Goal: Information Seeking & Learning: Learn about a topic

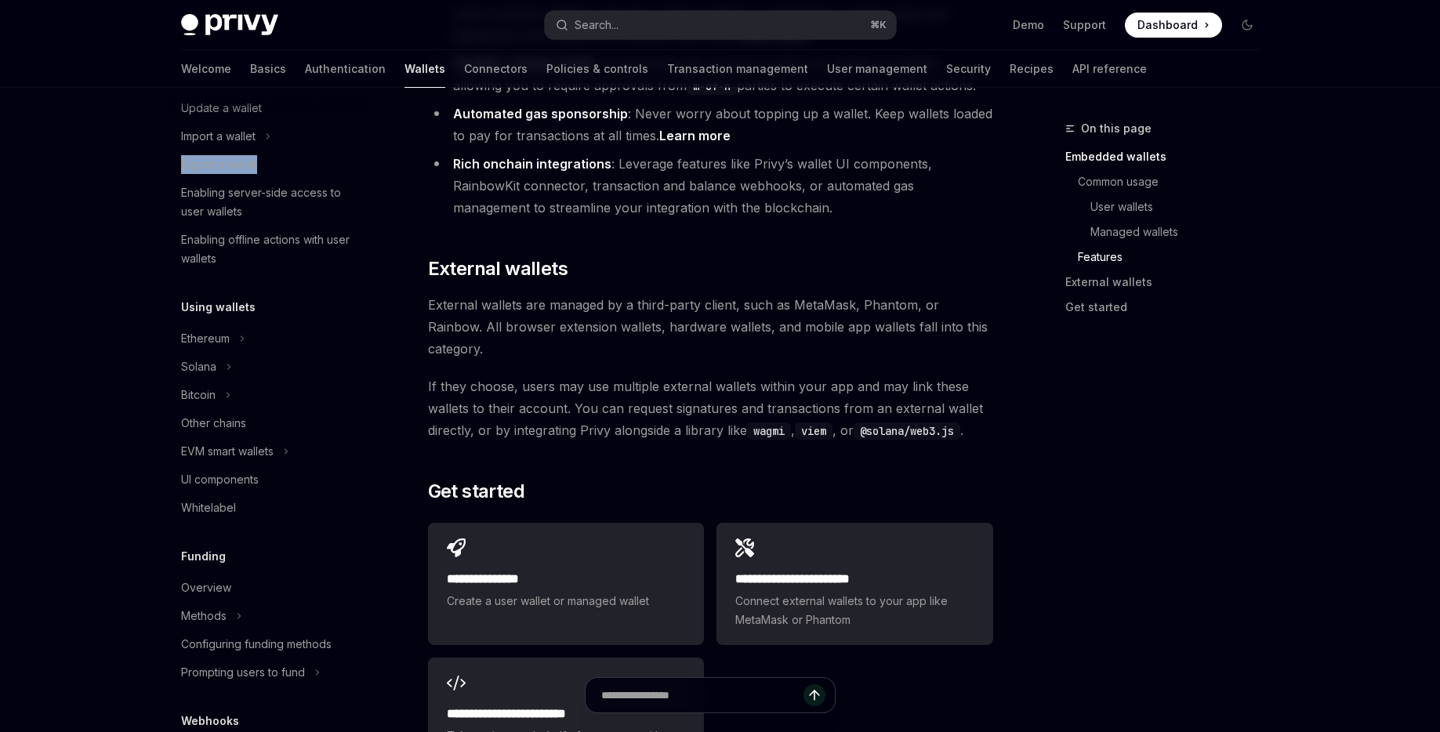
scroll to position [2192, 0]
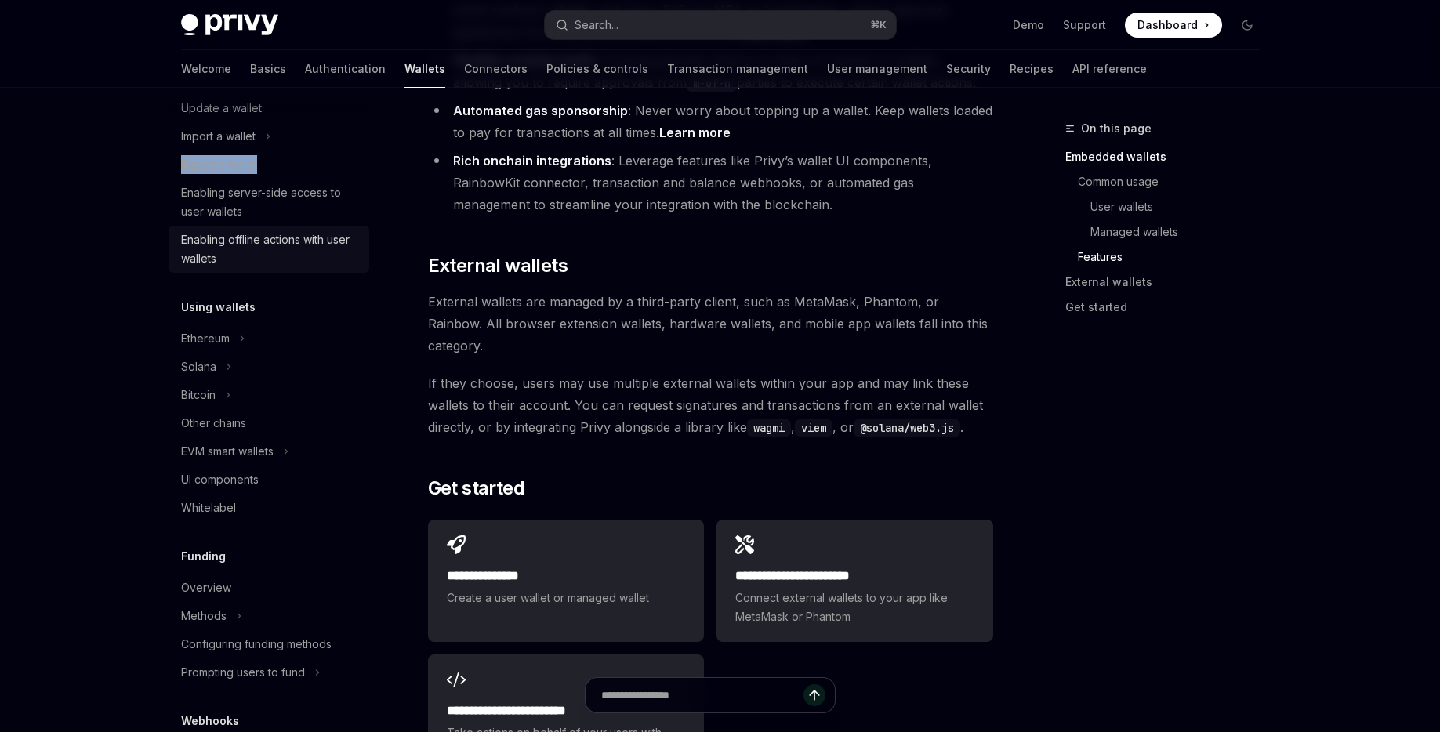
click at [285, 241] on div "Enabling offline actions with user wallets" at bounding box center [270, 249] width 179 height 38
type textarea "*"
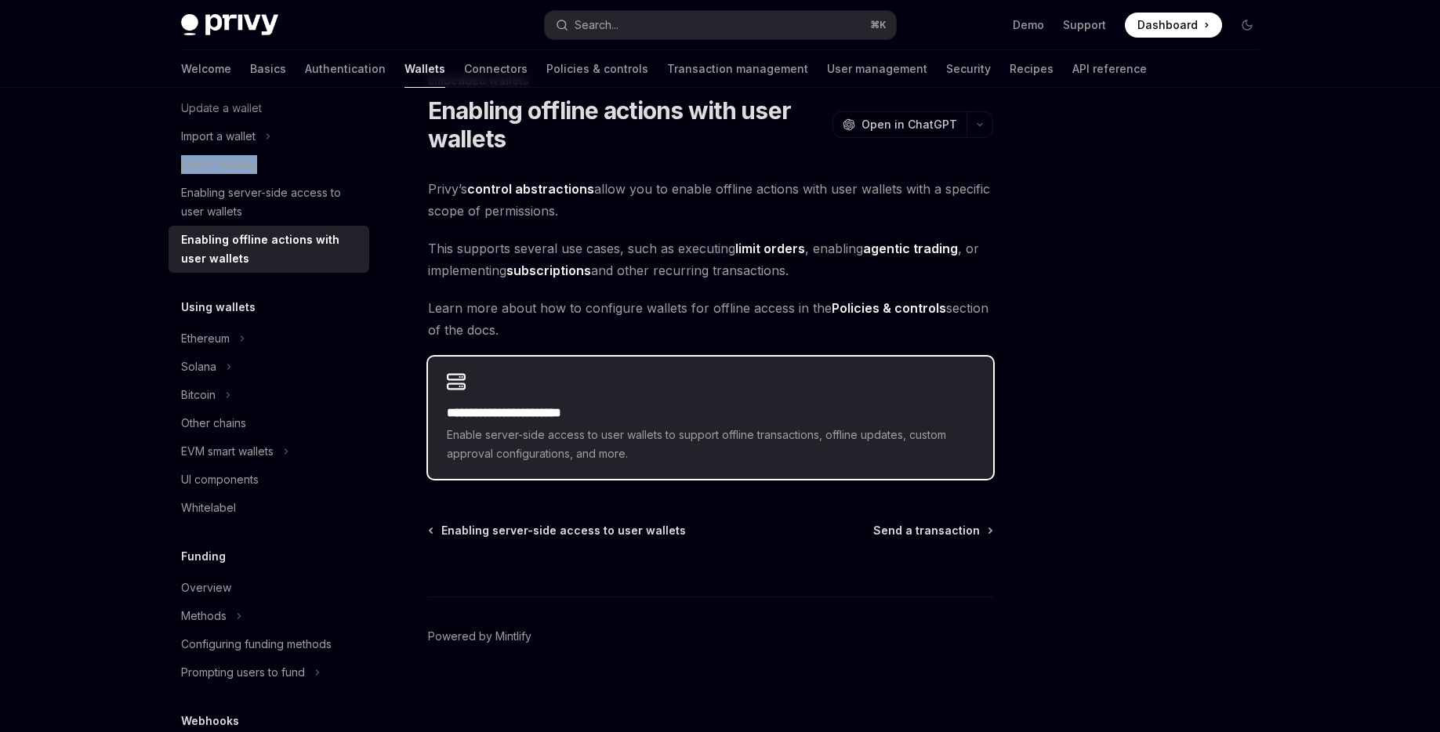
click at [589, 411] on h2 "**********" at bounding box center [710, 413] width 527 height 19
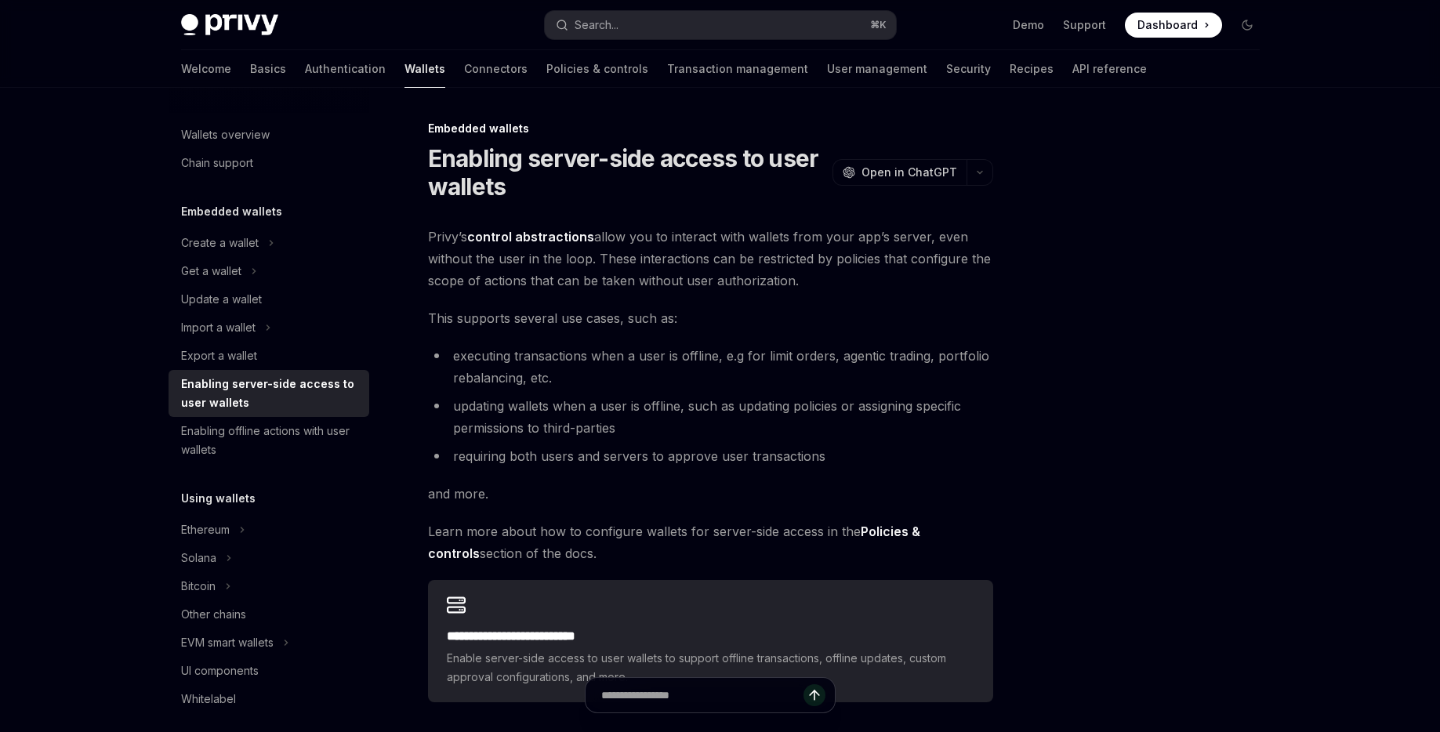
scroll to position [13, 0]
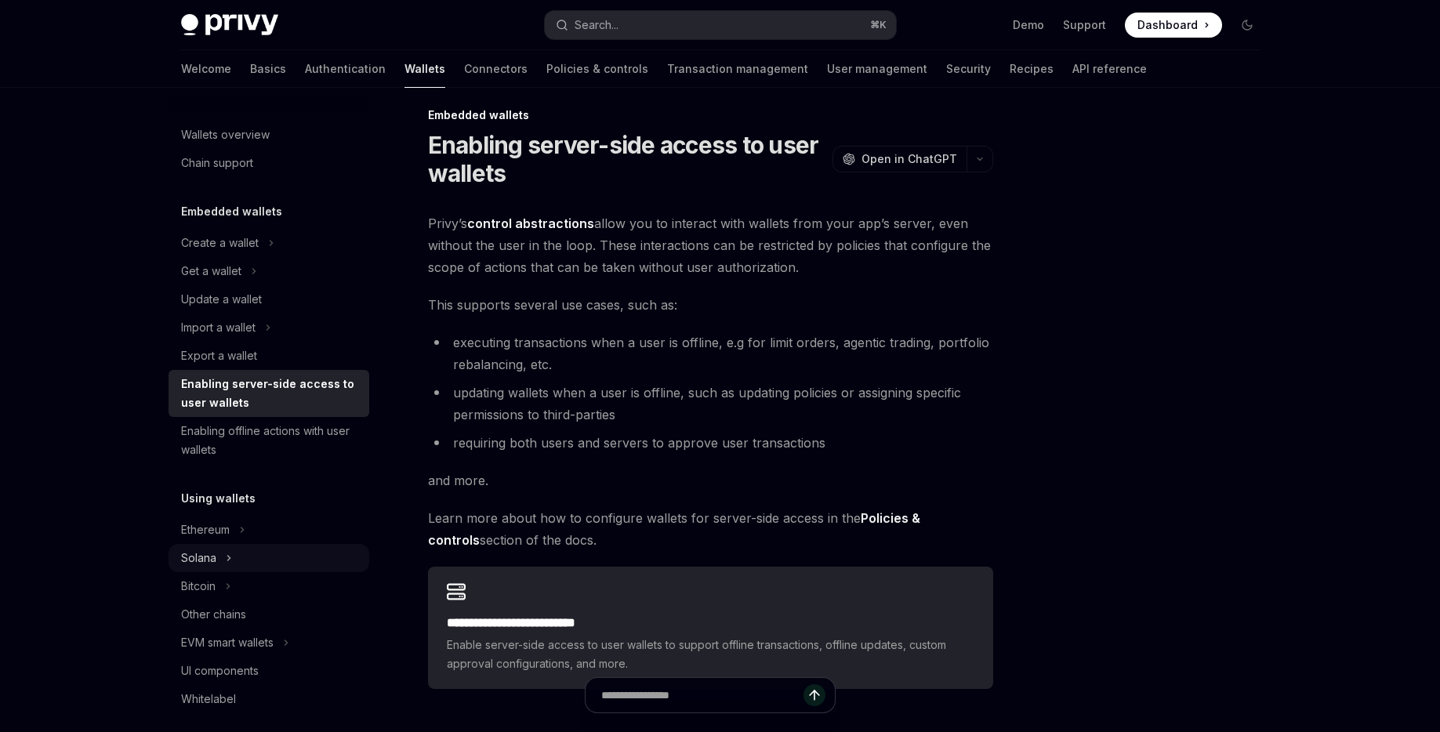
click at [223, 544] on button "Solana" at bounding box center [269, 558] width 201 height 28
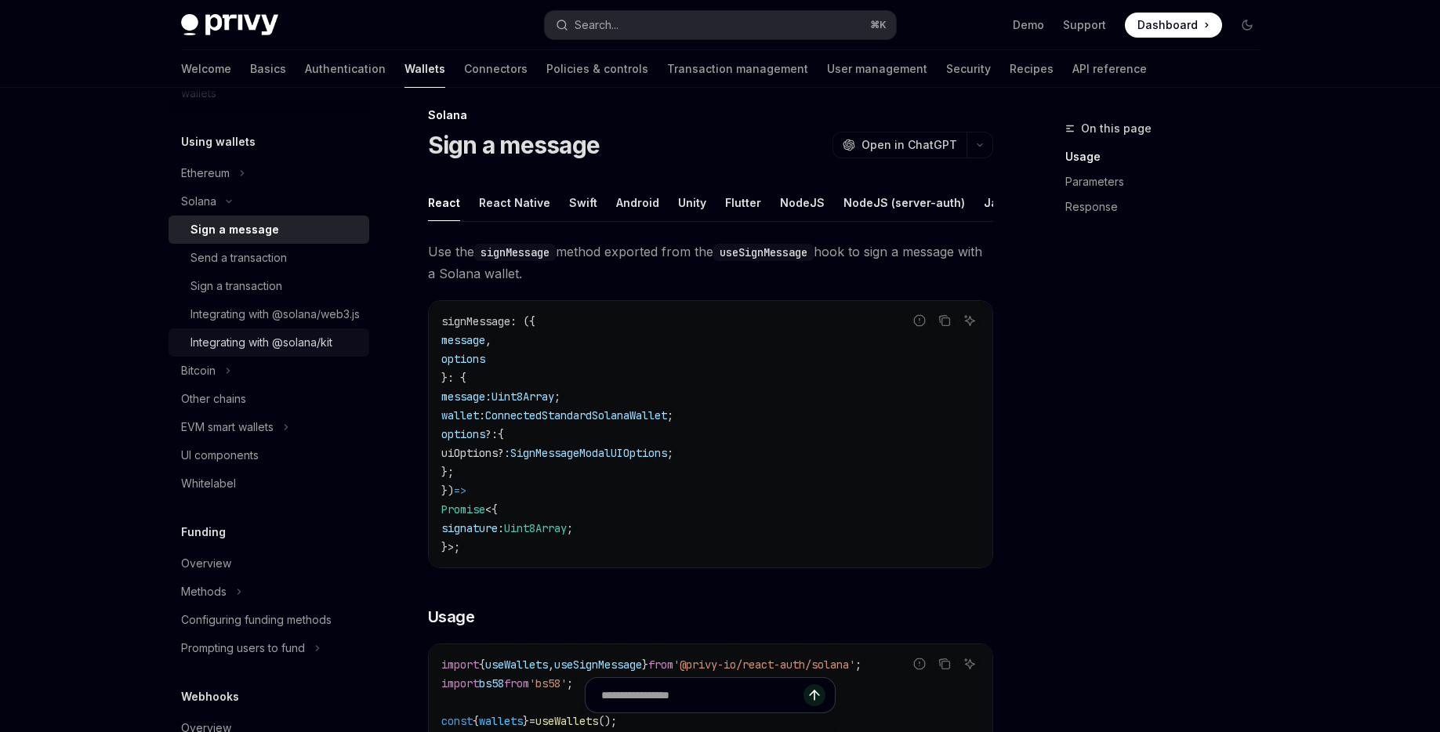
scroll to position [460, 0]
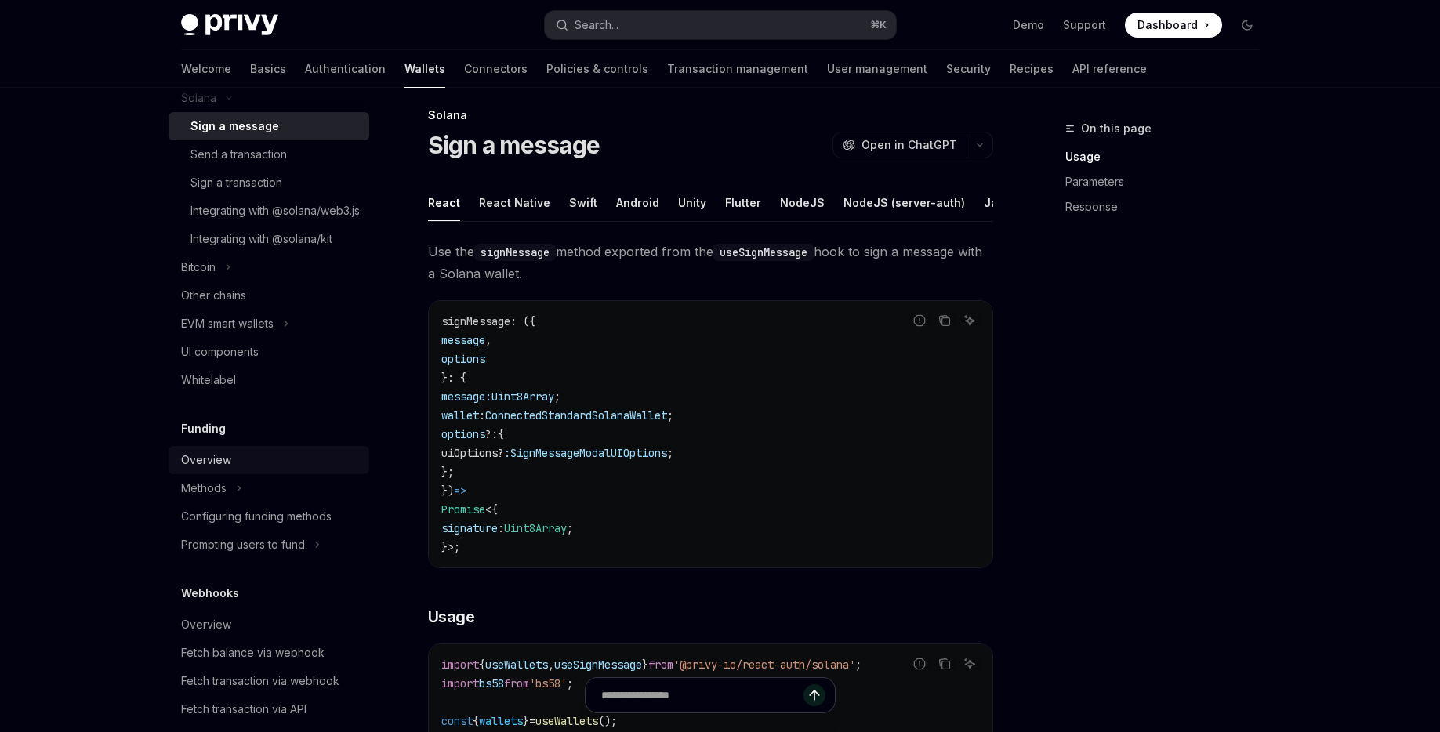
click at [213, 474] on link "Overview" at bounding box center [269, 460] width 201 height 28
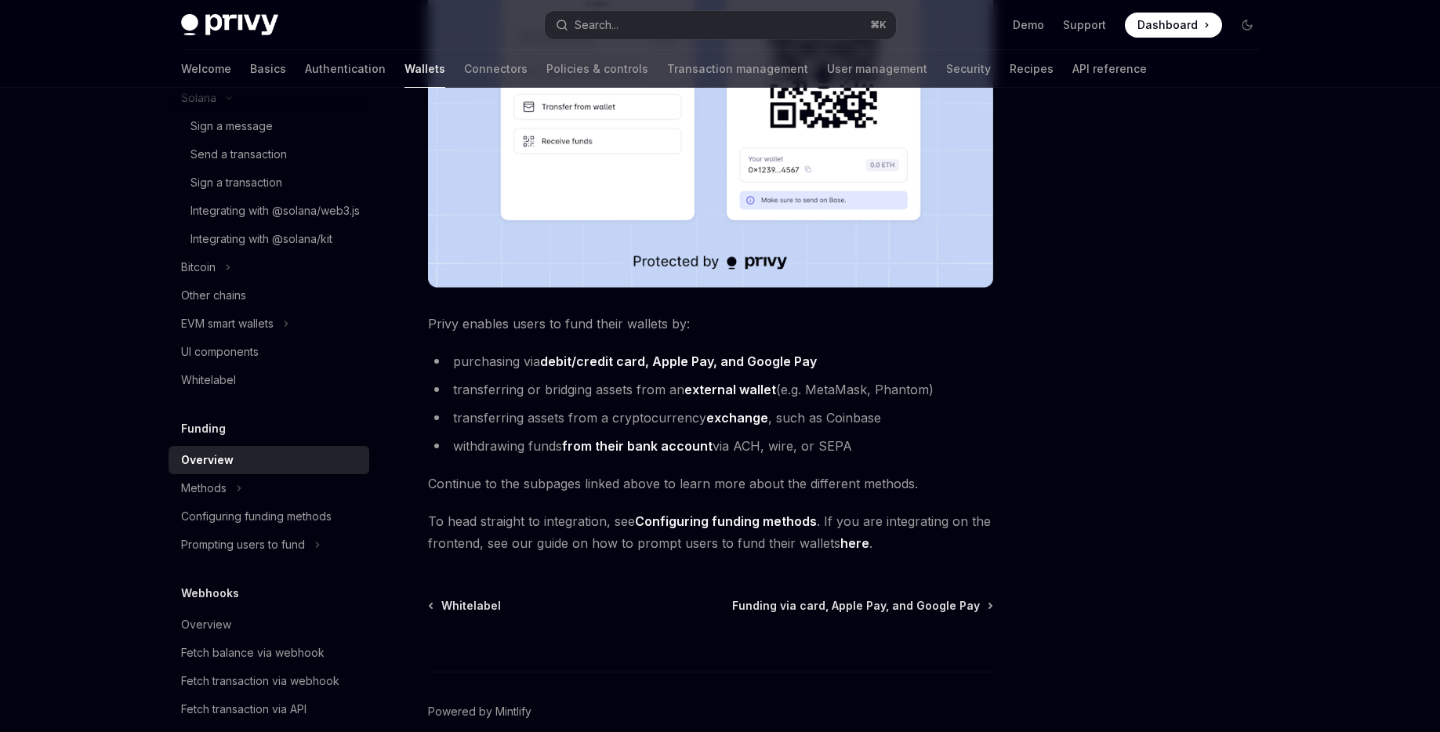
scroll to position [517, 0]
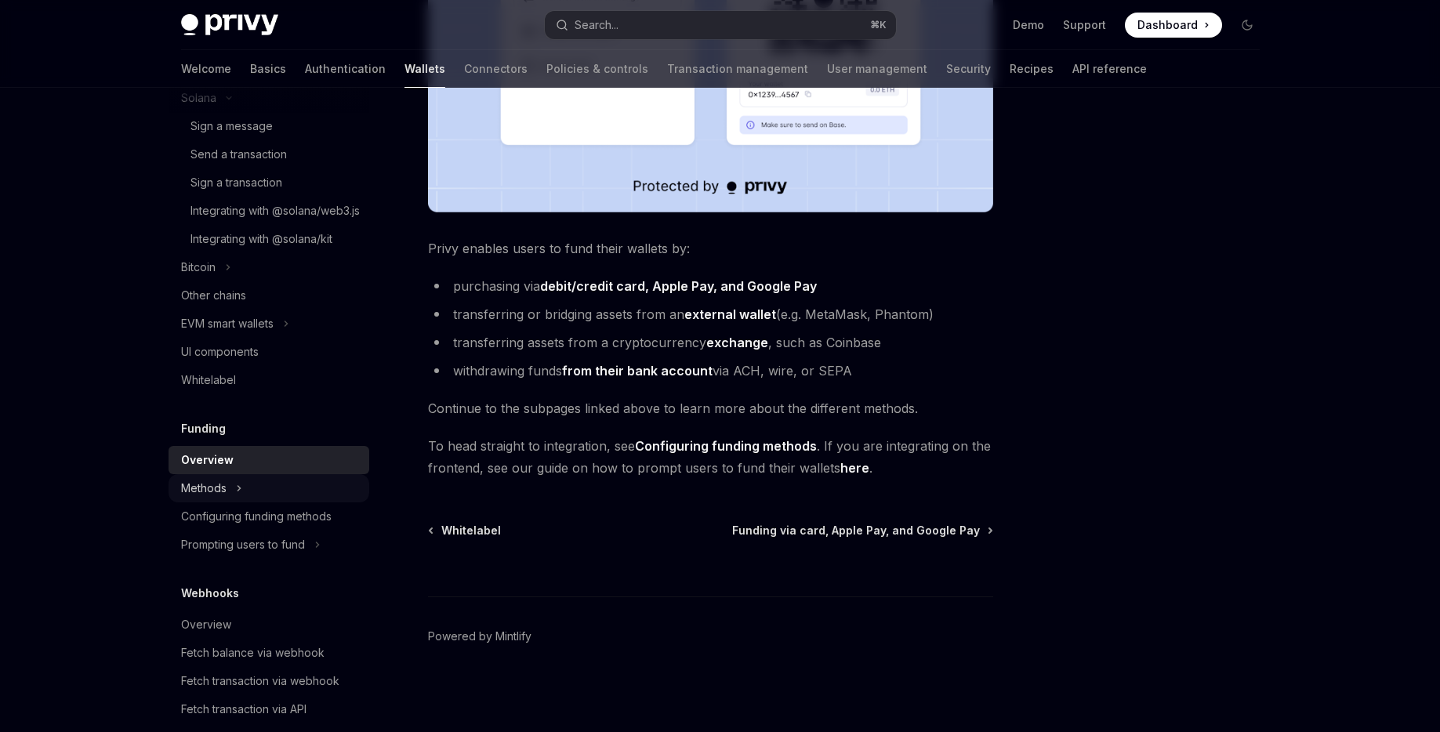
click at [218, 498] on div "Methods" at bounding box center [203, 488] width 45 height 19
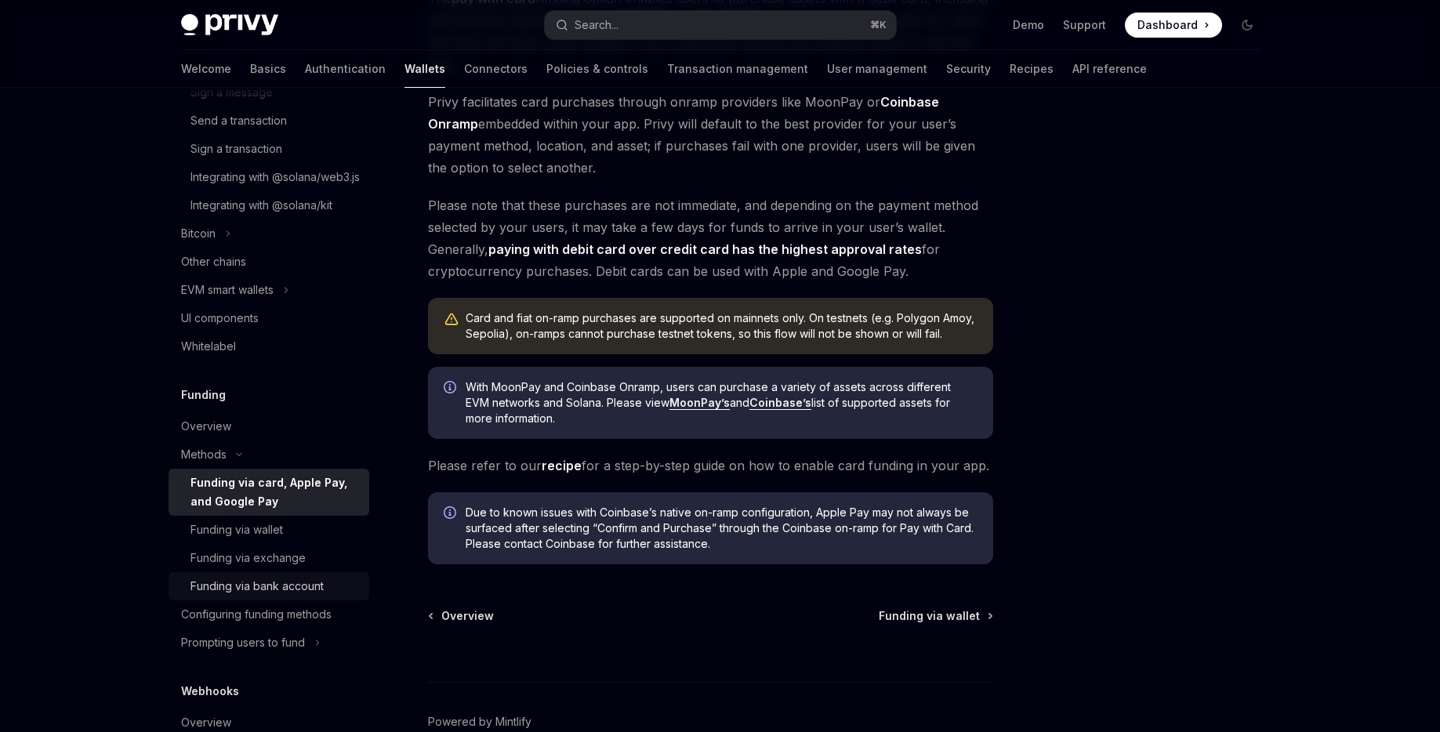
scroll to position [510, 0]
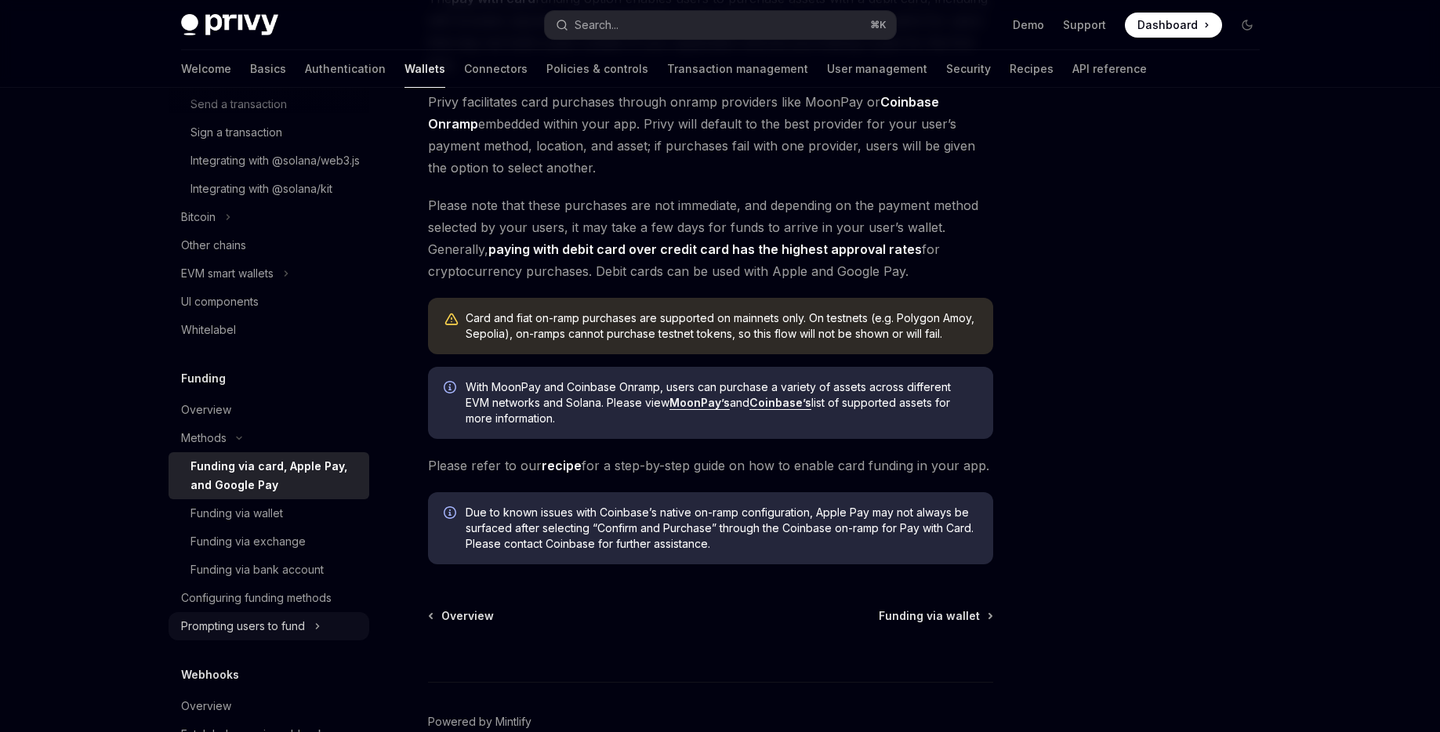
click at [248, 636] on div "Prompting users to fund" at bounding box center [243, 626] width 124 height 19
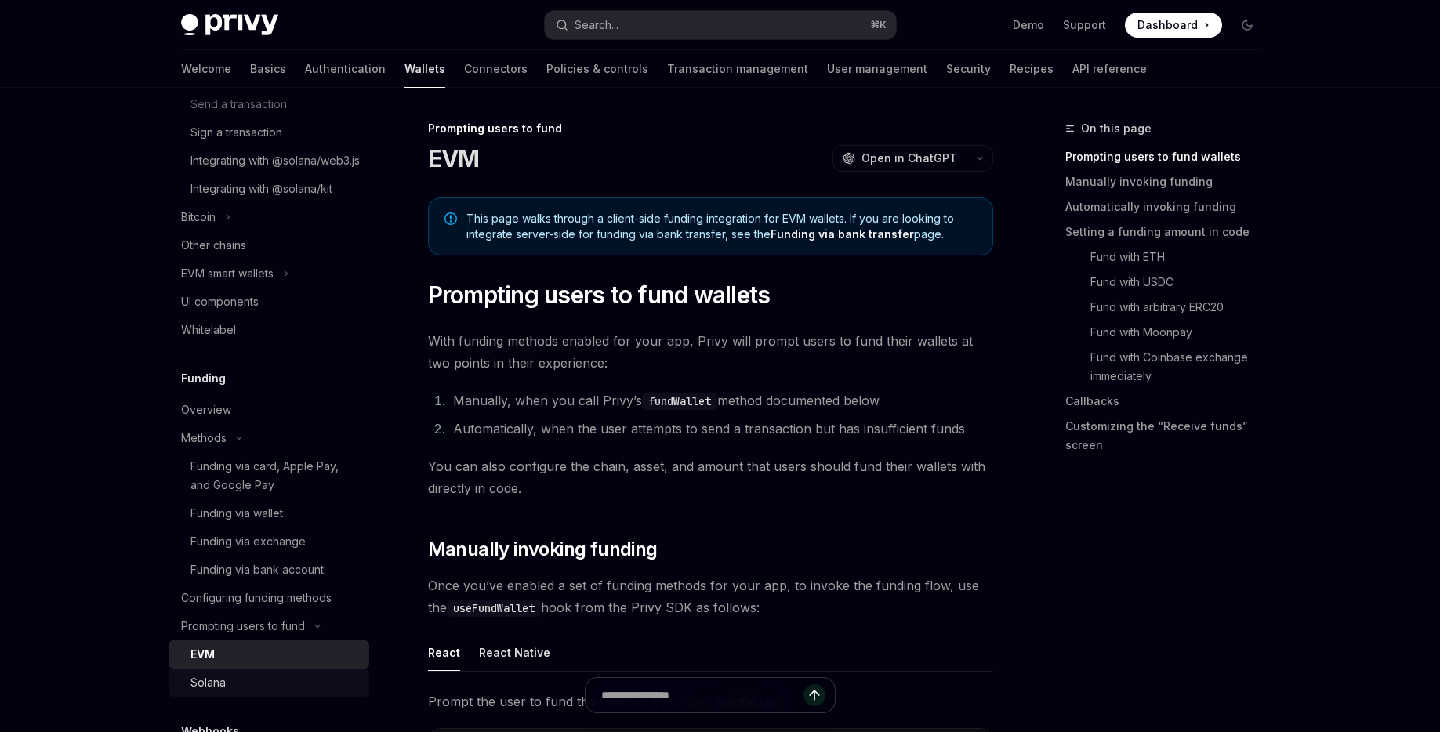
click at [226, 692] on div "Solana" at bounding box center [274, 682] width 169 height 19
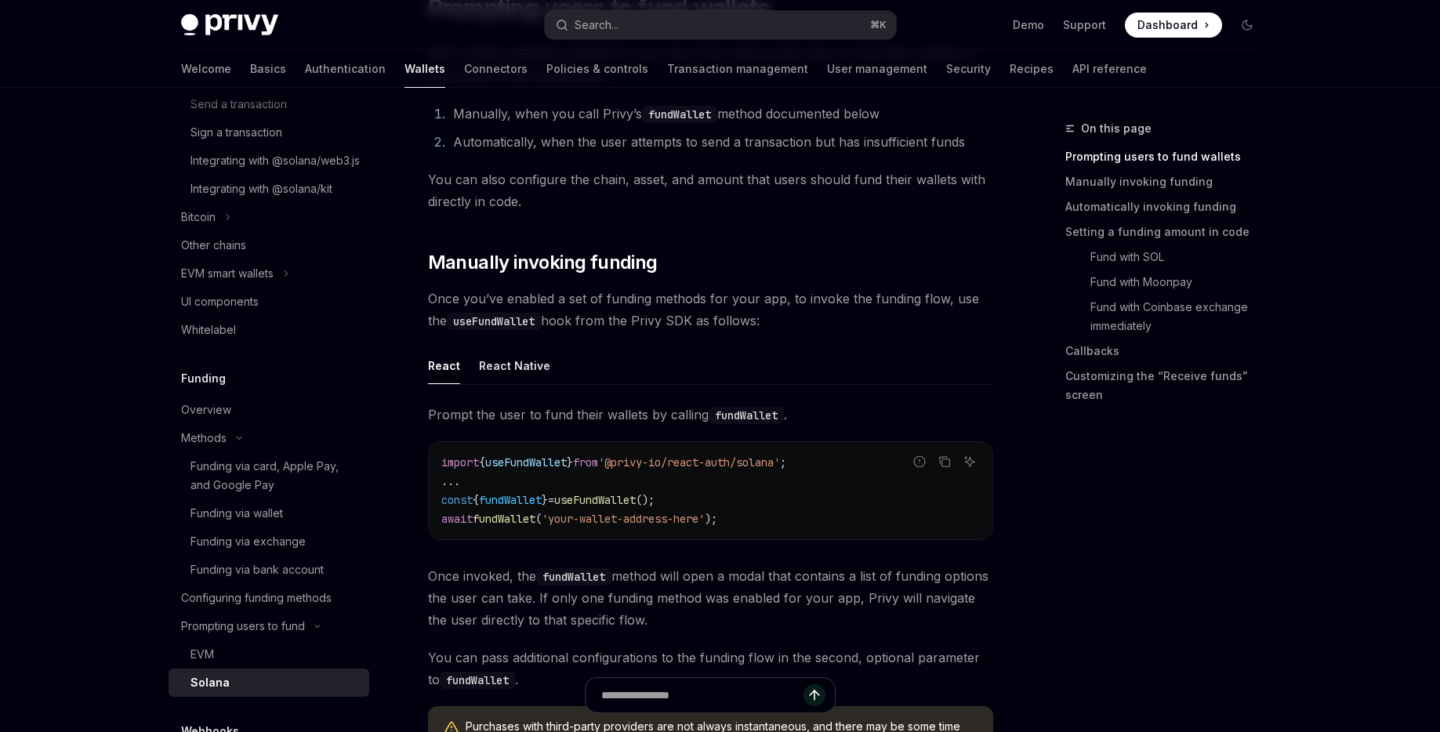
scroll to position [371, 0]
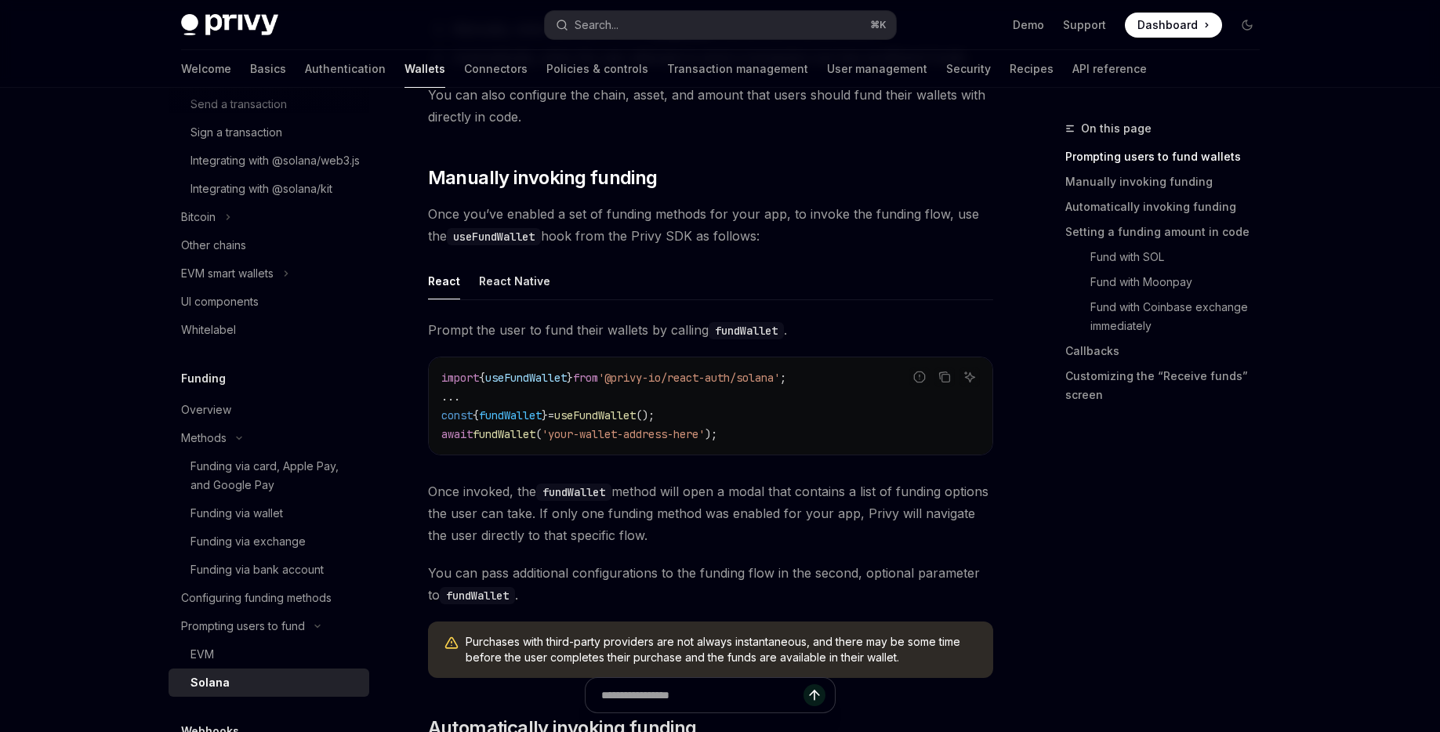
click at [763, 379] on span "'@privy-io/react-auth/solana'" at bounding box center [689, 378] width 182 height 14
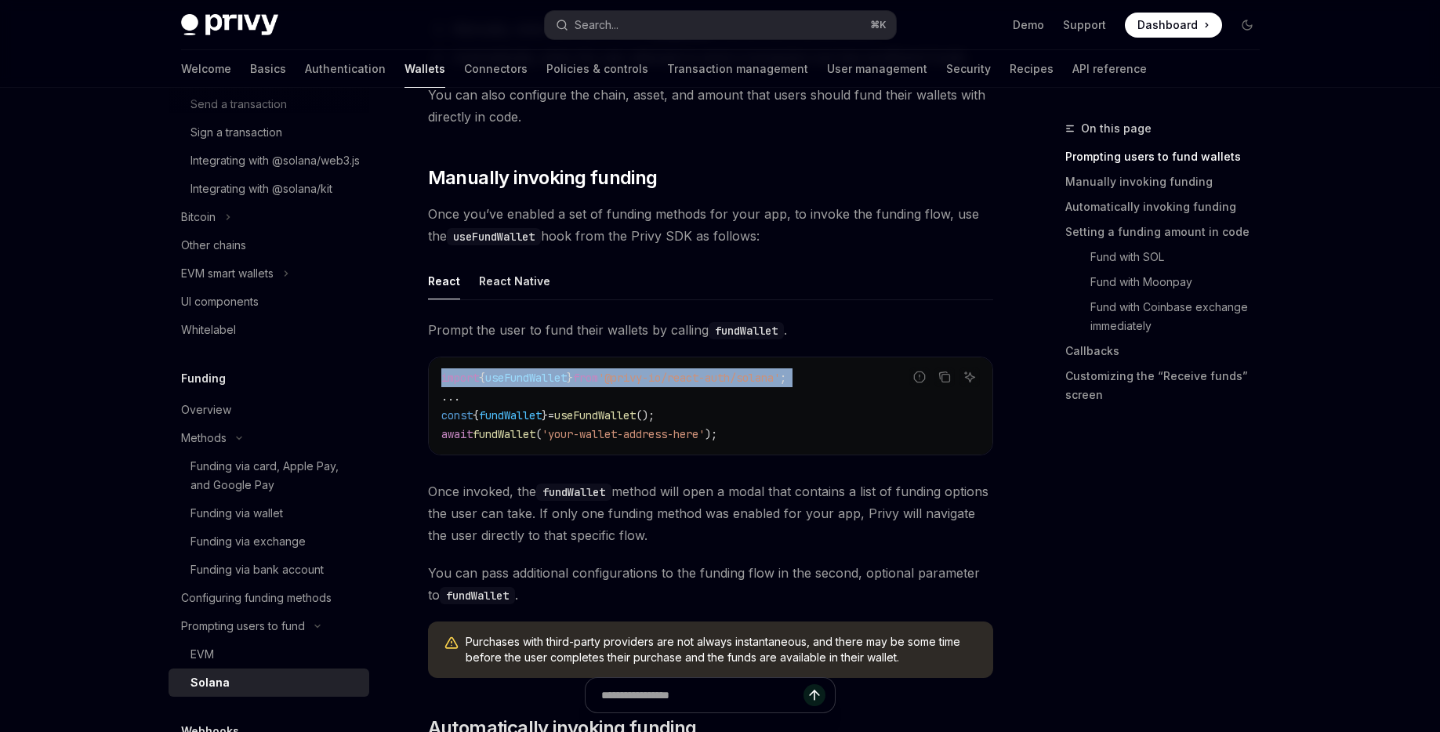
click at [763, 379] on span "'@privy-io/react-auth/solana'" at bounding box center [689, 378] width 182 height 14
copy code "import { useFundWallet } from '@privy-io/react-auth/solana' ;"
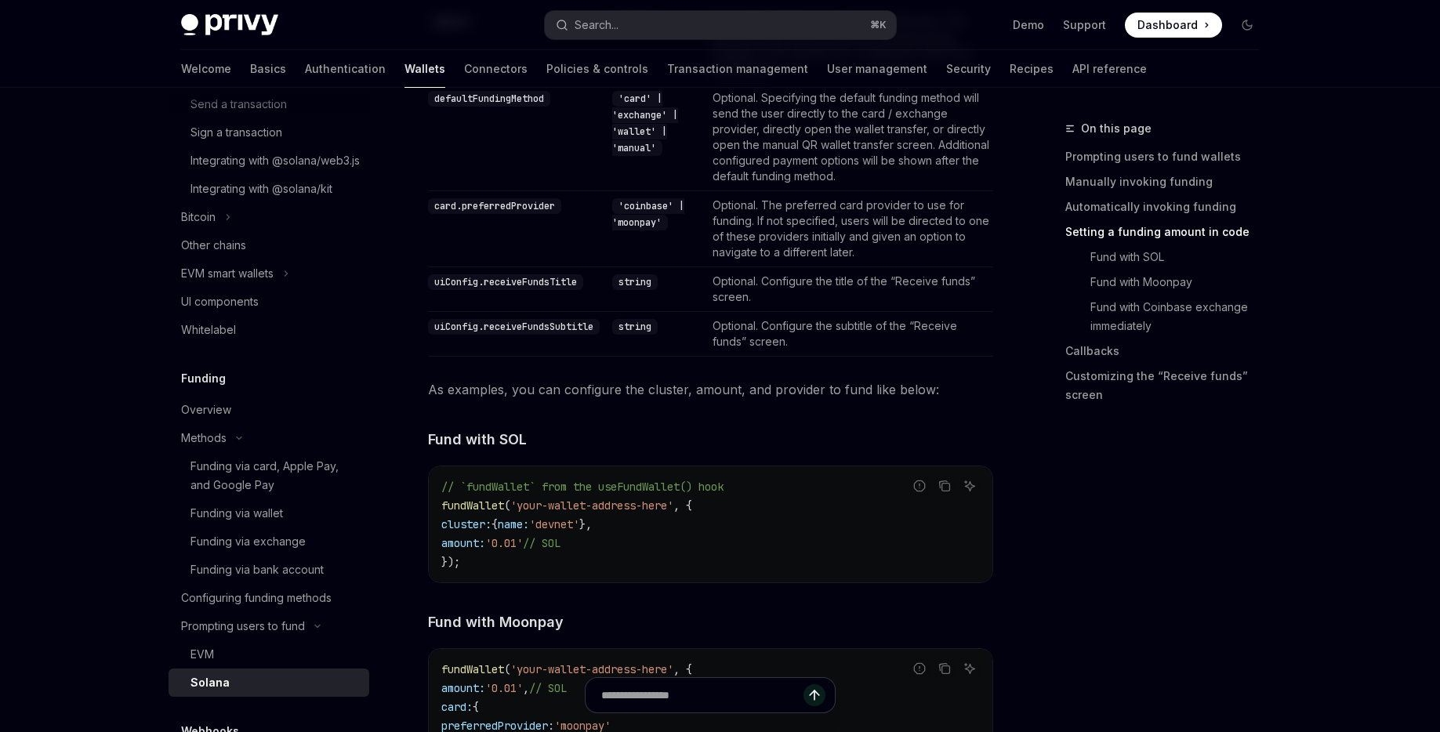
scroll to position [1455, 0]
drag, startPoint x: 639, startPoint y: 533, endPoint x: 511, endPoint y: 534, distance: 127.7
click at [511, 534] on code "// `fundWallet` from the useFundWallet() hook fundWallet ( 'your-wallet-address…" at bounding box center [710, 522] width 538 height 94
copy span "{ name: 'devnet' },"
click at [569, 580] on div "// `fundWallet` from the useFundWallet() hook fundWallet ( 'your-wallet-address…" at bounding box center [710, 522] width 563 height 116
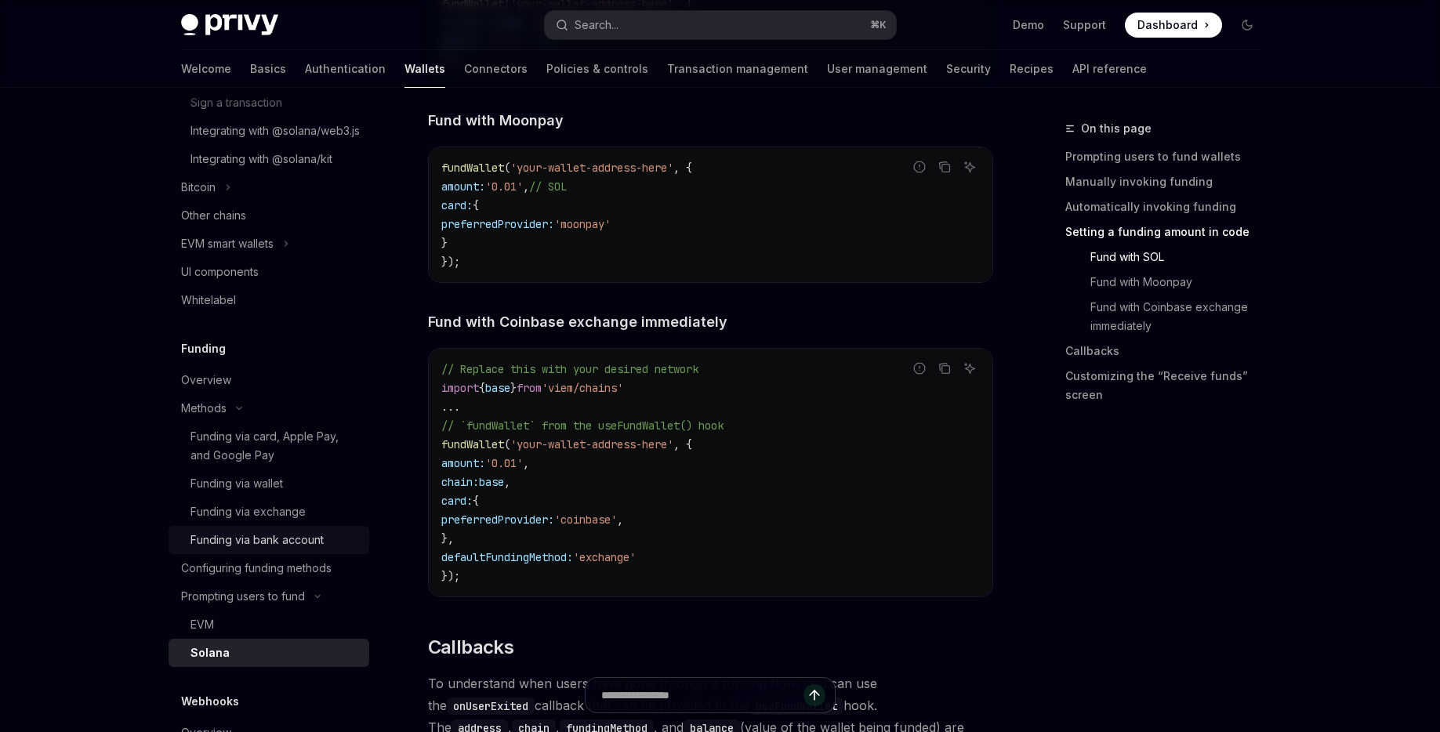
scroll to position [543, 0]
click at [247, 574] on div "Configuring funding methods" at bounding box center [256, 565] width 150 height 19
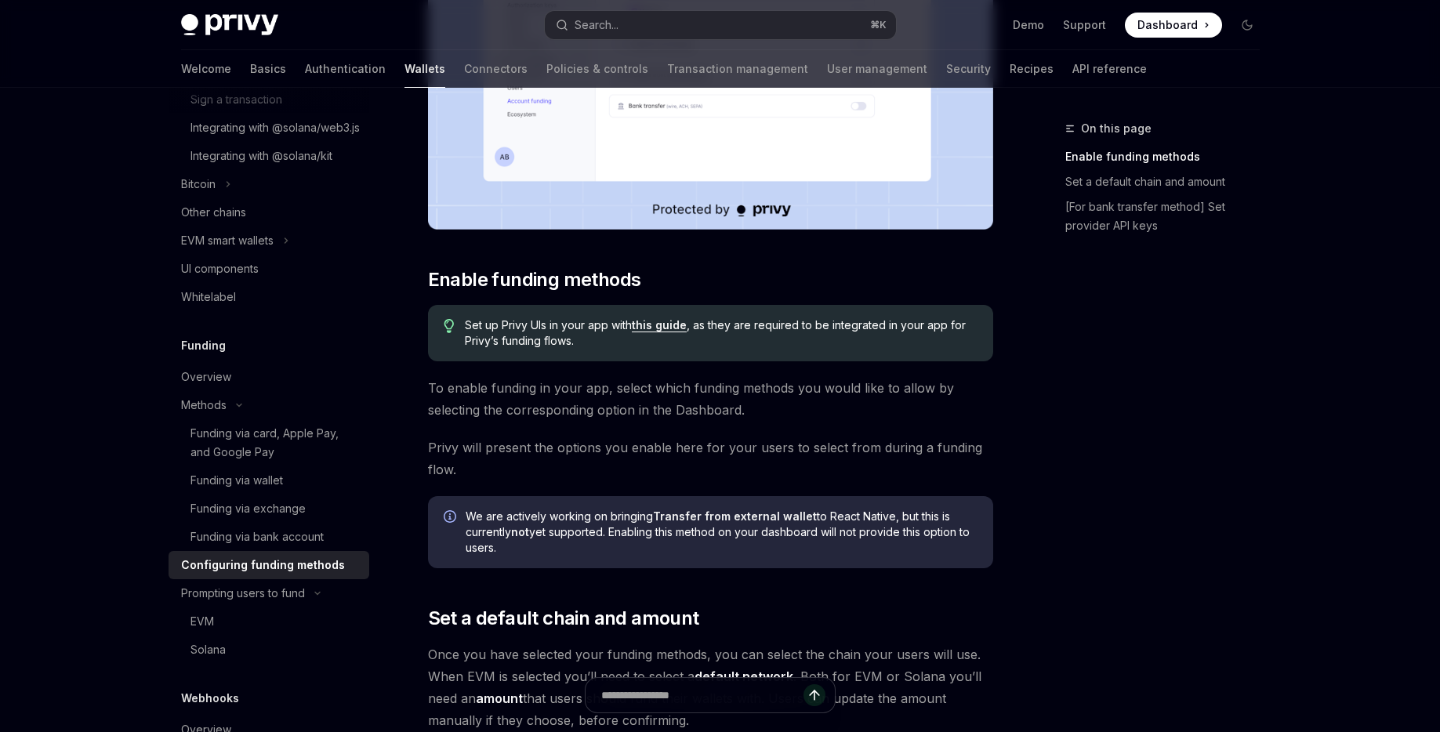
scroll to position [474, 0]
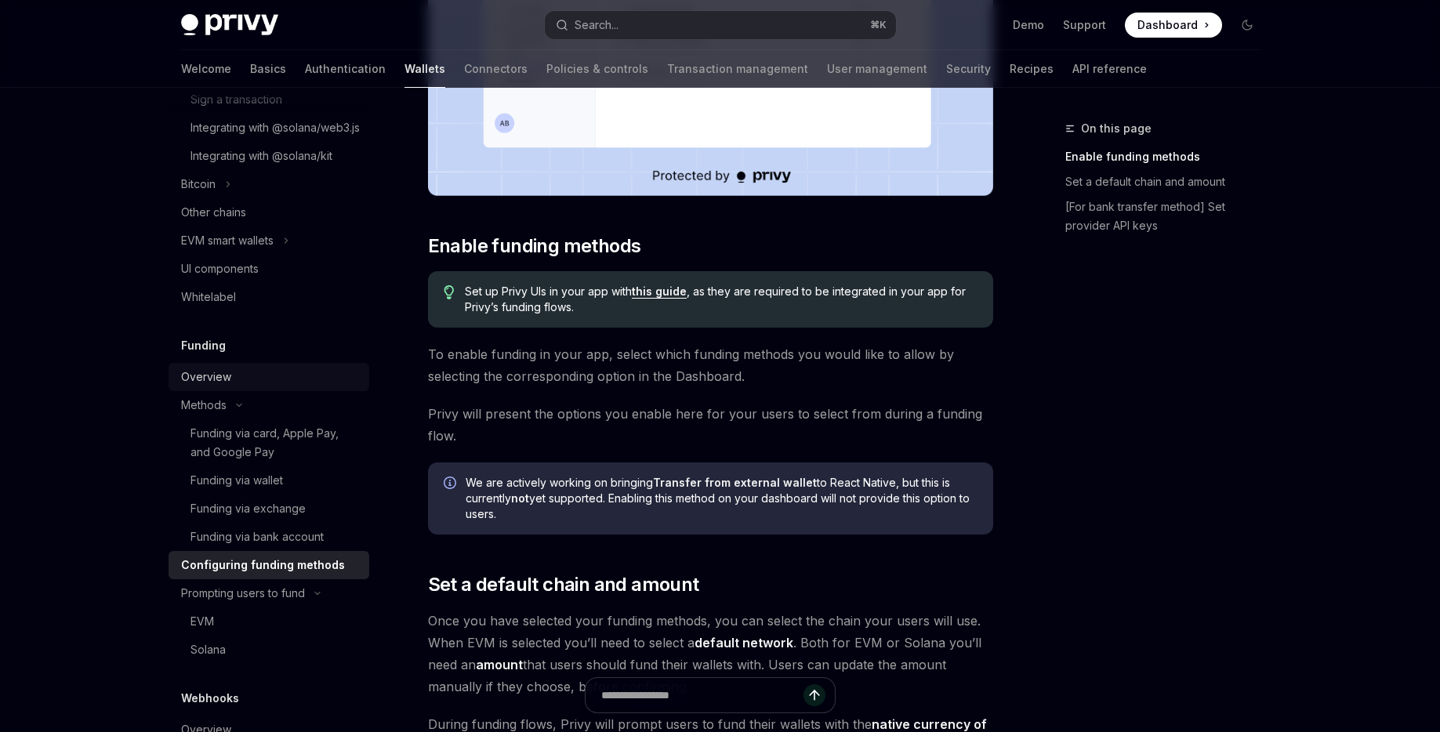
click at [204, 386] on div "Overview" at bounding box center [206, 377] width 50 height 19
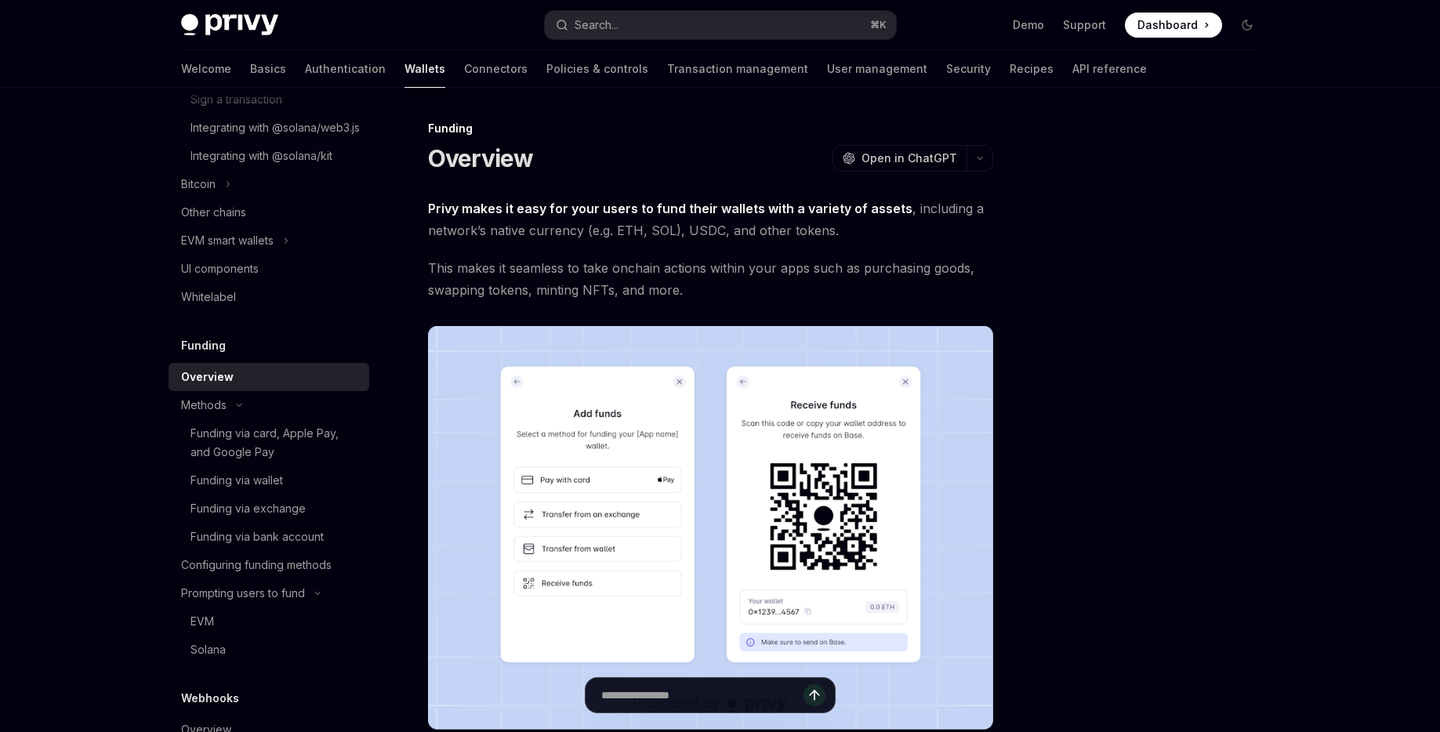
scroll to position [517, 0]
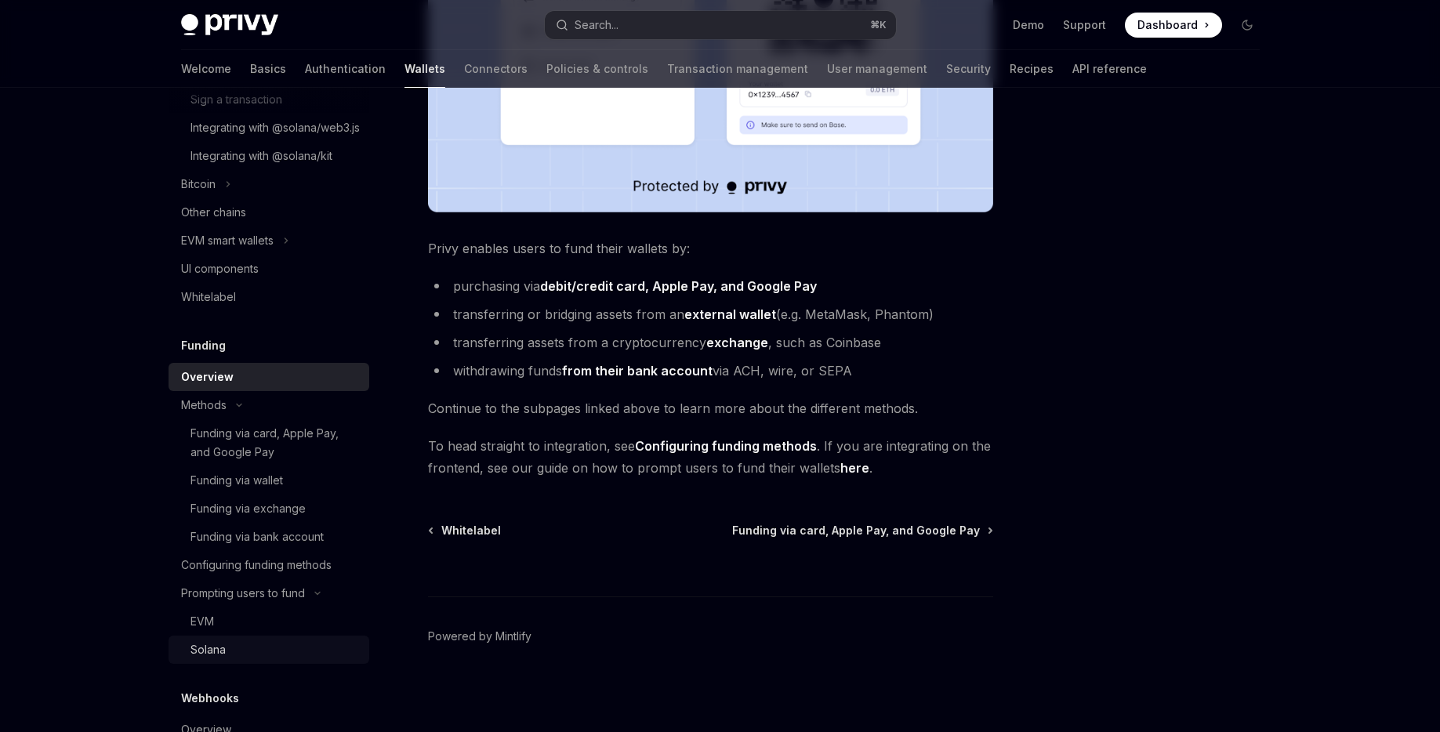
click at [205, 659] on div "Solana" at bounding box center [207, 649] width 35 height 19
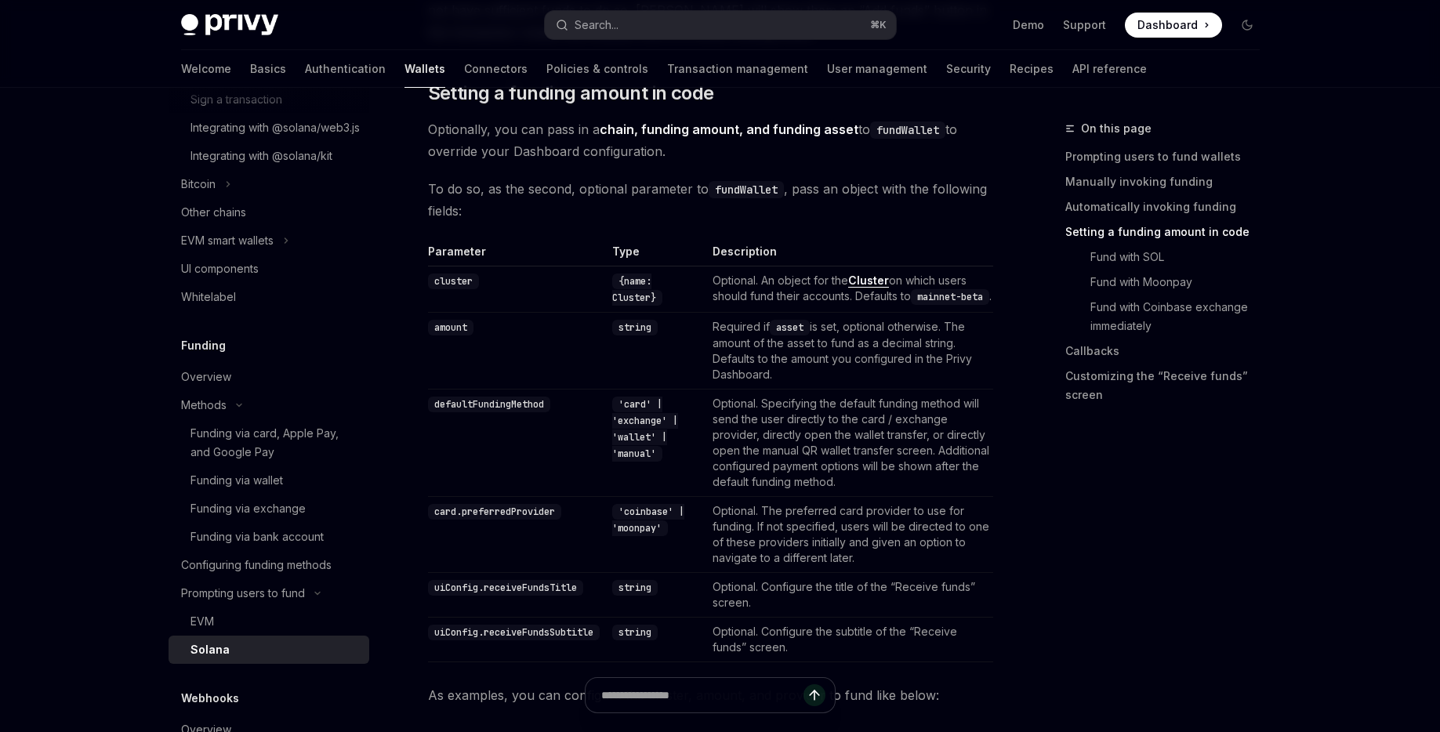
scroll to position [1152, 0]
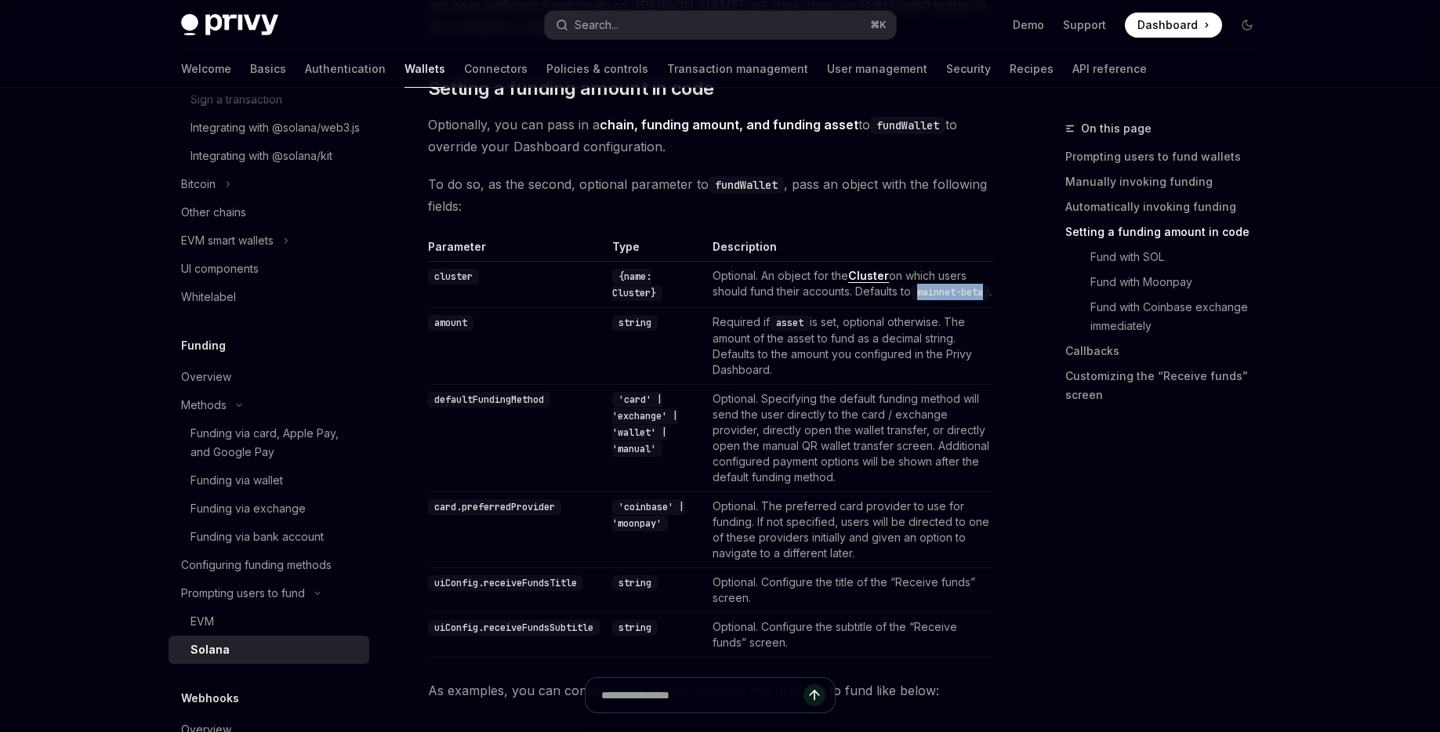
drag, startPoint x: 930, startPoint y: 288, endPoint x: 739, endPoint y: 301, distance: 191.6
click at [911, 300] on code "mainnet-beta" at bounding box center [950, 292] width 78 height 16
copy code "mainnet-beta"
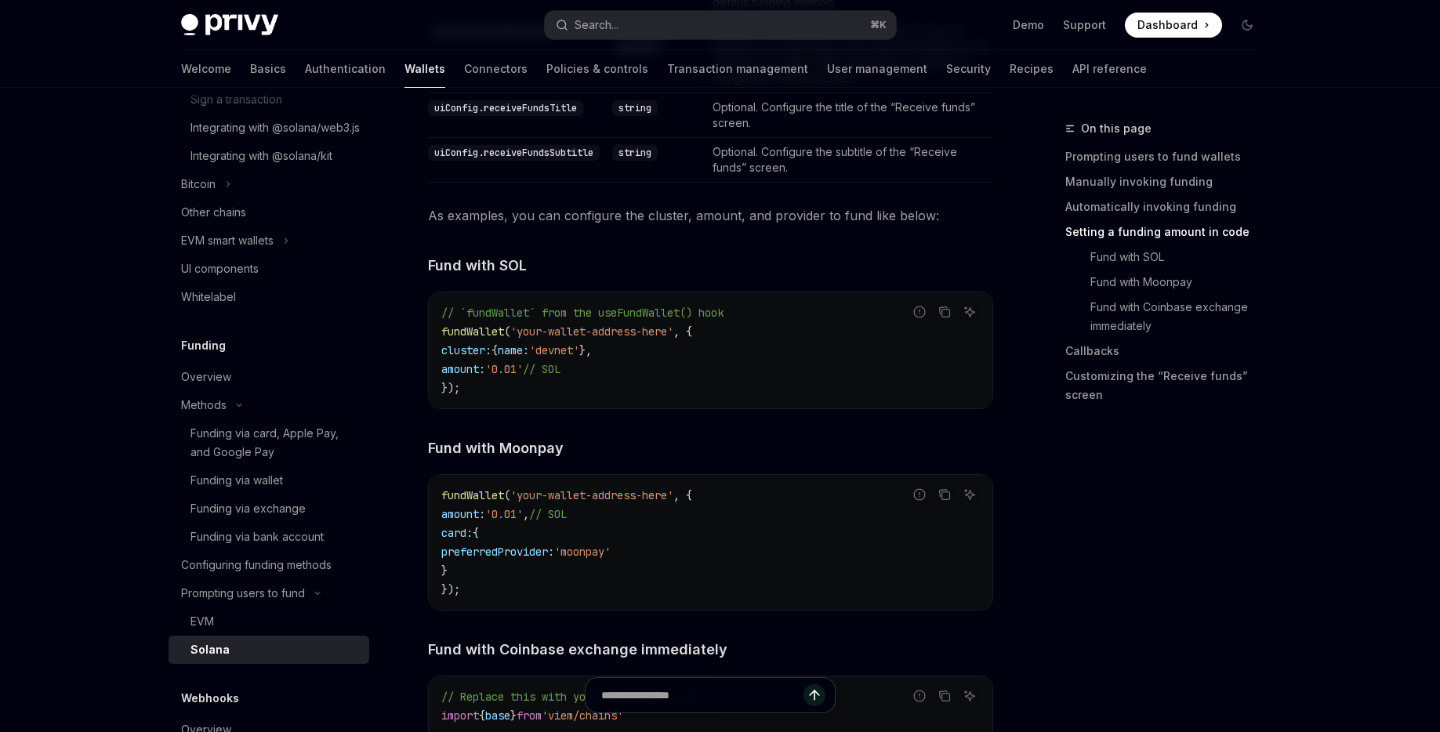
scroll to position [1633, 0]
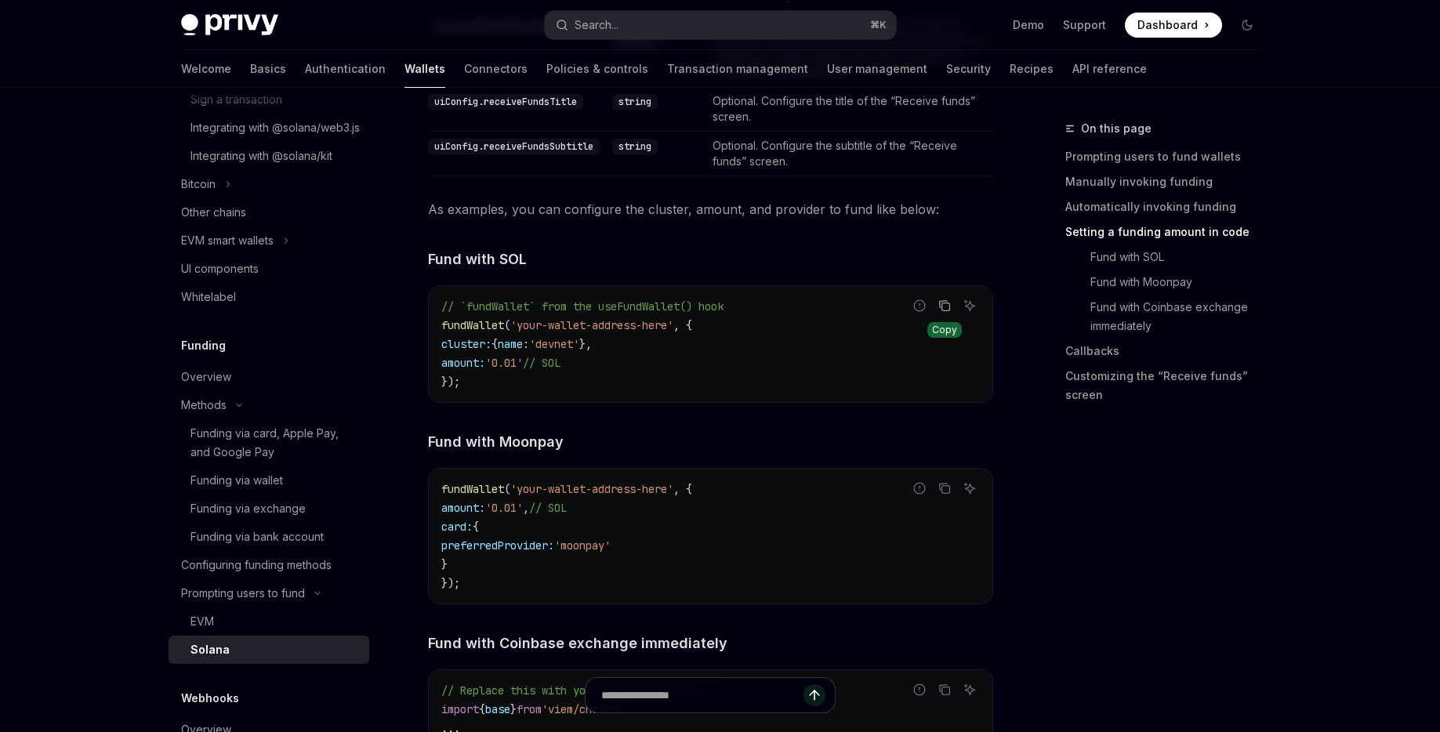
click at [934, 316] on button "Copy the contents from the code block" at bounding box center [944, 305] width 20 height 20
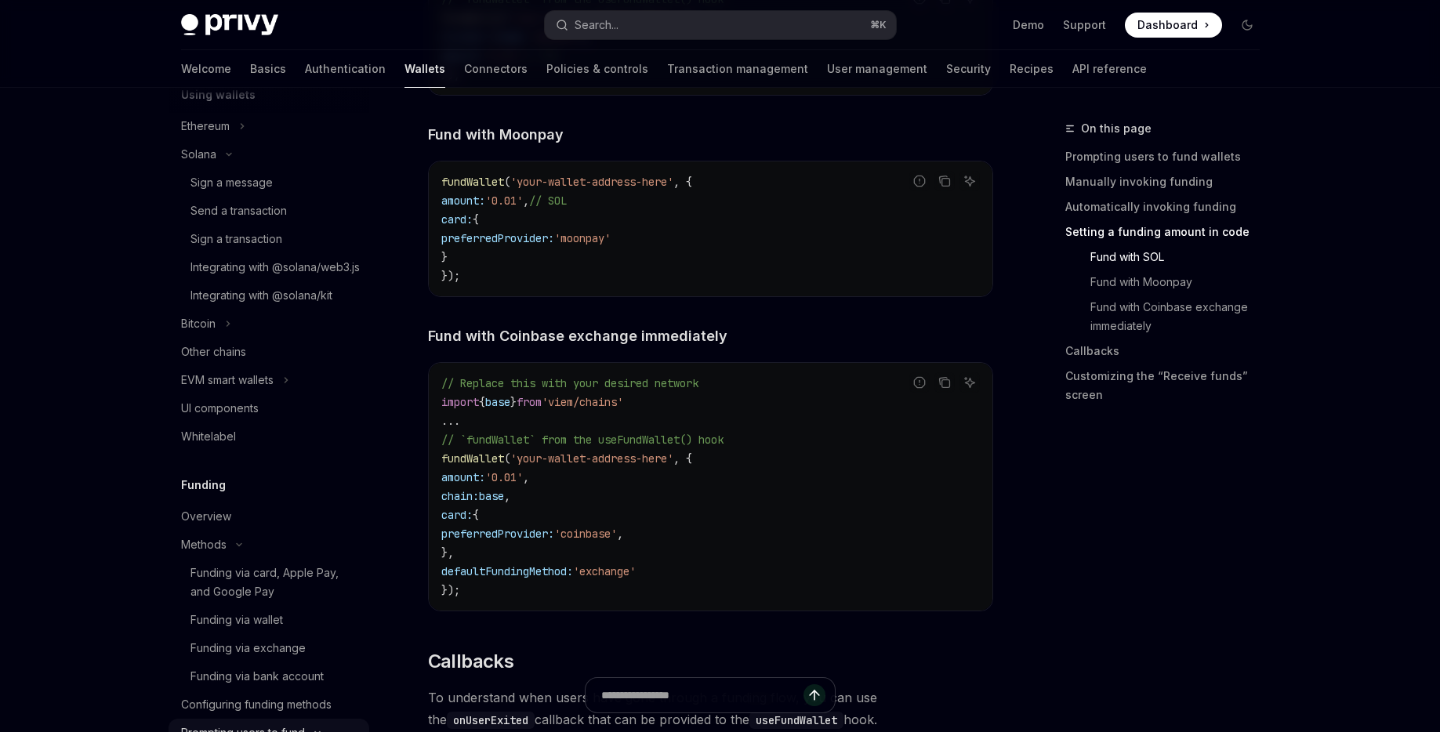
scroll to position [0, 0]
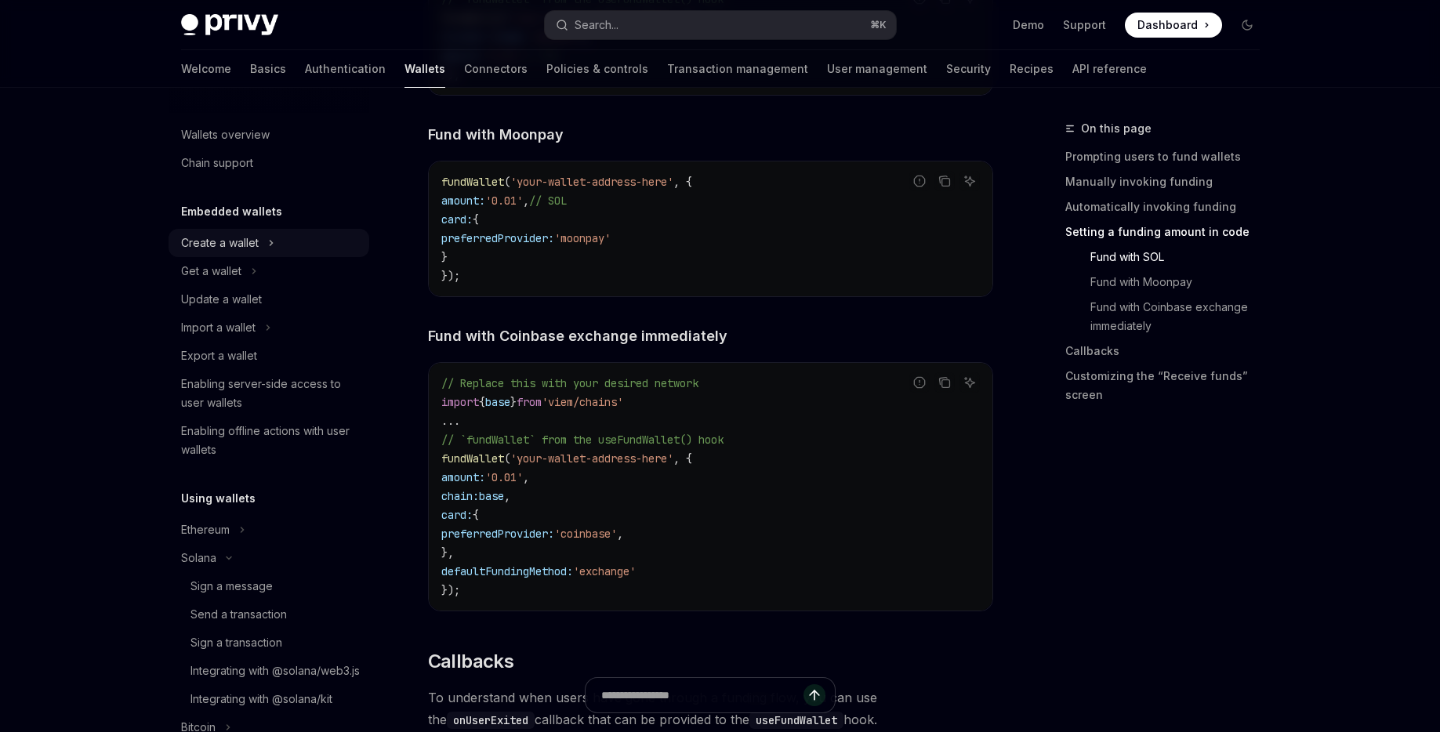
click at [238, 241] on div "Create a wallet" at bounding box center [220, 243] width 78 height 19
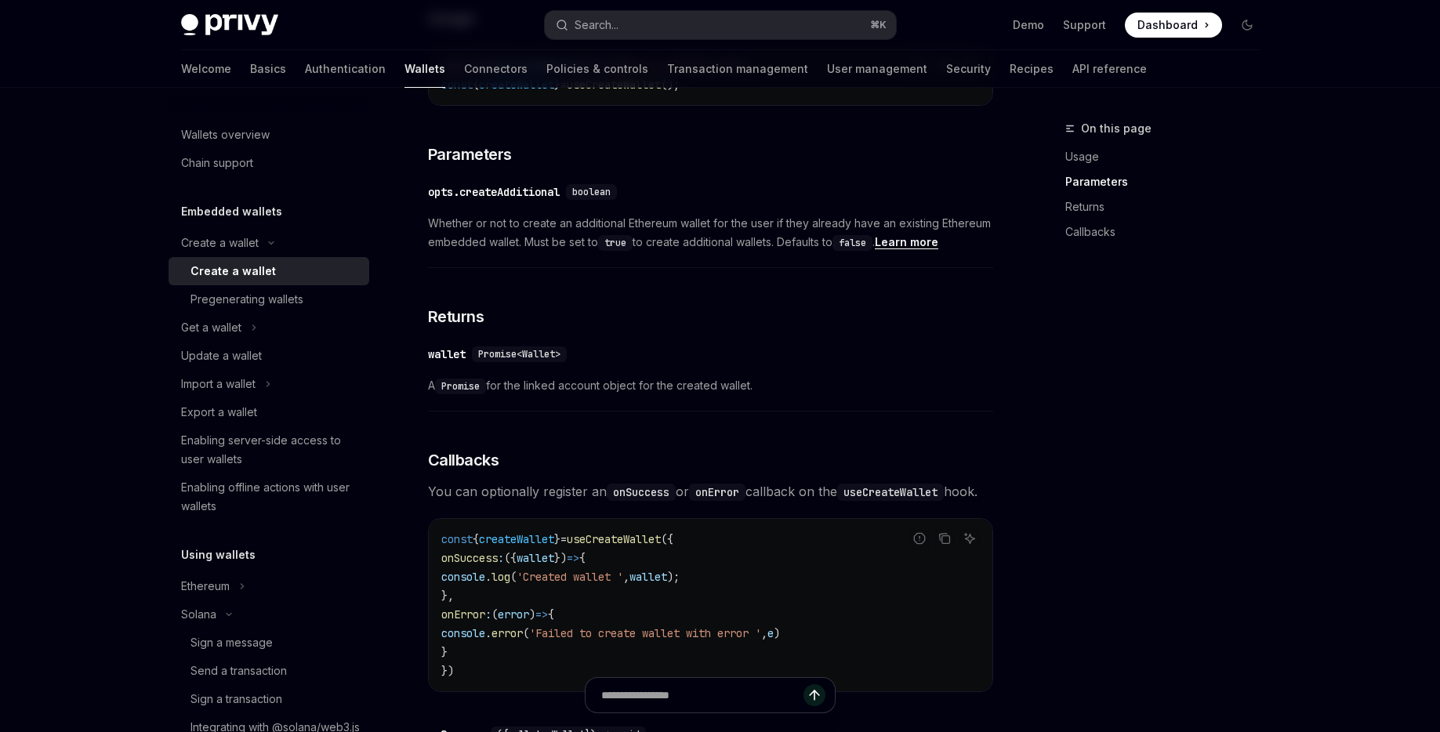
scroll to position [1075, 0]
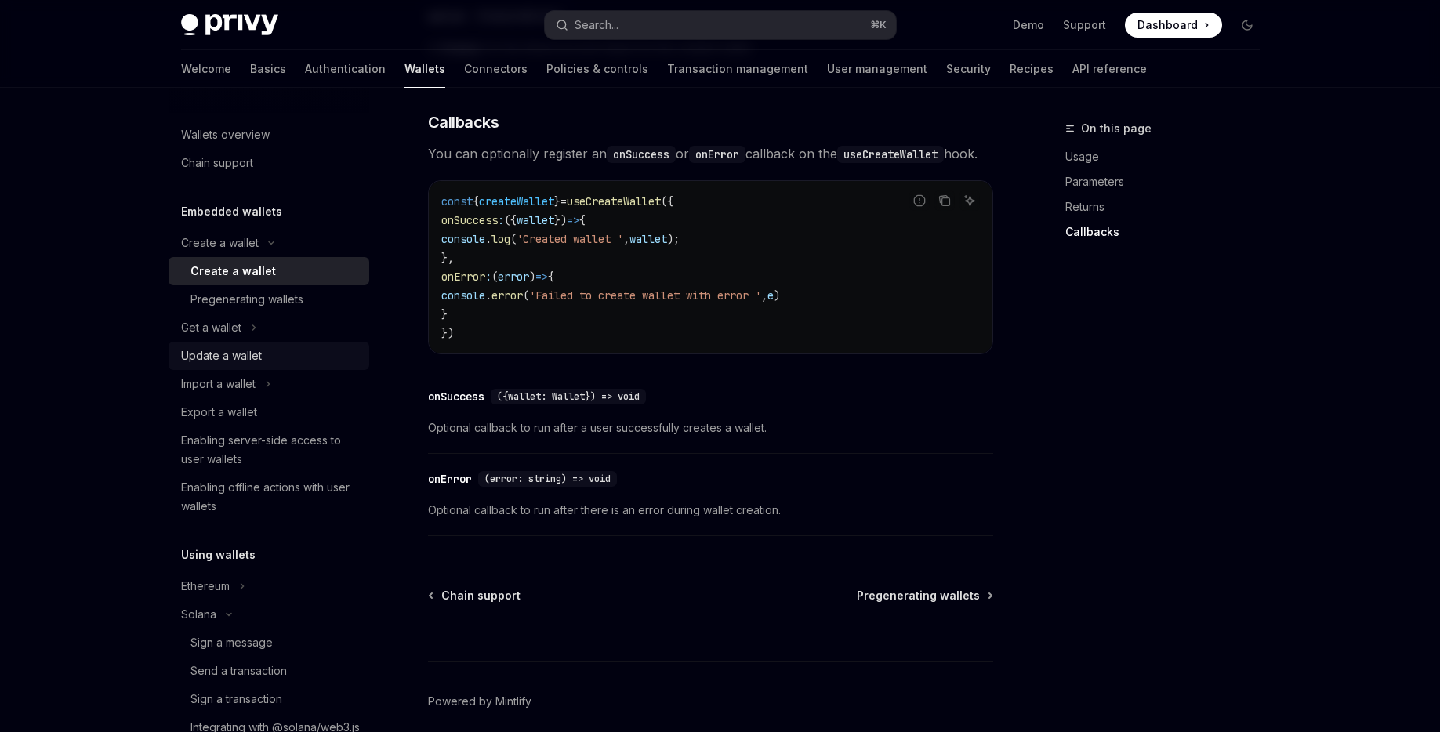
click at [249, 353] on div "Update a wallet" at bounding box center [221, 355] width 81 height 19
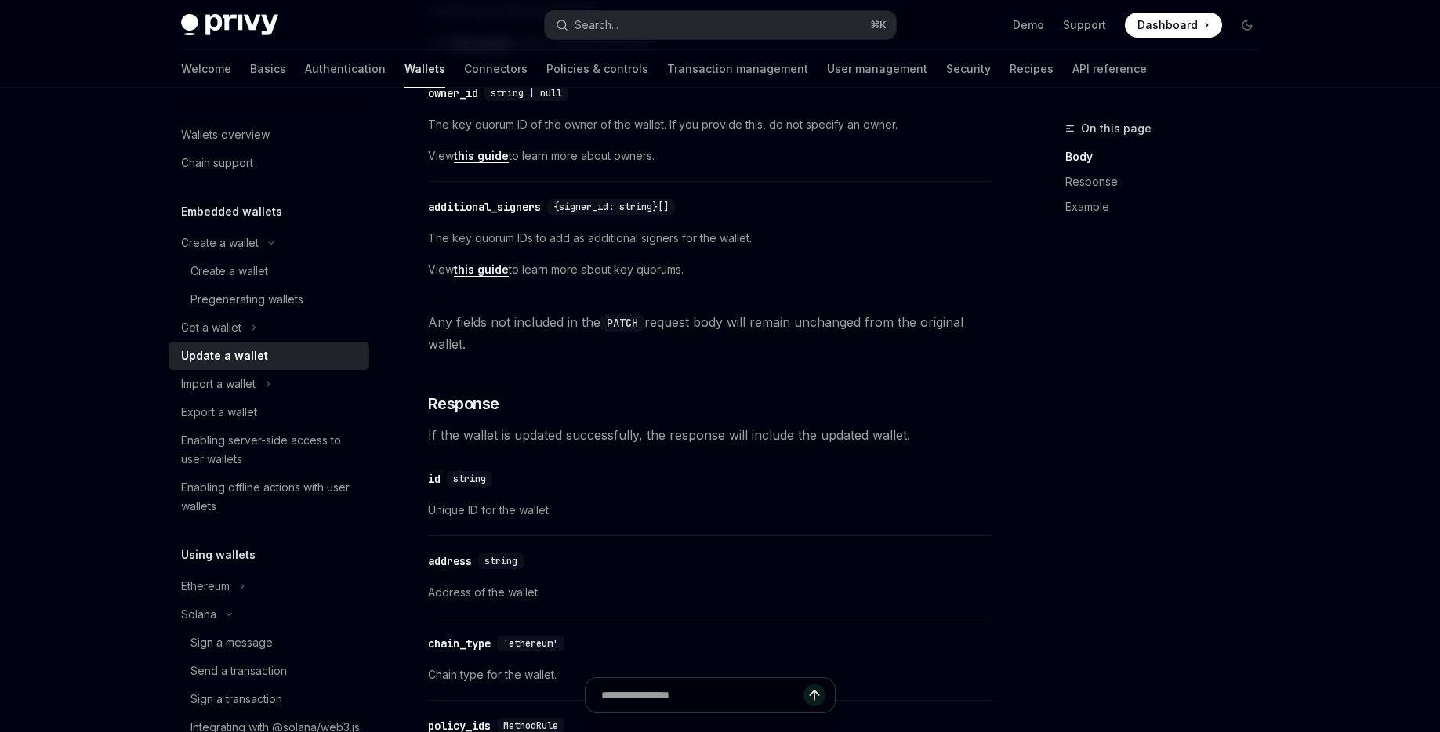
scroll to position [777, 0]
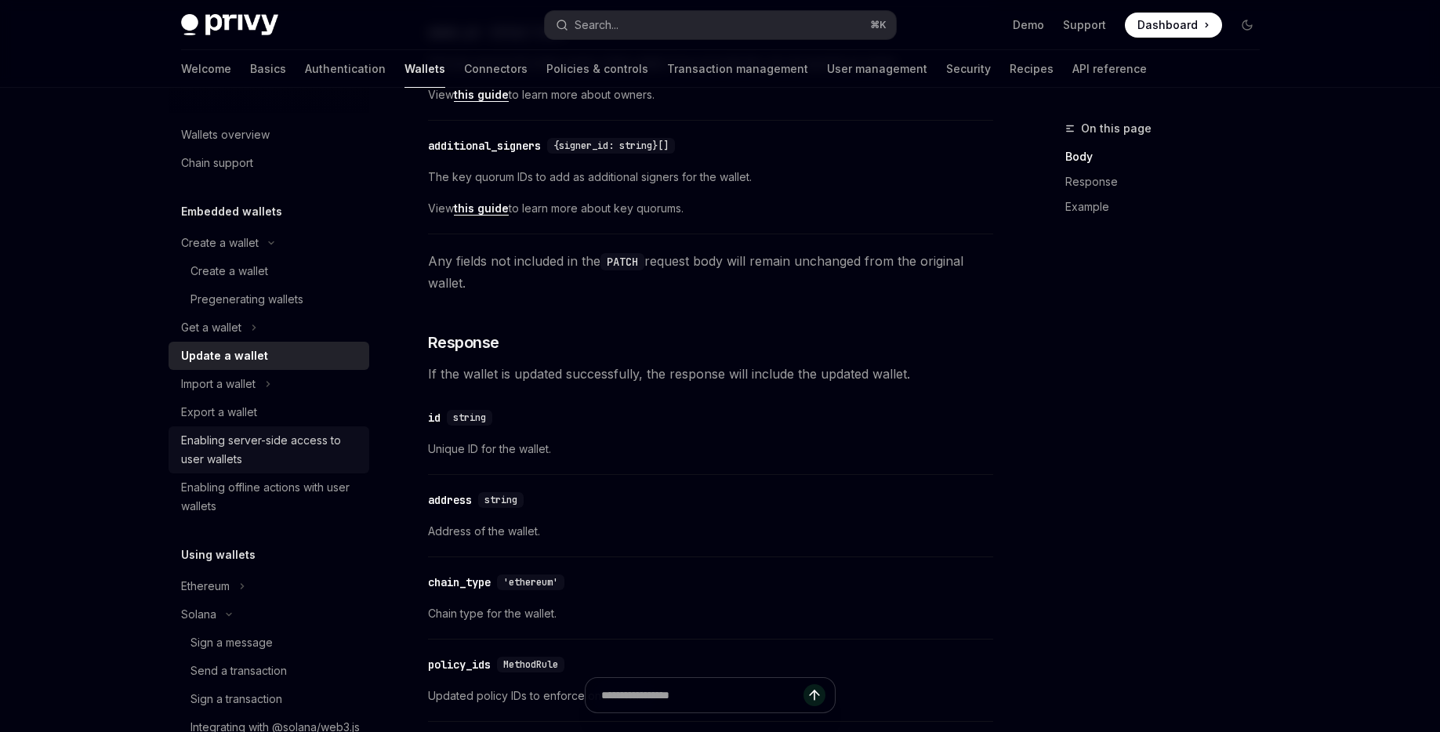
click at [253, 436] on div "Enabling server-side access to user wallets" at bounding box center [270, 450] width 179 height 38
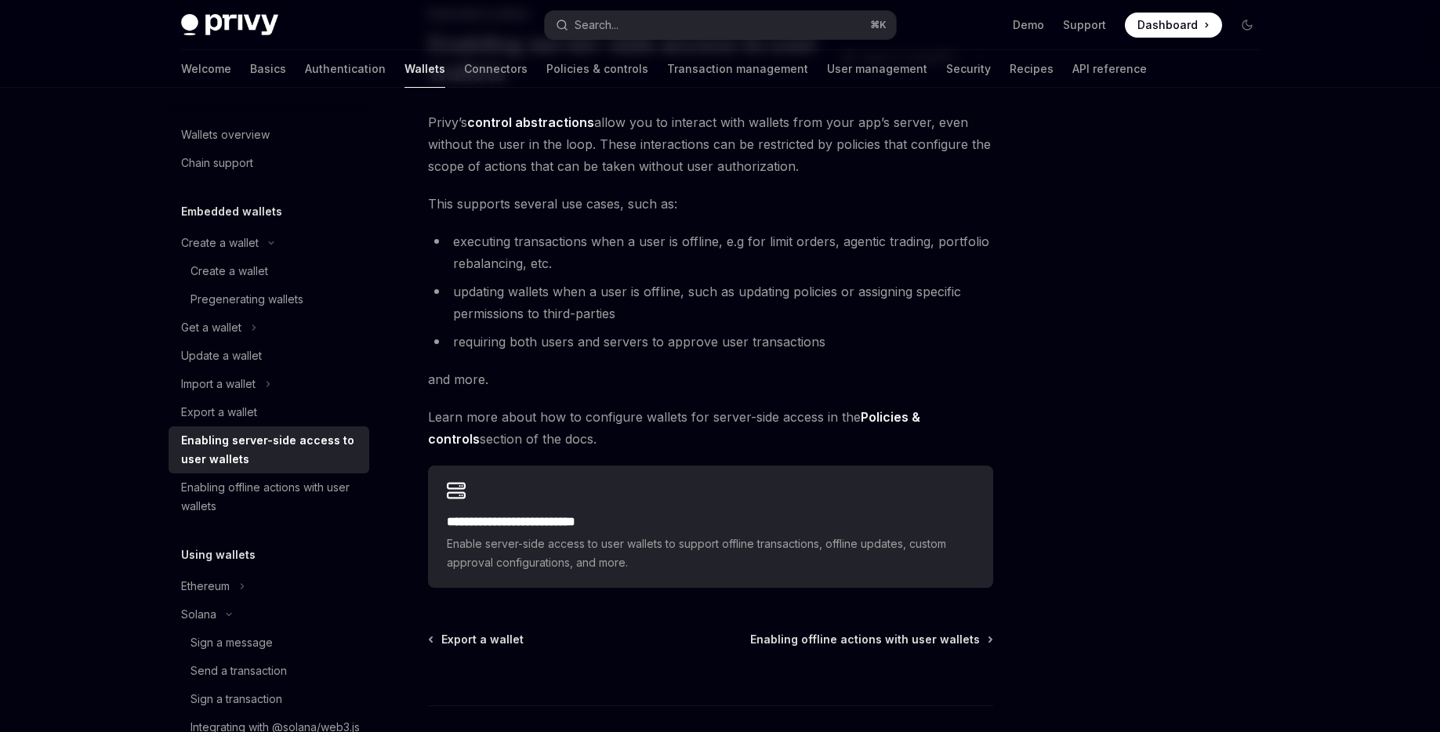
scroll to position [223, 0]
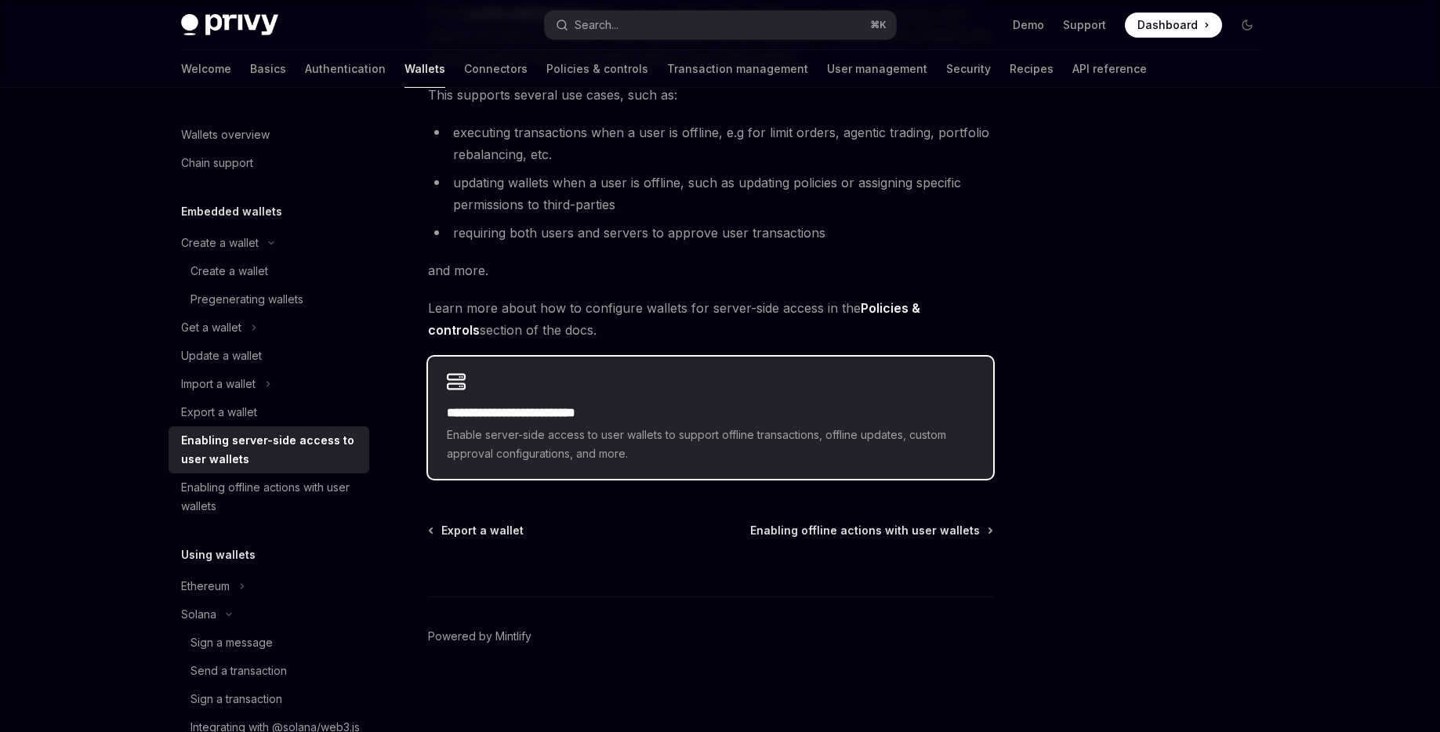
click at [571, 405] on h2 "**********" at bounding box center [710, 413] width 527 height 19
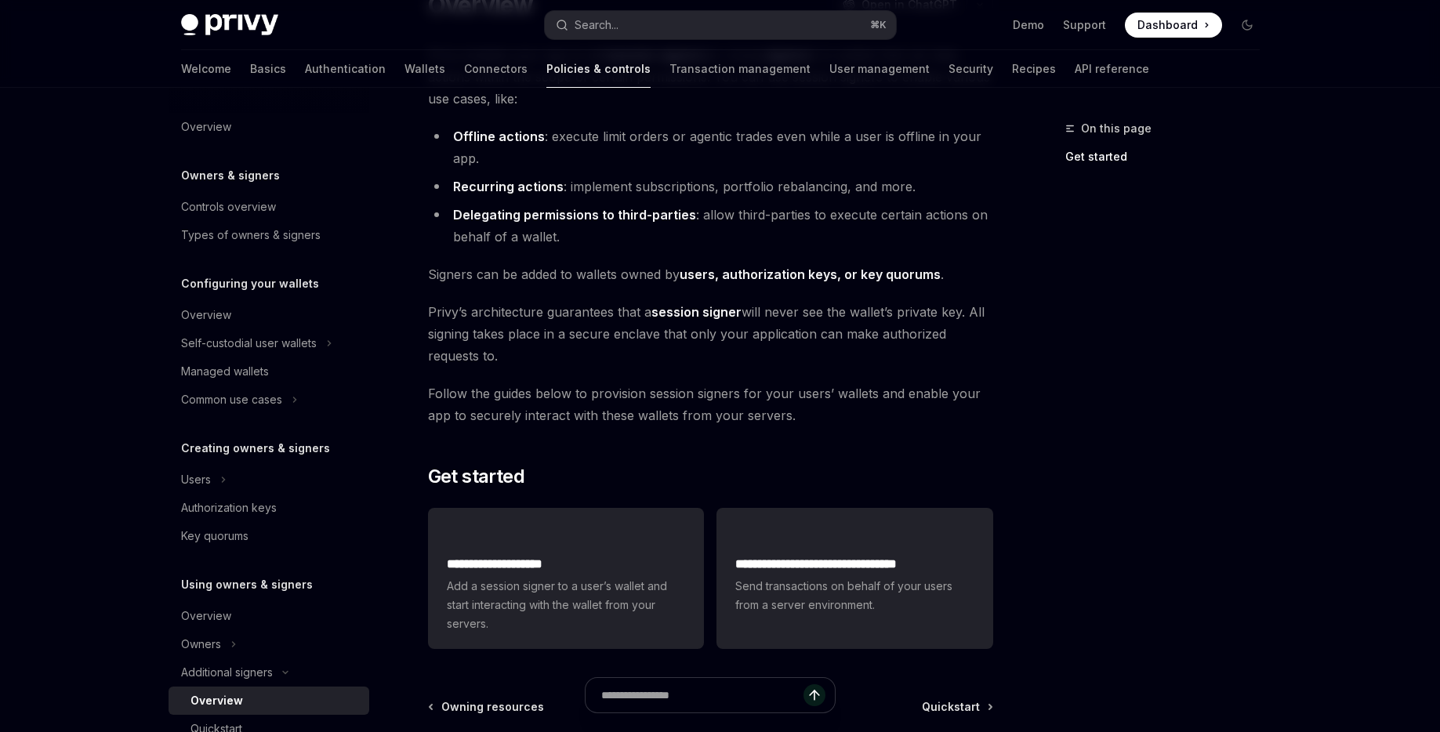
scroll to position [197, 0]
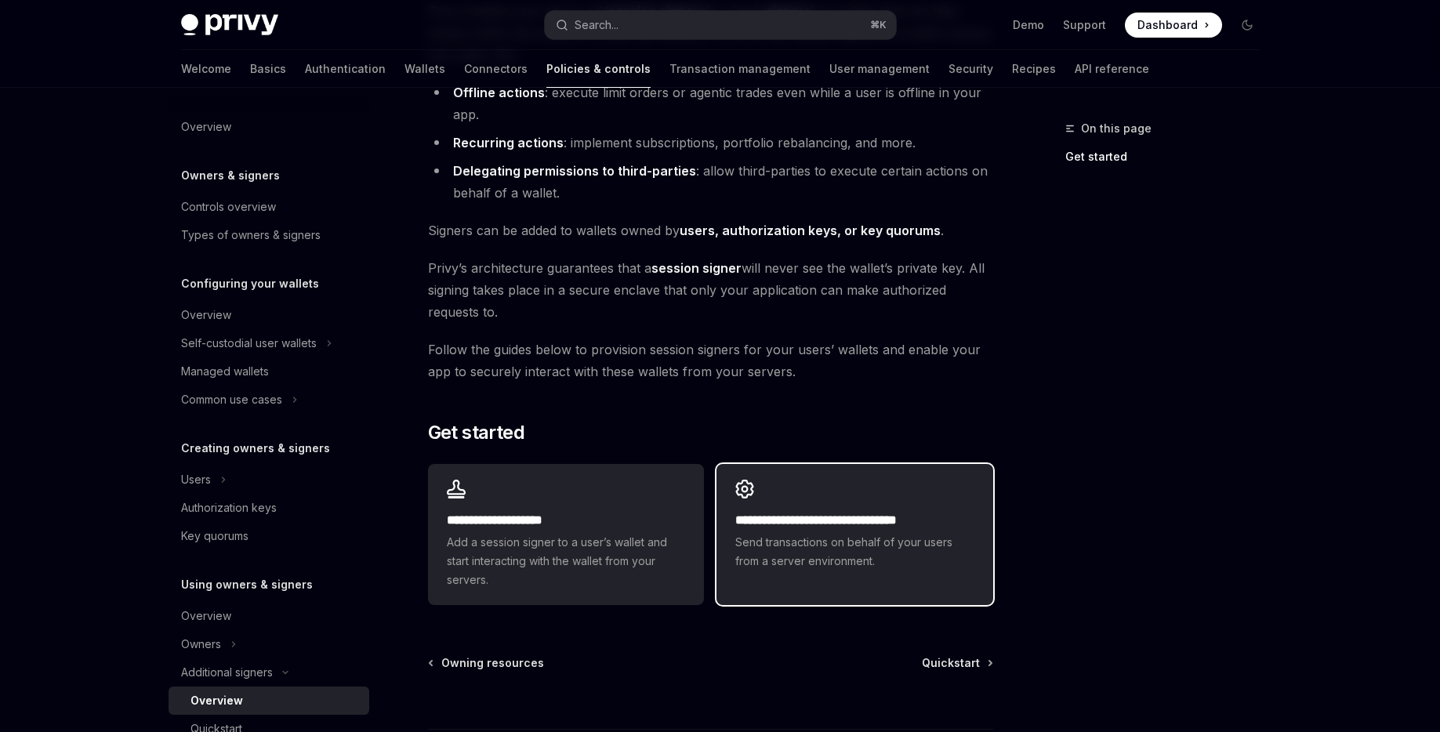
click at [798, 531] on div "**********" at bounding box center [854, 541] width 238 height 60
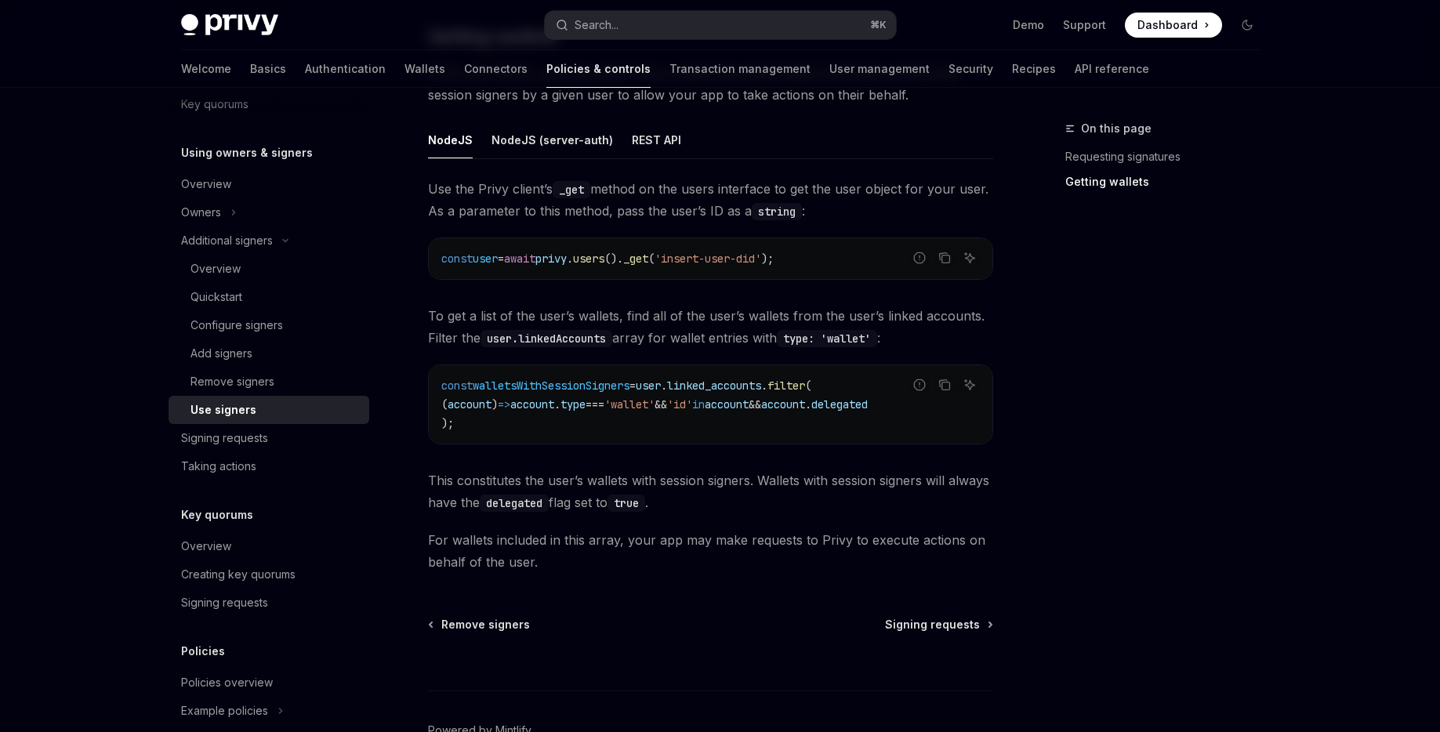
scroll to position [681, 0]
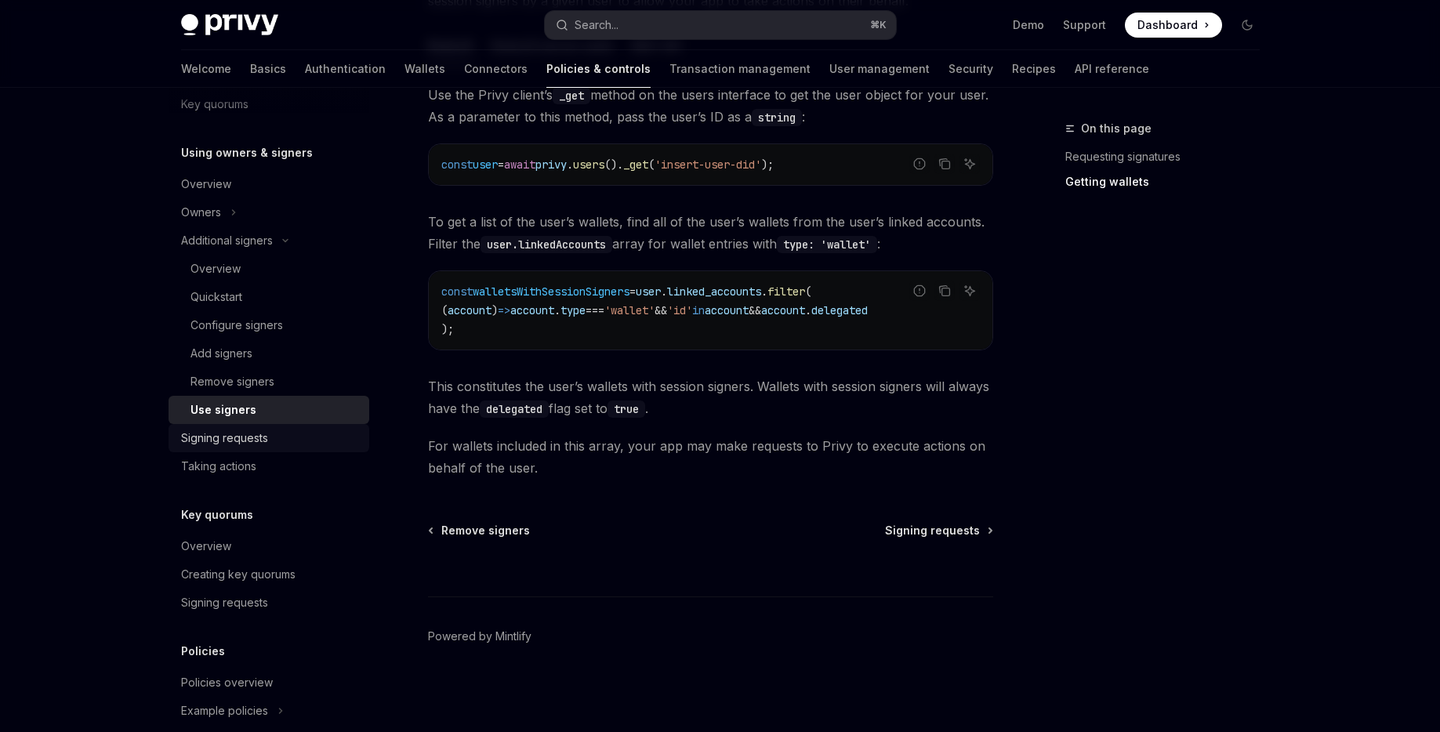
click at [289, 441] on div "Signing requests" at bounding box center [270, 438] width 179 height 19
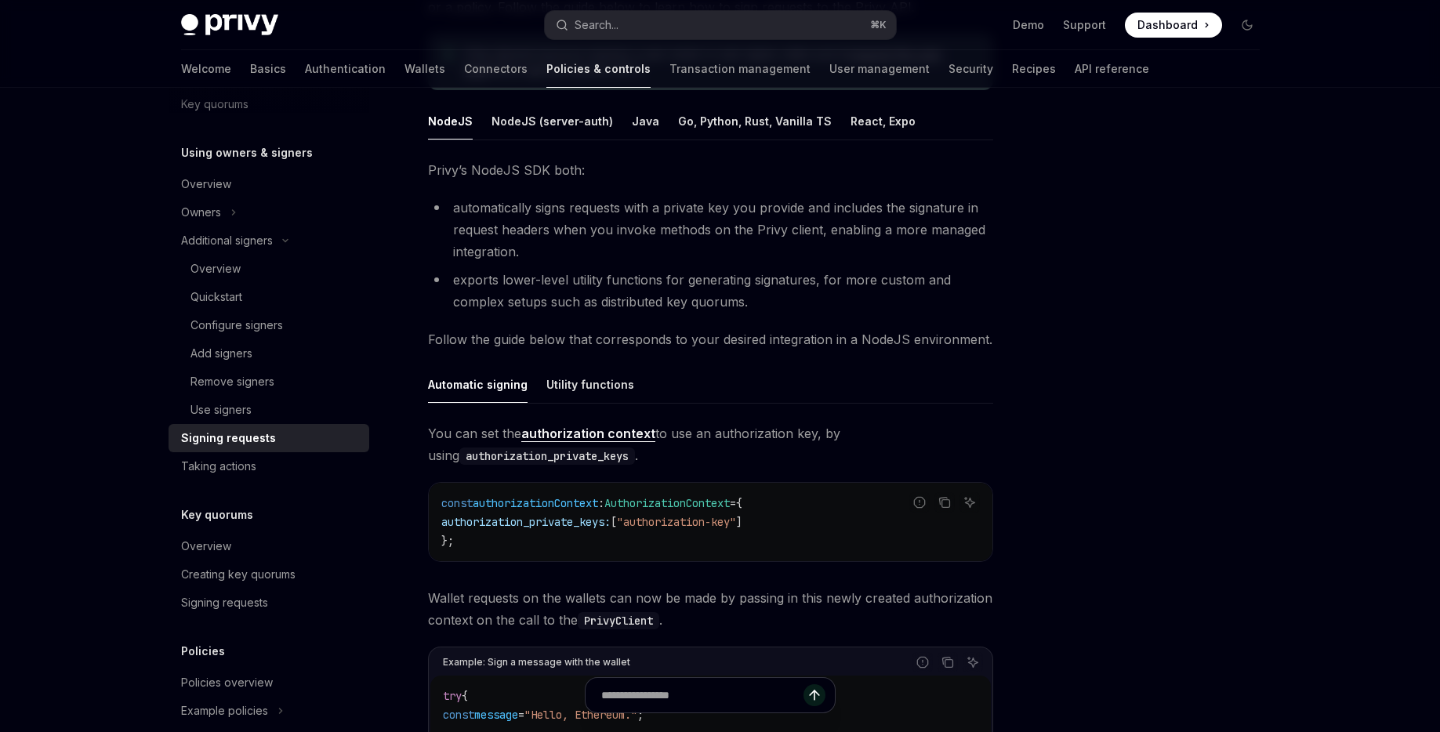
scroll to position [219, 0]
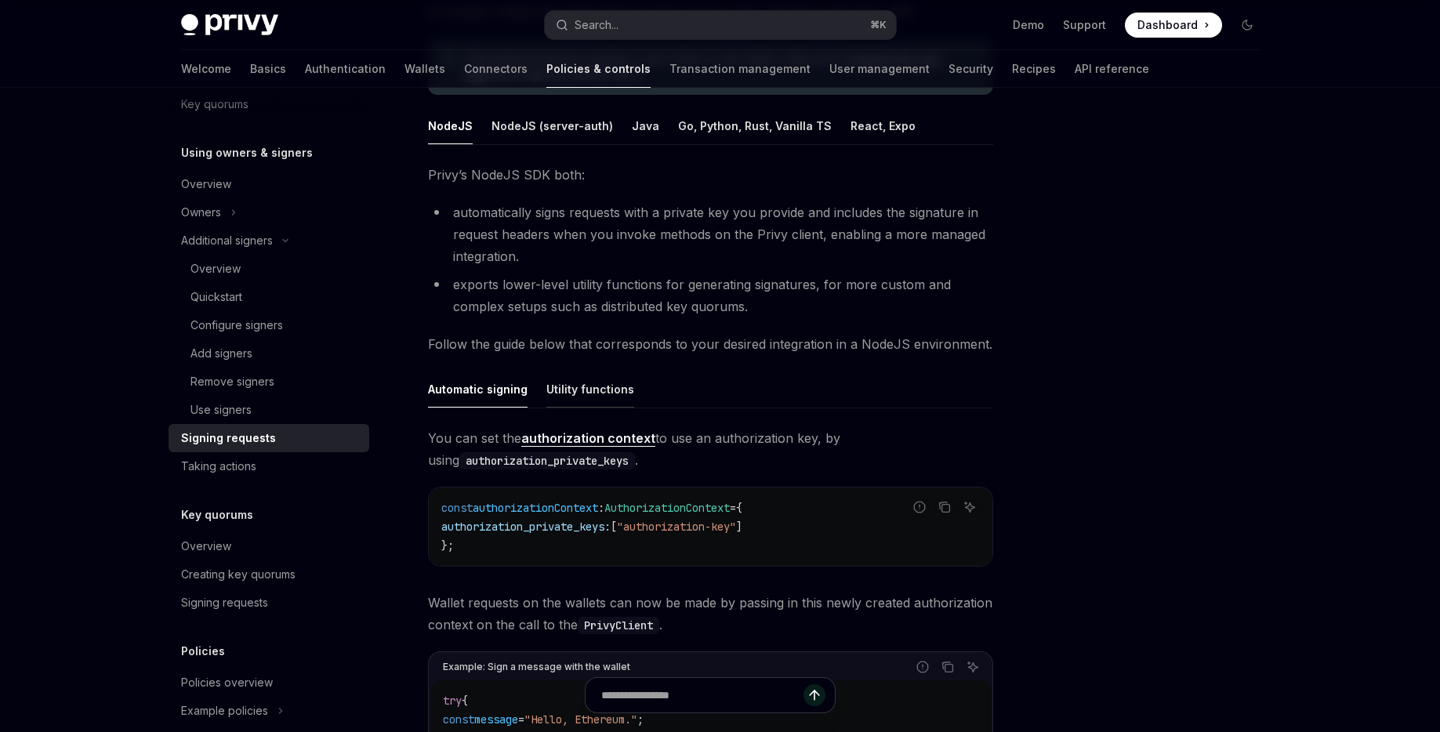
click at [574, 373] on button "Utility functions" at bounding box center [590, 389] width 88 height 37
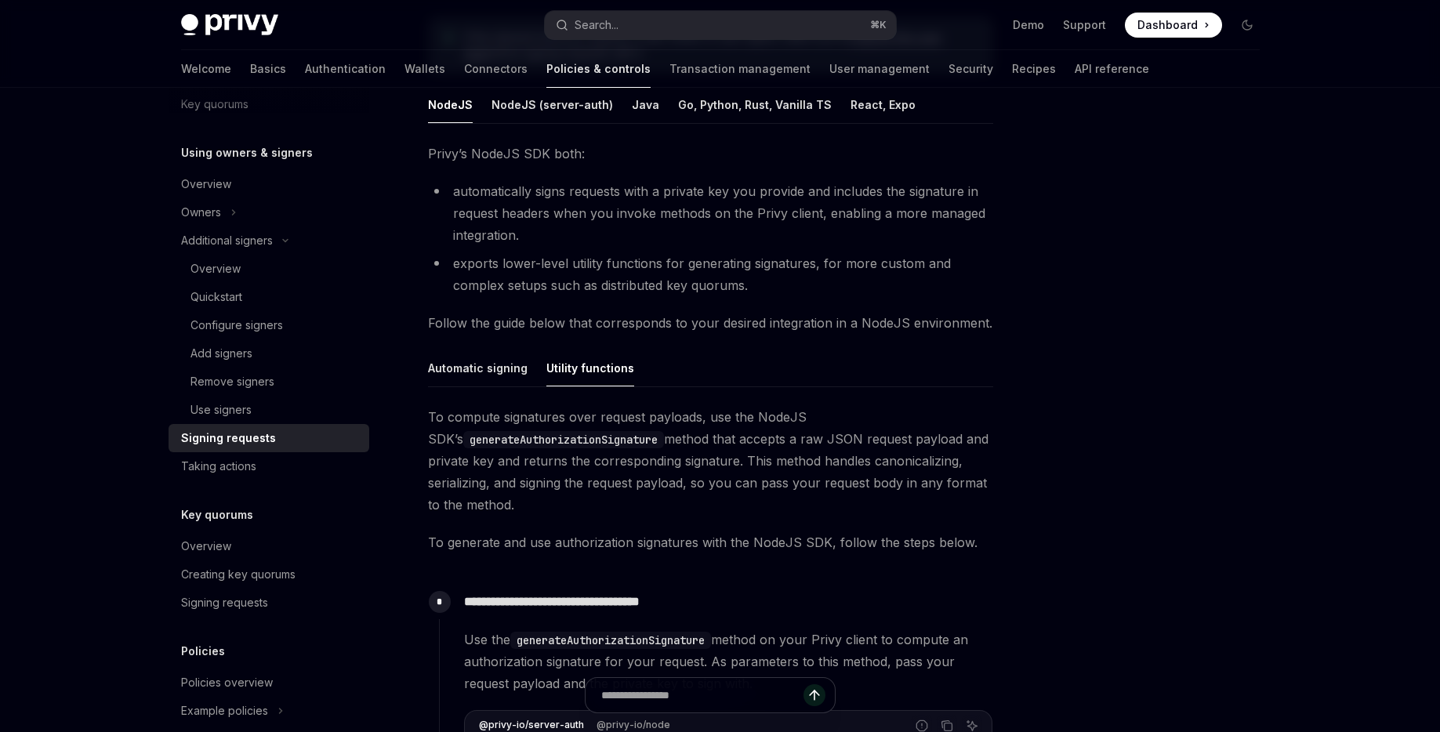
scroll to position [79, 0]
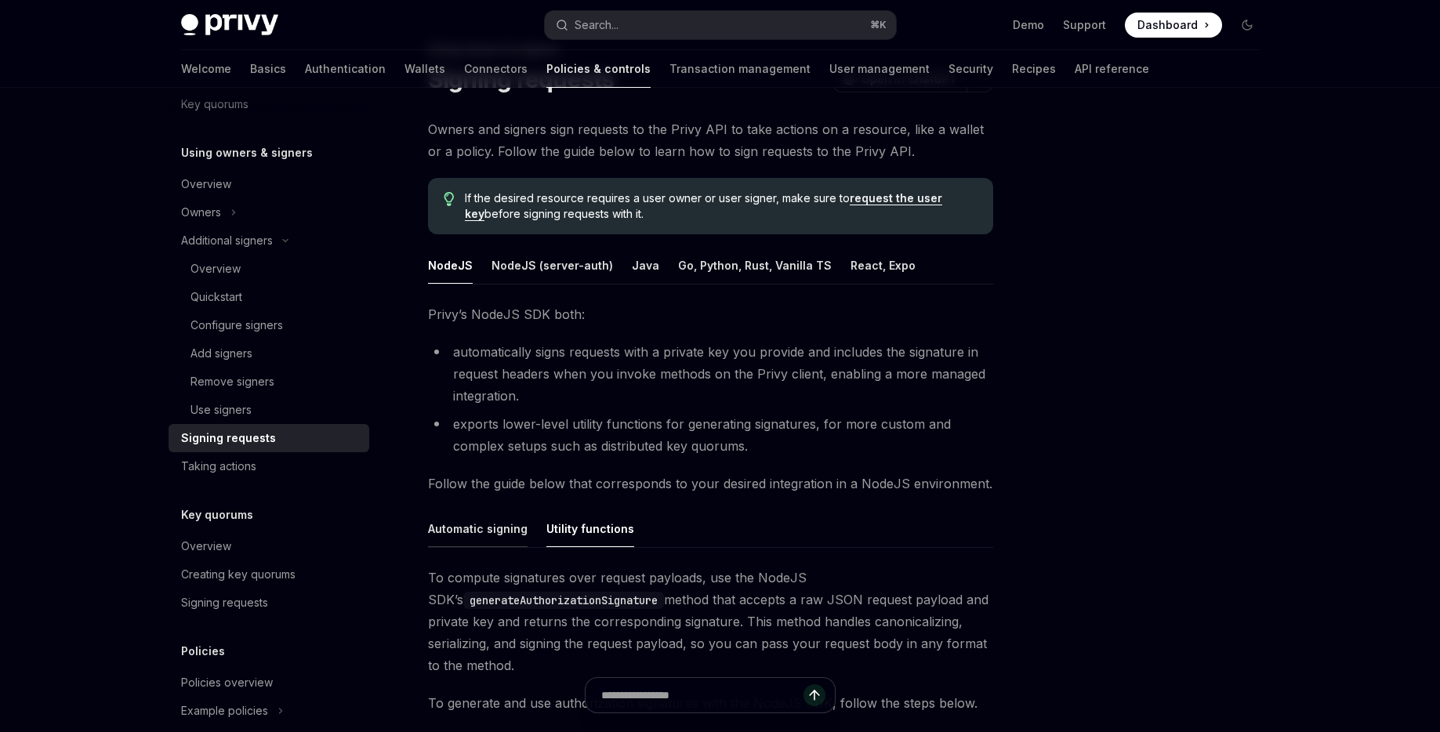
click at [474, 530] on button "Automatic signing" at bounding box center [478, 528] width 100 height 37
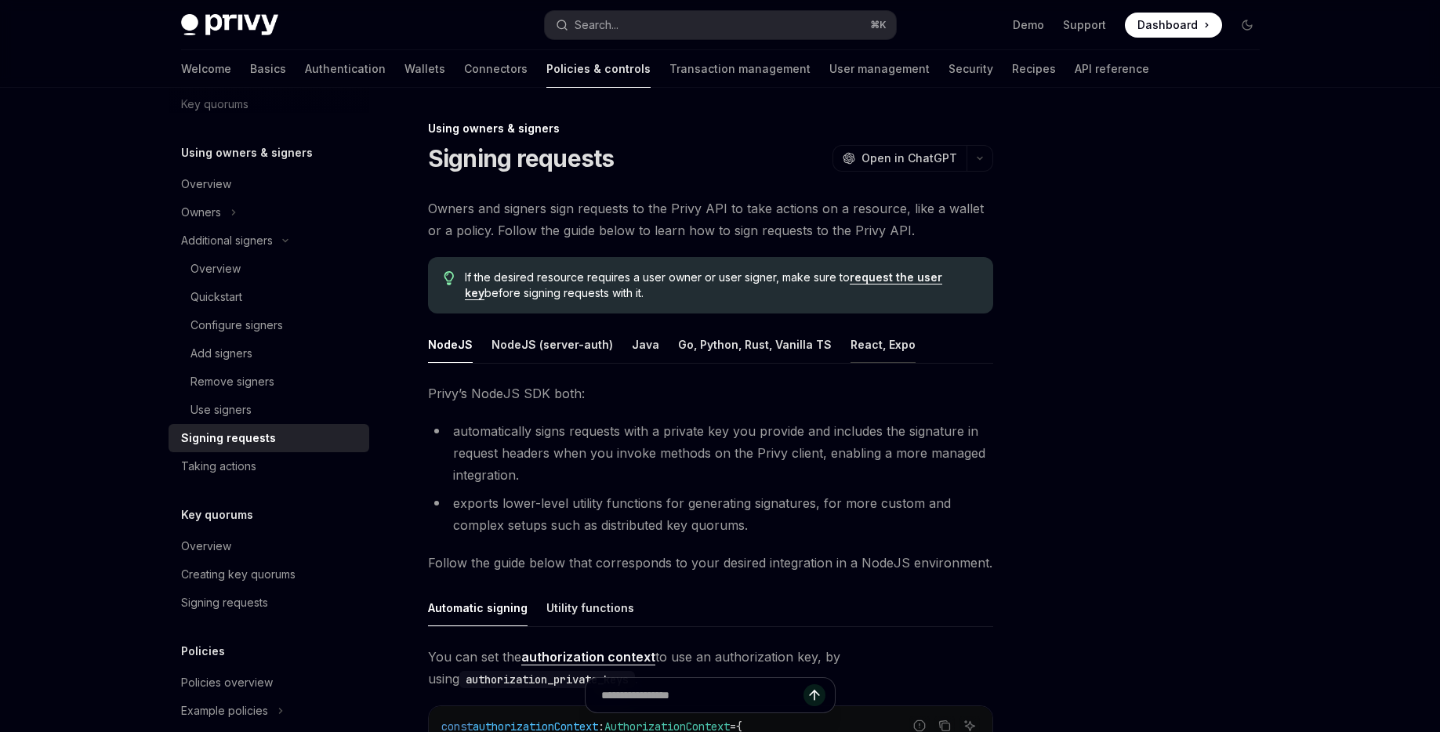
click at [855, 339] on button "React, Expo" at bounding box center [882, 344] width 65 height 37
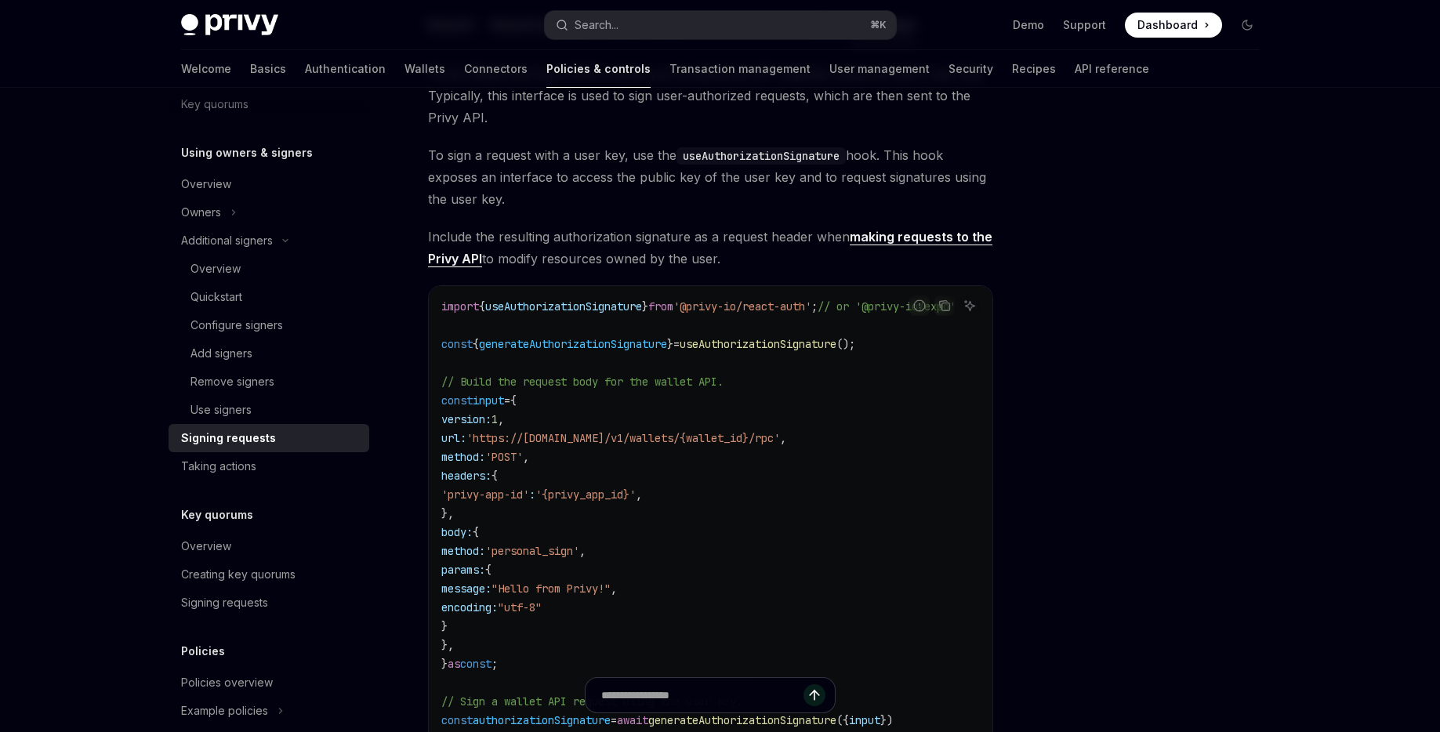
scroll to position [109, 0]
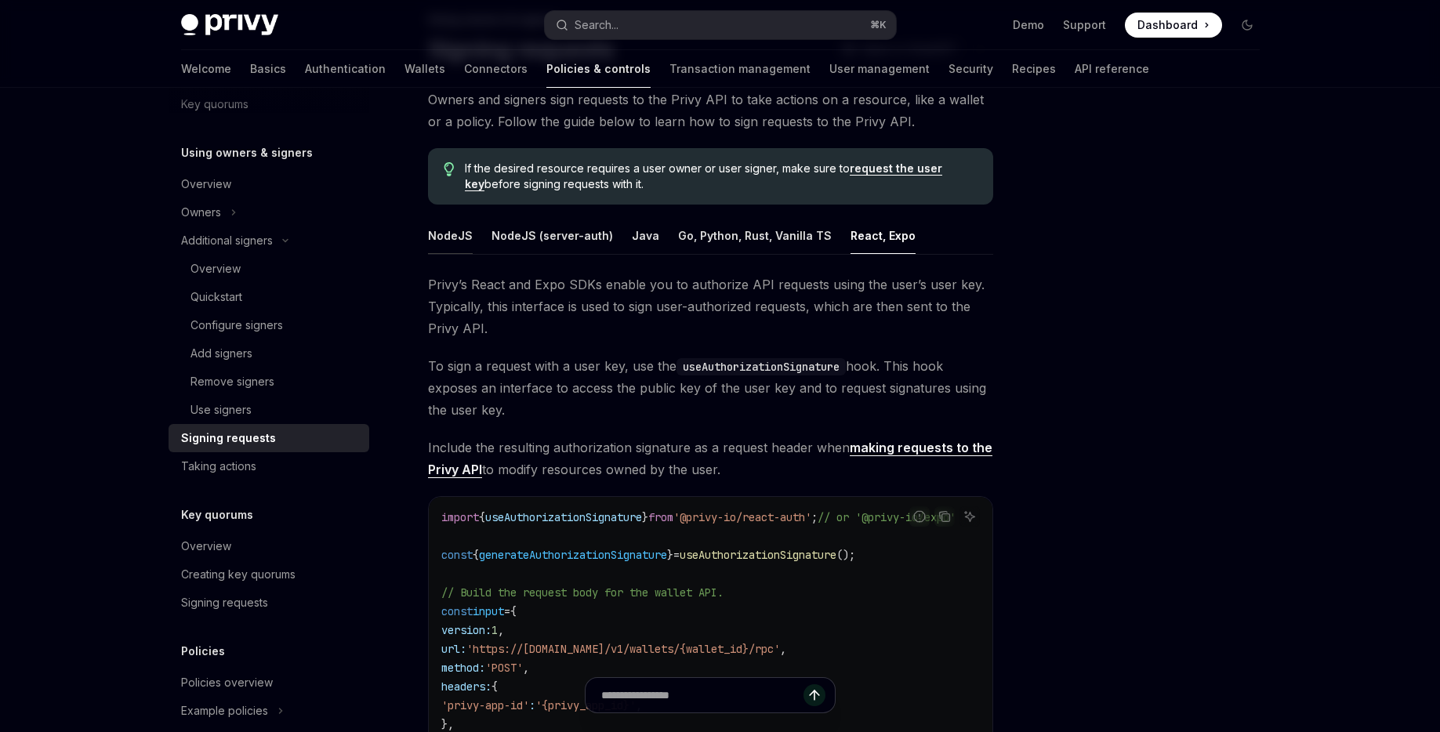
click at [453, 230] on button "NodeJS" at bounding box center [450, 235] width 45 height 37
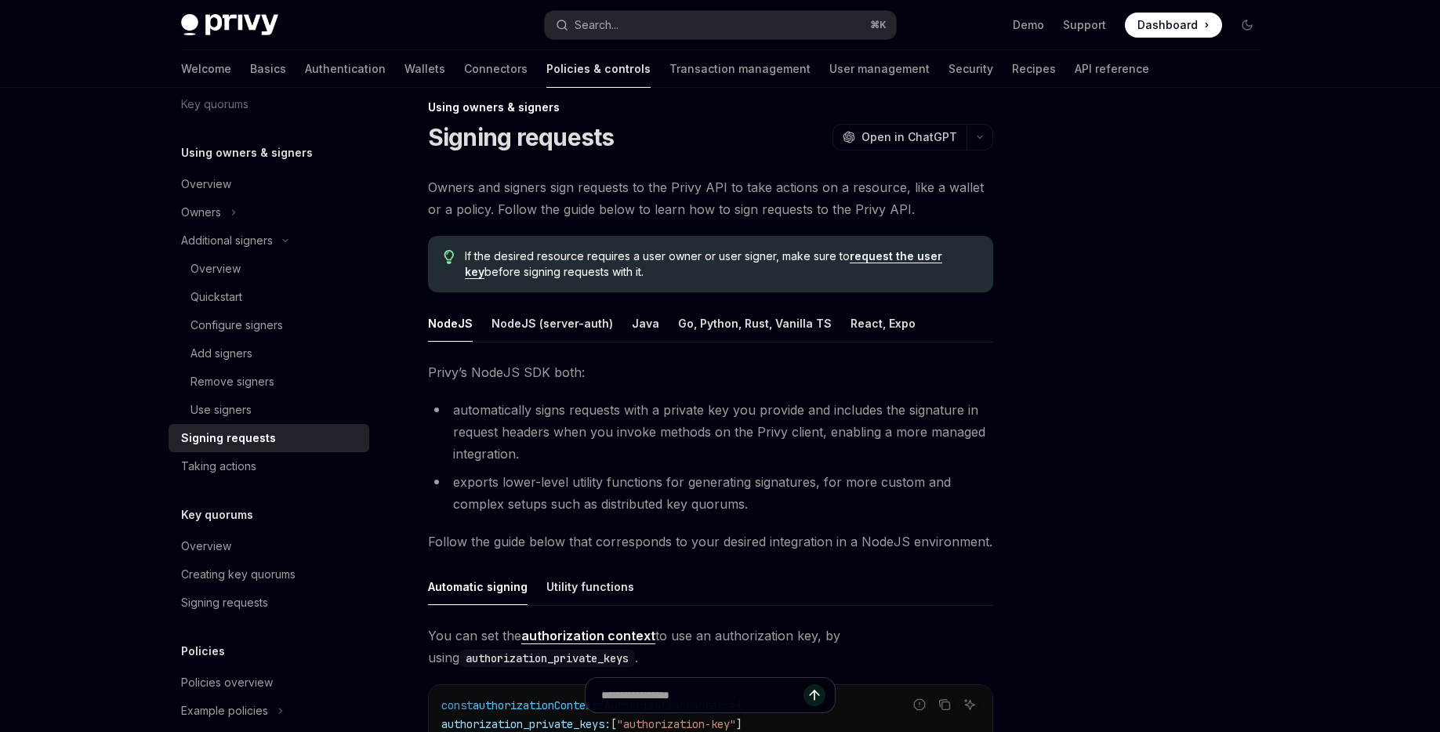
scroll to position [24, 0]
click at [539, 330] on button "NodeJS (server-auth)" at bounding box center [551, 321] width 121 height 37
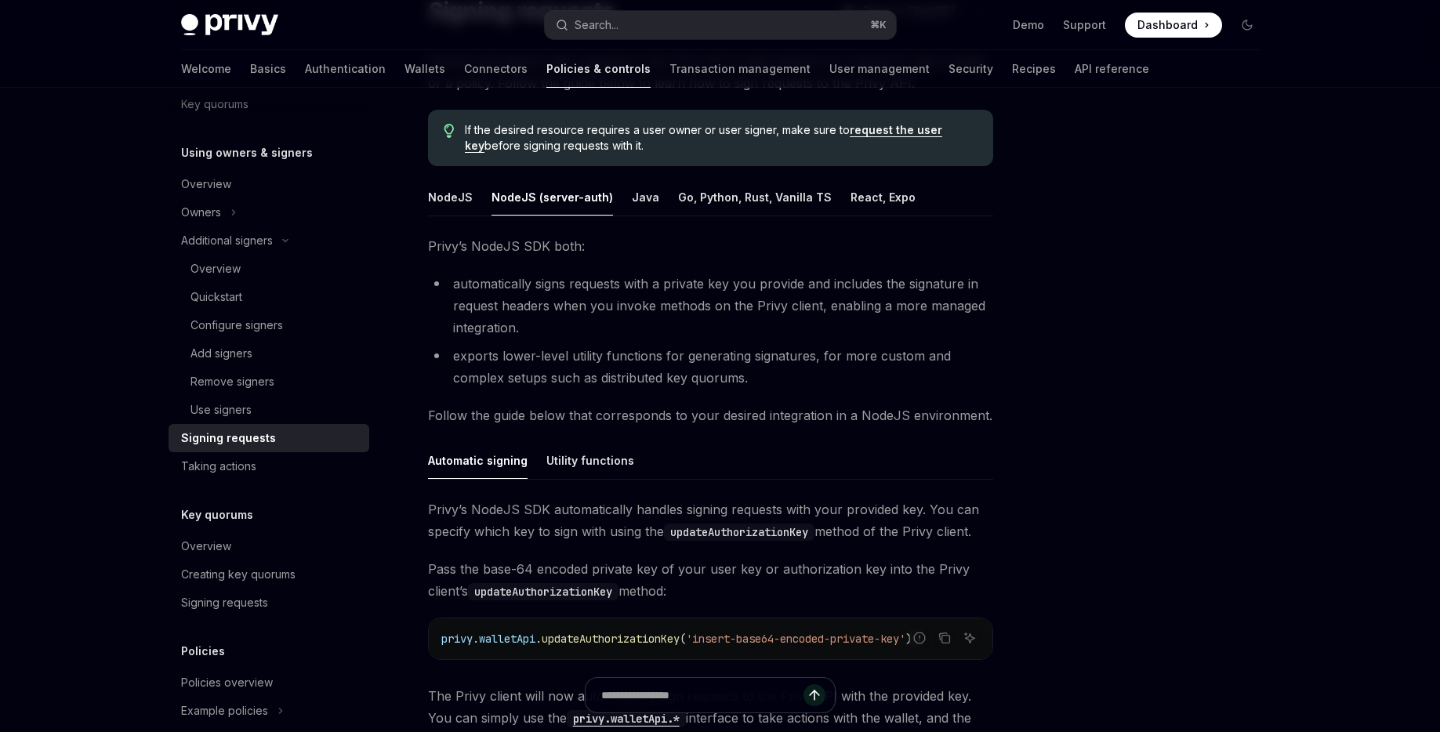
scroll to position [36, 0]
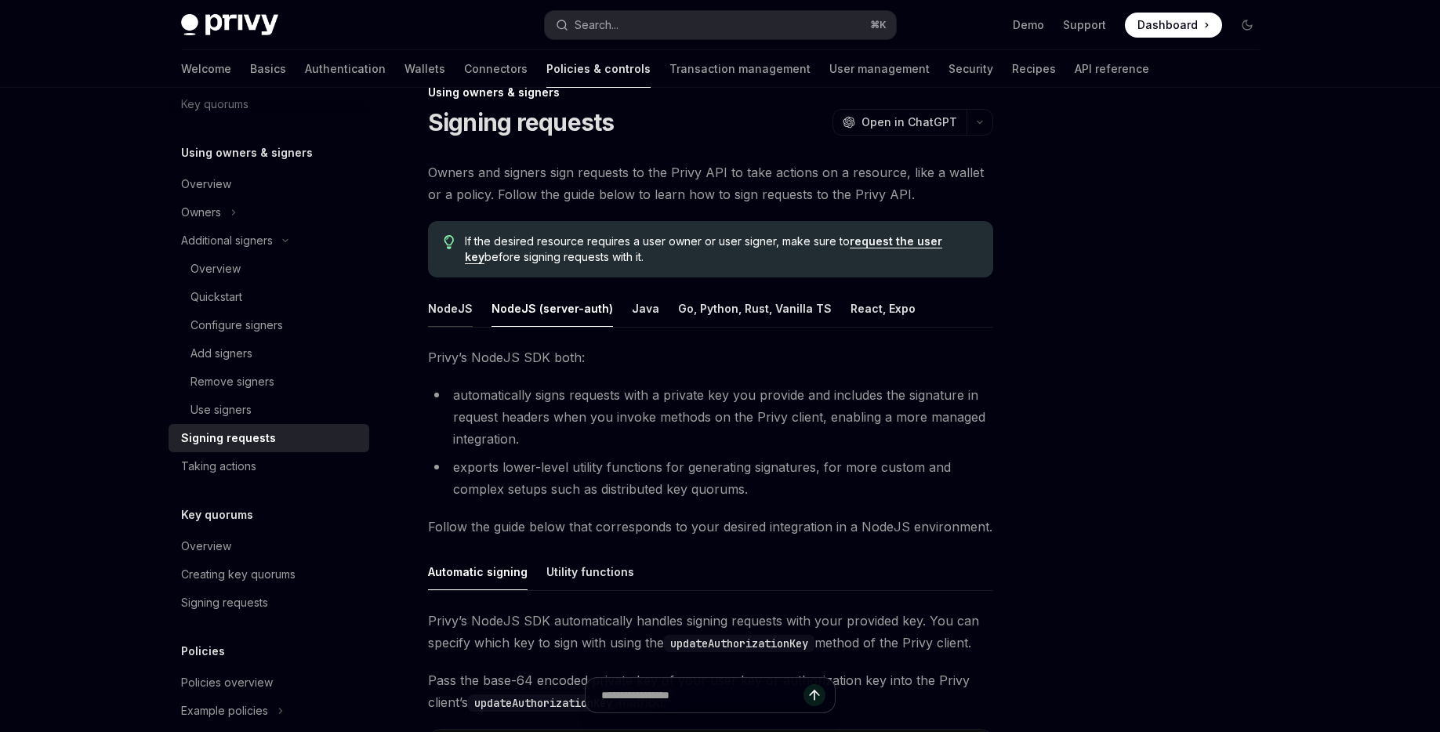
click at [448, 306] on button "NodeJS" at bounding box center [450, 308] width 45 height 37
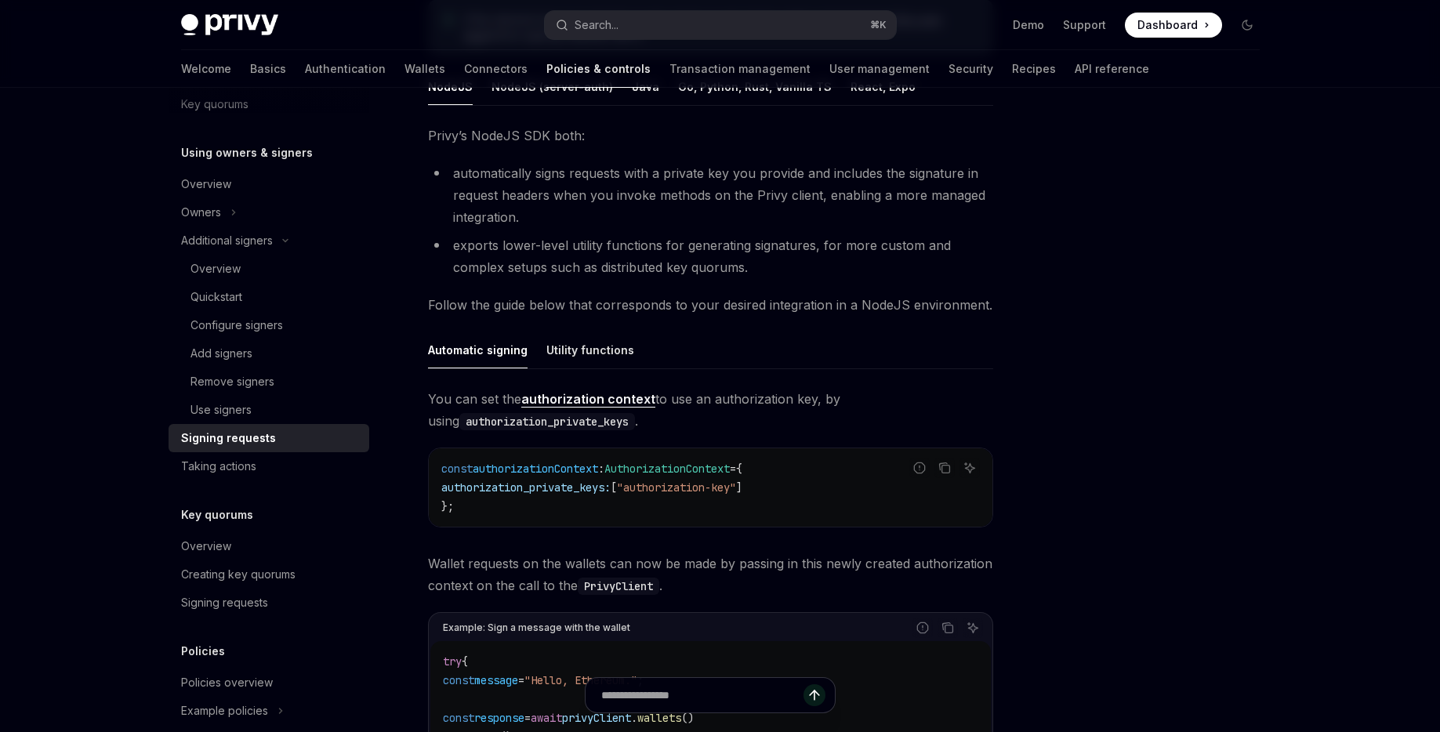
scroll to position [284, 0]
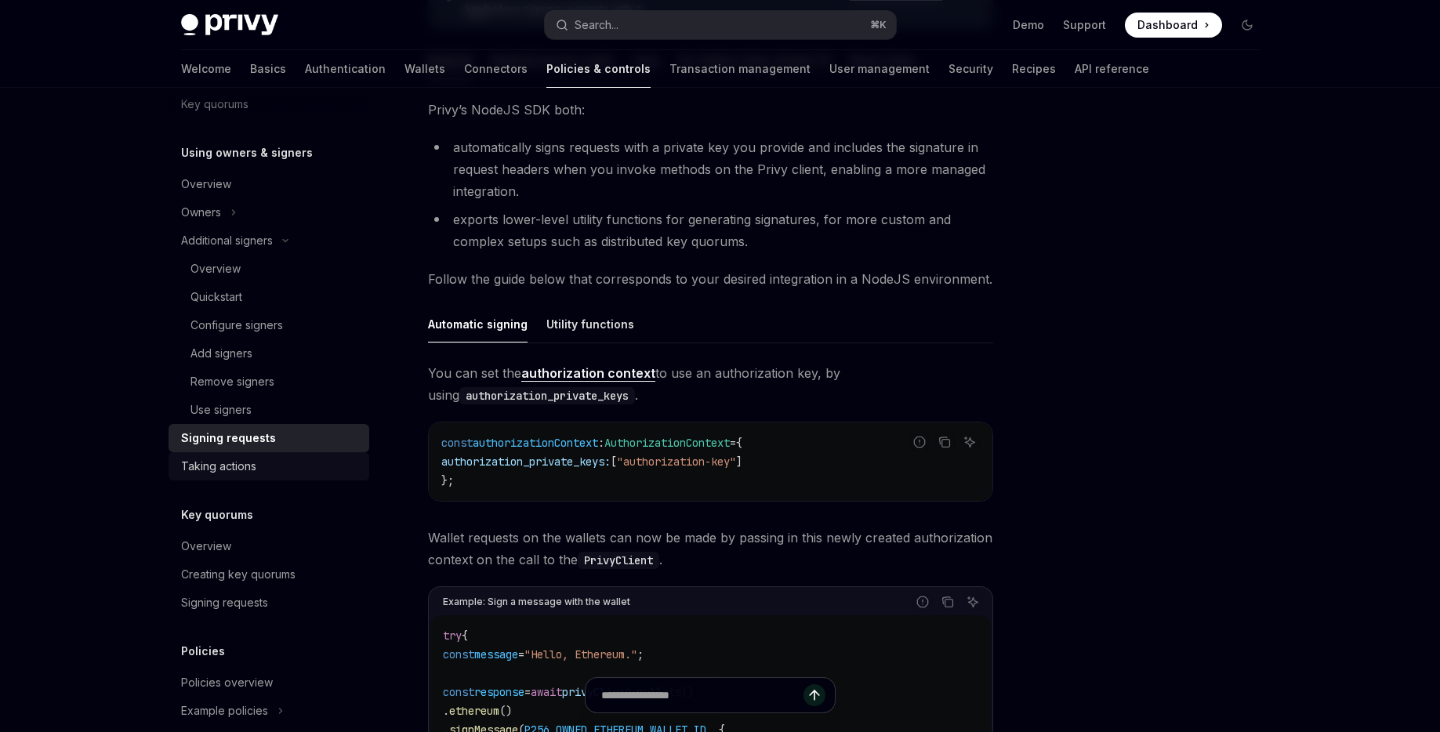
click at [252, 461] on div "Taking actions" at bounding box center [218, 466] width 75 height 19
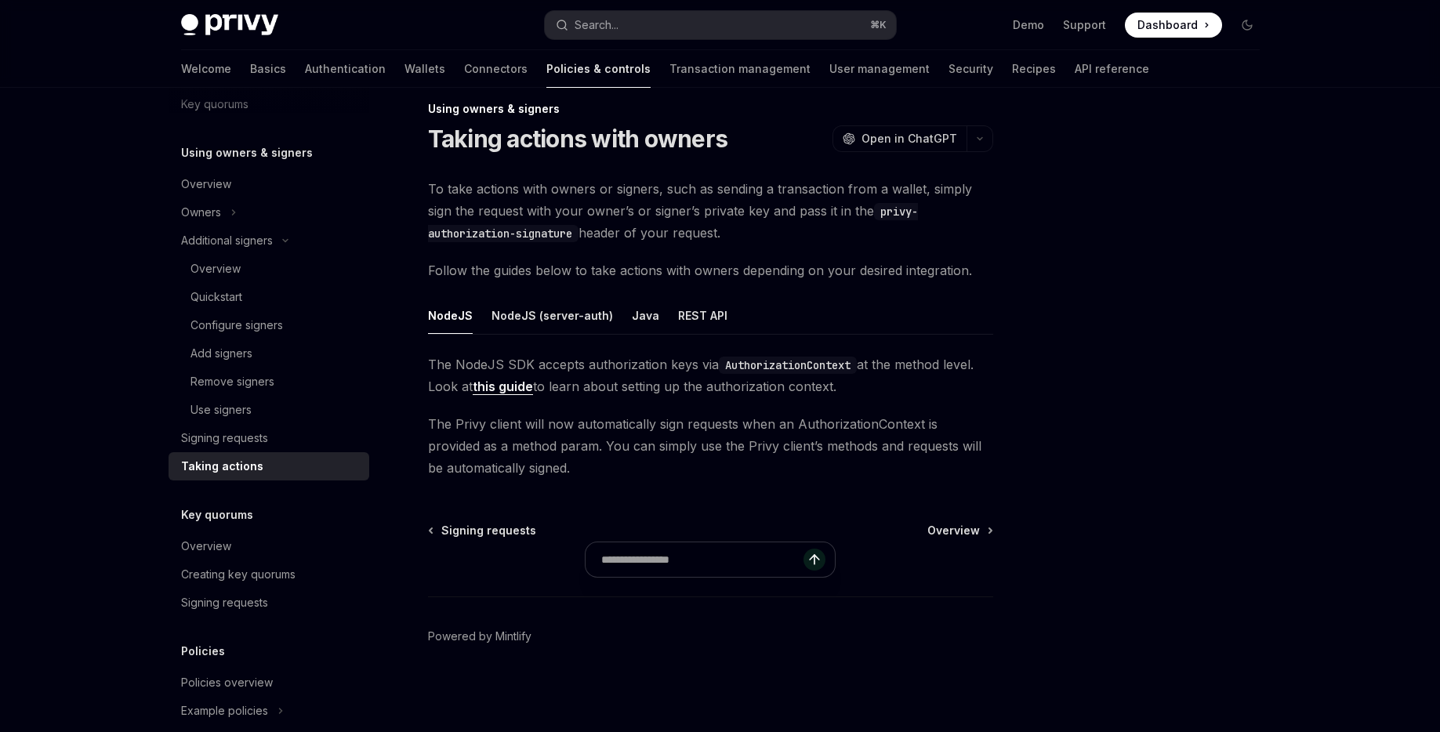
scroll to position [20, 0]
click at [216, 346] on div "Add signers" at bounding box center [221, 353] width 62 height 19
type textarea "*"
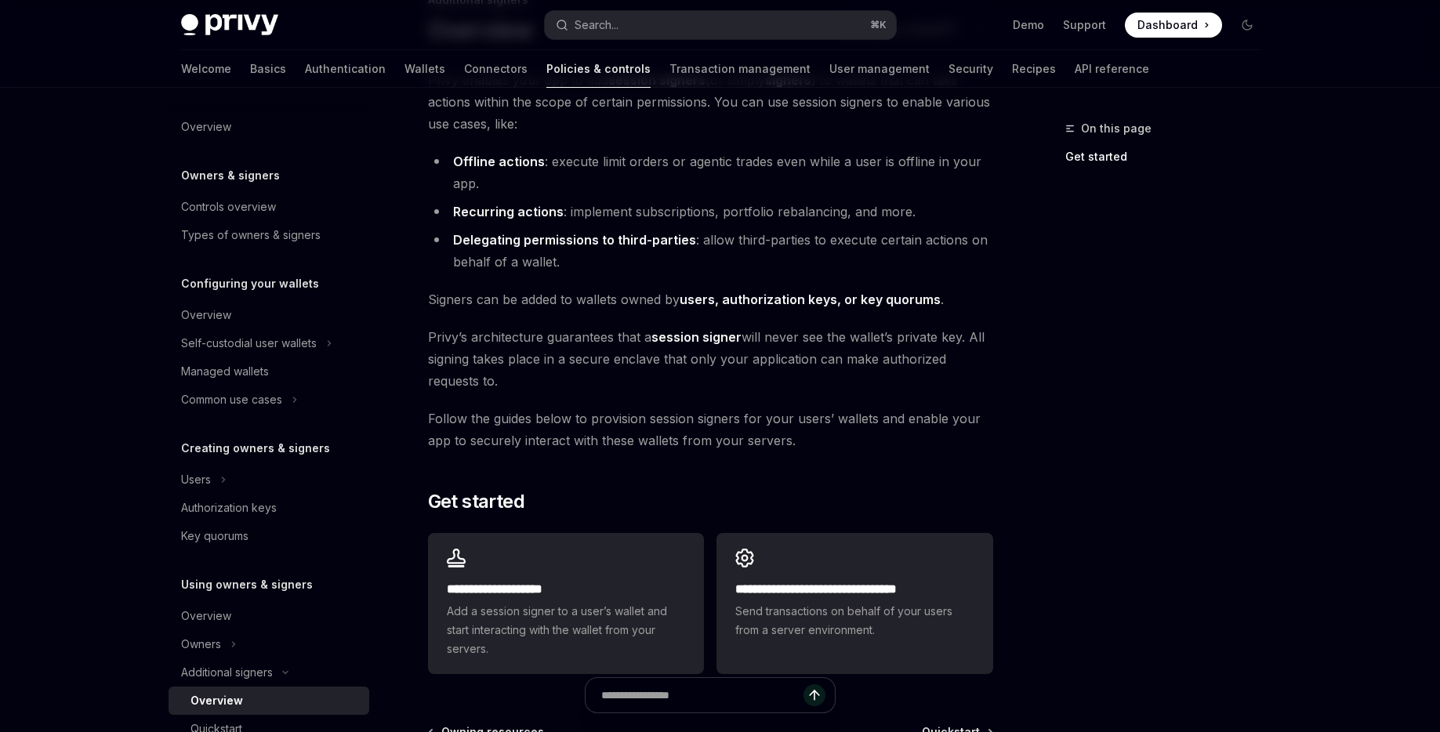
scroll to position [330, 0]
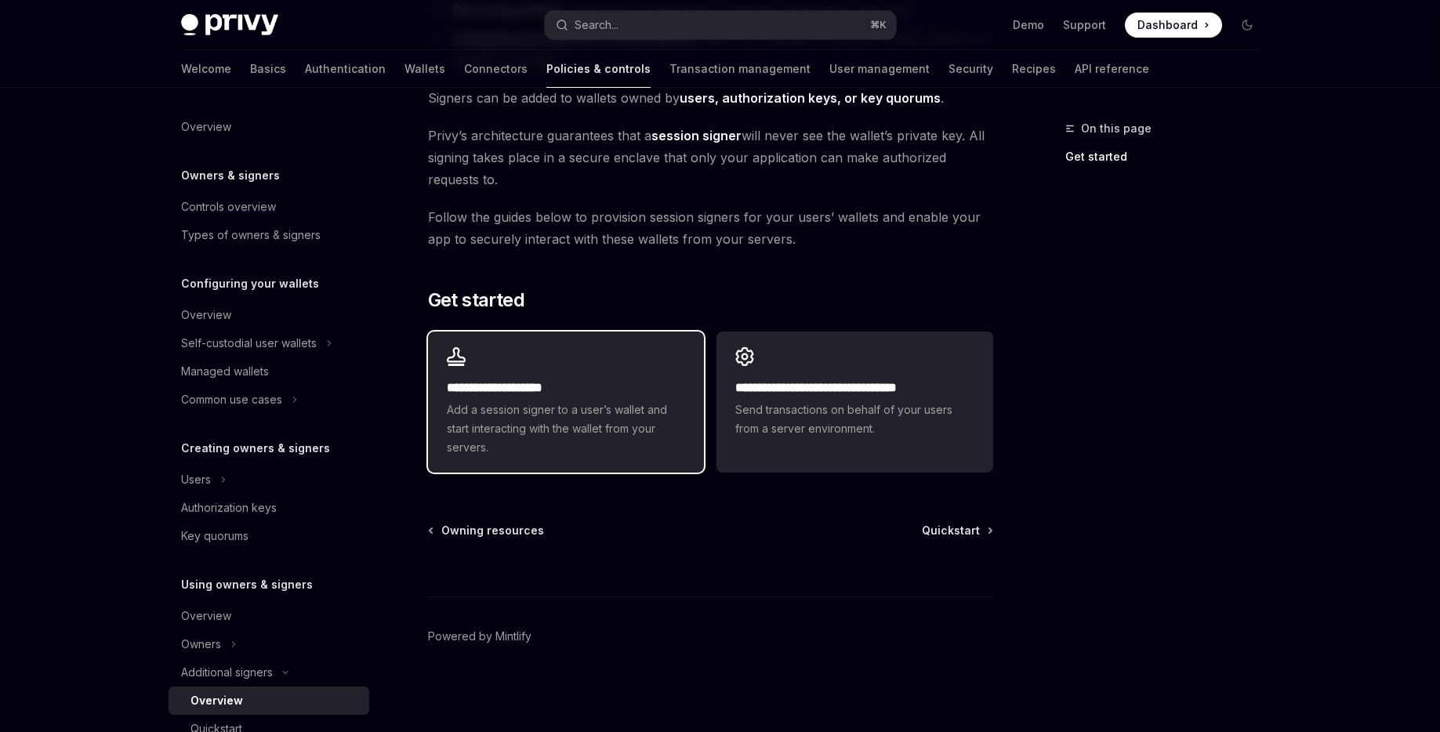
click at [607, 380] on h2 "**********" at bounding box center [566, 388] width 238 height 19
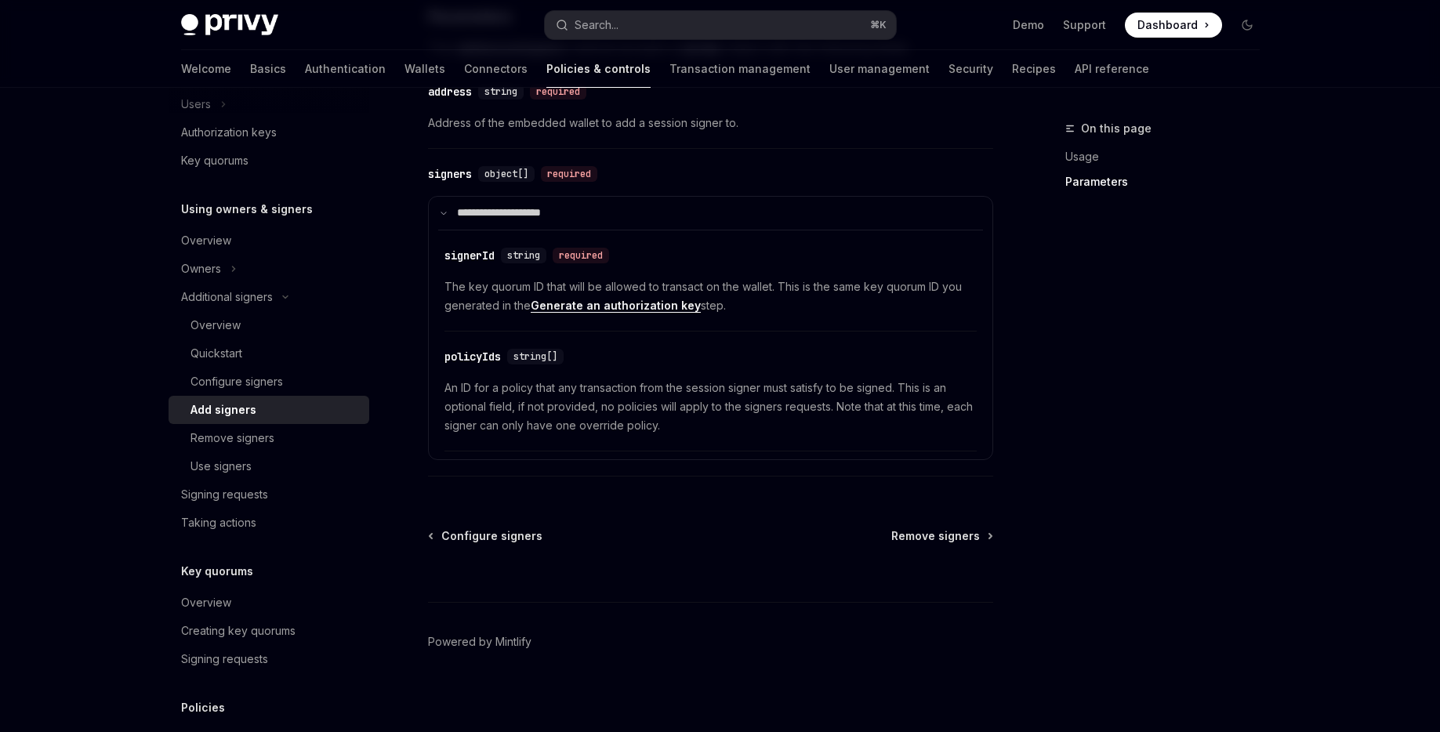
scroll to position [694, 0]
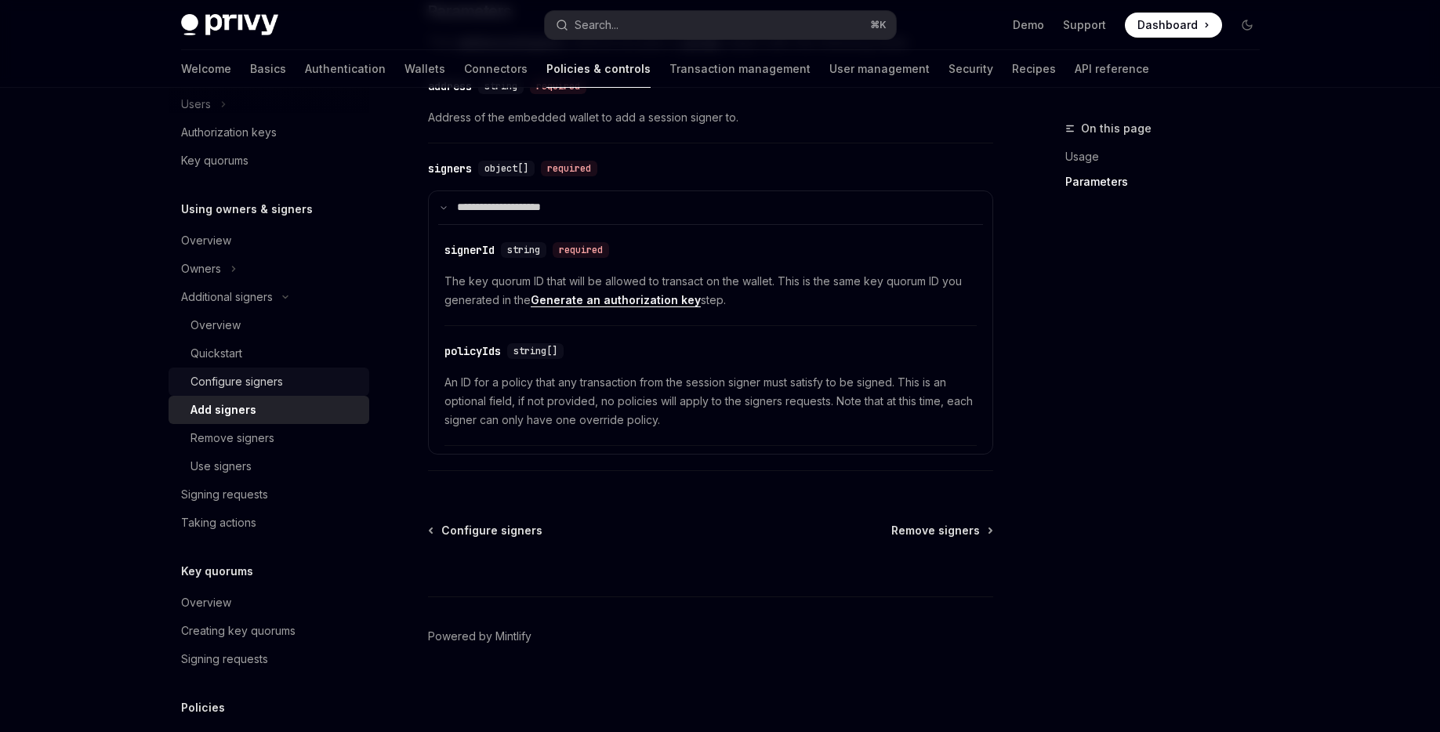
click at [246, 377] on div "Configure signers" at bounding box center [236, 381] width 92 height 19
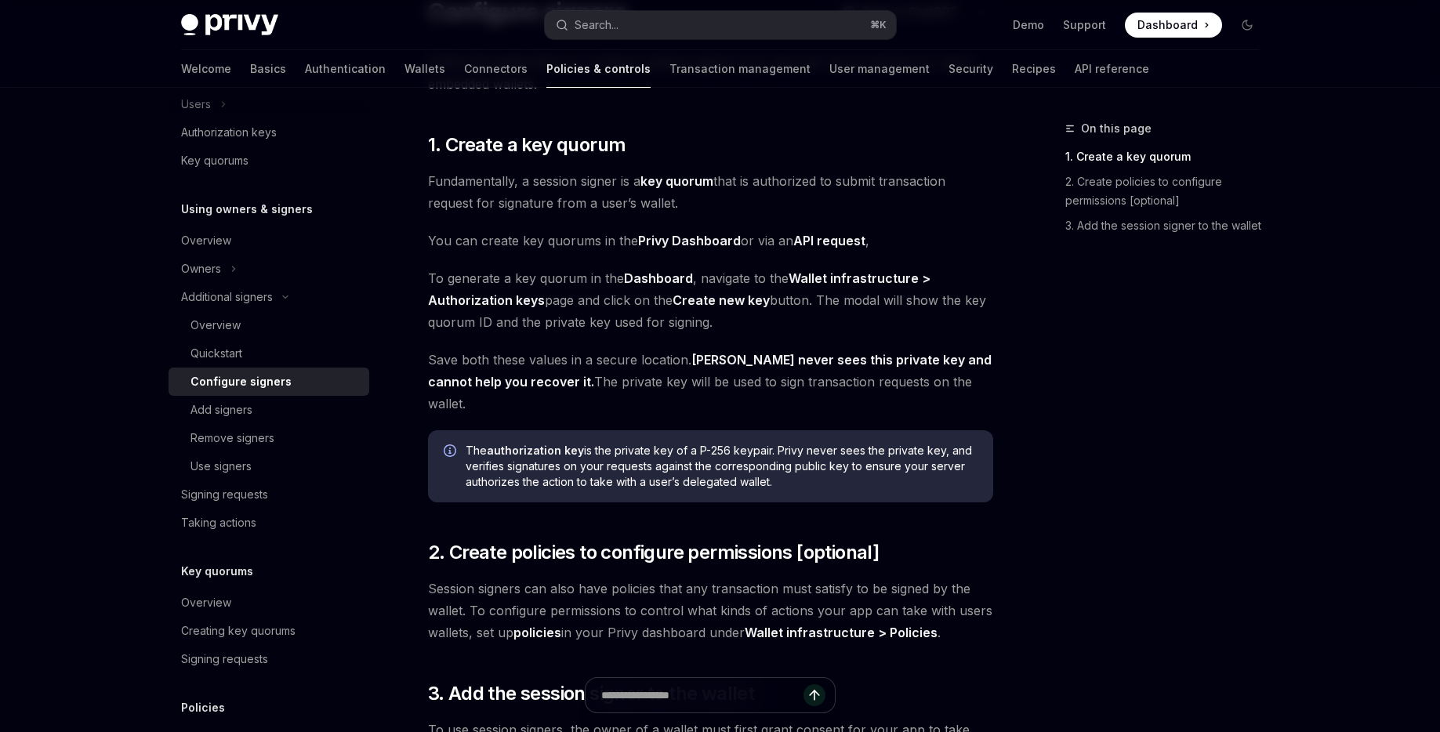
scroll to position [305, 0]
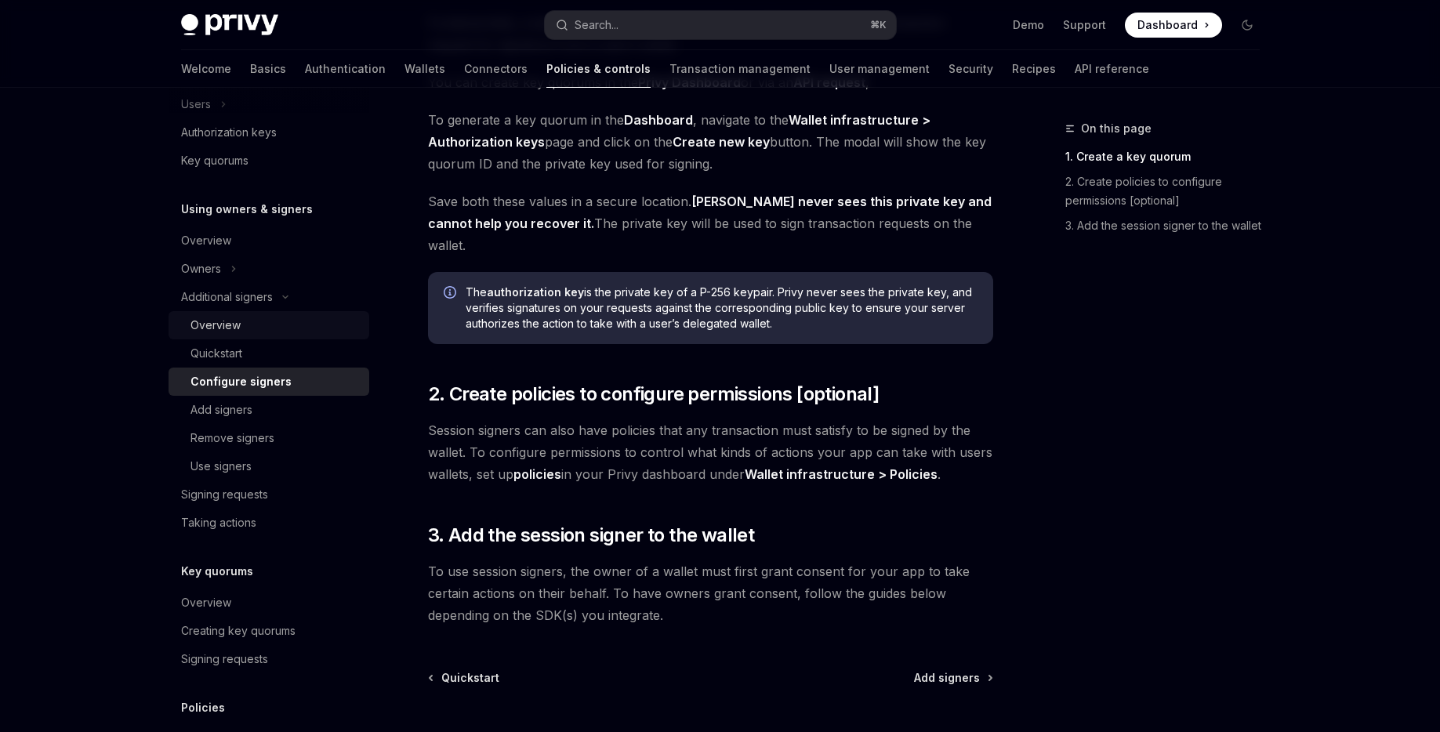
click at [225, 333] on div "Overview" at bounding box center [215, 325] width 50 height 19
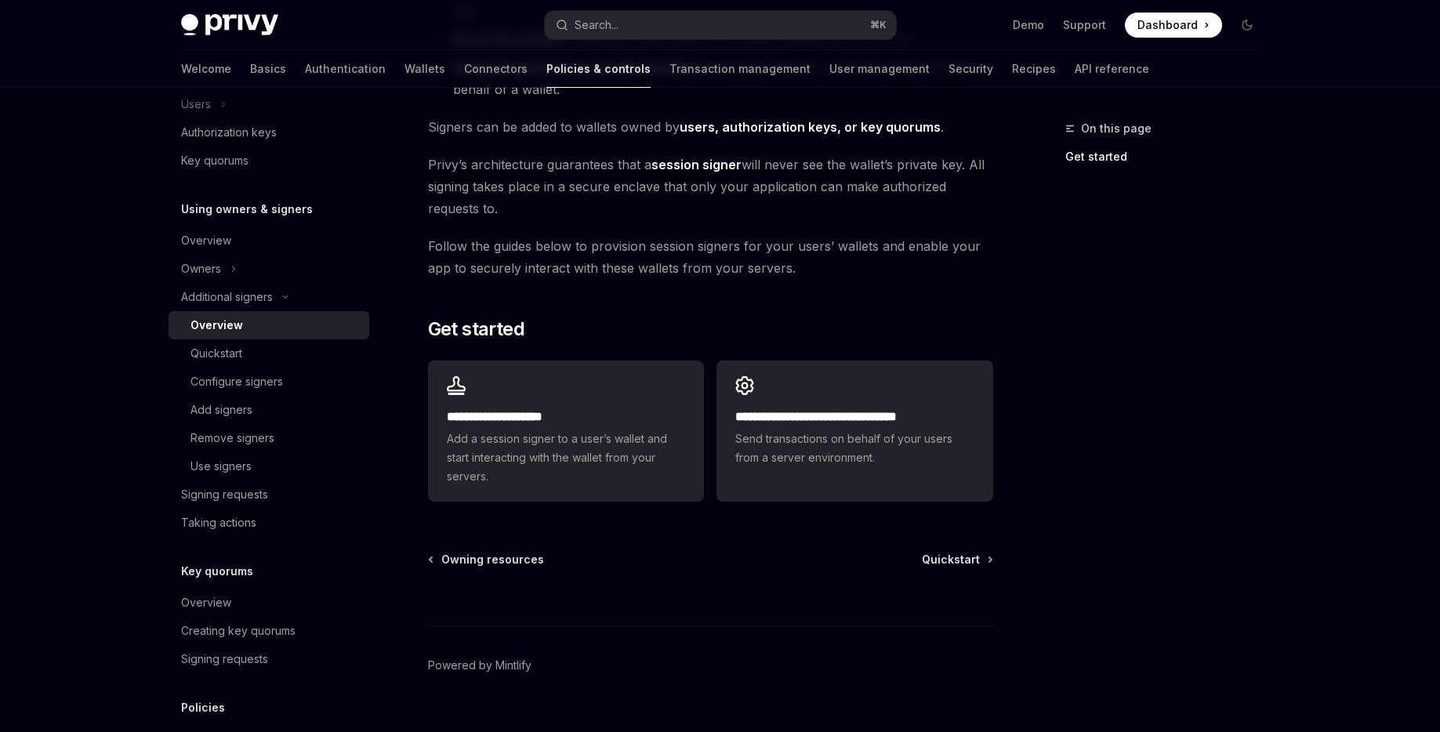
scroll to position [330, 0]
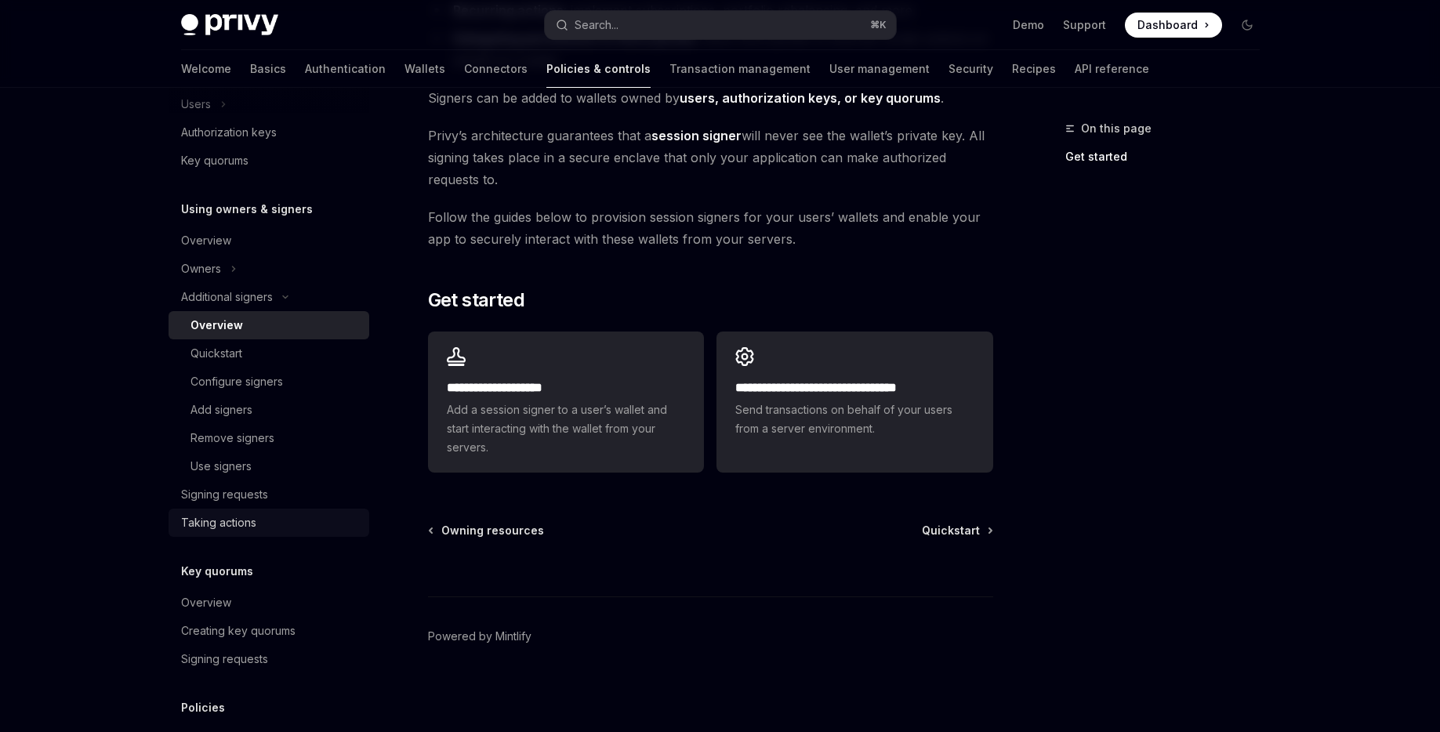
click at [259, 523] on div "Taking actions" at bounding box center [270, 522] width 179 height 19
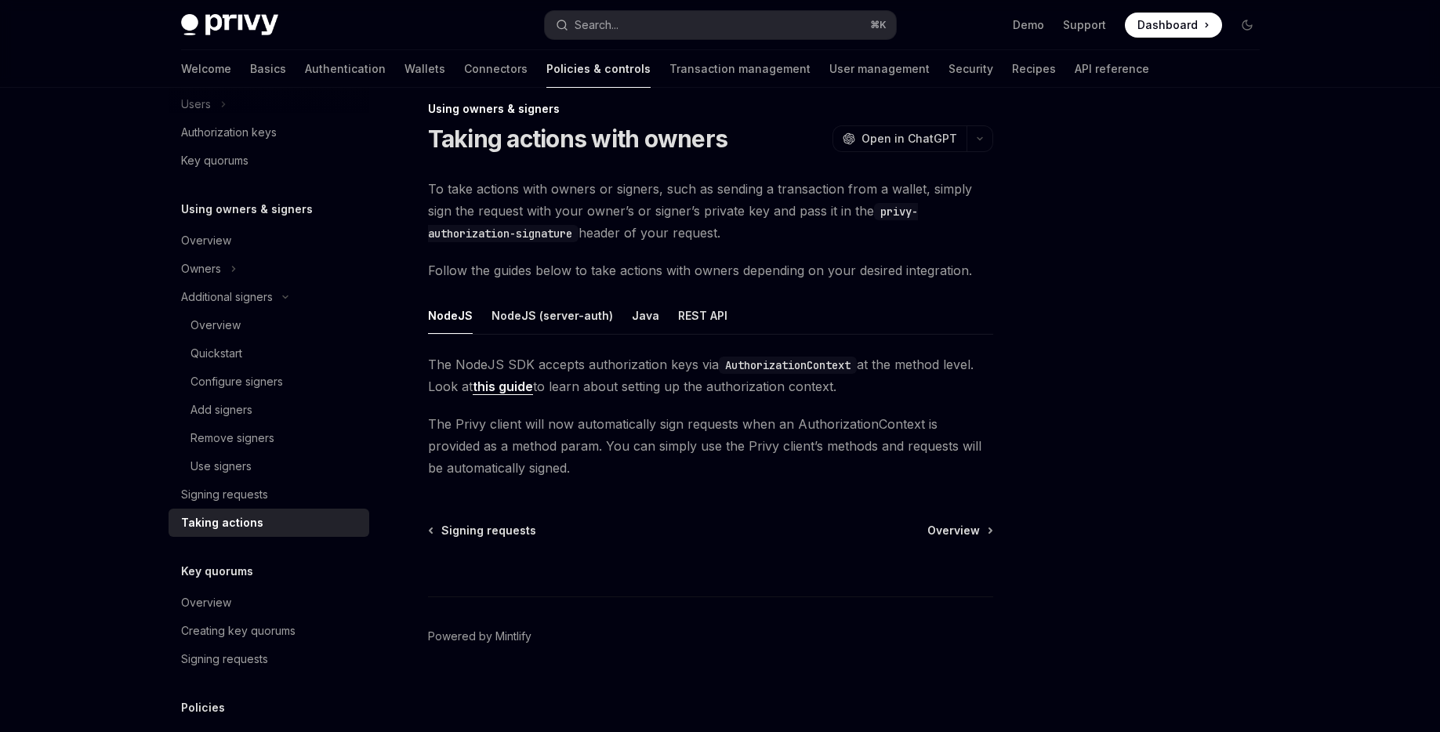
scroll to position [20, 0]
click at [980, 529] on link "Overview" at bounding box center [959, 531] width 64 height 16
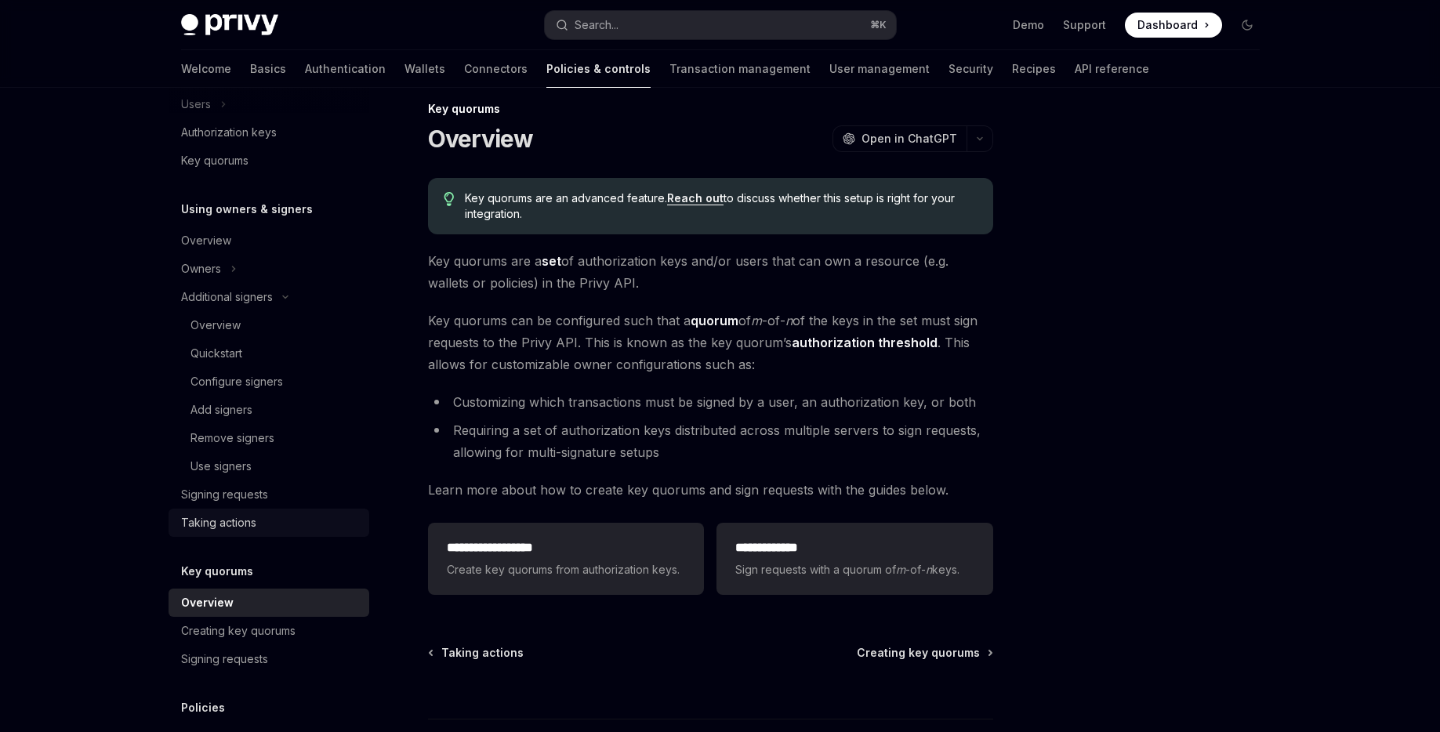
click at [233, 529] on div "Taking actions" at bounding box center [218, 522] width 75 height 19
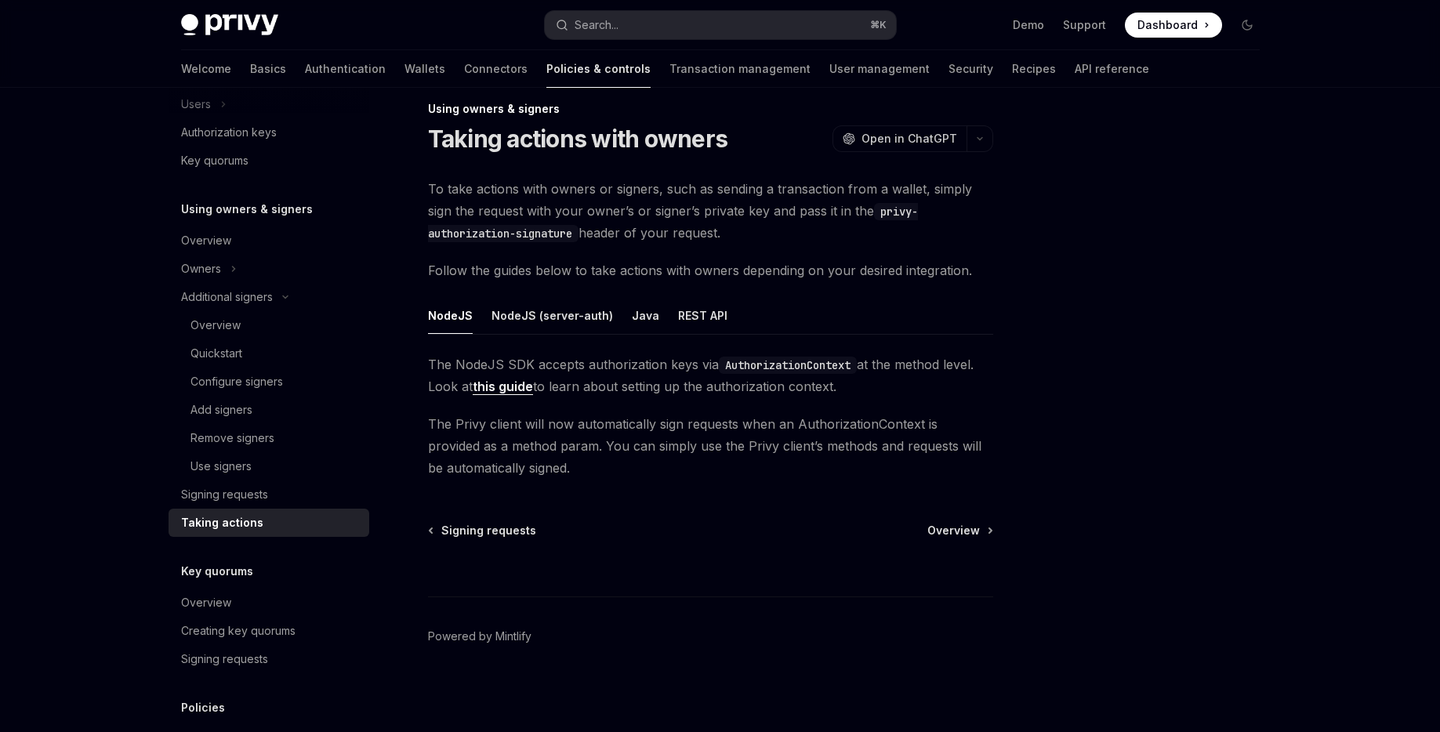
click at [519, 392] on link "this guide" at bounding box center [503, 387] width 60 height 16
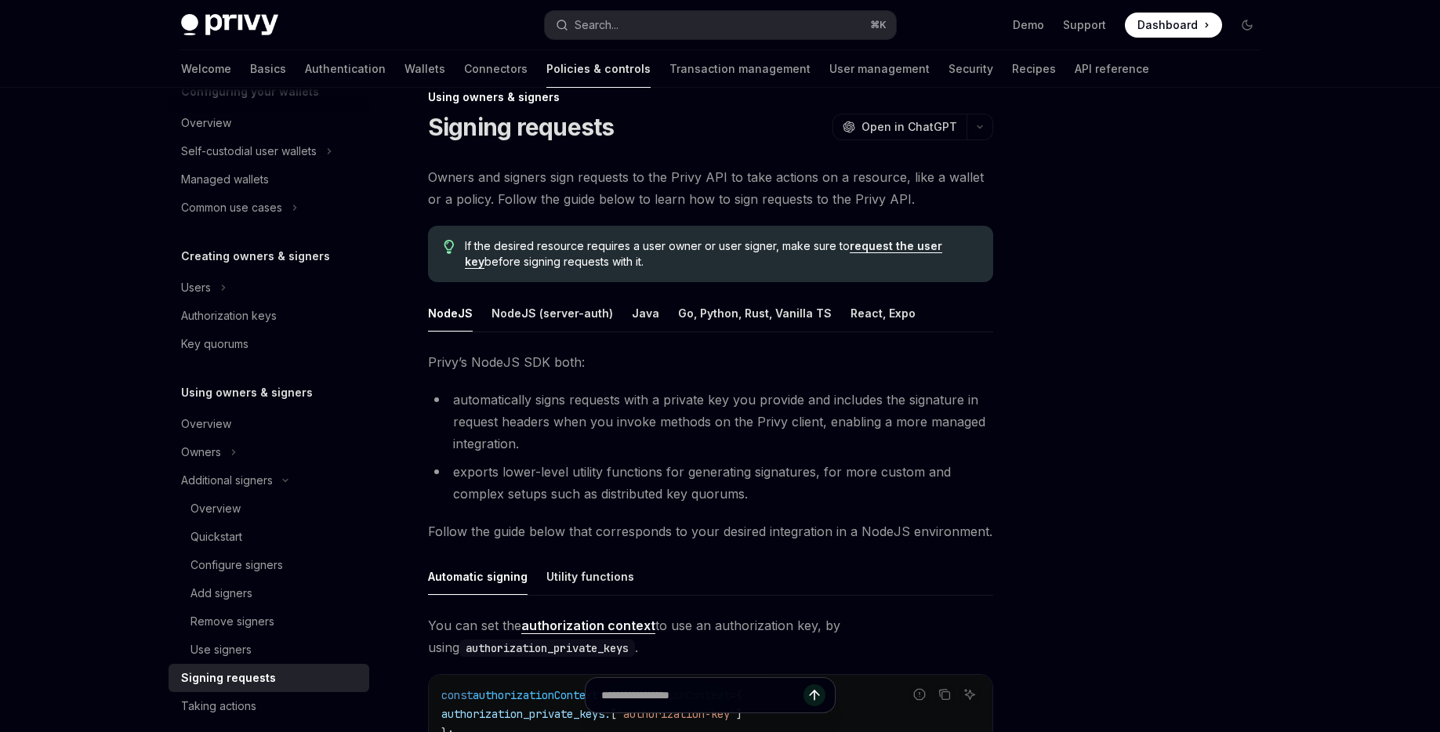
scroll to position [179, 0]
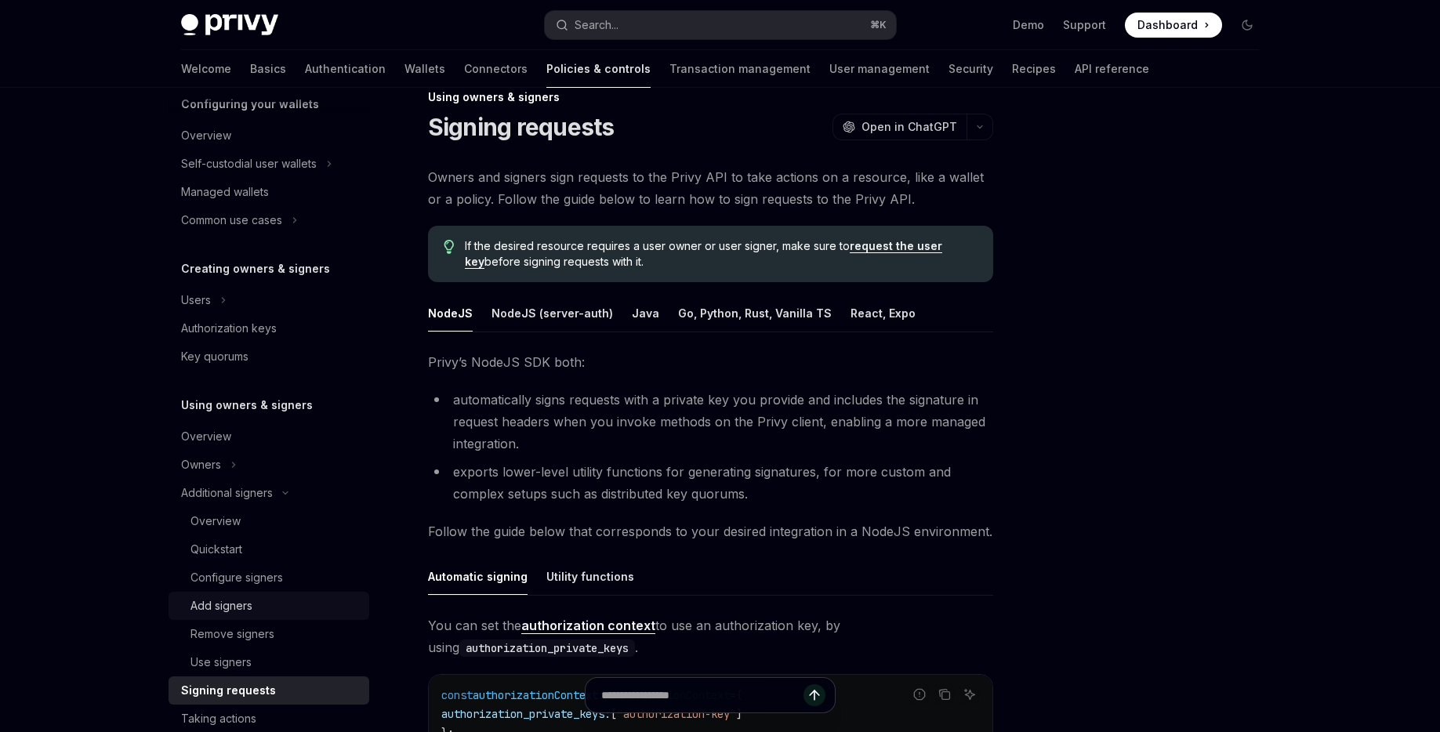
click at [230, 602] on div "Add signers" at bounding box center [221, 605] width 62 height 19
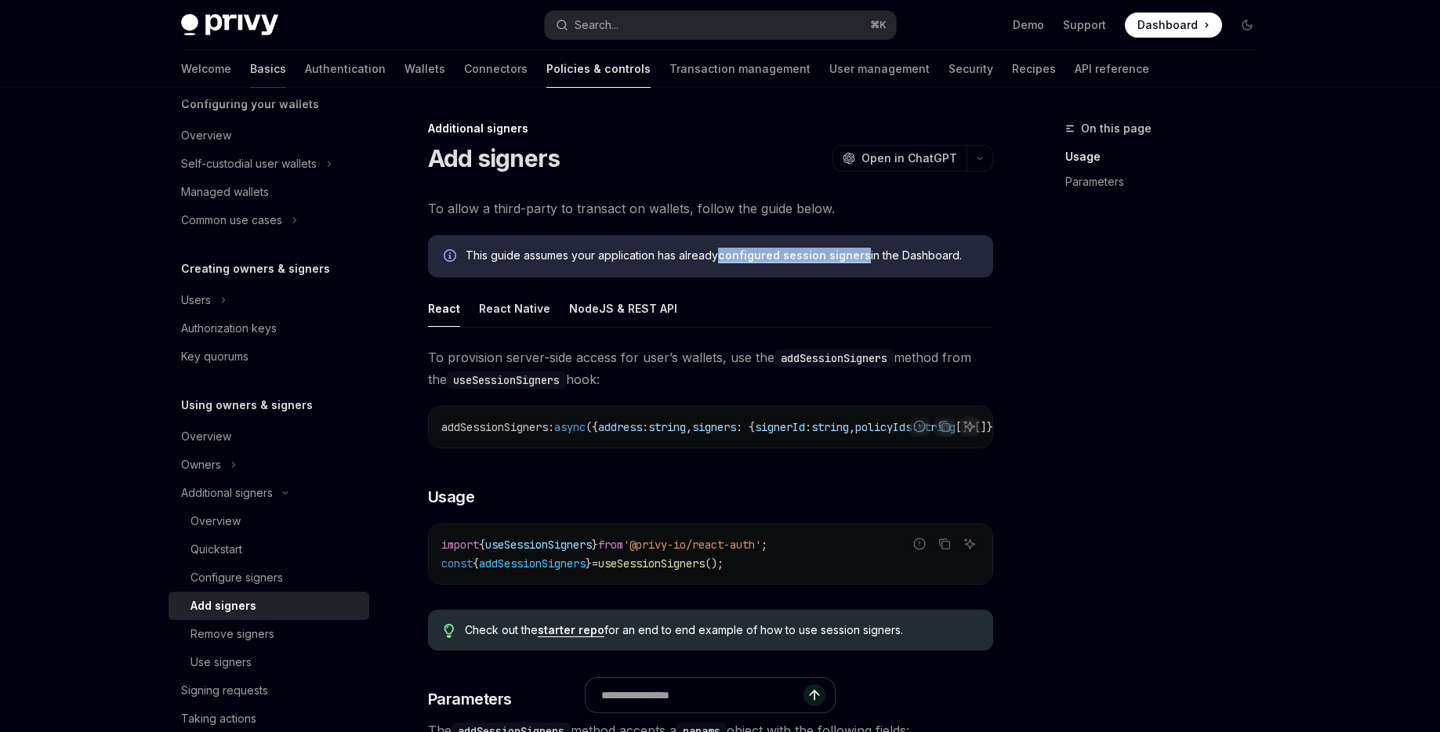
click at [250, 60] on link "Basics" at bounding box center [268, 69] width 36 height 38
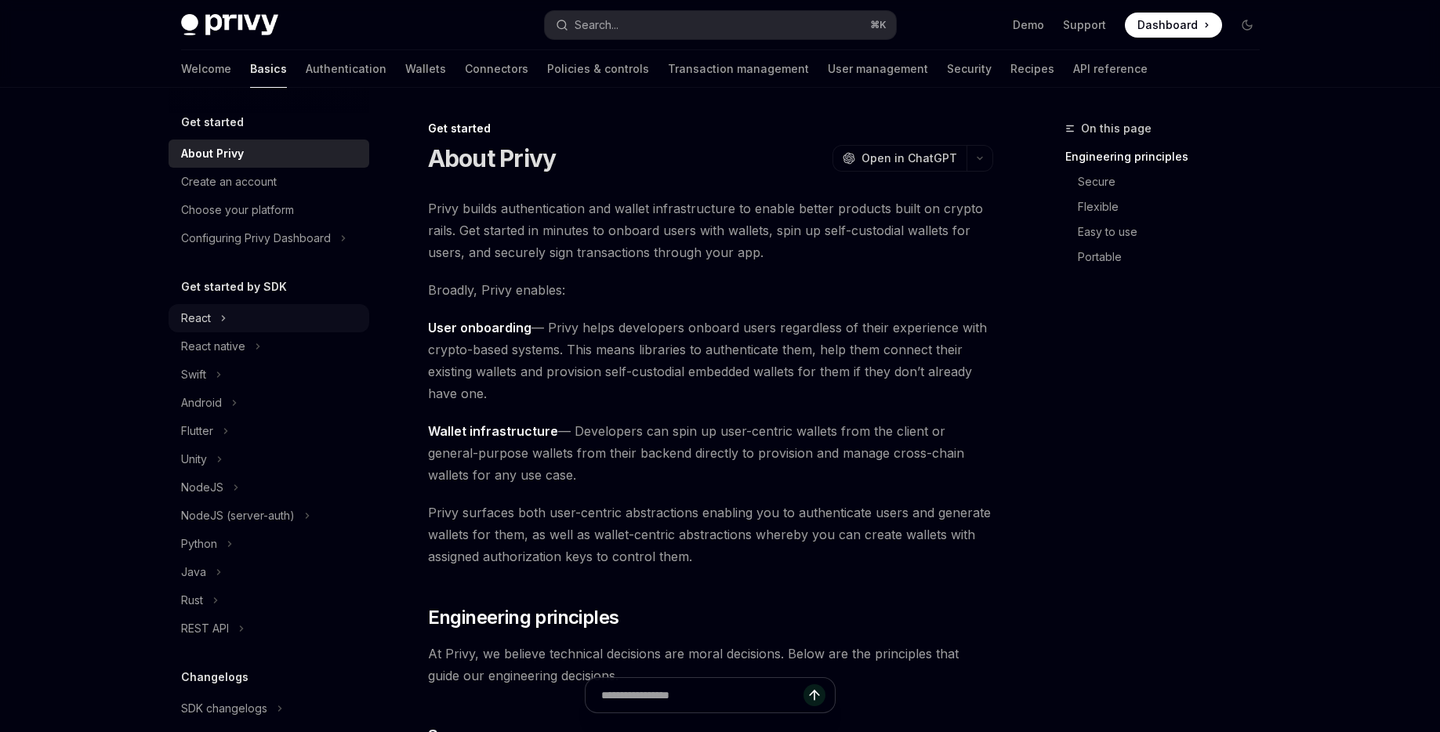
click at [246, 322] on button "React" at bounding box center [269, 318] width 201 height 28
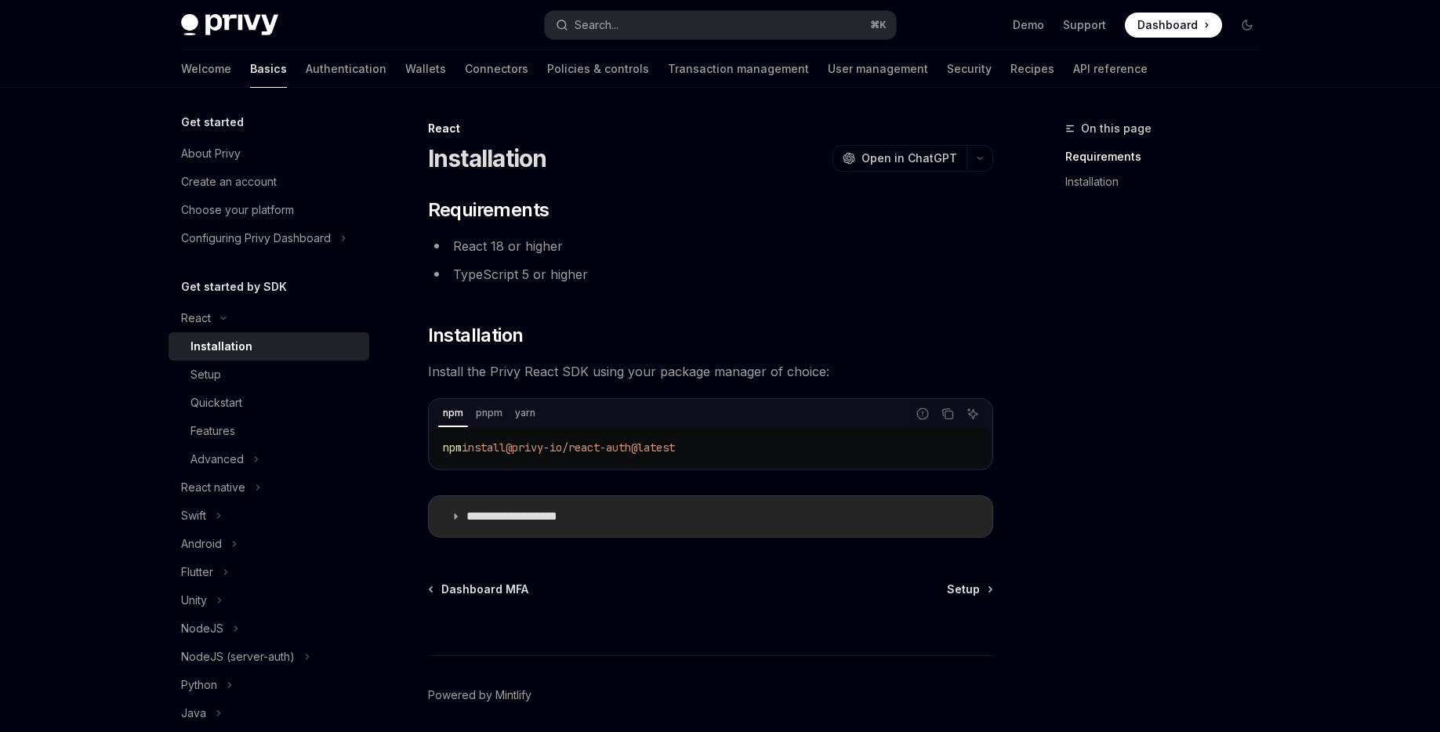
click at [611, 512] on summary "**********" at bounding box center [710, 516] width 563 height 41
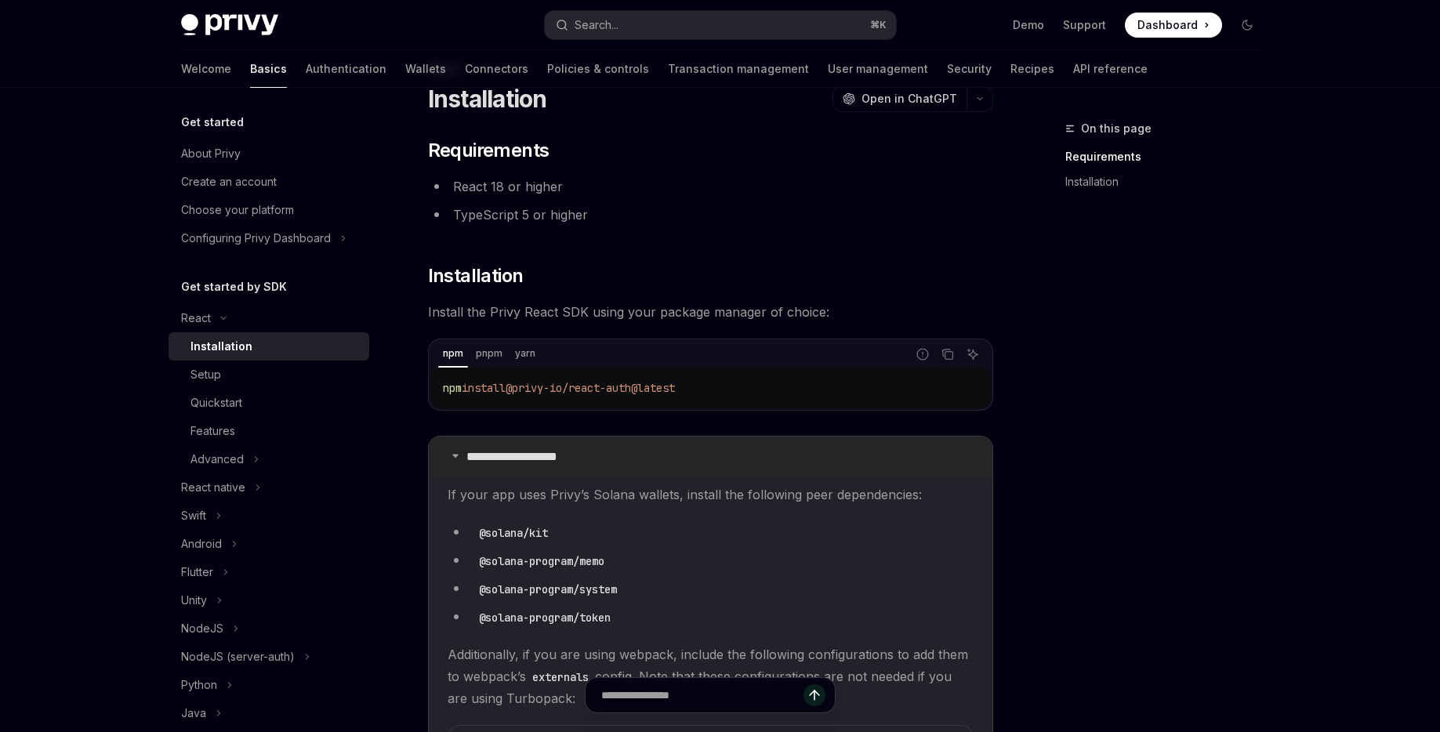
scroll to position [56, 0]
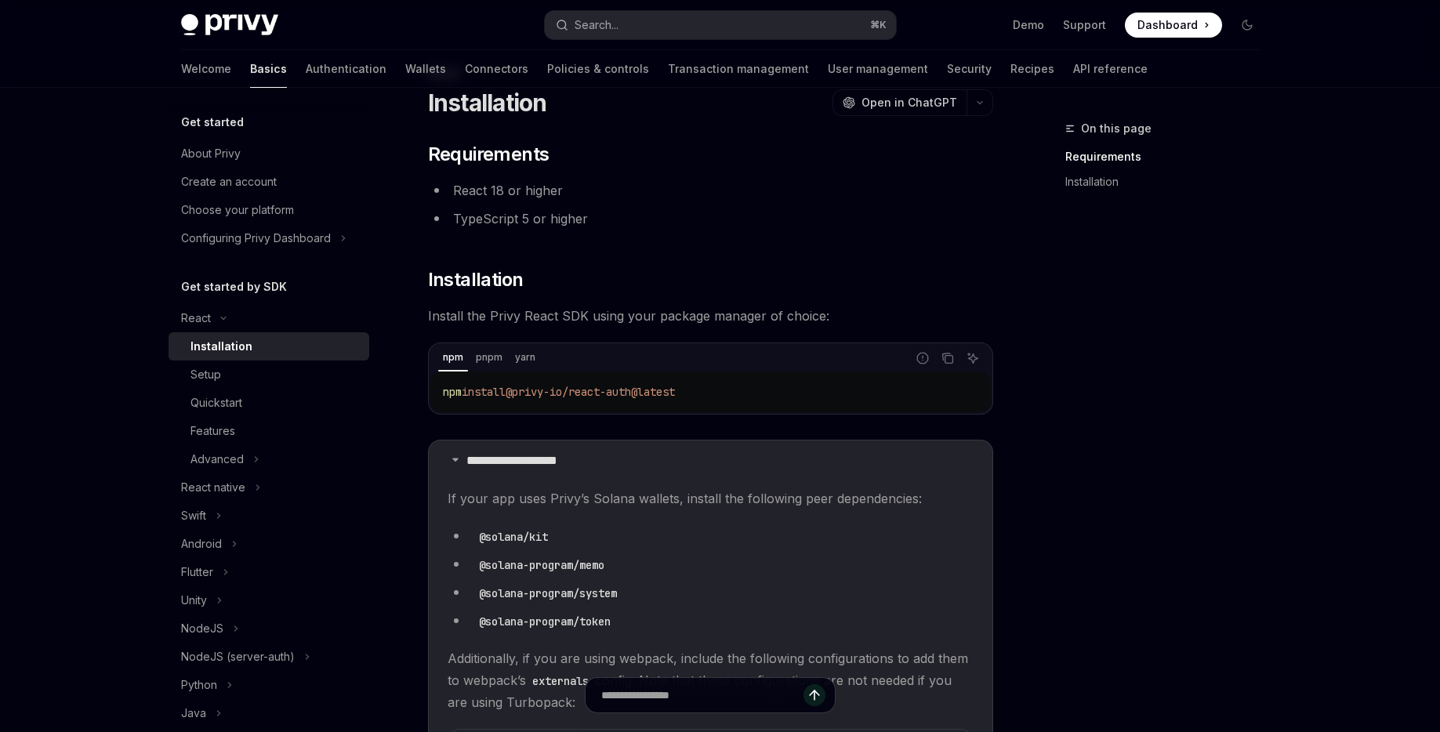
click at [605, 383] on code "npm install @privy-io/react-auth@latest" at bounding box center [710, 391] width 535 height 19
click at [683, 383] on code "npm install @privy-io/react-auth@latest" at bounding box center [710, 391] width 535 height 19
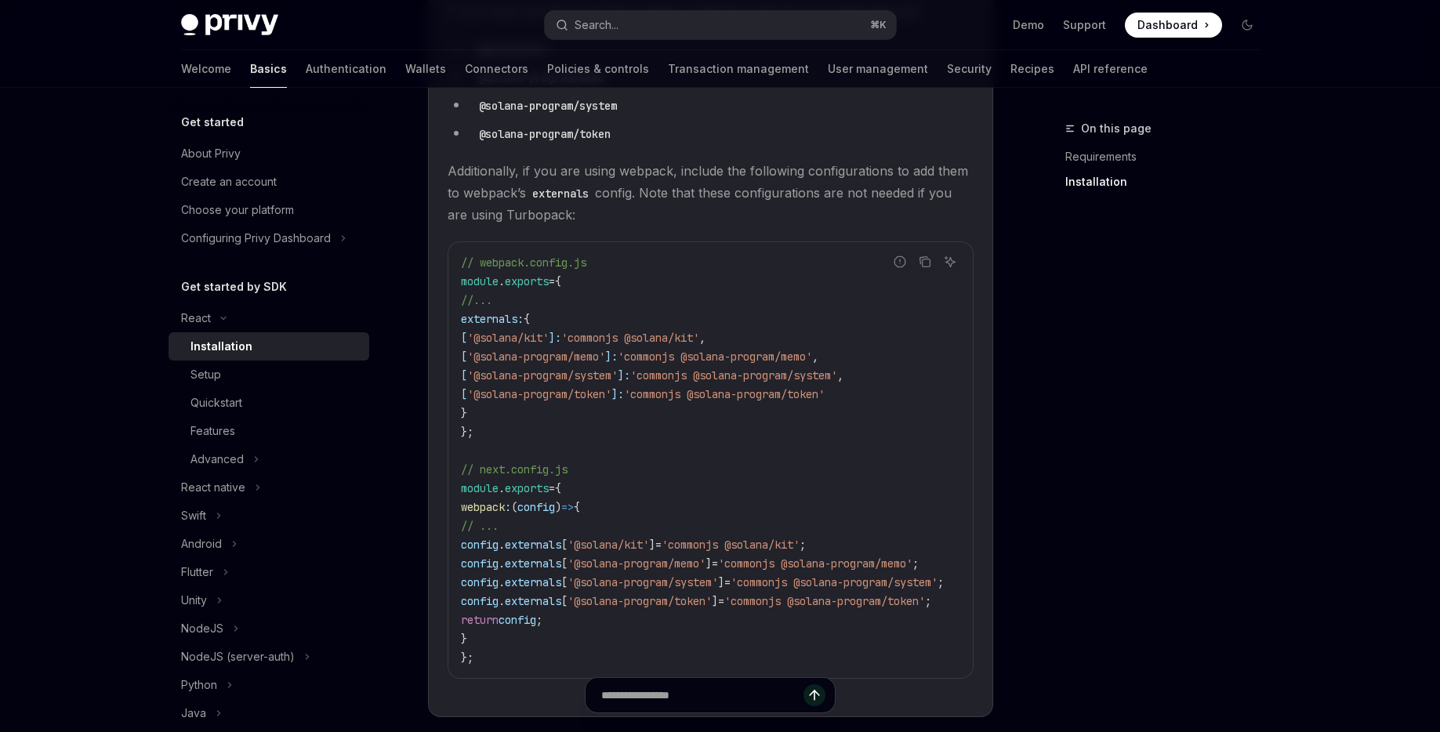
scroll to position [716, 0]
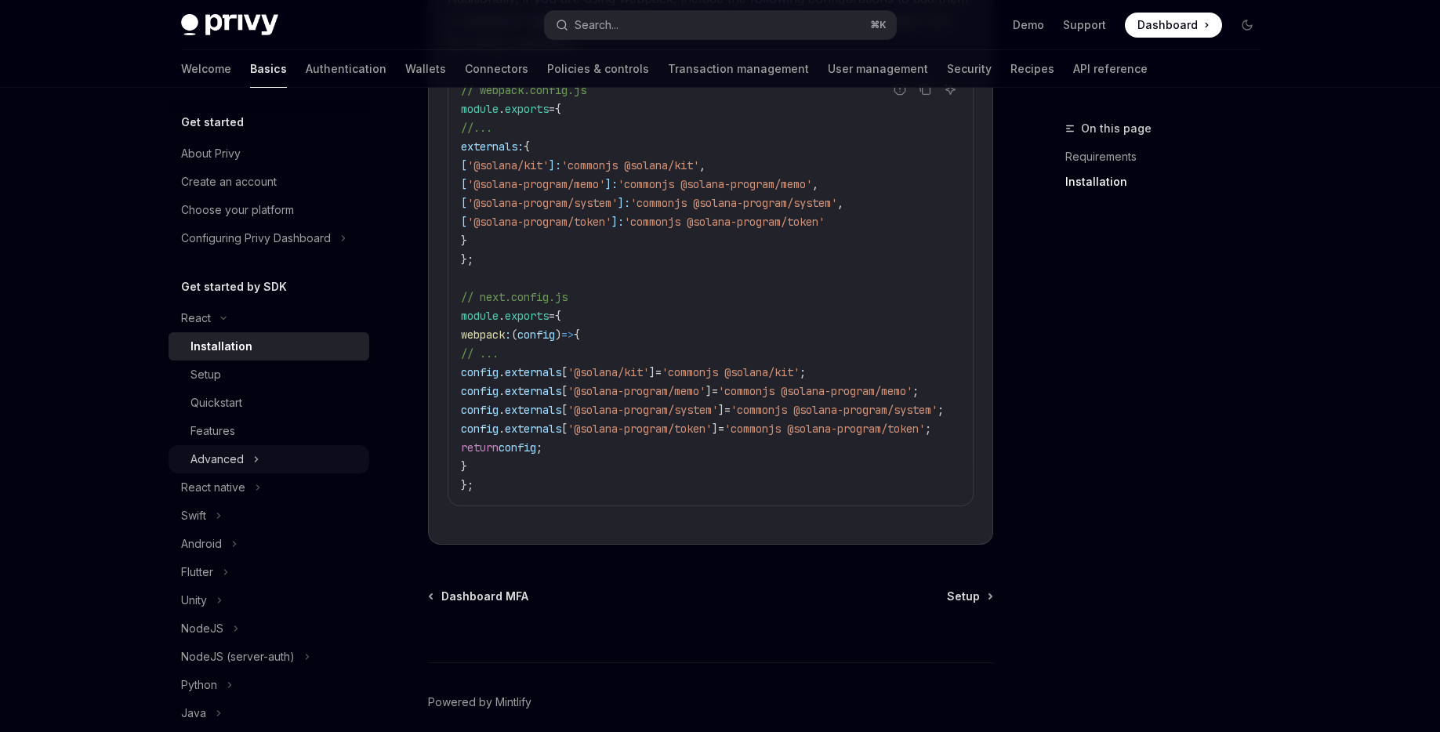
click at [248, 455] on button "Advanced" at bounding box center [269, 459] width 201 height 28
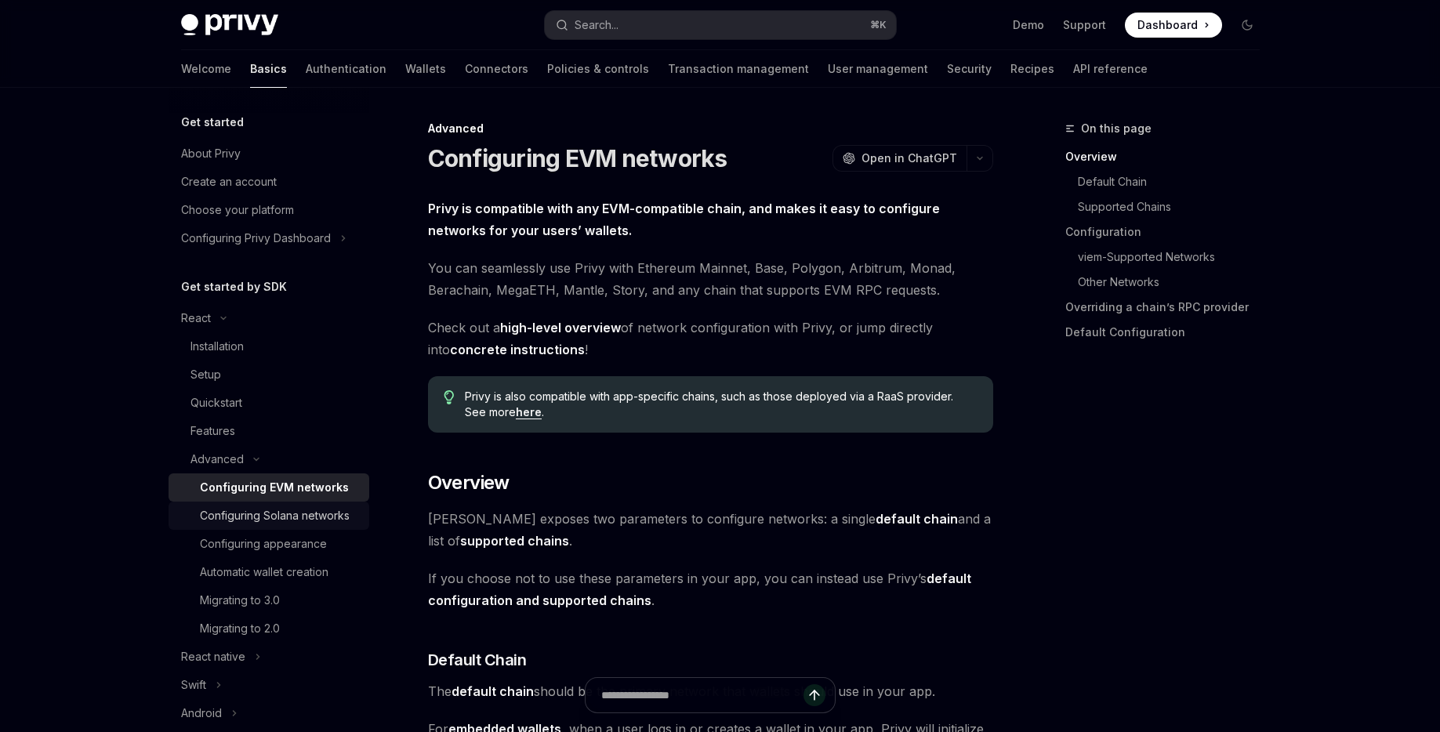
click at [284, 514] on div "Configuring Solana networks" at bounding box center [275, 515] width 150 height 19
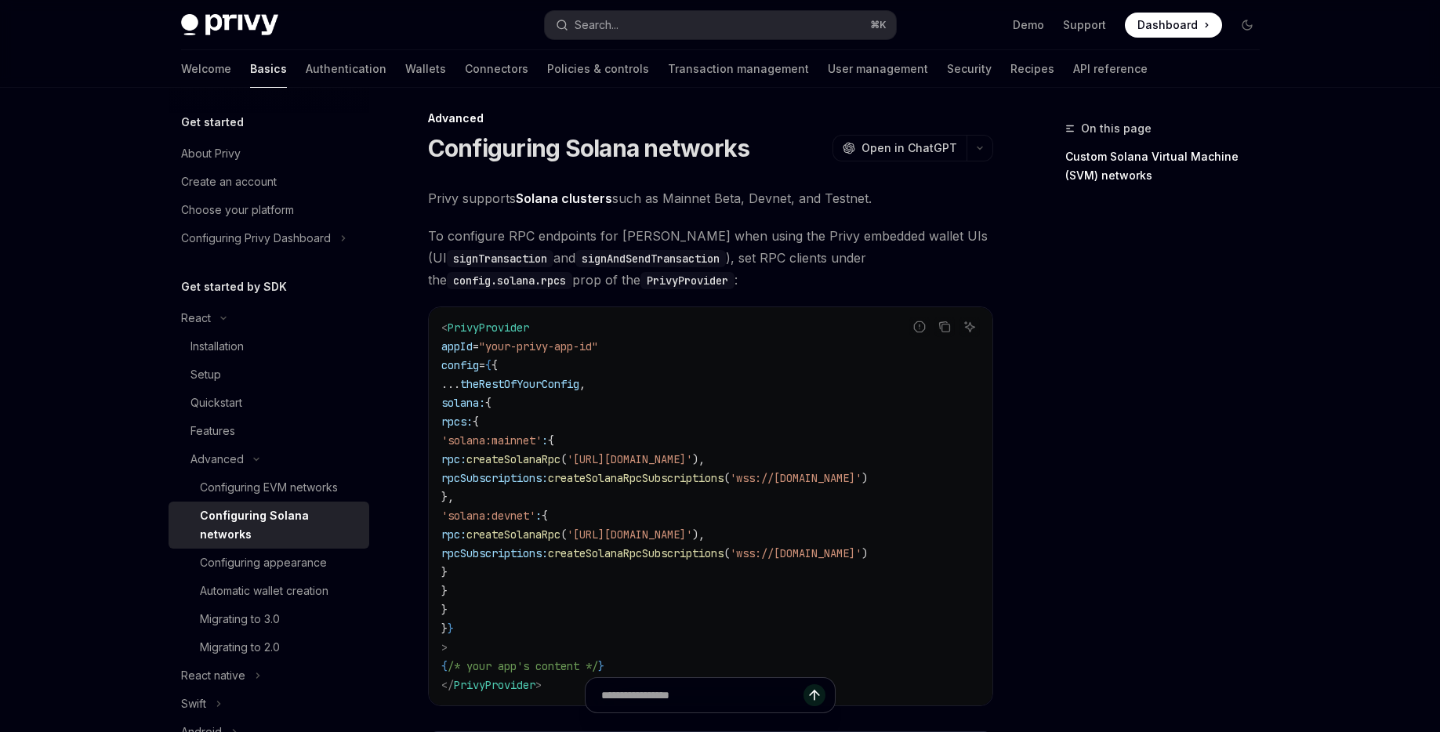
scroll to position [13, 0]
click at [307, 610] on div "Migrating to 3.0" at bounding box center [280, 619] width 160 height 19
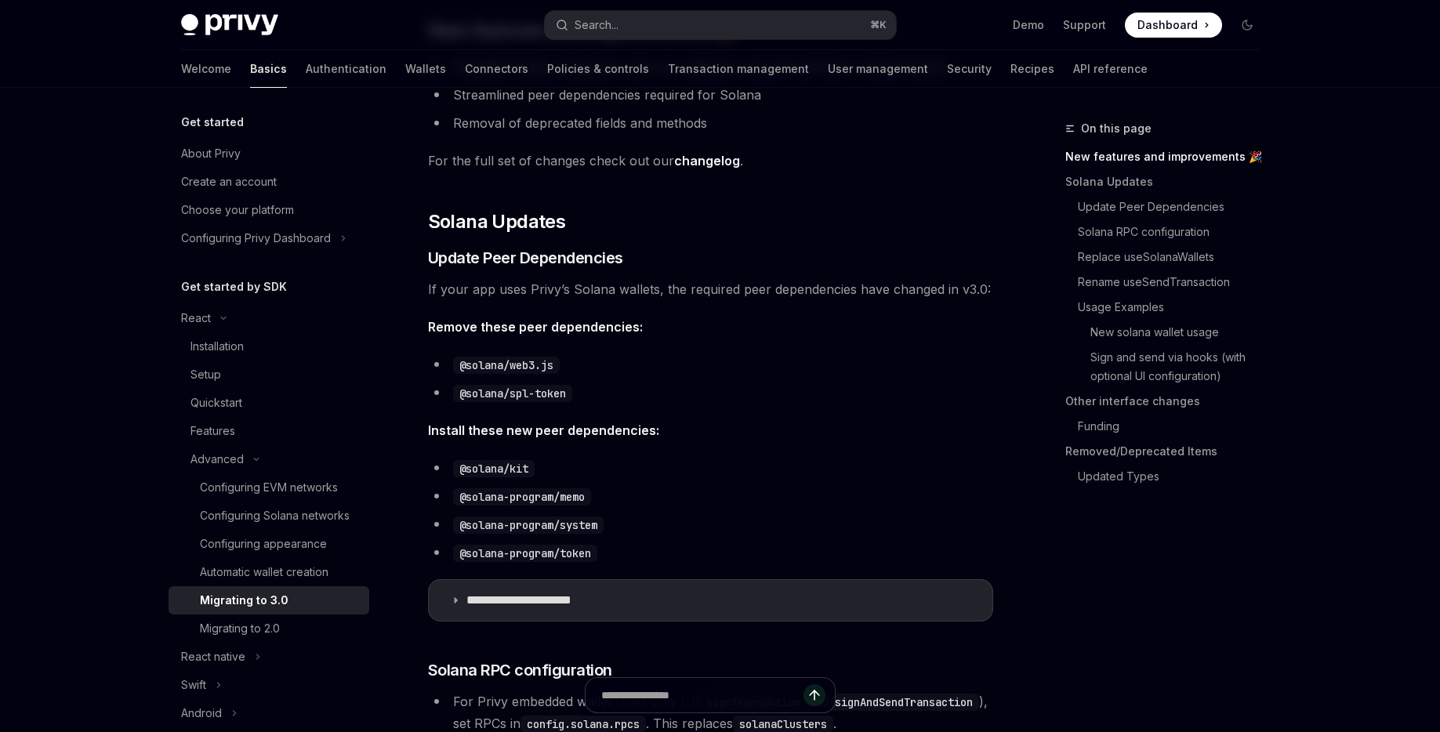
scroll to position [335, 0]
click at [620, 591] on summary "**********" at bounding box center [710, 599] width 563 height 41
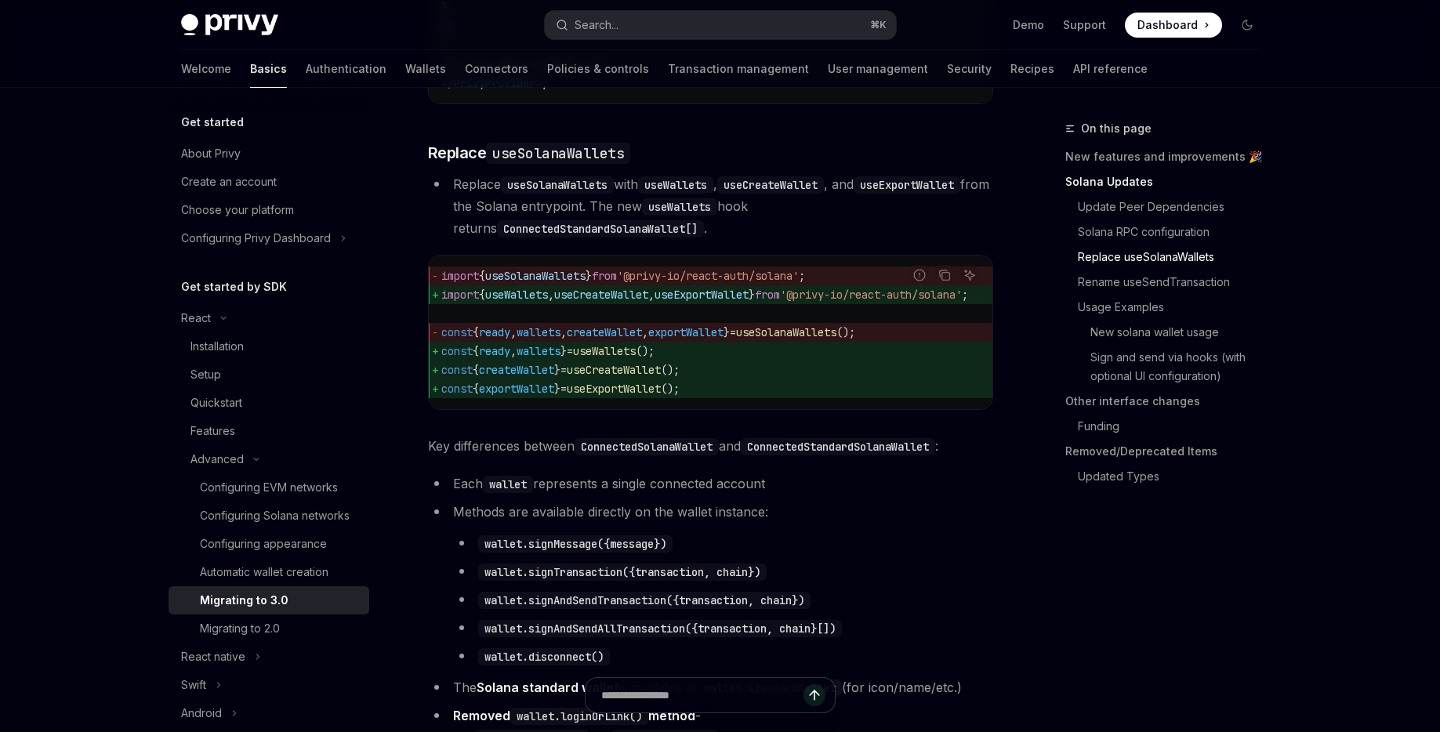
scroll to position [1942, 0]
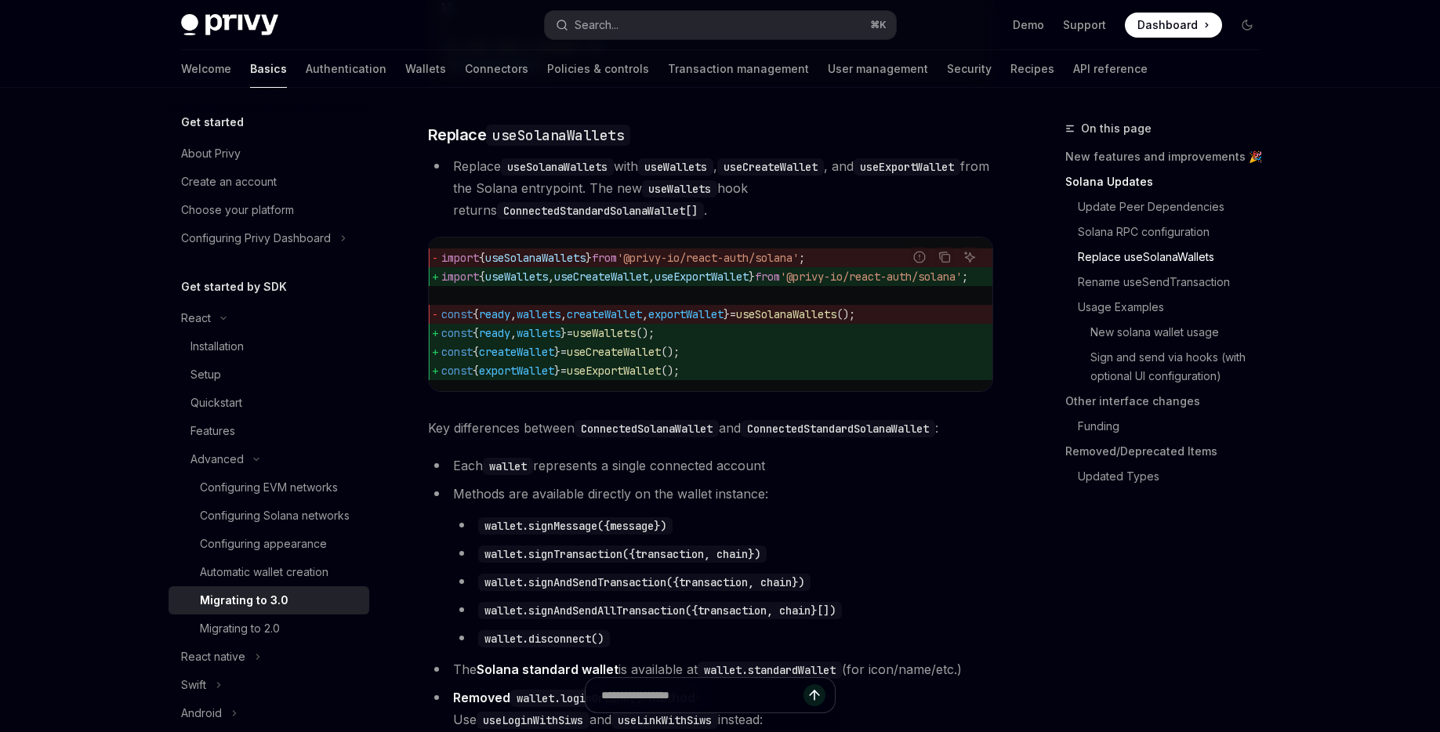
click at [724, 284] on span "useExportWallet" at bounding box center [701, 277] width 94 height 14
copy span "useExportWallet"
click at [294, 560] on link "Automatic wallet creation" at bounding box center [269, 572] width 201 height 28
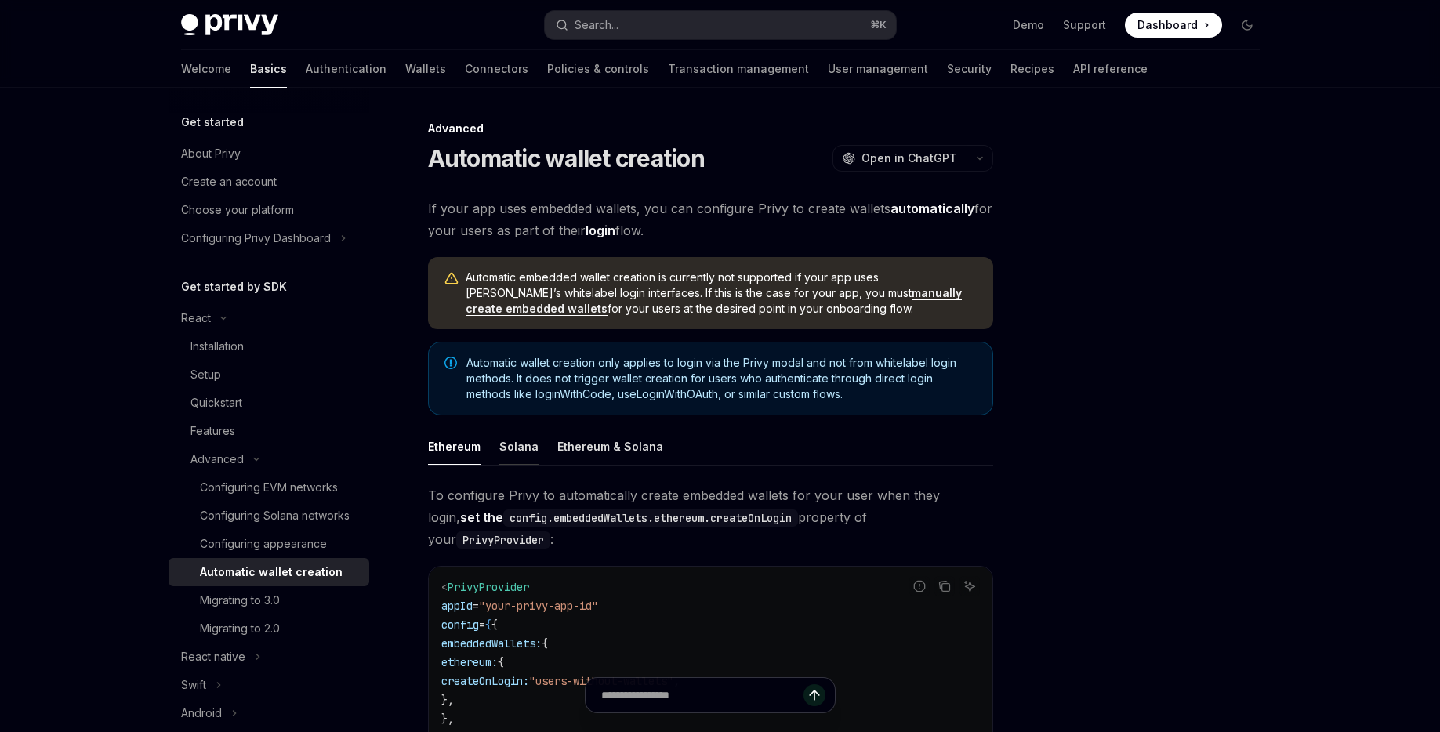
click at [510, 450] on button "Solana" at bounding box center [518, 446] width 39 height 37
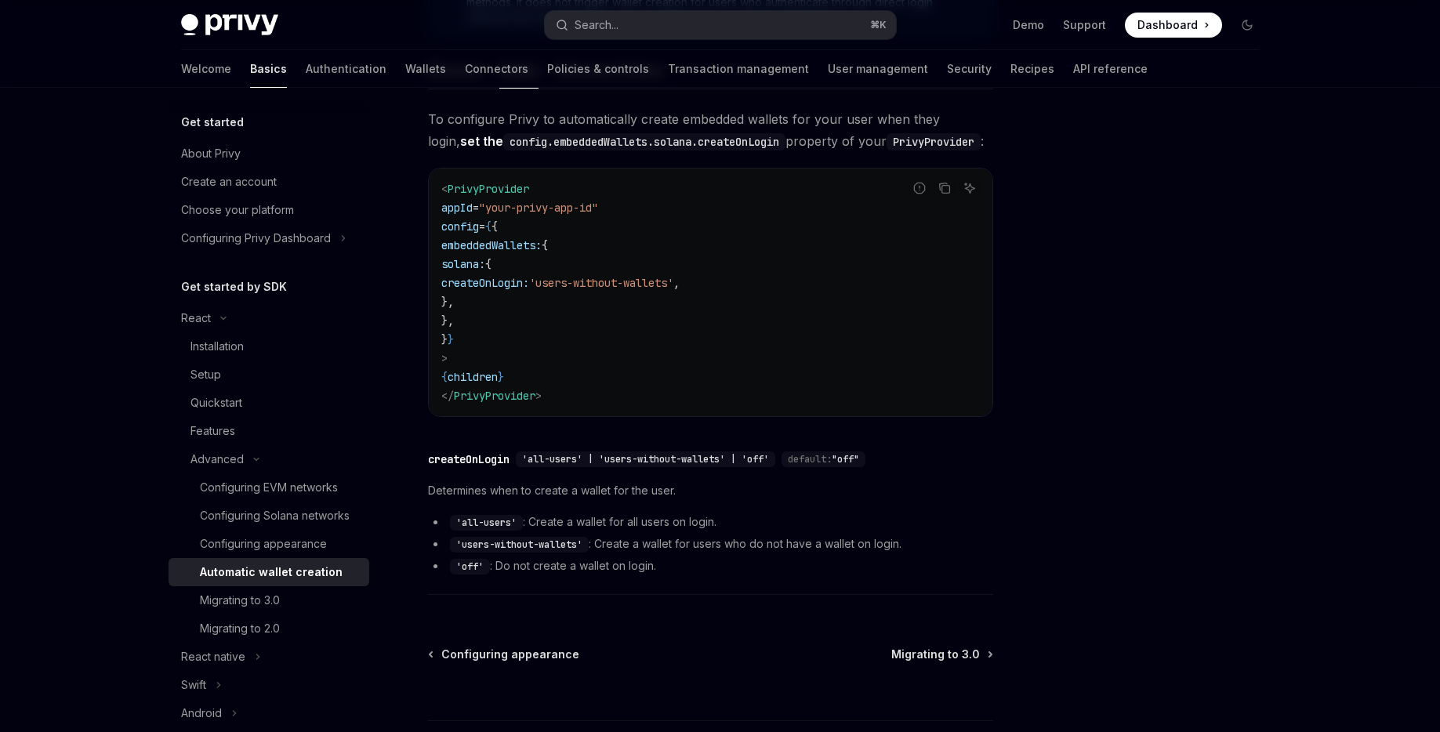
scroll to position [368, 0]
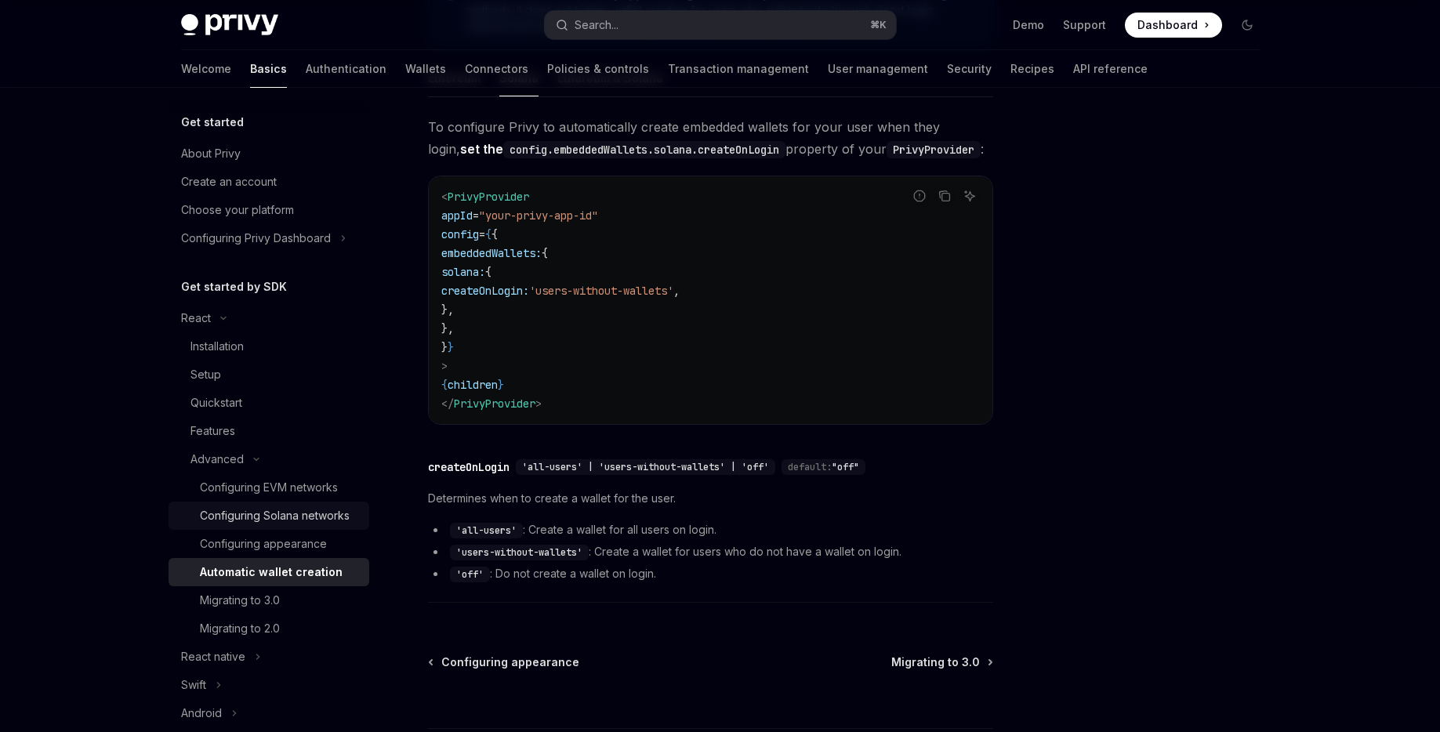
click at [258, 516] on div "Configuring Solana networks" at bounding box center [275, 515] width 150 height 19
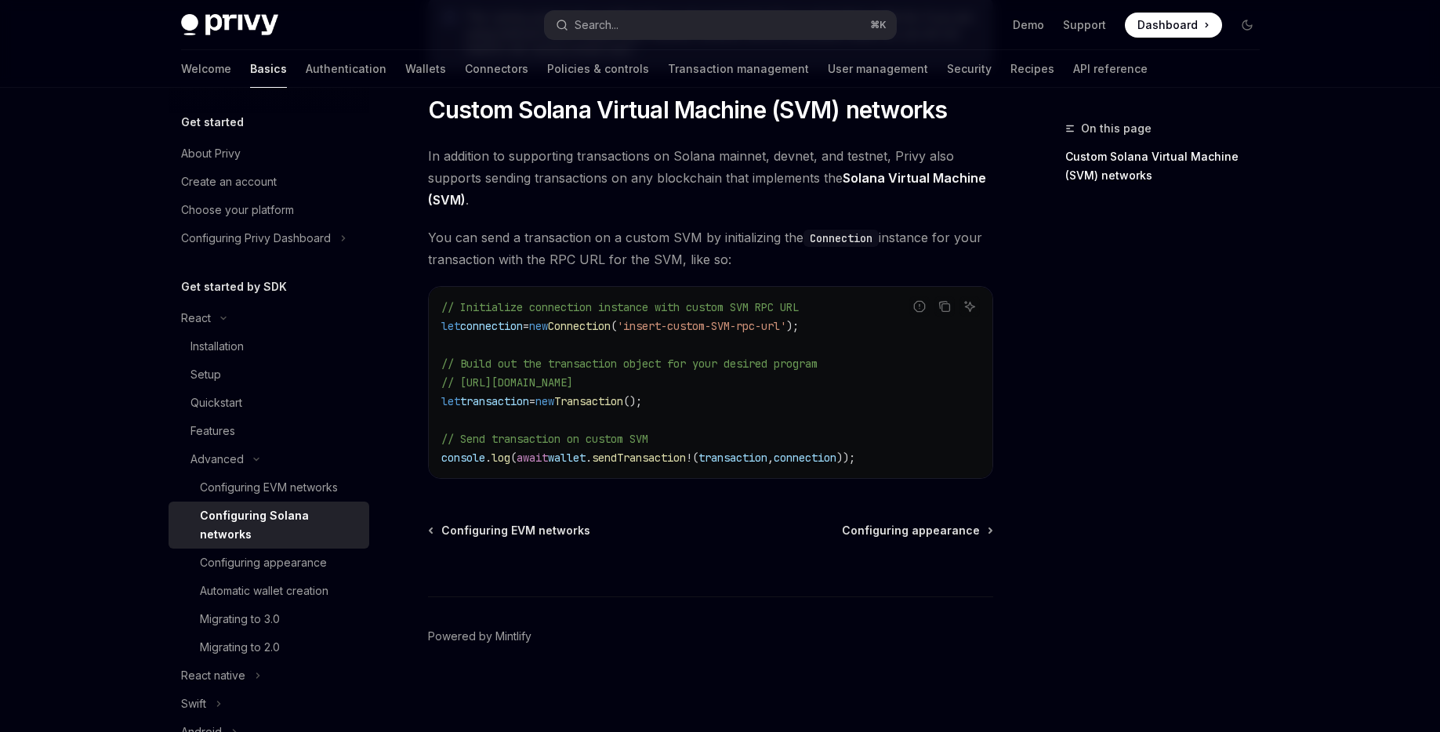
scroll to position [745, 0]
click at [216, 427] on div "Features" at bounding box center [212, 431] width 45 height 19
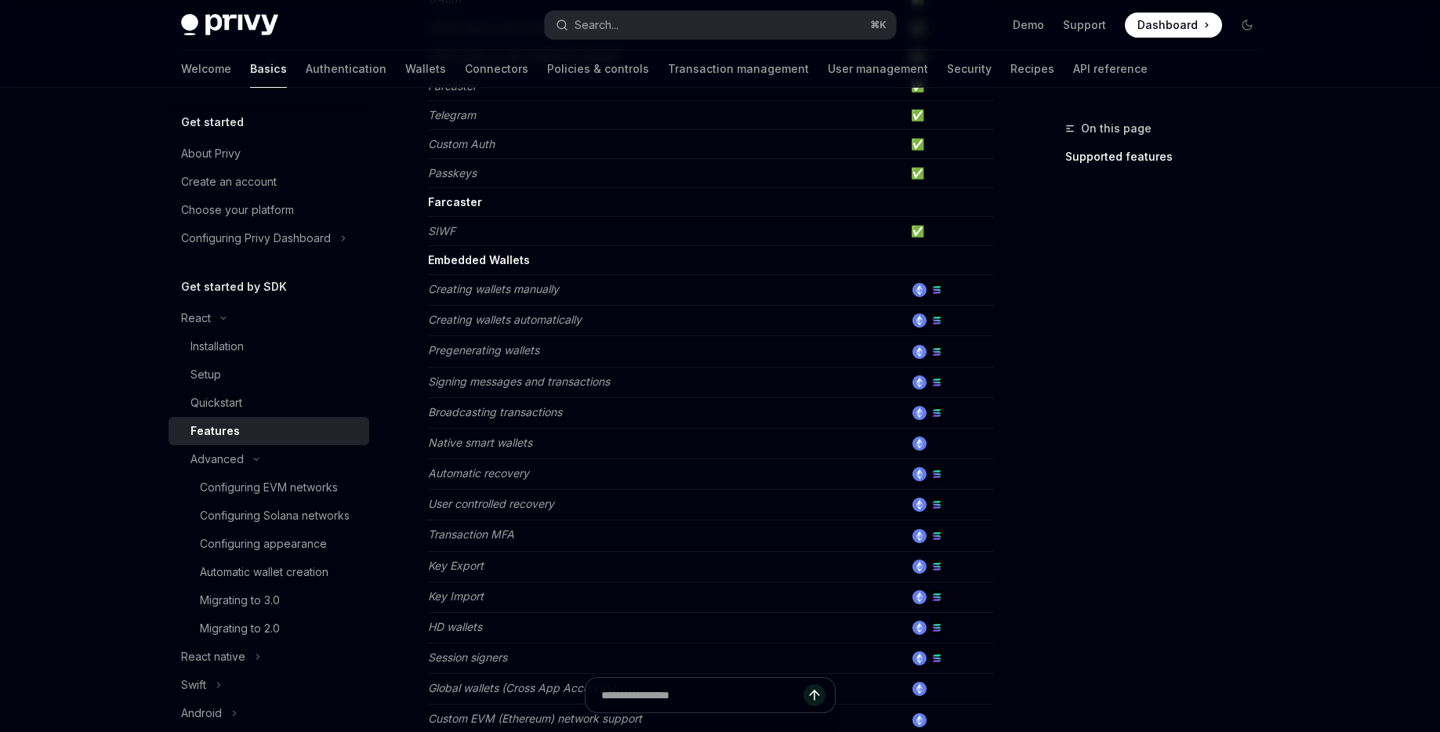
scroll to position [364, 0]
click at [235, 354] on div "Installation" at bounding box center [216, 346] width 53 height 19
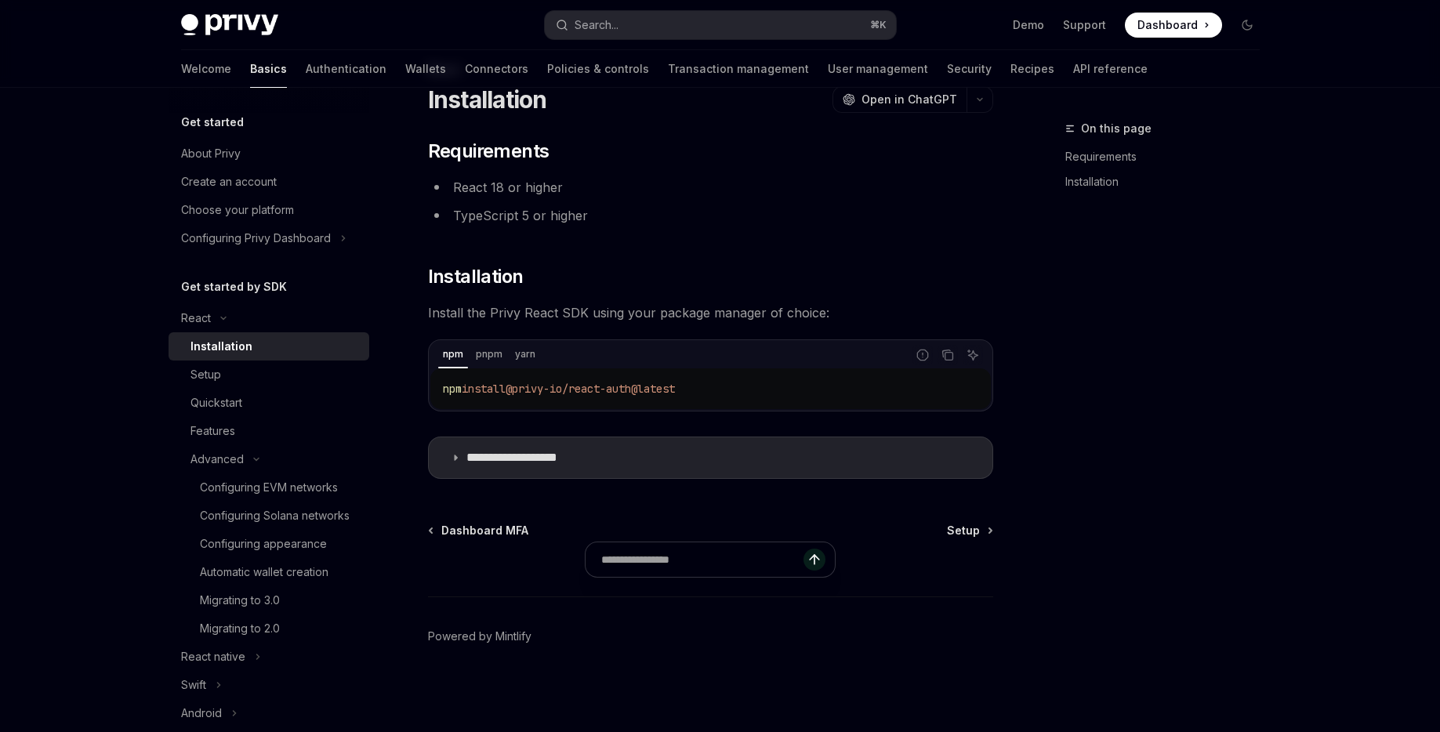
scroll to position [59, 0]
click at [225, 375] on div "Setup" at bounding box center [274, 374] width 169 height 19
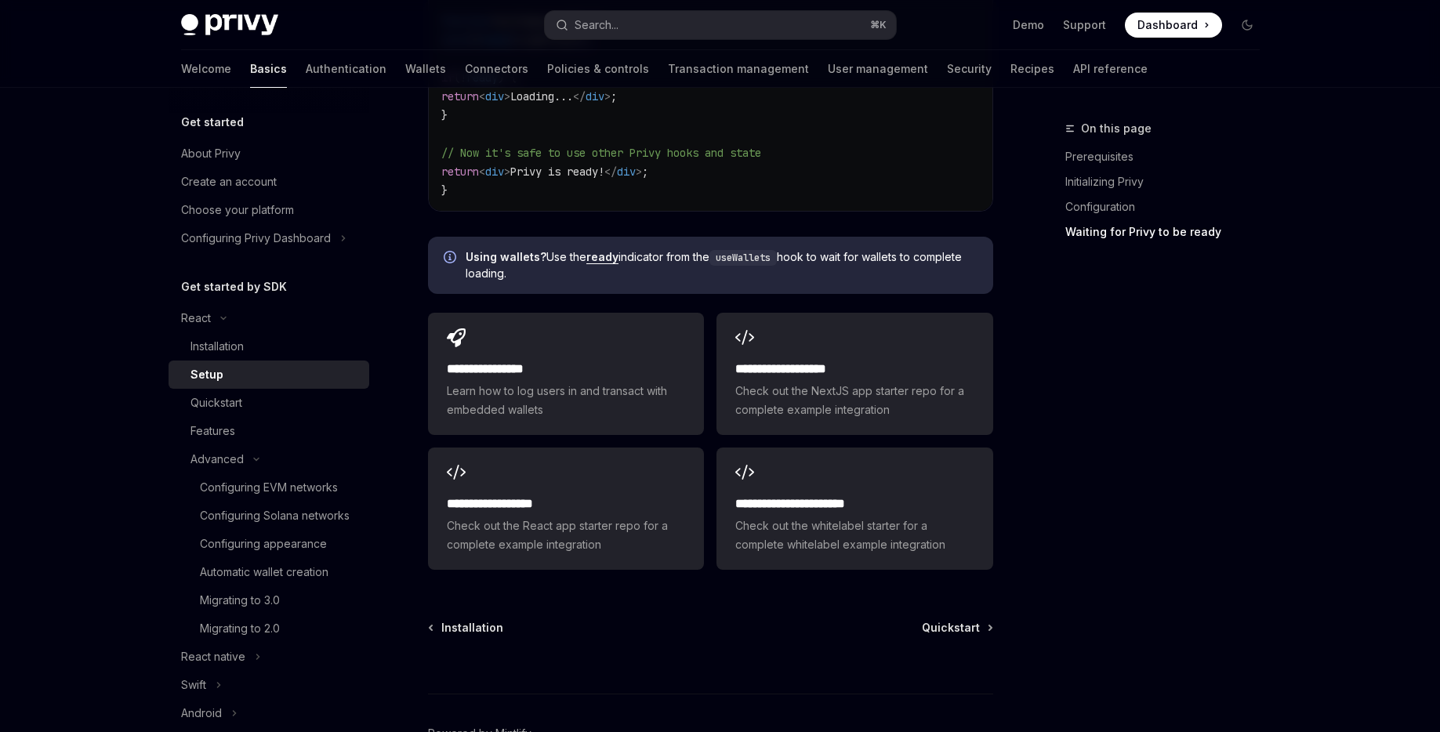
scroll to position [1919, 0]
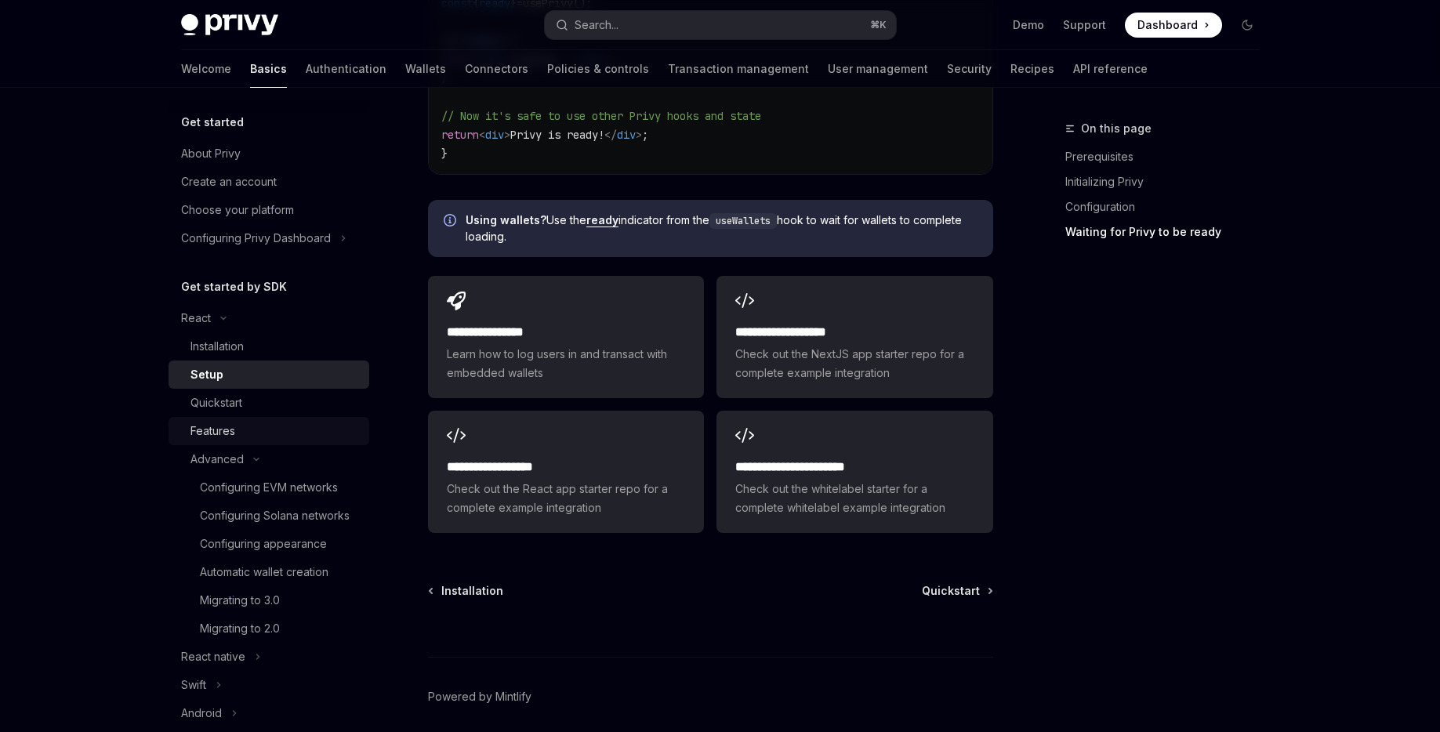
click at [251, 434] on div "Features" at bounding box center [274, 431] width 169 height 19
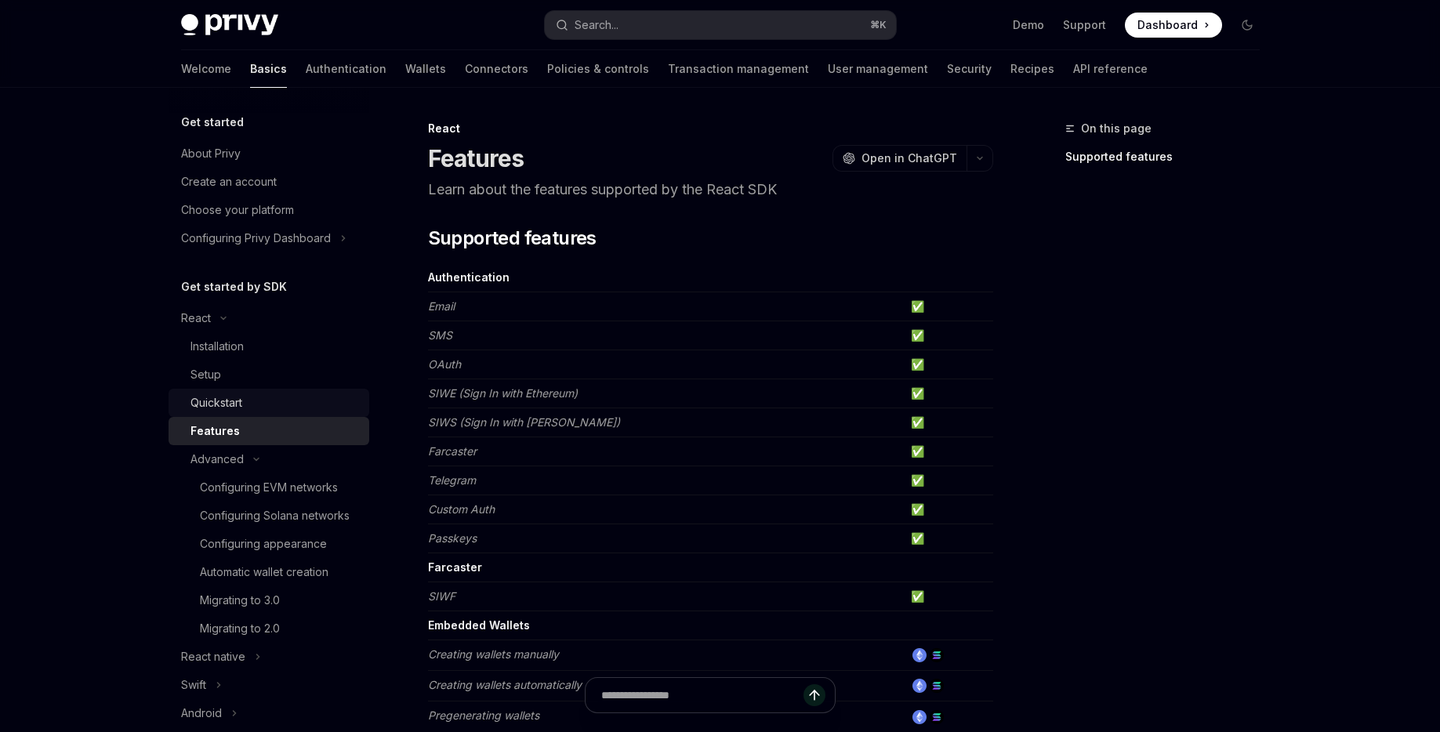
click at [246, 394] on div "Quickstart" at bounding box center [274, 402] width 169 height 19
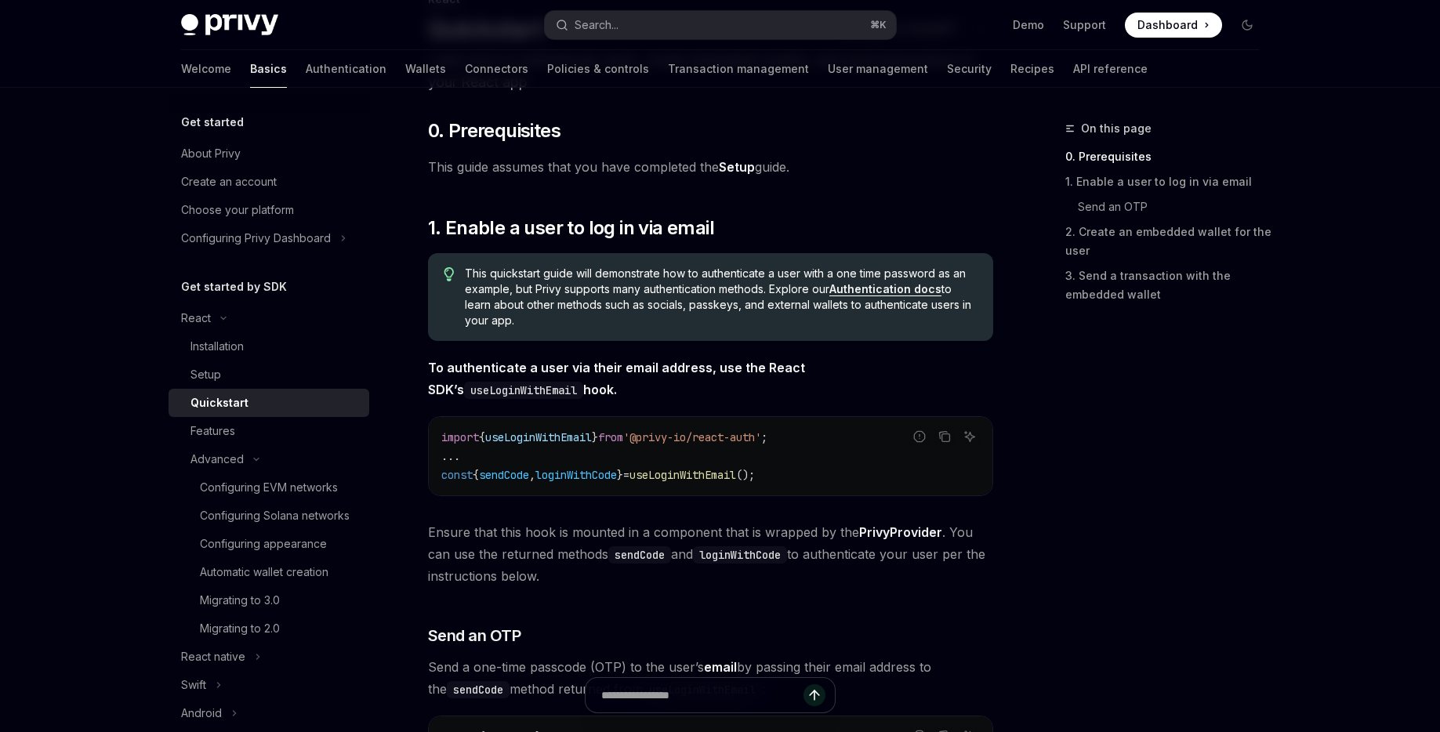
scroll to position [130, 0]
drag, startPoint x: 790, startPoint y: 437, endPoint x: 662, endPoint y: 438, distance: 127.8
click at [662, 438] on span "'@privy-io/react-auth'" at bounding box center [692, 436] width 138 height 14
copy span "privy-io/react-auth"
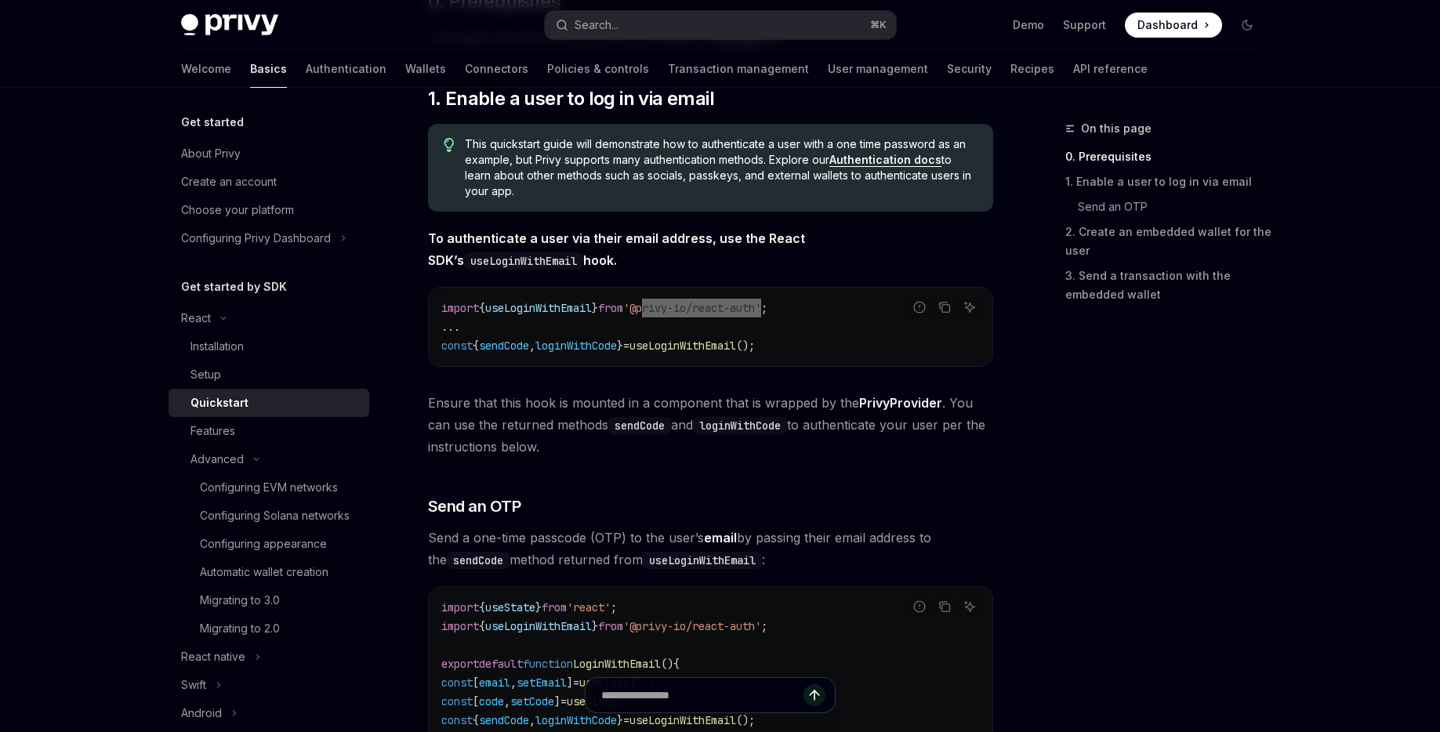
scroll to position [0, 0]
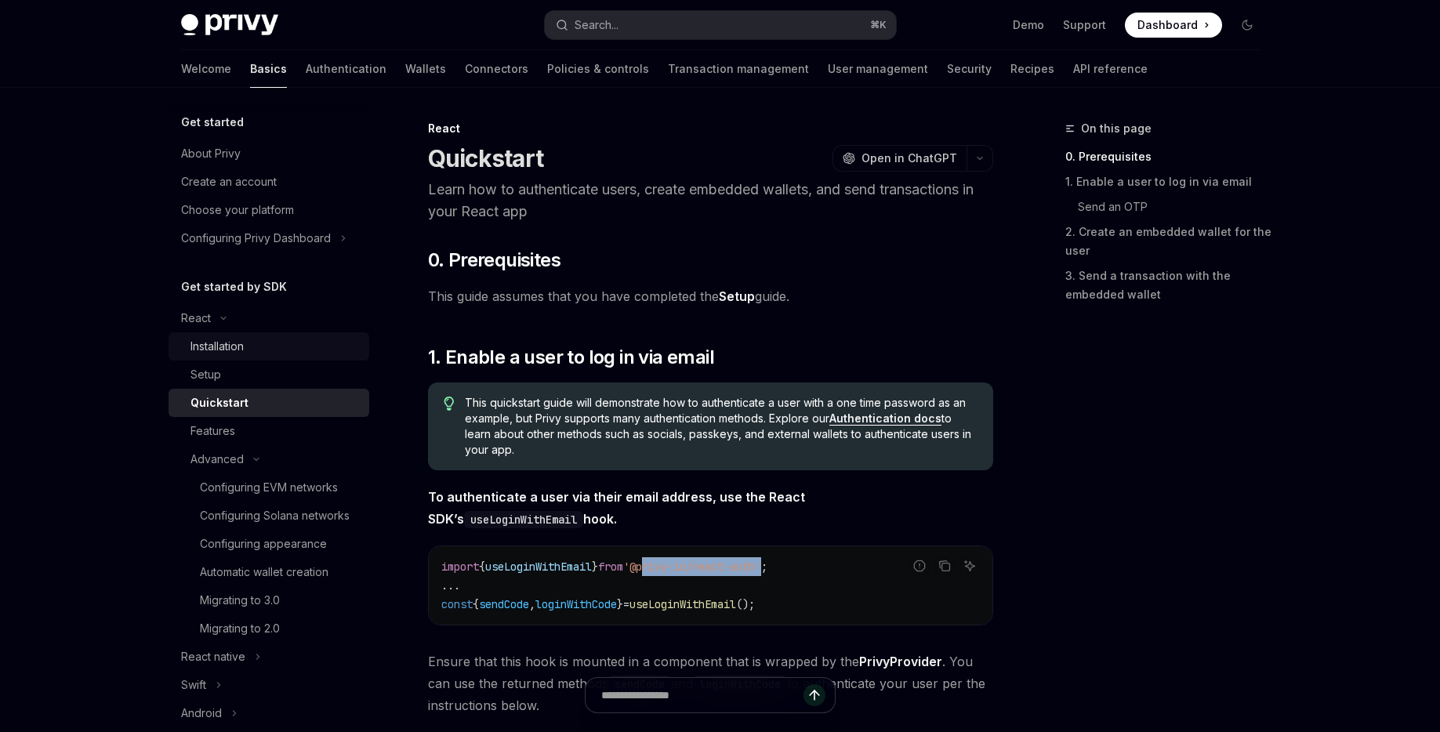
click at [218, 341] on div "Installation" at bounding box center [216, 346] width 53 height 19
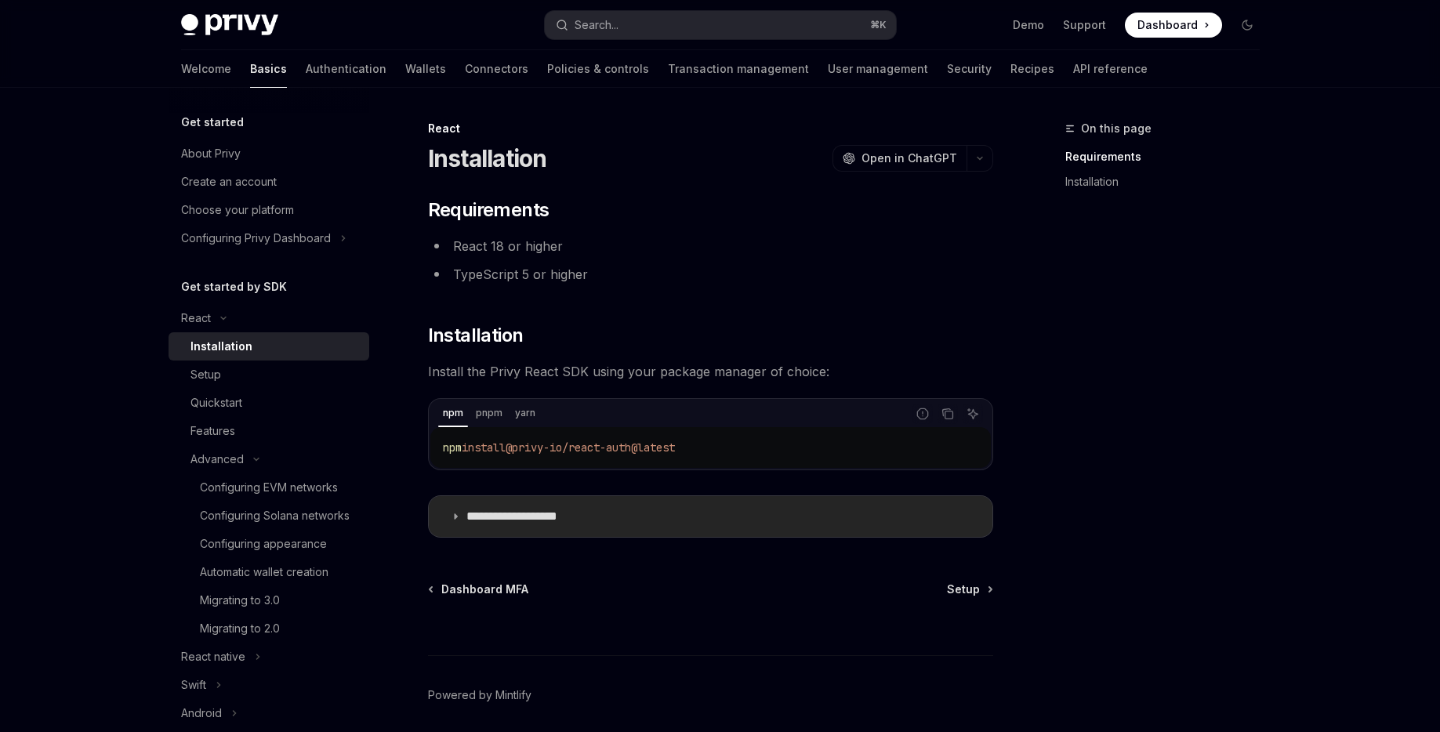
click at [560, 513] on p "**********" at bounding box center [531, 517] width 130 height 16
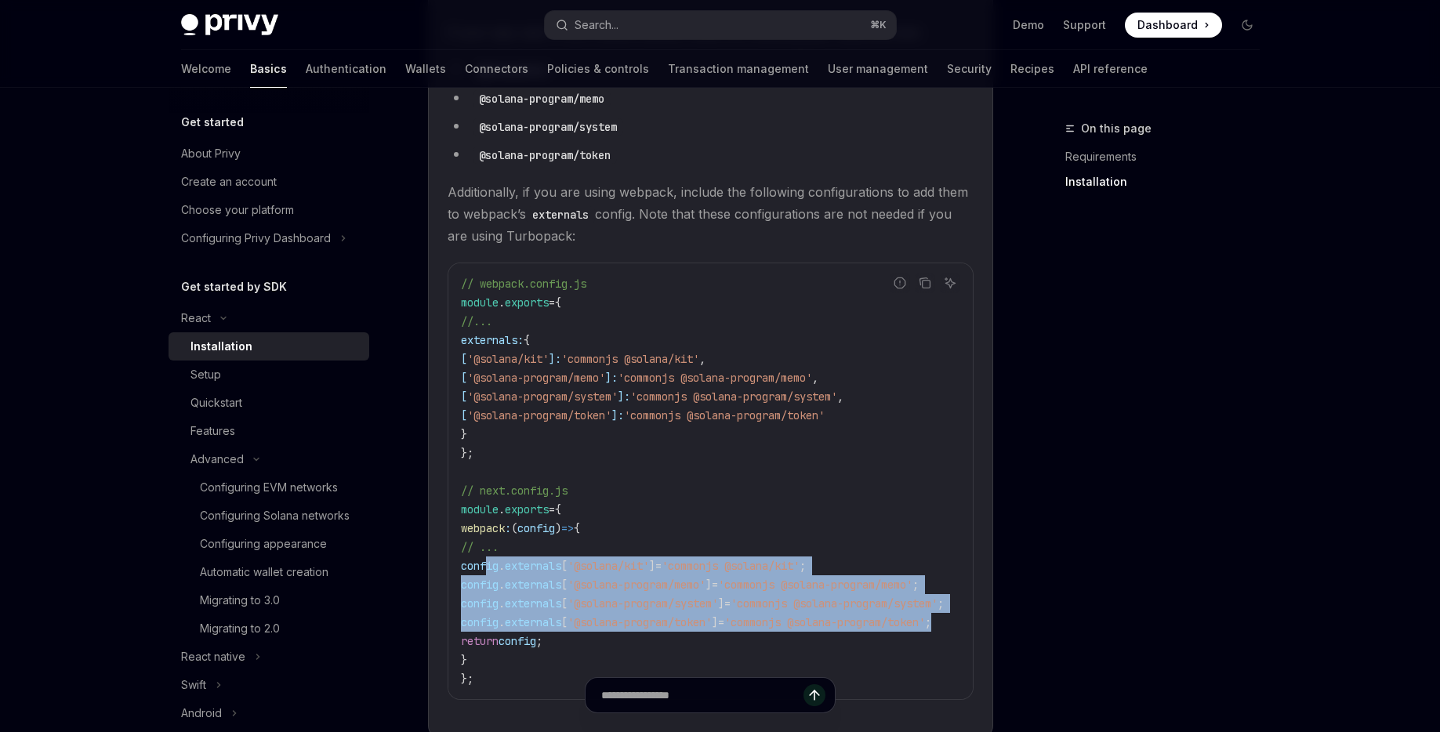
drag, startPoint x: 929, startPoint y: 621, endPoint x: 487, endPoint y: 570, distance: 445.0
click at [487, 570] on code "// webpack.config.js module . exports = { //... externals: { [ '@solana/kit' ]:…" at bounding box center [721, 481] width 520 height 414
copy code "config . externals [ '@solana/kit' ] = 'commonjs @solana/kit' ; config . extern…"
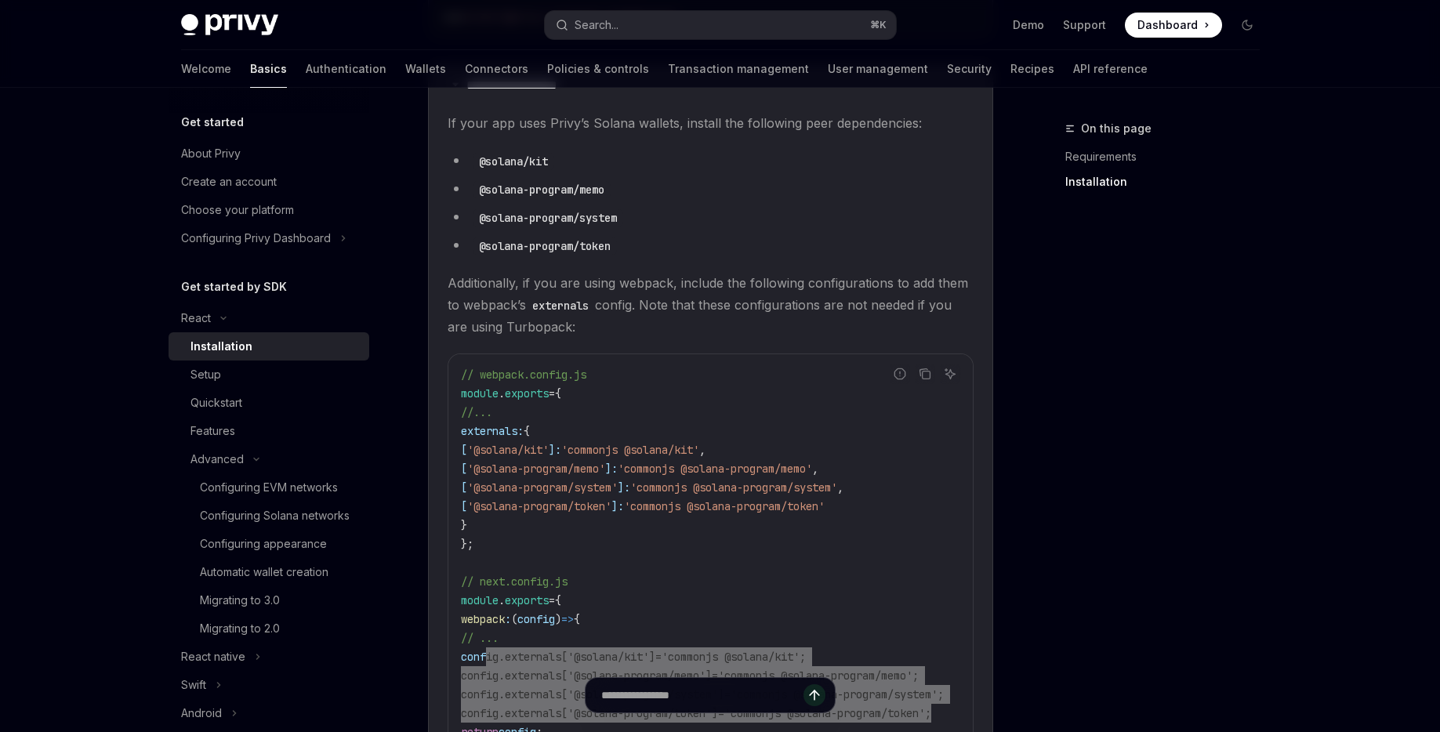
scroll to position [788, 0]
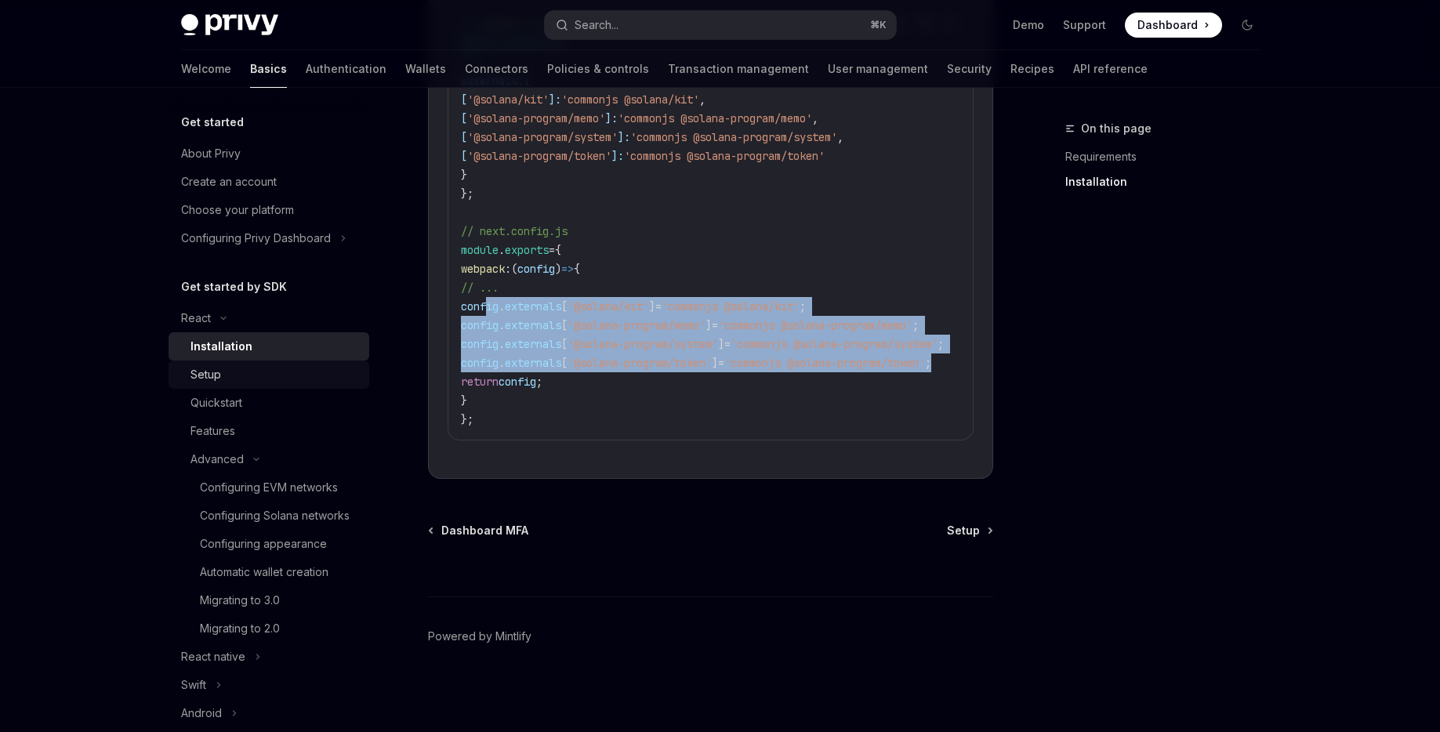
click at [207, 383] on div "Setup" at bounding box center [205, 374] width 31 height 19
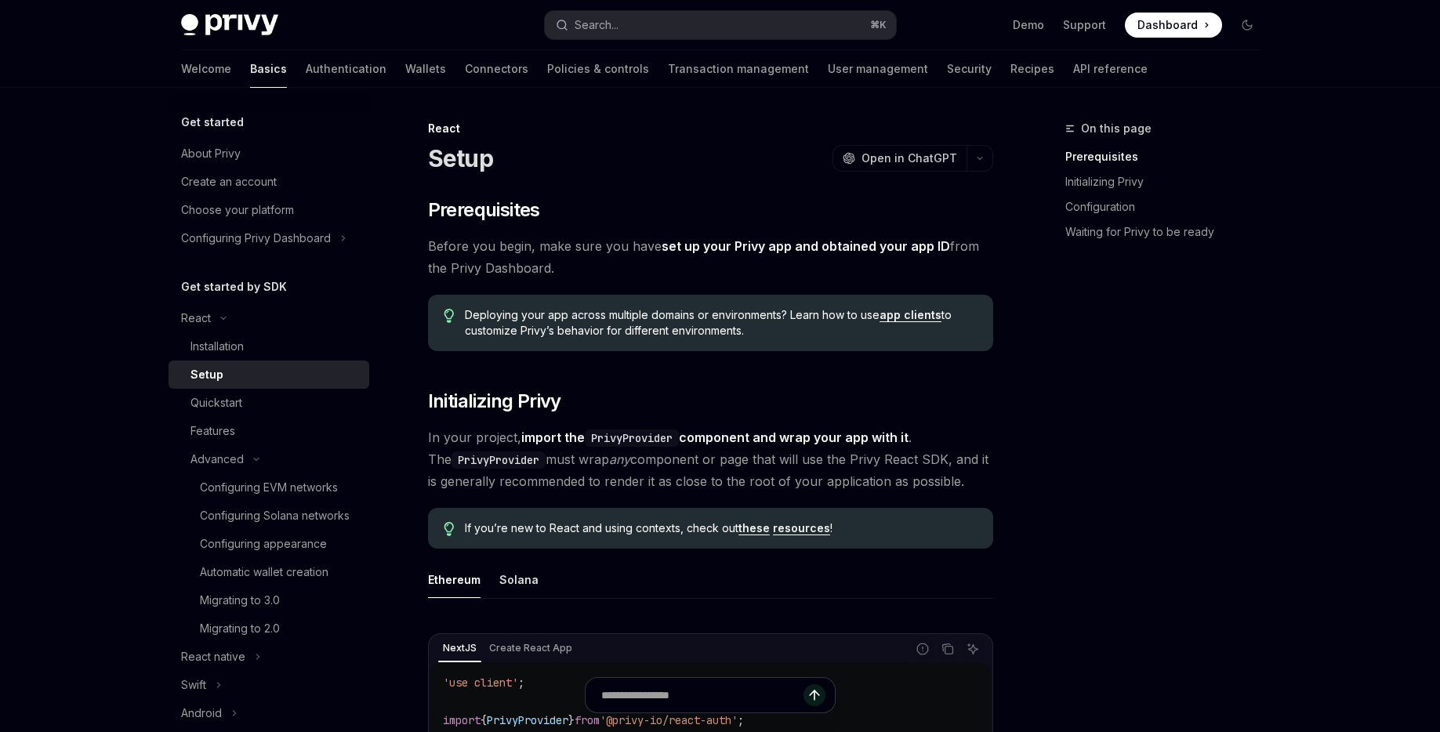
scroll to position [65, 0]
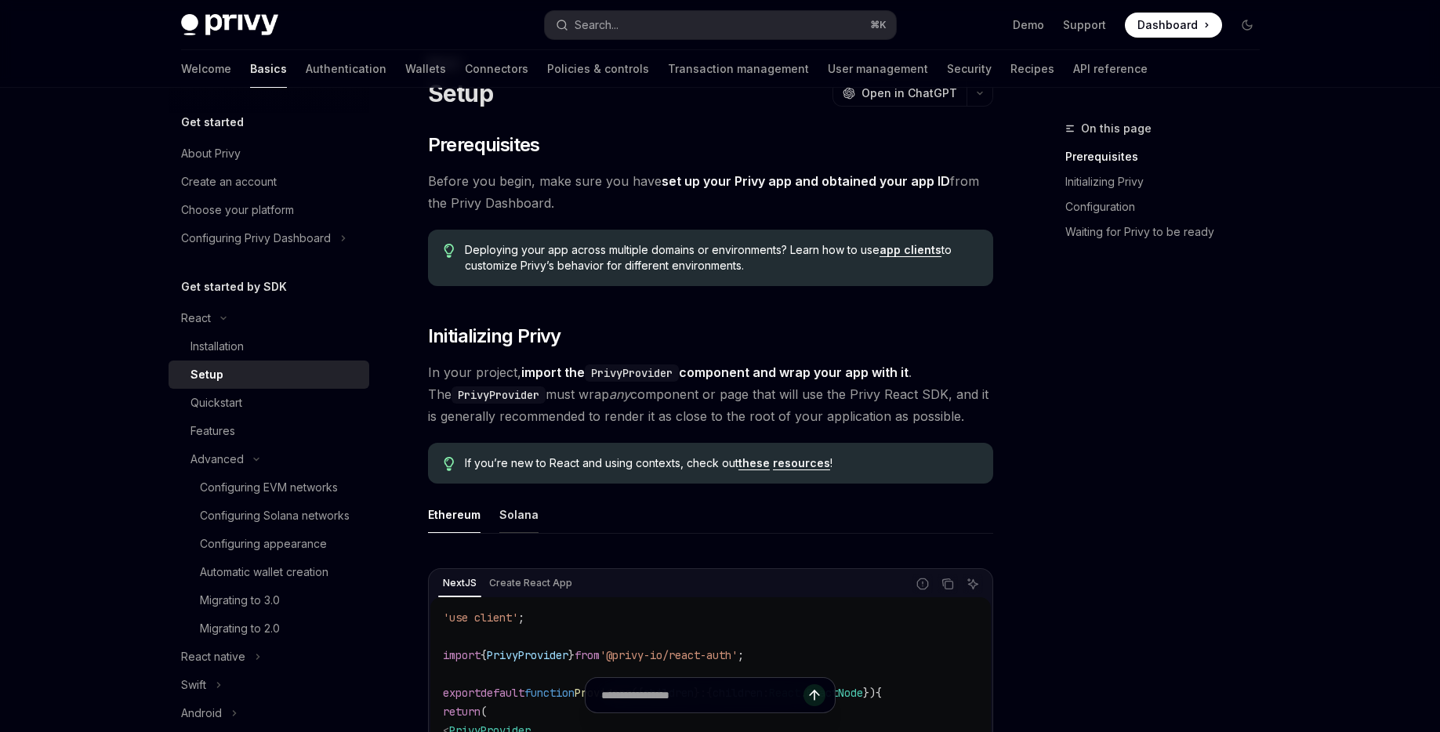
click at [510, 512] on button "Solana" at bounding box center [518, 514] width 39 height 37
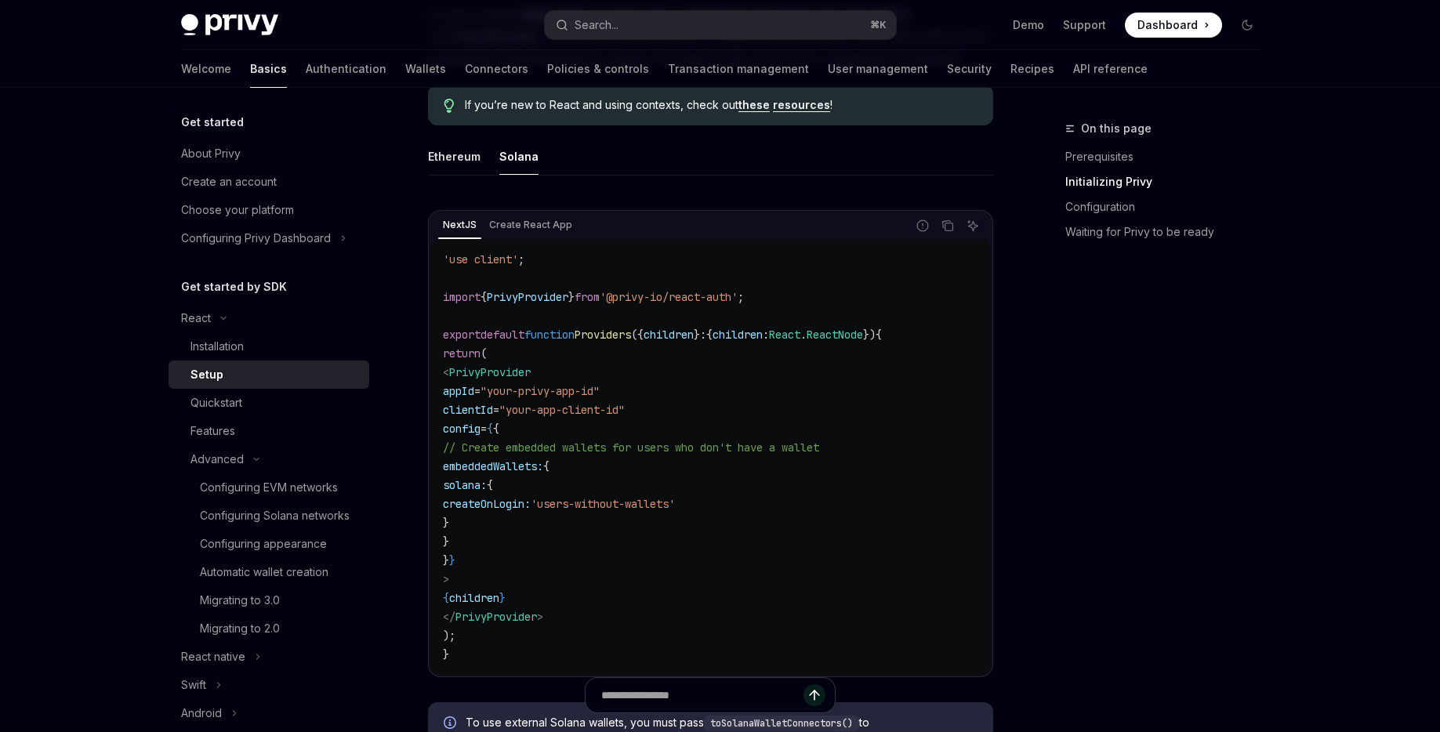
scroll to position [426, 0]
drag, startPoint x: 496, startPoint y: 466, endPoint x: 503, endPoint y: 535, distance: 70.1
click at [503, 535] on code "'use client' ; import { PrivyProvider } from '@privy-io/react-auth' ; export de…" at bounding box center [710, 455] width 535 height 414
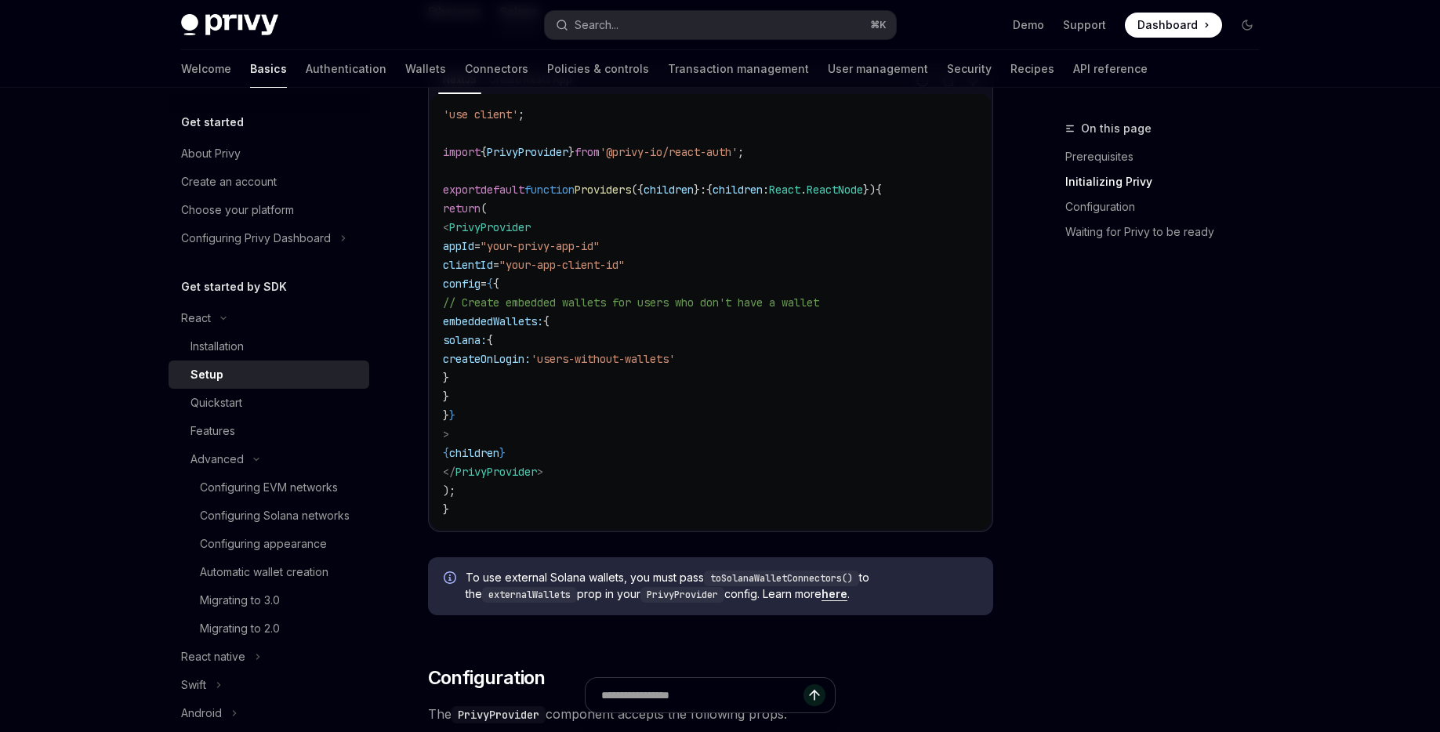
scroll to position [560, 0]
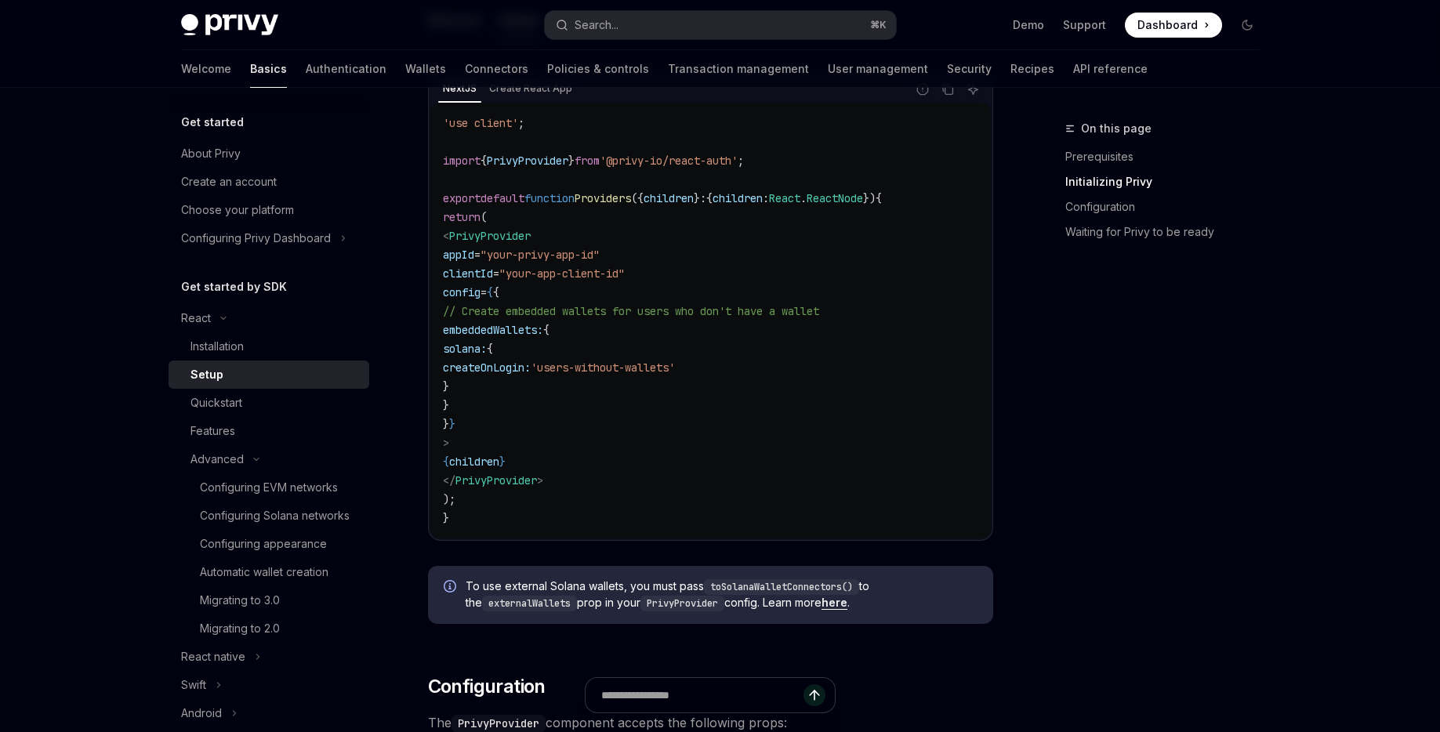
click at [530, 384] on code "'use client' ; import { PrivyProvider } from '@privy-io/react-auth' ; export de…" at bounding box center [710, 321] width 535 height 414
drag, startPoint x: 500, startPoint y: 400, endPoint x: 495, endPoint y: 334, distance: 66.8
click at [495, 334] on code "'use client' ; import { PrivyProvider } from '@privy-io/react-auth' ; export de…" at bounding box center [710, 321] width 535 height 414
copy code "embeddedWallets: { solana: { createOnLogin: 'users-without-wallets' } }"
click at [766, 379] on code "'use client' ; import { PrivyProvider } from '@privy-io/react-auth' ; export de…" at bounding box center [710, 321] width 535 height 414
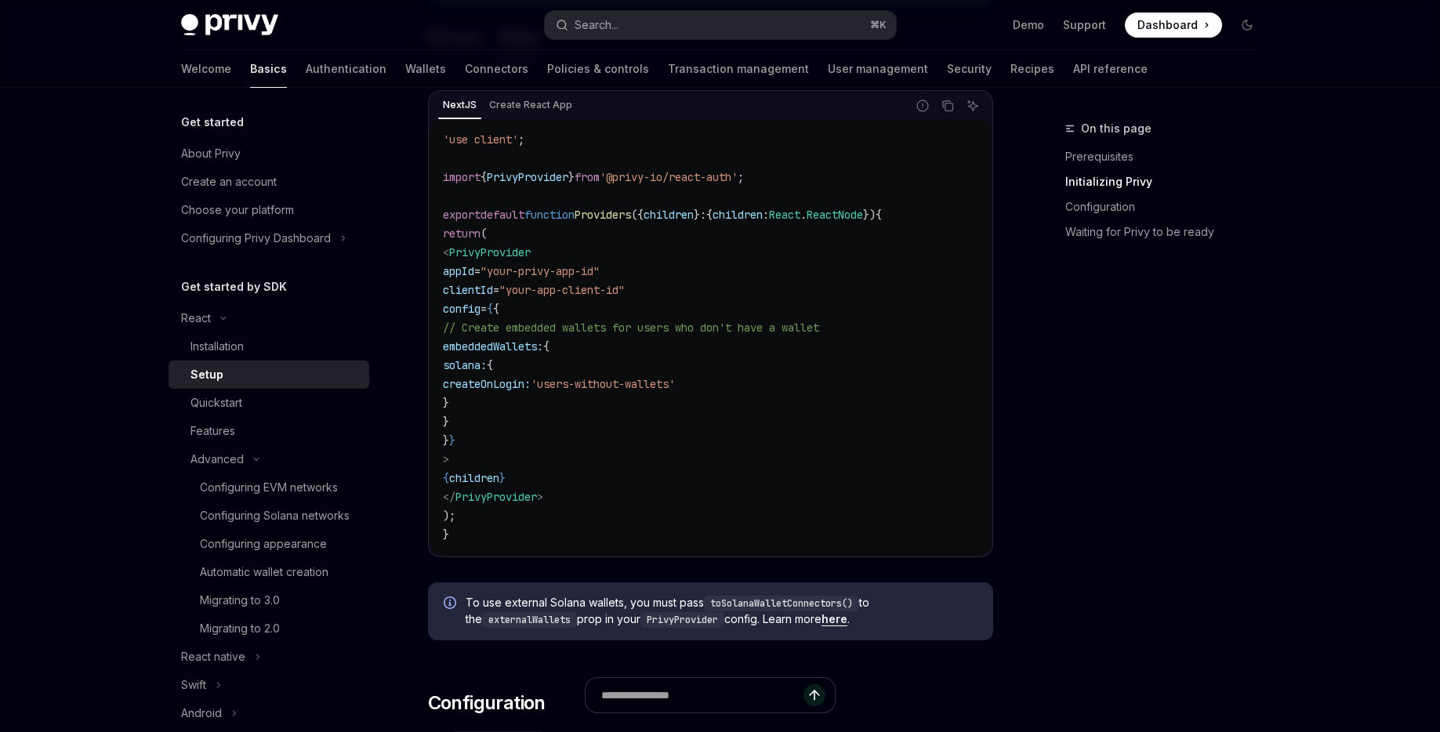
scroll to position [527, 0]
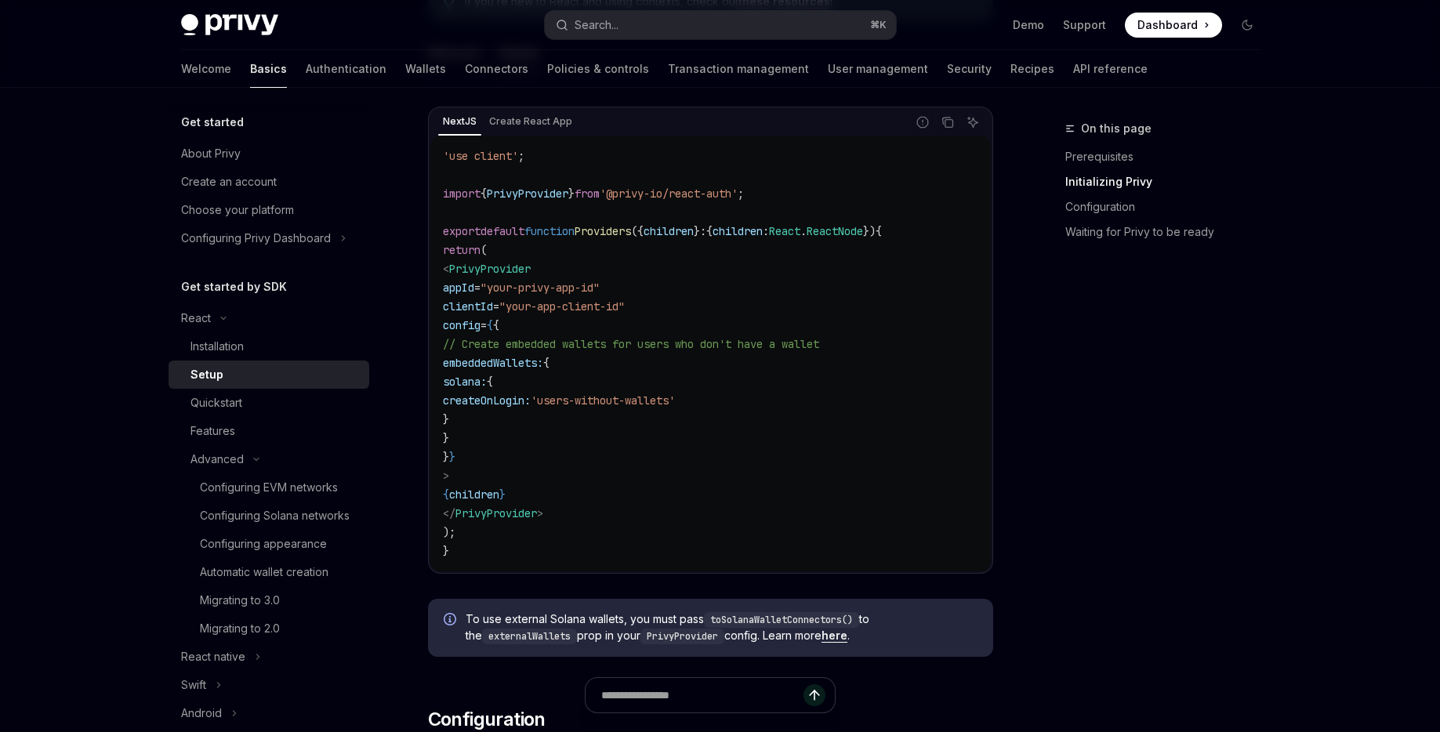
click at [675, 405] on span "'users-without-wallets'" at bounding box center [603, 400] width 144 height 14
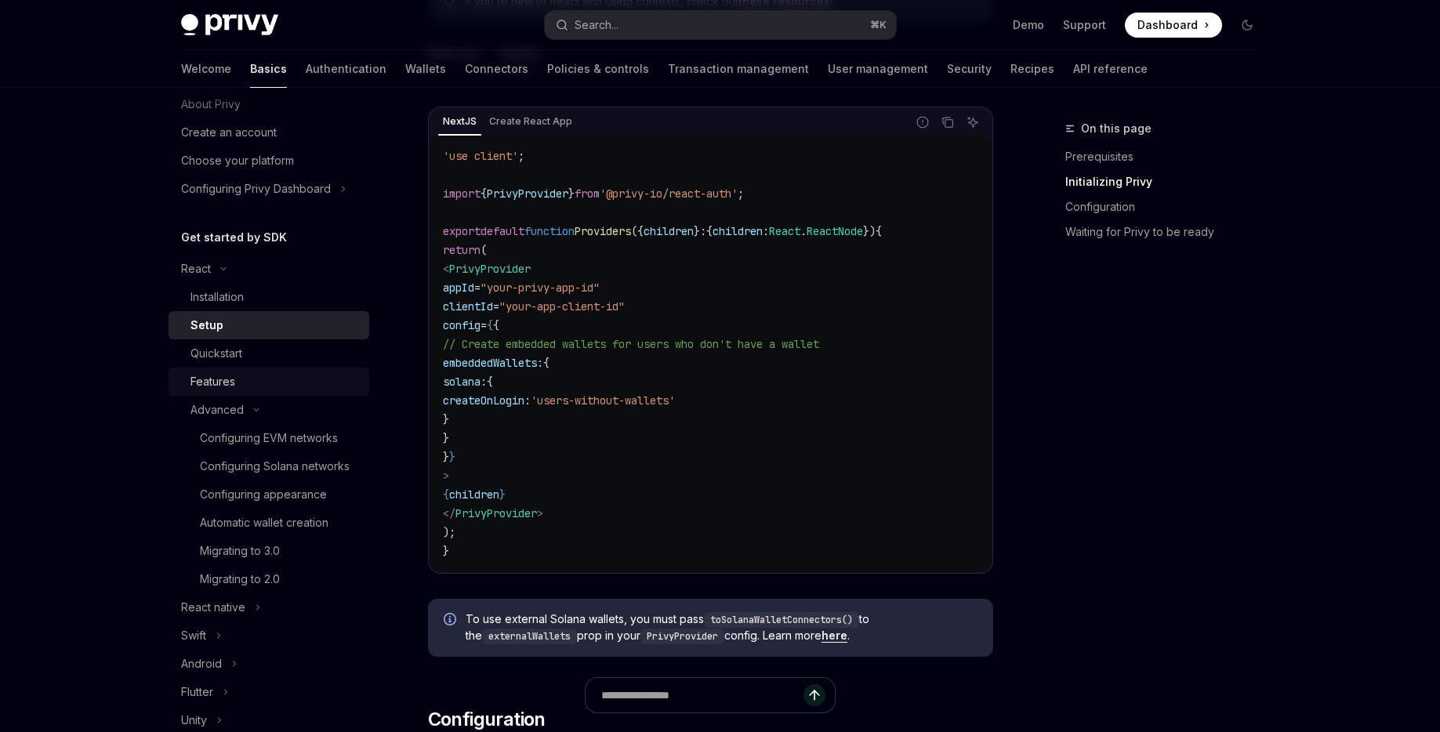
scroll to position [45, 0]
click at [225, 379] on div "Features" at bounding box center [212, 385] width 45 height 19
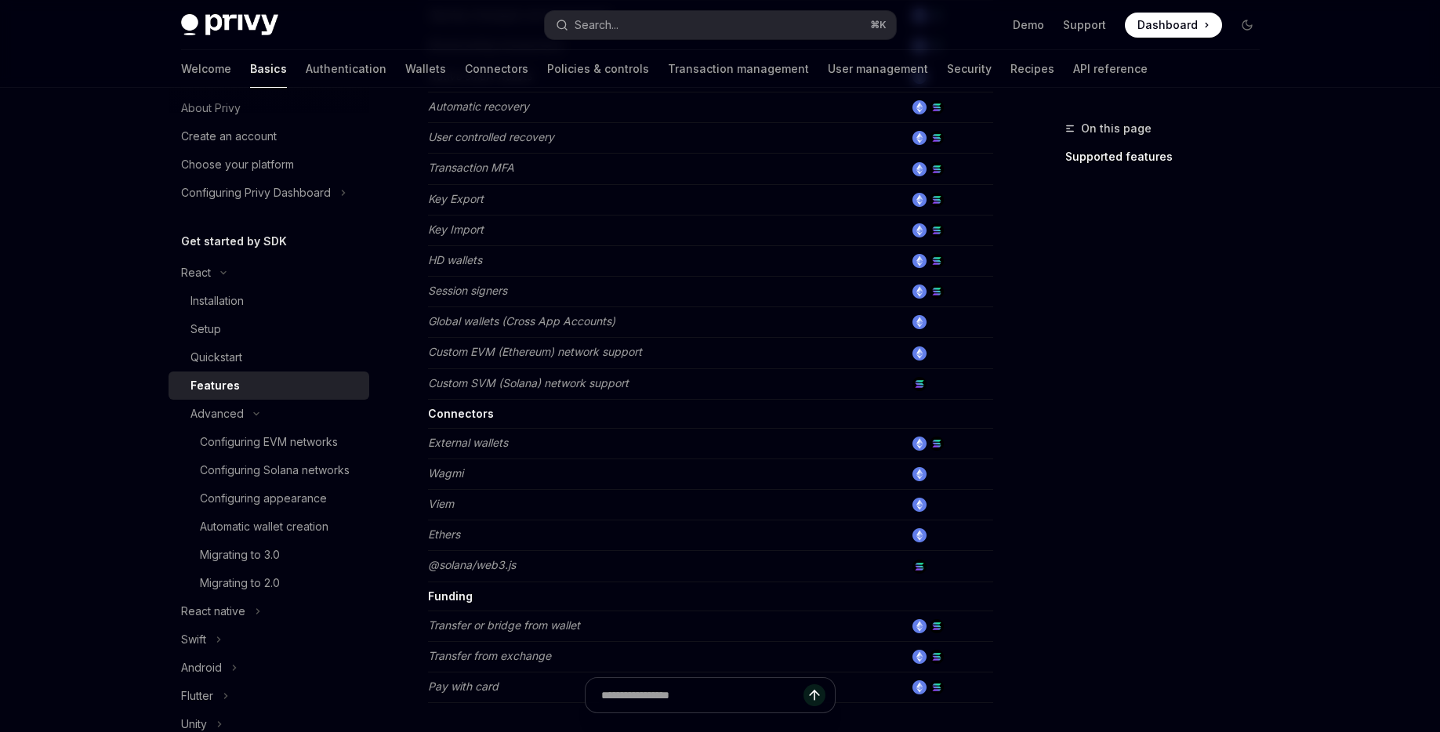
scroll to position [956, 0]
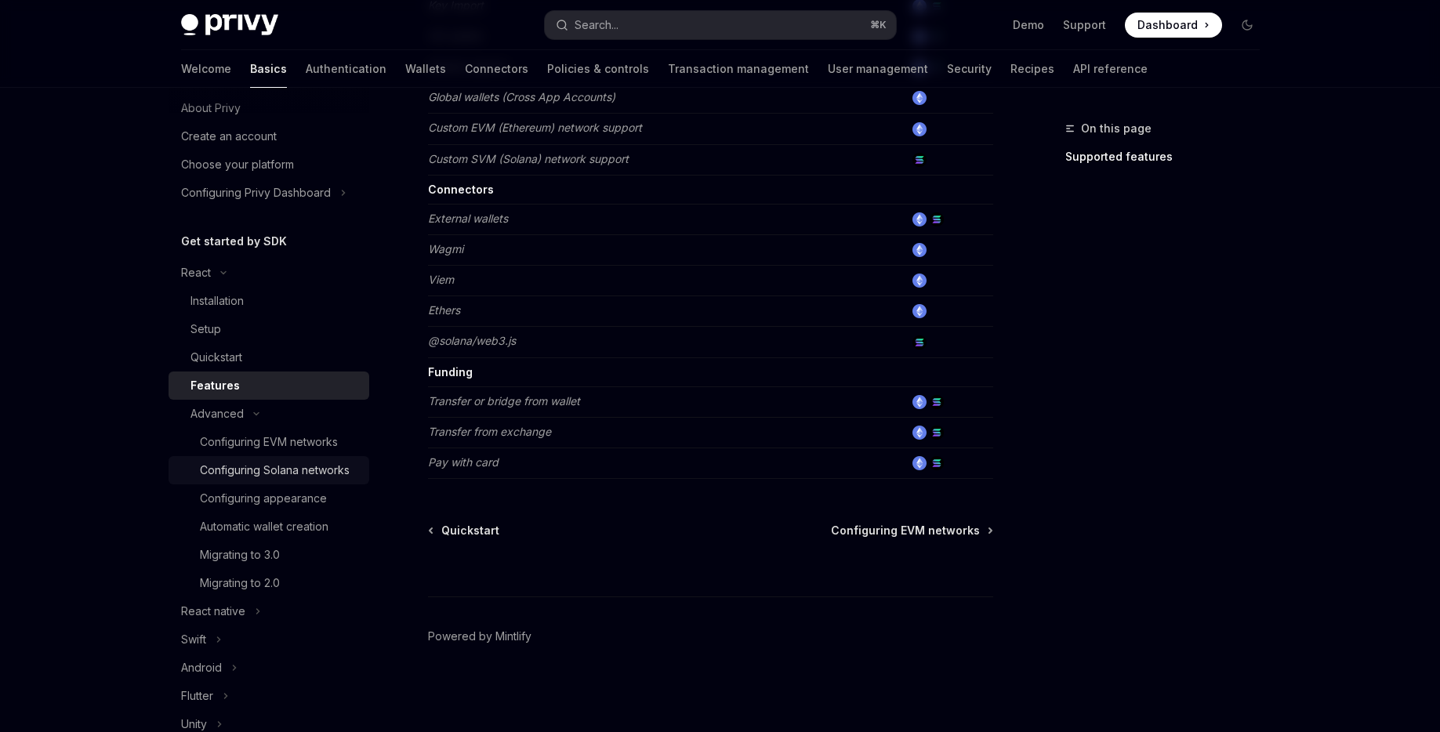
click at [292, 475] on div "Configuring Solana networks" at bounding box center [275, 470] width 150 height 19
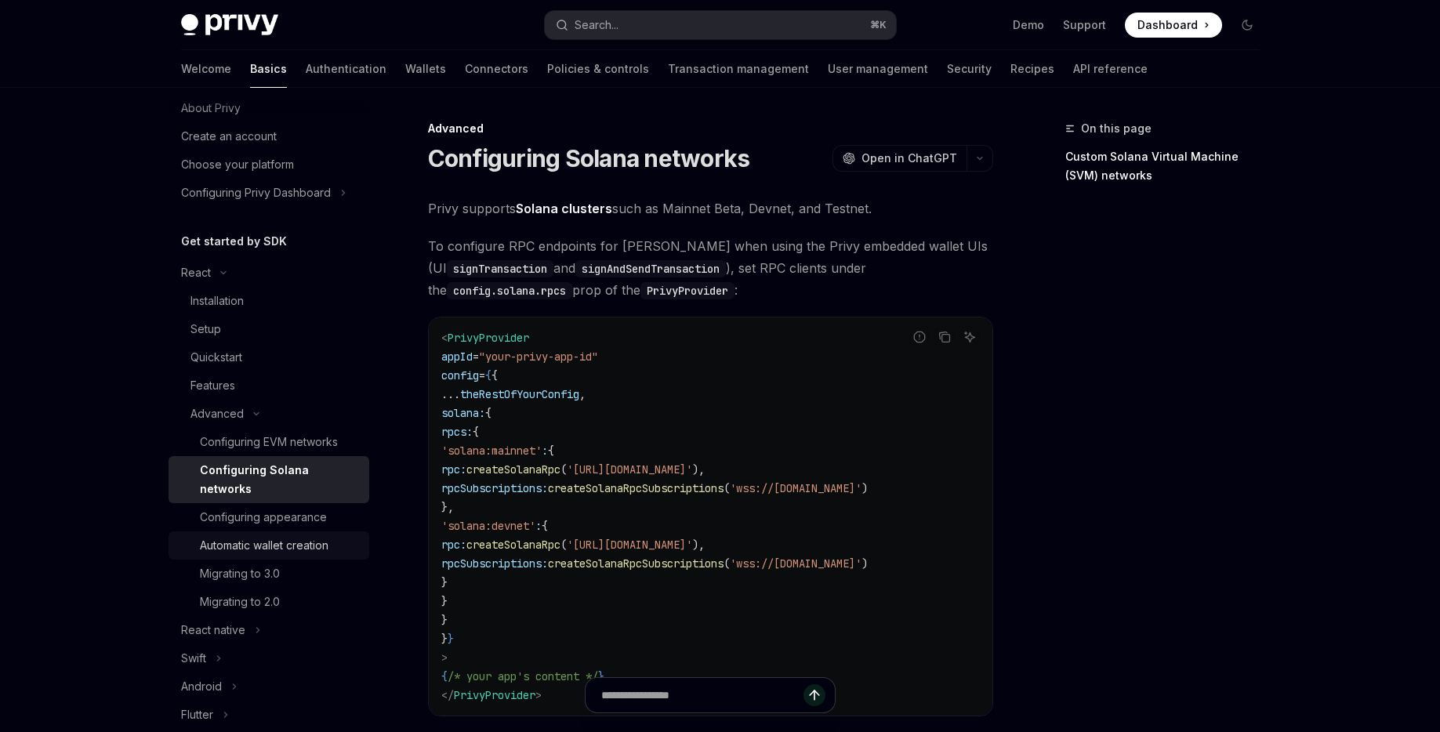
click at [279, 536] on div "Automatic wallet creation" at bounding box center [264, 545] width 129 height 19
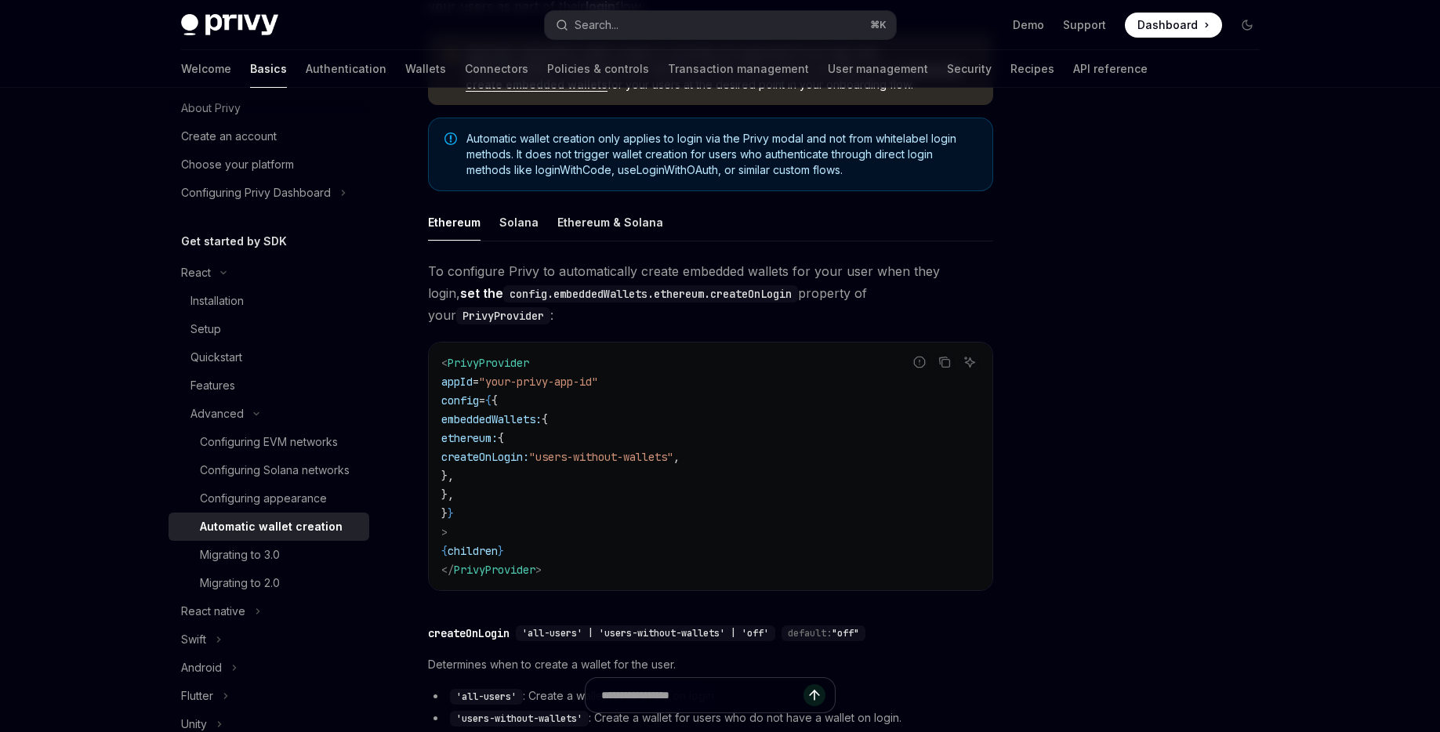
scroll to position [226, 0]
drag, startPoint x: 531, startPoint y: 607, endPoint x: 583, endPoint y: 605, distance: 51.8
click at [583, 625] on span "'all-users' | 'users-without-wallets' | 'off'" at bounding box center [645, 631] width 247 height 13
copy span "all-users"
click at [274, 493] on div "Configuring appearance" at bounding box center [263, 498] width 127 height 19
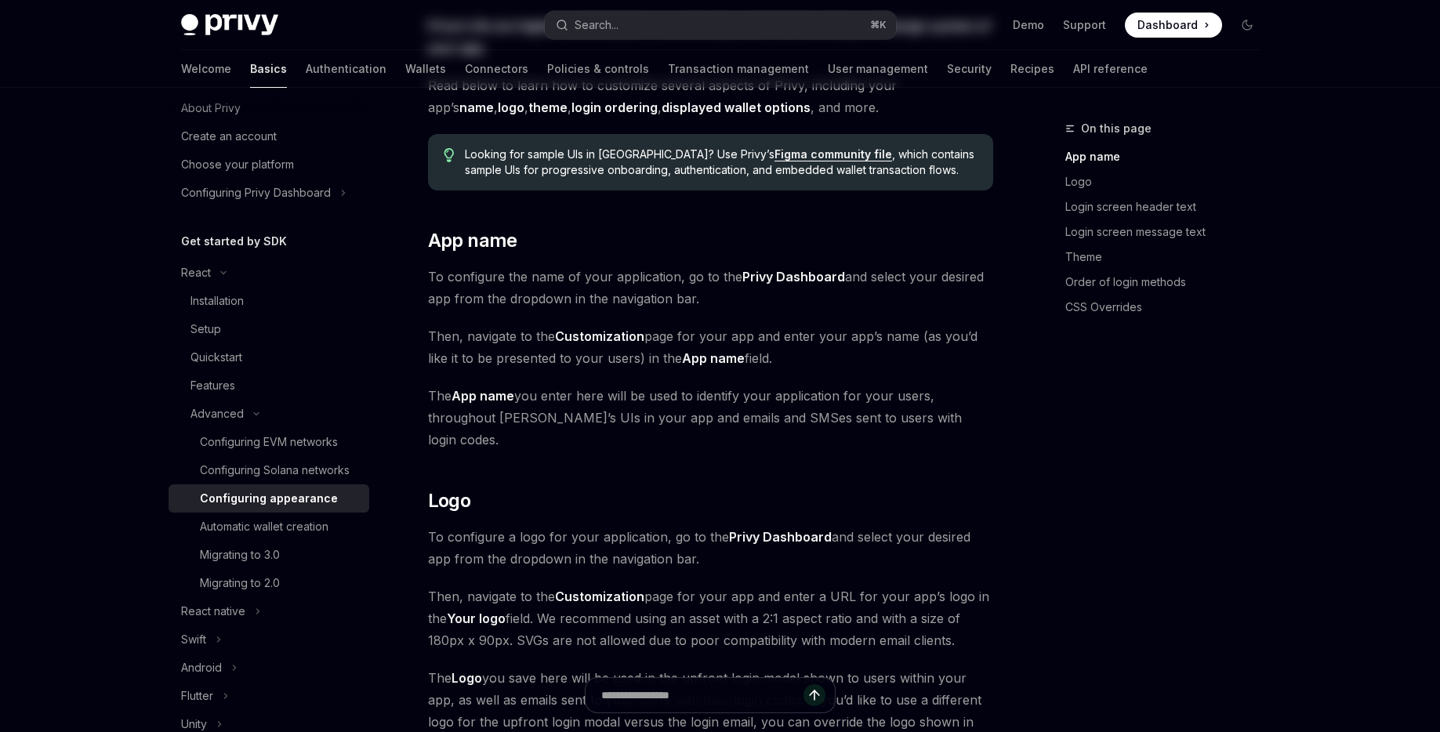
scroll to position [438, 0]
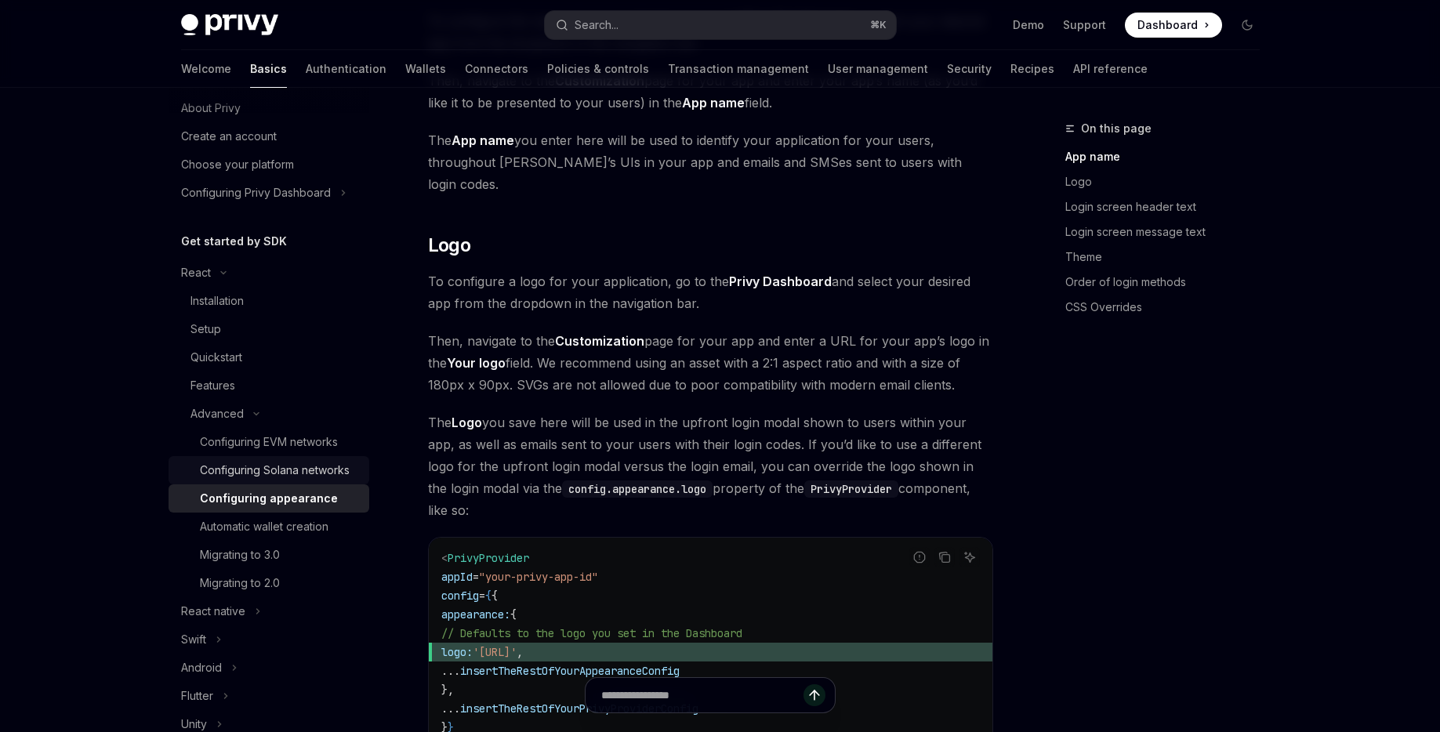
click at [264, 477] on div "Configuring Solana networks" at bounding box center [275, 470] width 150 height 19
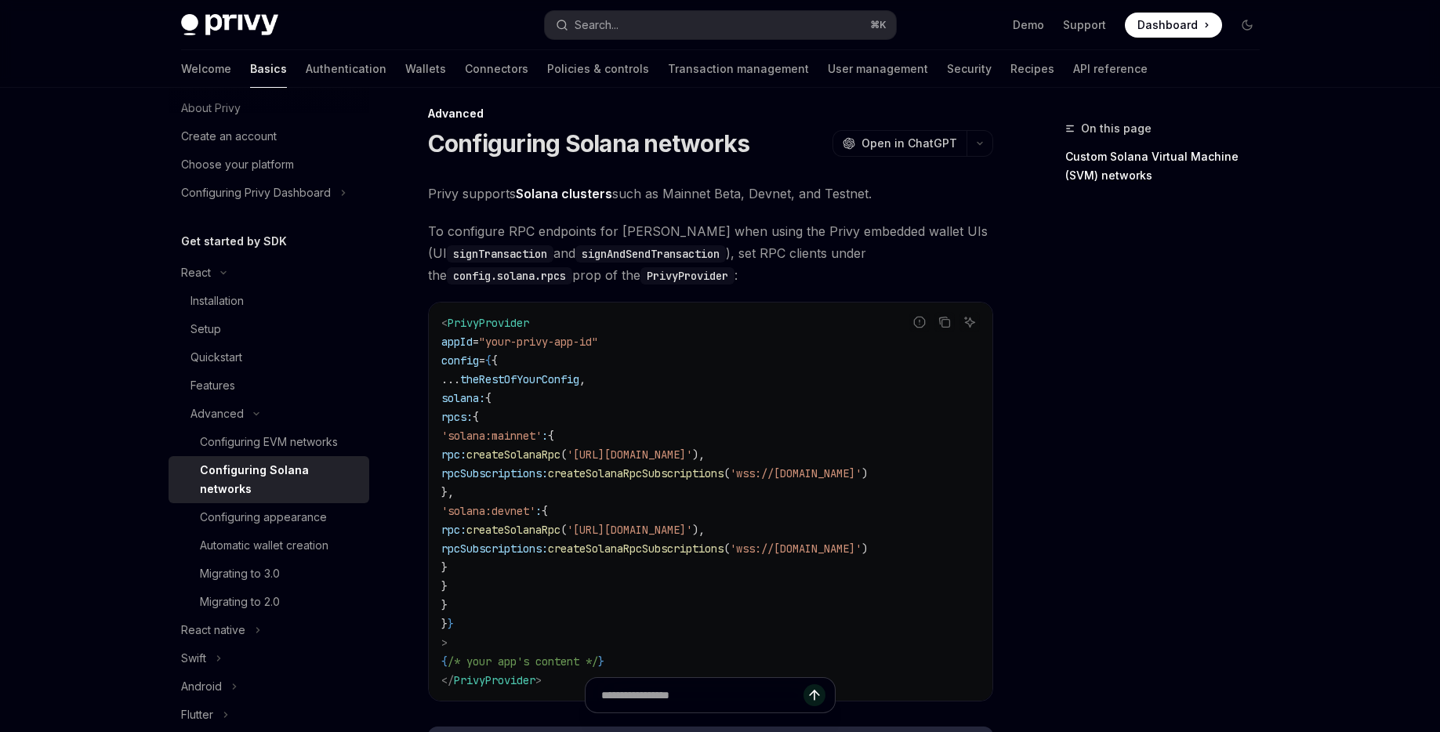
scroll to position [17, 0]
drag, startPoint x: 466, startPoint y: 394, endPoint x: 484, endPoint y: 603, distance: 210.0
click at [484, 603] on code "< PrivyProvider appId = "your-privy-app-id" config = { { ... theRestOfYourConfi…" at bounding box center [710, 499] width 538 height 376
copy code "solana: { rpcs: { 'solana:mainnet' : { rpc: createSolanaRpc ( 'https://api.main…"
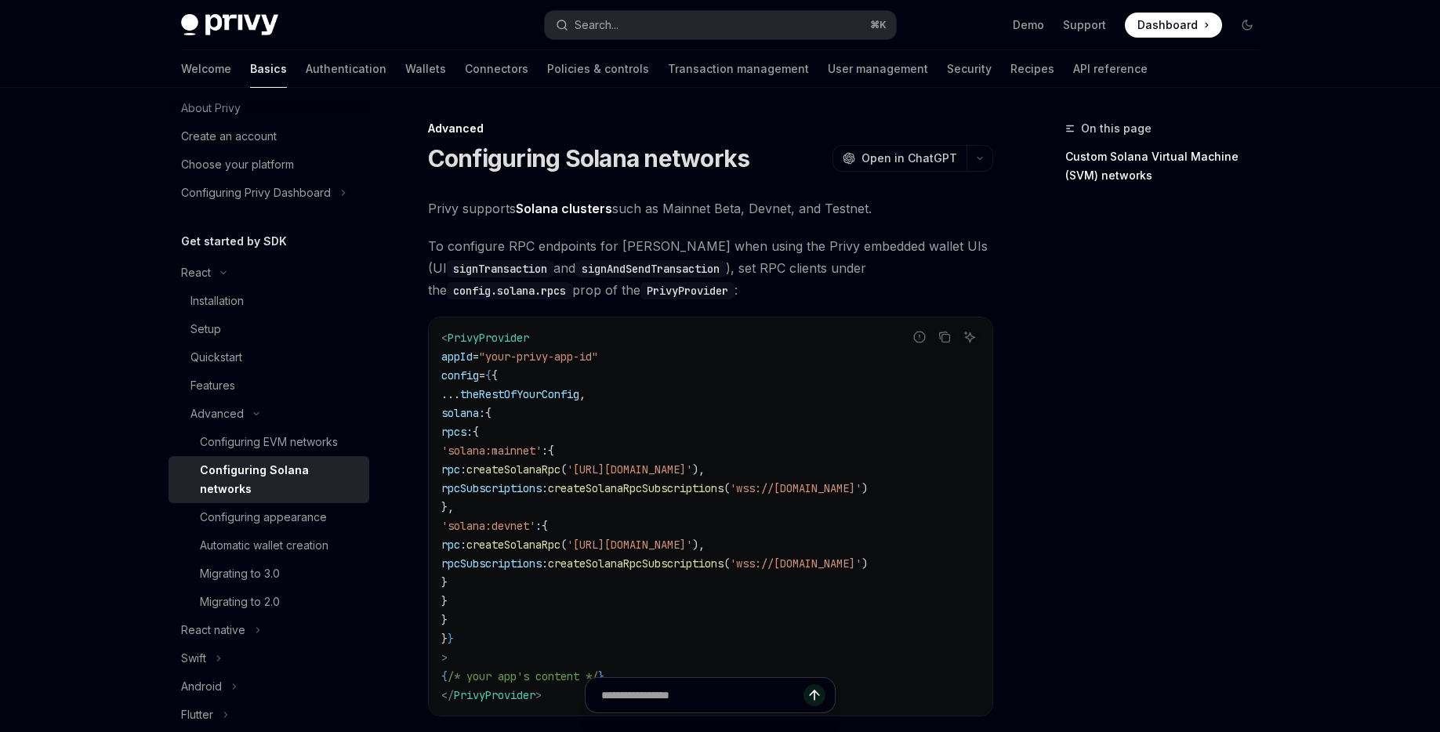
scroll to position [0, 0]
click at [579, 397] on span "theRestOfYourConfig" at bounding box center [519, 394] width 119 height 14
click at [560, 465] on span "createSolanaRpc" at bounding box center [513, 469] width 94 height 14
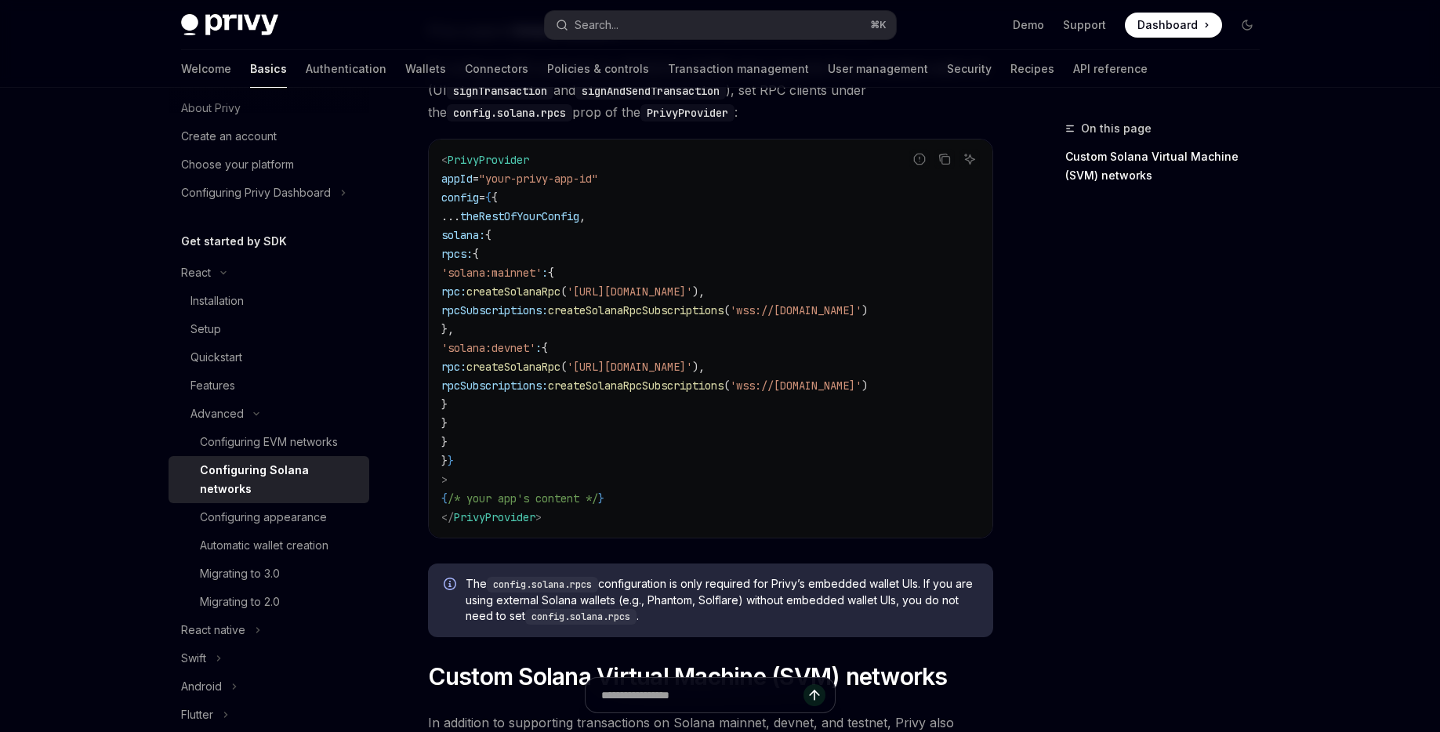
scroll to position [179, 0]
click at [551, 589] on code "config.solana.rpcs" at bounding box center [542, 583] width 111 height 16
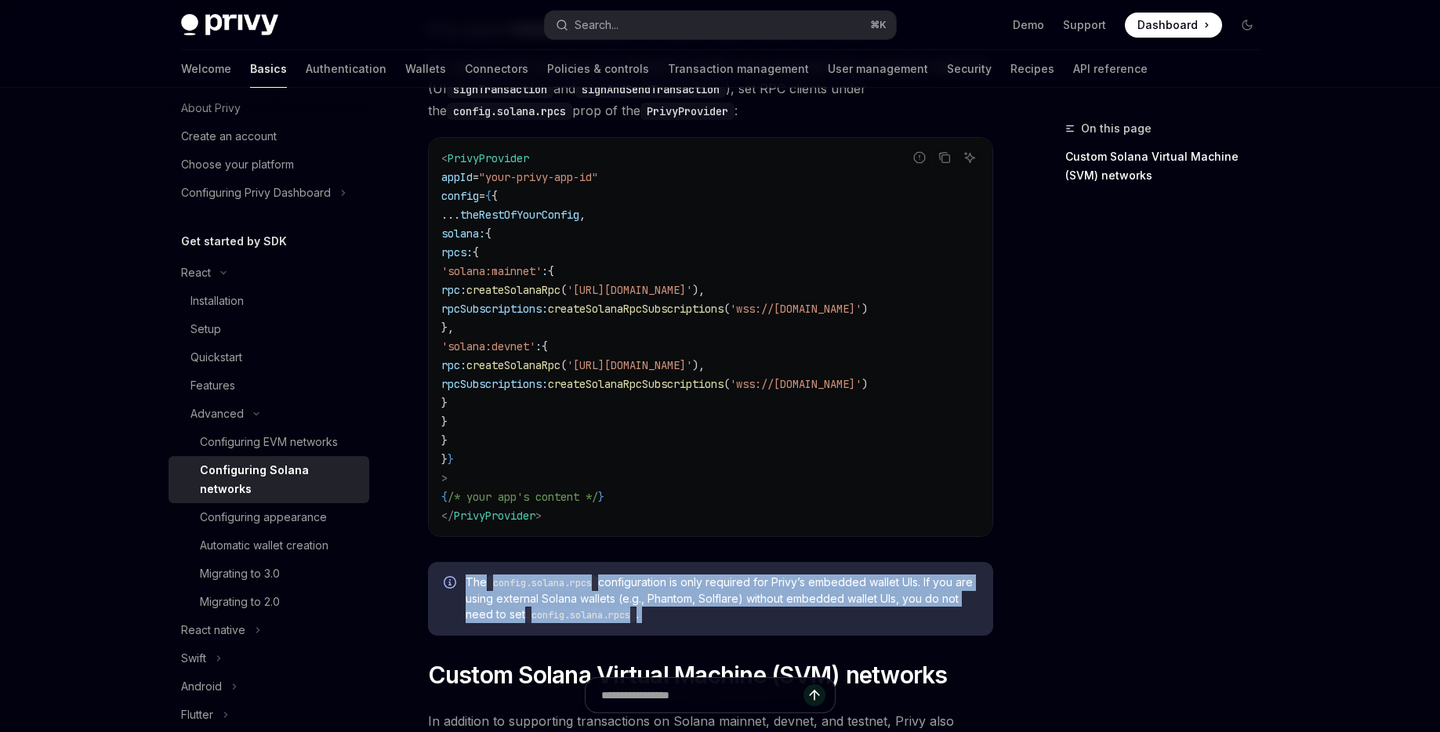
click at [551, 589] on code "config.solana.rpcs" at bounding box center [542, 583] width 111 height 16
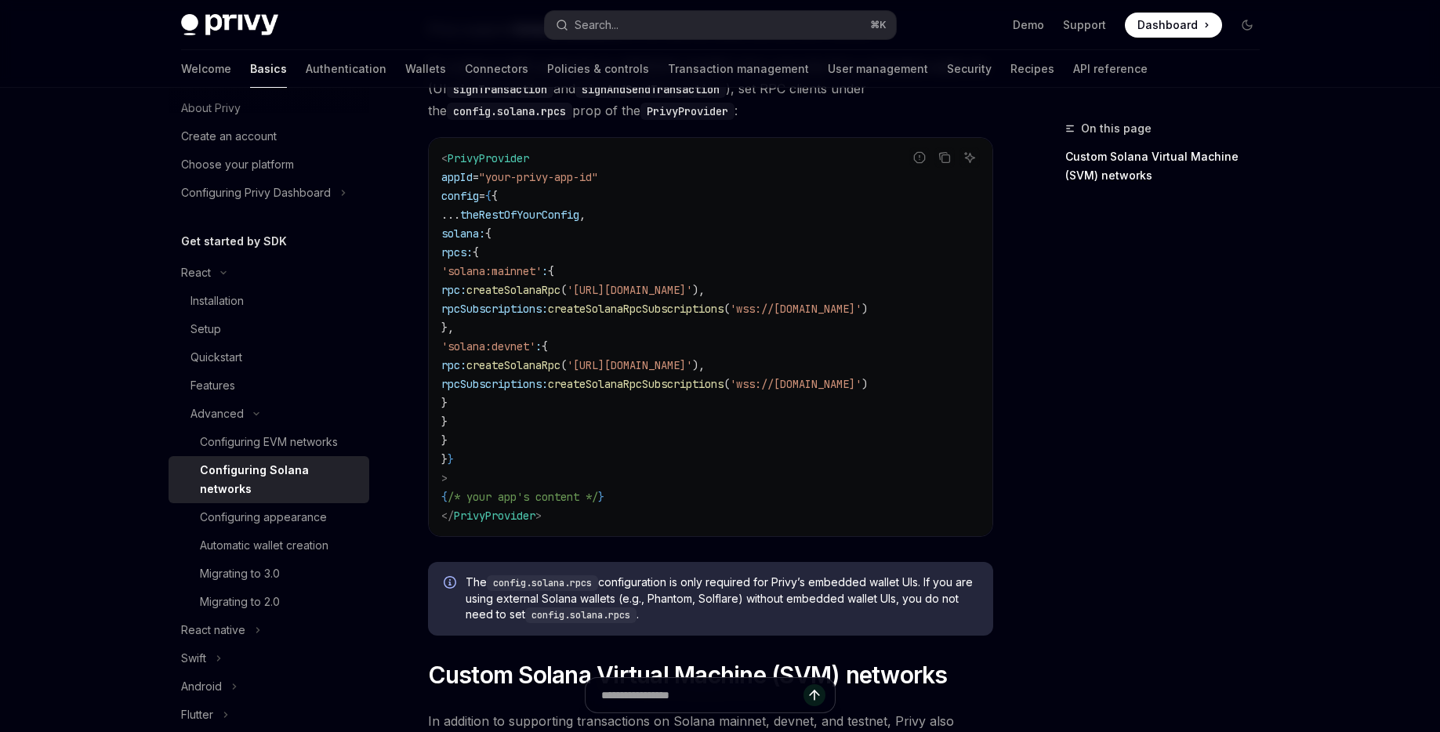
click at [626, 619] on code "config.solana.rpcs" at bounding box center [580, 615] width 111 height 16
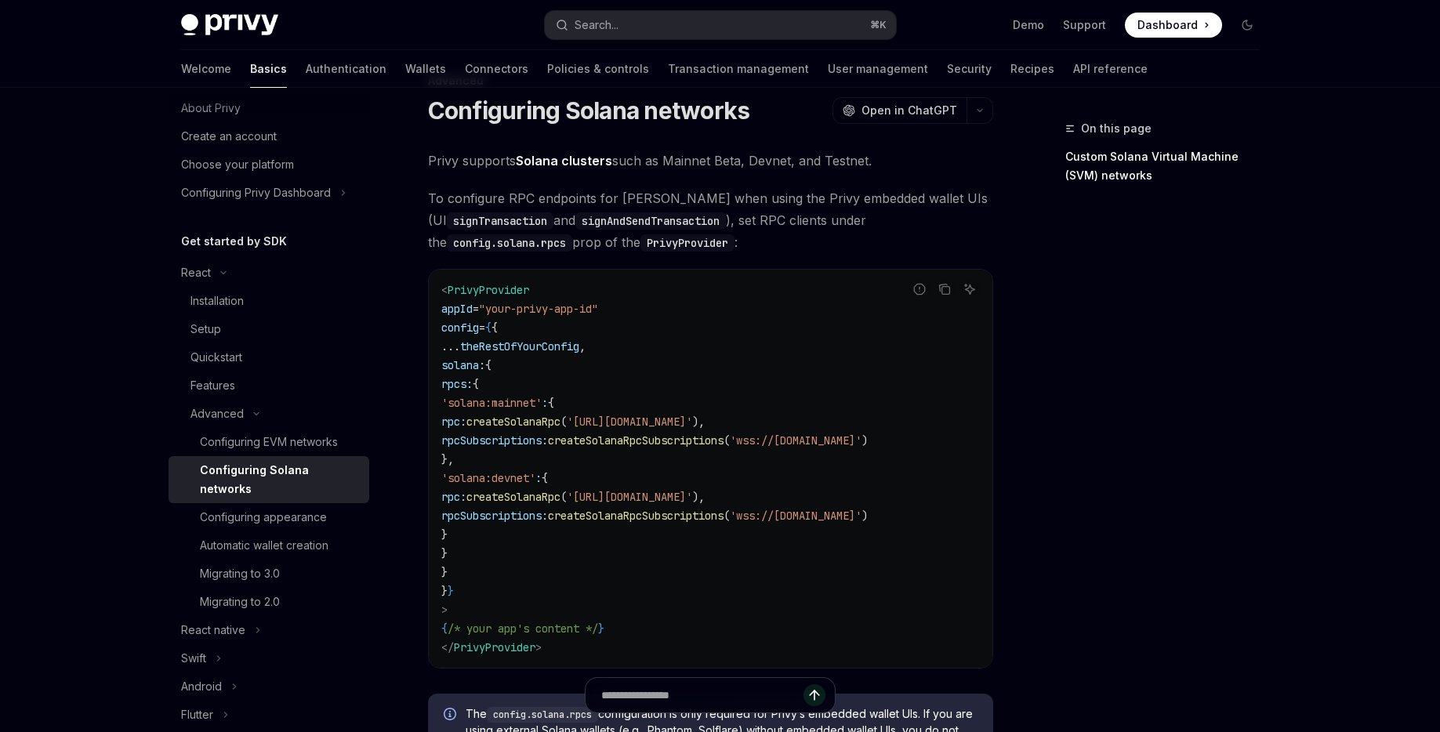
scroll to position [0, 0]
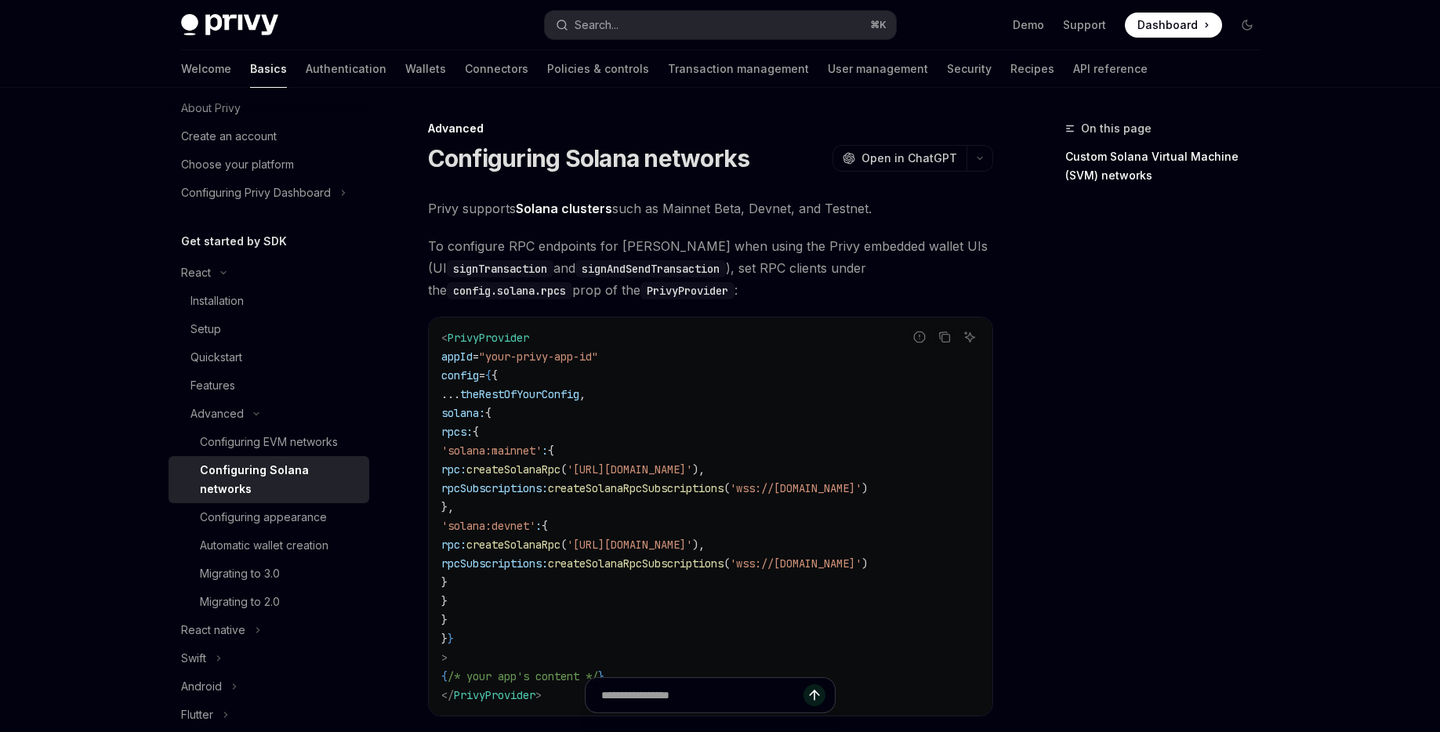
click at [507, 386] on code "< PrivyProvider appId = "your-privy-app-id" config = { { ... theRestOfYourConfi…" at bounding box center [710, 516] width 538 height 376
click at [675, 294] on code "PrivyProvider" at bounding box center [687, 290] width 94 height 17
click at [560, 473] on span "createSolanaRpc" at bounding box center [513, 469] width 94 height 14
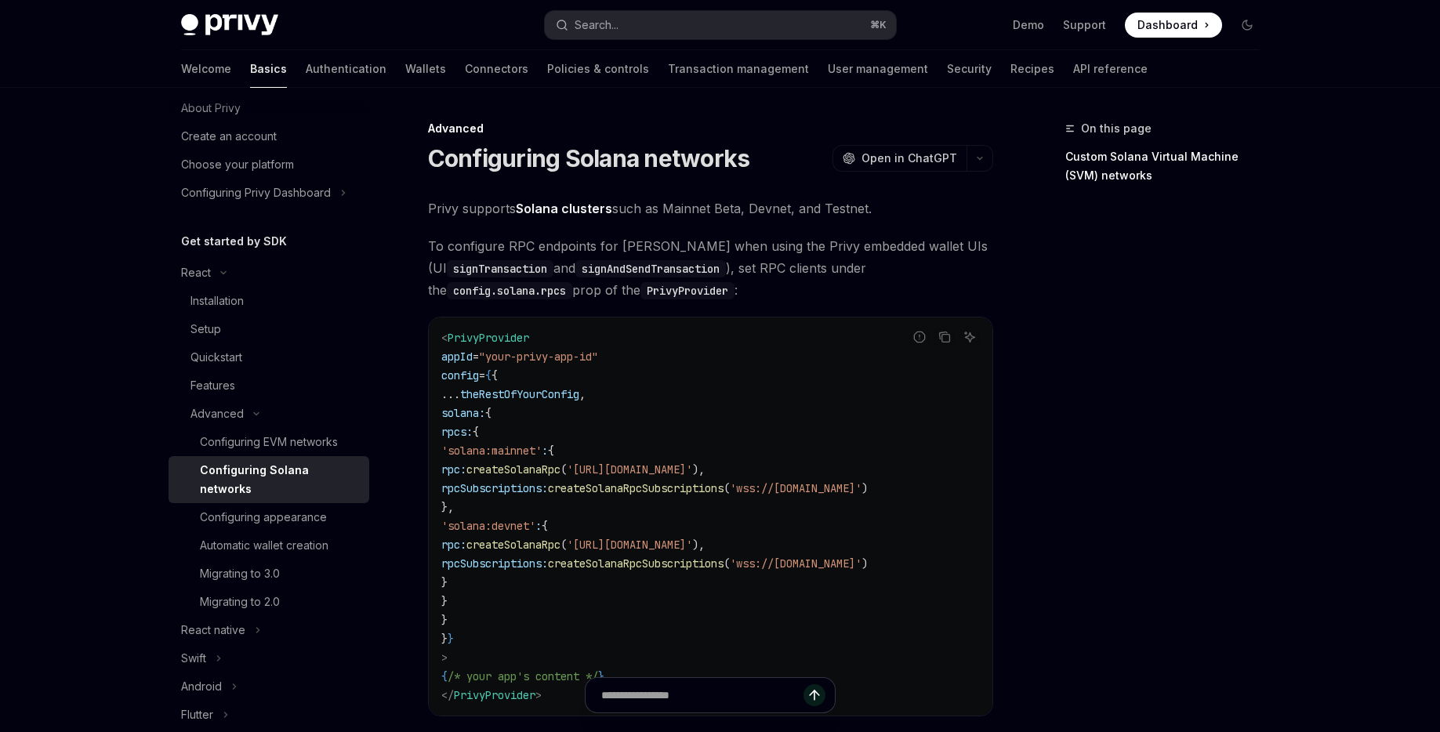
copy span "createSolanaRpc"
click at [249, 381] on div "Features" at bounding box center [274, 385] width 169 height 19
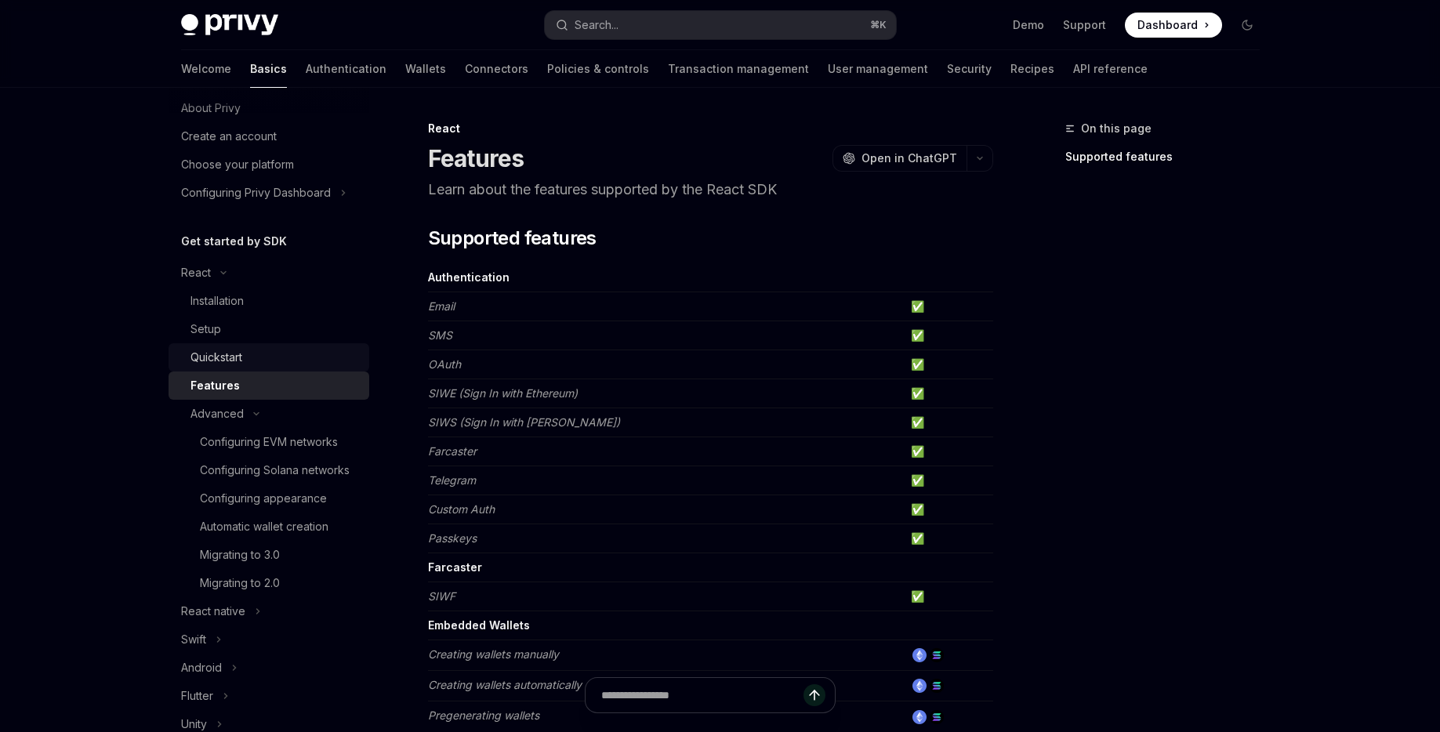
click at [241, 359] on div "Quickstart" at bounding box center [216, 357] width 52 height 19
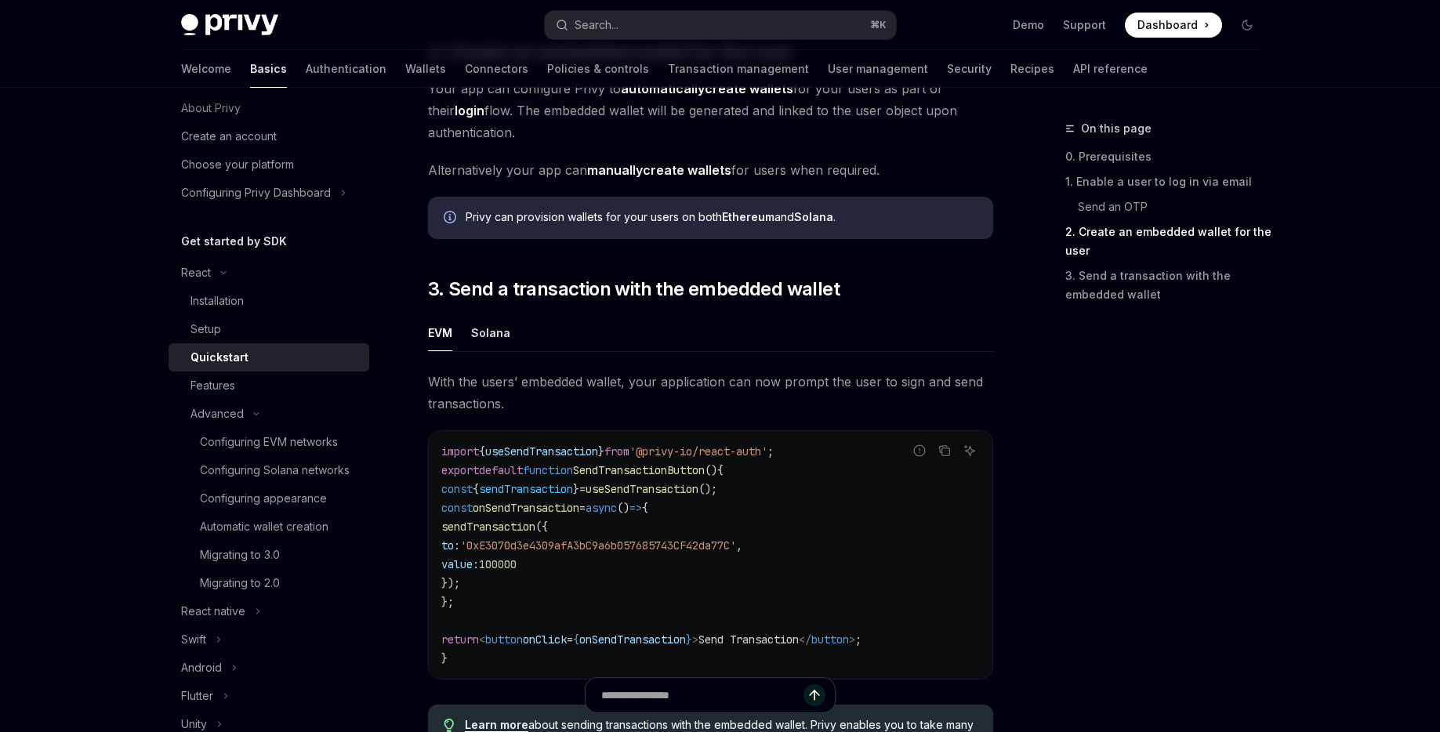
scroll to position [1187, 0]
click at [498, 332] on button "Solana" at bounding box center [490, 331] width 39 height 37
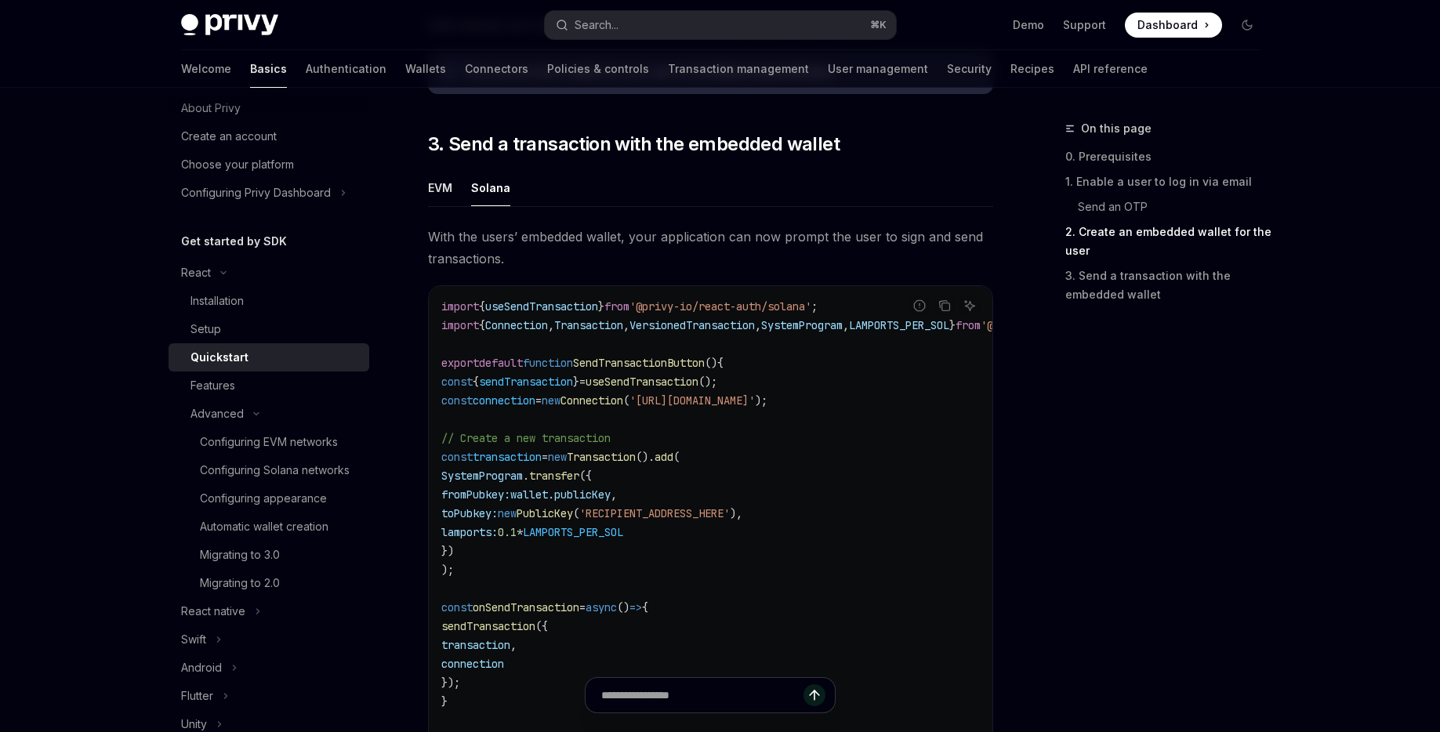
scroll to position [1332, 0]
click at [269, 461] on div "Configuring Solana networks" at bounding box center [275, 470] width 150 height 19
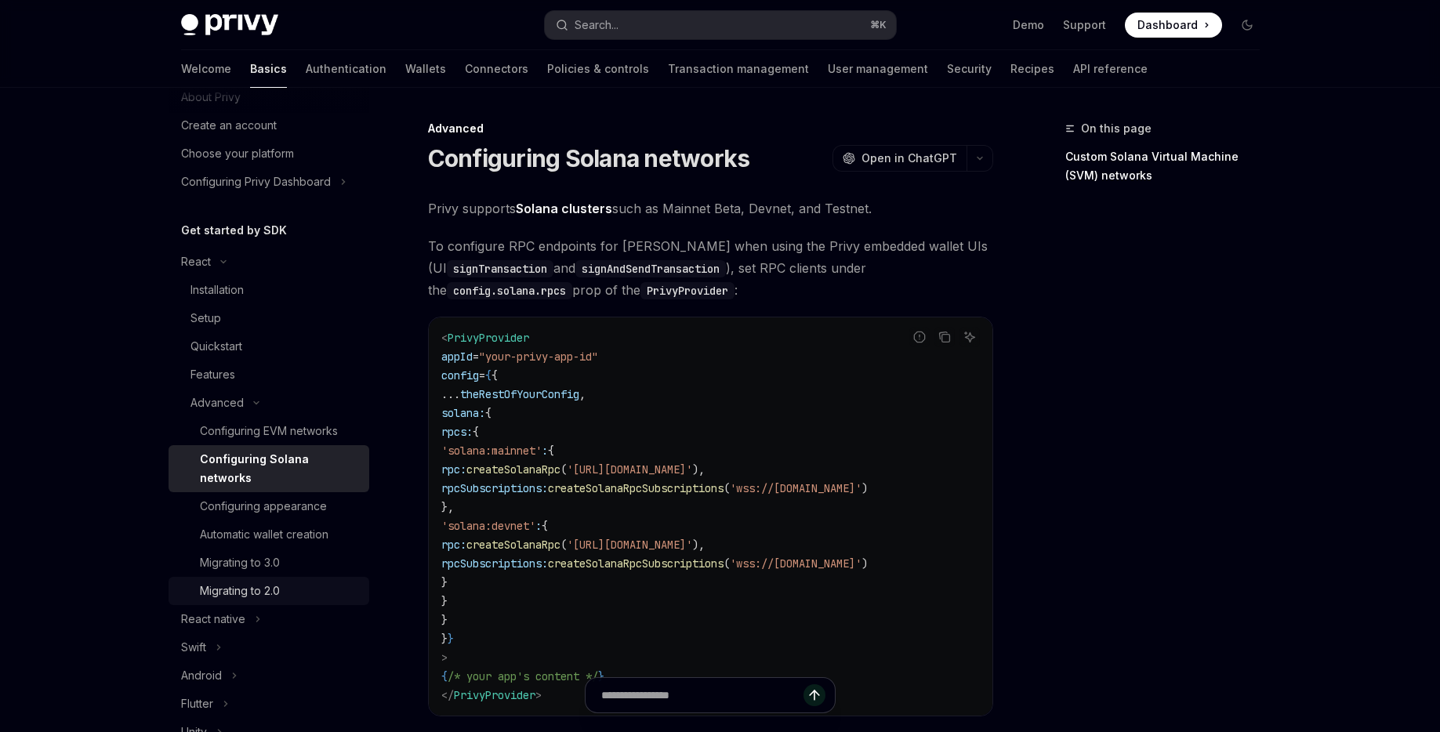
scroll to position [59, 0]
click at [242, 551] on div "Migrating to 3.0" at bounding box center [240, 560] width 80 height 19
type textarea "*"
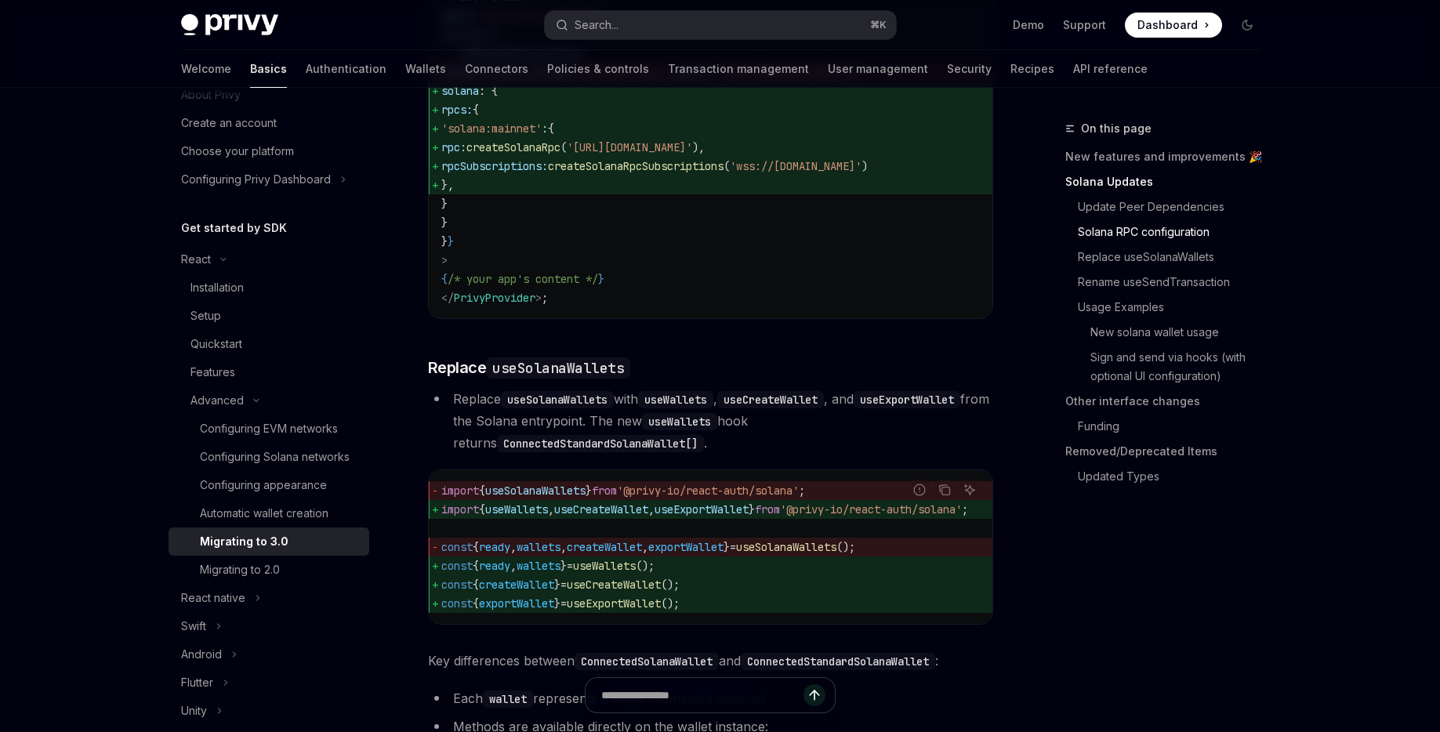
scroll to position [1152, 0]
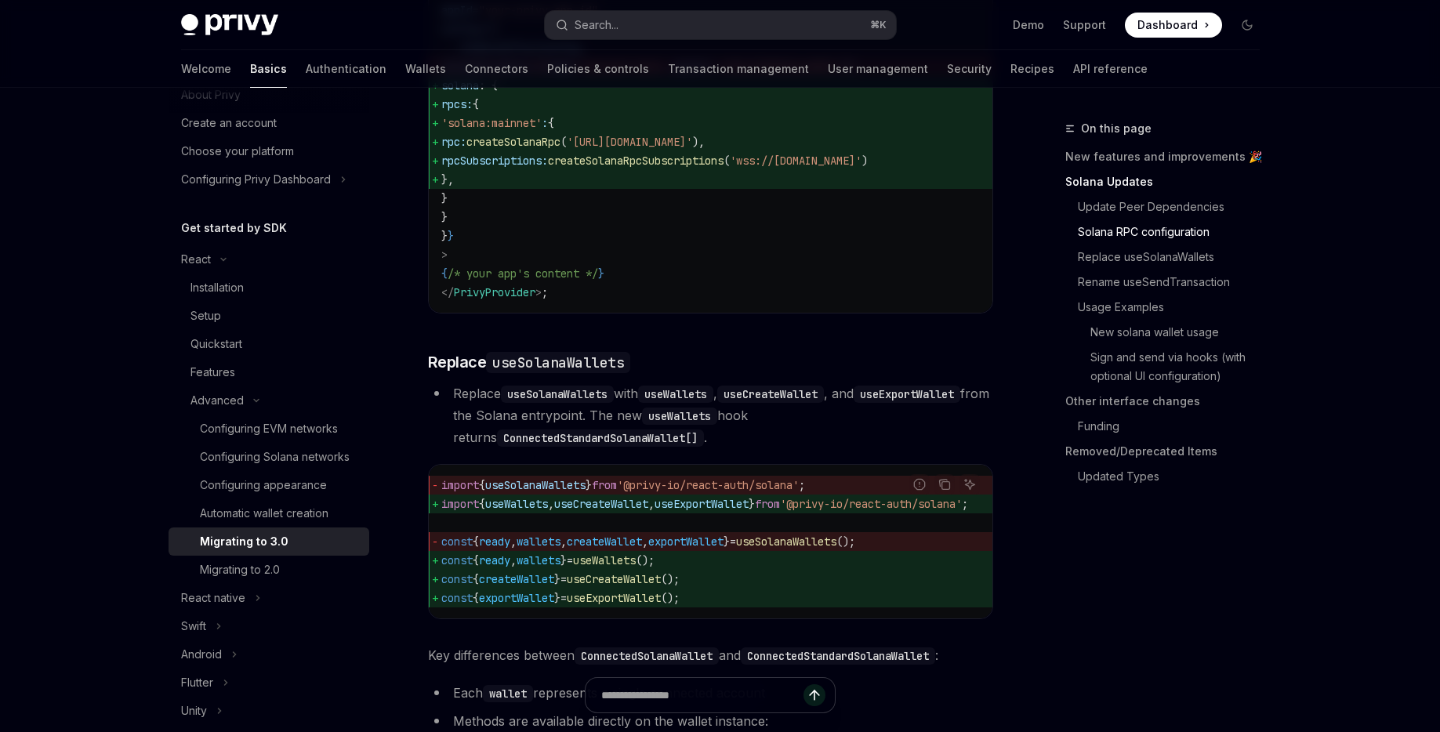
click at [606, 511] on span "useCreateWallet" at bounding box center [601, 504] width 94 height 14
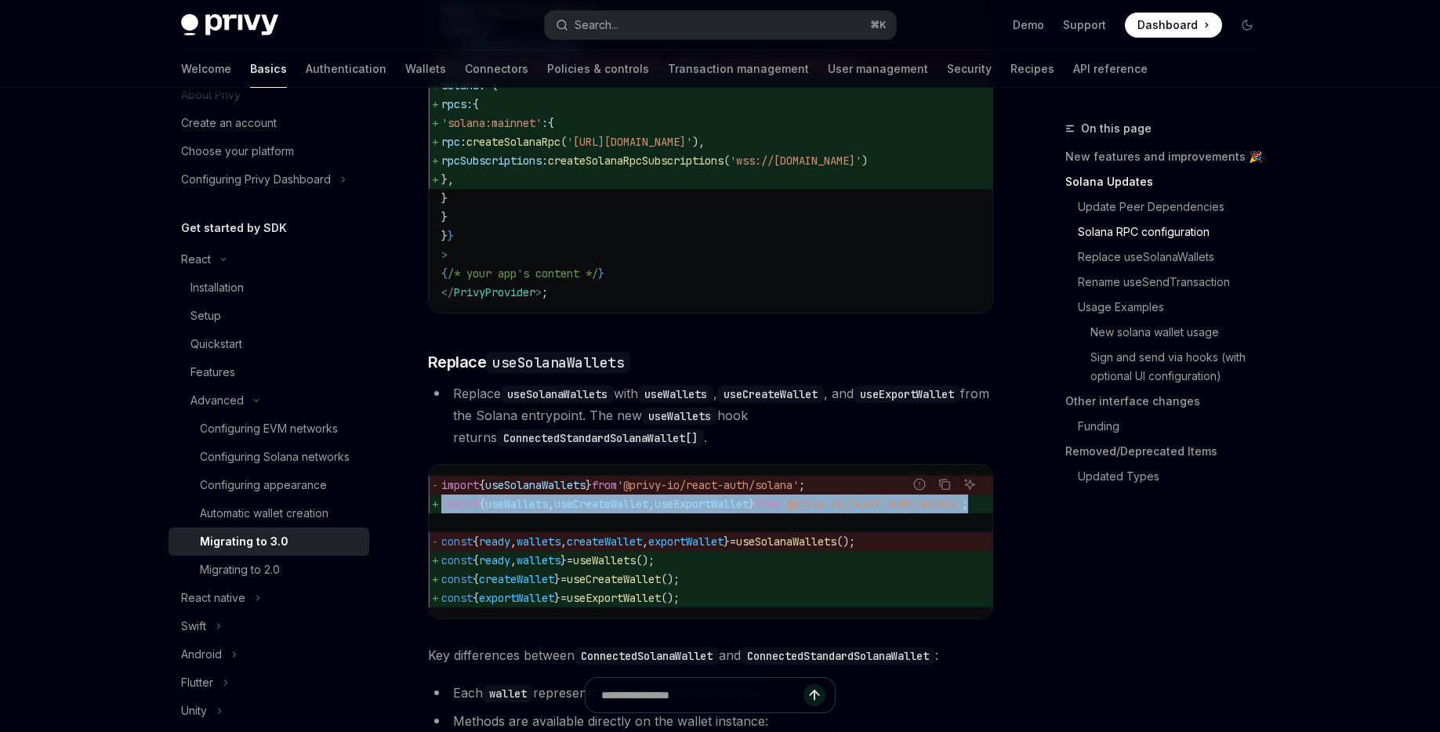
click at [606, 511] on span "useCreateWallet" at bounding box center [601, 504] width 94 height 14
copy code "import { useWallets , useCreateWallet , useExportWallet } from '@privy-io/react…"
drag, startPoint x: 731, startPoint y: 625, endPoint x: 433, endPoint y: 588, distance: 300.2
click at [441, 588] on code "import { useSolanaWallets } from '@privy-io/react-auth/solana' ; import { useWa…" at bounding box center [723, 542] width 564 height 132
copy code "const { ready , wallets } = useWallets (); const { createWallet } = useCreateWa…"
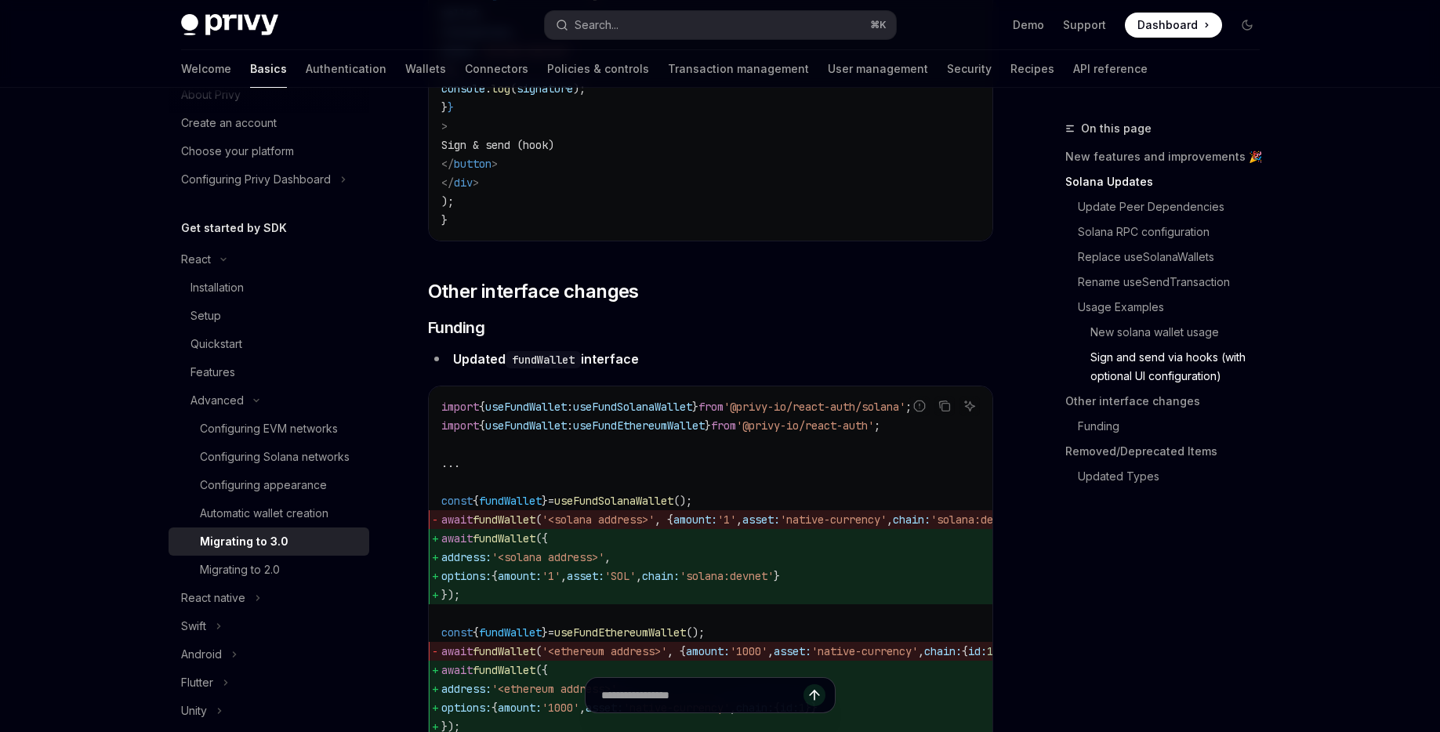
scroll to position [4474, 0]
click at [604, 582] on span "asset:" at bounding box center [586, 574] width 38 height 14
copy span "asset"
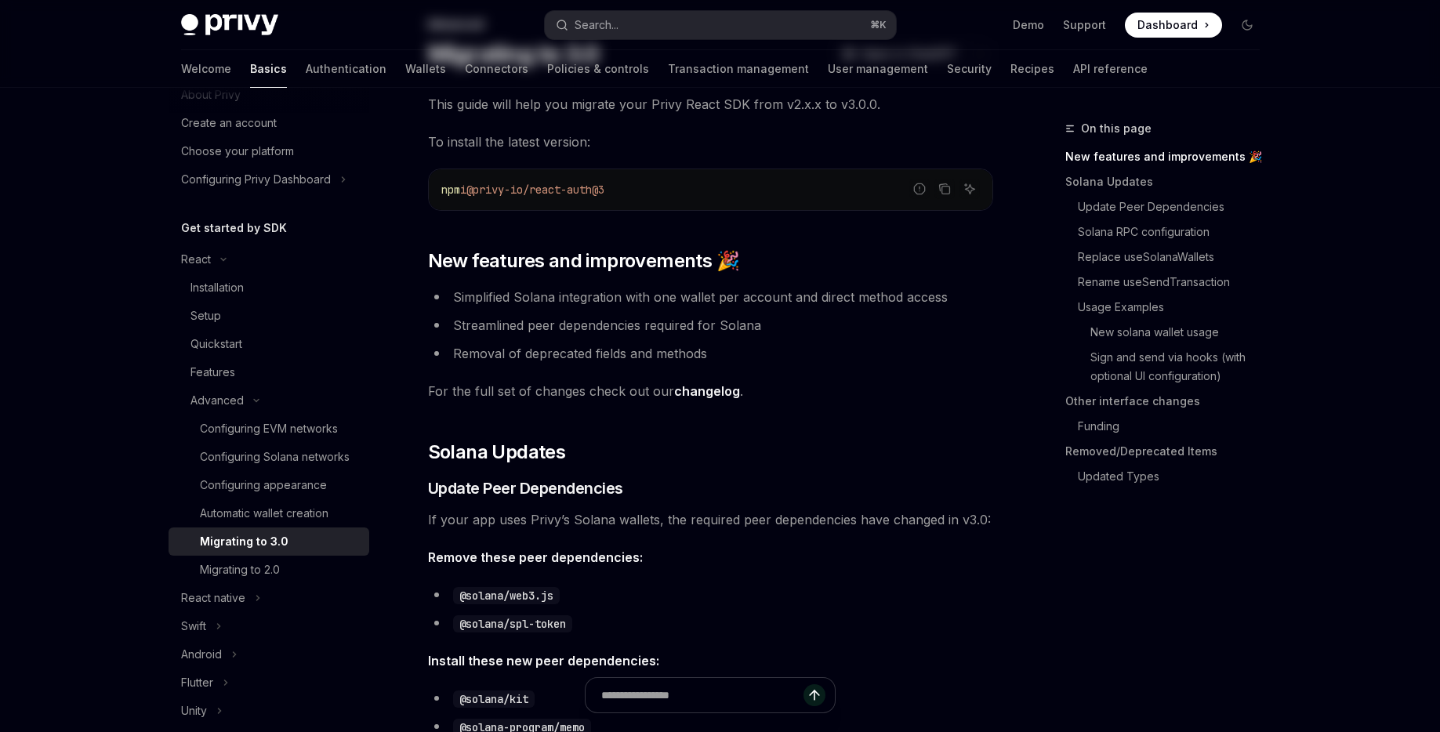
scroll to position [0, 0]
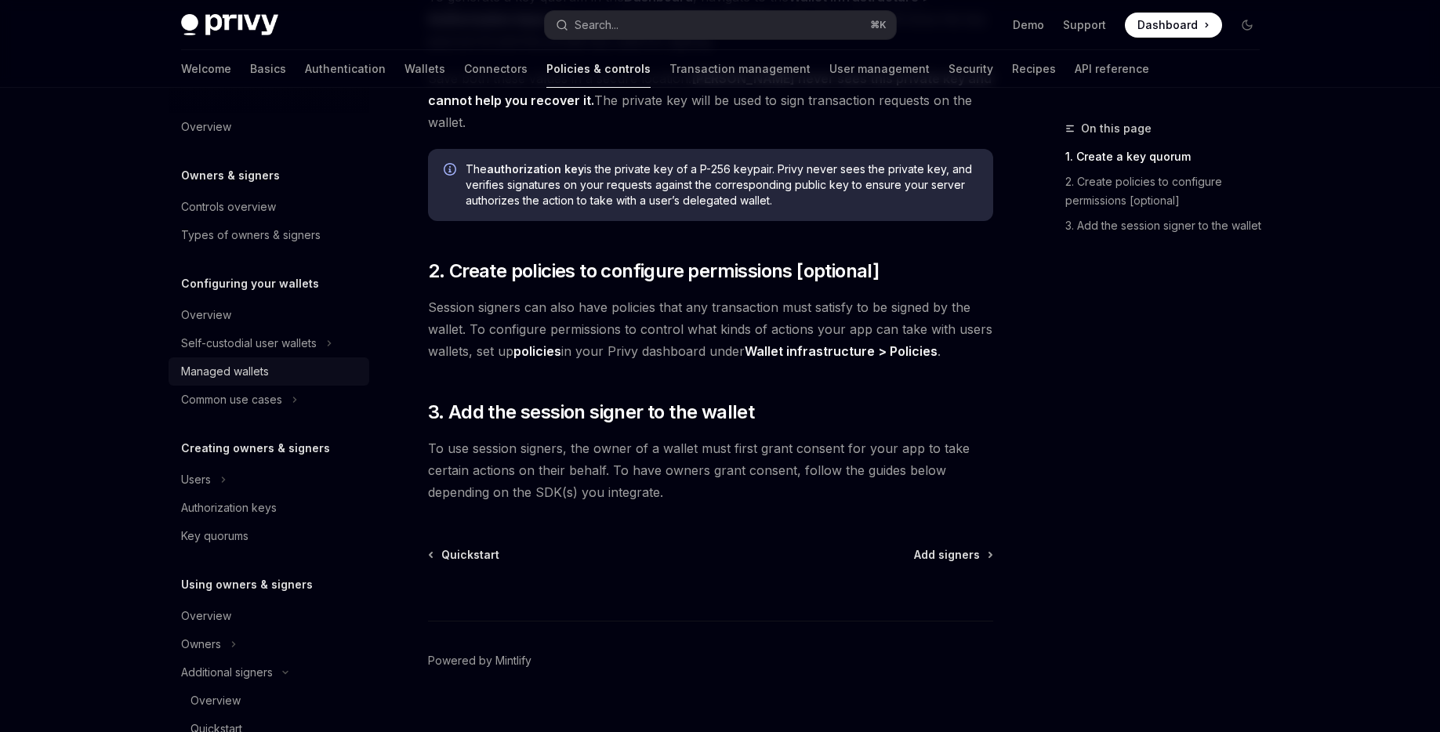
click at [248, 380] on div "Managed wallets" at bounding box center [225, 371] width 88 height 19
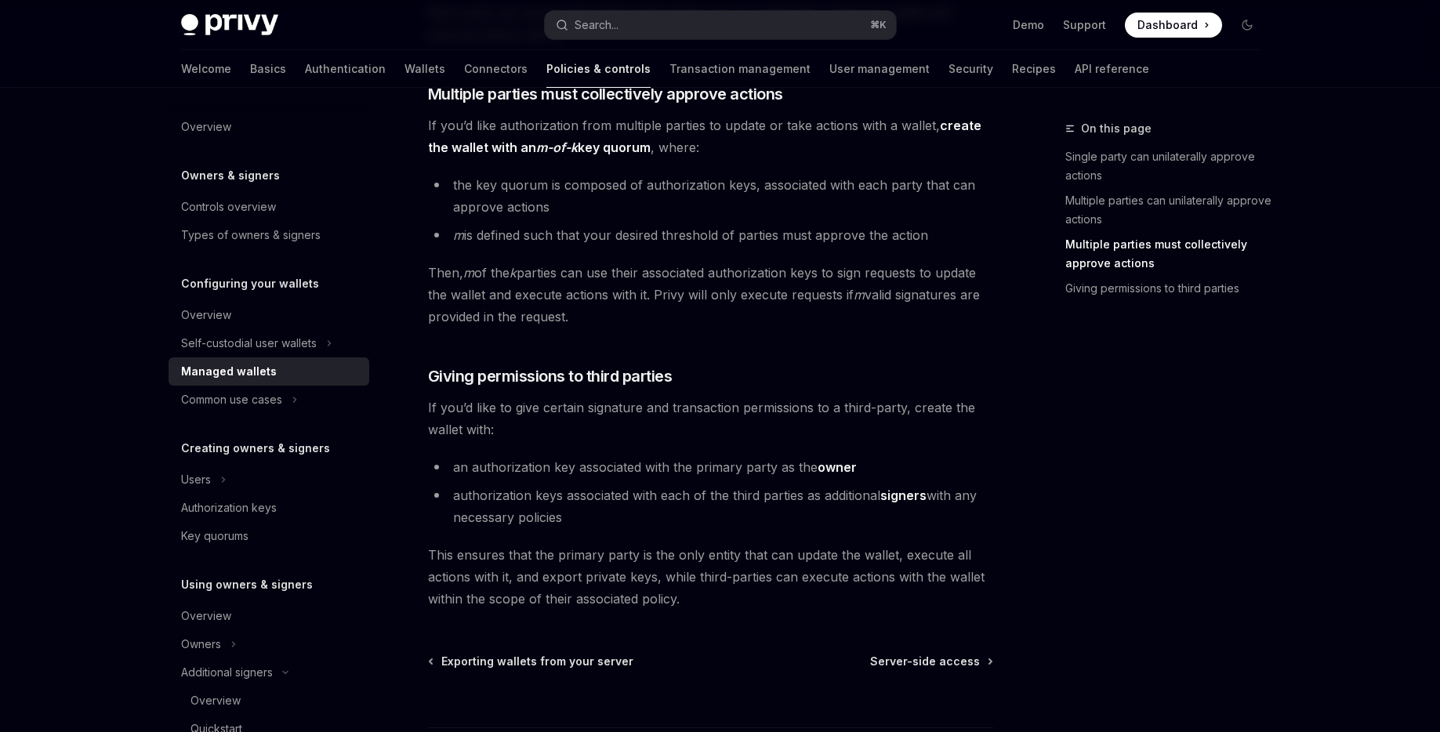
scroll to position [727, 0]
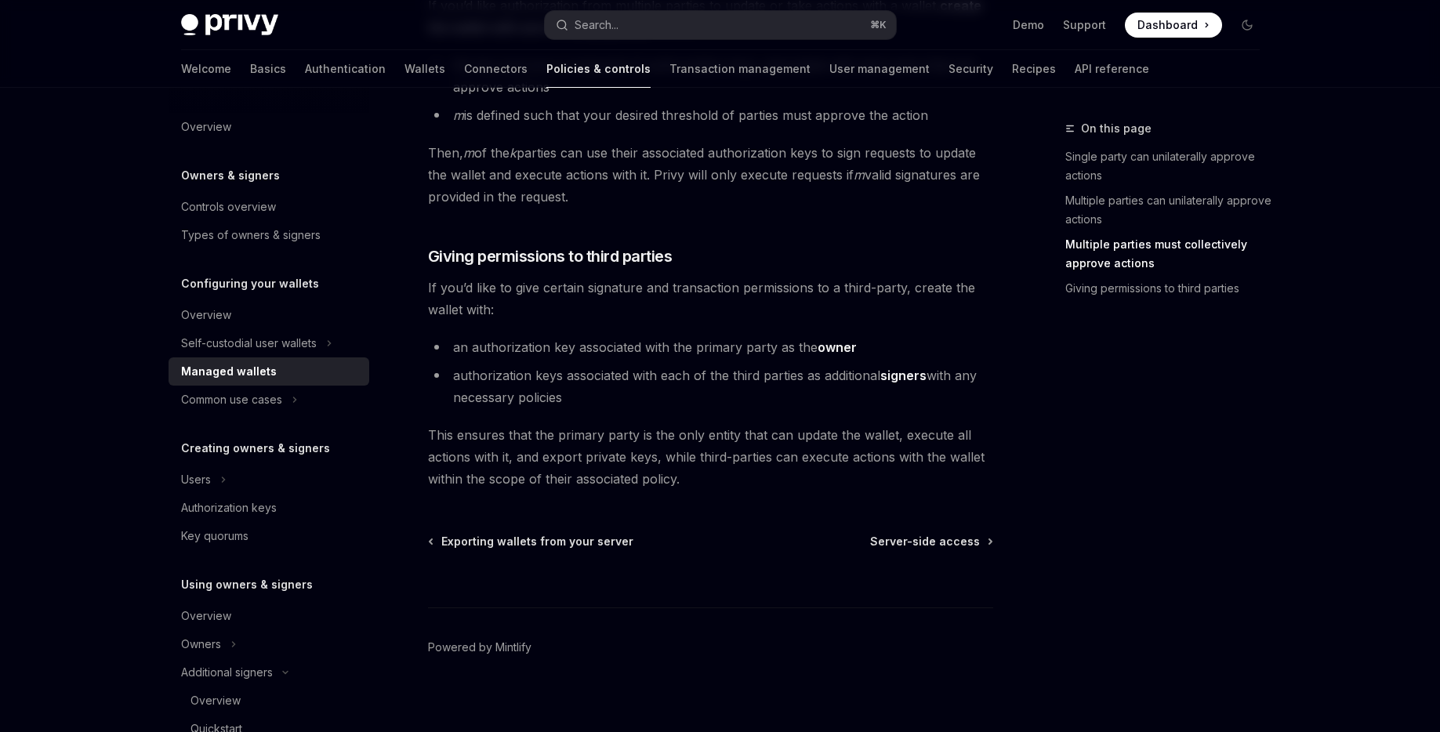
click at [500, 529] on div "Configuring your wallets Managed wallets OpenAI Open in ChatGPT OpenAI Open in …" at bounding box center [563, 68] width 865 height 1350
click at [495, 538] on span "Exporting wallets from your server" at bounding box center [537, 542] width 192 height 16
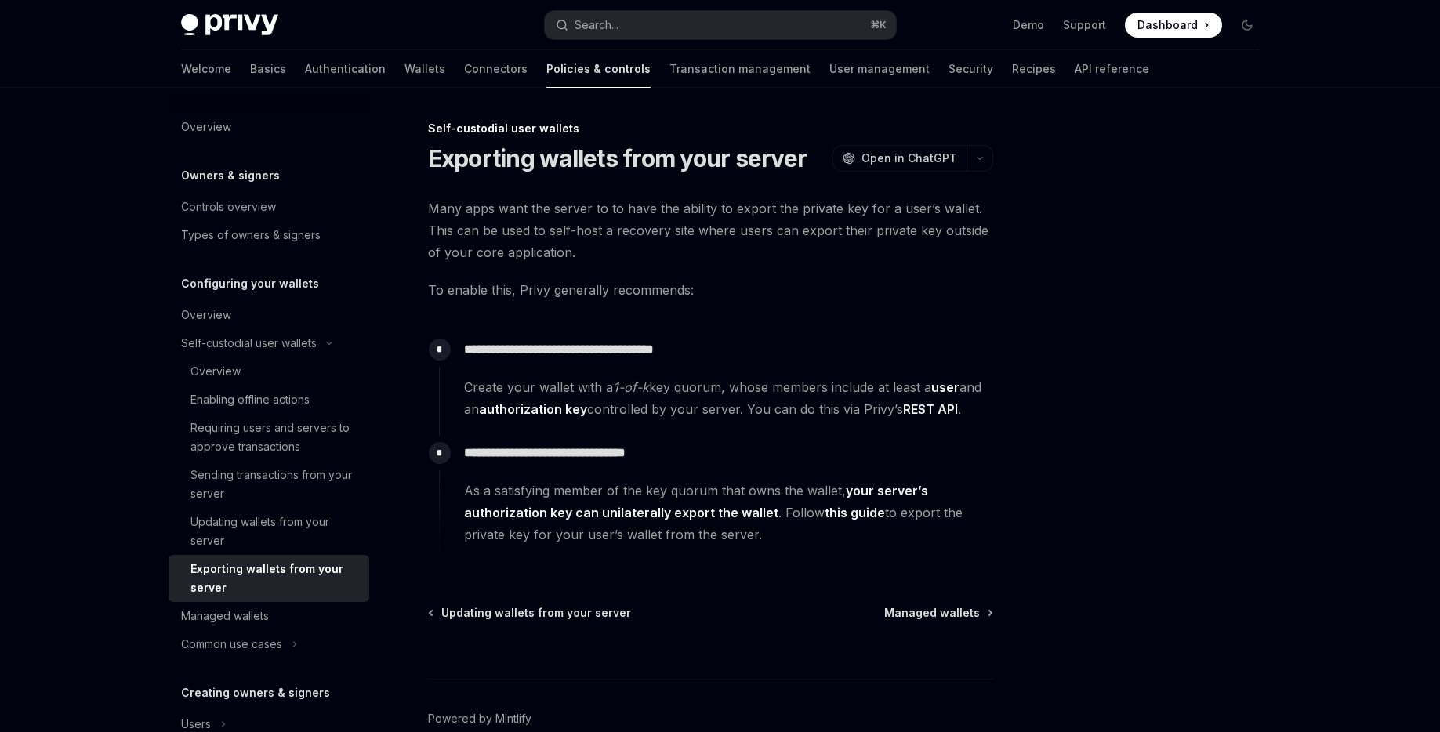
click at [544, 513] on strong "your server’s authorization key can unilaterally export the wallet" at bounding box center [696, 502] width 464 height 38
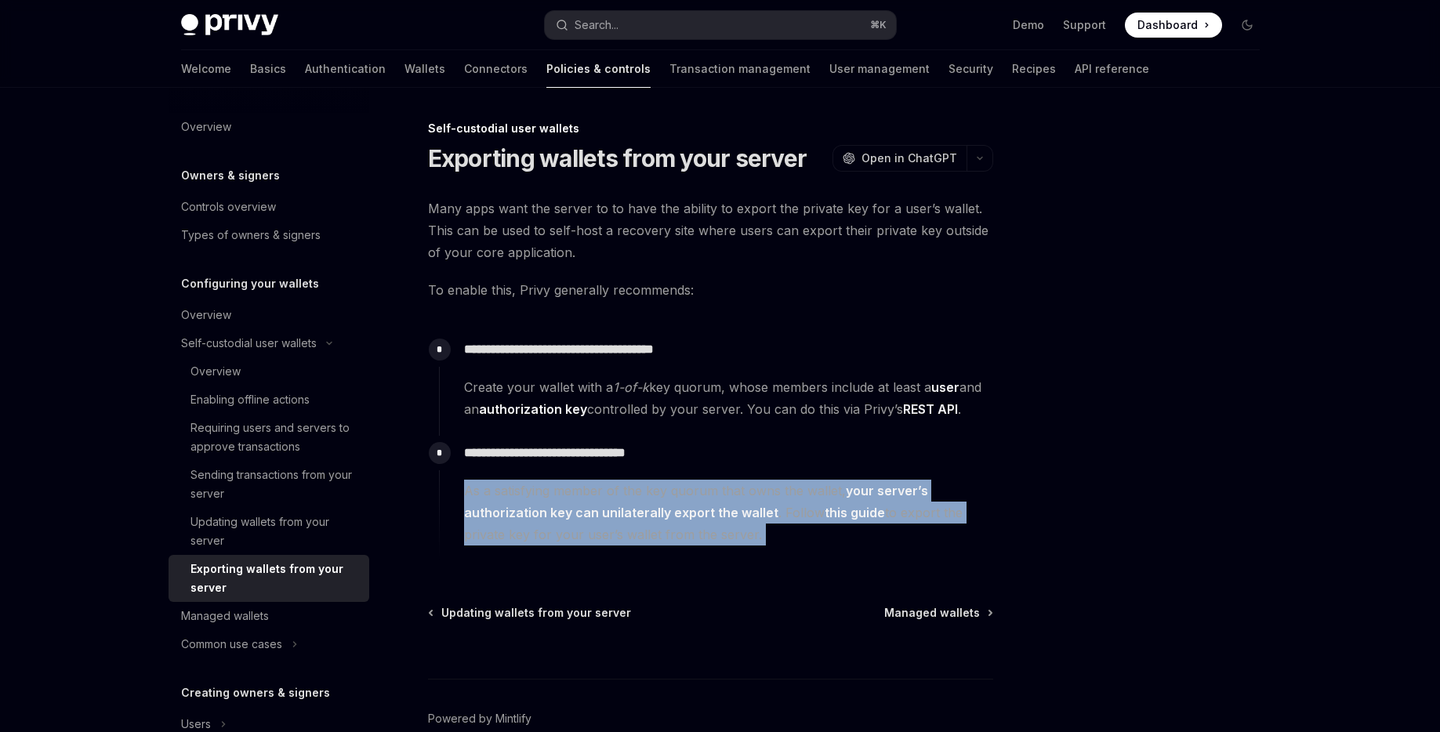
click at [544, 513] on strong "your server’s authorization key can unilaterally export the wallet" at bounding box center [696, 502] width 464 height 38
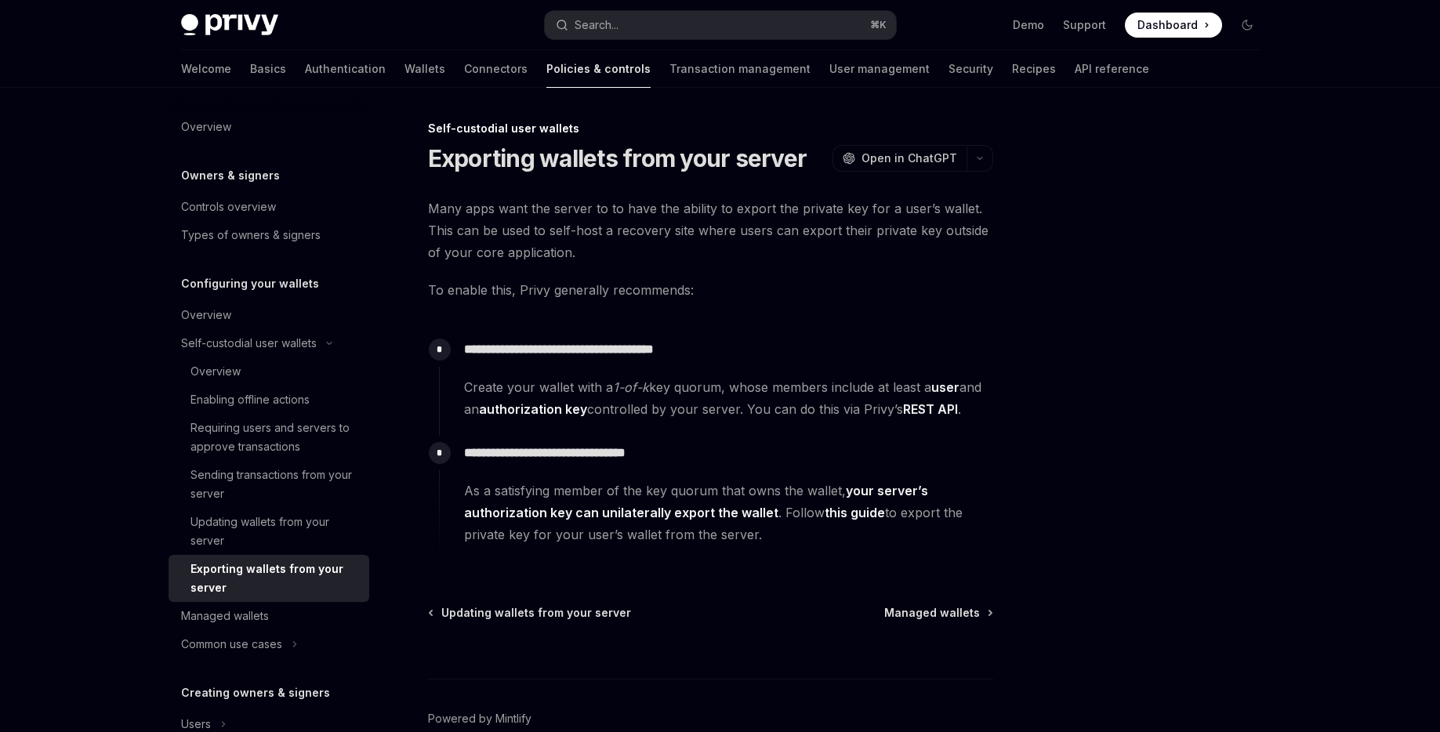
click at [862, 516] on link "this guide" at bounding box center [854, 513] width 60 height 16
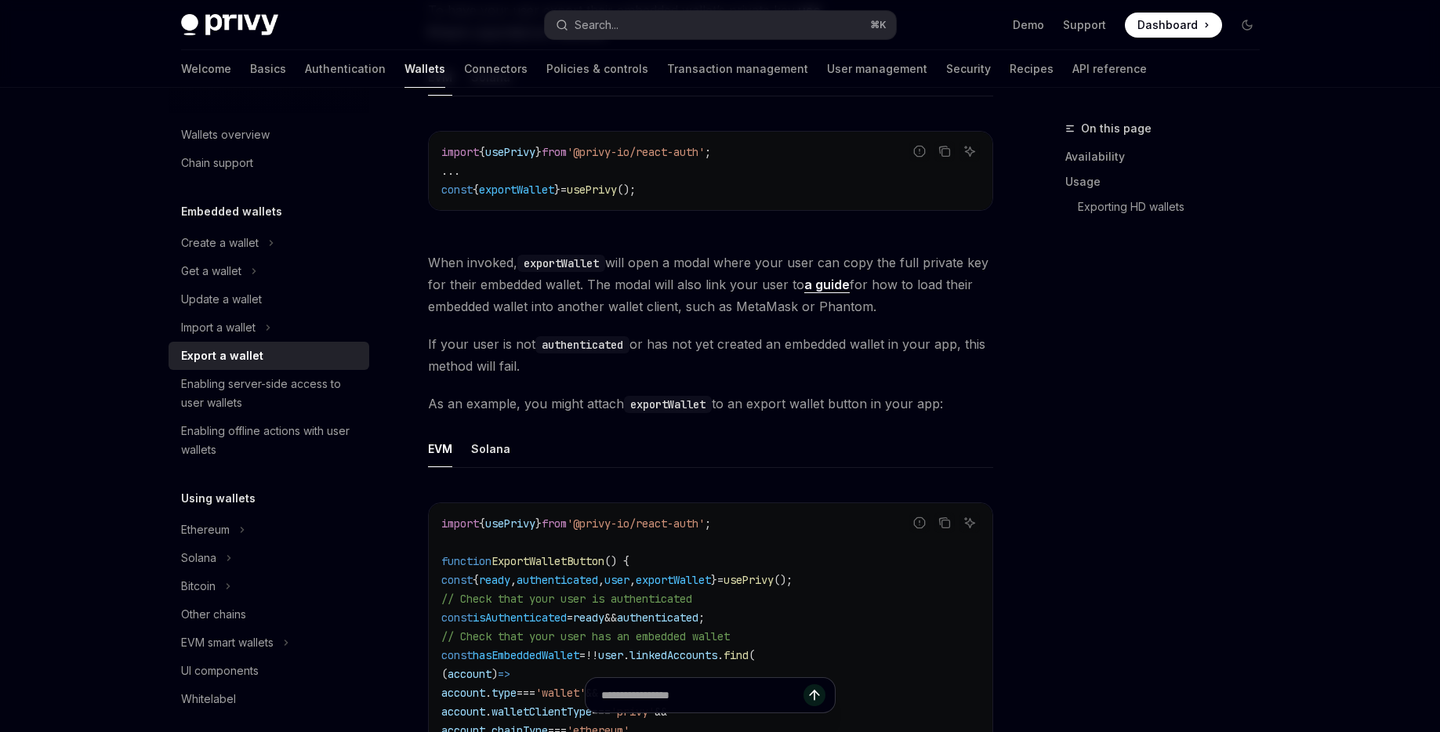
scroll to position [567, 0]
click at [496, 458] on button "Solana" at bounding box center [490, 447] width 39 height 37
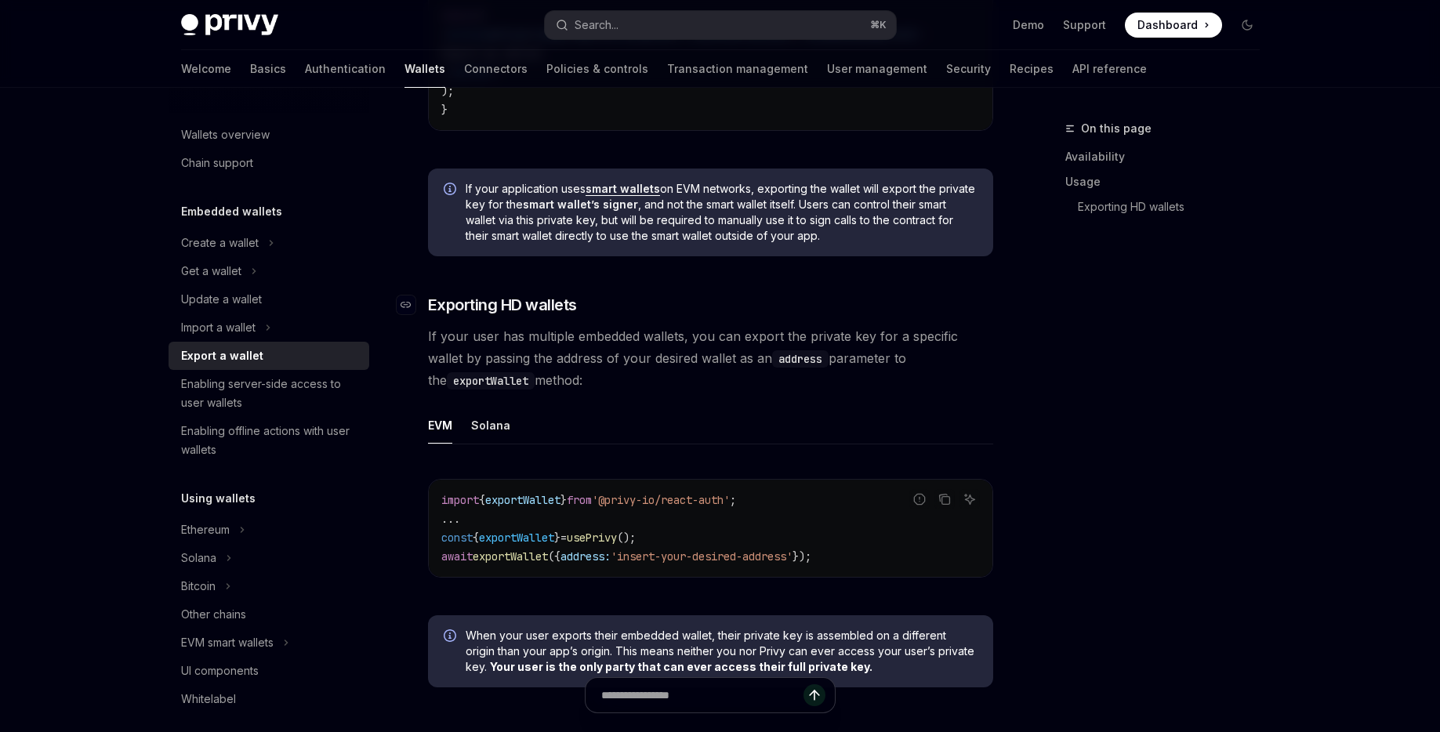
scroll to position [1285, 0]
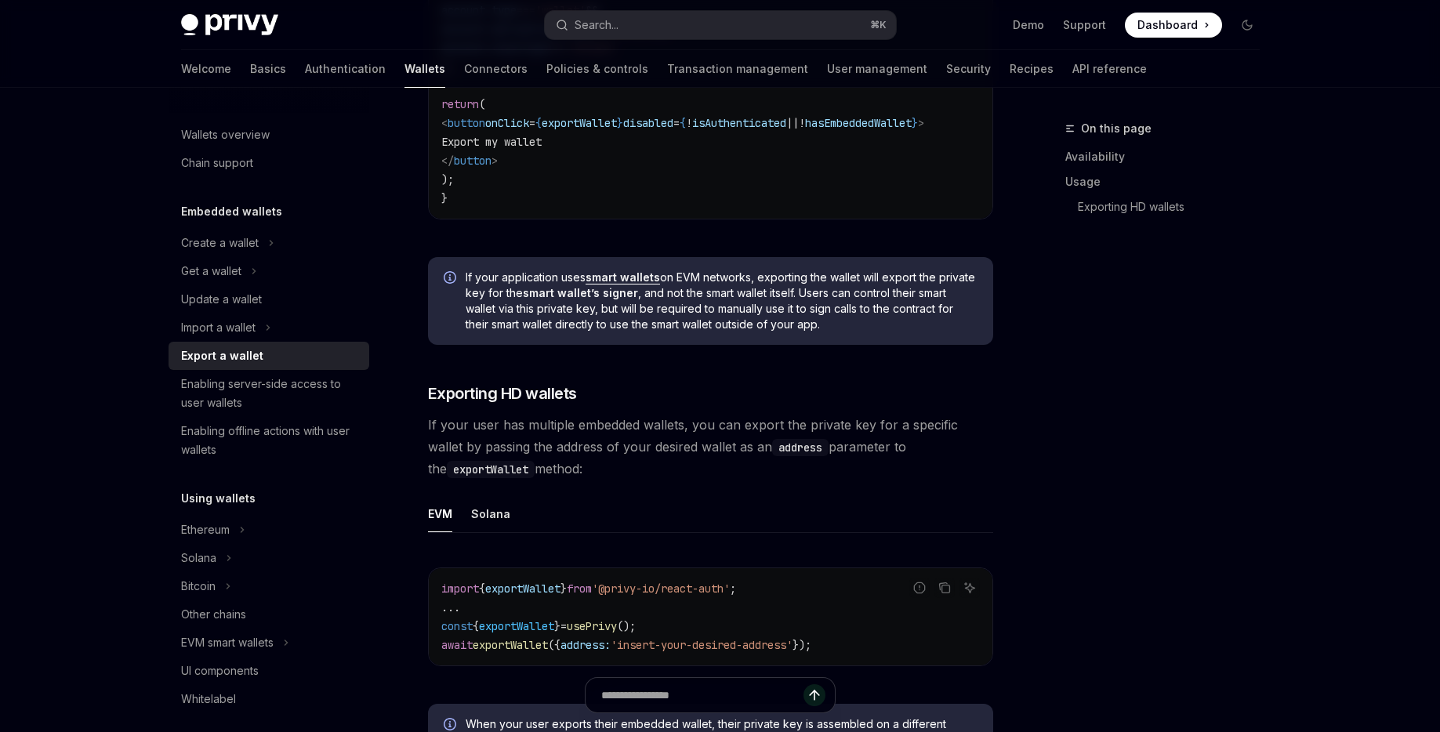
click at [512, 520] on ul "EVM Solana" at bounding box center [710, 514] width 565 height 38
click at [483, 520] on button "Solana" at bounding box center [490, 513] width 39 height 37
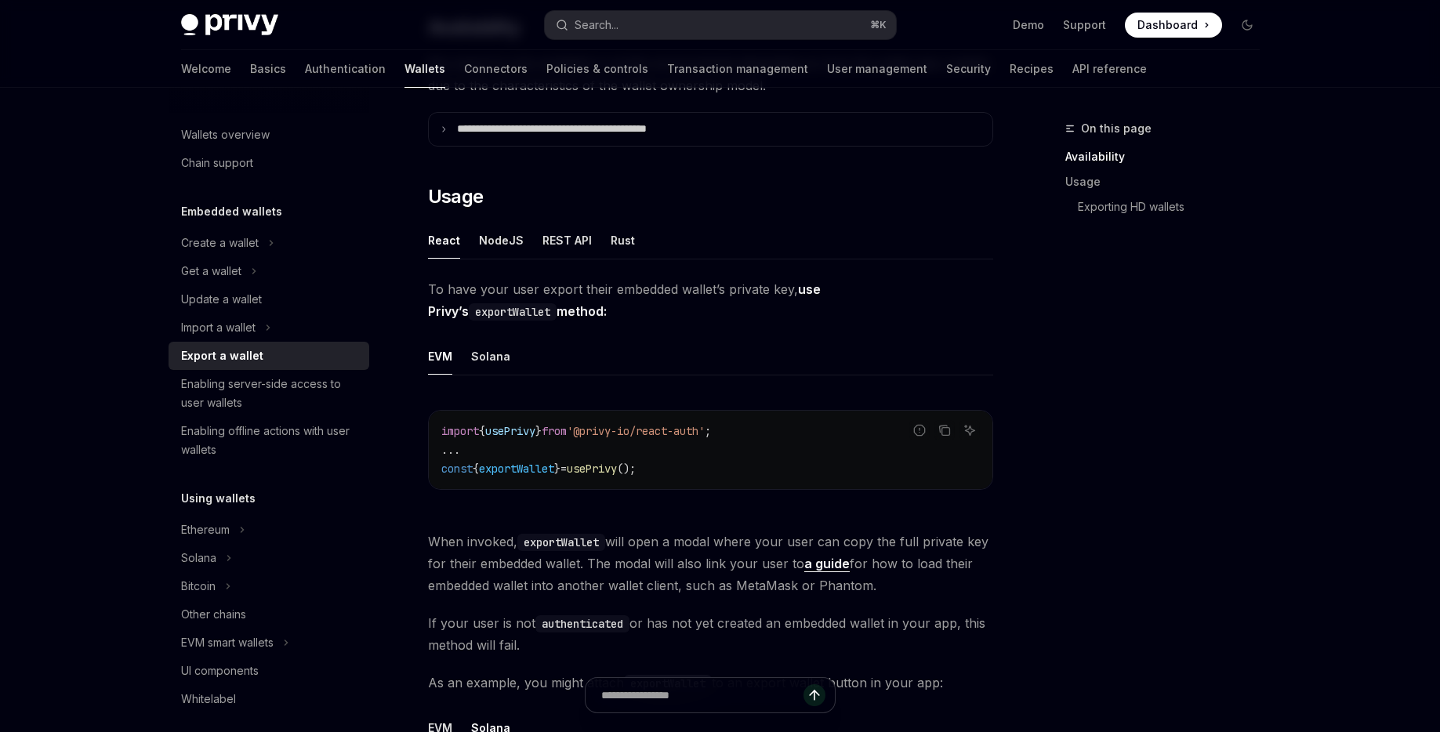
scroll to position [274, 0]
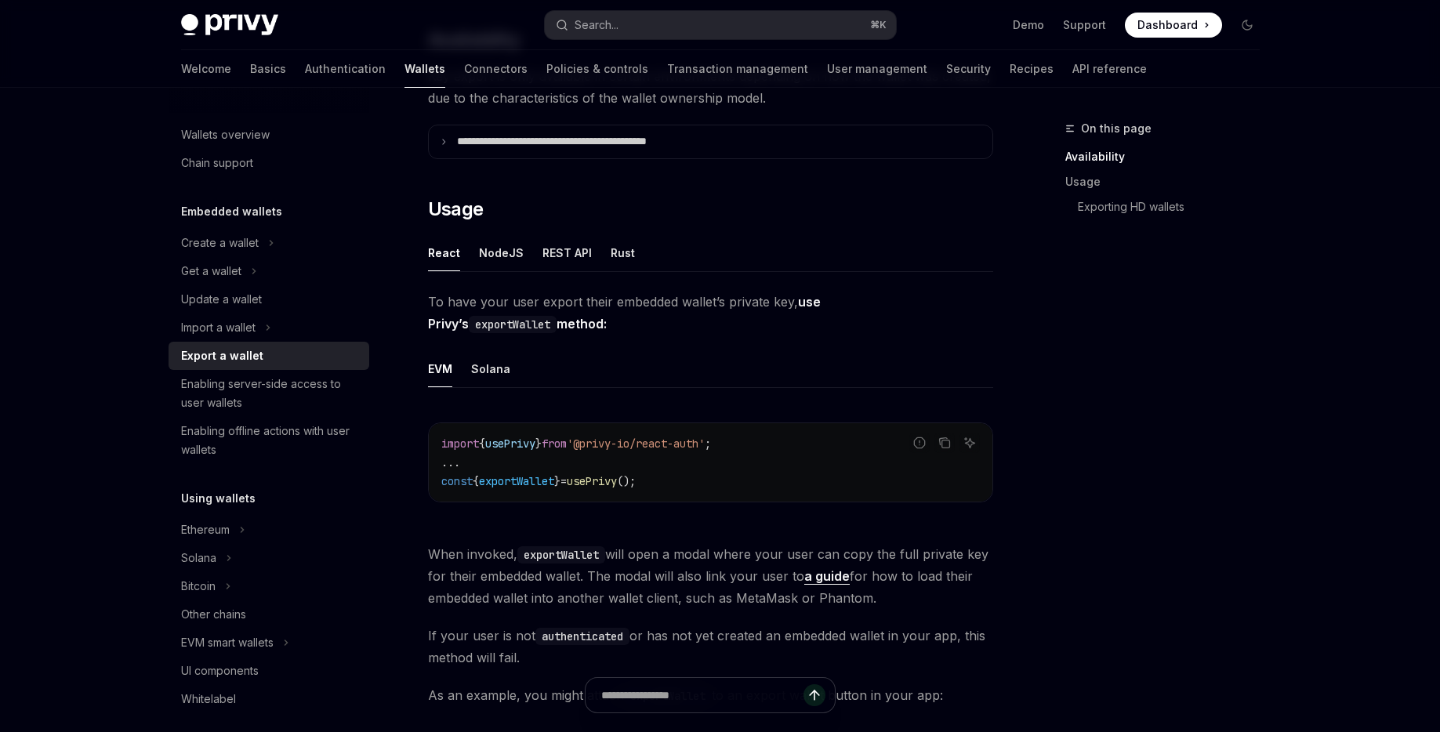
click at [705, 447] on span "'@privy-io/react-auth'" at bounding box center [636, 444] width 138 height 14
click at [500, 384] on button "Solana" at bounding box center [490, 368] width 39 height 37
type textarea "*"
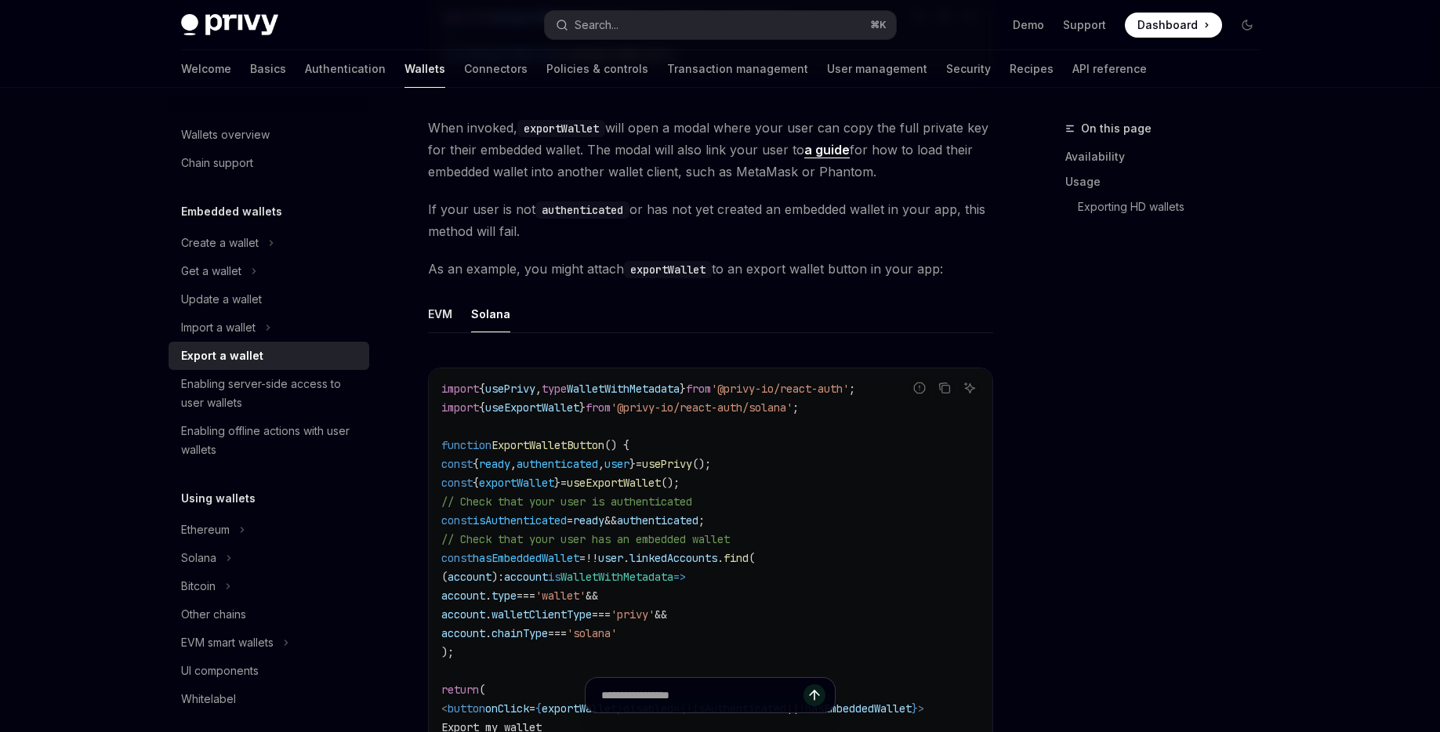
scroll to position [708, 0]
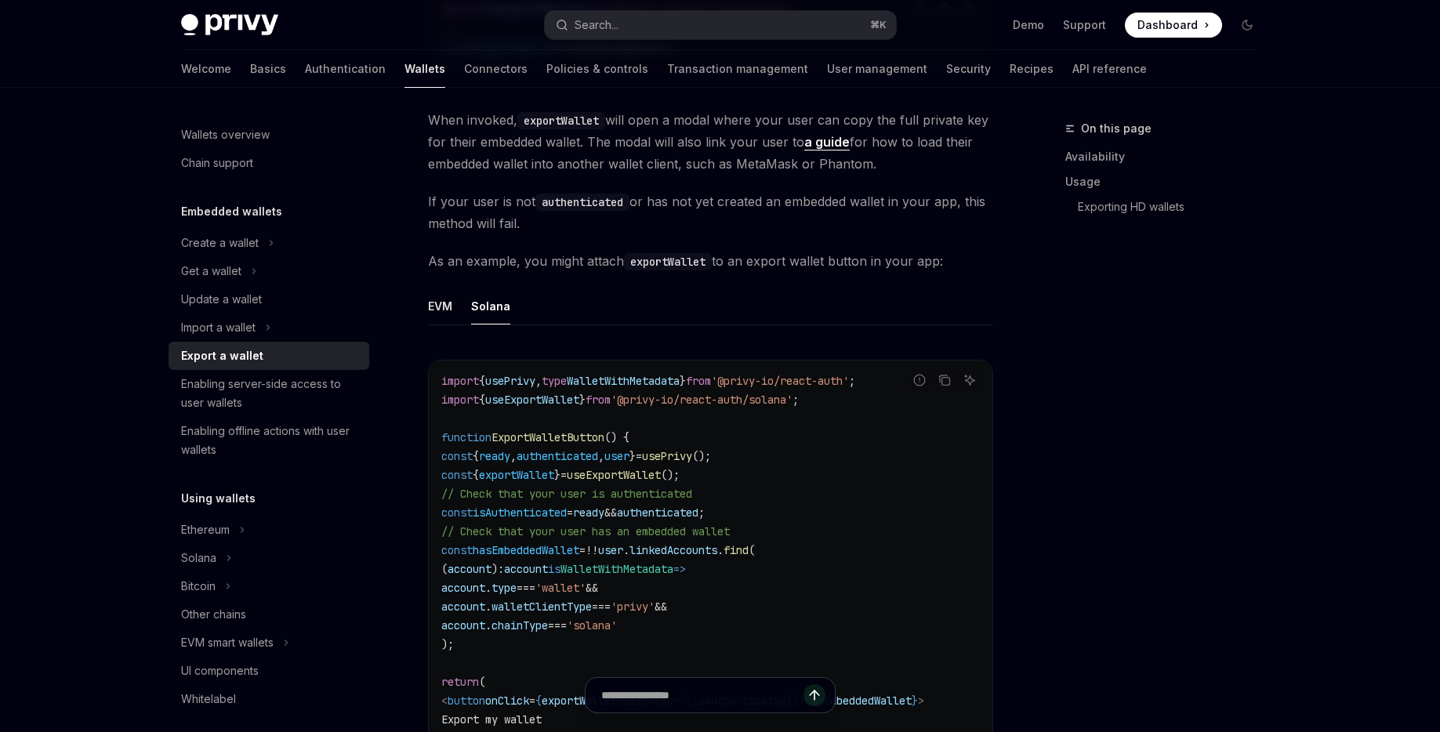
click at [574, 401] on span "useExportWallet" at bounding box center [532, 400] width 94 height 14
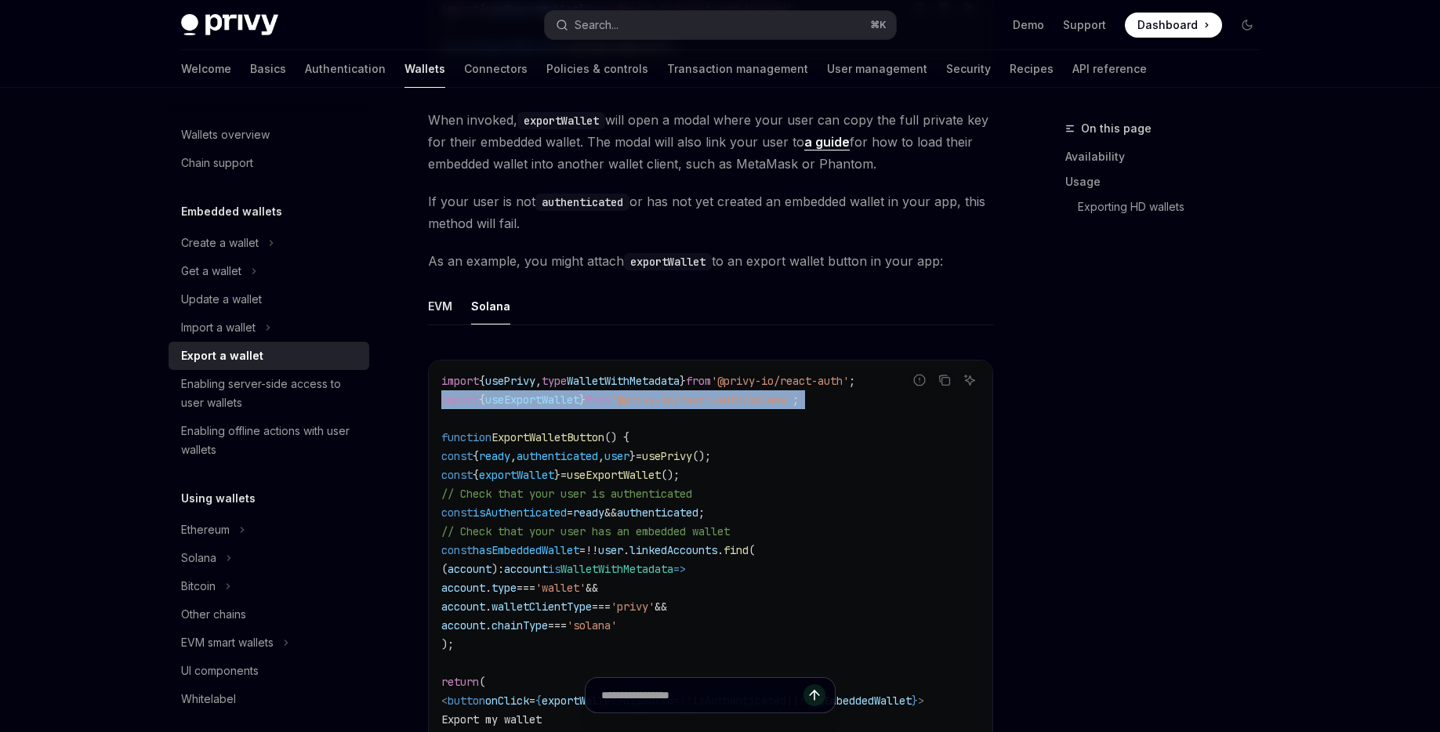
click at [574, 401] on span "useExportWallet" at bounding box center [532, 400] width 94 height 14
copy code "import { useExportWallet } from '@privy-io/react-auth/solana' ;"
click at [607, 400] on span "from" at bounding box center [597, 400] width 25 height 14
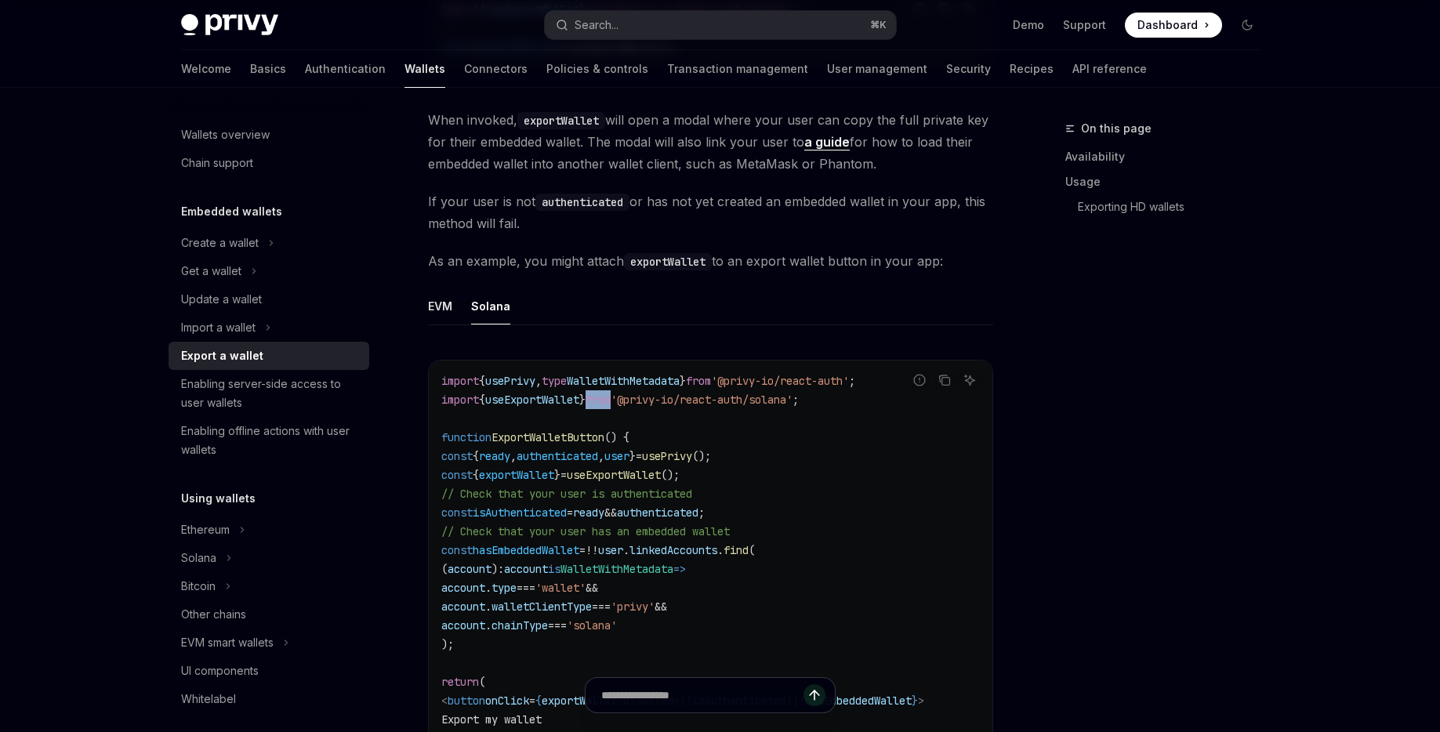
click at [607, 400] on span "from" at bounding box center [597, 400] width 25 height 14
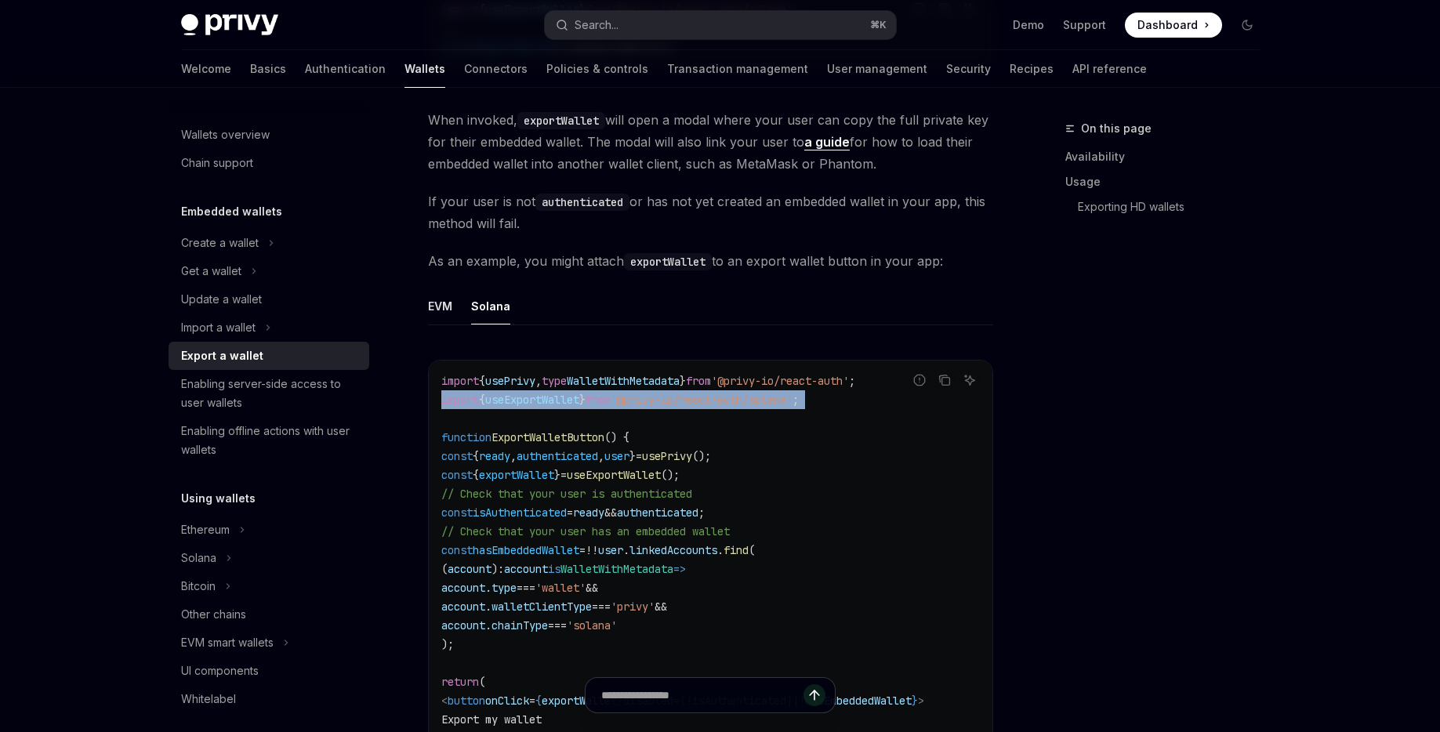
click at [607, 400] on span "from" at bounding box center [597, 400] width 25 height 14
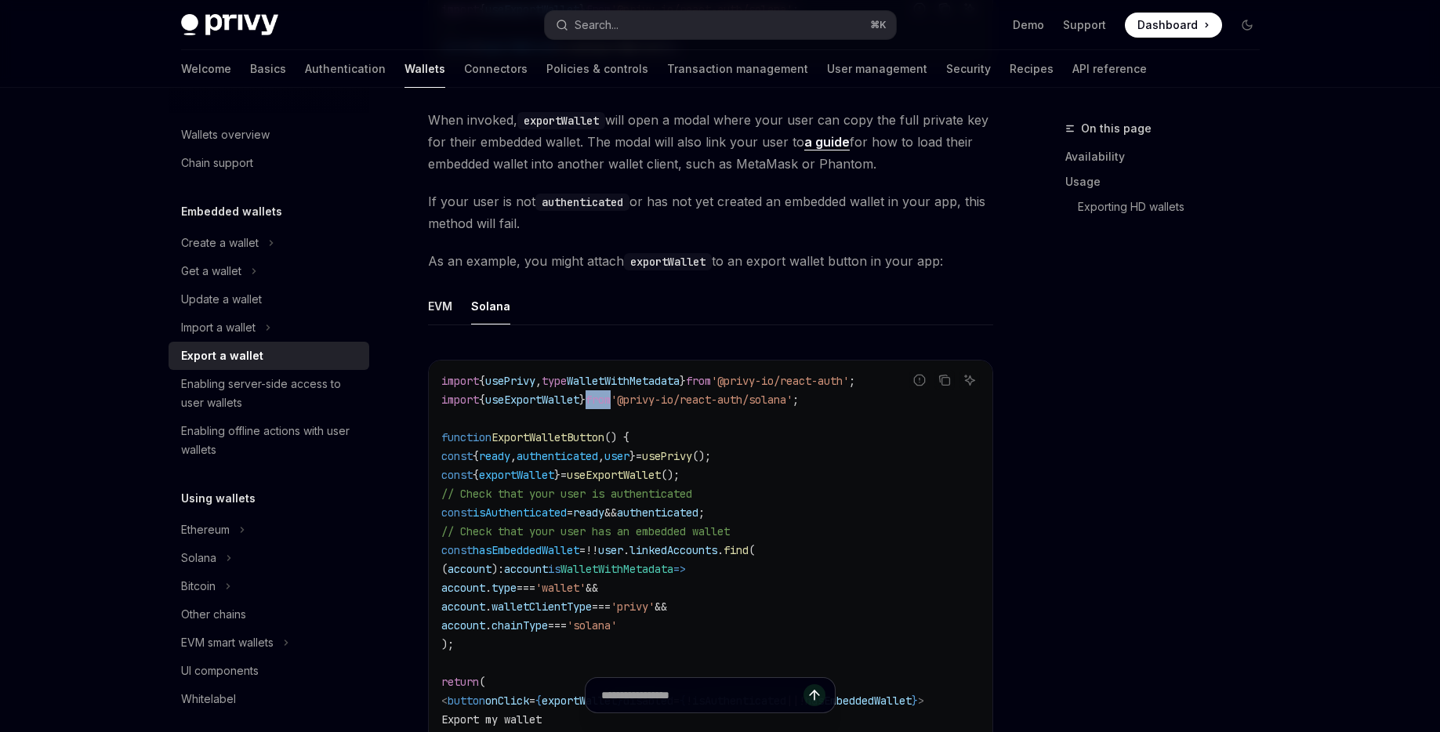
click at [607, 400] on span "from" at bounding box center [597, 400] width 25 height 14
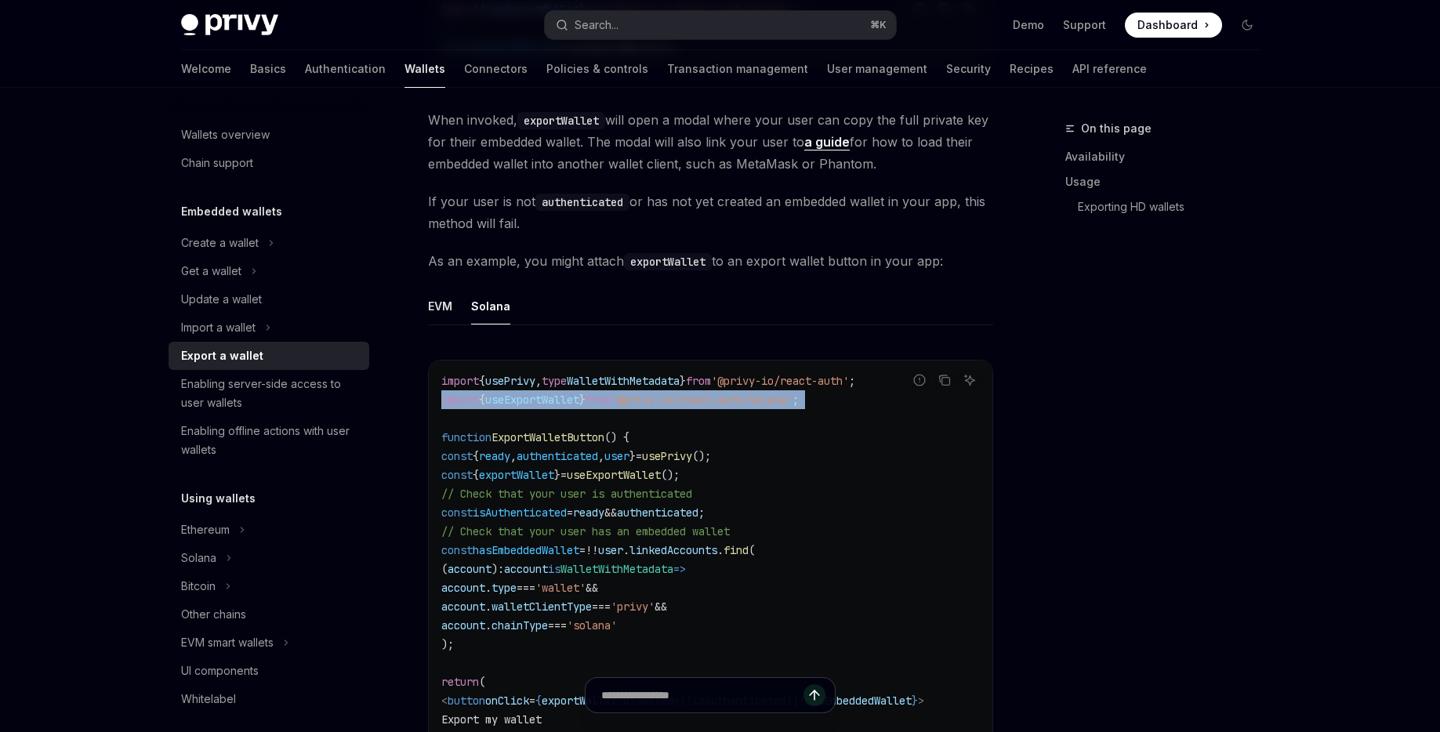
click at [607, 400] on span "from" at bounding box center [597, 400] width 25 height 14
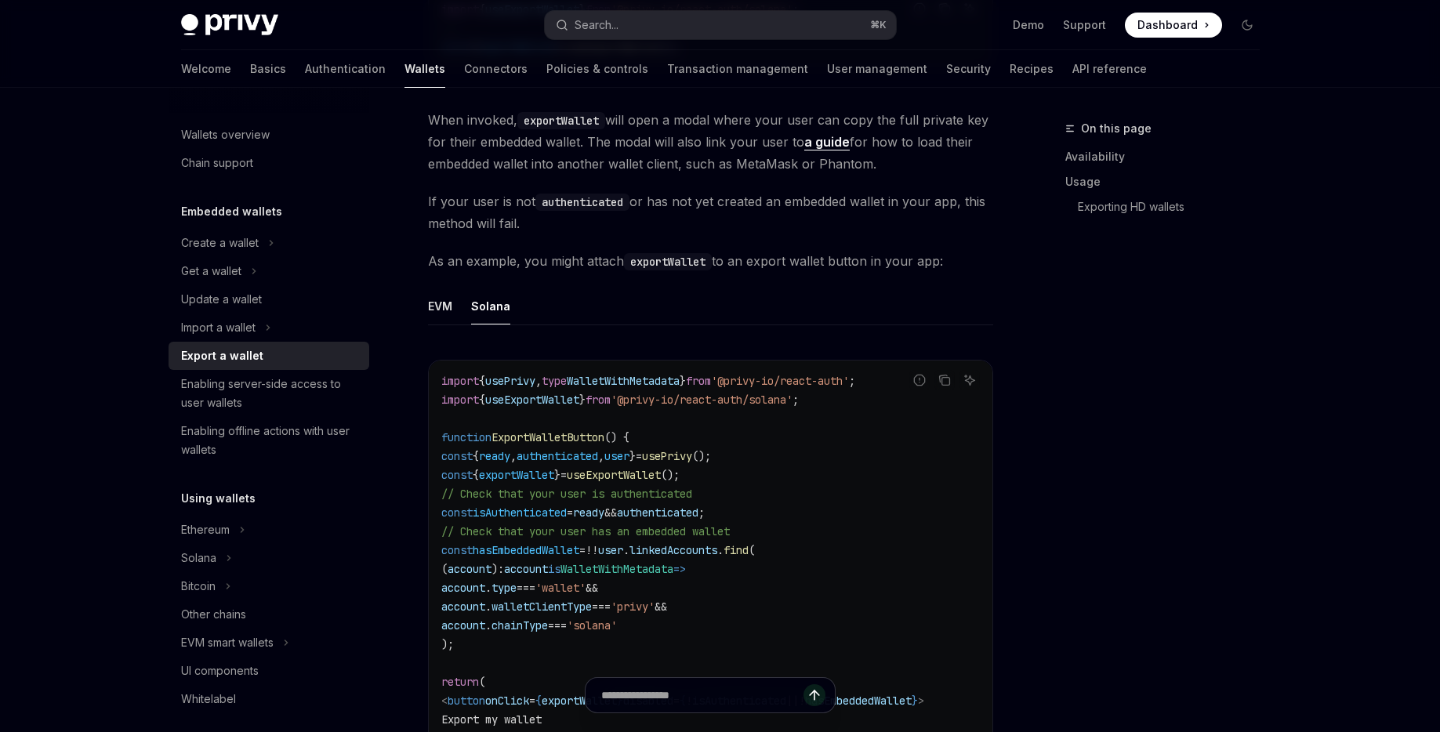
click at [563, 397] on span "useExportWallet" at bounding box center [532, 400] width 94 height 14
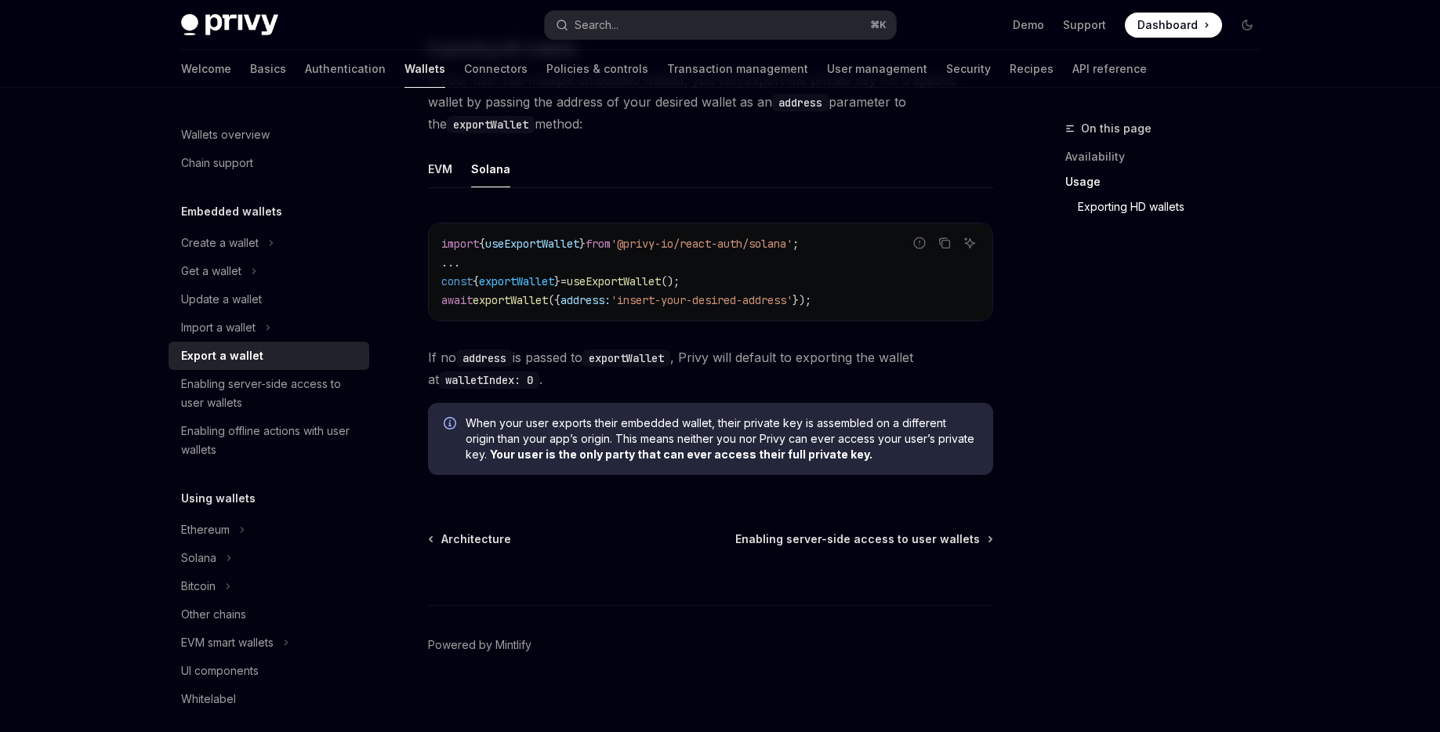
scroll to position [1644, 0]
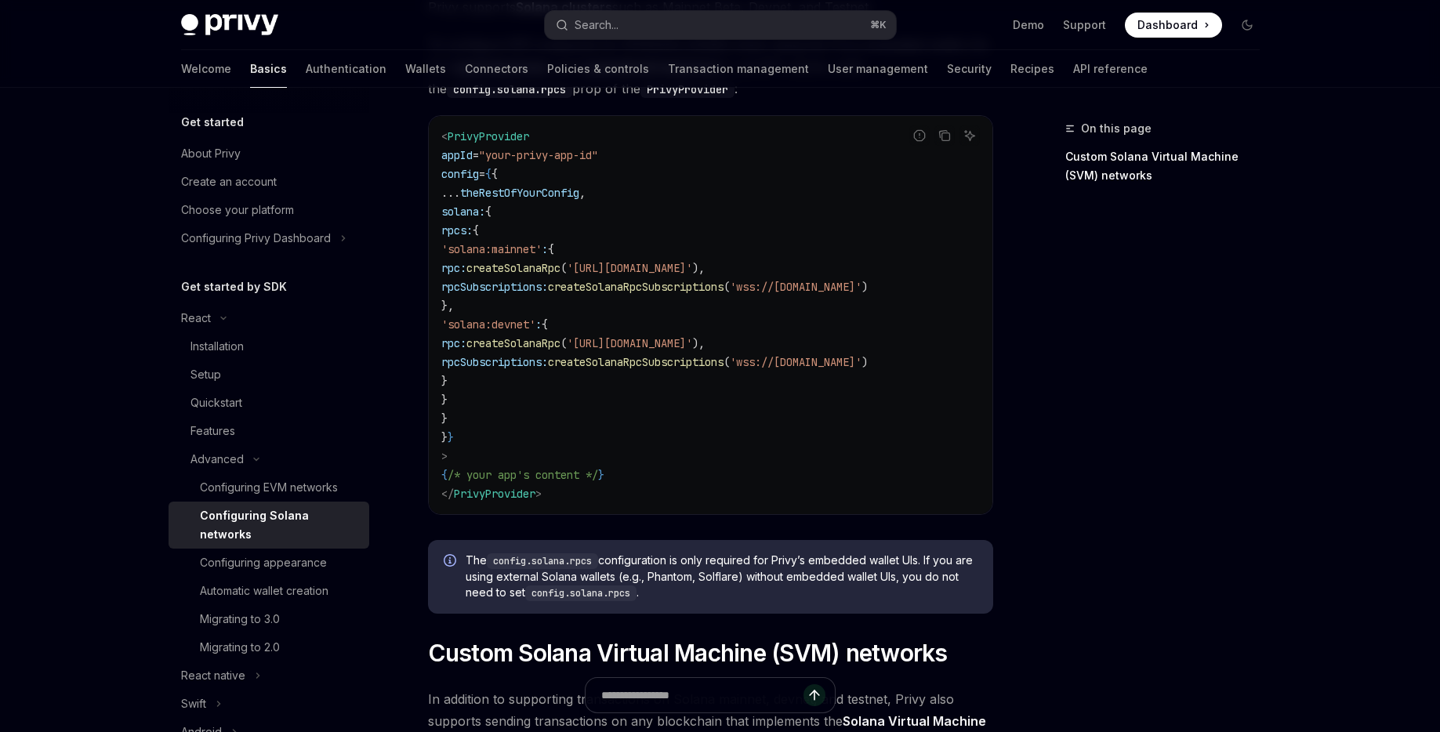
scroll to position [230, 0]
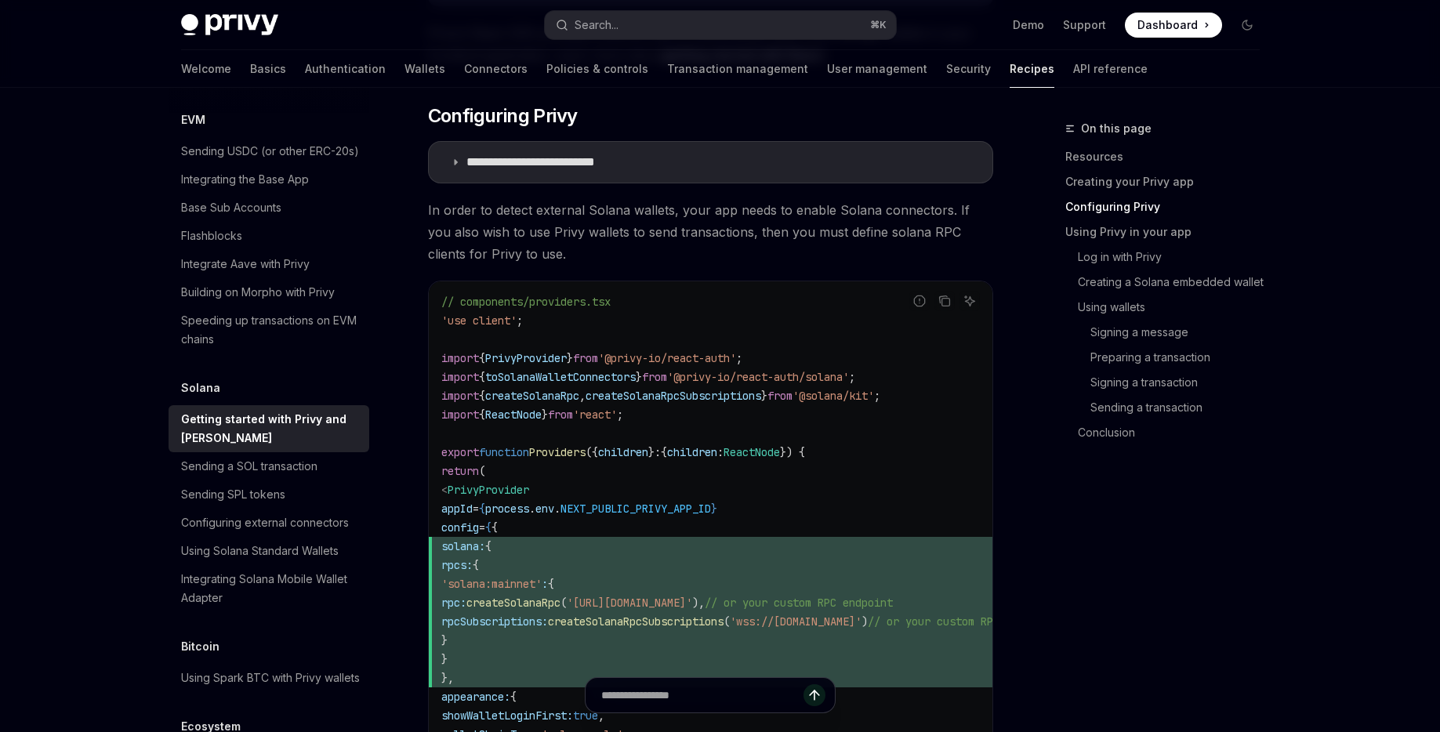
scroll to position [637, 0]
click at [757, 397] on span "createSolanaRpcSubscriptions" at bounding box center [673, 395] width 176 height 14
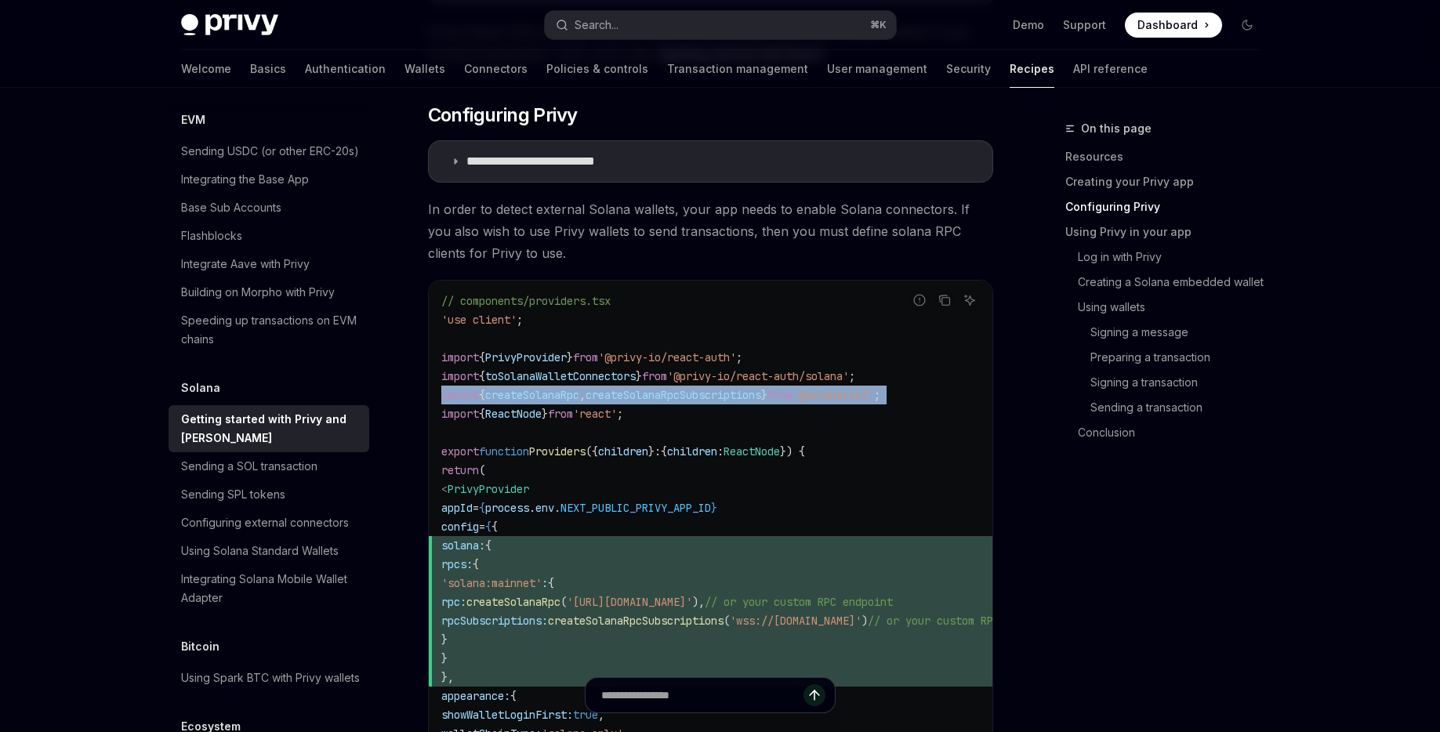
click at [757, 397] on span "createSolanaRpcSubscriptions" at bounding box center [673, 395] width 176 height 14
copy code "import { createSolanaRpc , createSolanaRpcSubscriptions } from '@solana/kit' ;"
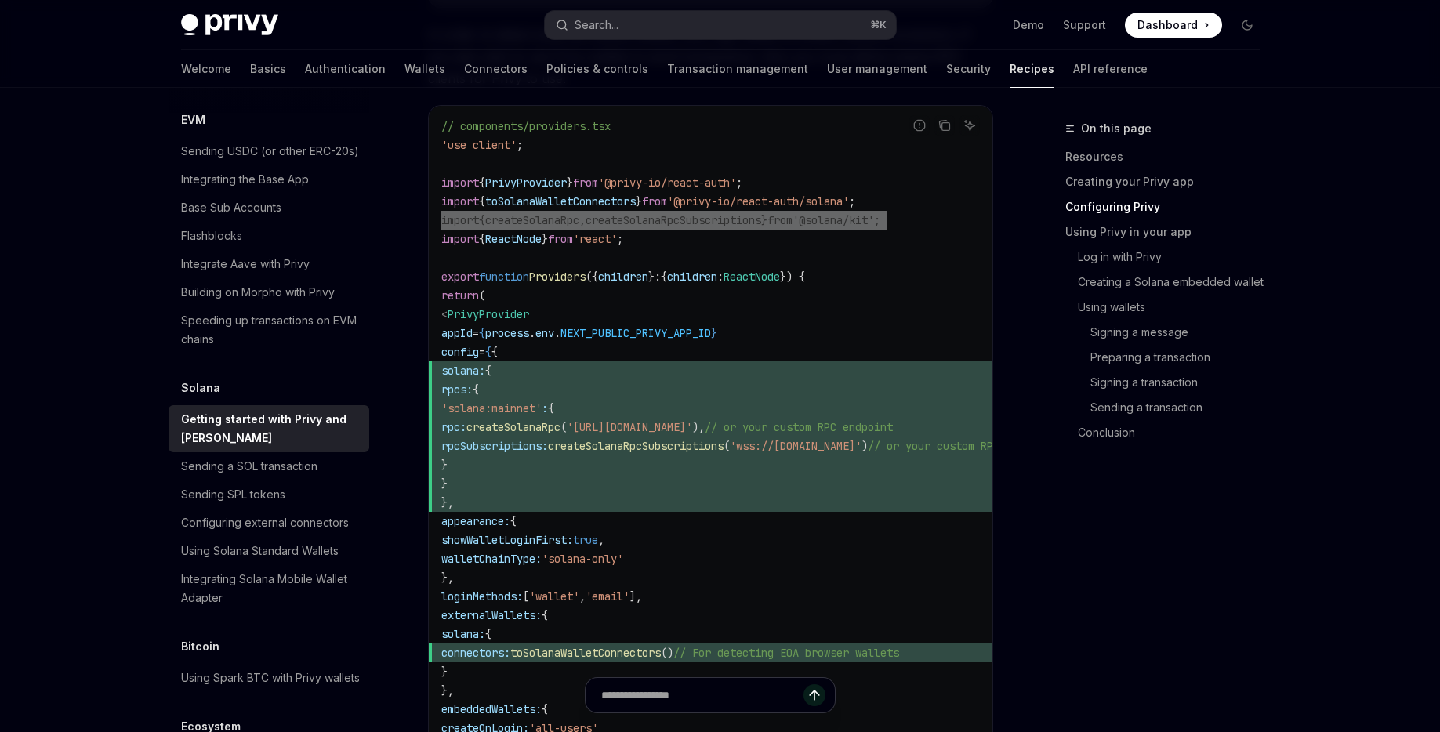
scroll to position [922, 0]
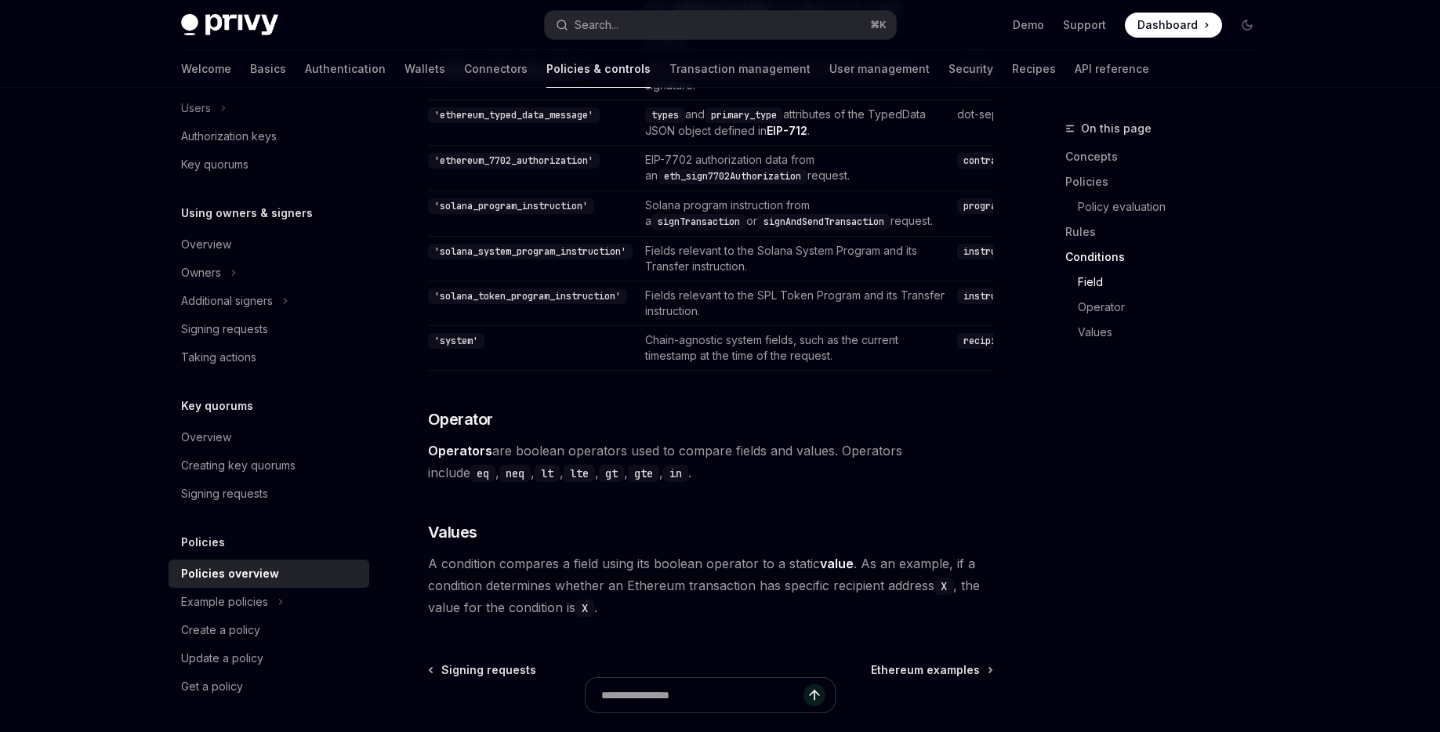
scroll to position [4467, 0]
click at [230, 503] on link "Signing requests" at bounding box center [269, 494] width 201 height 28
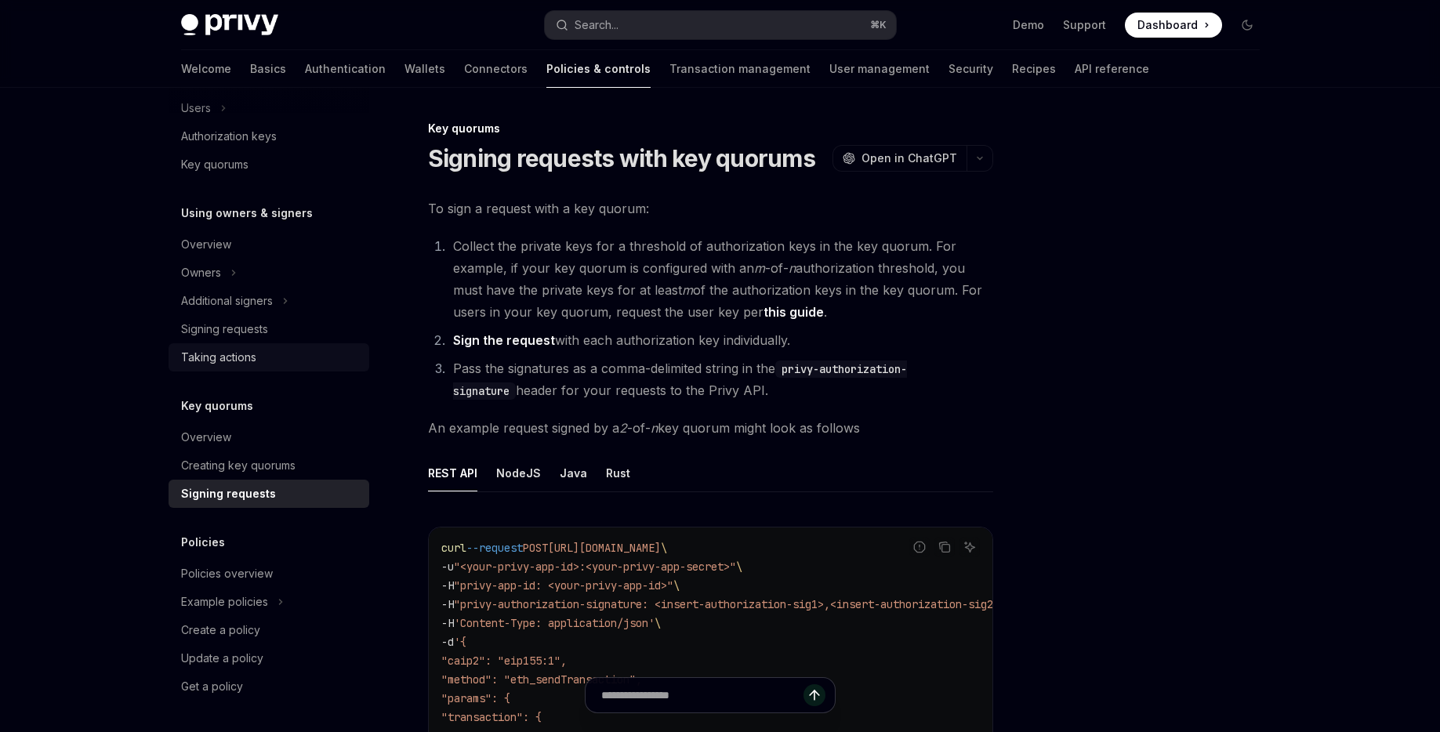
click at [216, 366] on div "Taking actions" at bounding box center [218, 357] width 75 height 19
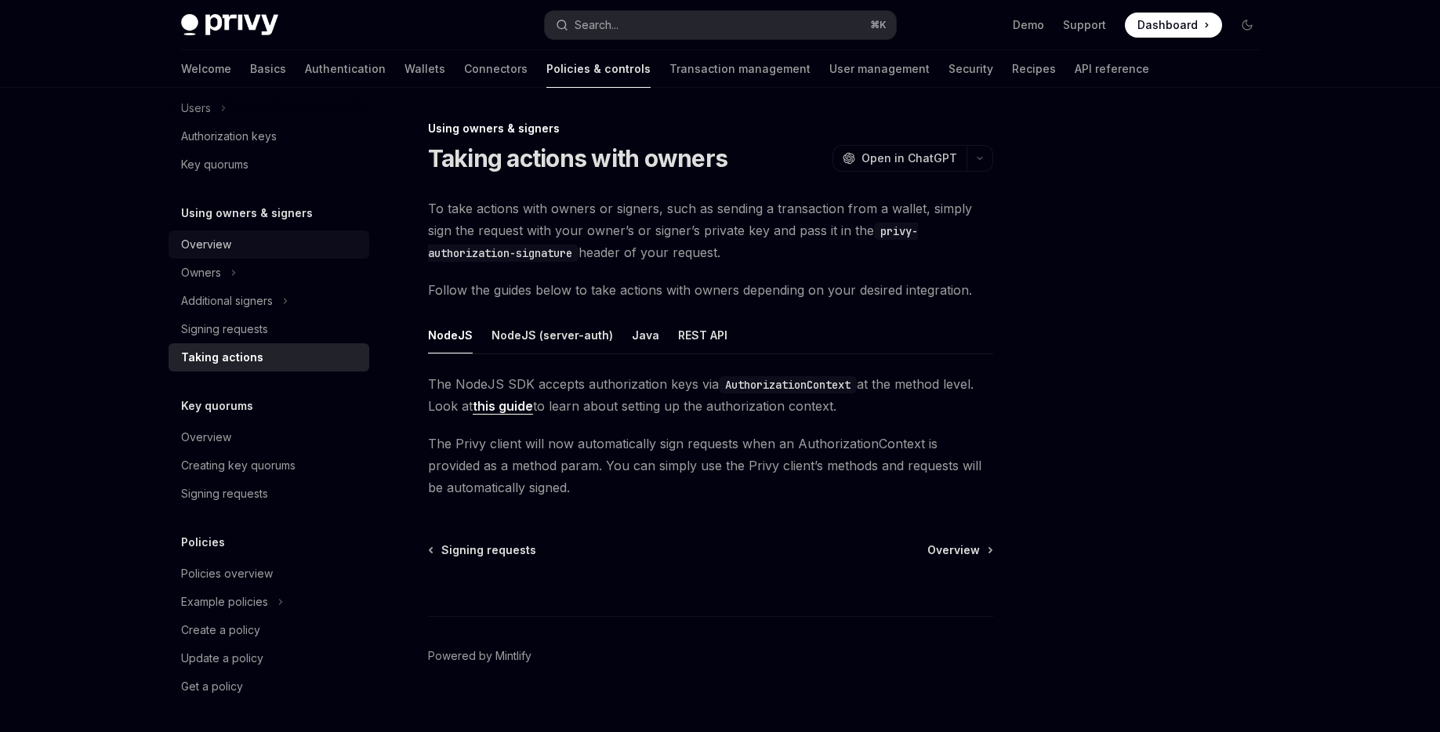
click at [221, 249] on div "Overview" at bounding box center [206, 244] width 50 height 19
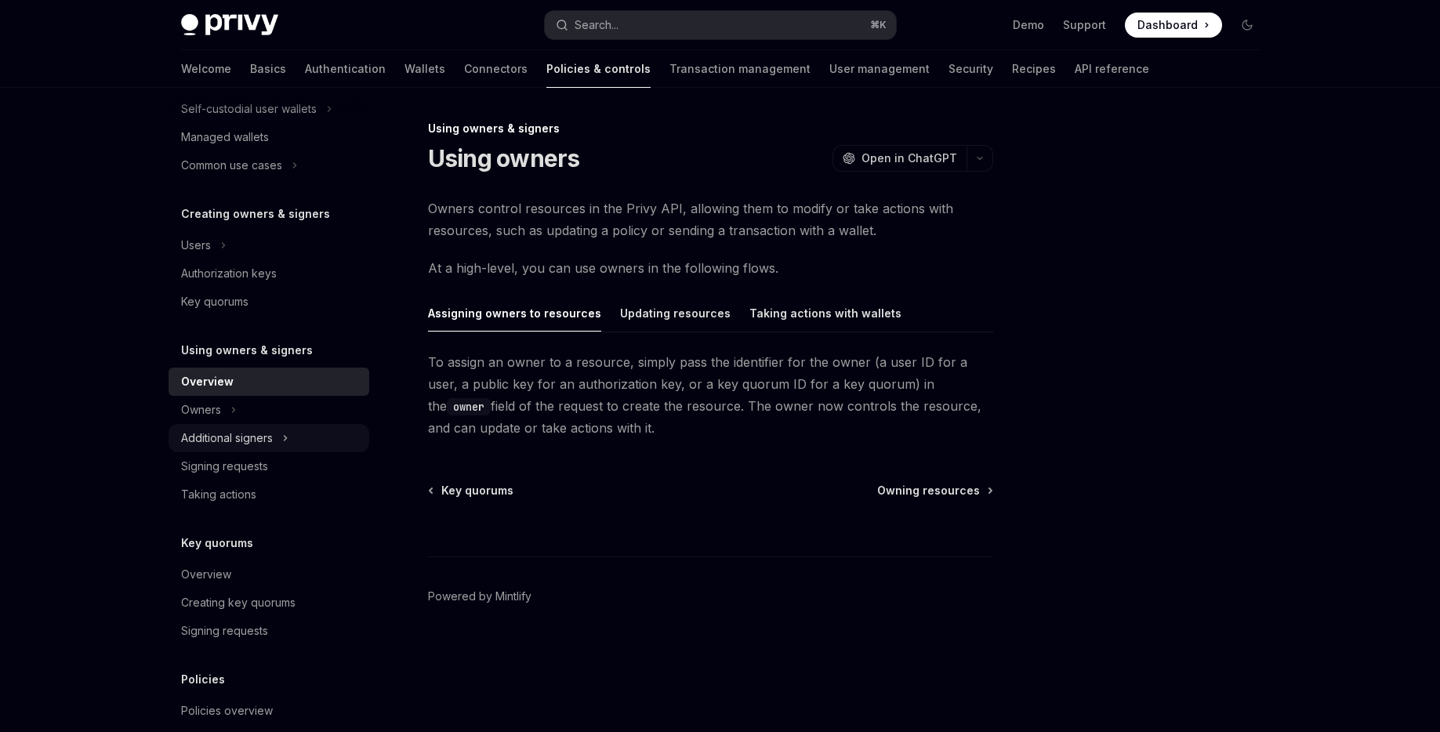
scroll to position [226, 0]
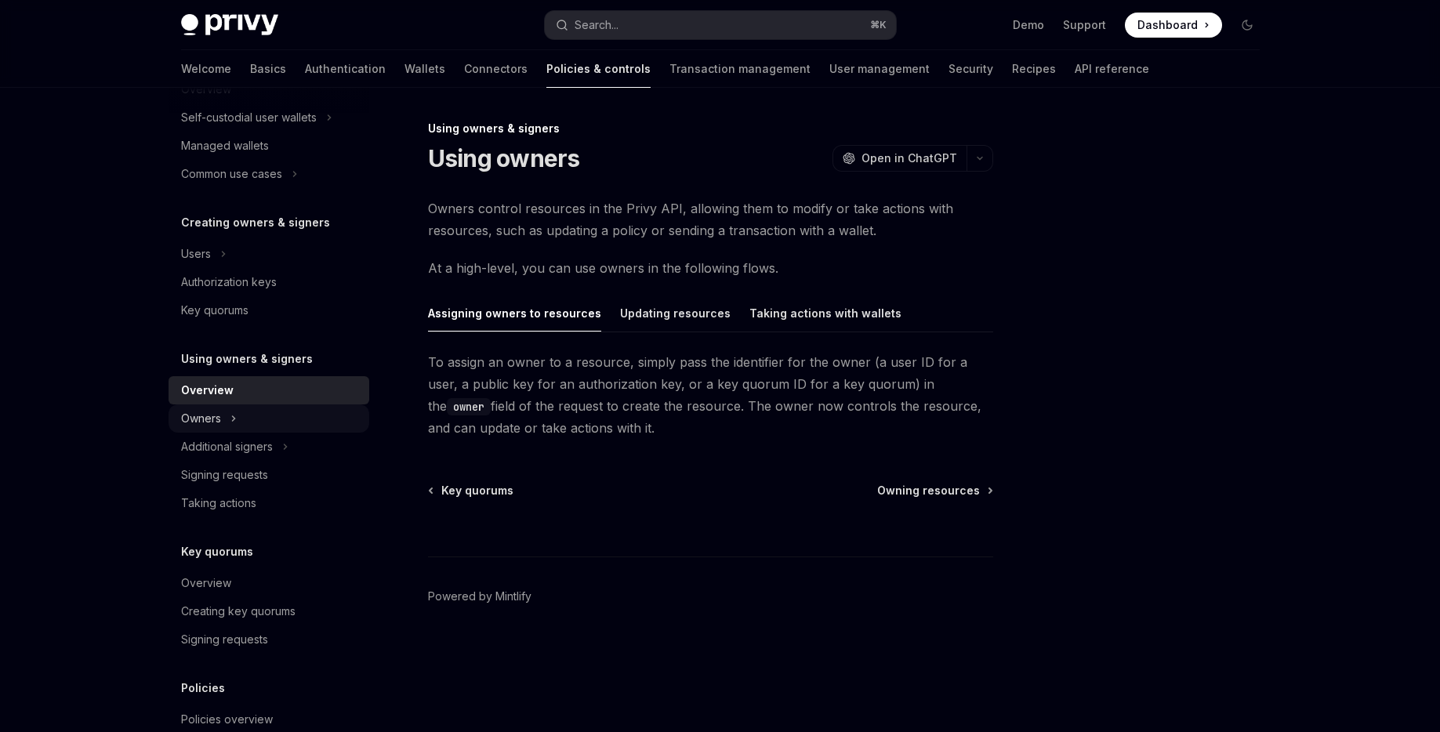
click at [208, 423] on div "Owners" at bounding box center [201, 418] width 40 height 19
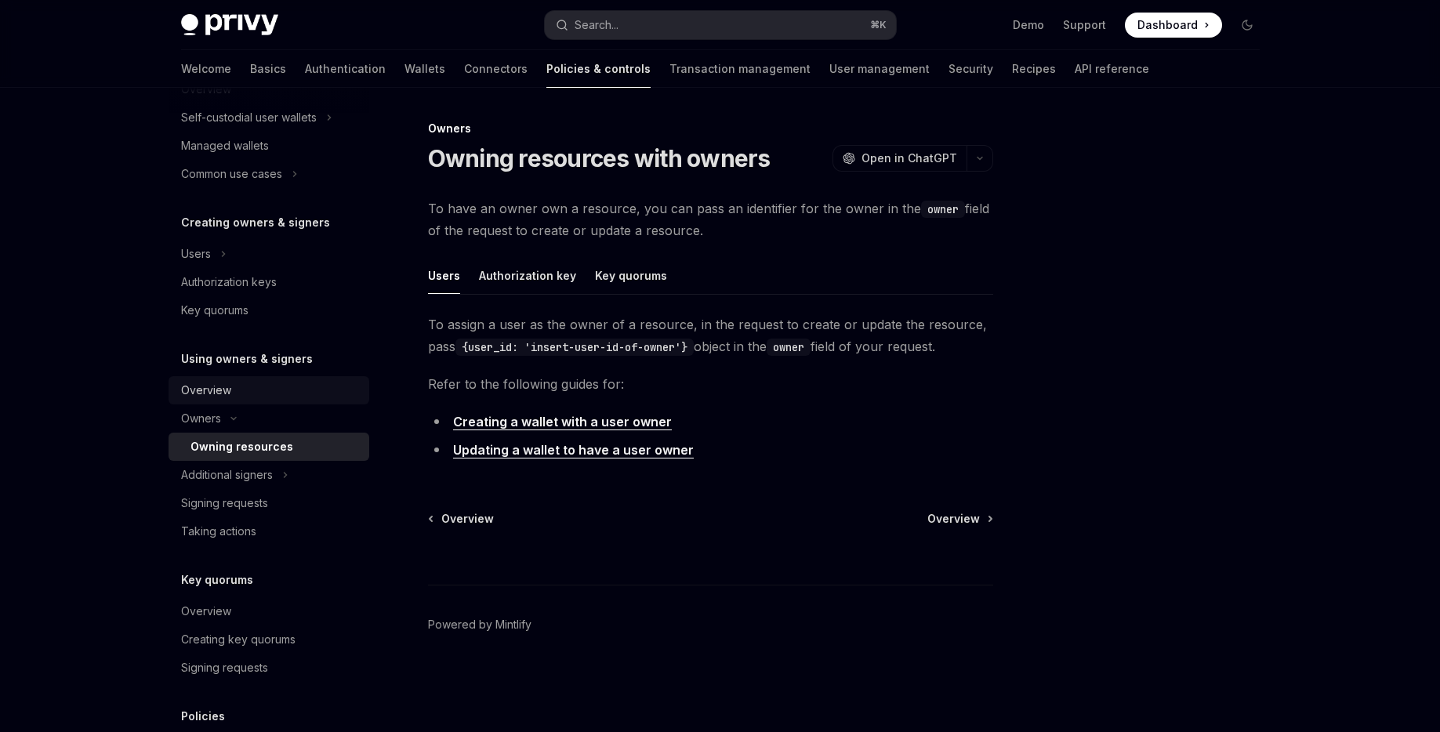
click at [240, 395] on div "Overview" at bounding box center [270, 390] width 179 height 19
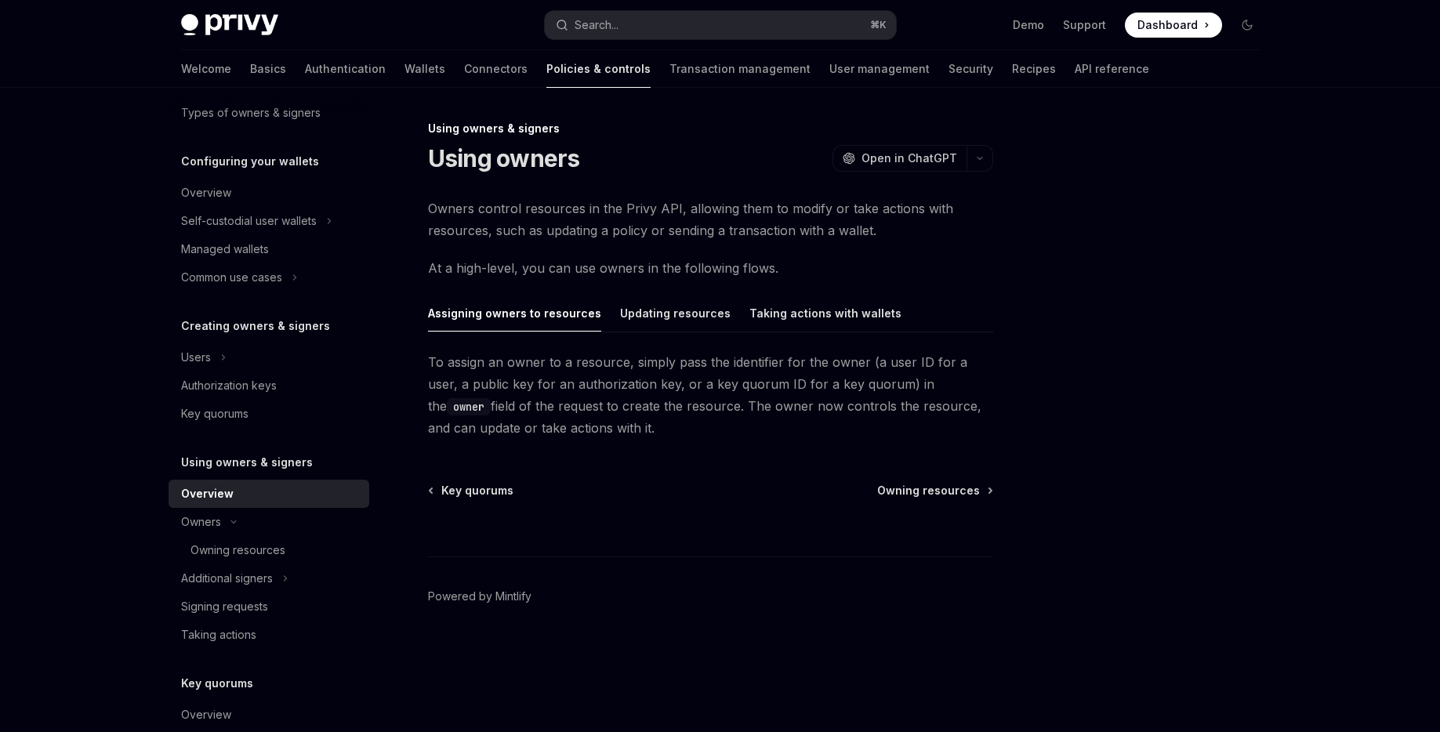
scroll to position [118, 0]
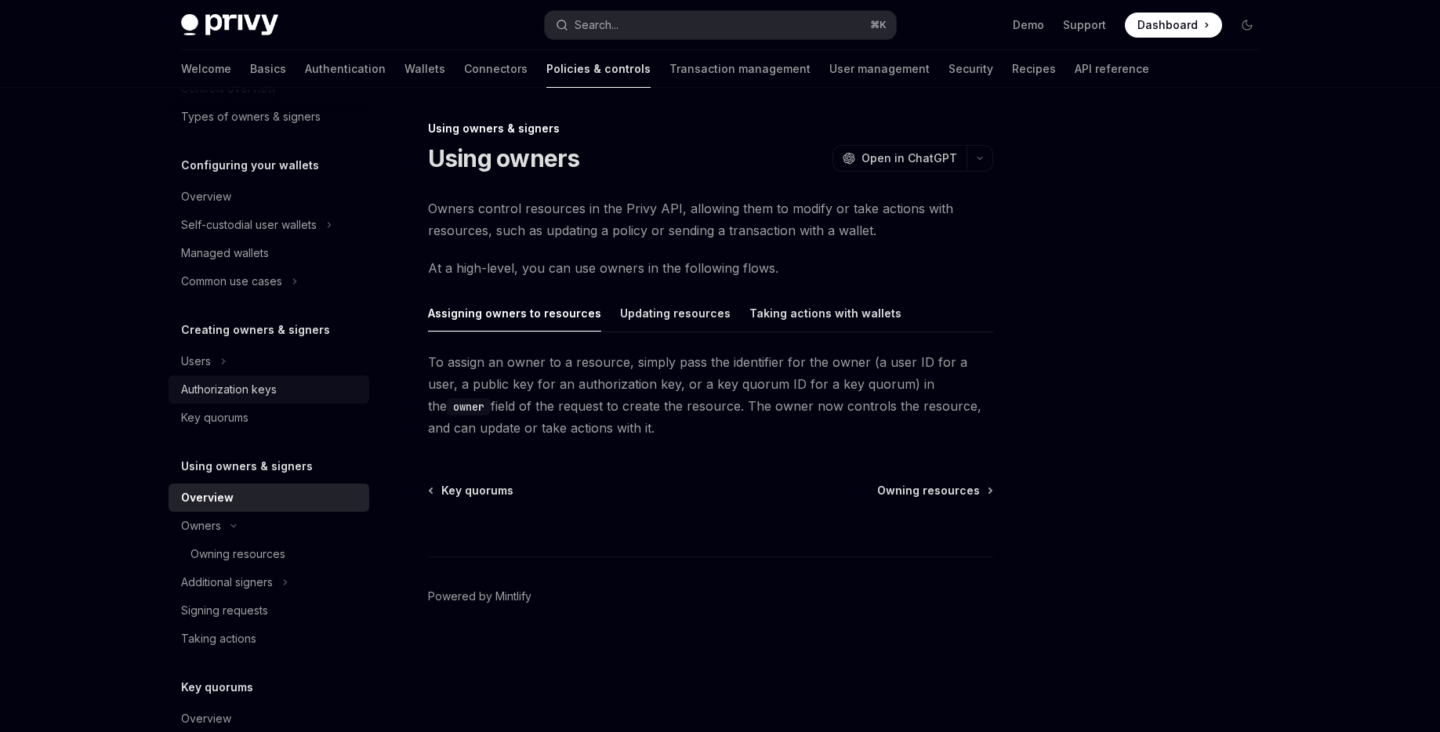
click at [269, 384] on div "Authorization keys" at bounding box center [229, 389] width 96 height 19
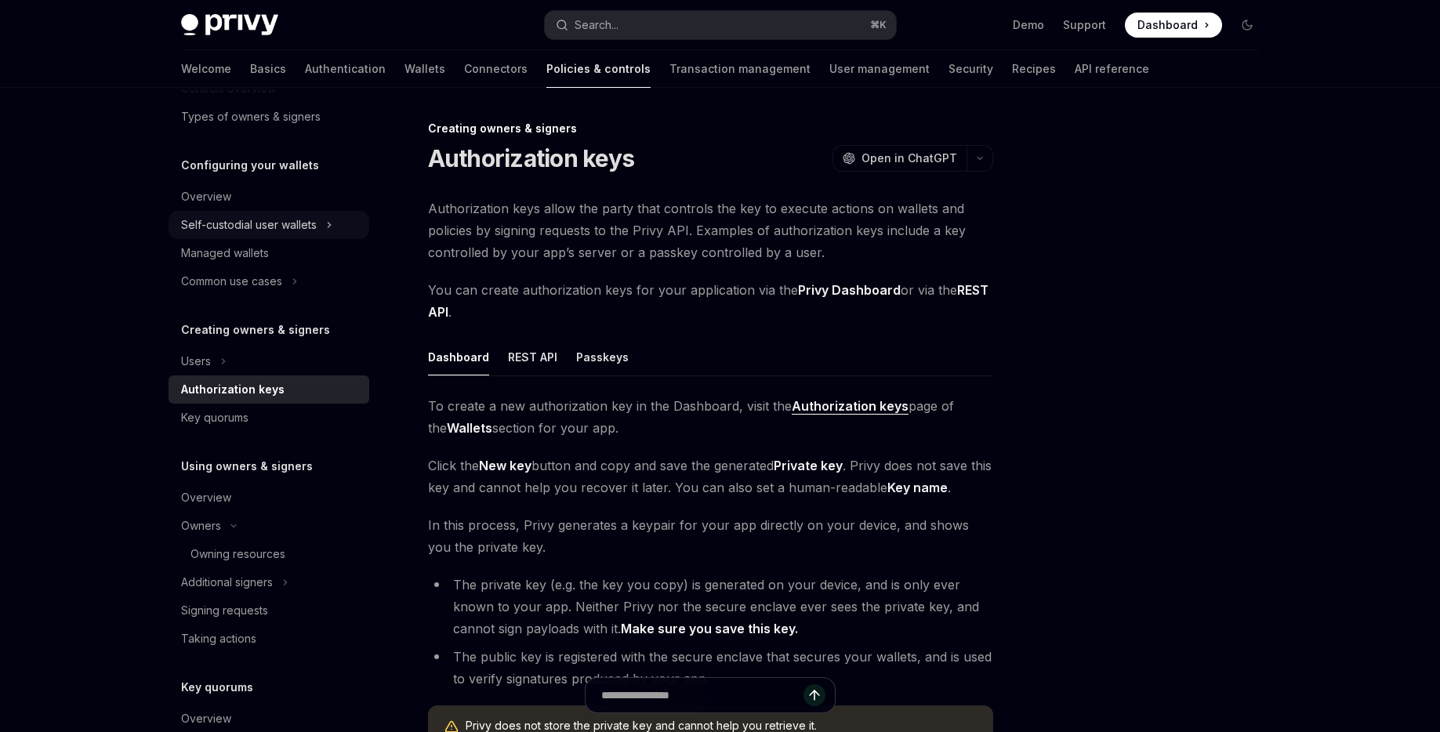
click at [266, 231] on div "Self-custodial user wallets" at bounding box center [249, 225] width 136 height 19
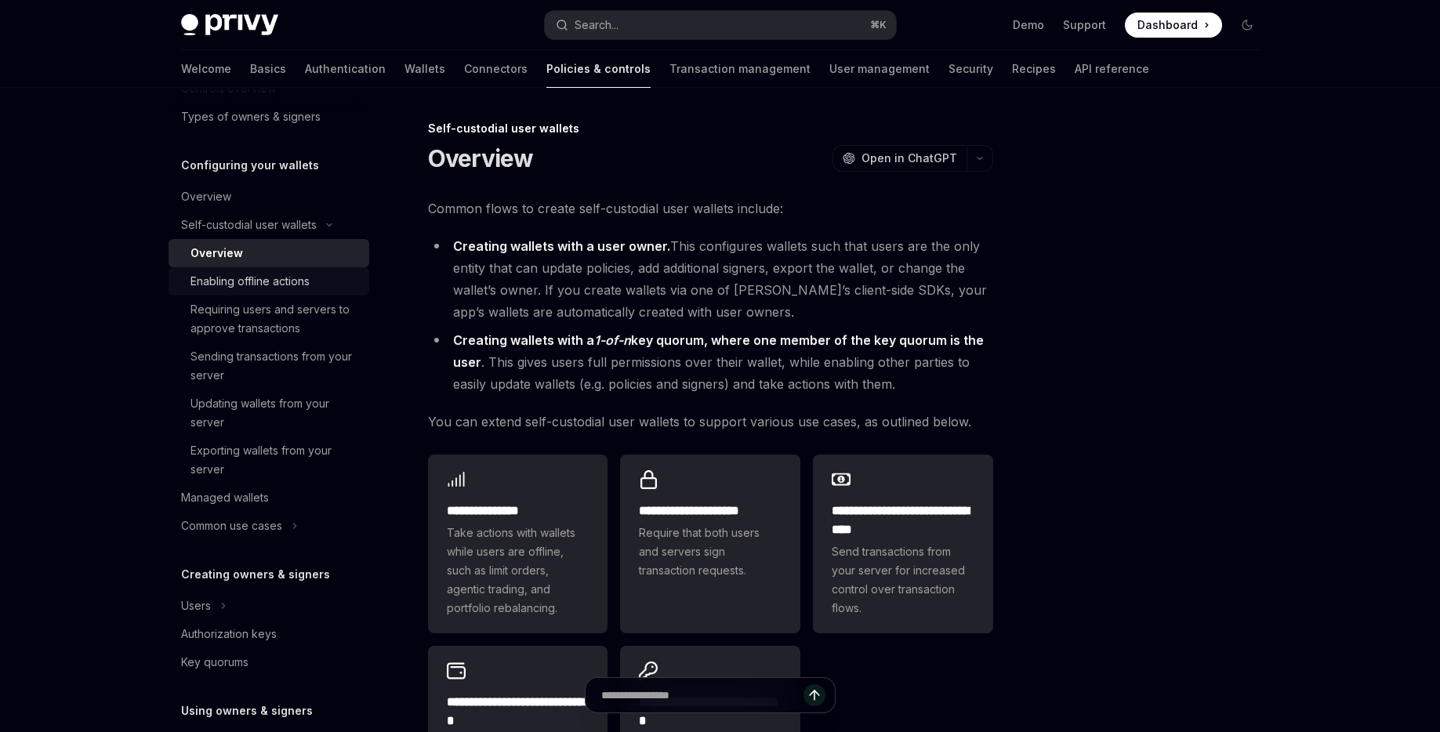
click at [263, 274] on div "Enabling offline actions" at bounding box center [249, 281] width 119 height 19
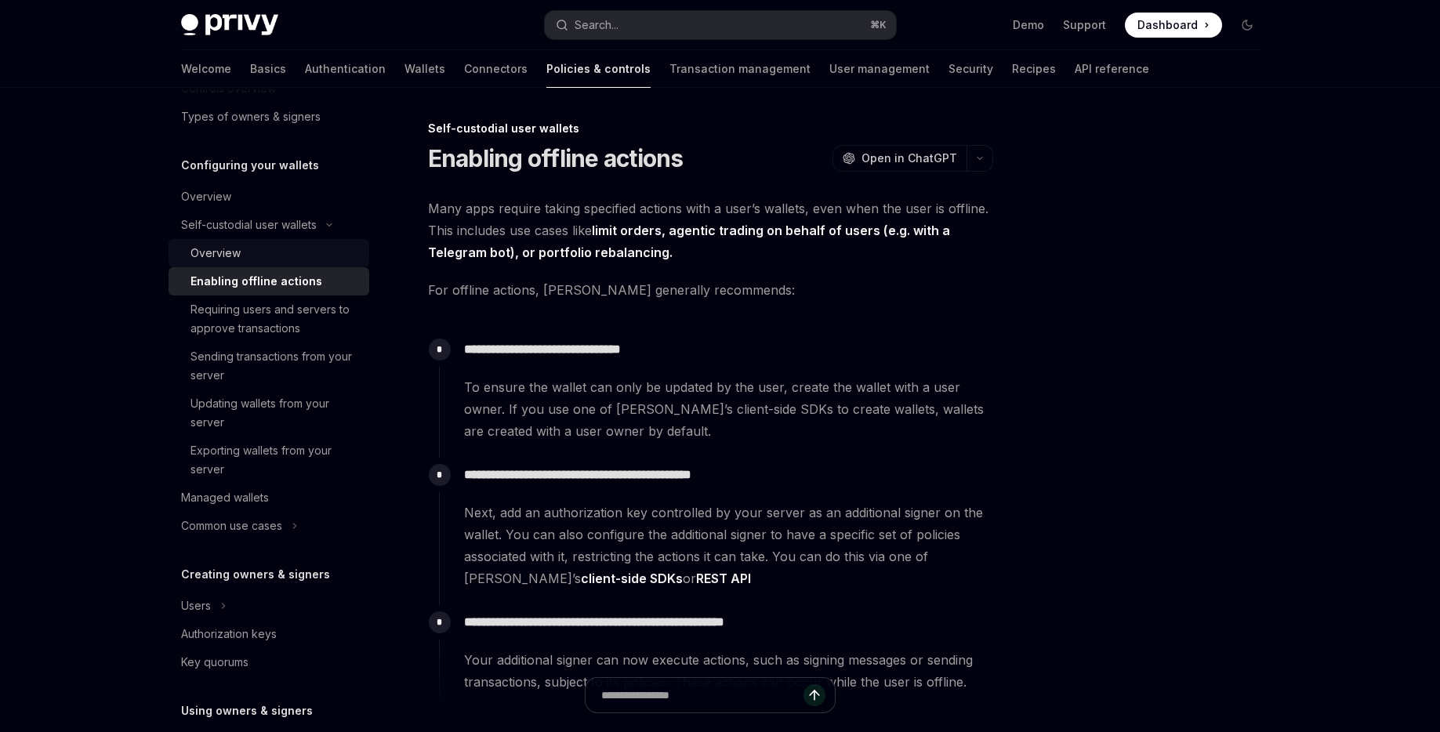
click at [274, 246] on div "Overview" at bounding box center [274, 253] width 169 height 19
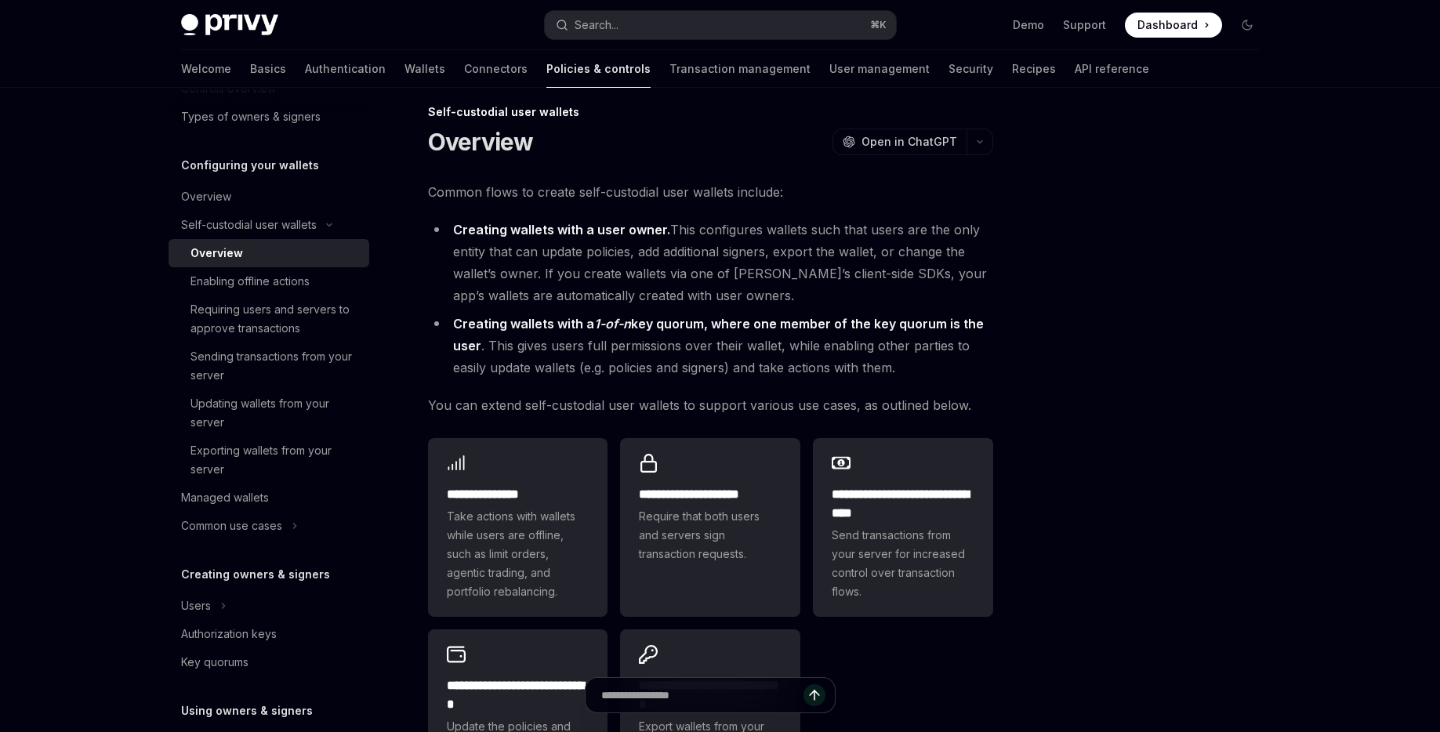
scroll to position [18, 0]
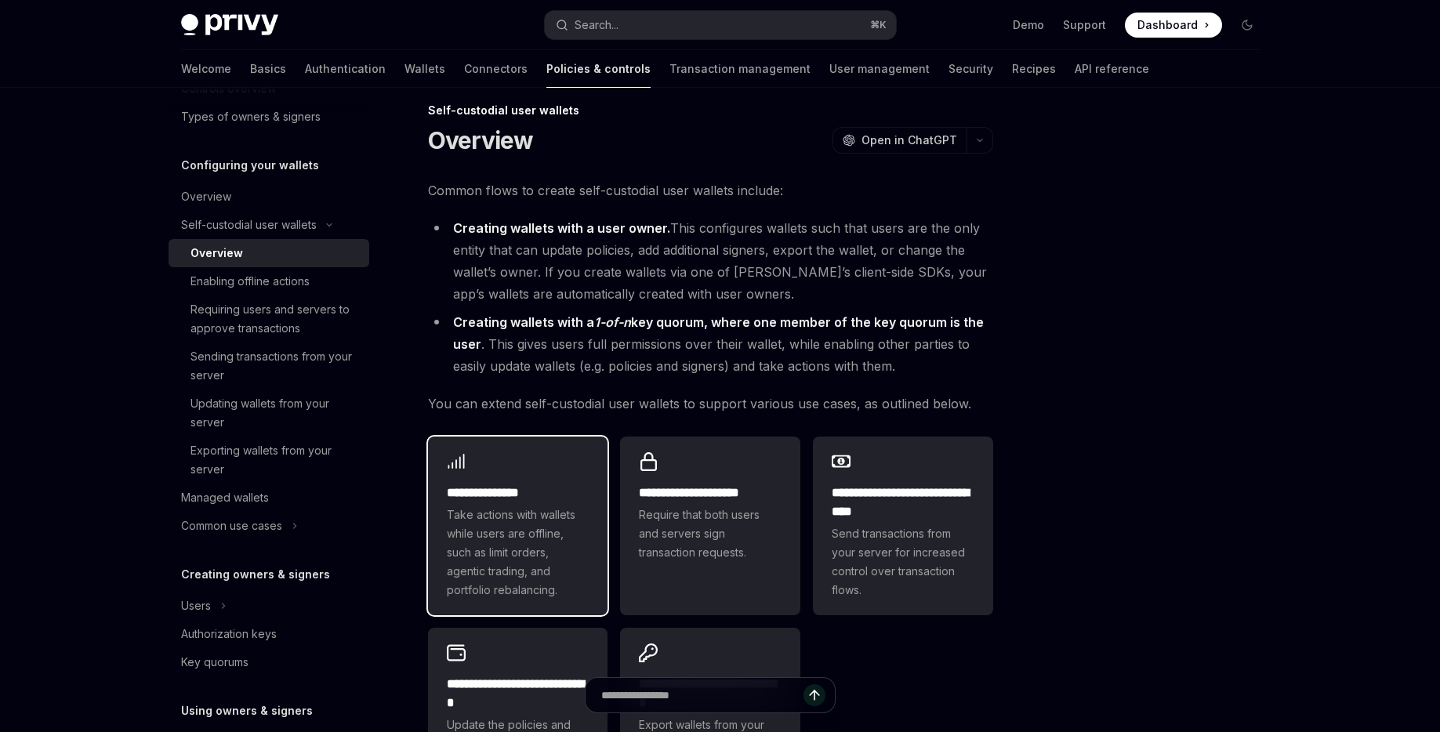
click at [551, 527] on span "Take actions with wallets while users are offline, such as limit orders, agenti…" at bounding box center [518, 553] width 143 height 94
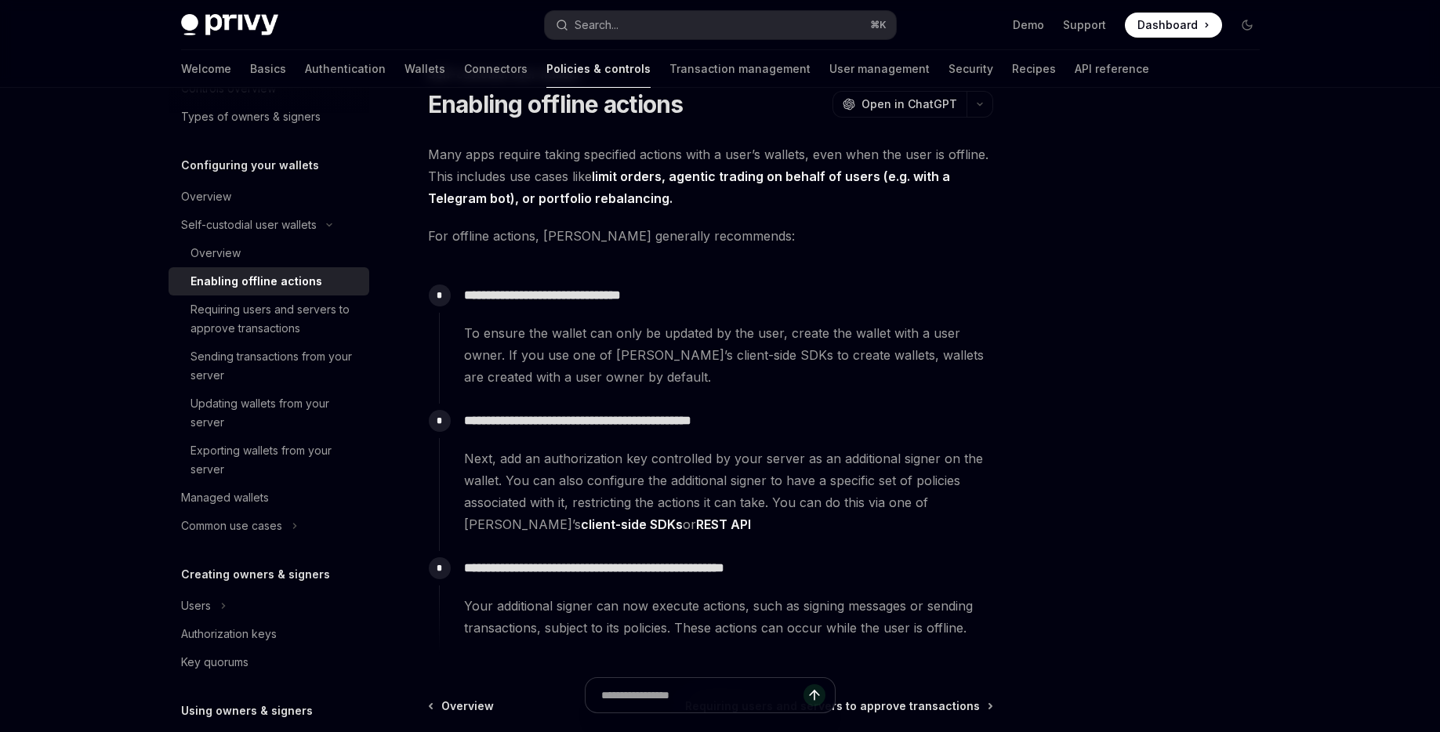
scroll to position [60, 0]
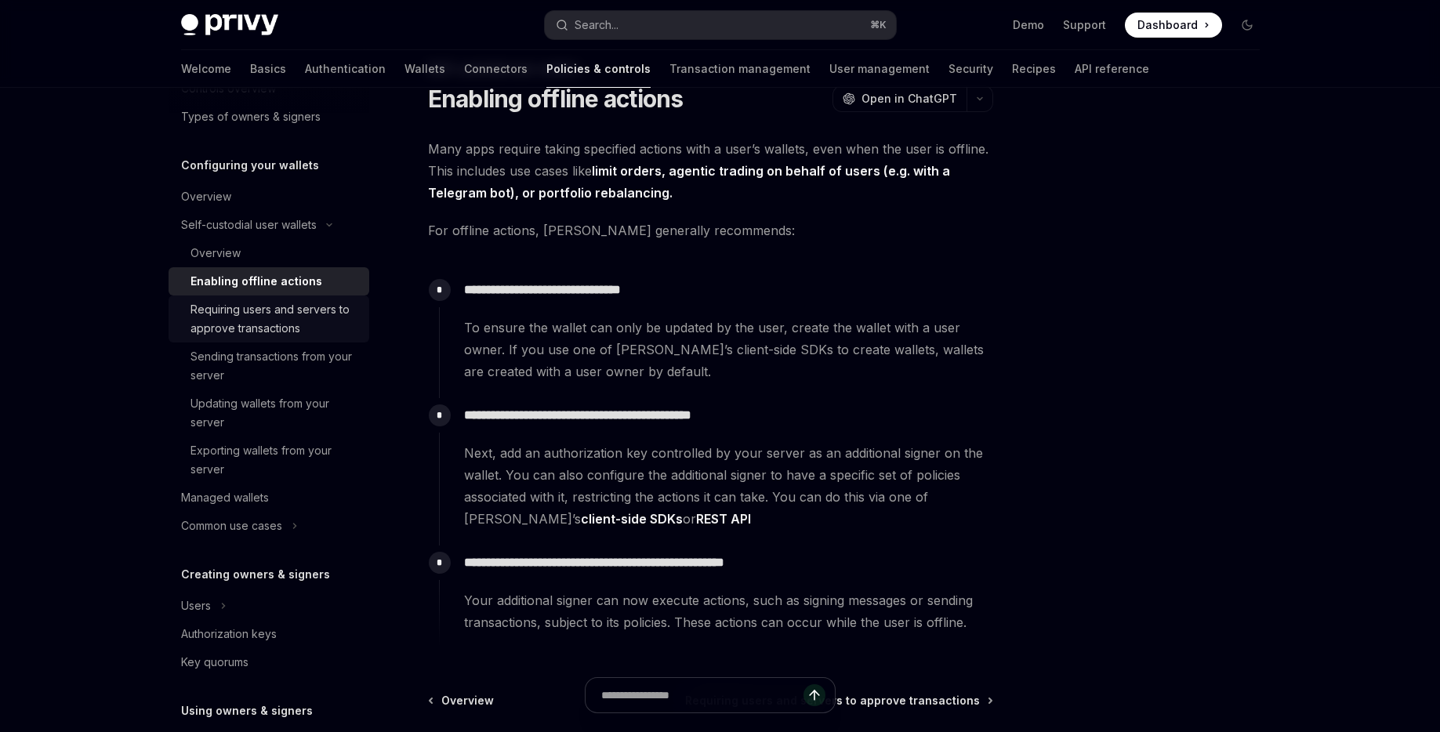
click at [296, 324] on div "Requiring users and servers to approve transactions" at bounding box center [274, 319] width 169 height 38
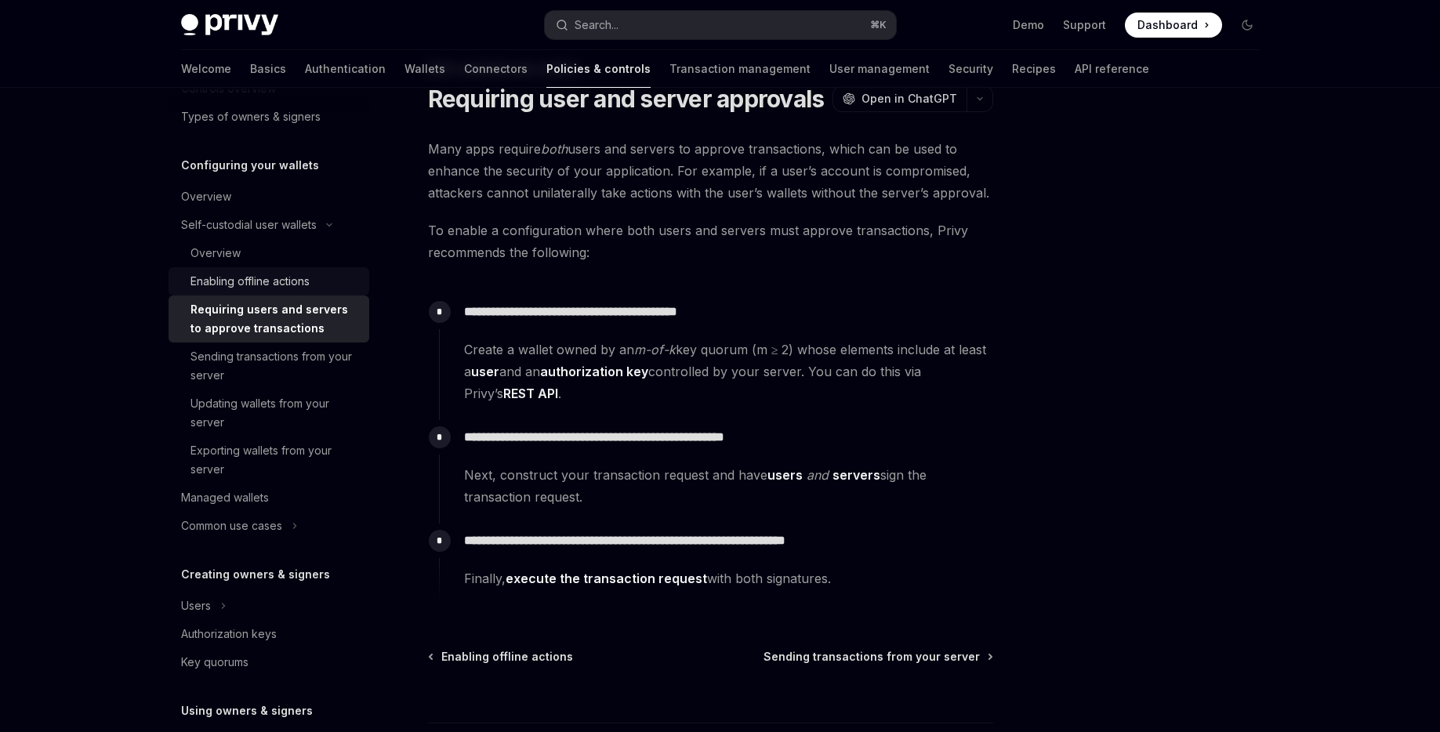
click at [299, 274] on div "Enabling offline actions" at bounding box center [249, 281] width 119 height 19
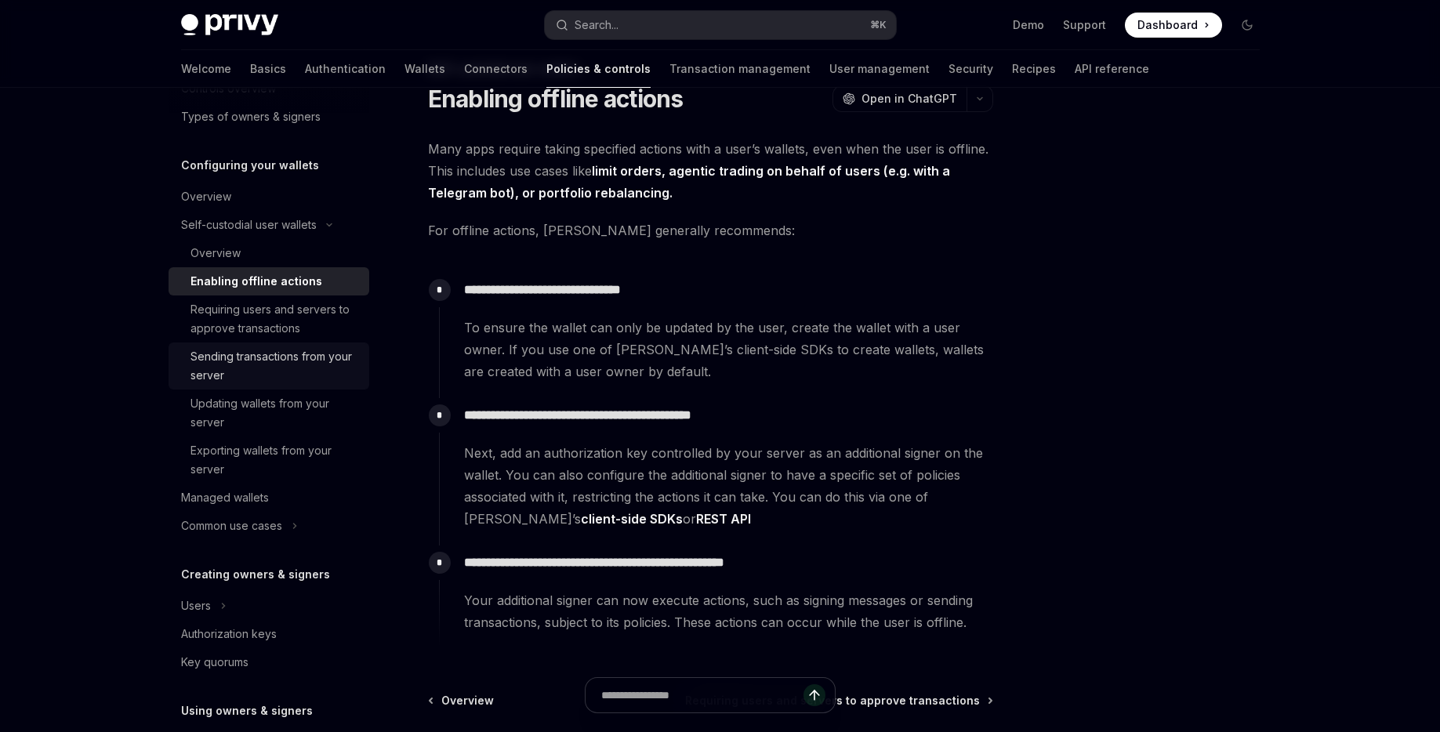
click at [266, 358] on div "Sending transactions from your server" at bounding box center [274, 366] width 169 height 38
type textarea "*"
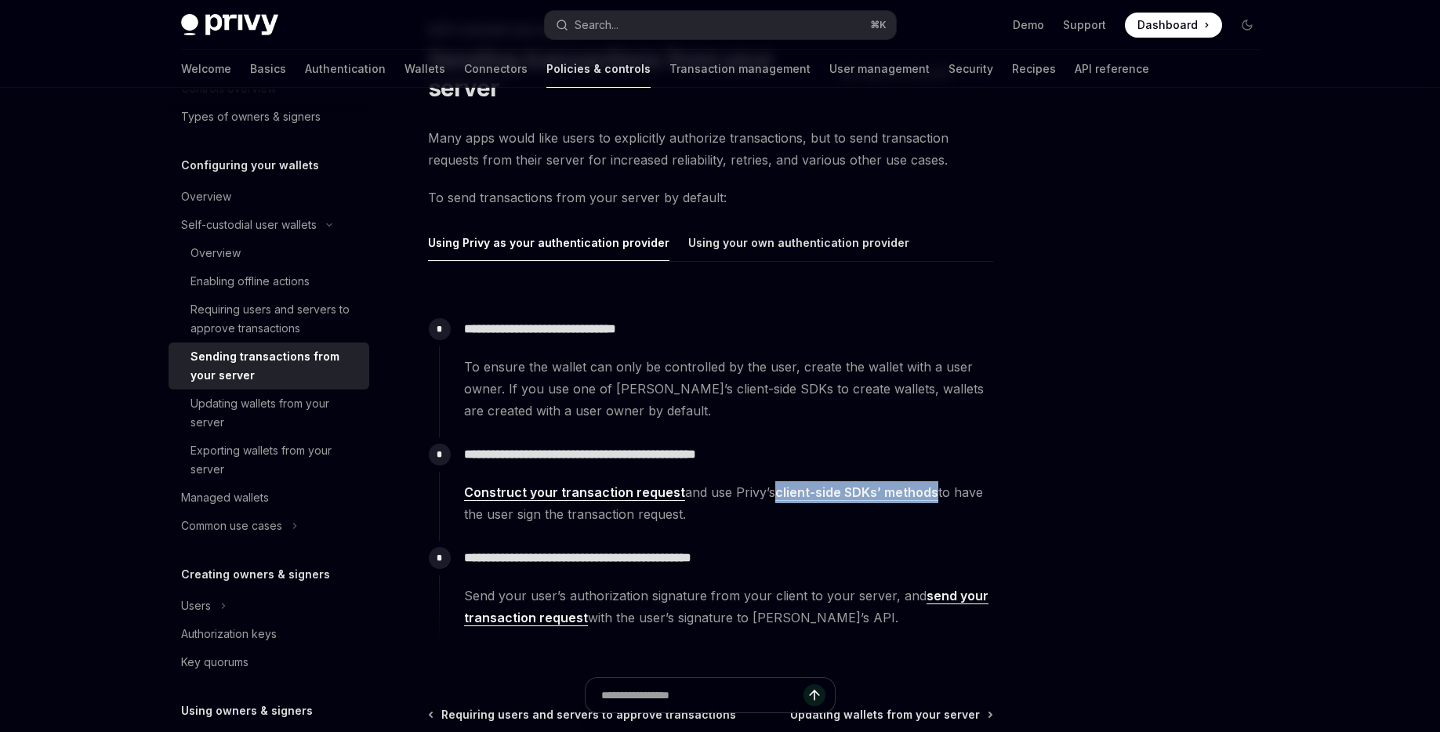
scroll to position [98, 0]
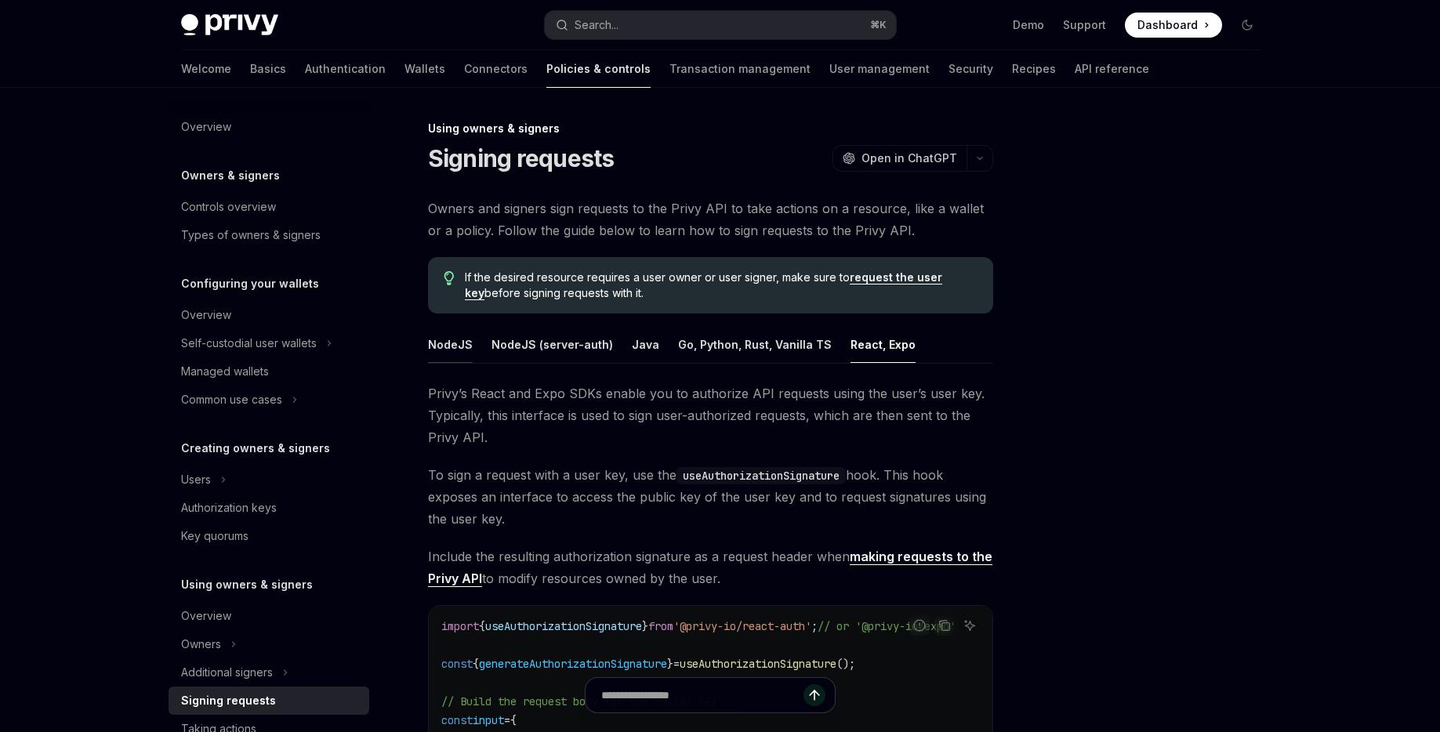
click at [458, 353] on button "NodeJS" at bounding box center [450, 344] width 45 height 37
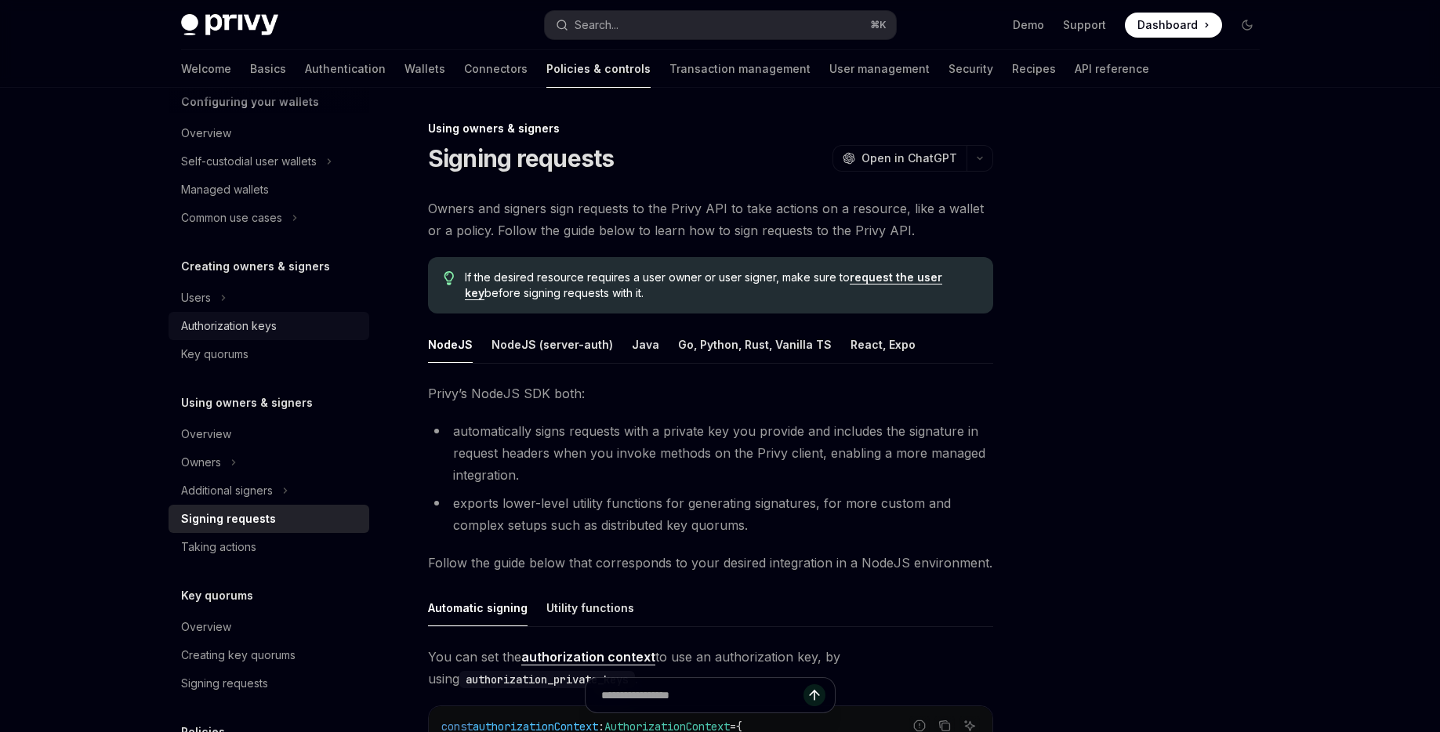
scroll to position [183, 0]
click at [225, 545] on div "Taking actions" at bounding box center [218, 545] width 75 height 19
type textarea "*"
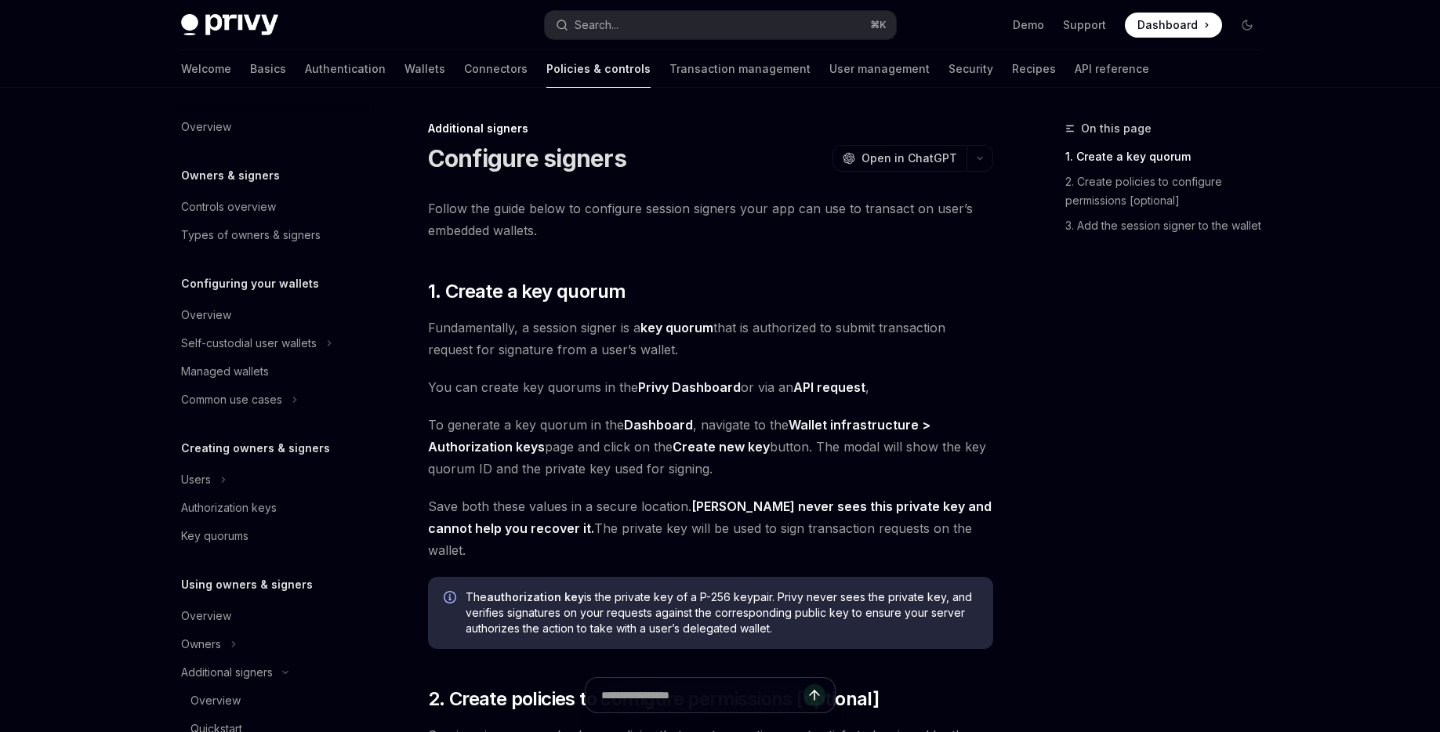
scroll to position [347, 0]
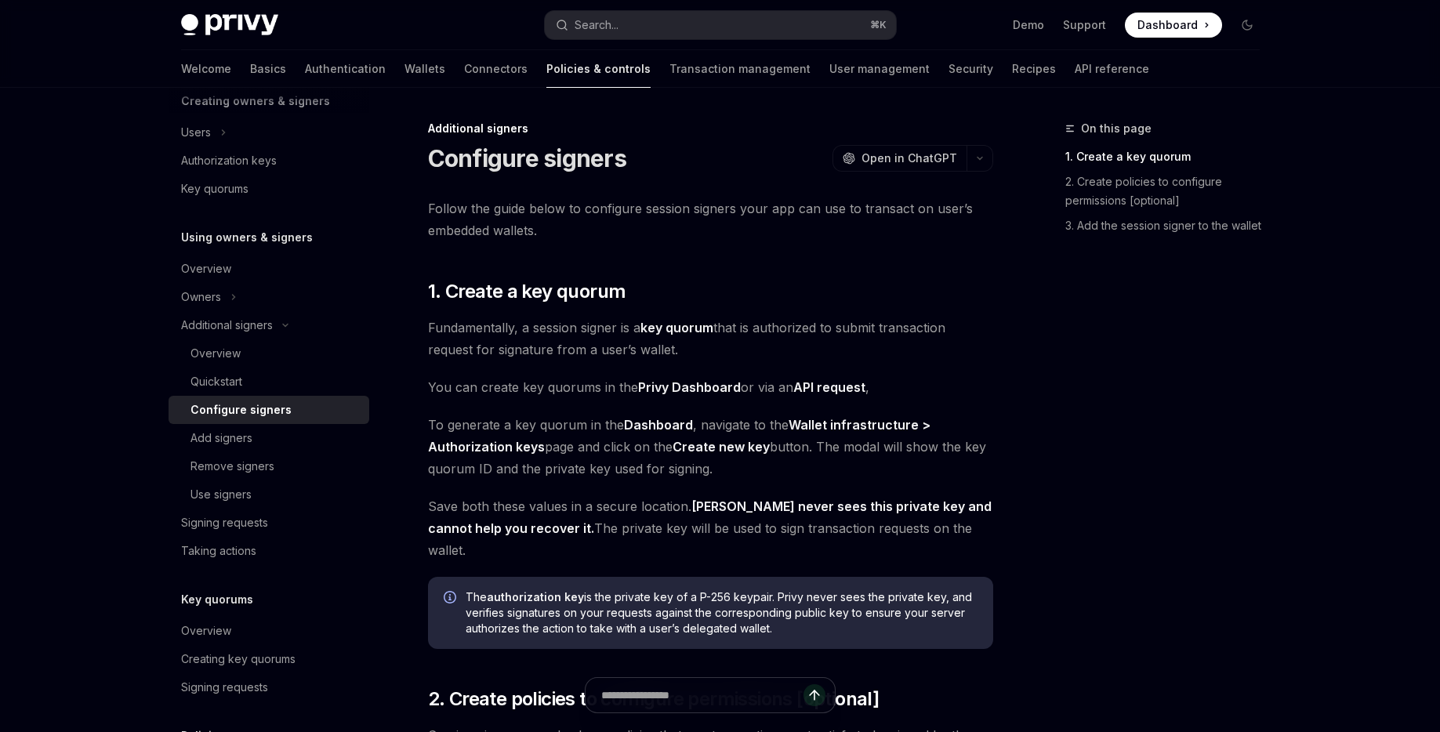
click at [1172, 28] on span "Dashboard" at bounding box center [1167, 25] width 60 height 16
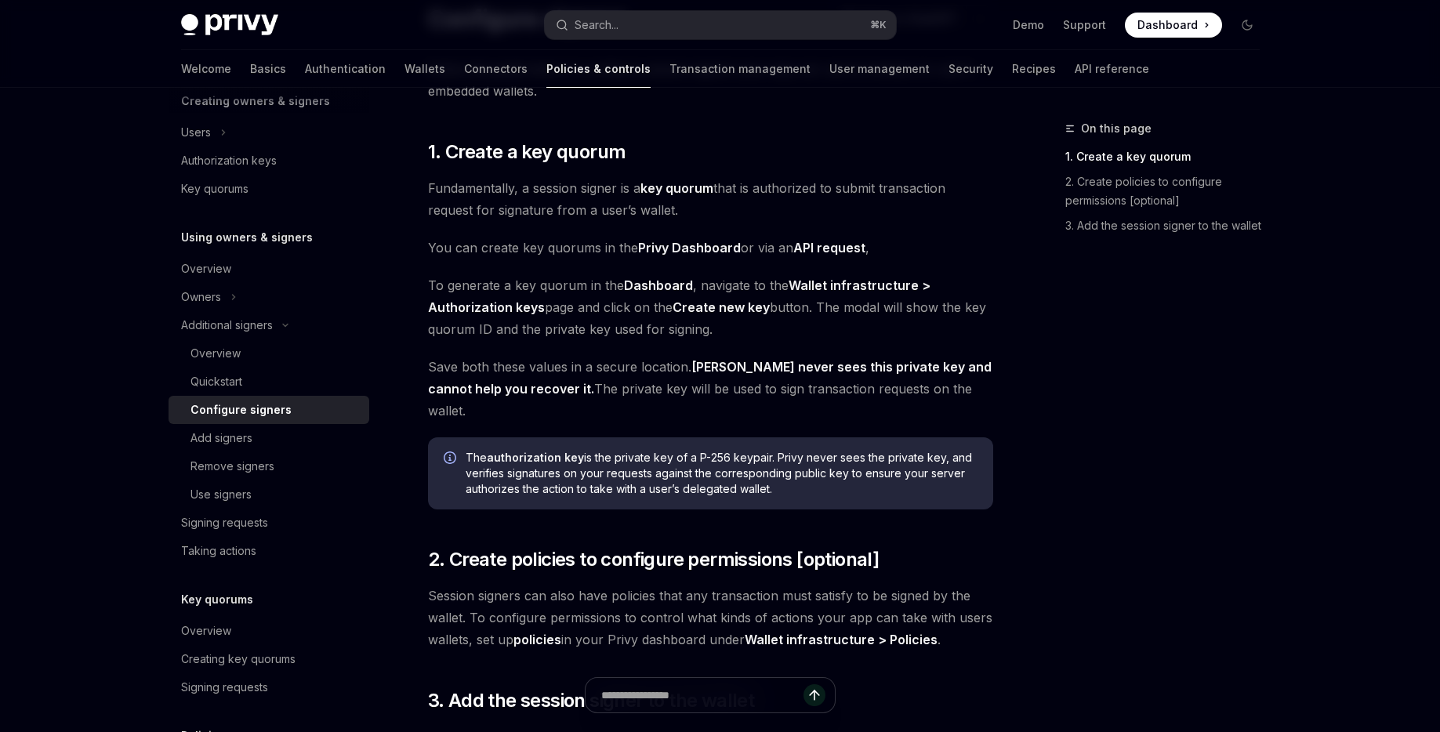
scroll to position [0, 0]
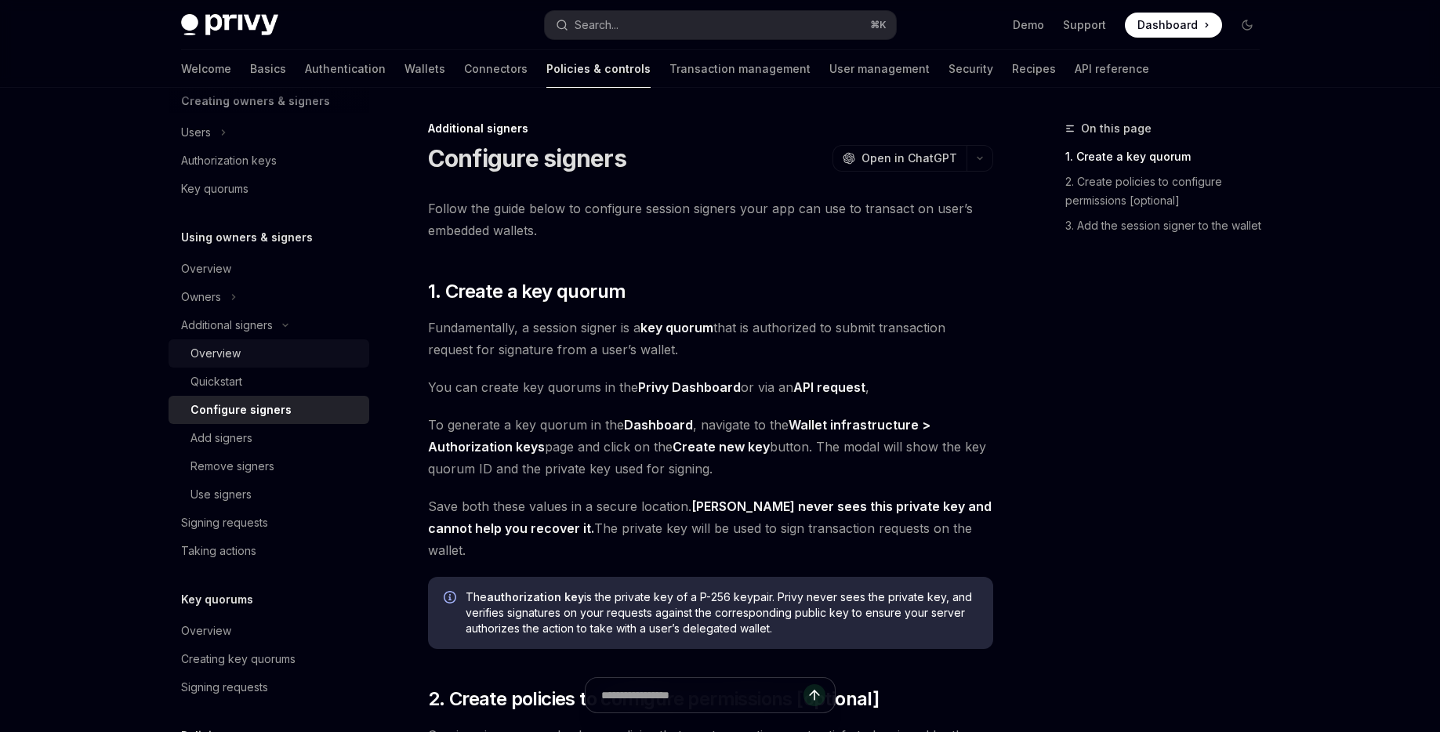
click at [235, 350] on div "Overview" at bounding box center [215, 353] width 50 height 19
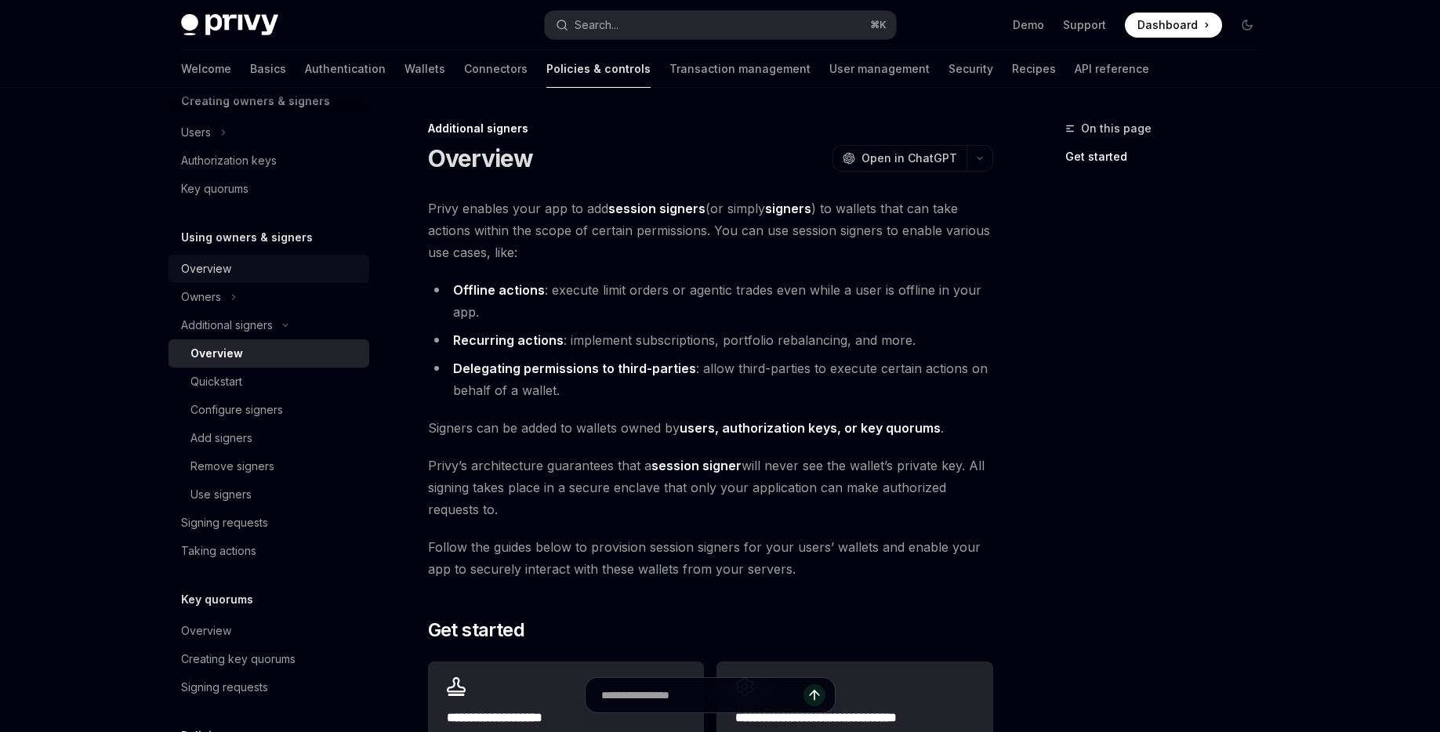
click at [216, 266] on div "Overview" at bounding box center [206, 268] width 50 height 19
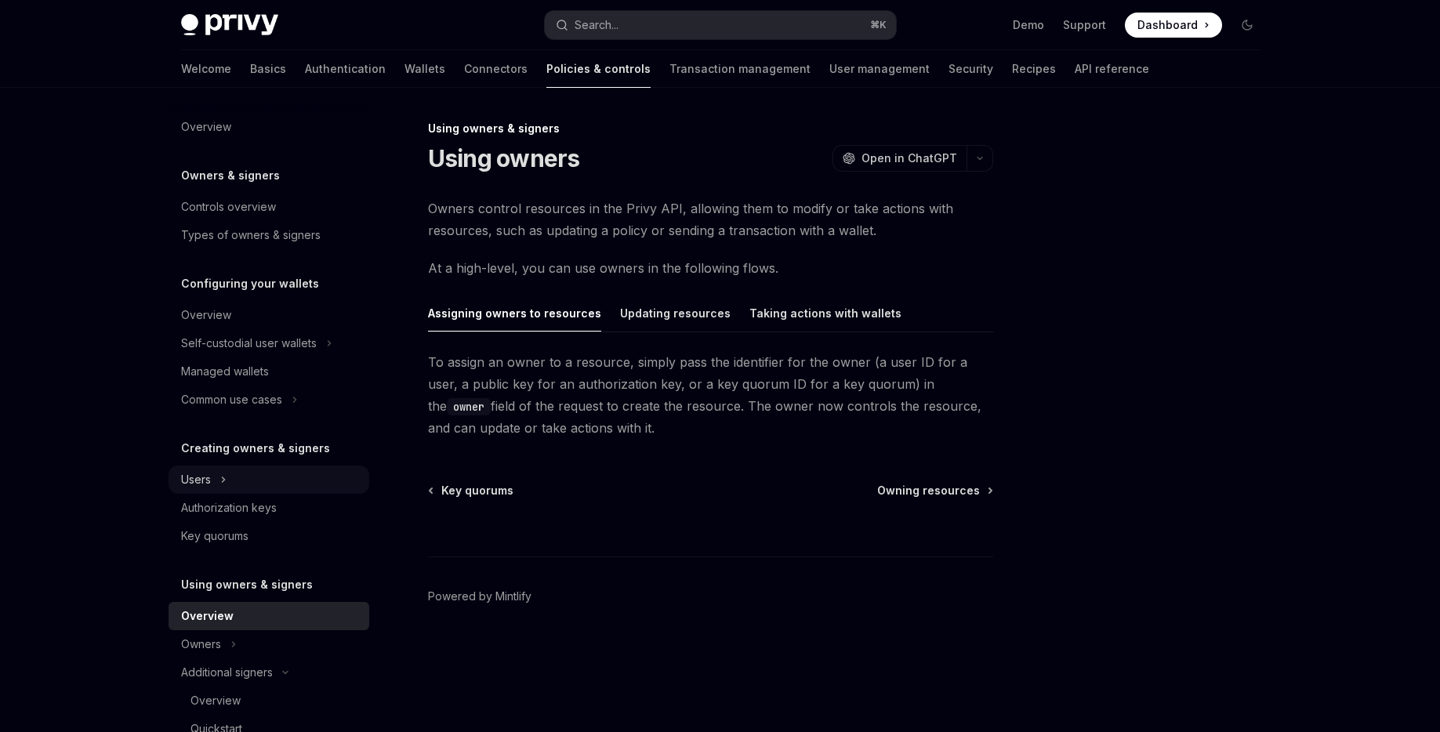
click at [239, 481] on button "Users" at bounding box center [269, 480] width 201 height 28
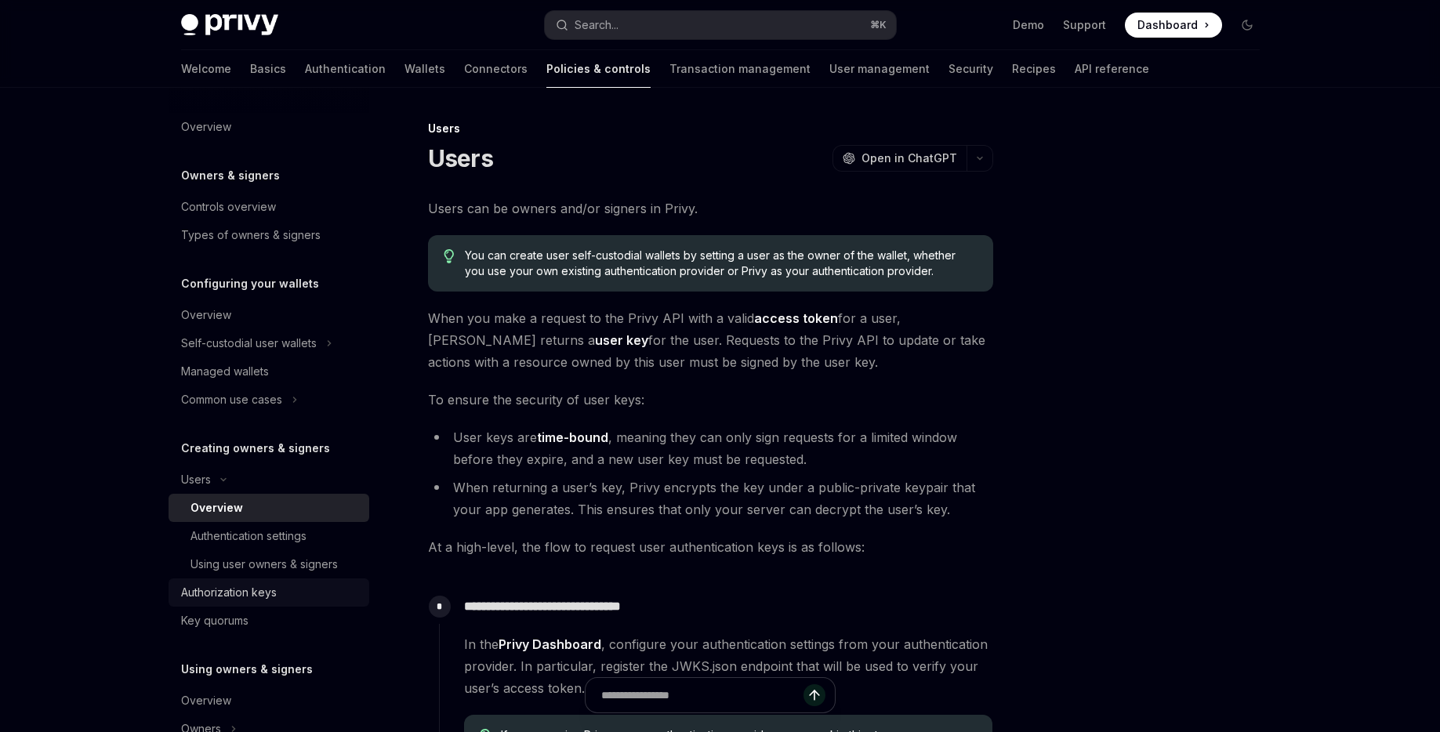
click at [243, 581] on link "Authorization keys" at bounding box center [269, 592] width 201 height 28
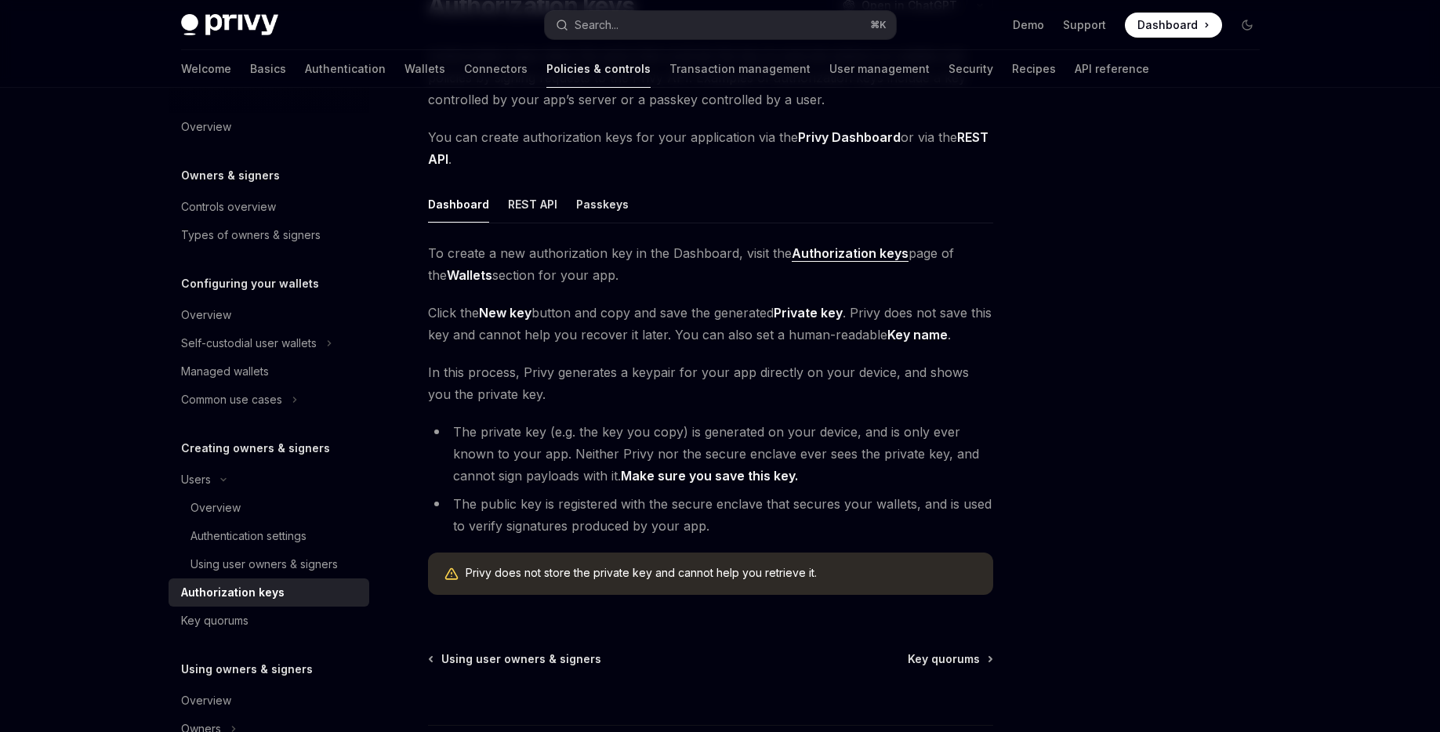
scroll to position [155, 0]
click at [295, 569] on div "Using user owners & signers" at bounding box center [263, 564] width 147 height 19
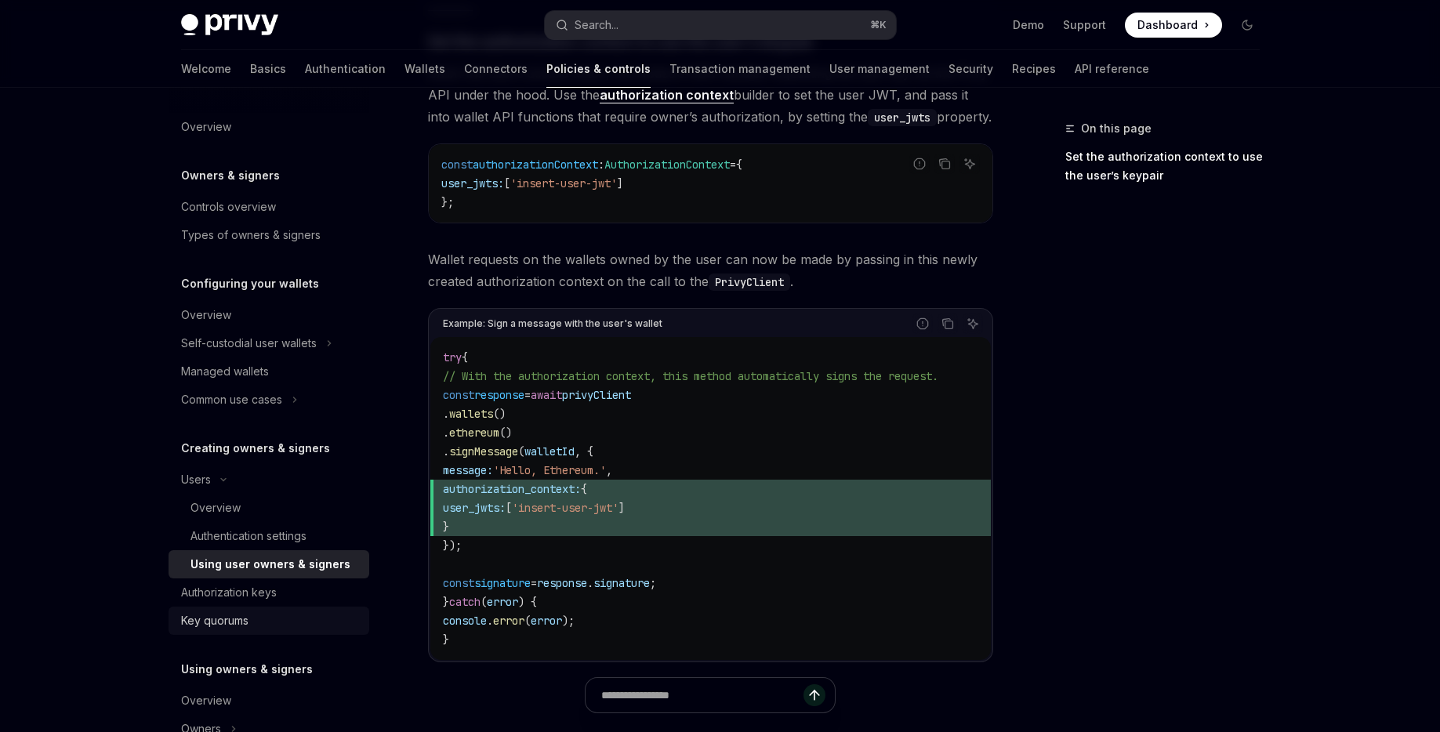
scroll to position [707, 0]
click at [297, 350] on div "Self-custodial user wallets" at bounding box center [249, 343] width 136 height 19
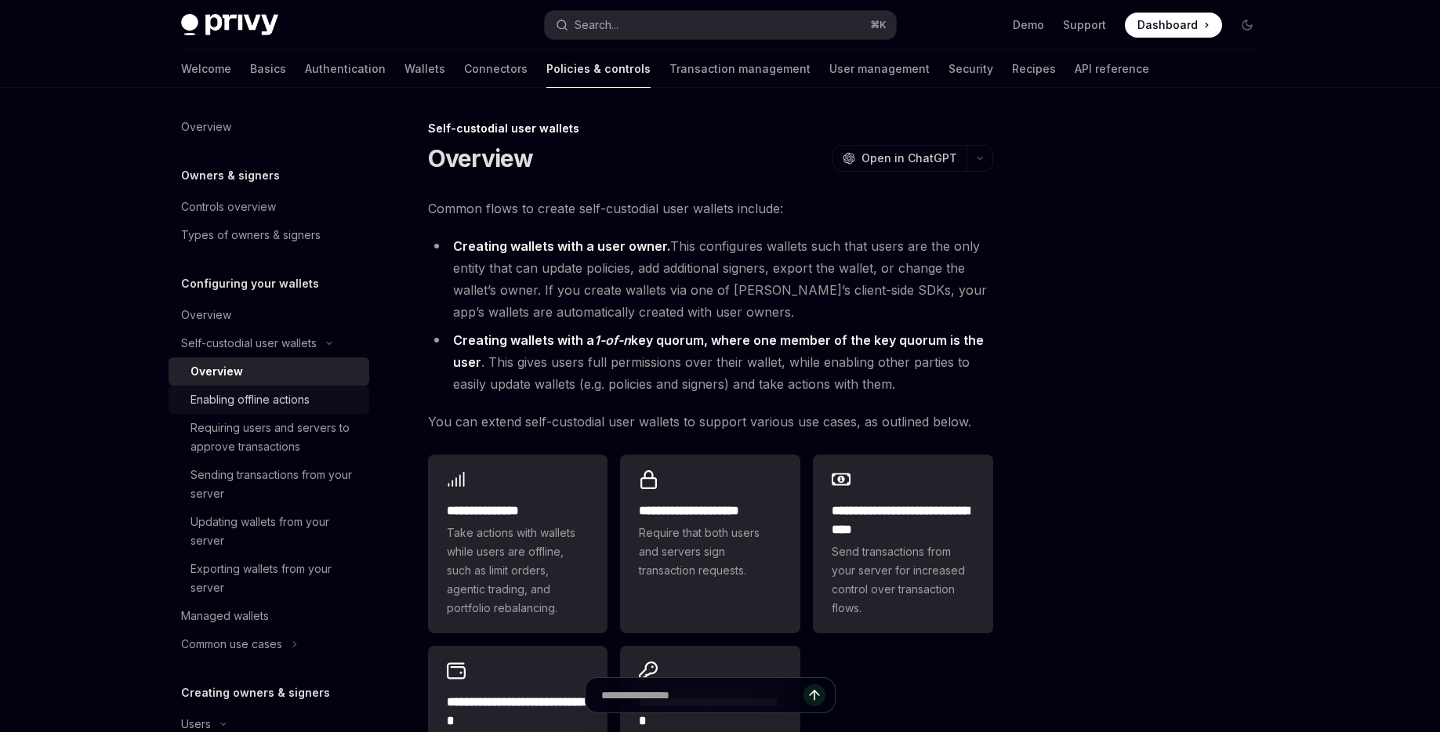
click at [290, 393] on div "Enabling offline actions" at bounding box center [249, 399] width 119 height 19
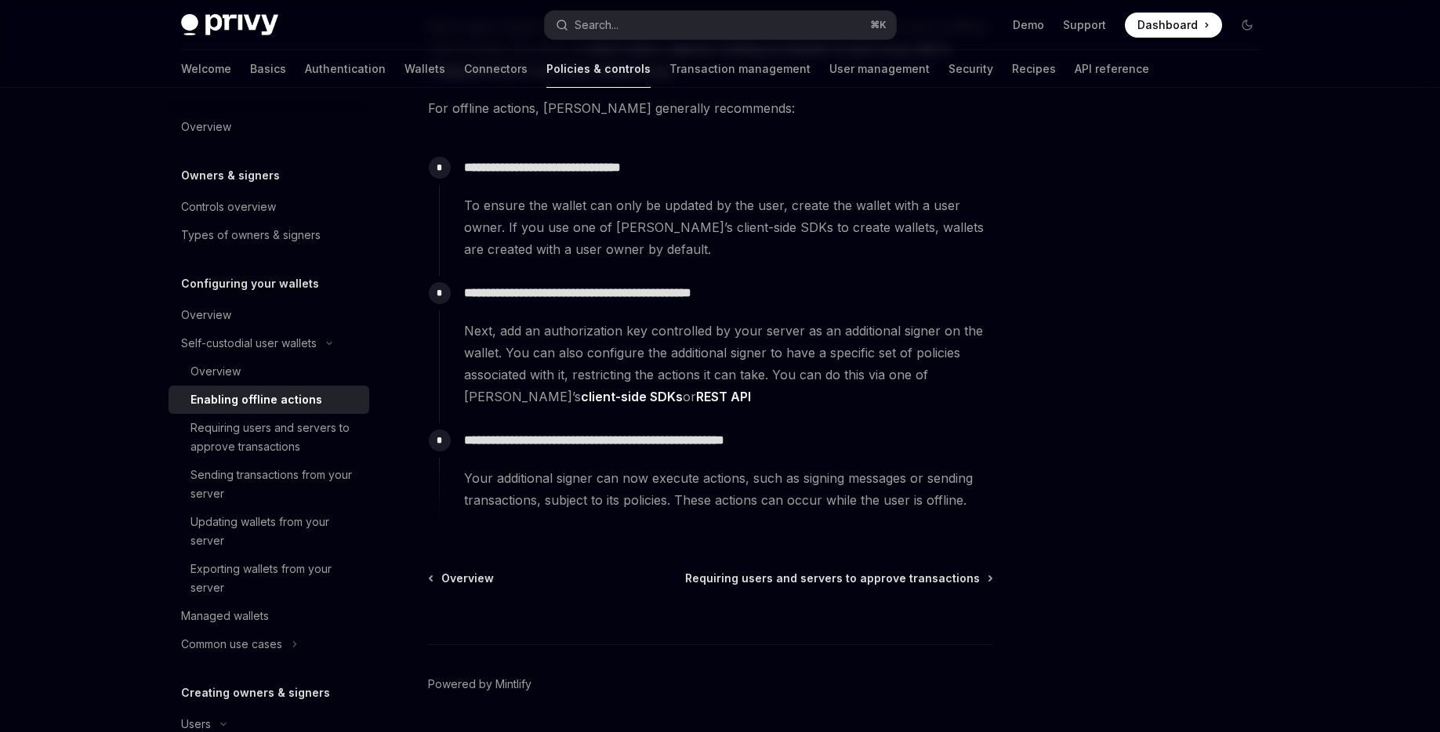
scroll to position [185, 0]
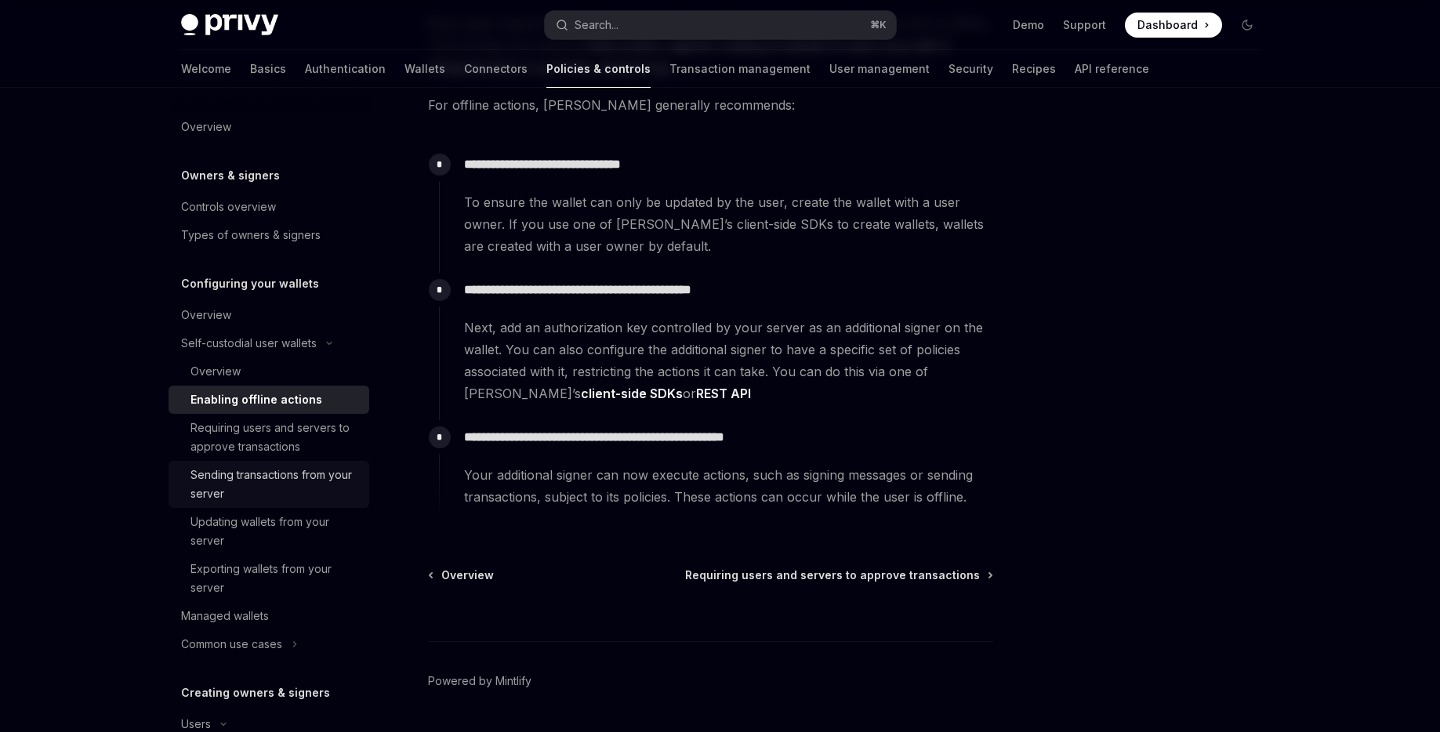
click at [330, 488] on div "Sending transactions from your server" at bounding box center [274, 485] width 169 height 38
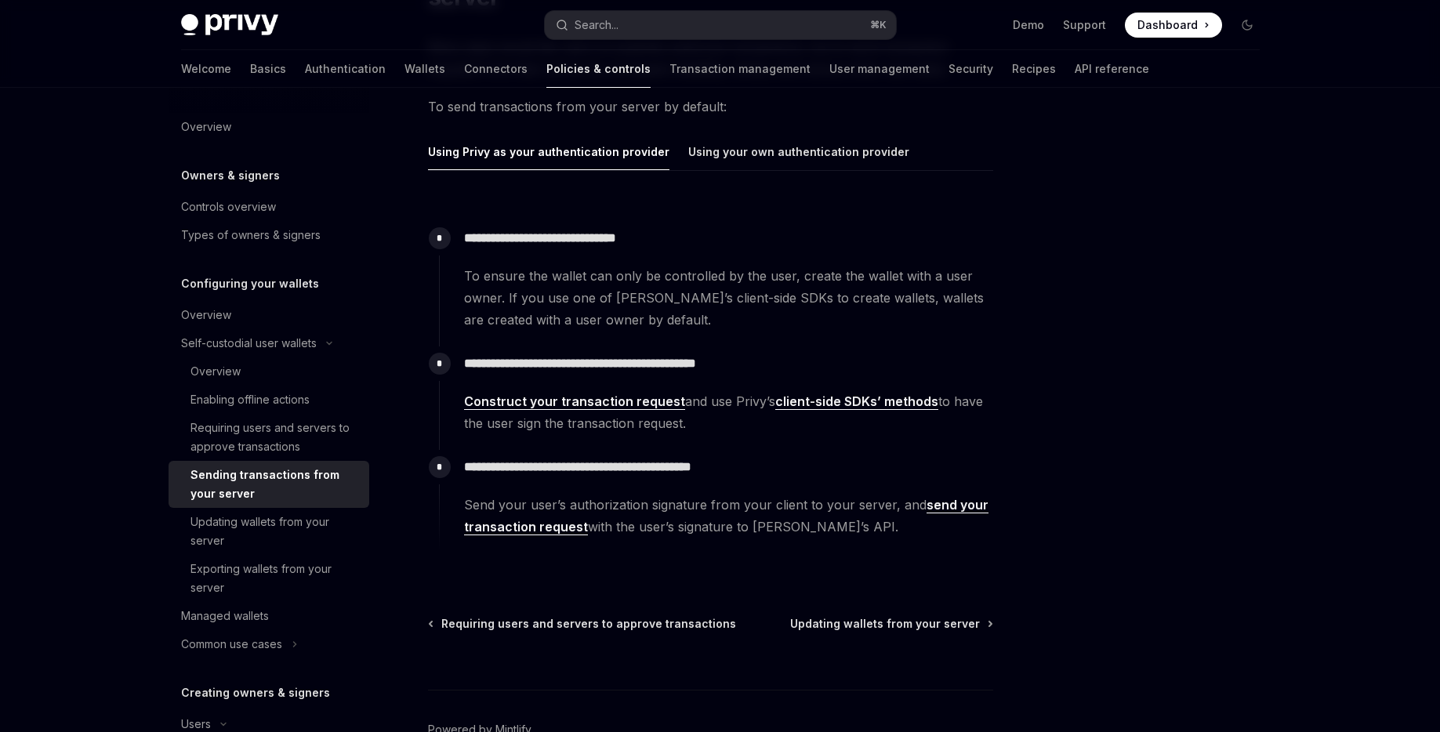
scroll to position [186, 0]
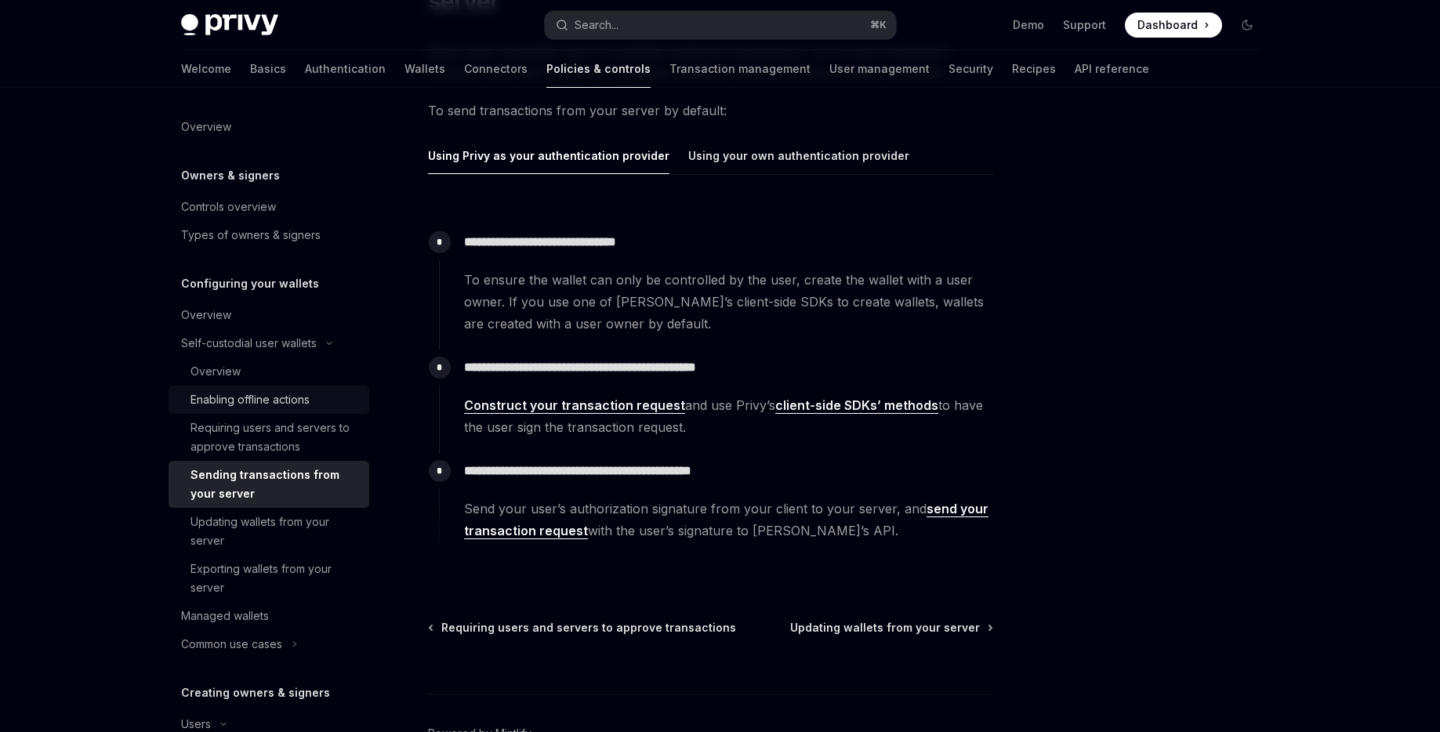
click at [252, 400] on div "Enabling offline actions" at bounding box center [249, 399] width 119 height 19
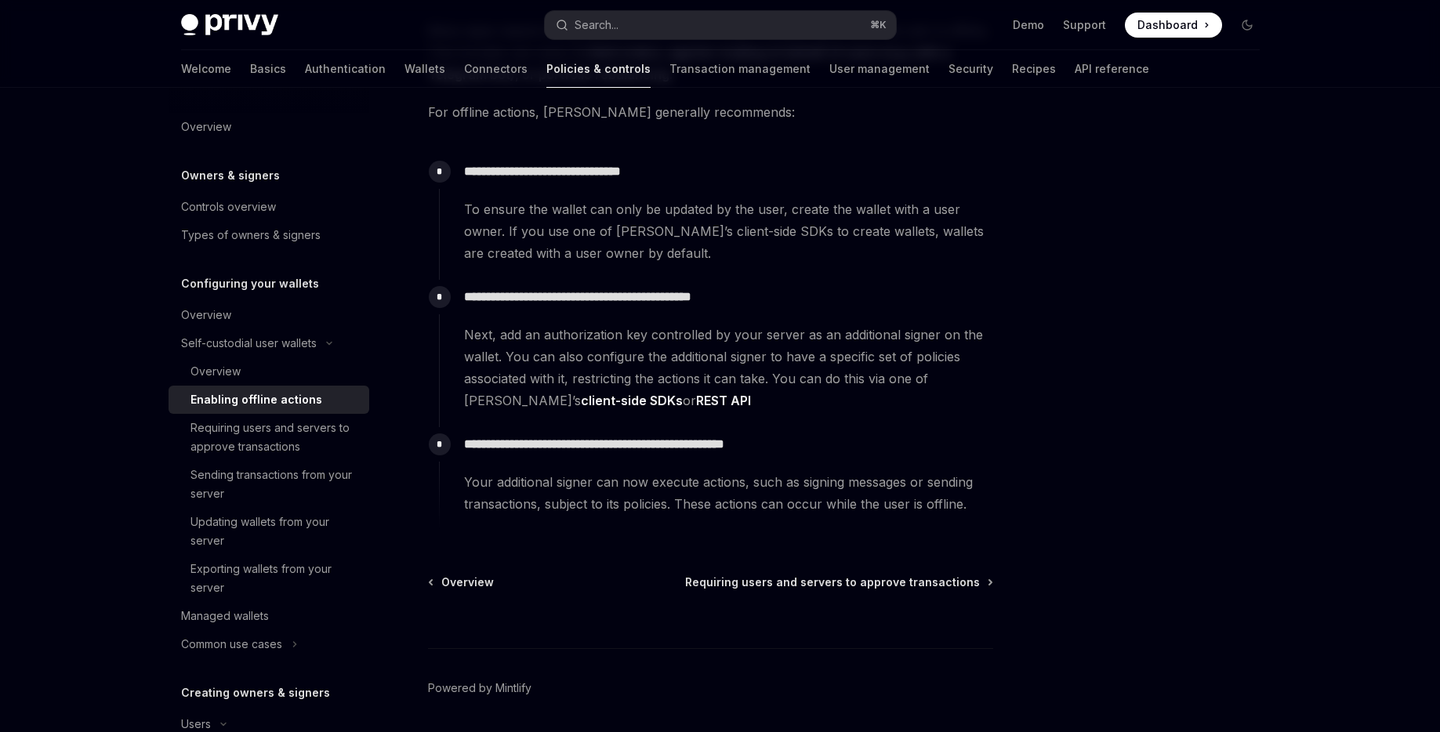
scroll to position [180, 0]
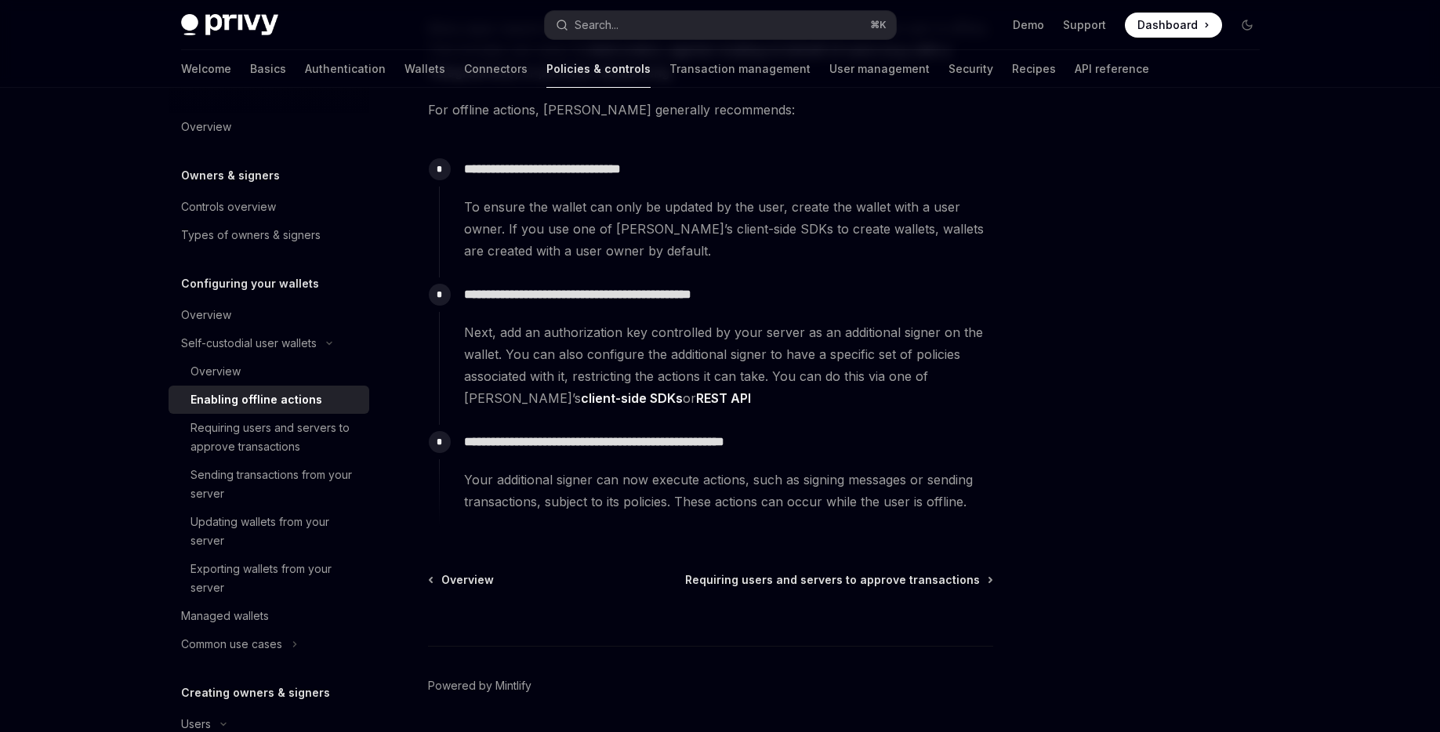
click at [581, 397] on link "client-side SDKs" at bounding box center [632, 398] width 102 height 16
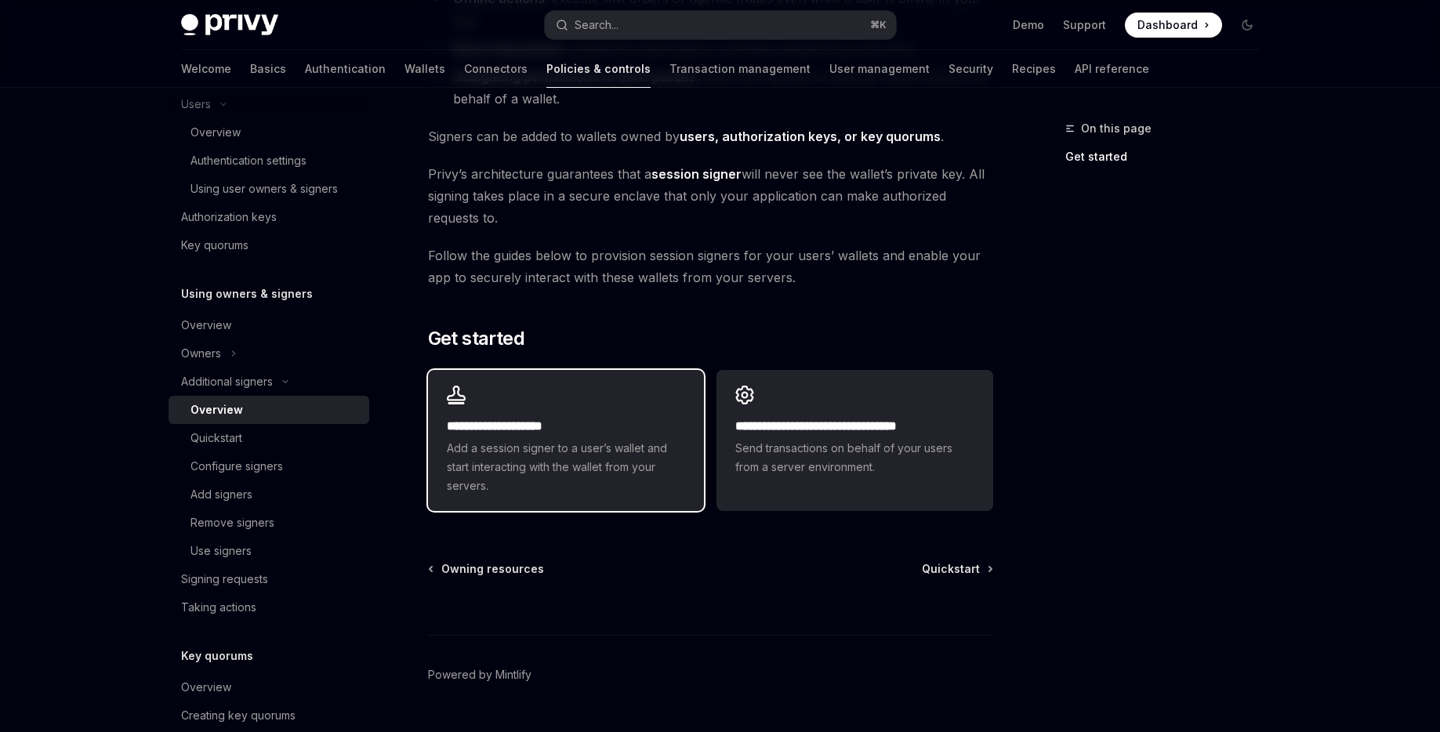
scroll to position [293, 0]
click at [520, 447] on span "Add a session signer to a user’s wallet and start interacting with the wallet f…" at bounding box center [566, 465] width 238 height 56
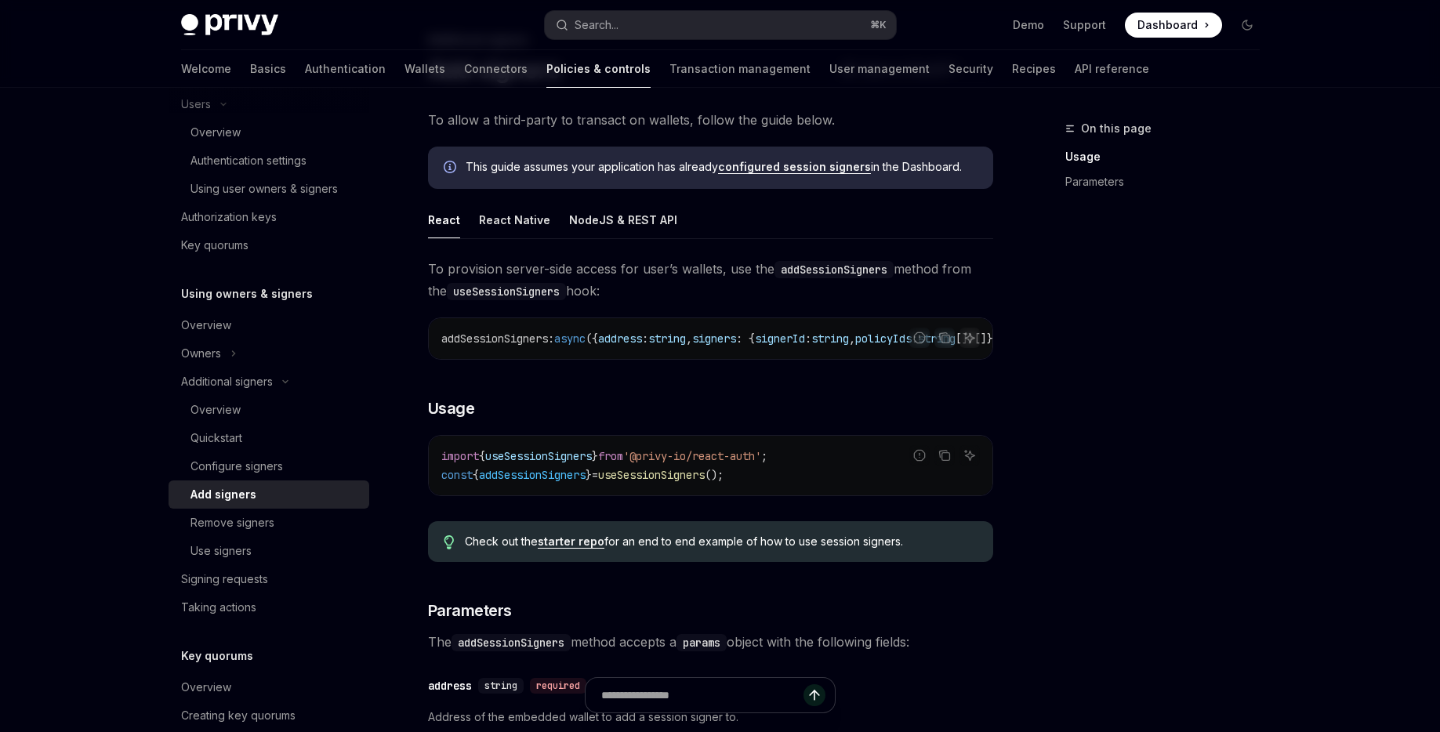
click at [540, 454] on code "import { useSessionSigners } from '@privy-io/react-auth' ; const { addSessionSi…" at bounding box center [710, 466] width 538 height 38
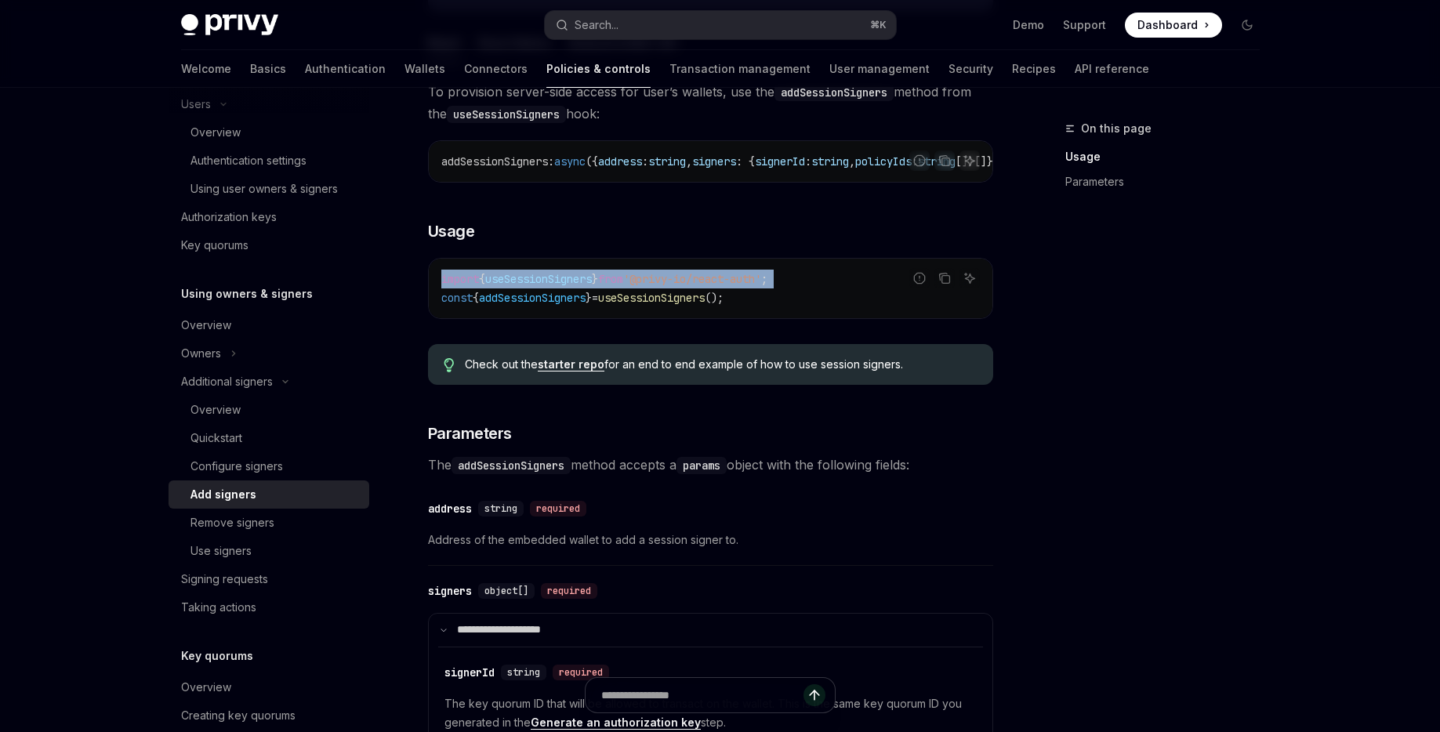
scroll to position [248, 0]
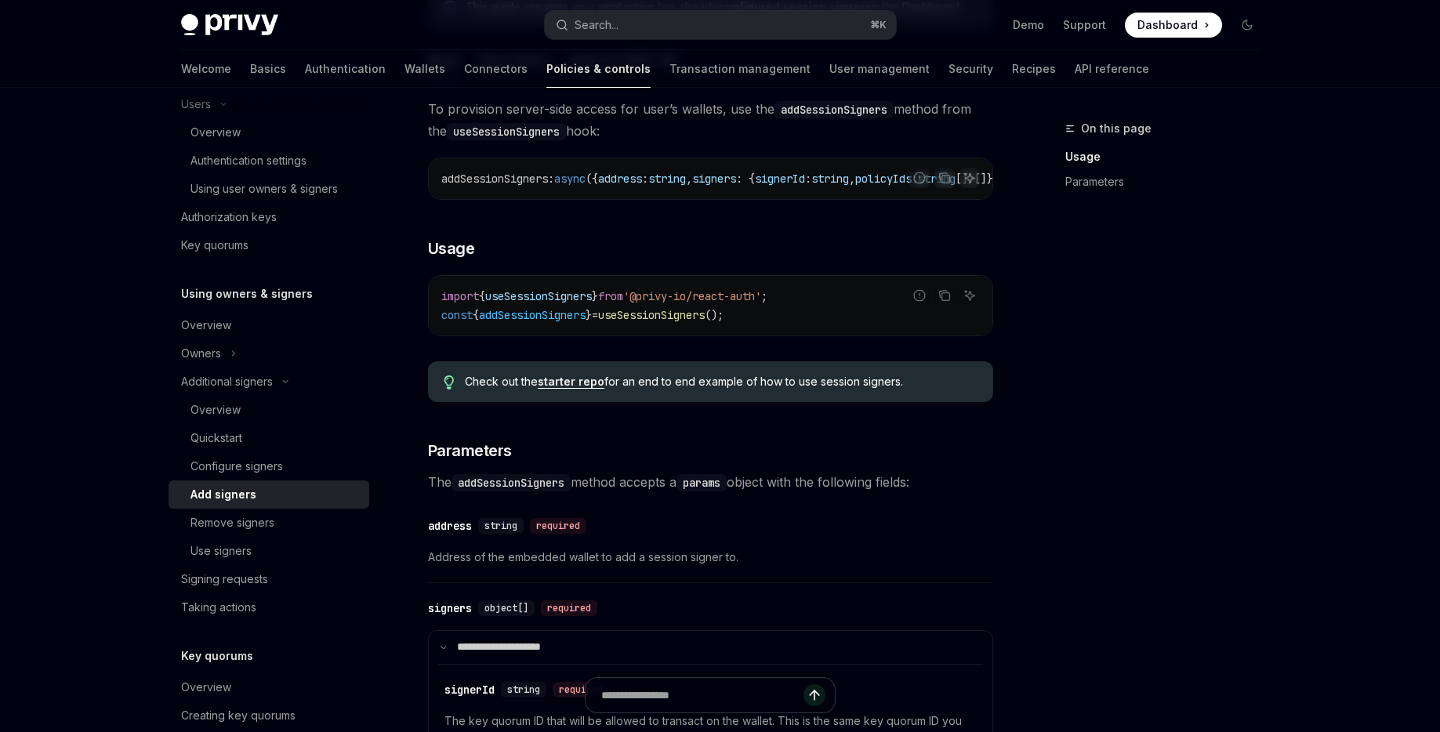
click at [723, 320] on span "();" at bounding box center [714, 315] width 19 height 14
click at [586, 310] on code "import { useSessionSigners } from '@privy-io/react-auth' ; const { addSessionSi…" at bounding box center [710, 306] width 538 height 38
click at [568, 303] on span "useSessionSigners" at bounding box center [538, 296] width 107 height 14
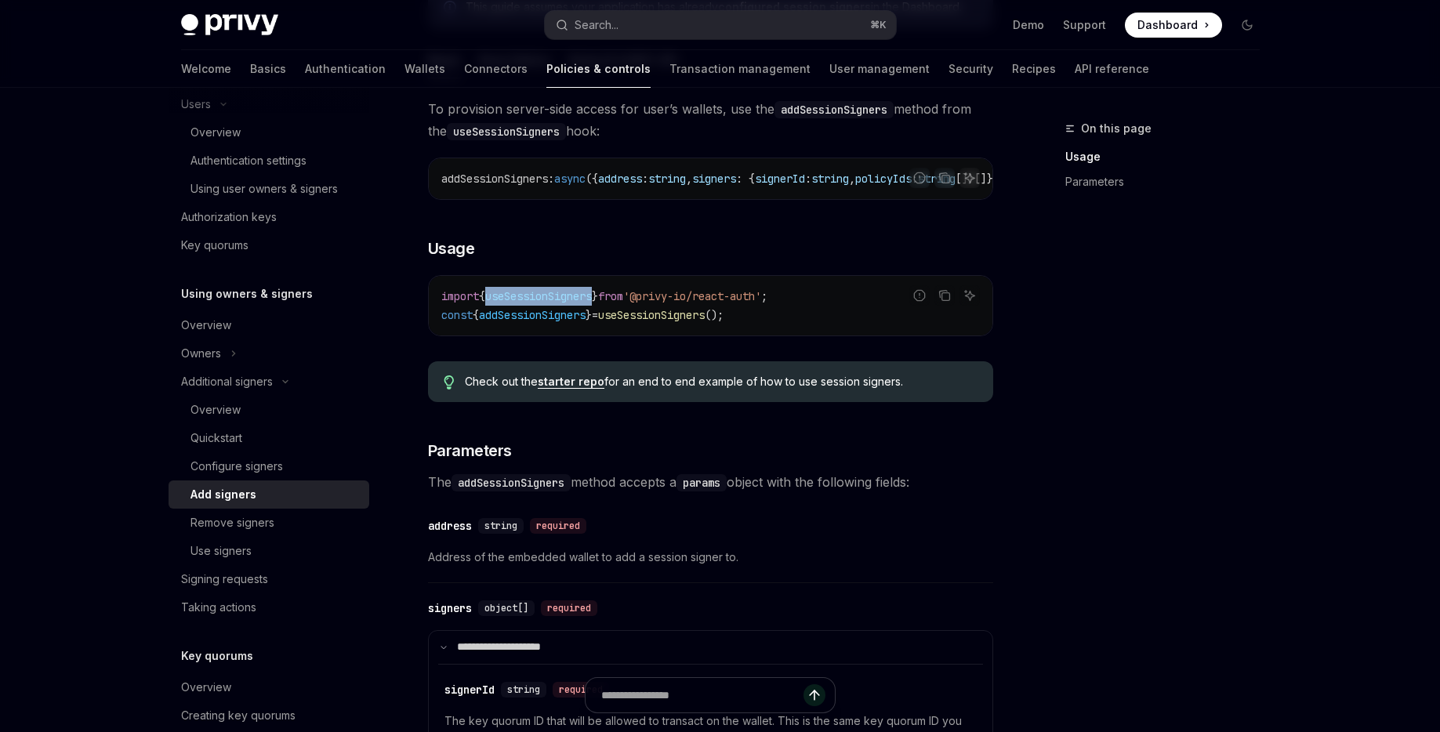
click at [568, 303] on span "useSessionSigners" at bounding box center [538, 296] width 107 height 14
copy span "useSessionSigners"
click at [511, 318] on span "addSessionSigners" at bounding box center [532, 315] width 107 height 14
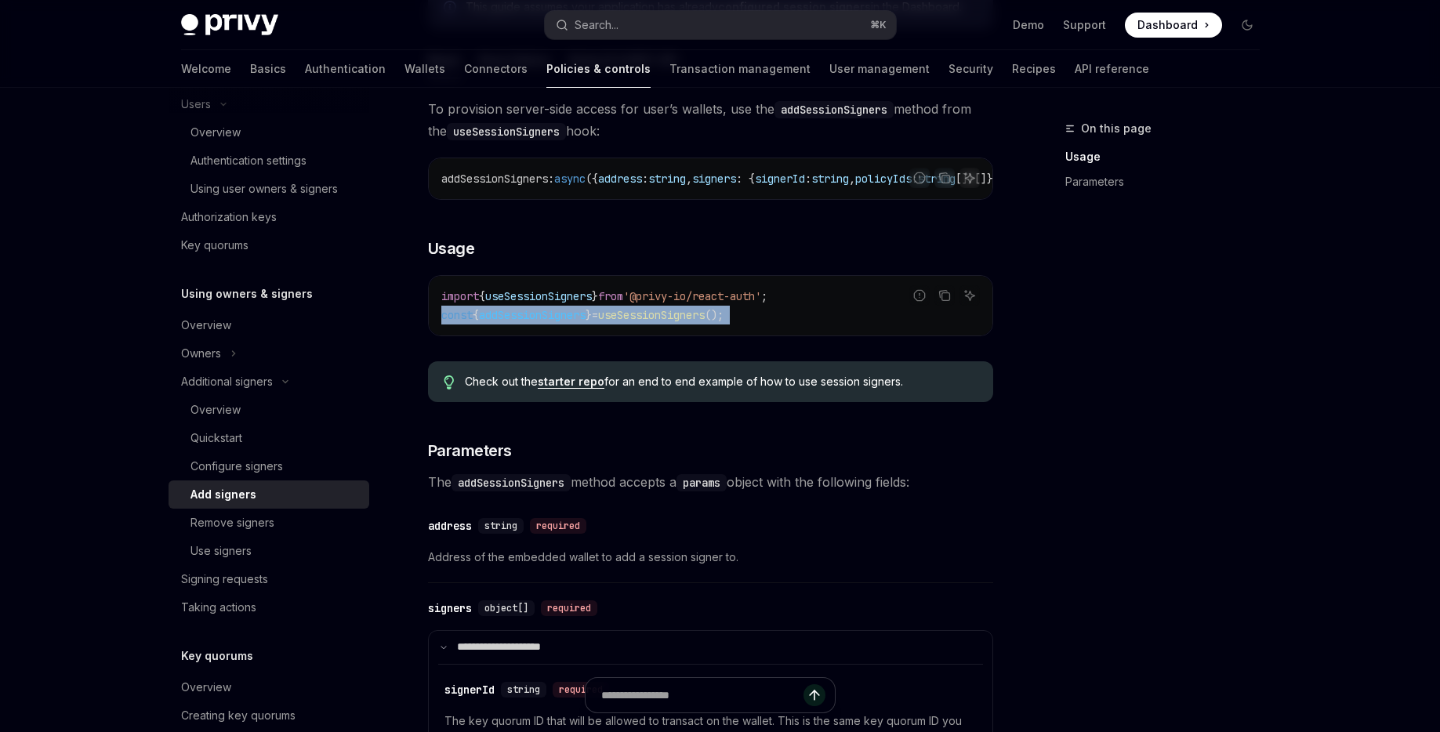
copy div "const { addSessionSigners } = useSessionSigners ();"
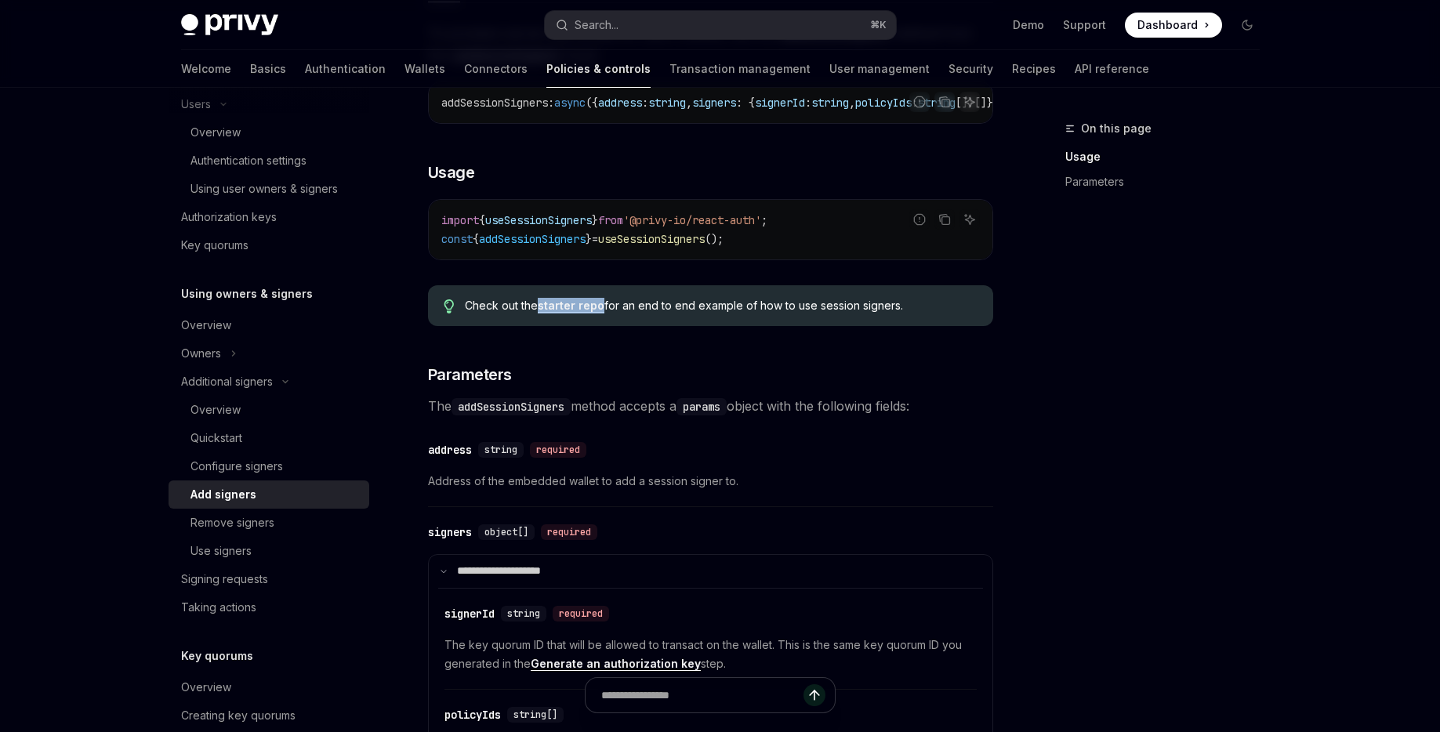
scroll to position [328, 0]
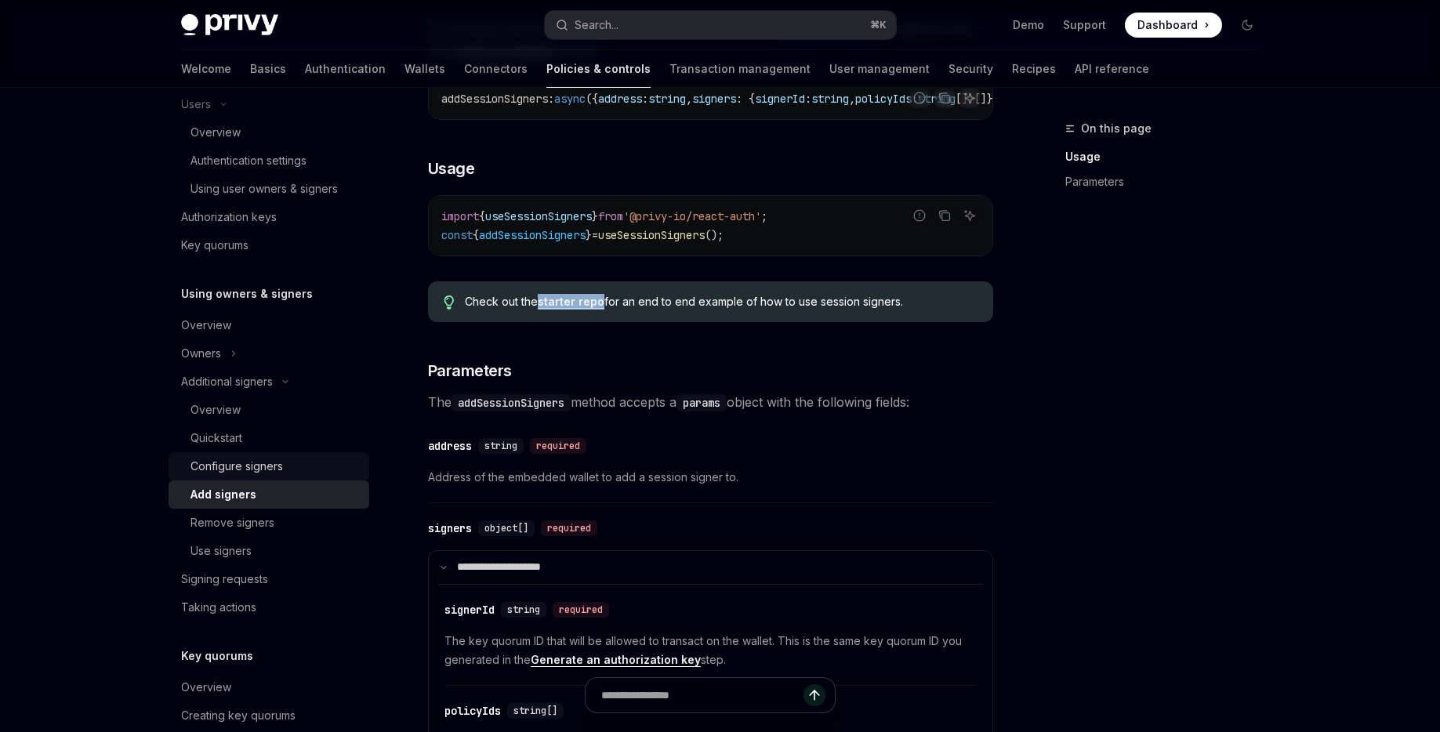
click at [248, 473] on div "Configure signers" at bounding box center [236, 466] width 92 height 19
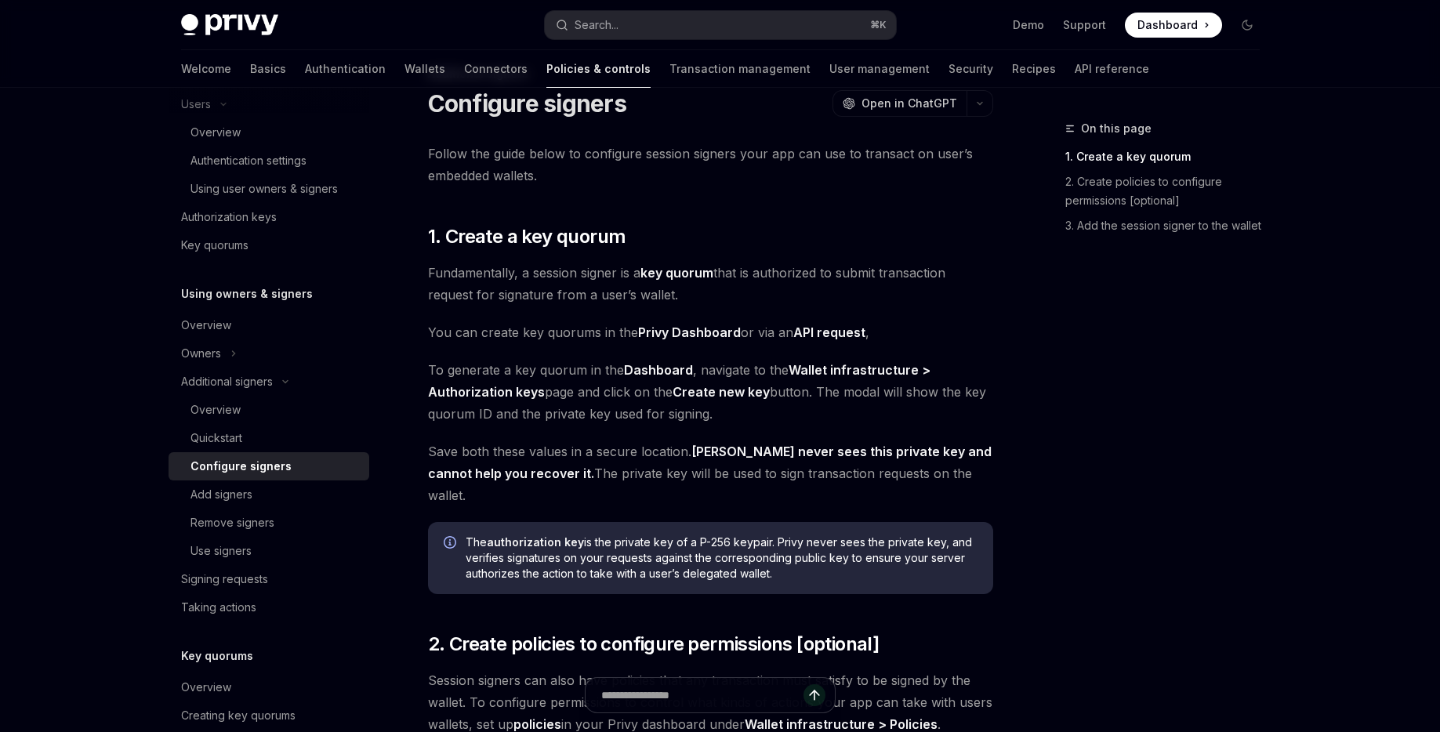
scroll to position [56, 0]
click at [205, 494] on div "Add signers" at bounding box center [221, 494] width 62 height 19
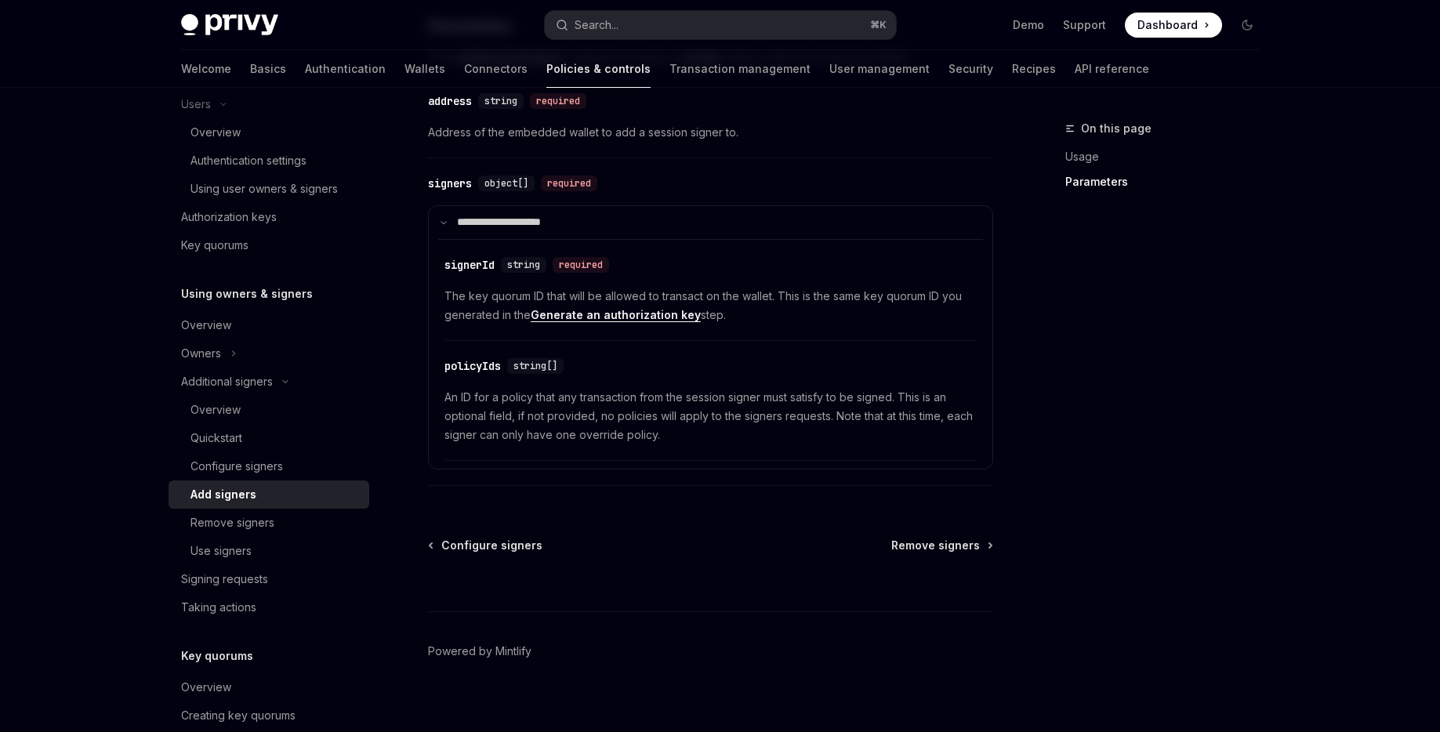
scroll to position [679, 0]
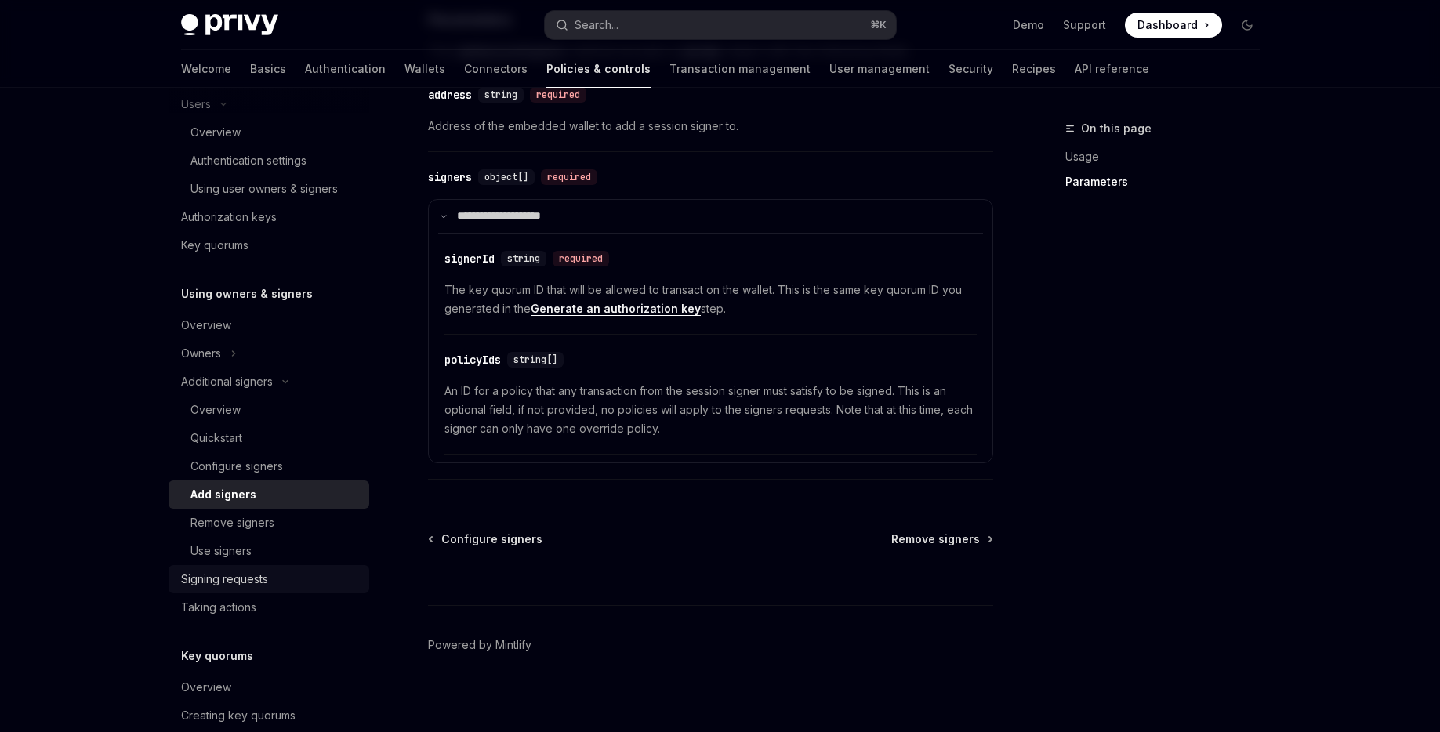
click at [208, 566] on link "Signing requests" at bounding box center [269, 579] width 201 height 28
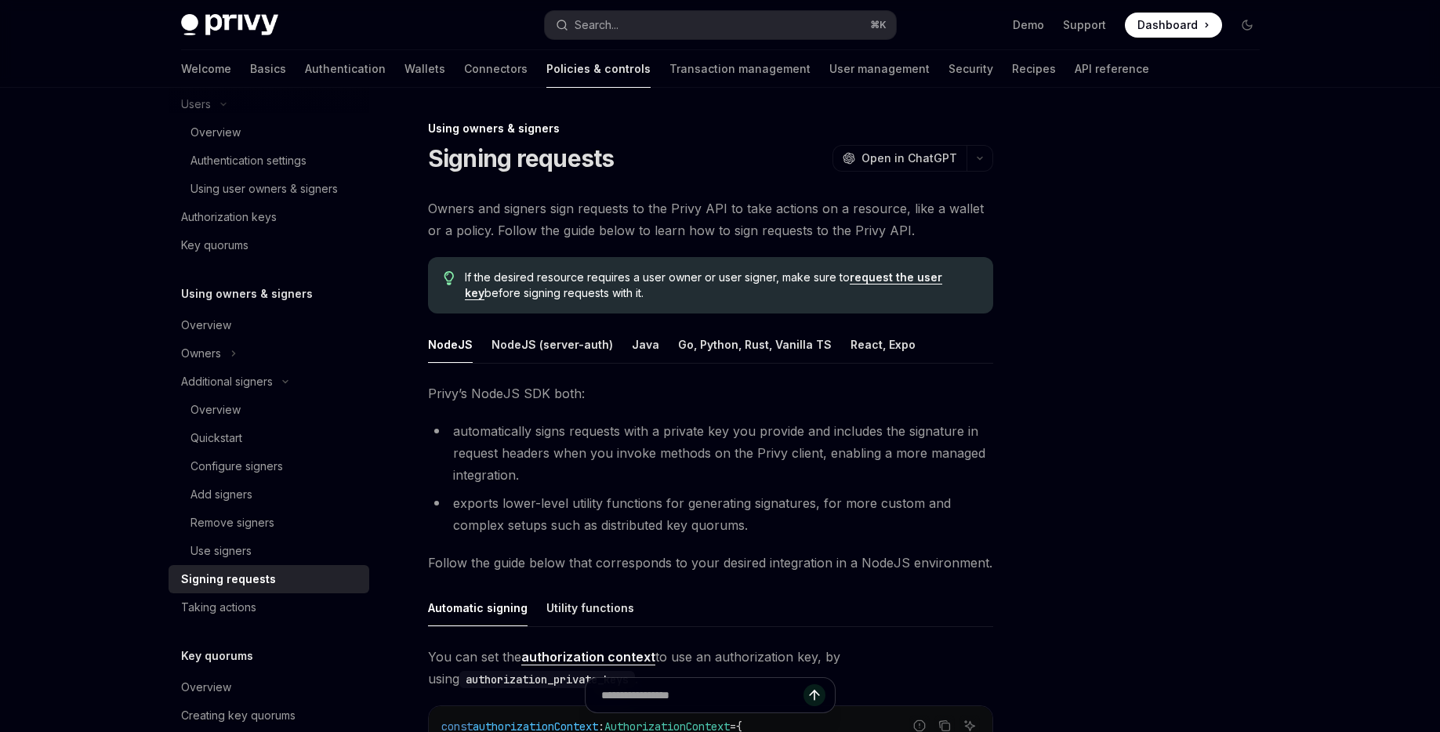
scroll to position [38, 0]
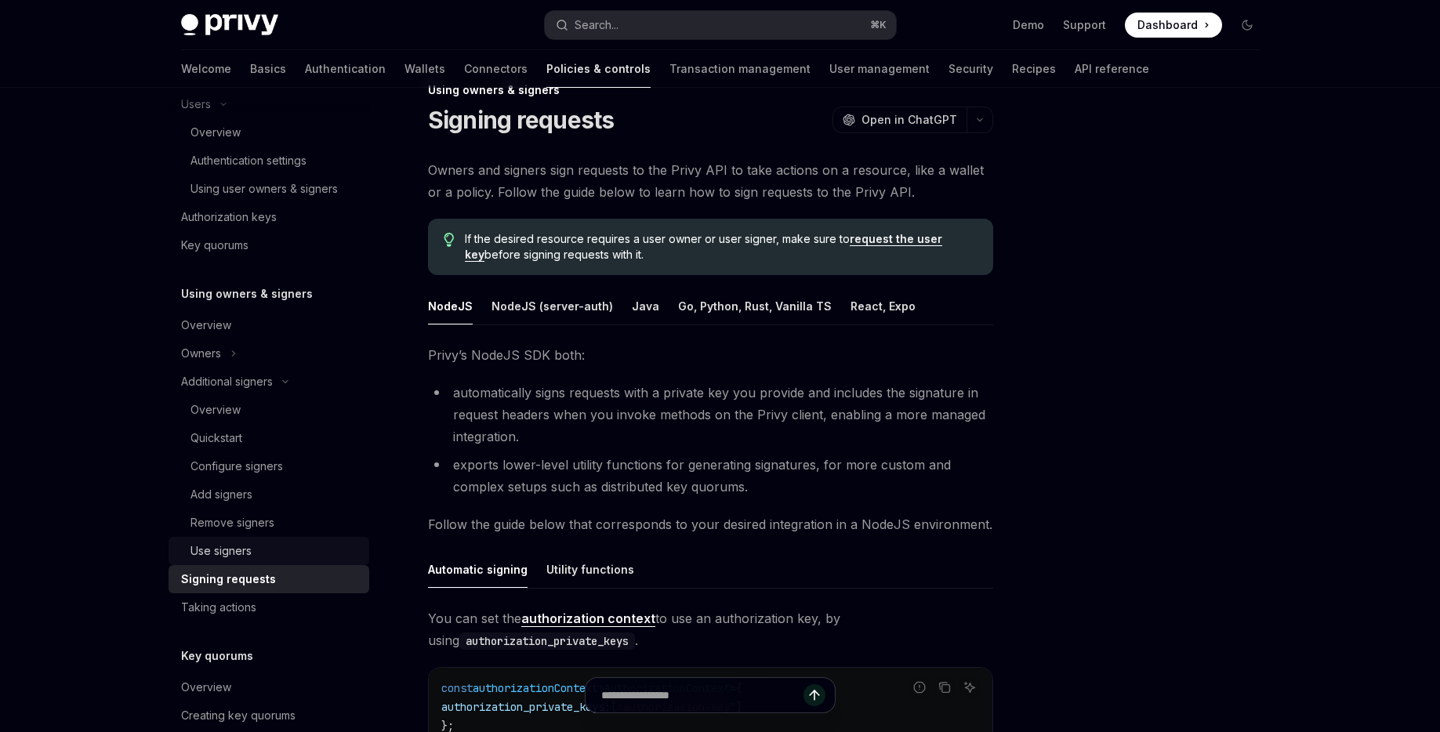
click at [218, 557] on div "Use signers" at bounding box center [220, 551] width 61 height 19
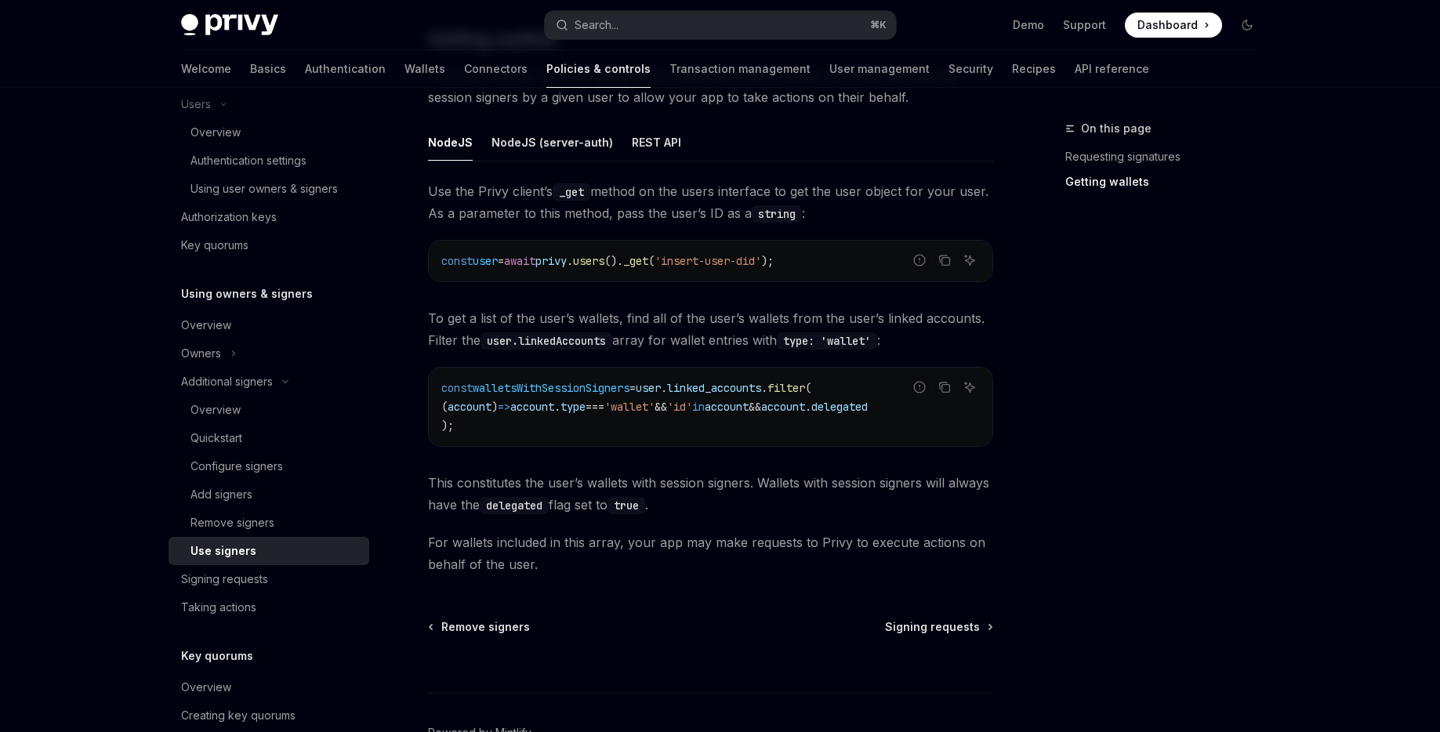
scroll to position [592, 0]
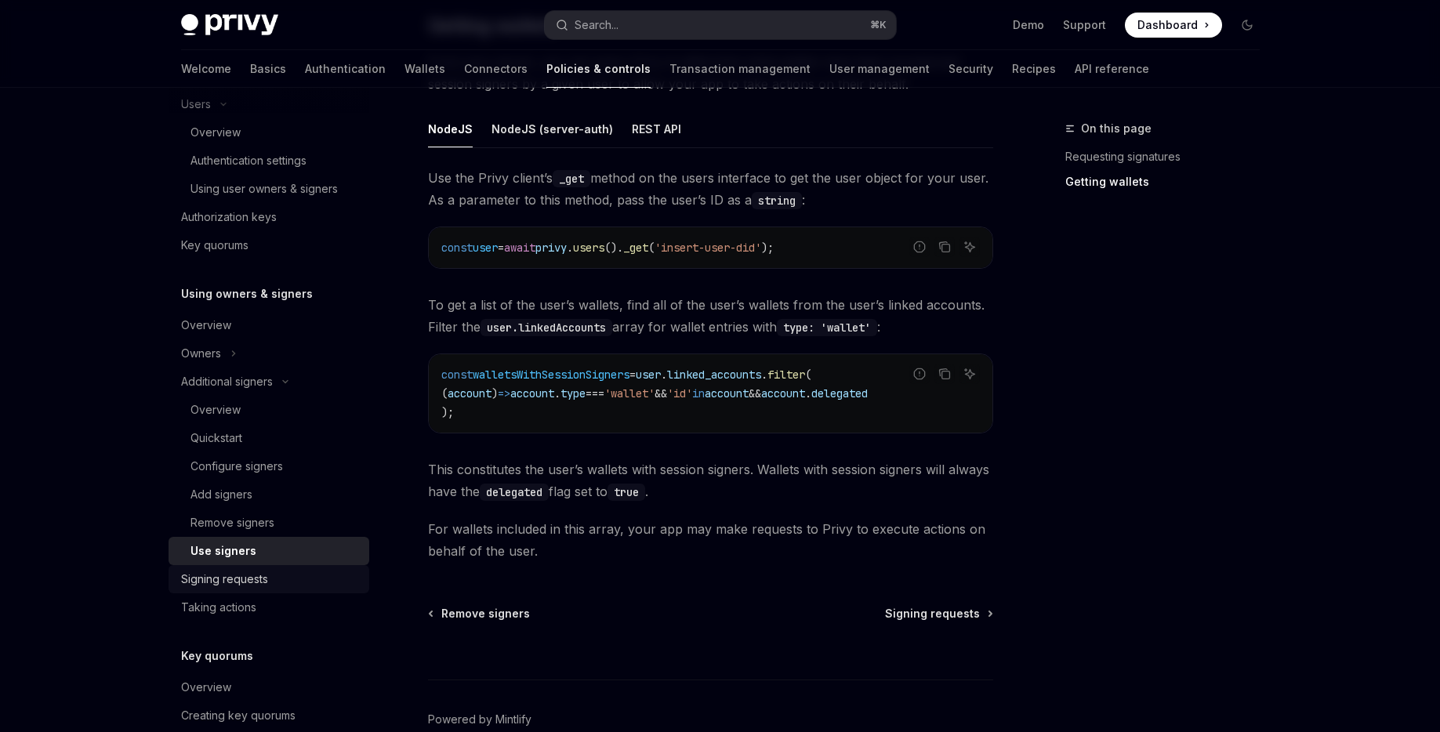
click at [296, 589] on link "Signing requests" at bounding box center [269, 579] width 201 height 28
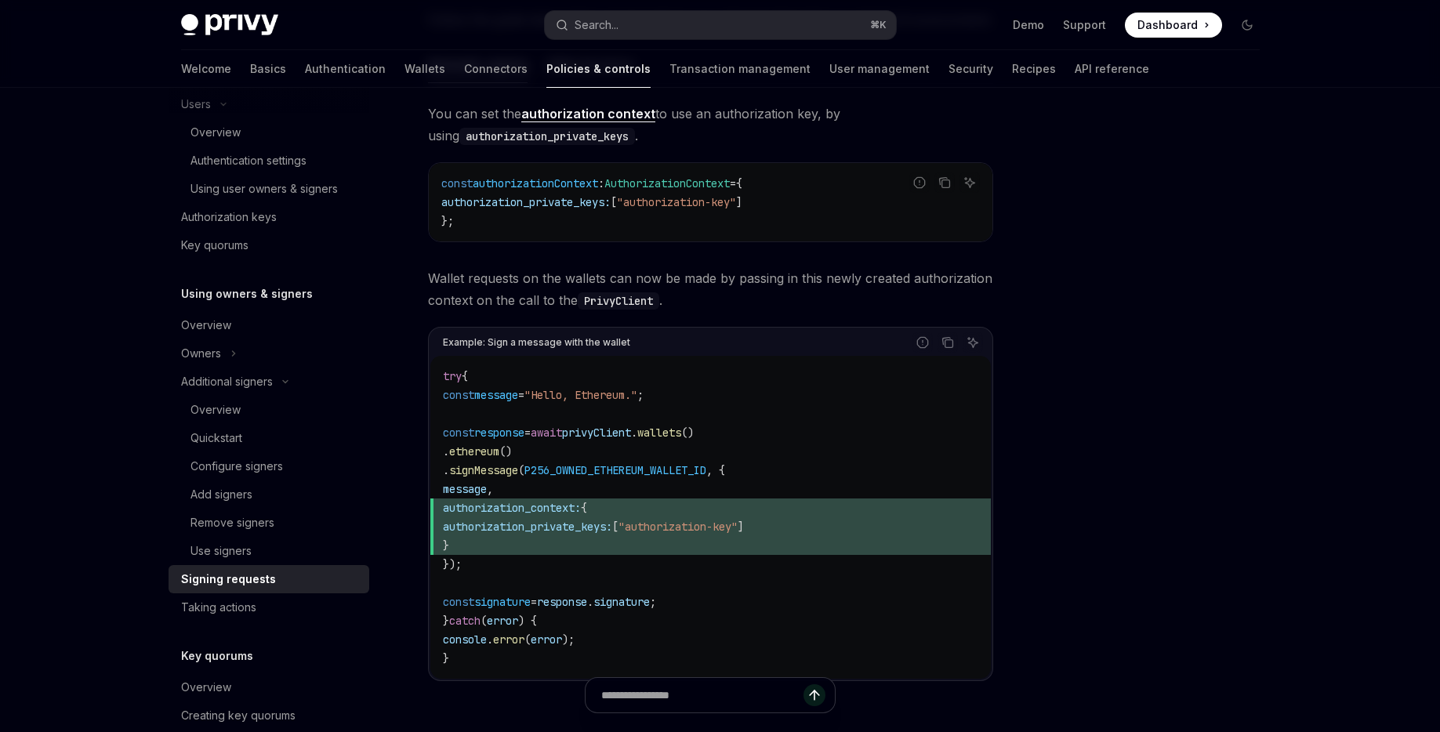
scroll to position [549, 0]
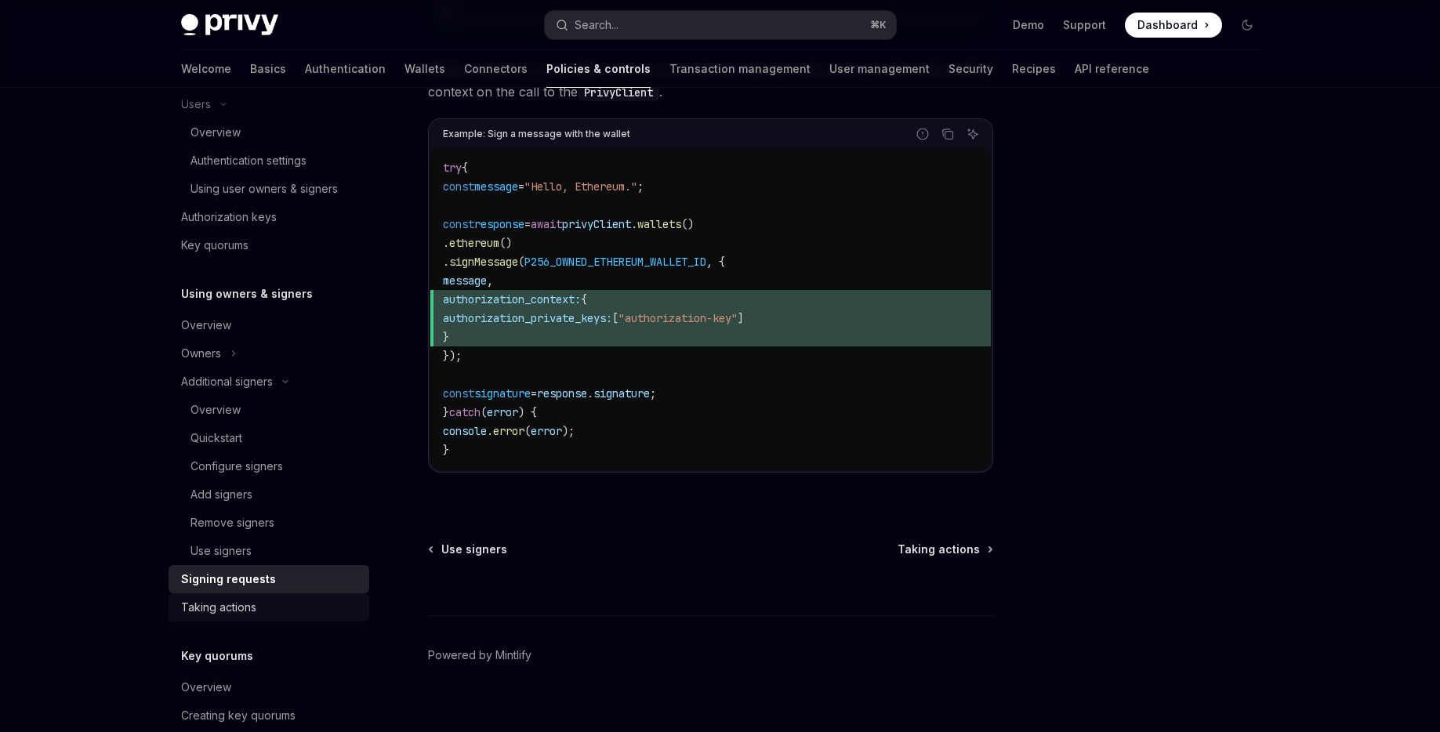
click at [260, 612] on div "Taking actions" at bounding box center [270, 607] width 179 height 19
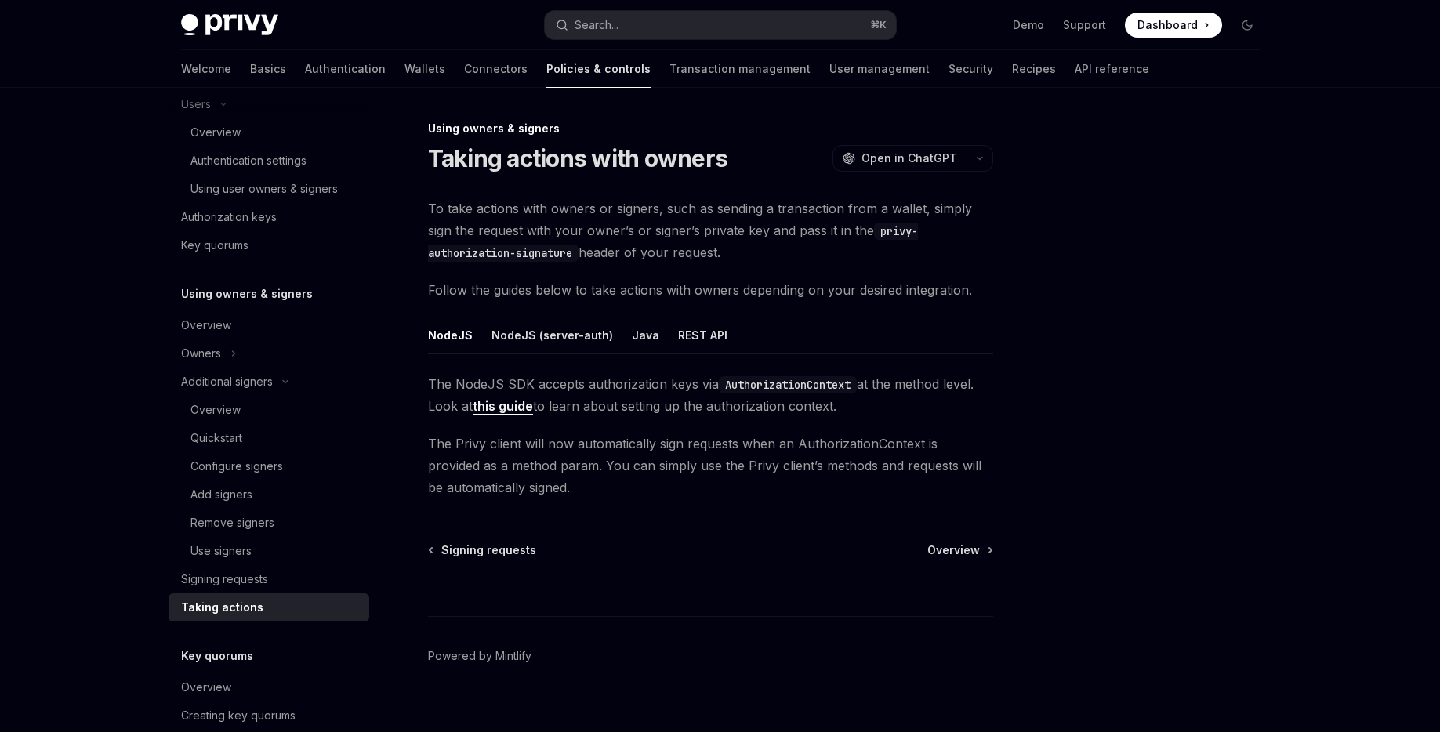
scroll to position [20, 0]
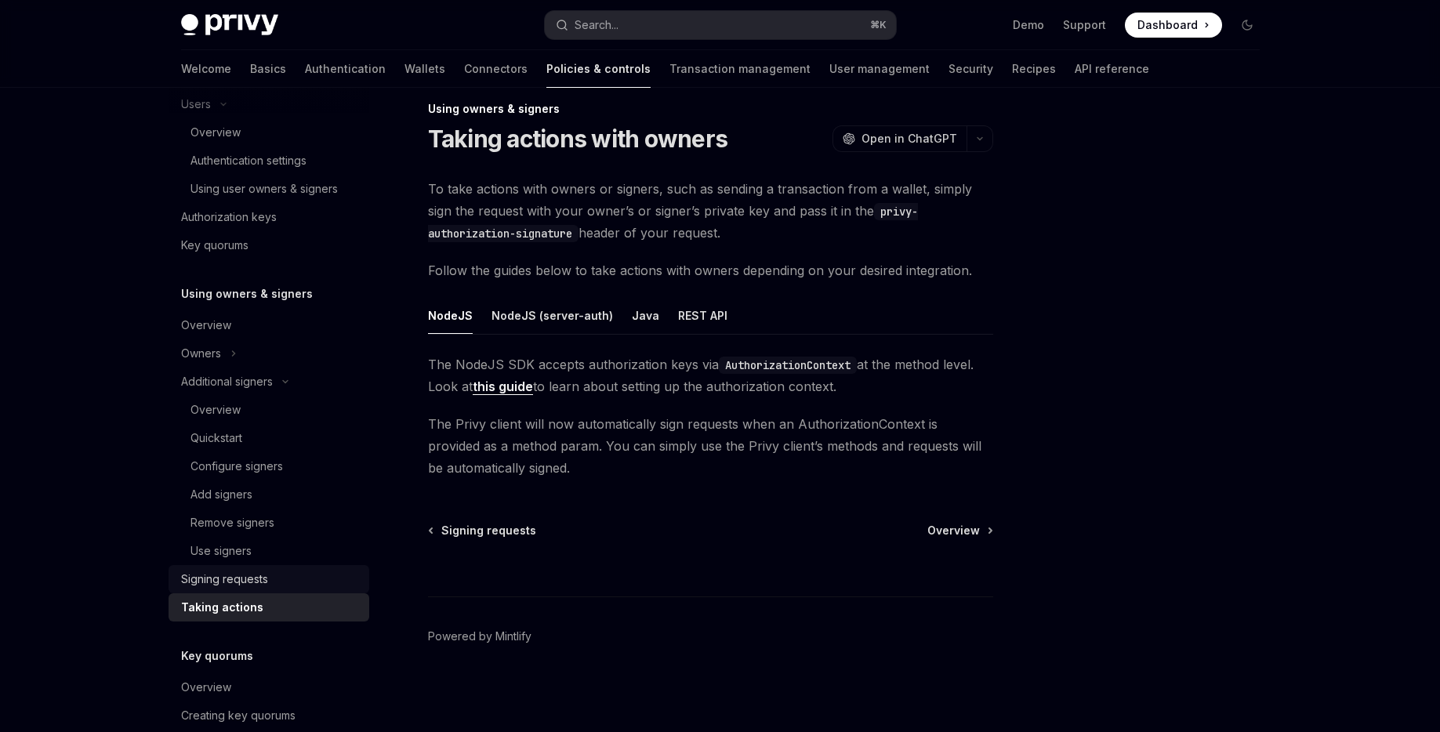
click at [241, 569] on link "Signing requests" at bounding box center [269, 579] width 201 height 28
type textarea "*"
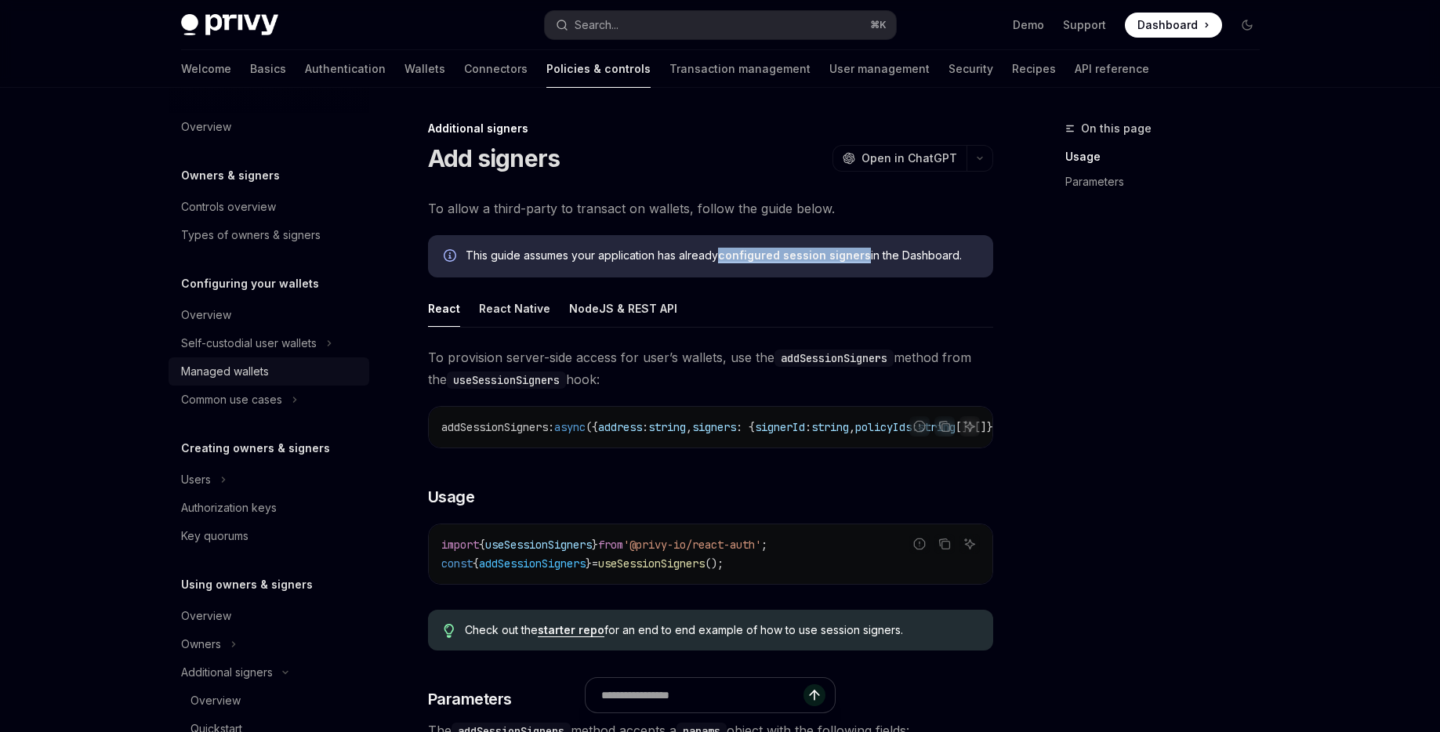
click at [249, 371] on div "Managed wallets" at bounding box center [225, 371] width 88 height 19
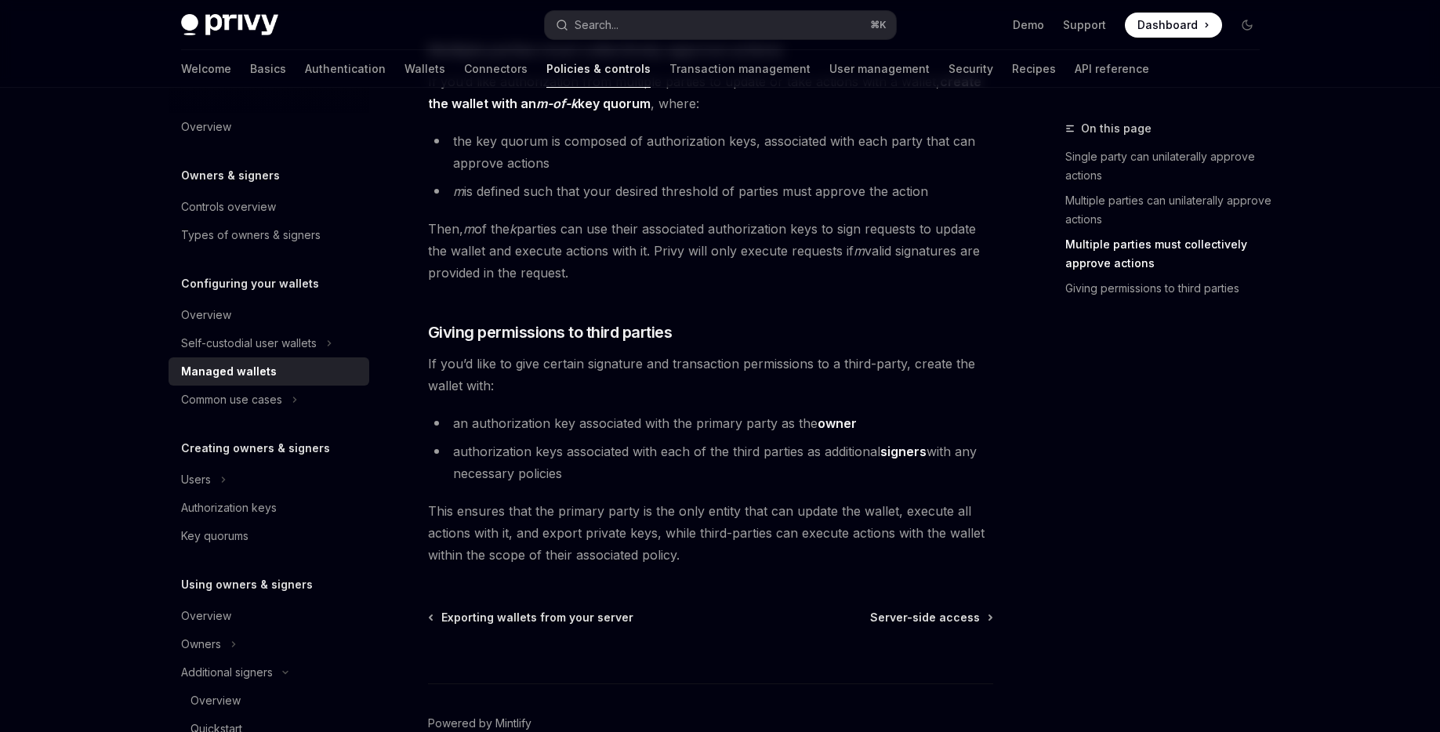
scroll to position [737, 0]
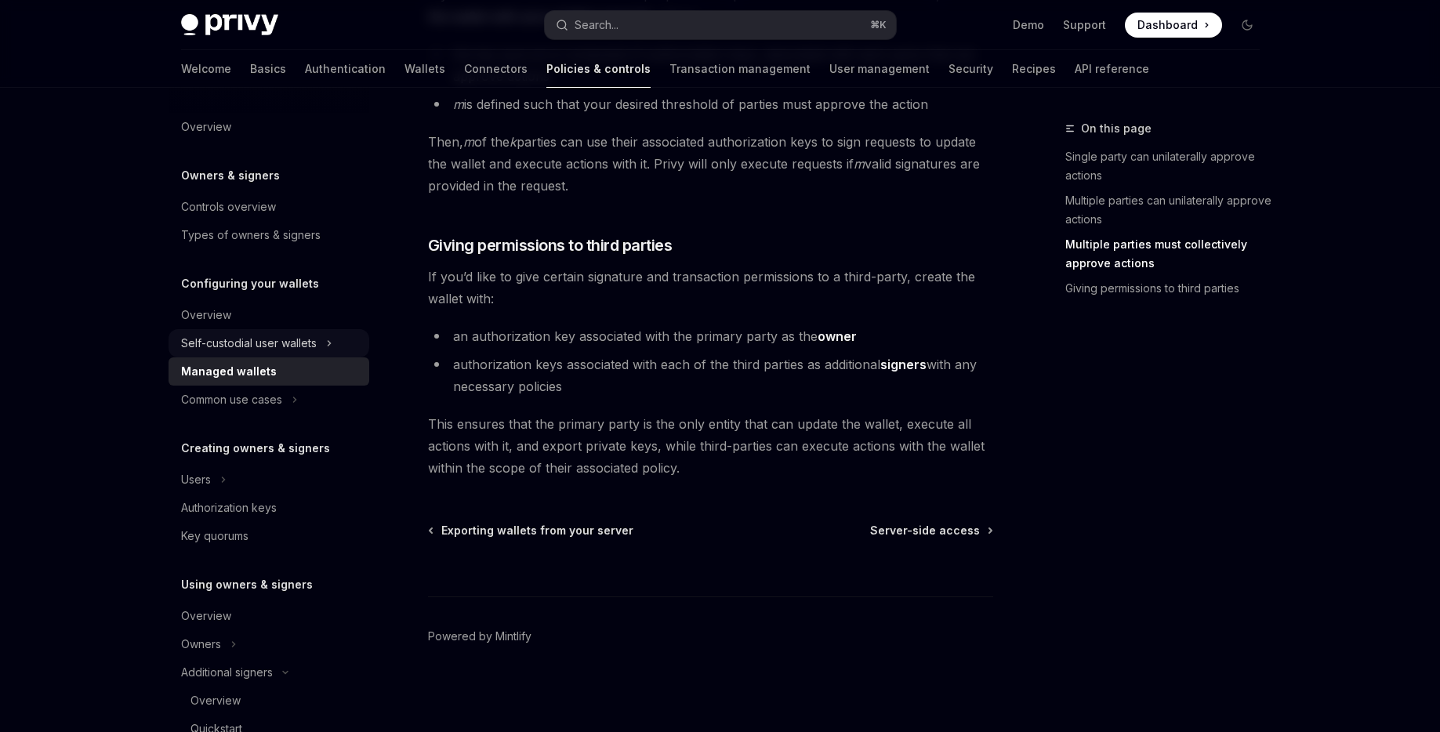
click at [250, 349] on div "Self-custodial user wallets" at bounding box center [249, 343] width 136 height 19
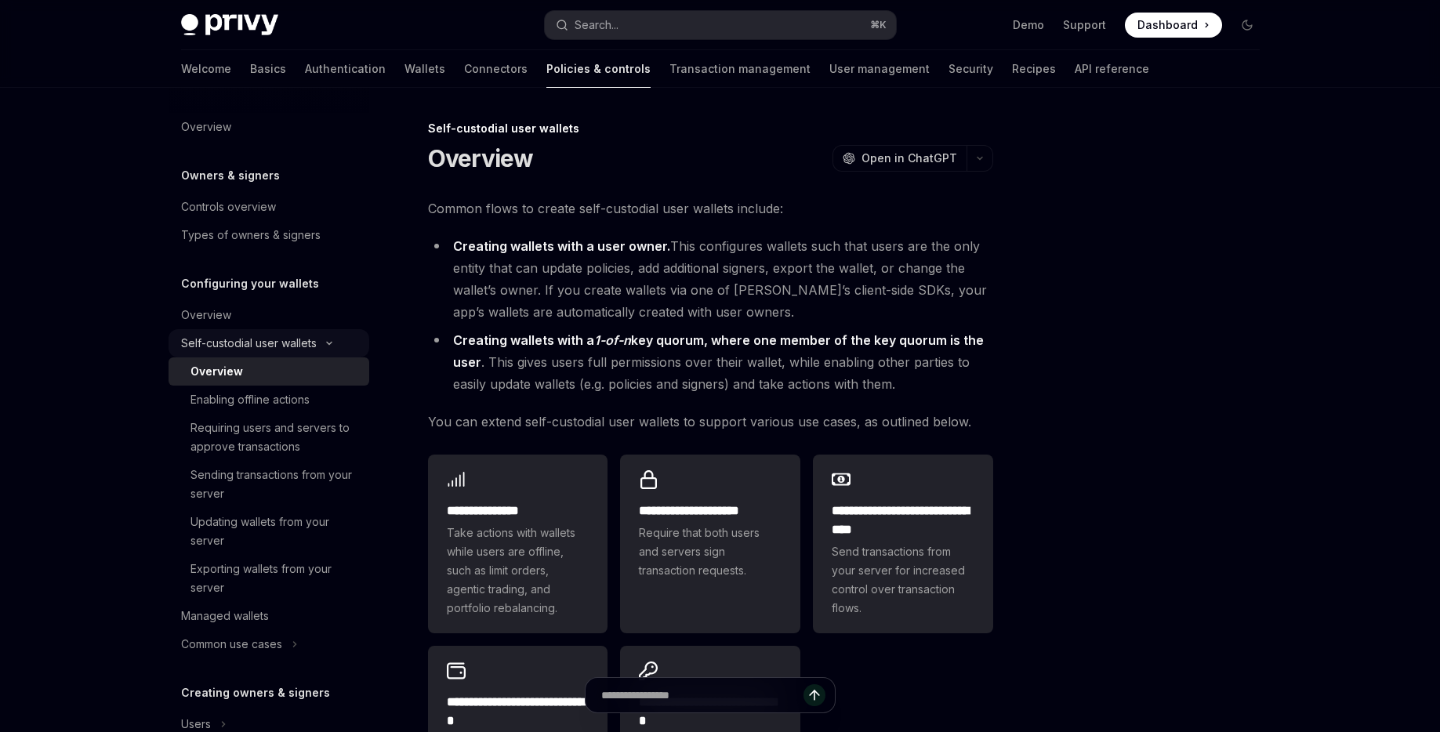
click at [250, 349] on div "Self-custodial user wallets" at bounding box center [249, 343] width 136 height 19
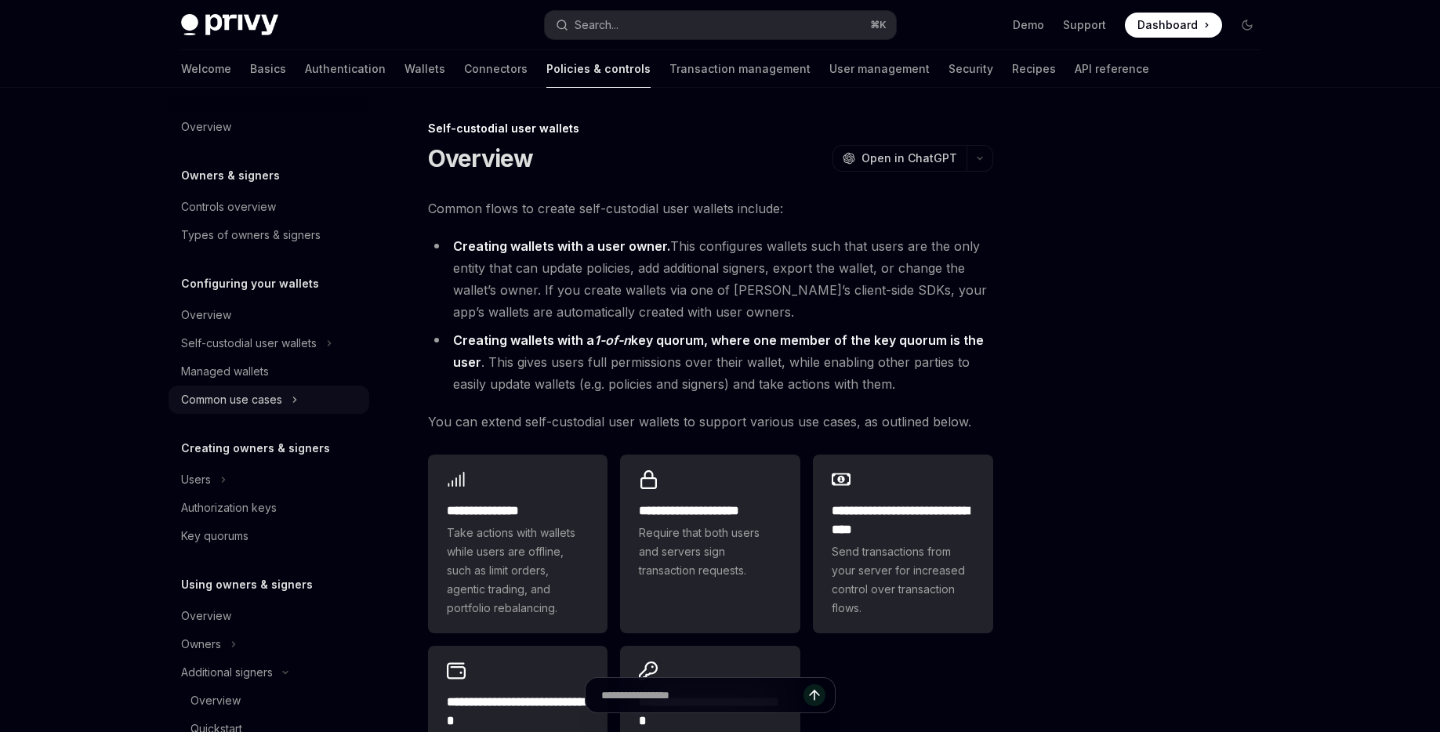
click at [246, 390] on div "Common use cases" at bounding box center [231, 399] width 101 height 19
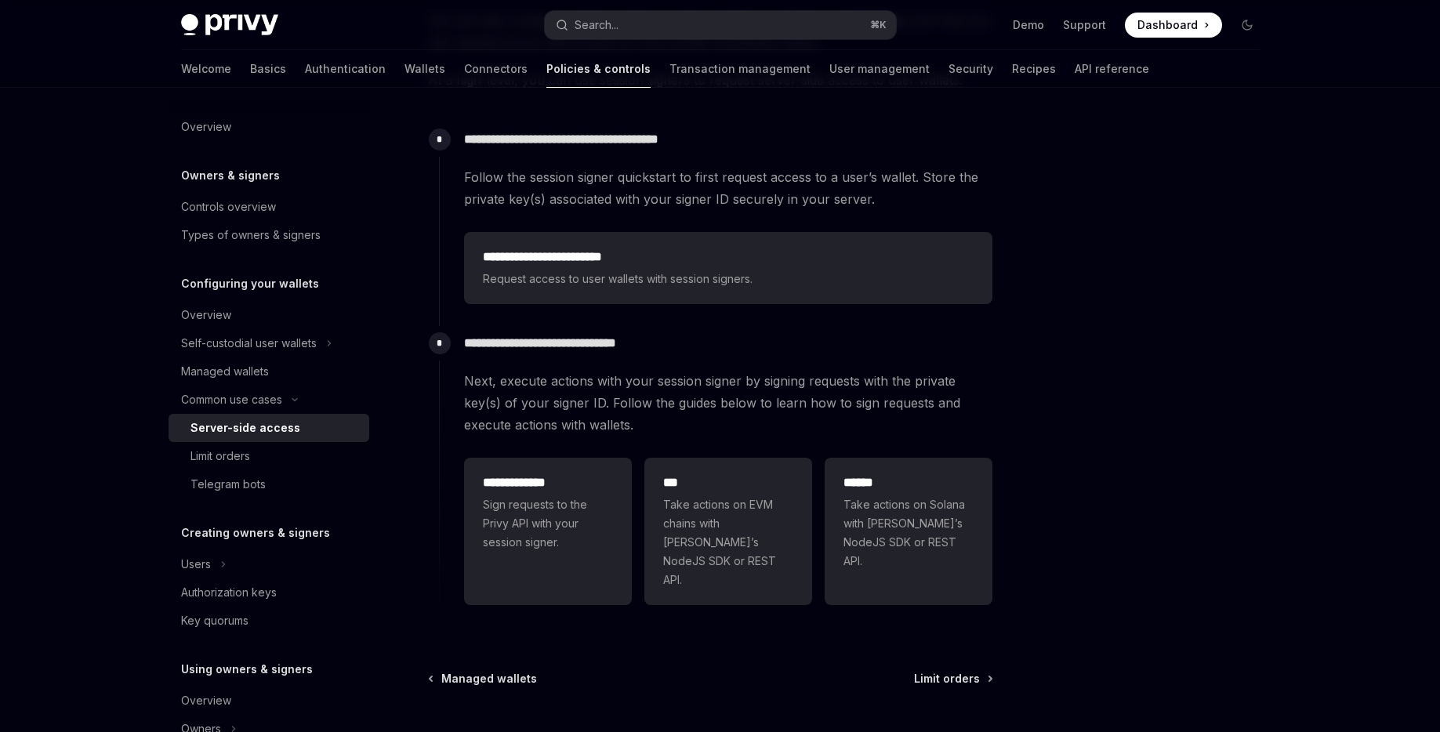
scroll to position [321, 0]
click at [263, 462] on div "Limit orders" at bounding box center [274, 456] width 169 height 19
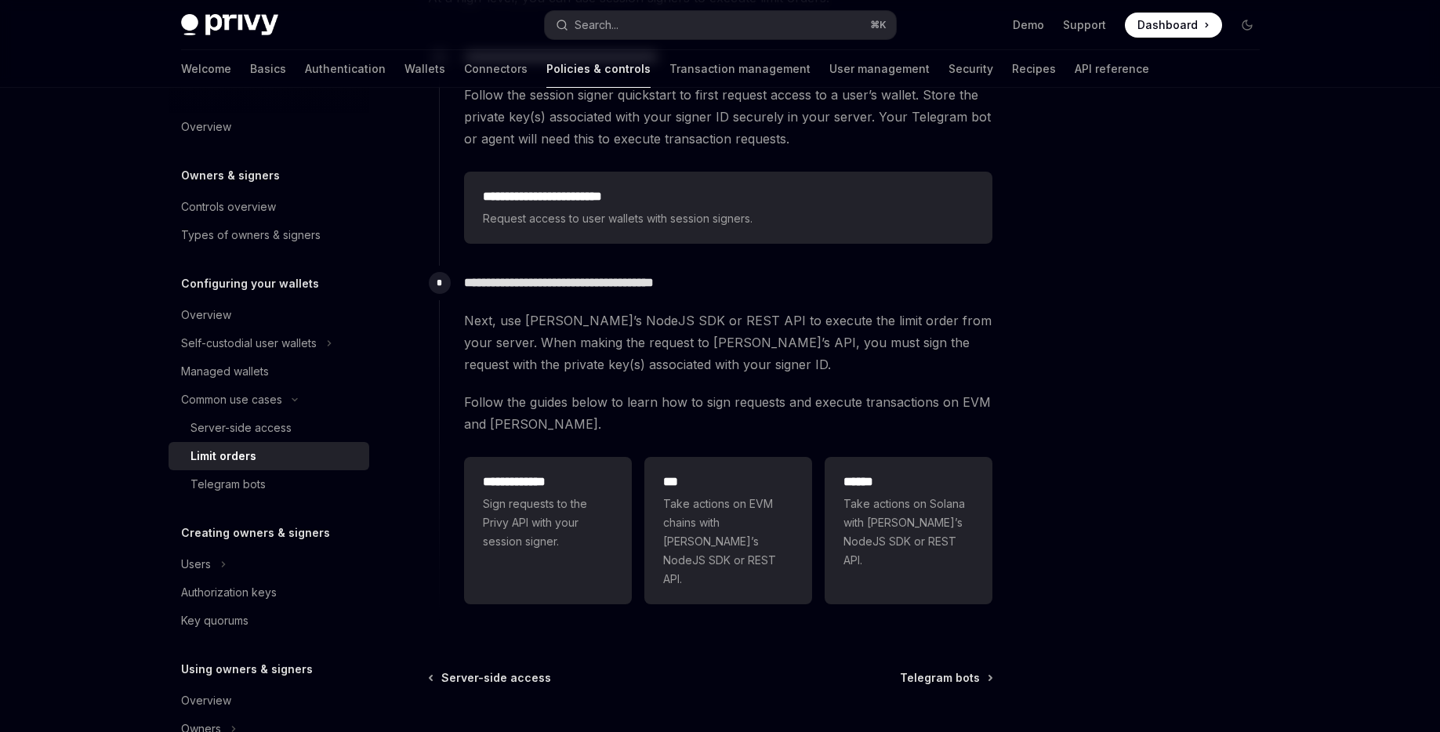
scroll to position [327, 0]
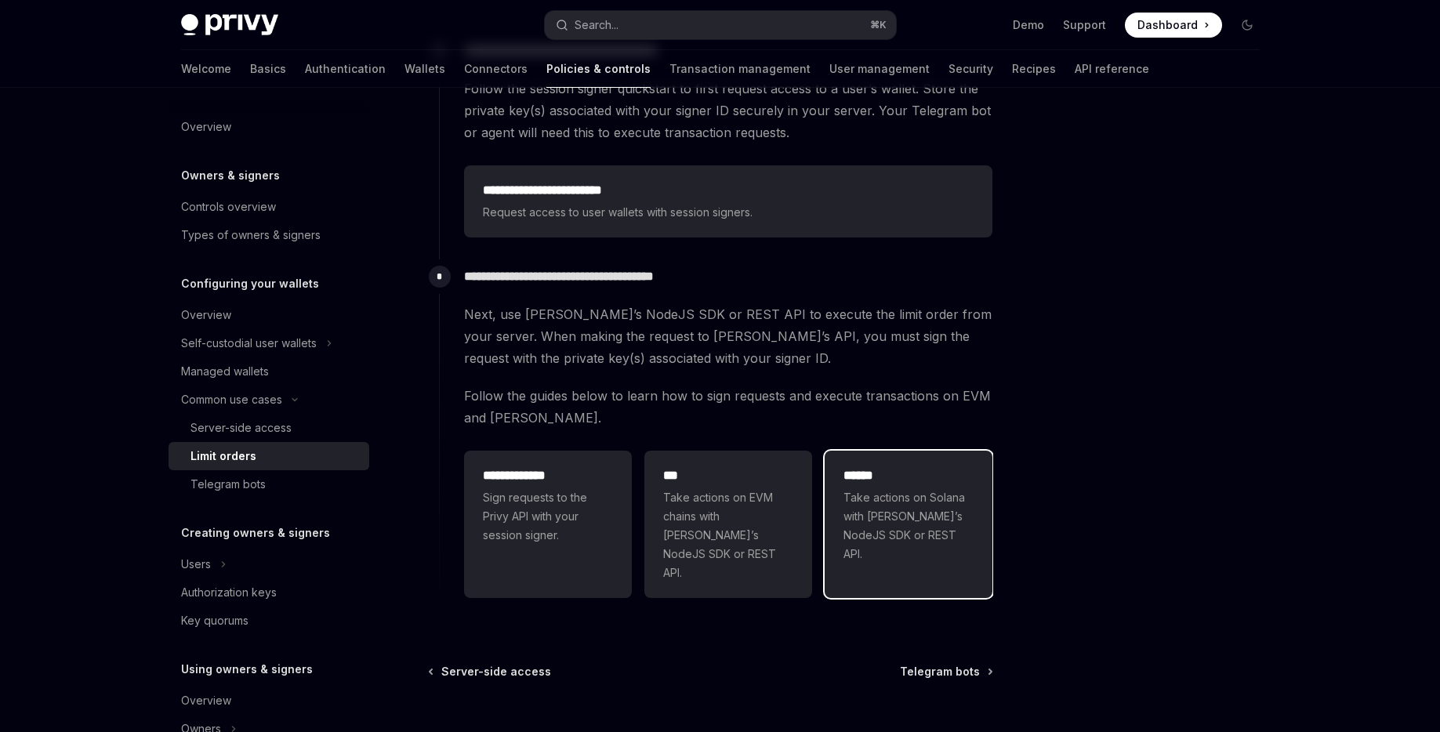
click at [875, 478] on h2 "******" at bounding box center [908, 475] width 130 height 19
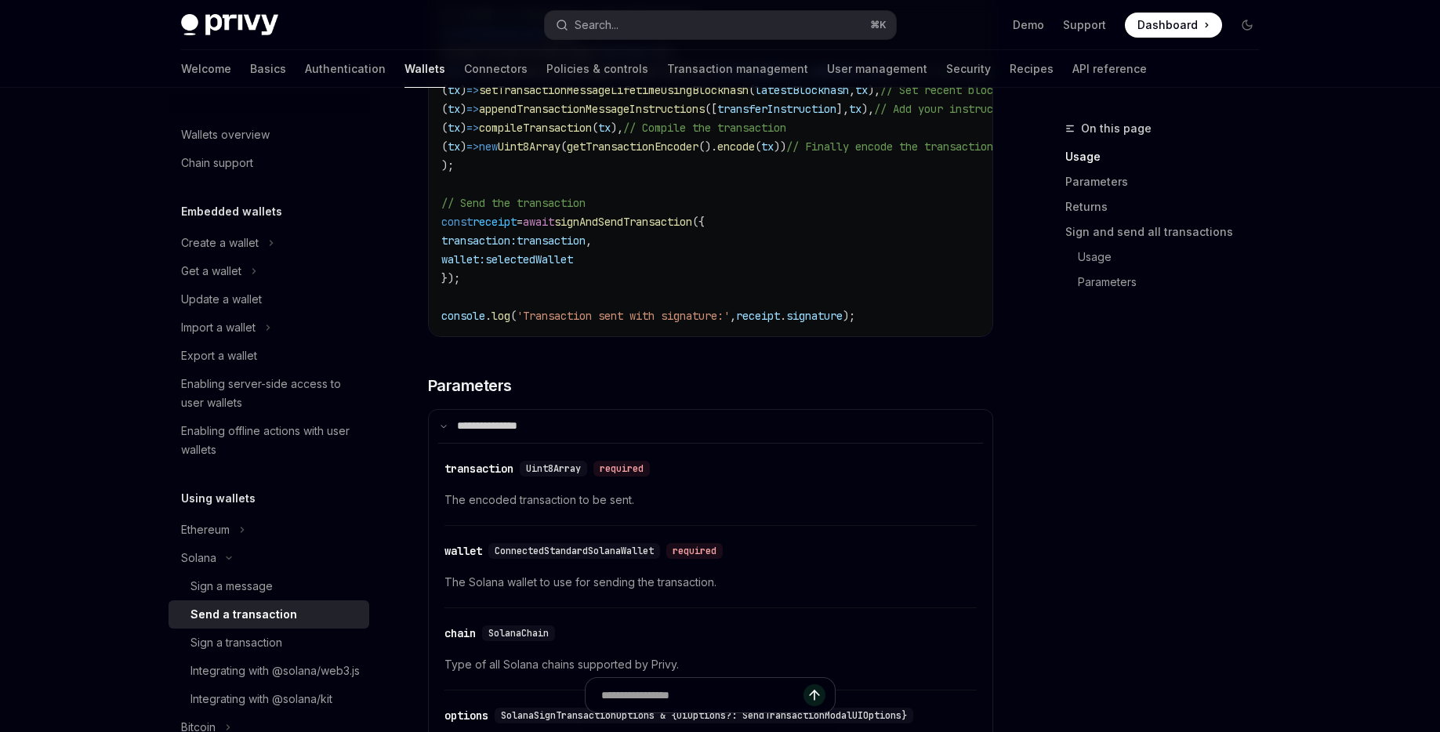
scroll to position [1303, 0]
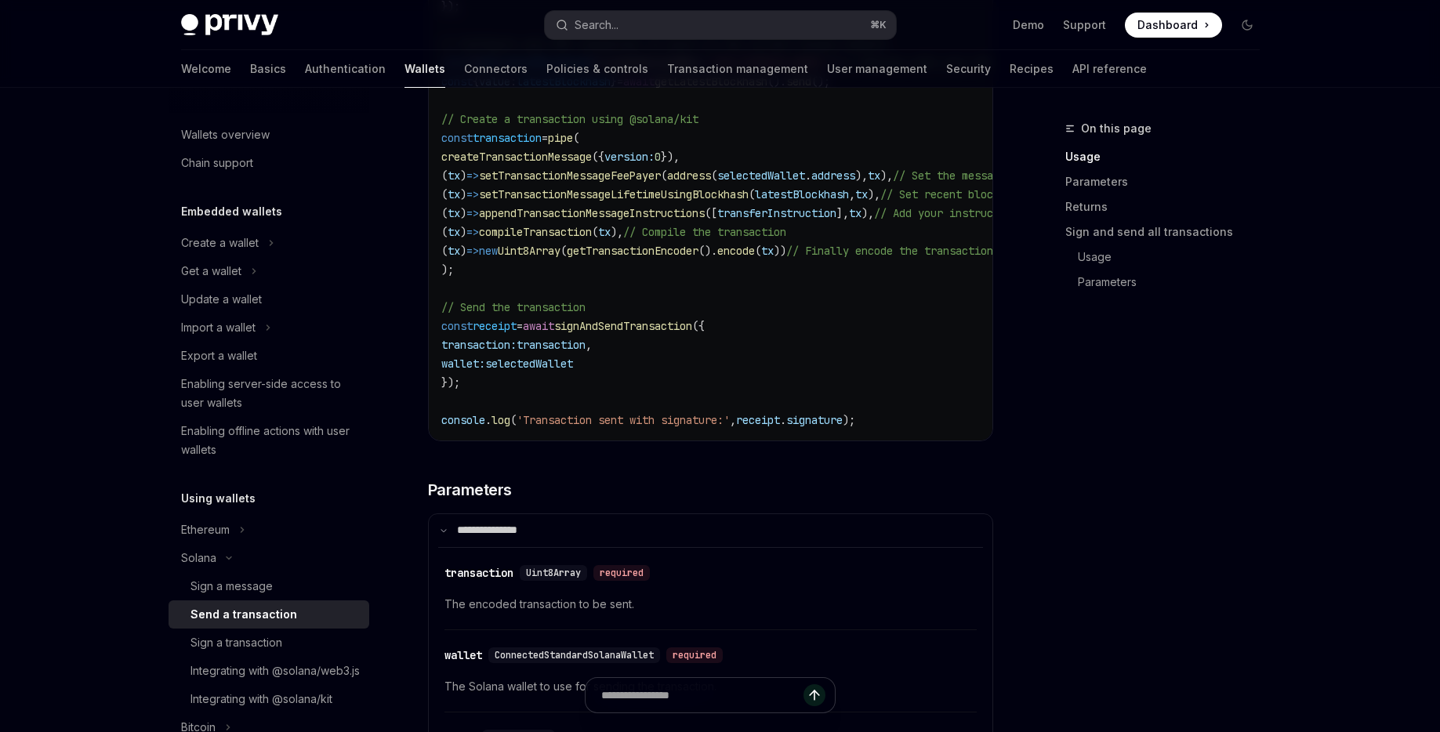
click at [553, 365] on span "selectedWallet" at bounding box center [529, 364] width 88 height 14
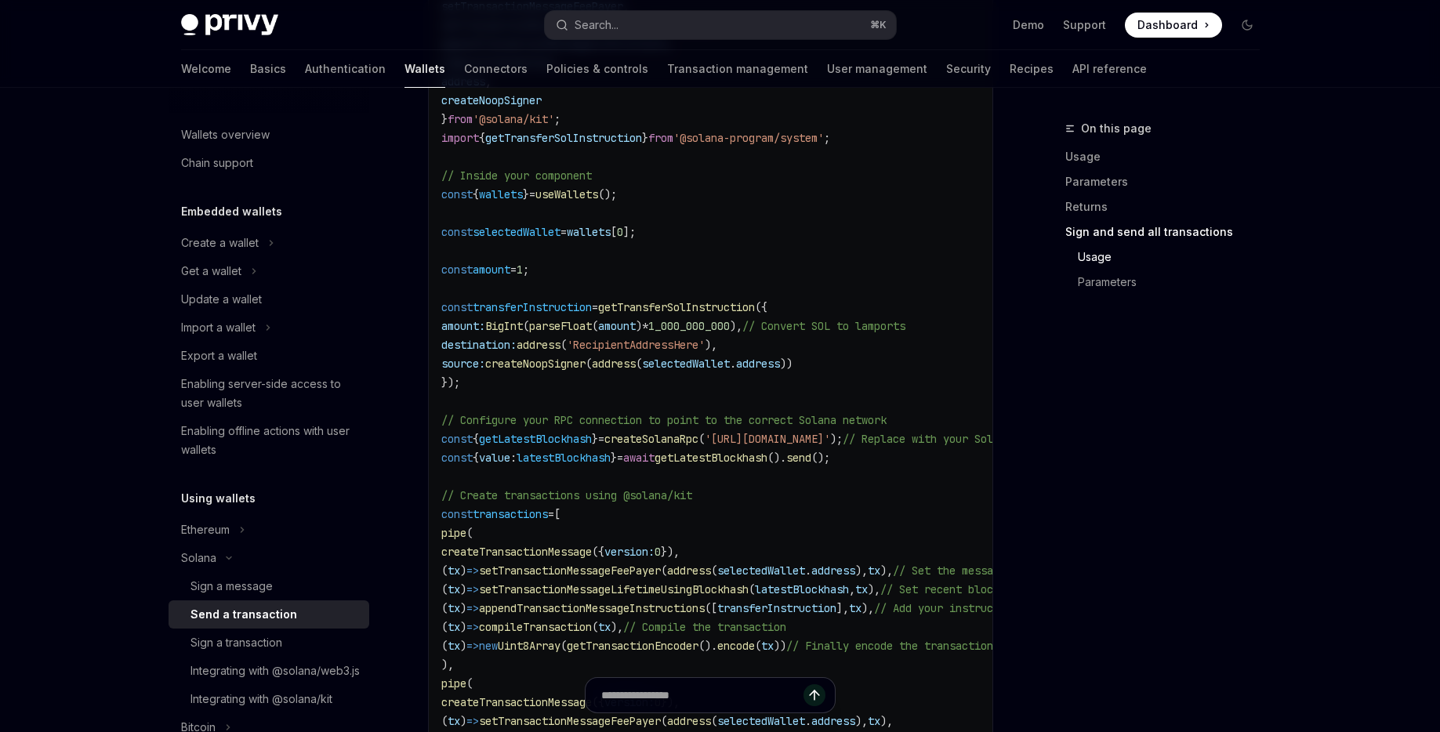
scroll to position [2761, 0]
click at [246, 644] on div "Sign a transaction" at bounding box center [236, 642] width 92 height 19
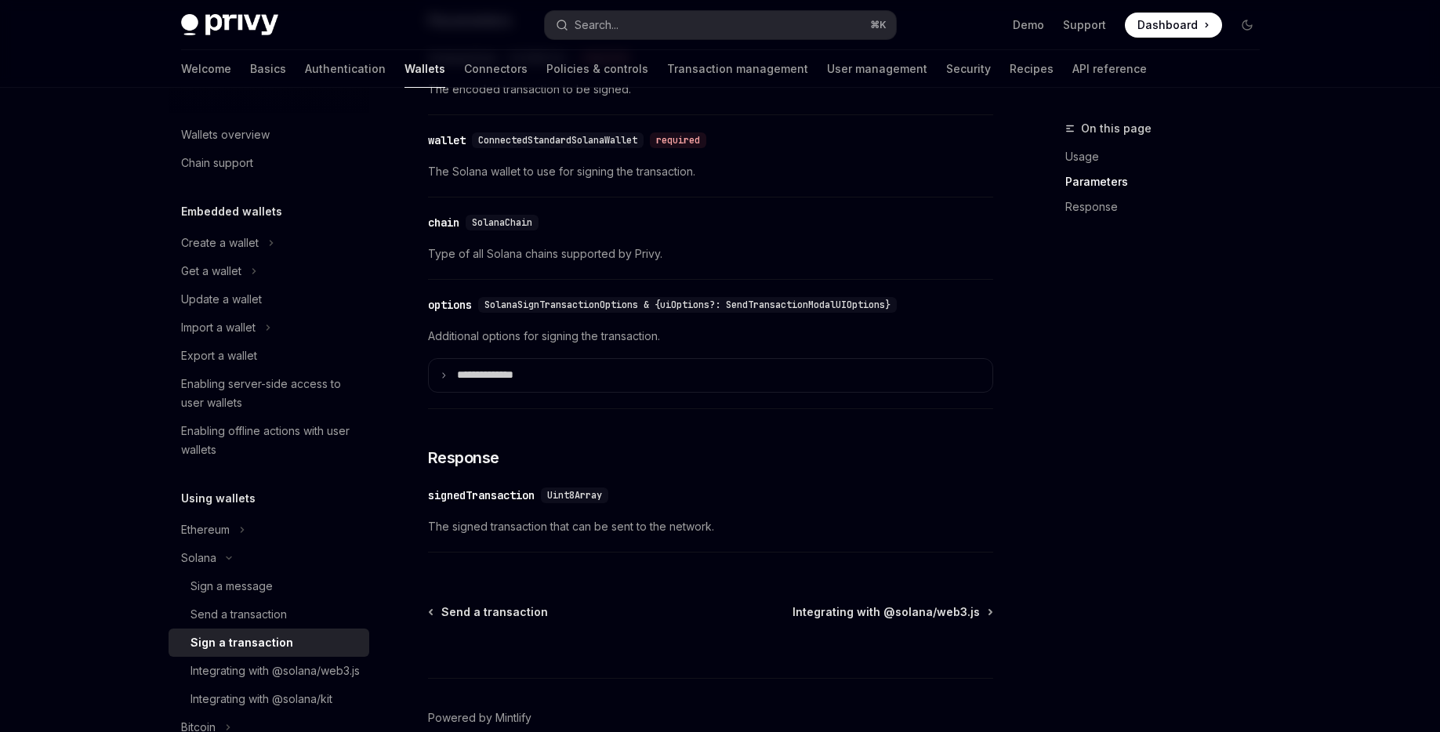
scroll to position [1276, 0]
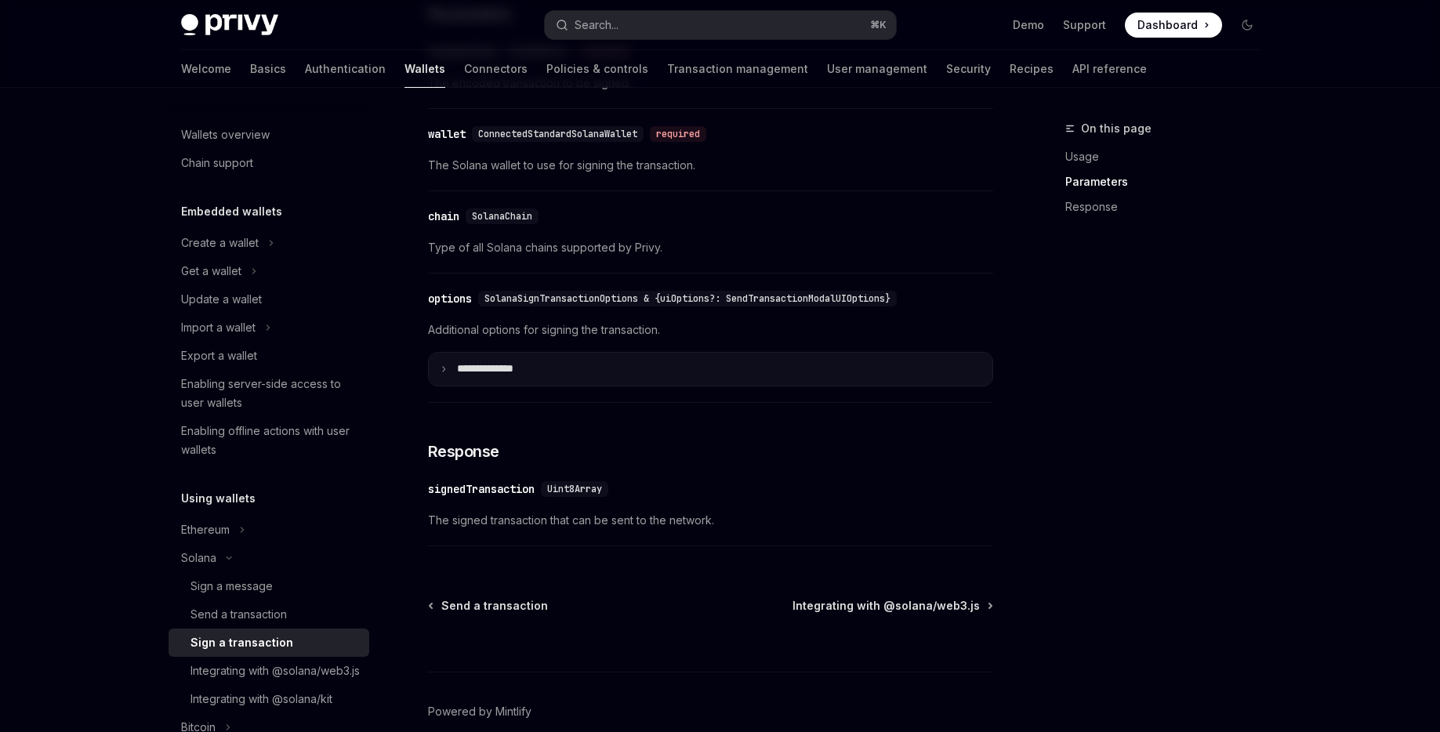
click at [578, 378] on summary "**** *********" at bounding box center [710, 369] width 563 height 33
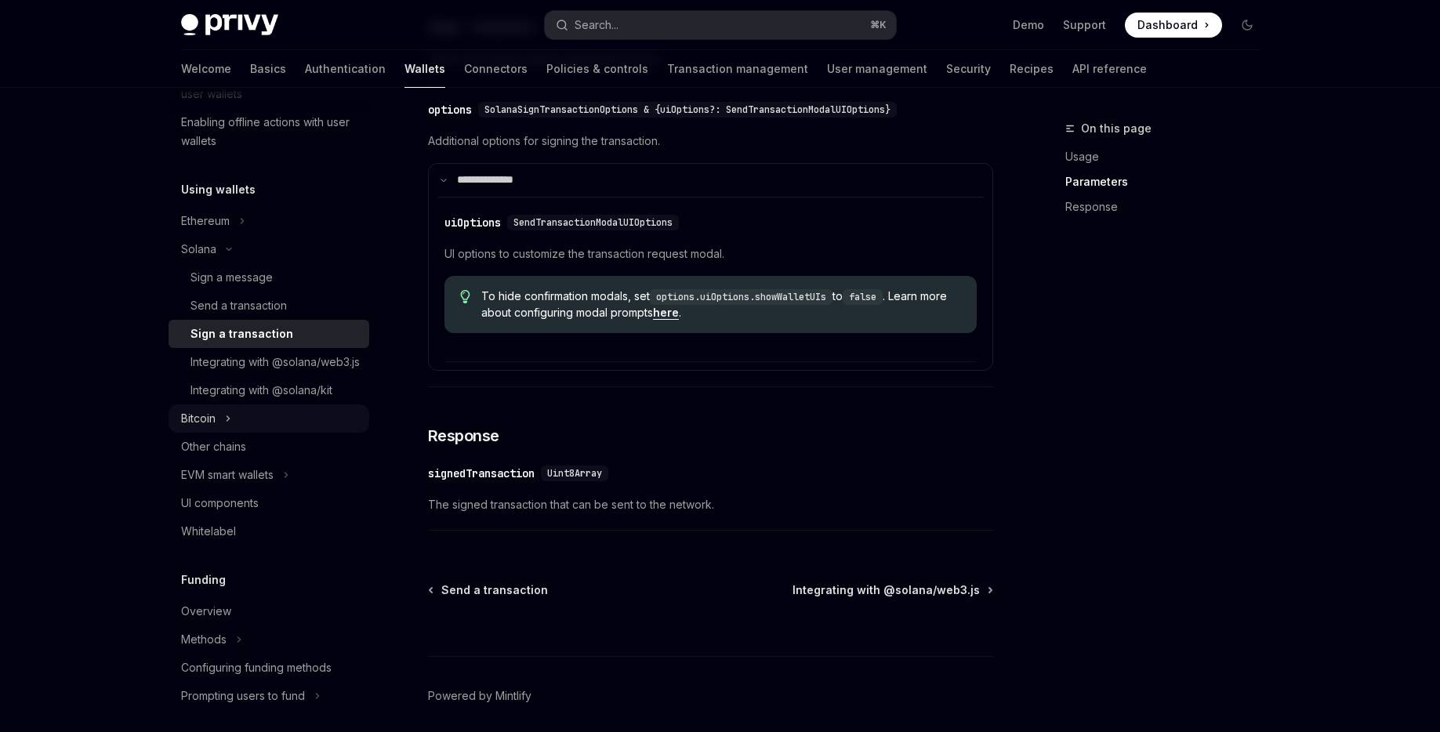
scroll to position [310, 0]
click at [274, 370] on div "Integrating with @solana/web3.js" at bounding box center [274, 360] width 169 height 19
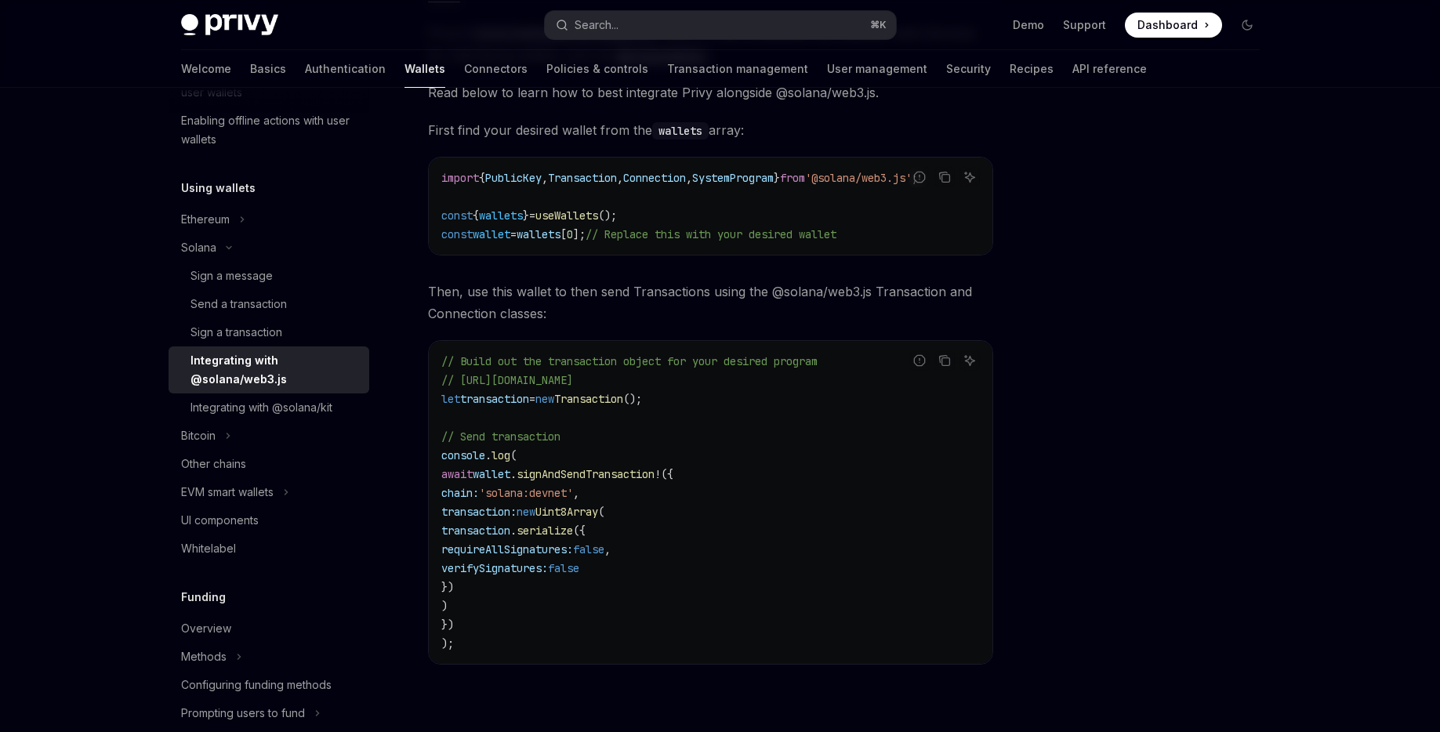
scroll to position [449, 0]
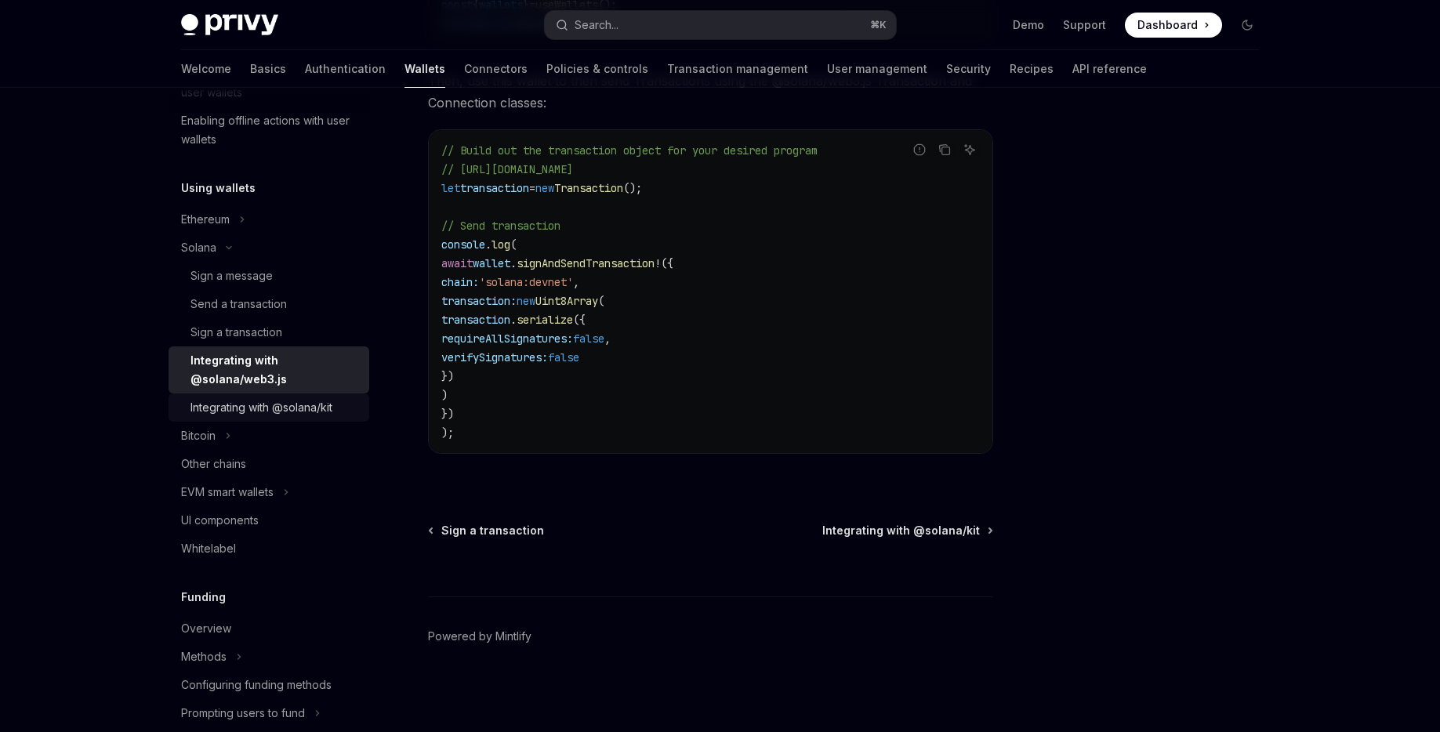
click at [266, 403] on div "Integrating with @solana/kit" at bounding box center [261, 407] width 142 height 19
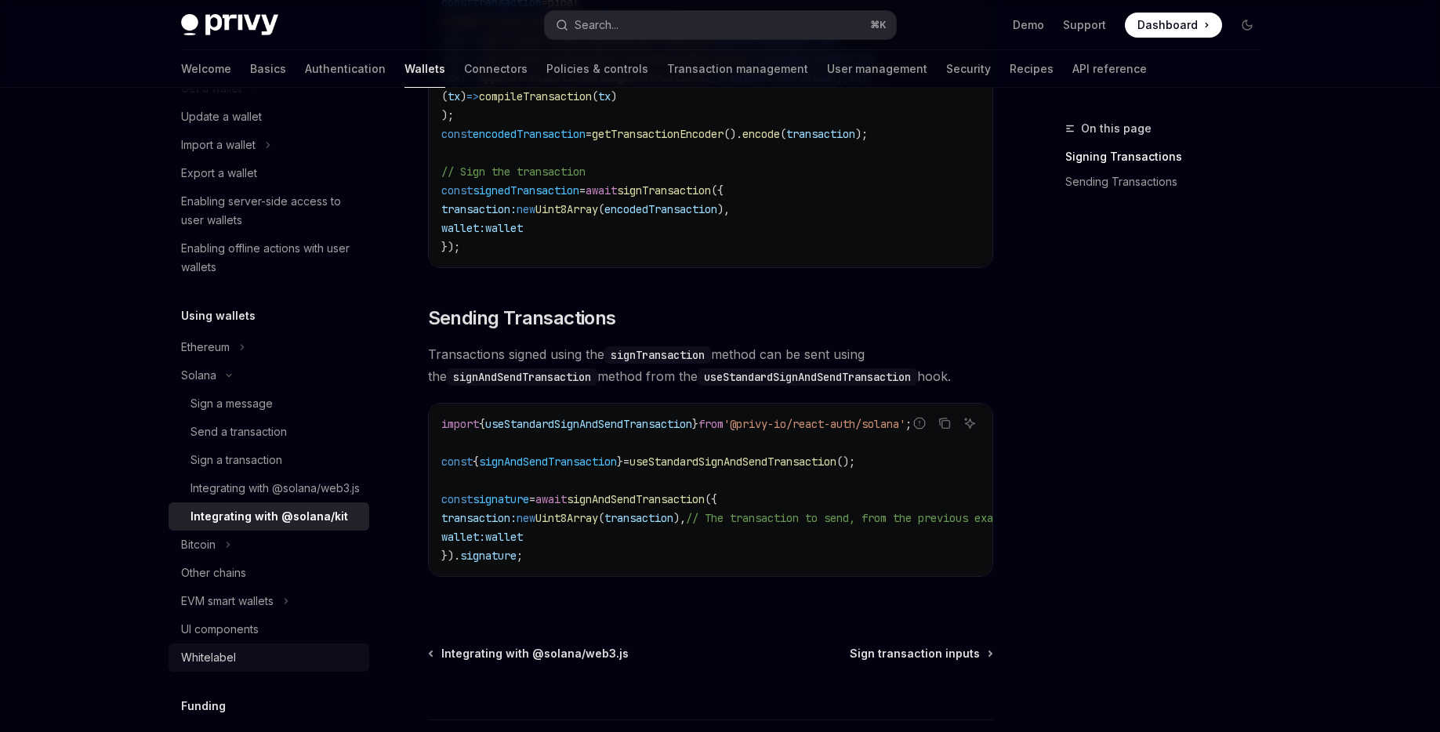
scroll to position [176, 0]
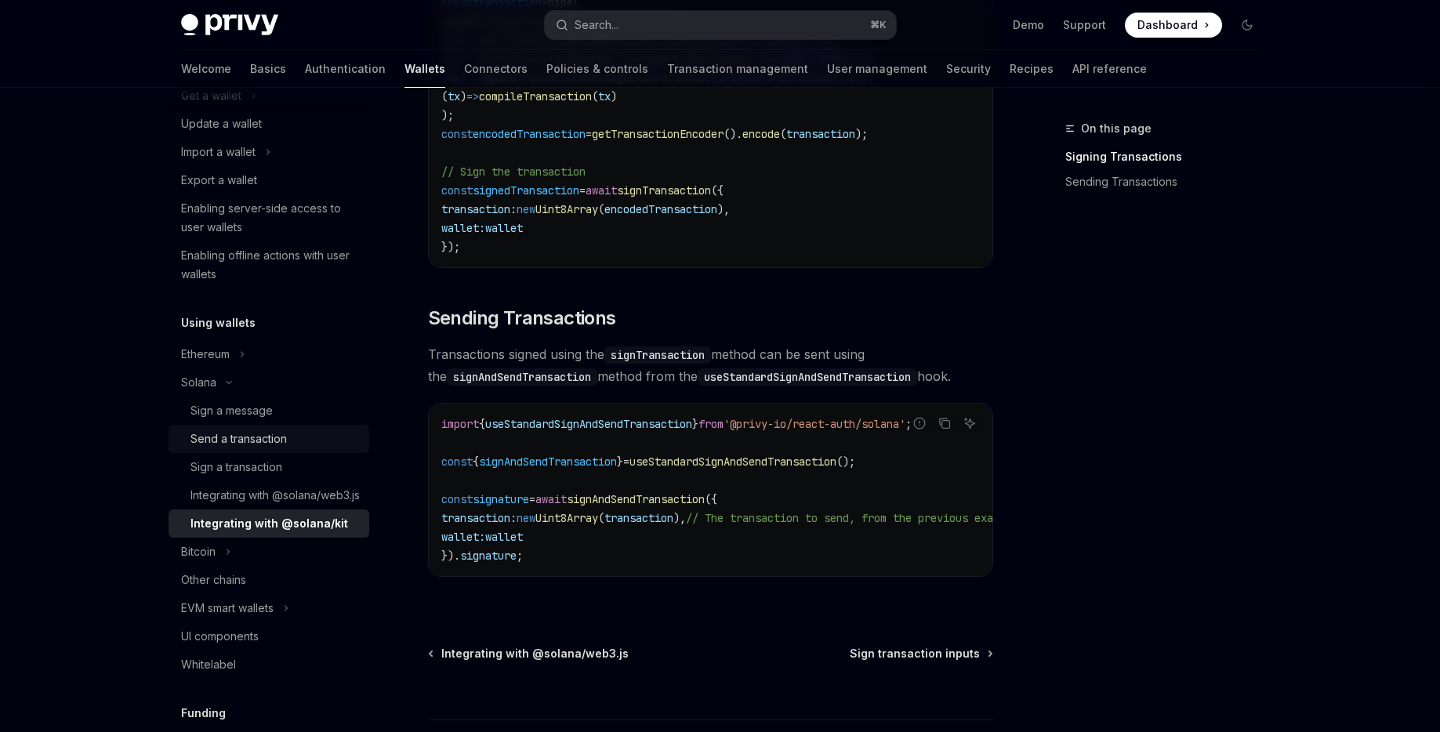
click at [246, 436] on div "Send a transaction" at bounding box center [238, 438] width 96 height 19
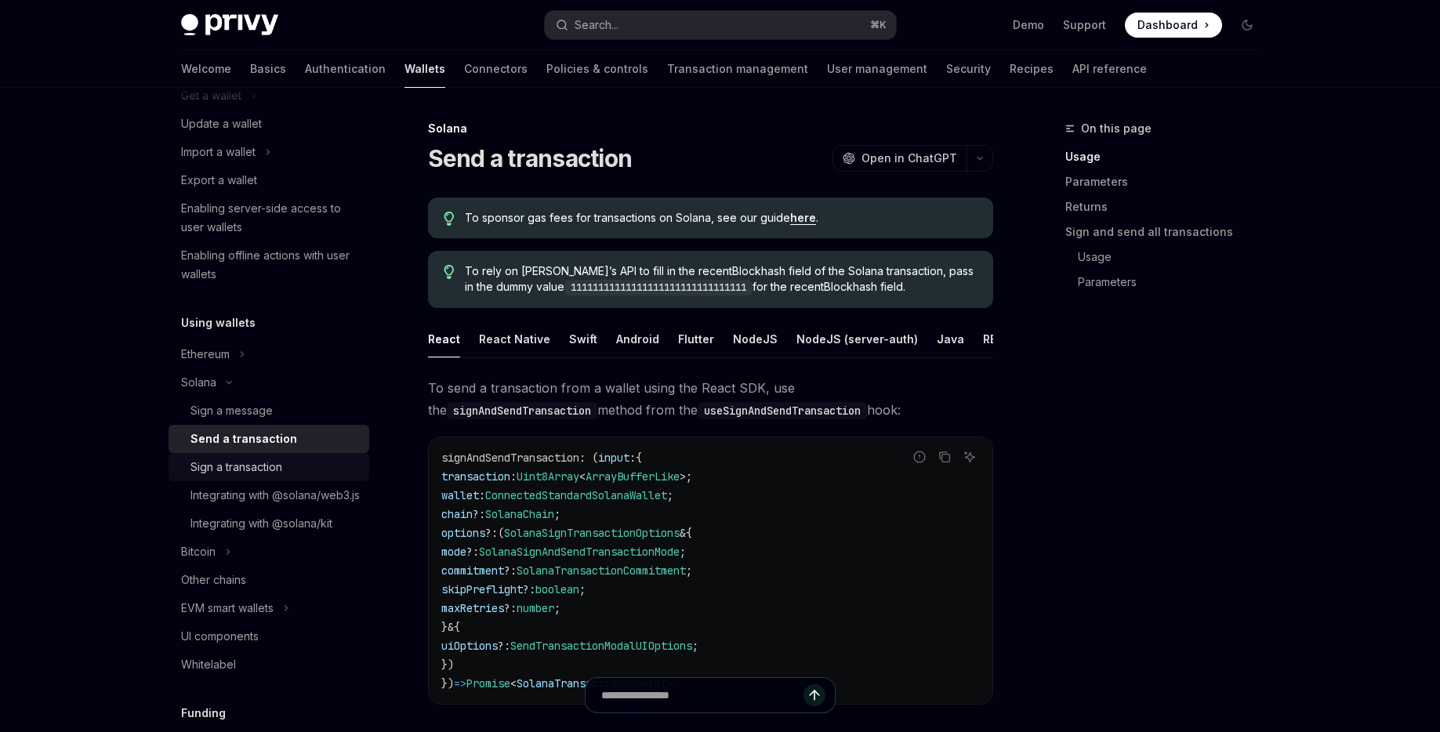
click at [229, 461] on div "Sign a transaction" at bounding box center [236, 467] width 92 height 19
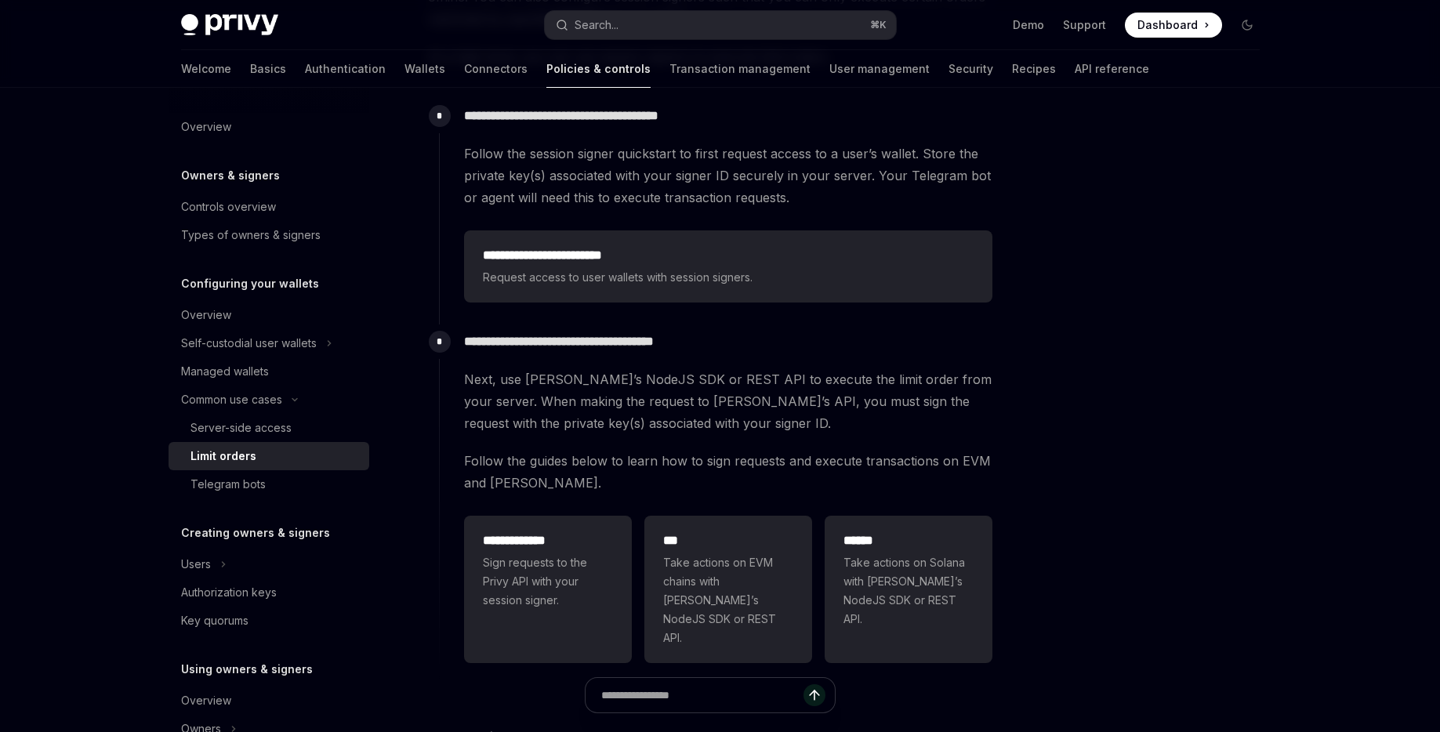
scroll to position [252, 0]
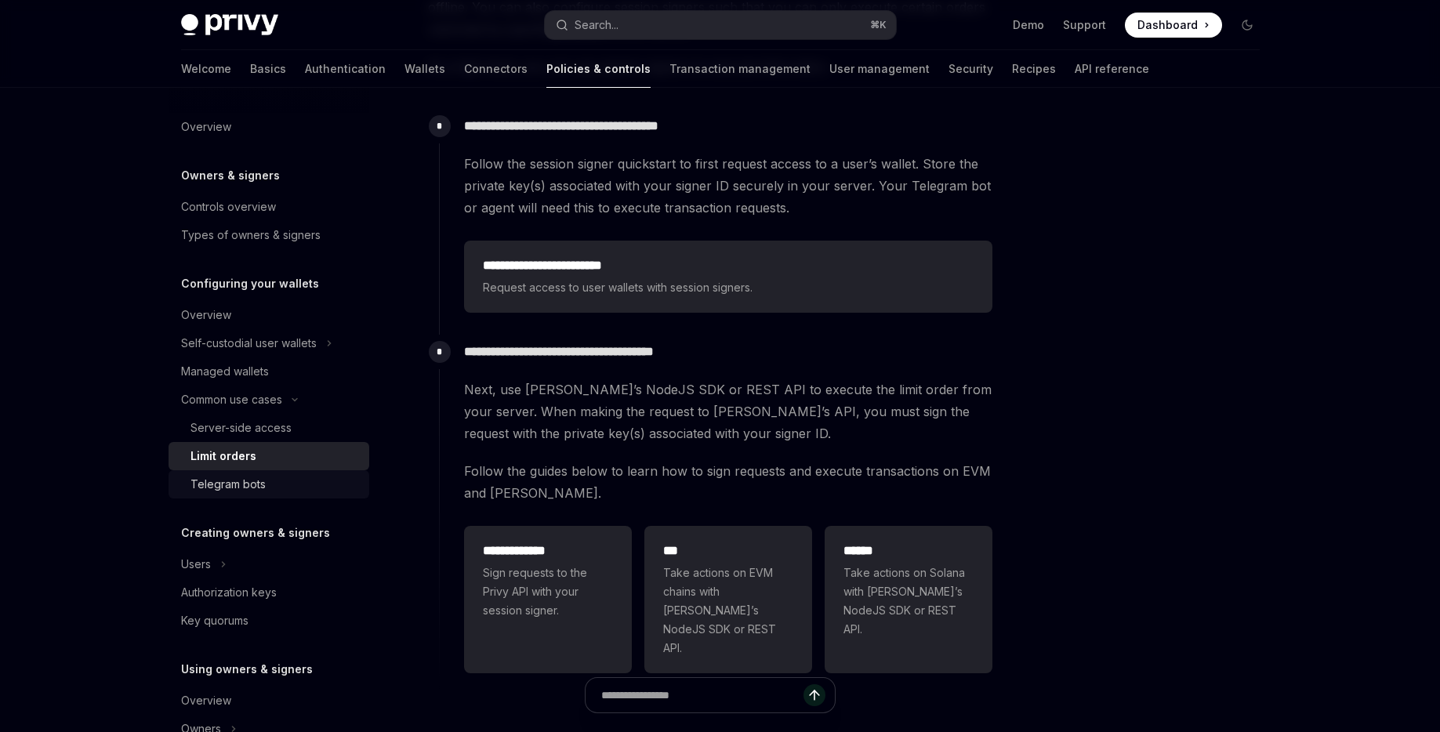
click at [196, 485] on div "Telegram bots" at bounding box center [227, 484] width 75 height 19
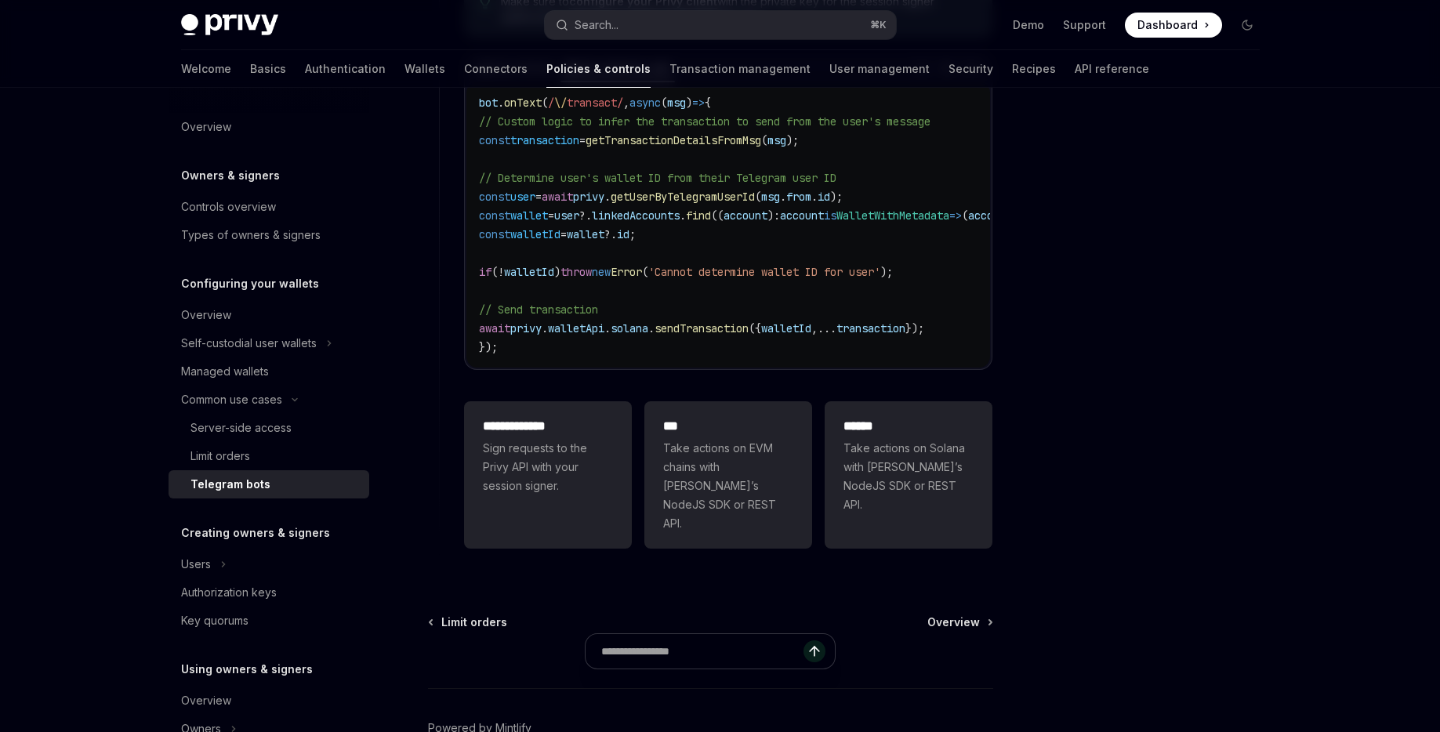
scroll to position [1311, 0]
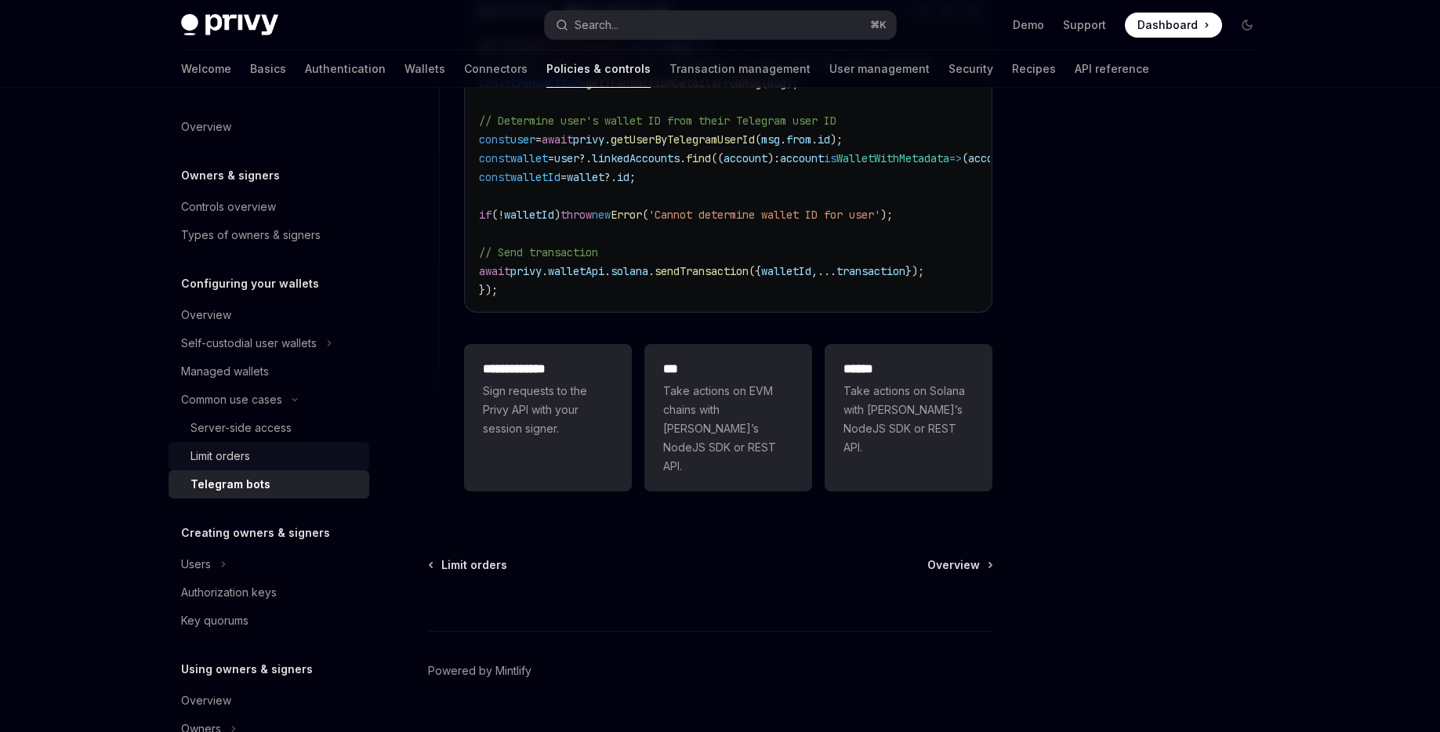
click at [254, 452] on div "Limit orders" at bounding box center [274, 456] width 169 height 19
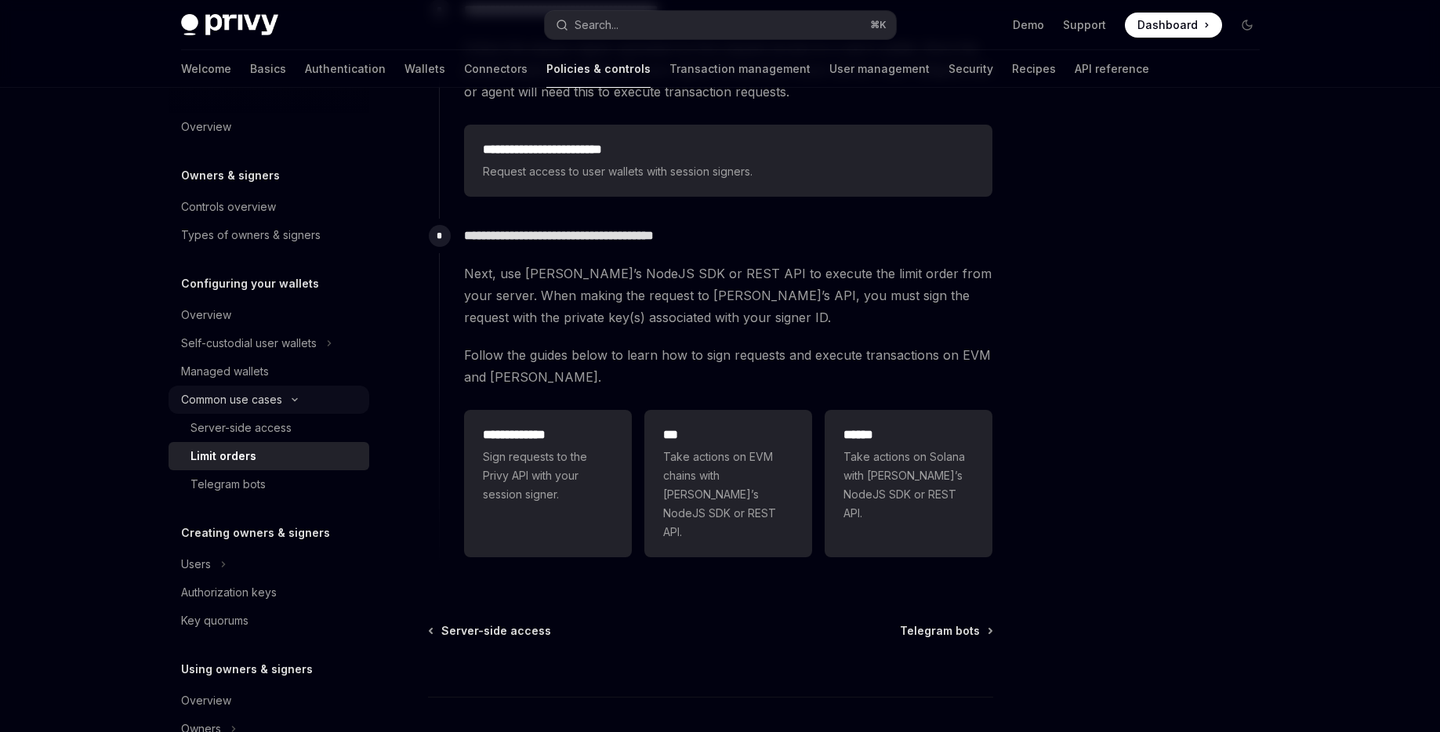
scroll to position [360, 0]
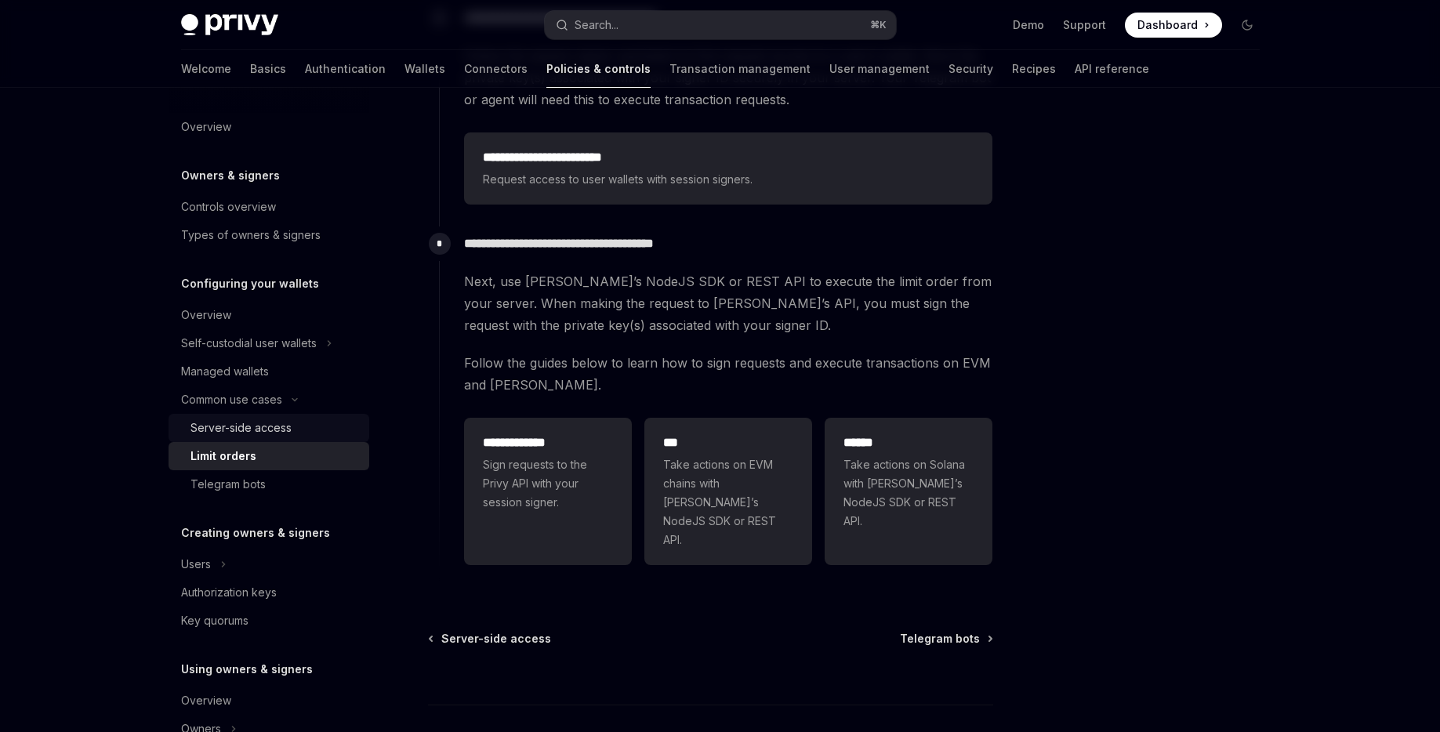
click at [251, 421] on div "Server-side access" at bounding box center [240, 428] width 101 height 19
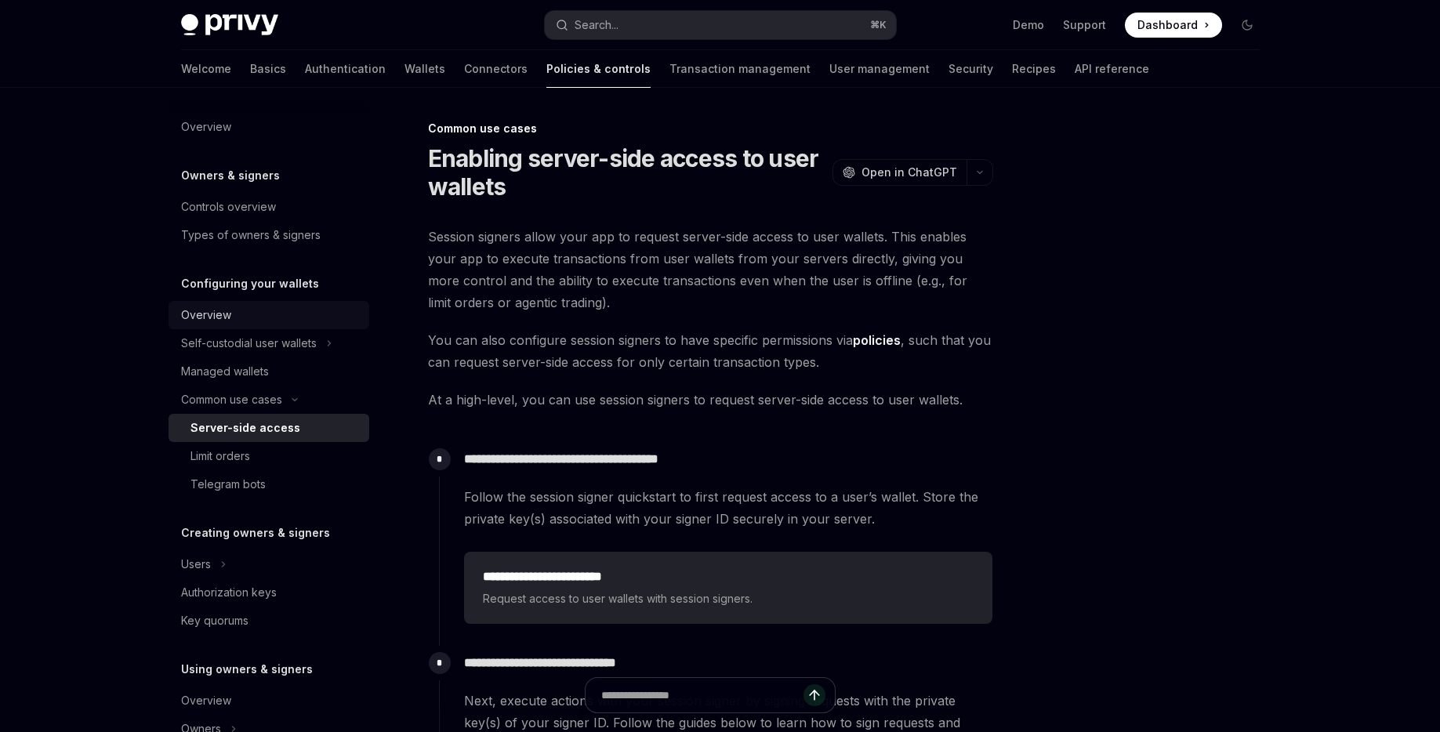
click at [237, 315] on div "Overview" at bounding box center [270, 315] width 179 height 19
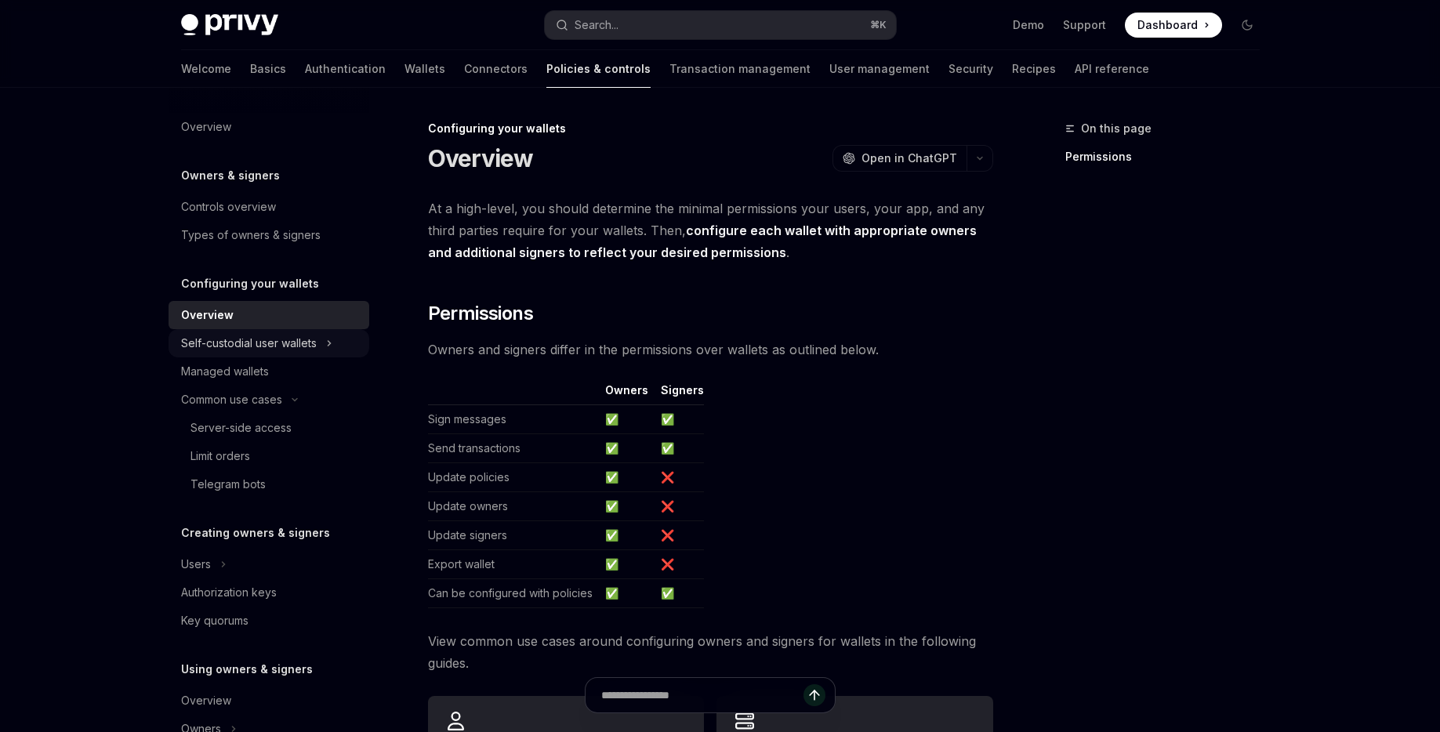
click at [245, 342] on div "Self-custodial user wallets" at bounding box center [249, 343] width 136 height 19
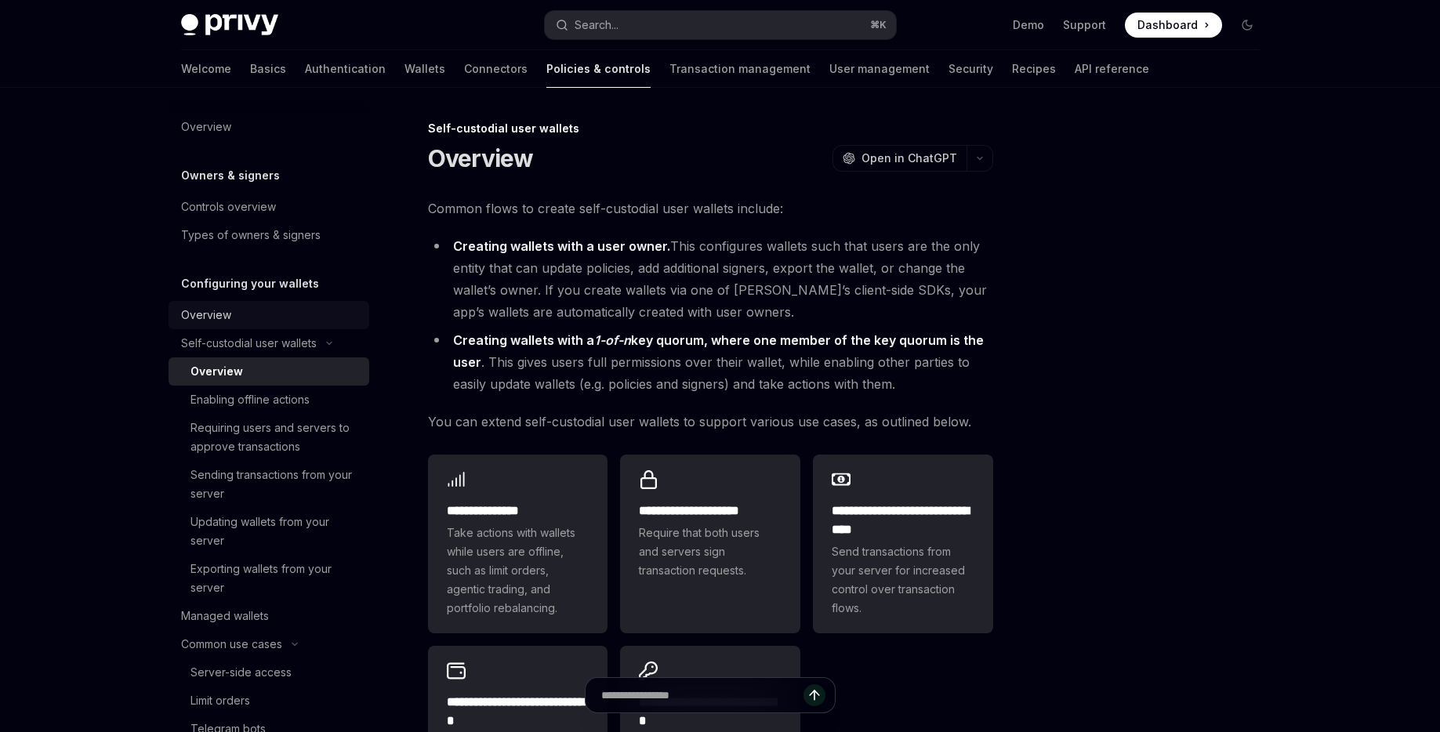
click at [229, 305] on link "Overview" at bounding box center [269, 315] width 201 height 28
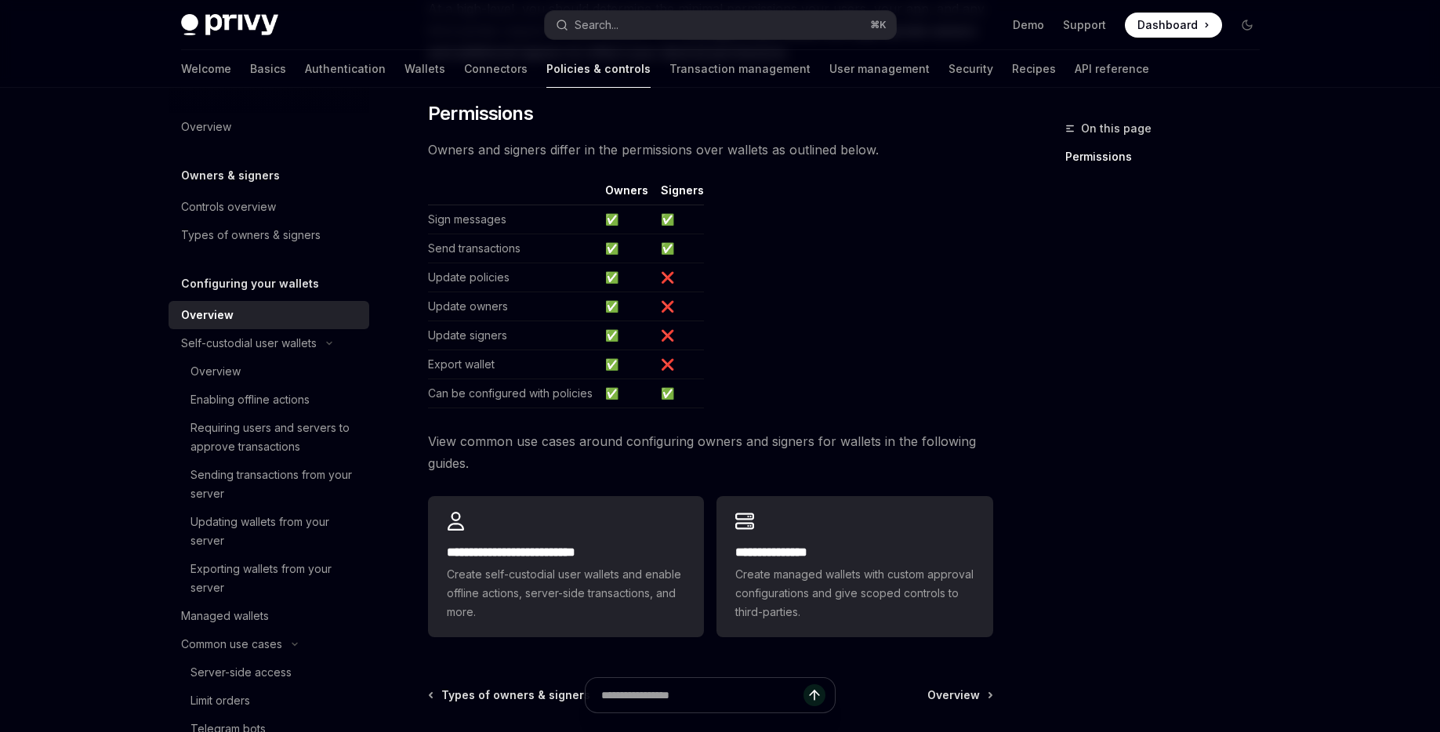
scroll to position [236, 0]
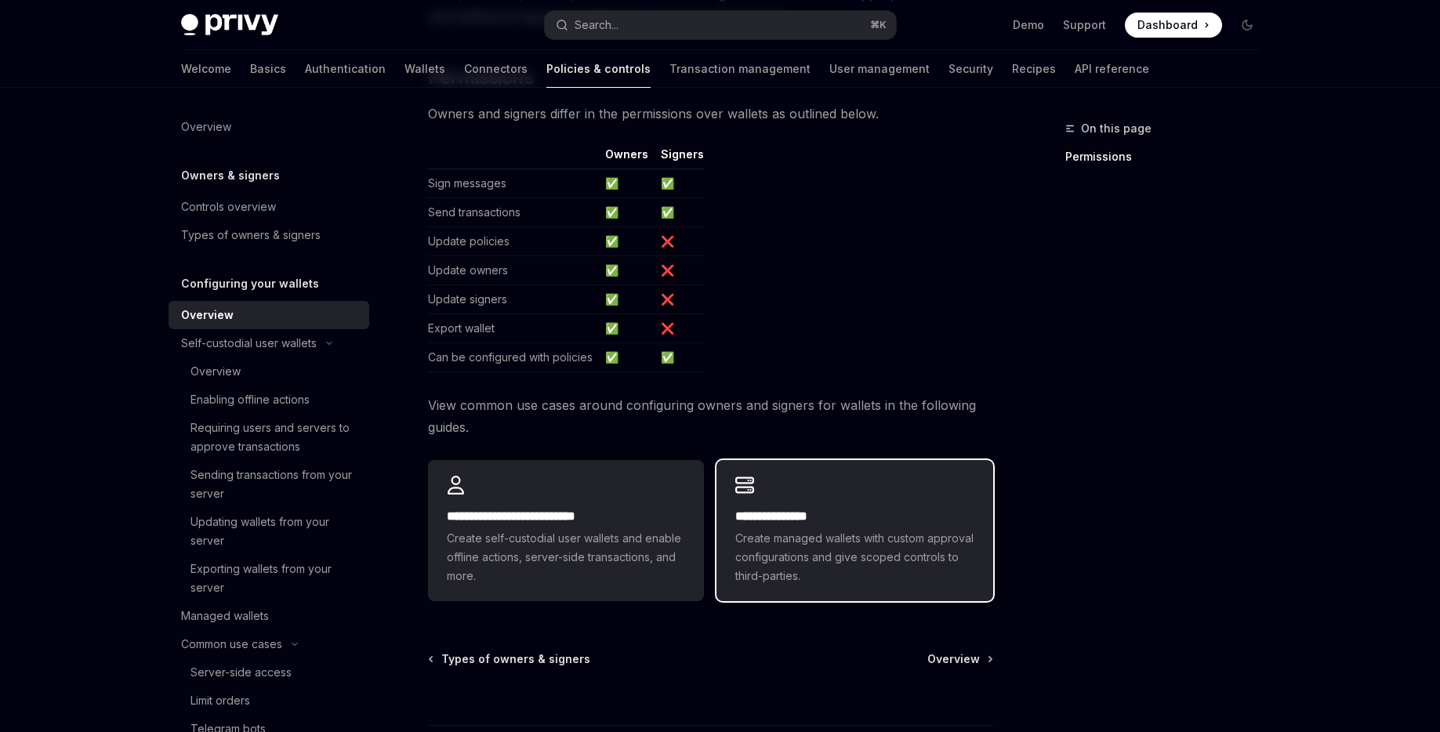
click at [826, 487] on div "**********" at bounding box center [854, 530] width 276 height 141
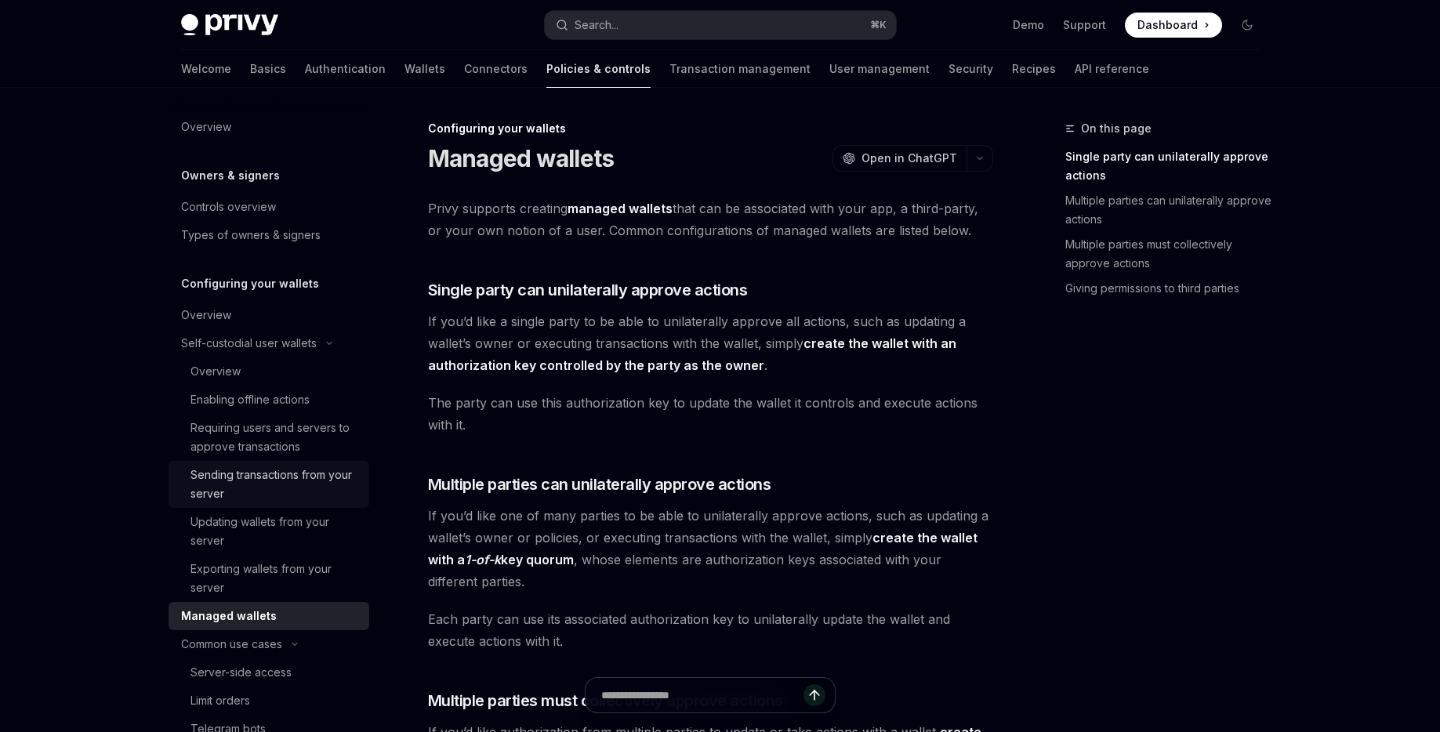
click at [295, 477] on div "Sending transactions from your server" at bounding box center [274, 485] width 169 height 38
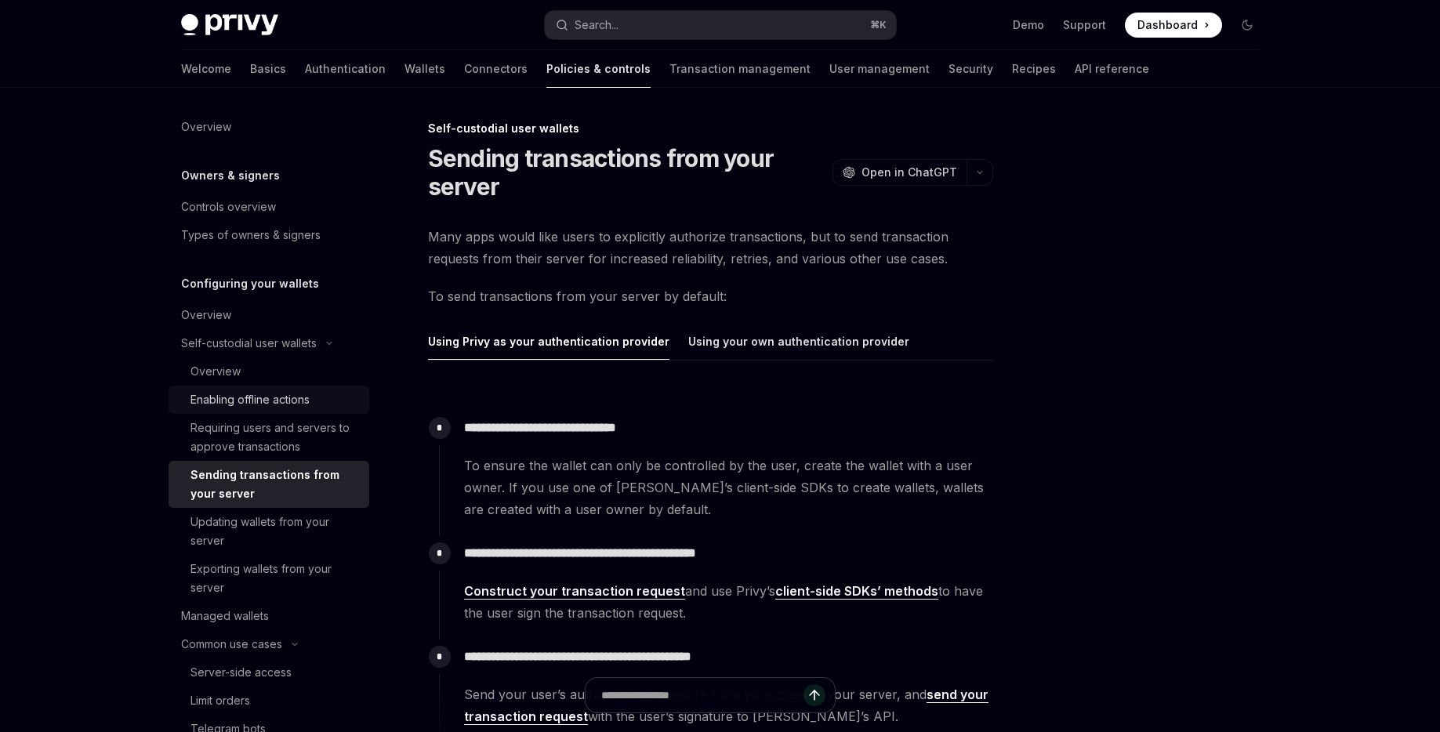
click at [253, 394] on div "Enabling offline actions" at bounding box center [249, 399] width 119 height 19
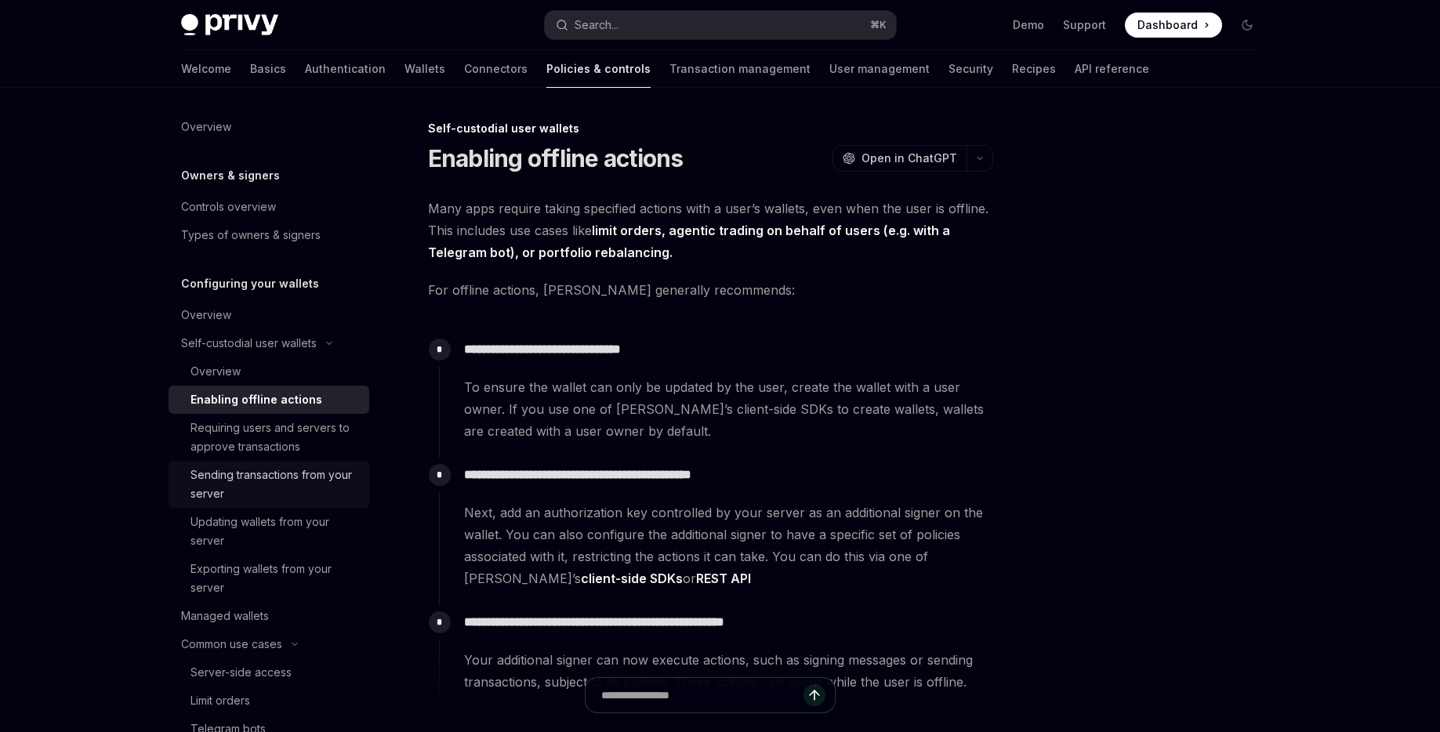
click at [263, 474] on div "Sending transactions from your server" at bounding box center [274, 485] width 169 height 38
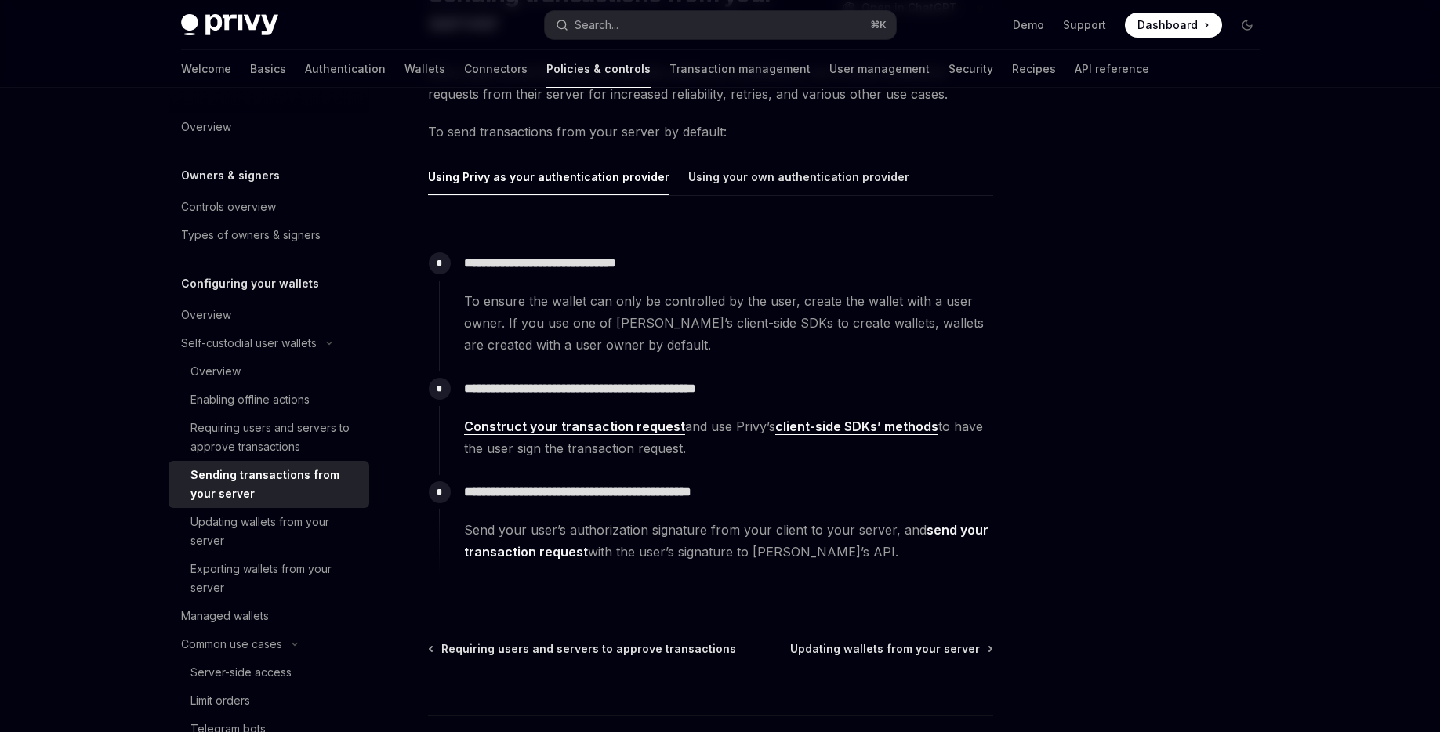
scroll to position [212, 0]
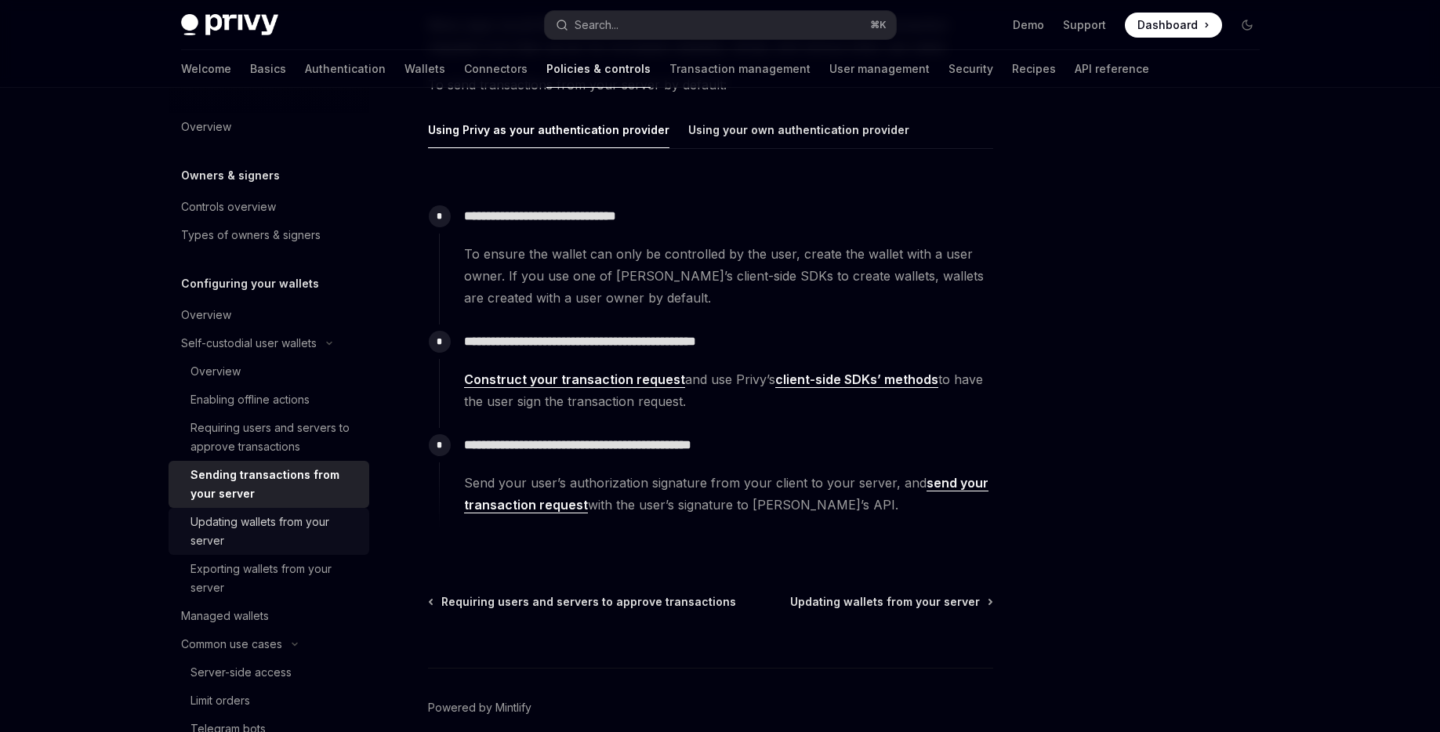
click at [274, 521] on div "Updating wallets from your server" at bounding box center [274, 532] width 169 height 38
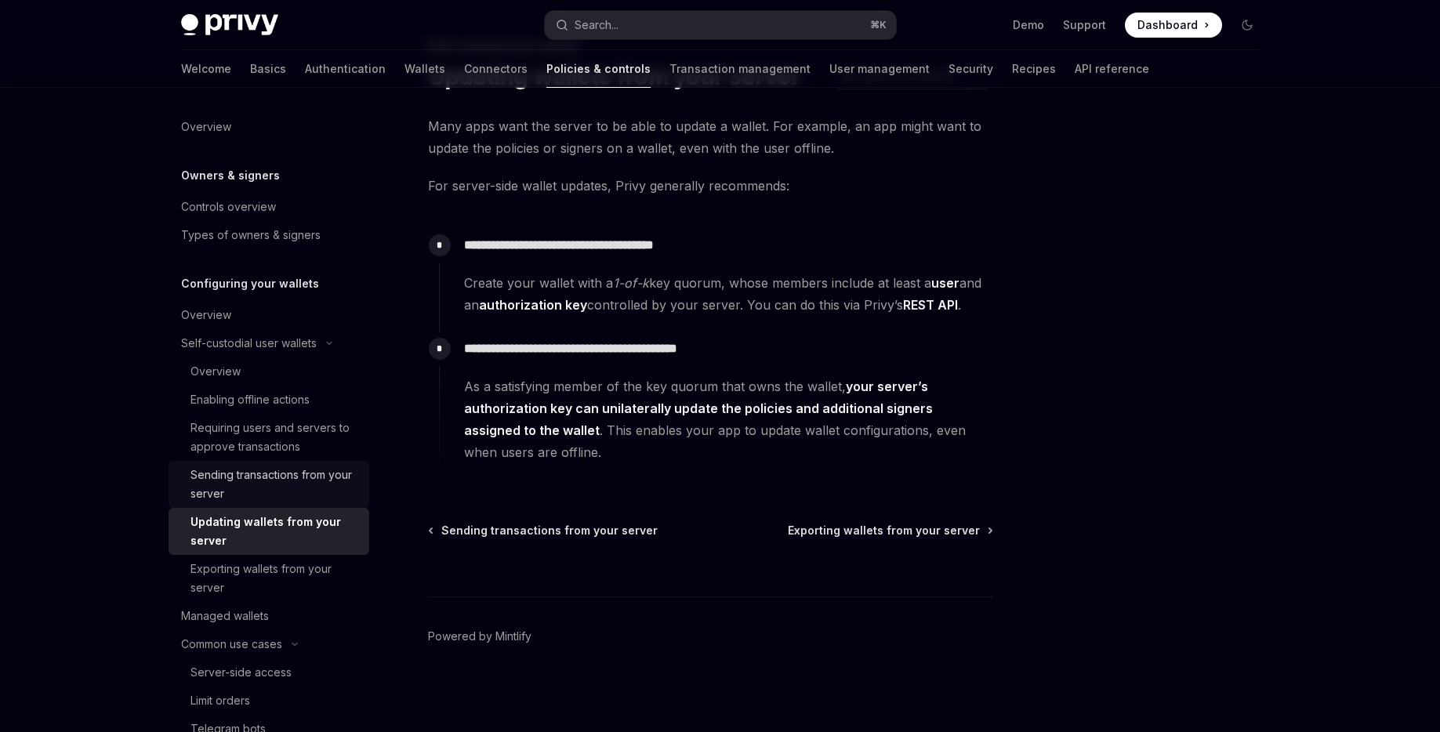
click at [275, 465] on link "Sending transactions from your server" at bounding box center [269, 484] width 201 height 47
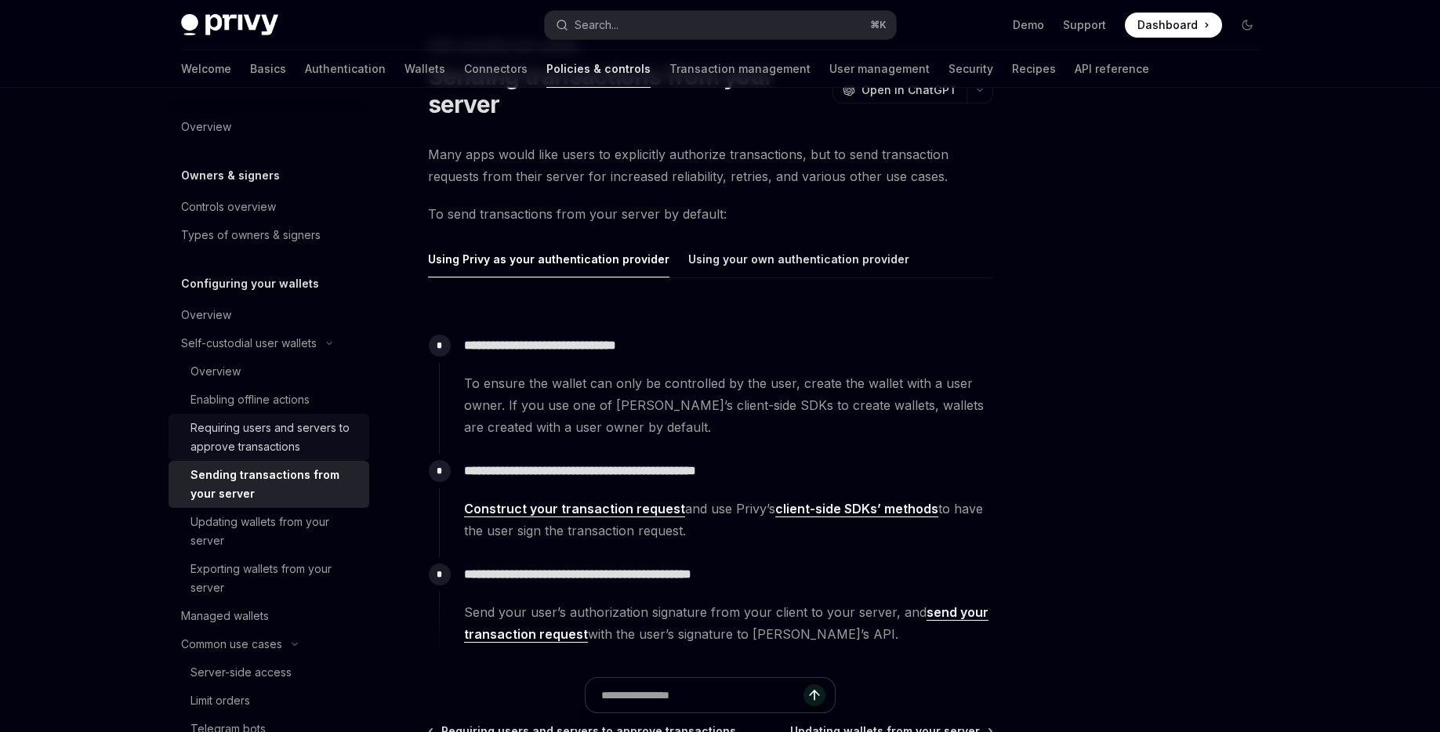
click at [256, 426] on div "Requiring users and servers to approve transactions" at bounding box center [274, 438] width 169 height 38
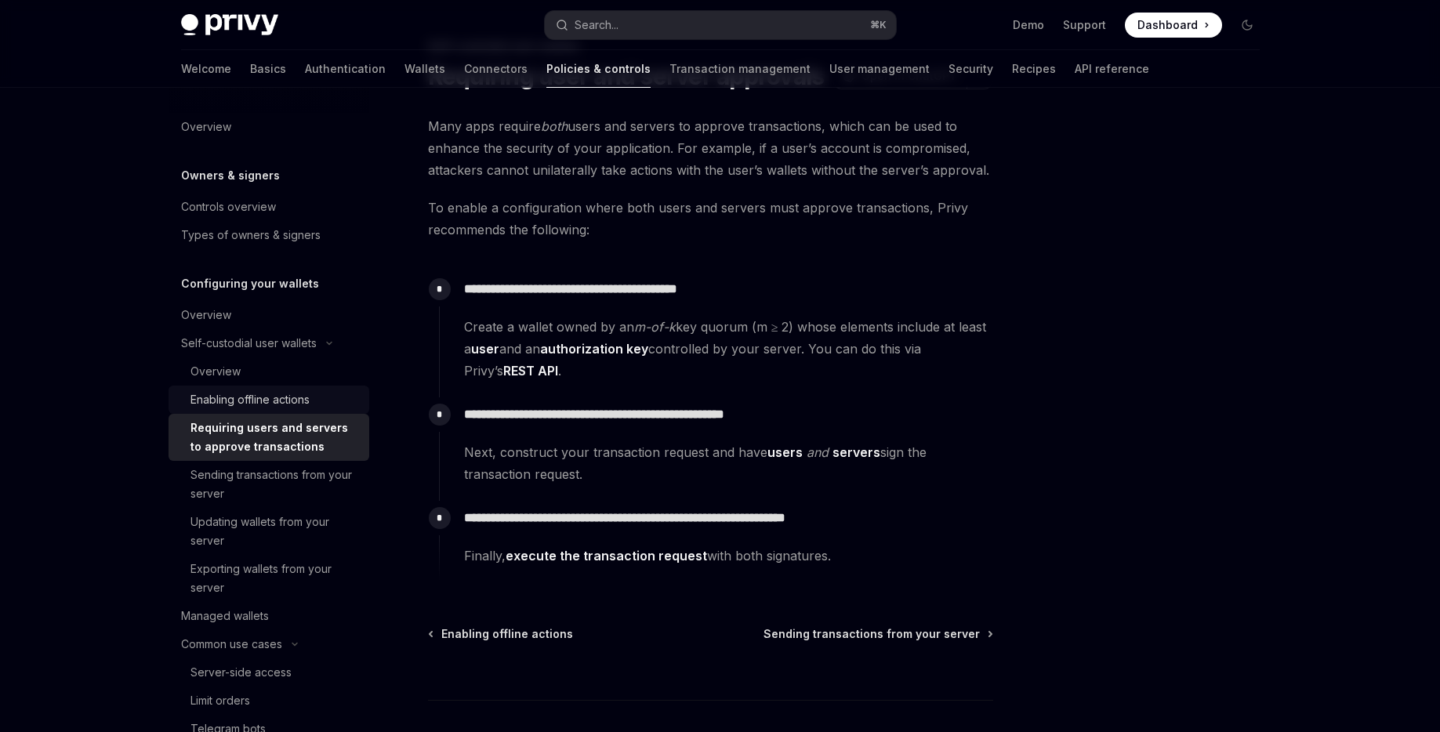
click at [253, 390] on link "Enabling offline actions" at bounding box center [269, 400] width 201 height 28
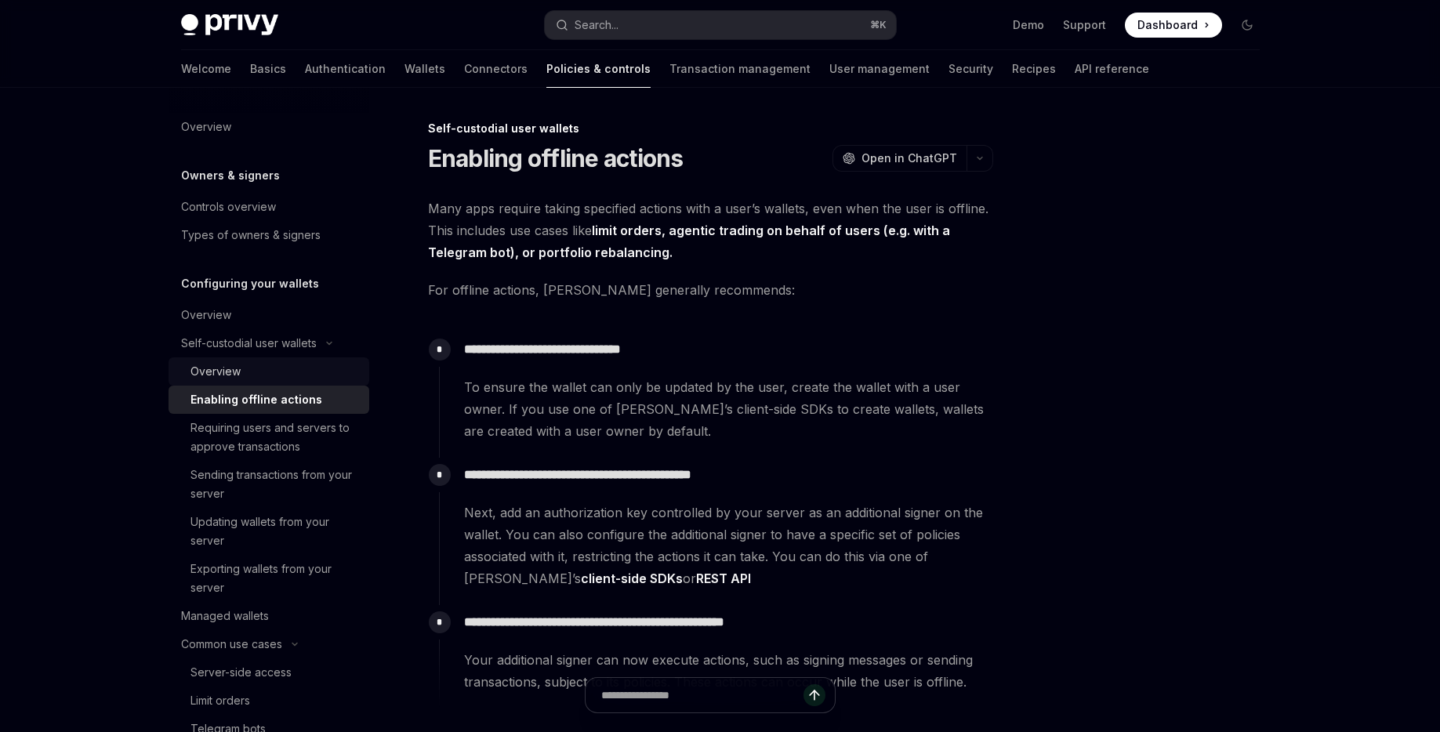
click at [226, 365] on div "Overview" at bounding box center [215, 371] width 50 height 19
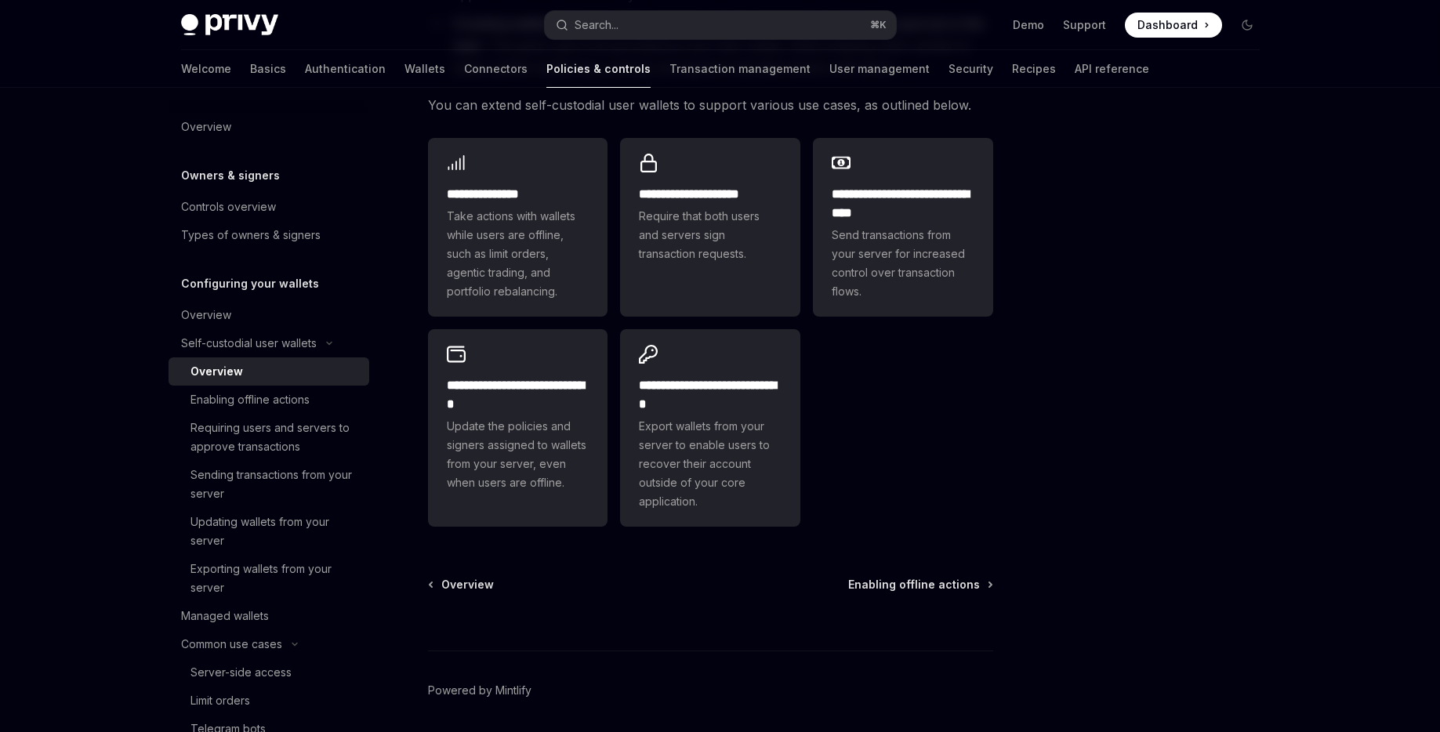
scroll to position [305, 0]
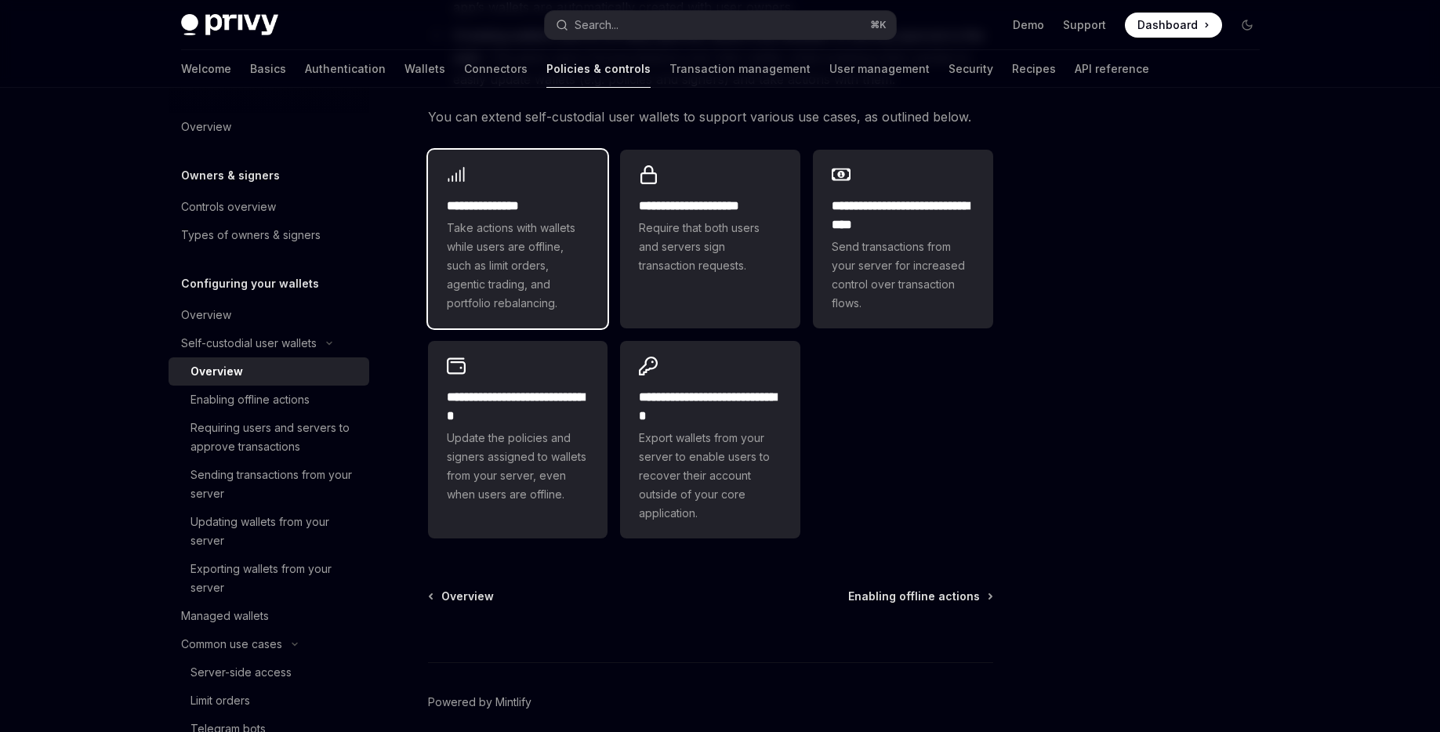
click at [514, 275] on span "Take actions with wallets while users are offline, such as limit orders, agenti…" at bounding box center [518, 266] width 143 height 94
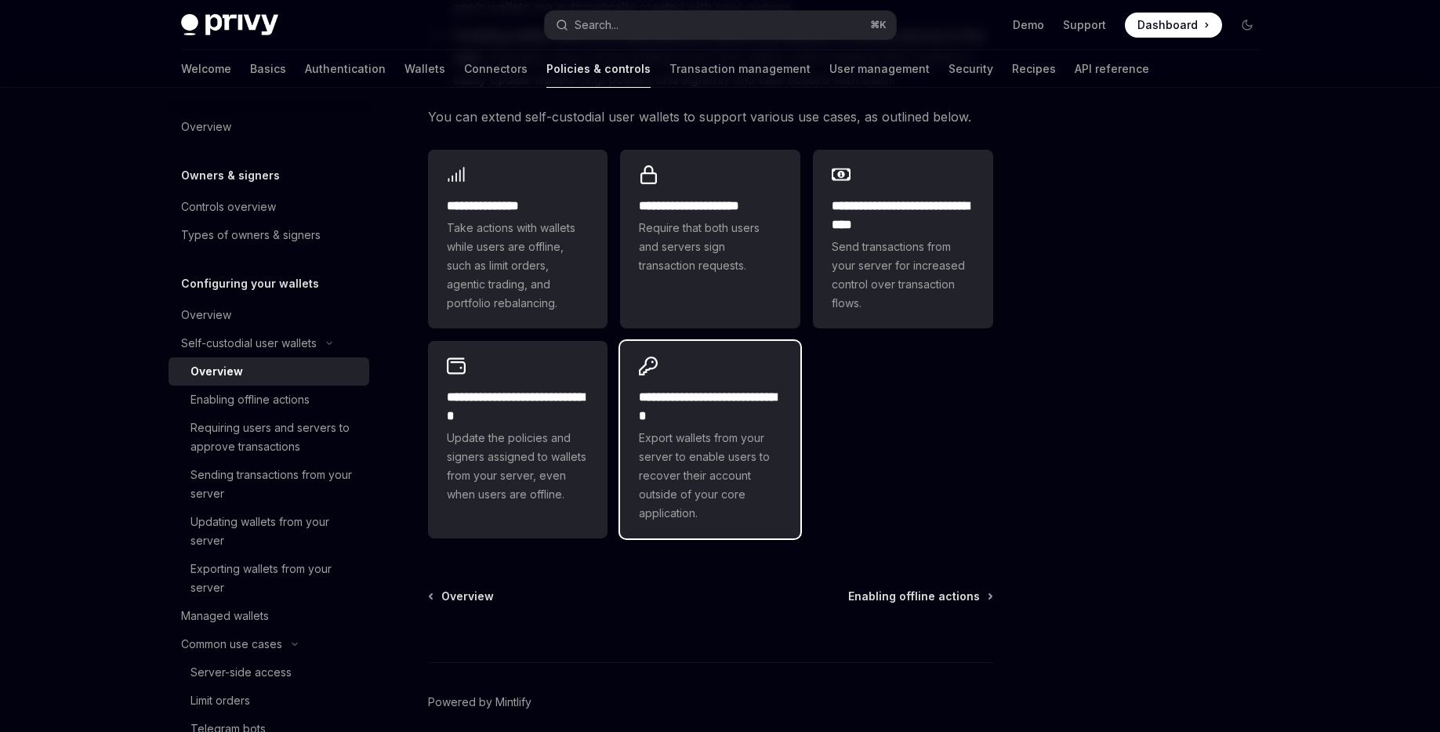
click at [664, 519] on span "Export wallets from your server to enable users to recover their account outsid…" at bounding box center [710, 476] width 143 height 94
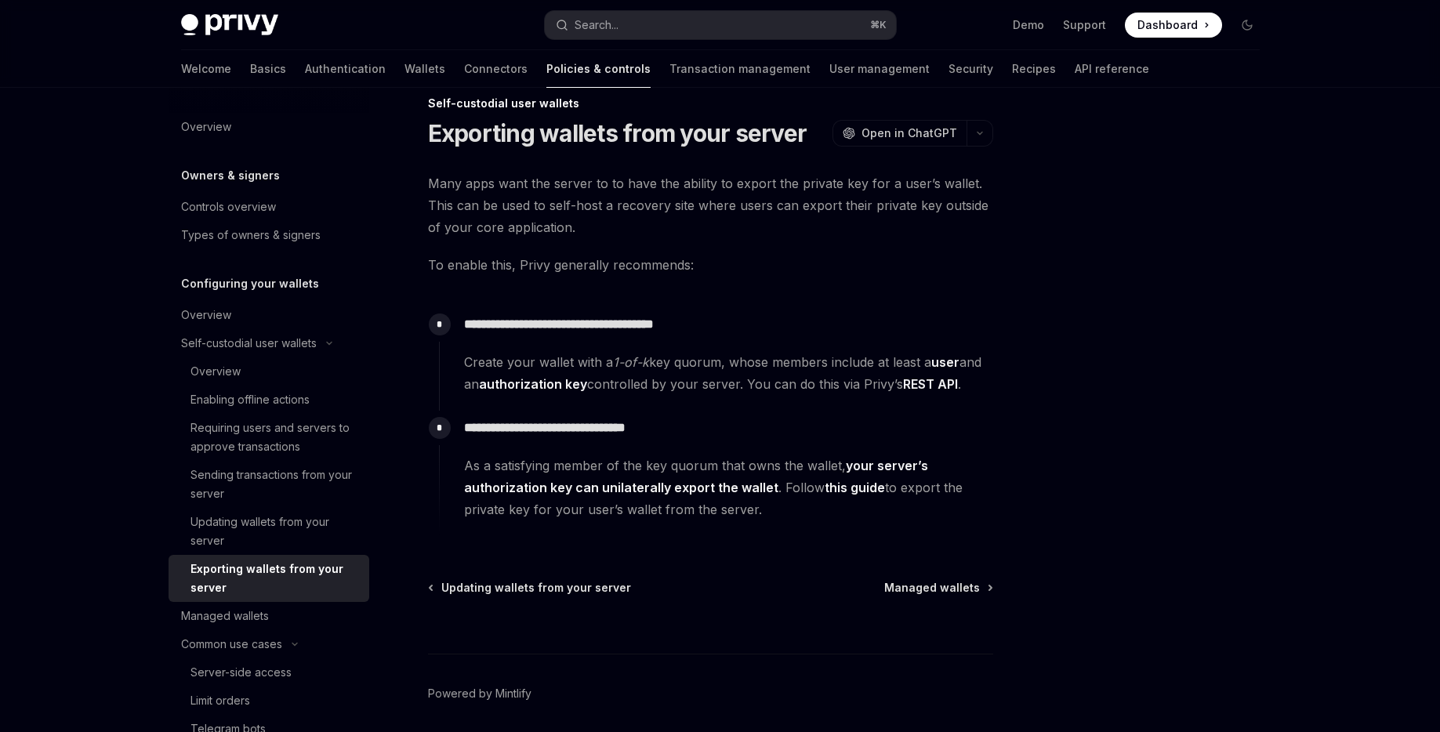
scroll to position [82, 0]
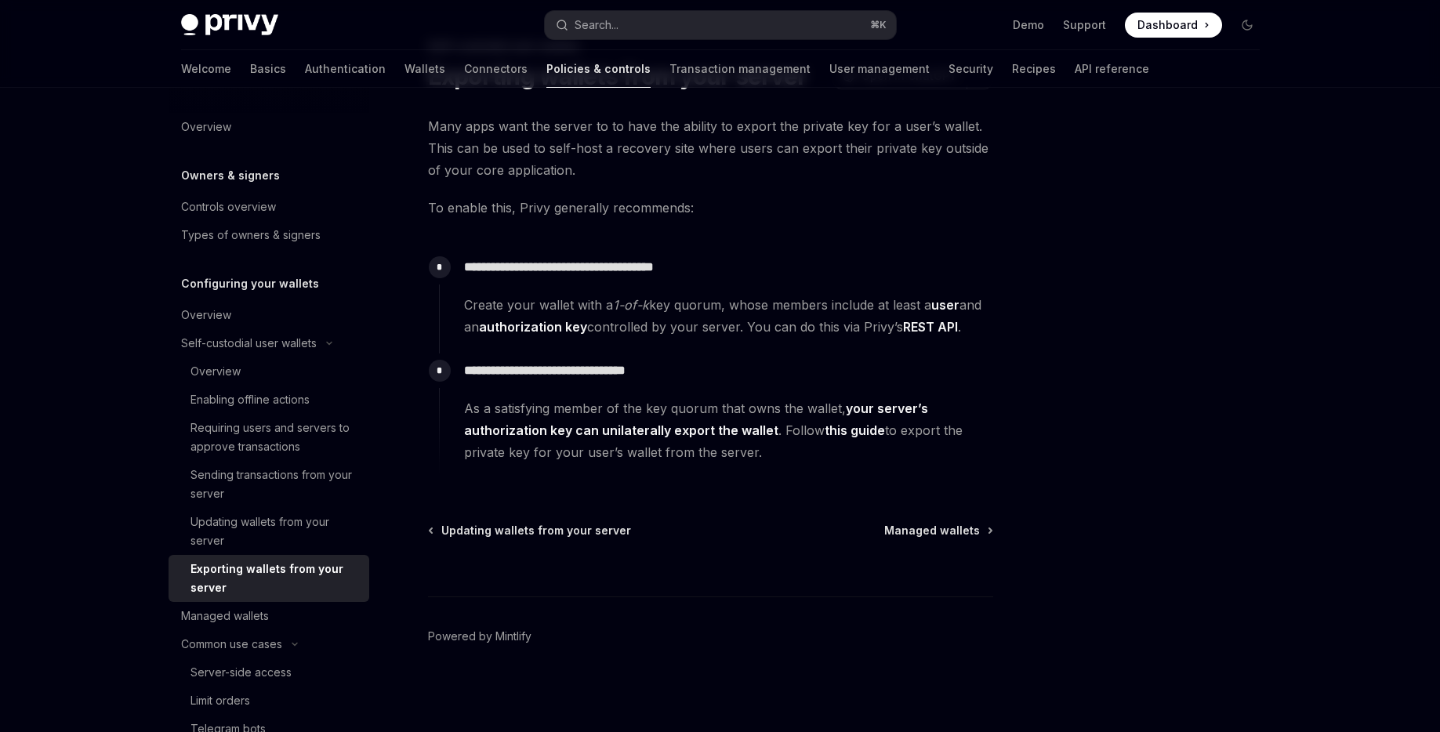
click at [846, 433] on link "this guide" at bounding box center [854, 430] width 60 height 16
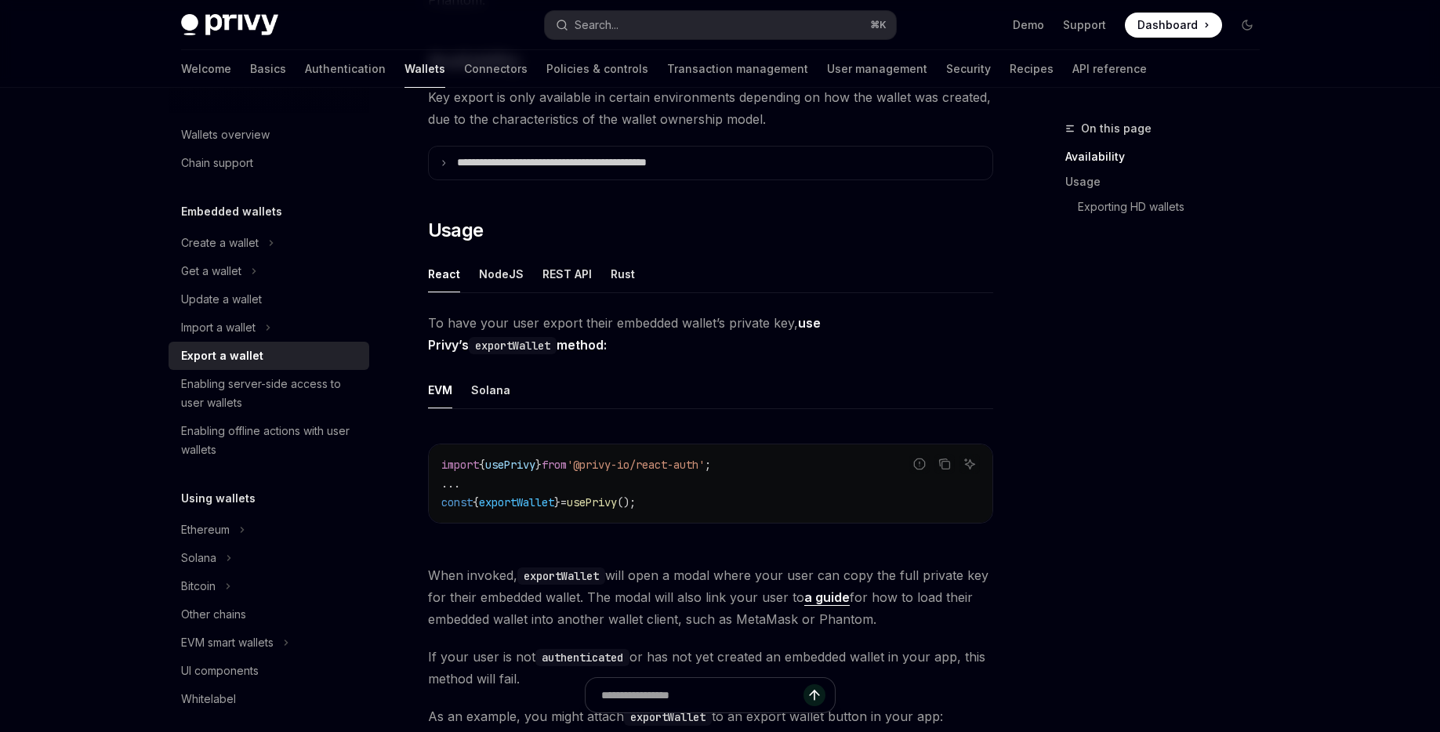
scroll to position [385, 0]
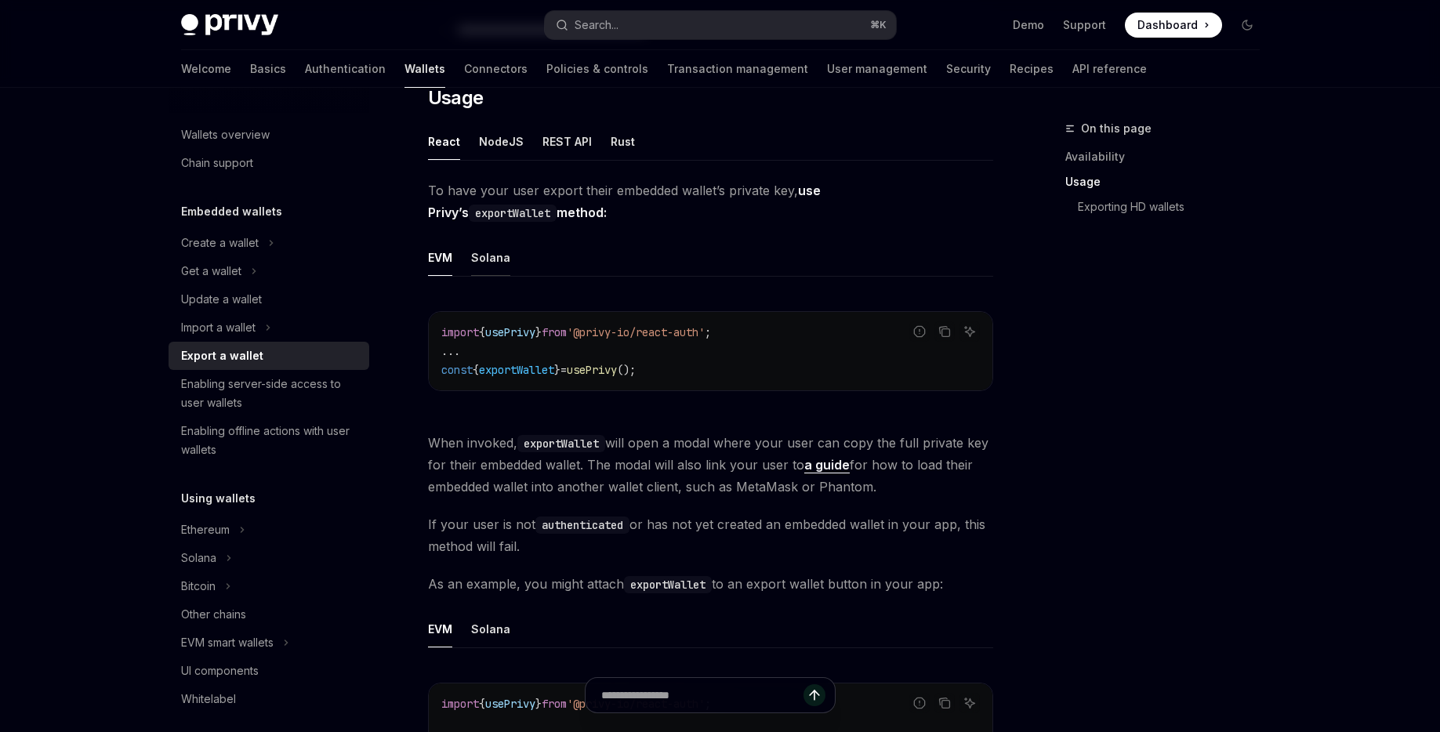
click at [491, 258] on button "Solana" at bounding box center [490, 257] width 39 height 37
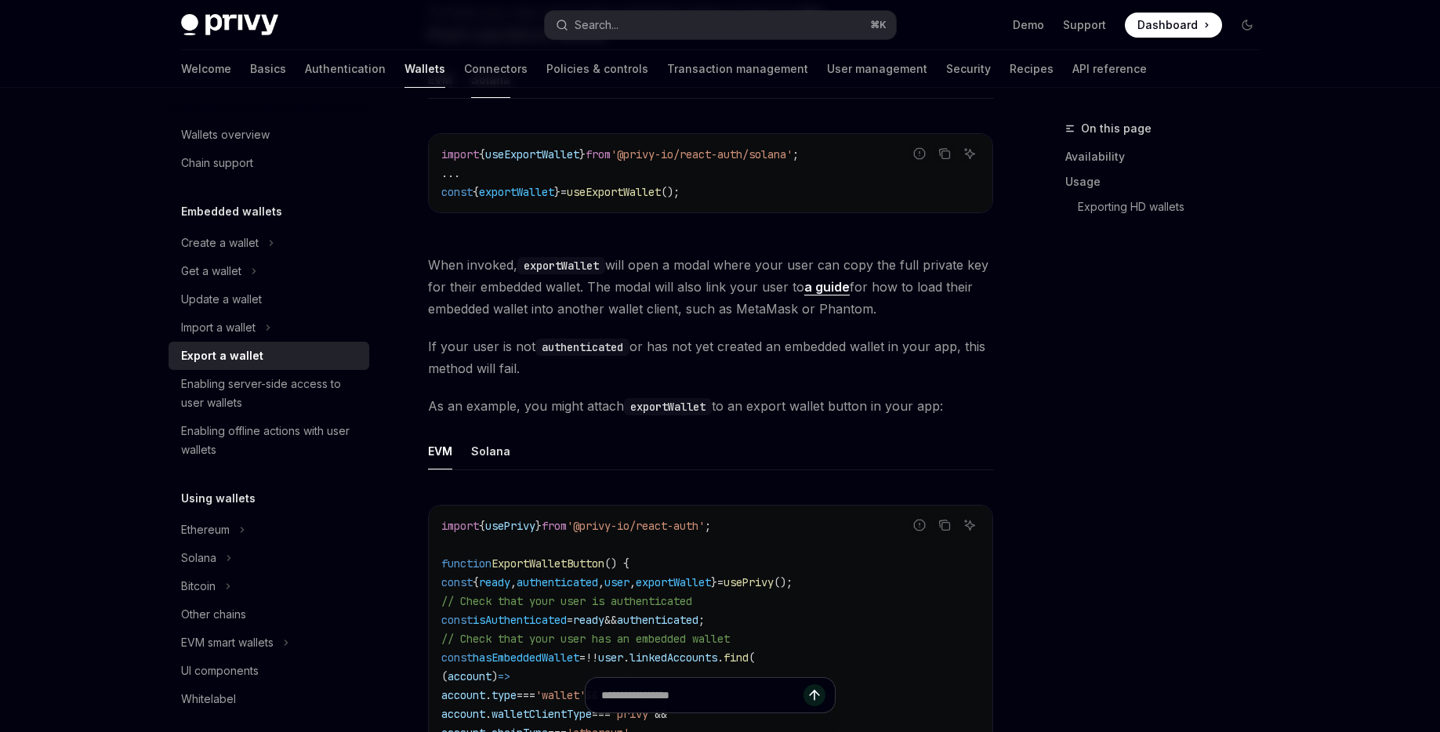
scroll to position [567, 0]
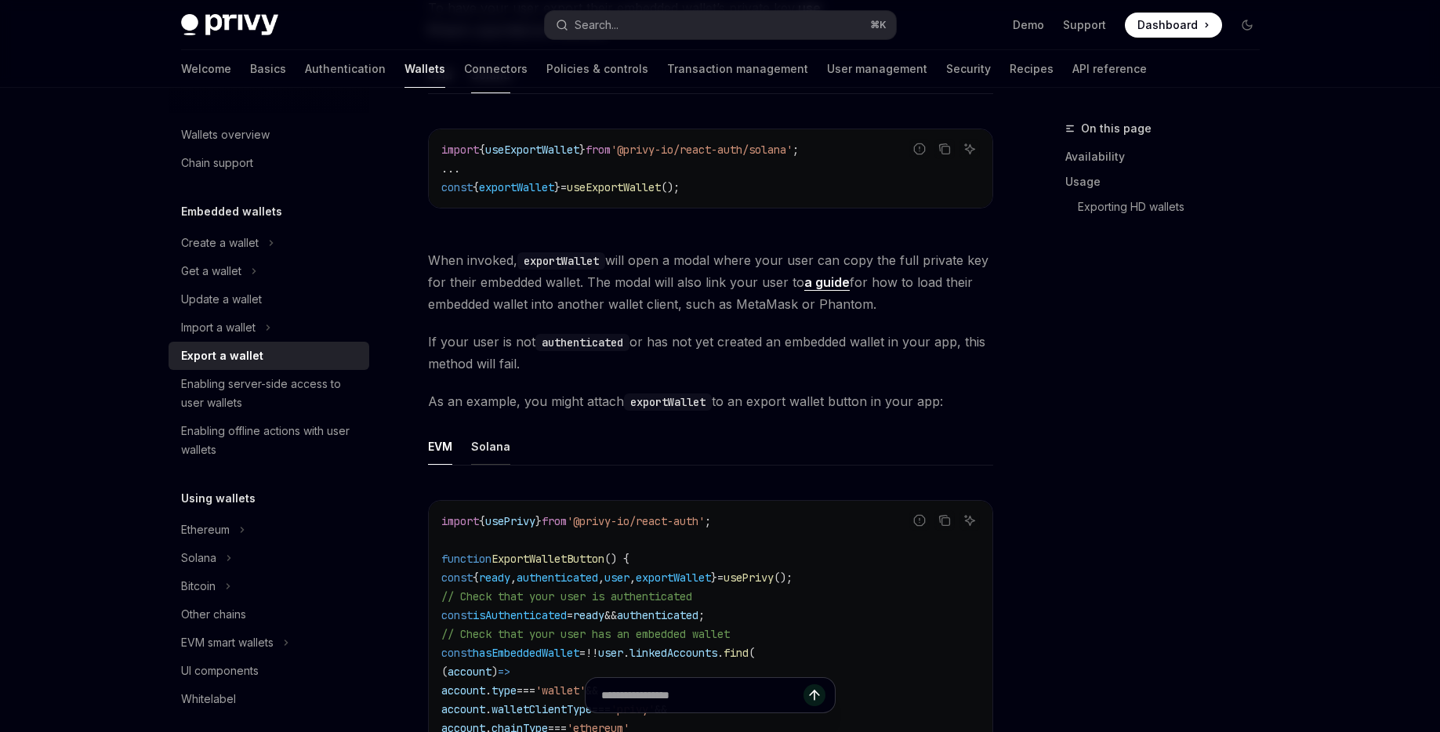
click at [500, 446] on button "Solana" at bounding box center [490, 446] width 39 height 37
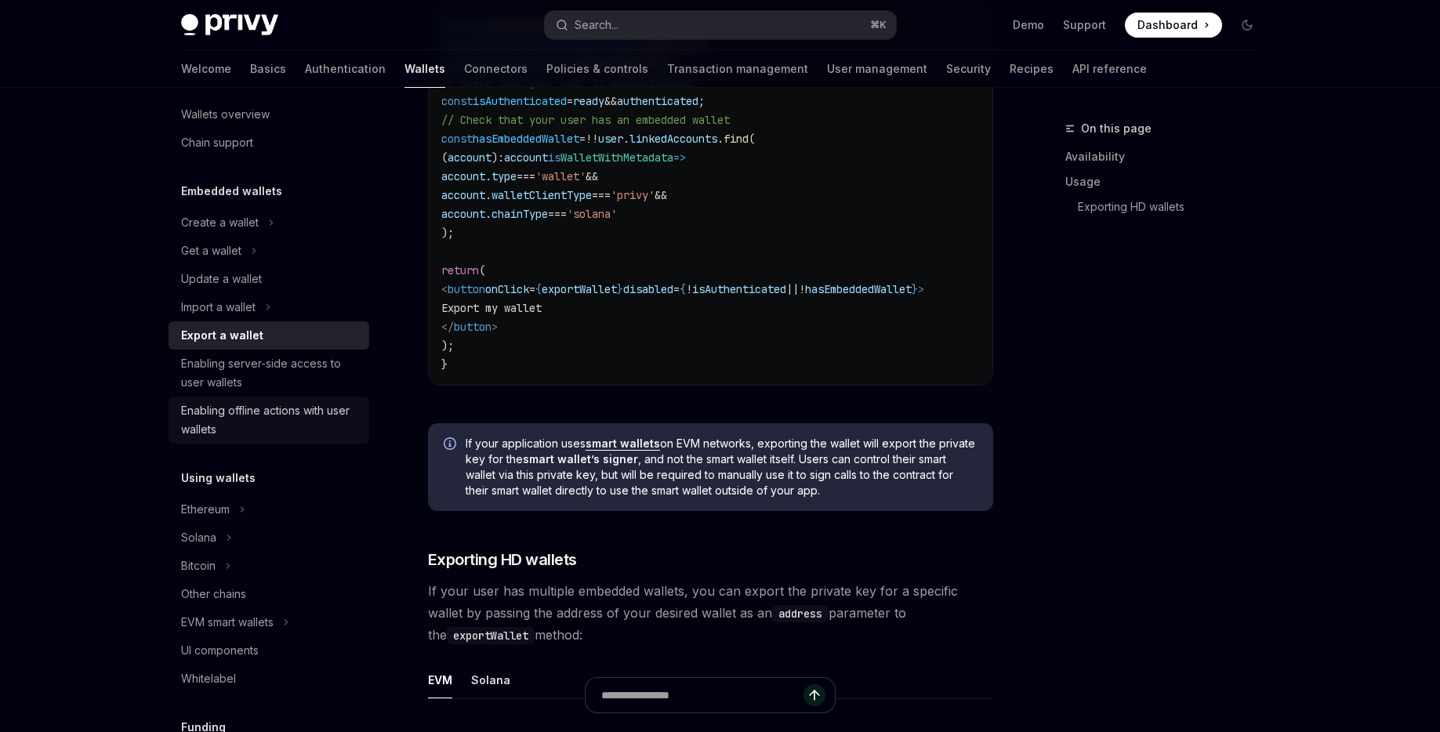
scroll to position [25, 0]
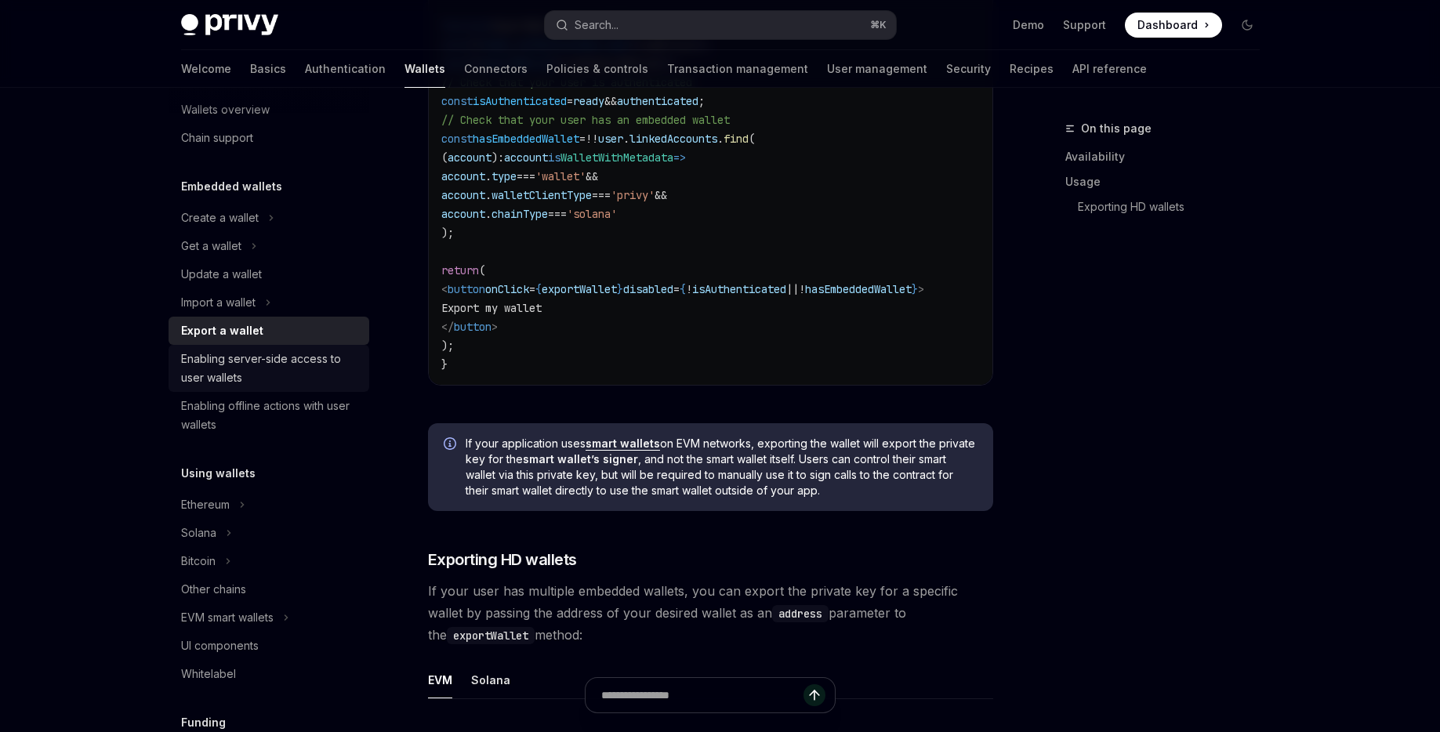
click at [217, 353] on div "Enabling server-side access to user wallets" at bounding box center [270, 369] width 179 height 38
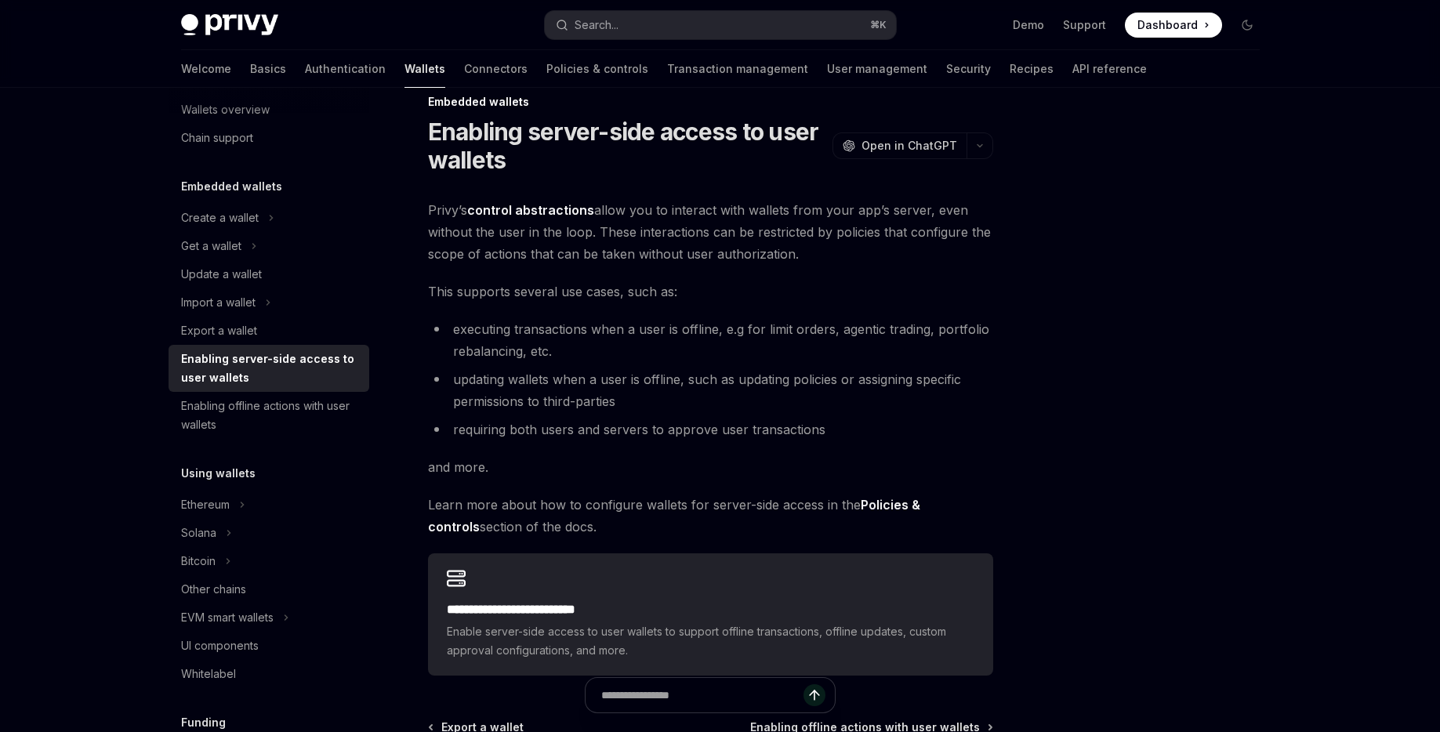
scroll to position [223, 0]
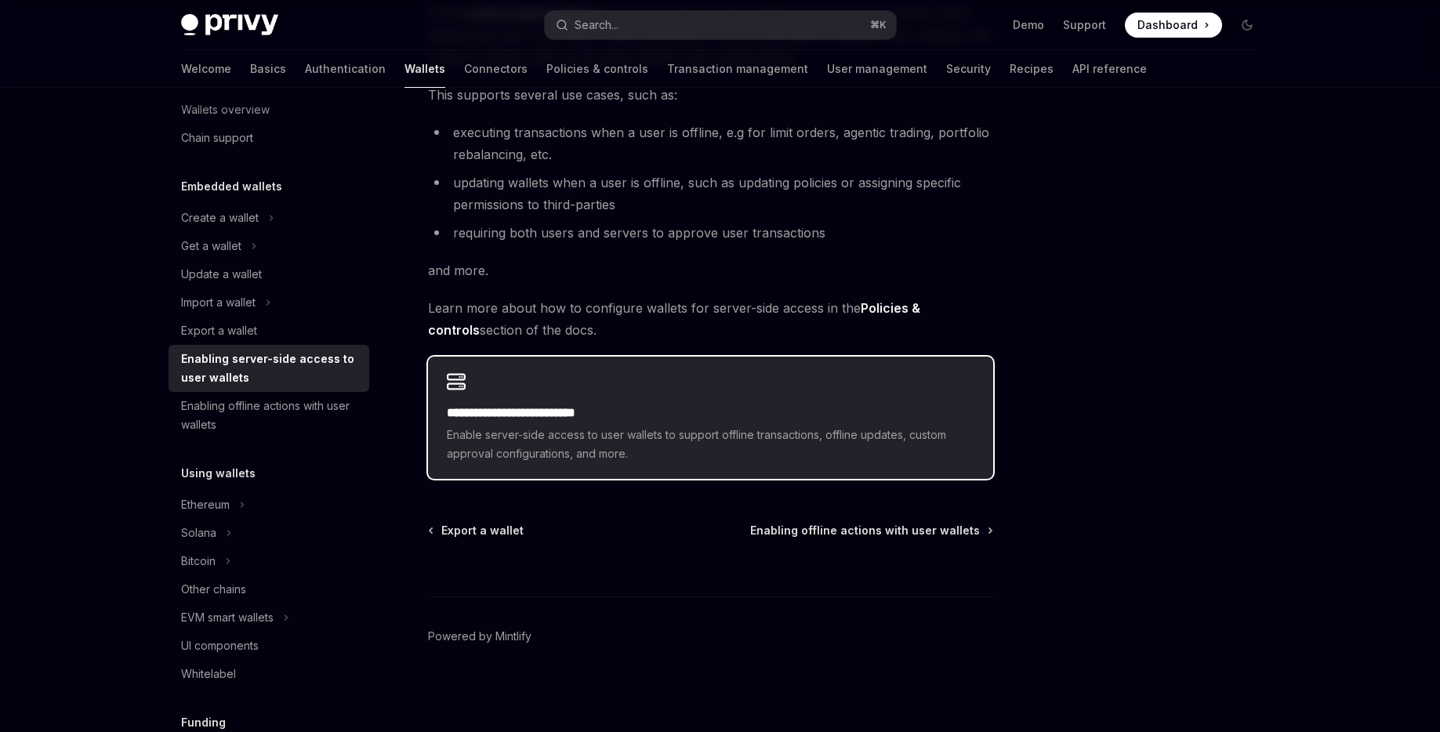
click at [498, 426] on span "Enable server-side access to user wallets to support offline transactions, offl…" at bounding box center [710, 445] width 527 height 38
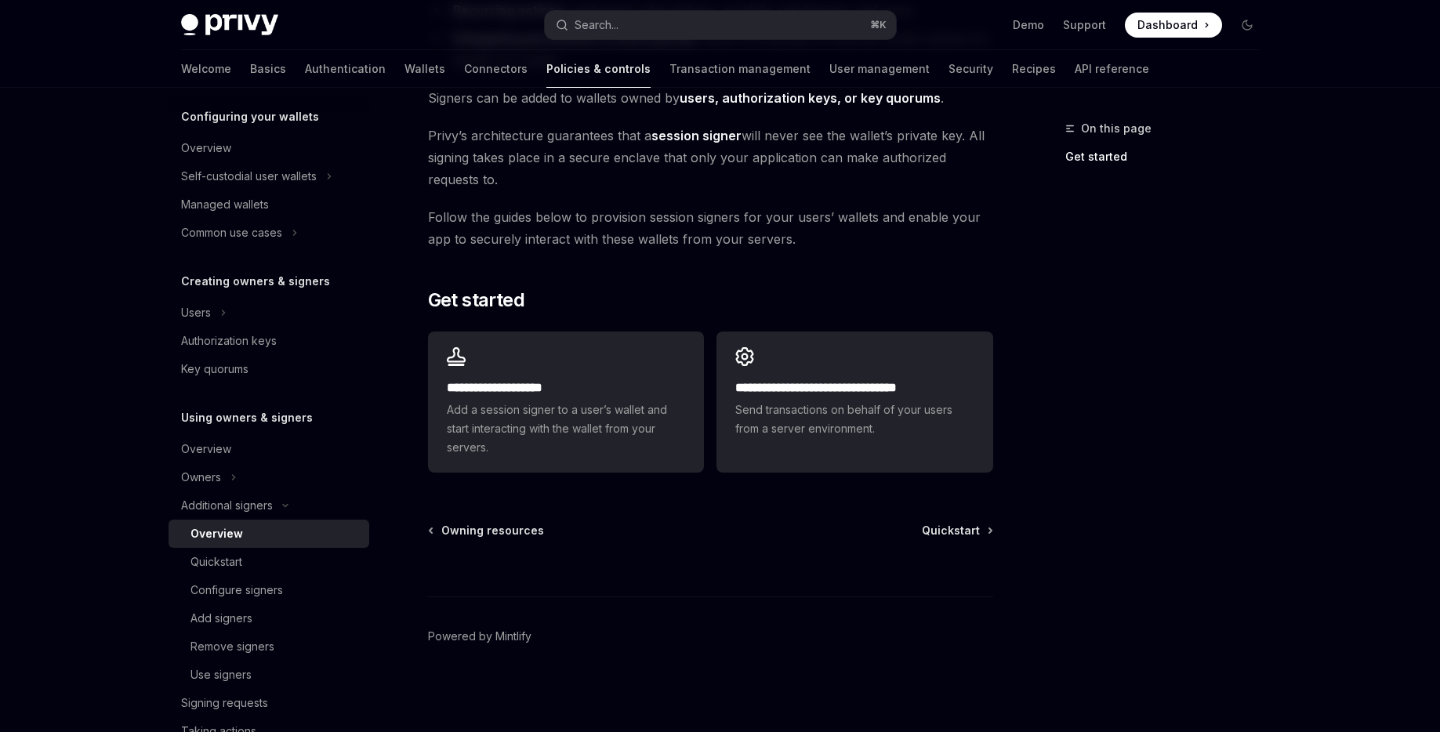
scroll to position [184, 0]
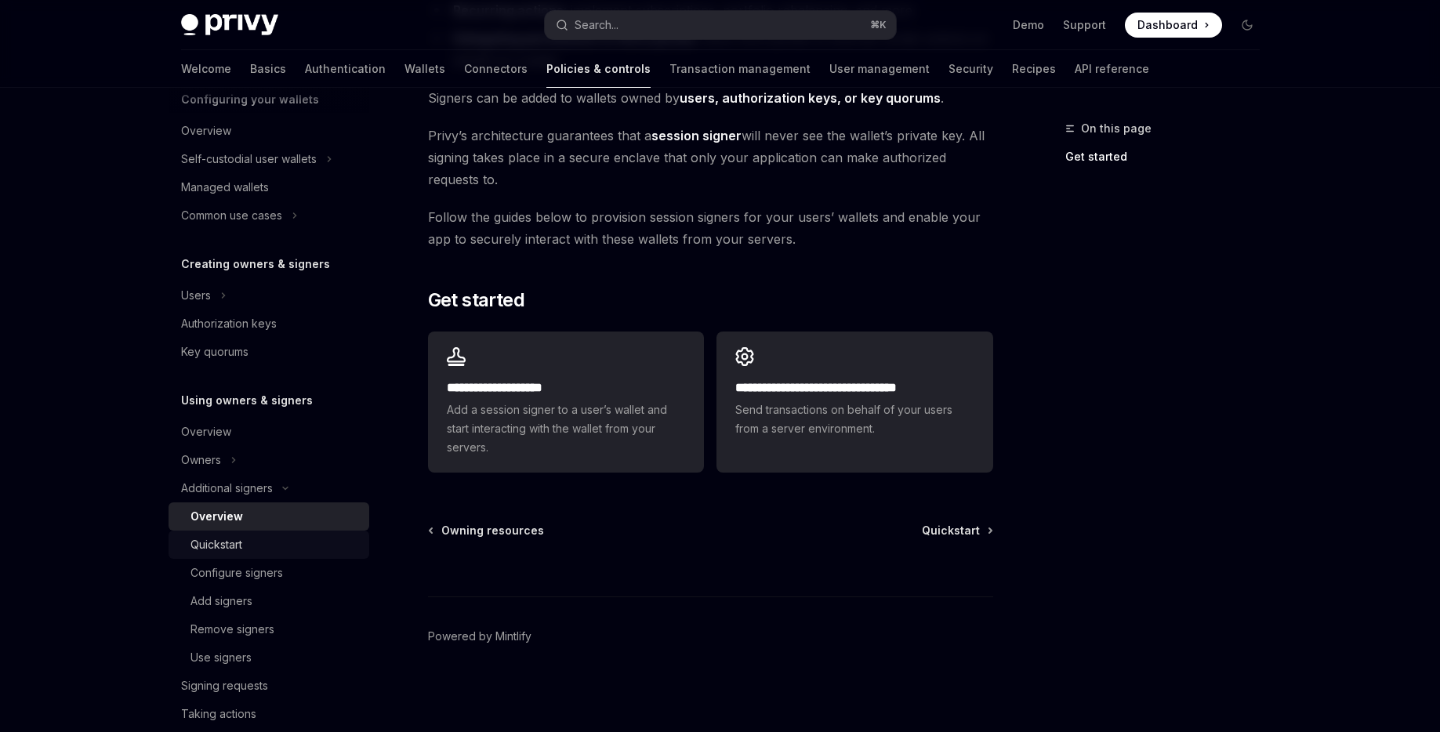
click at [226, 543] on div "Quickstart" at bounding box center [216, 544] width 52 height 19
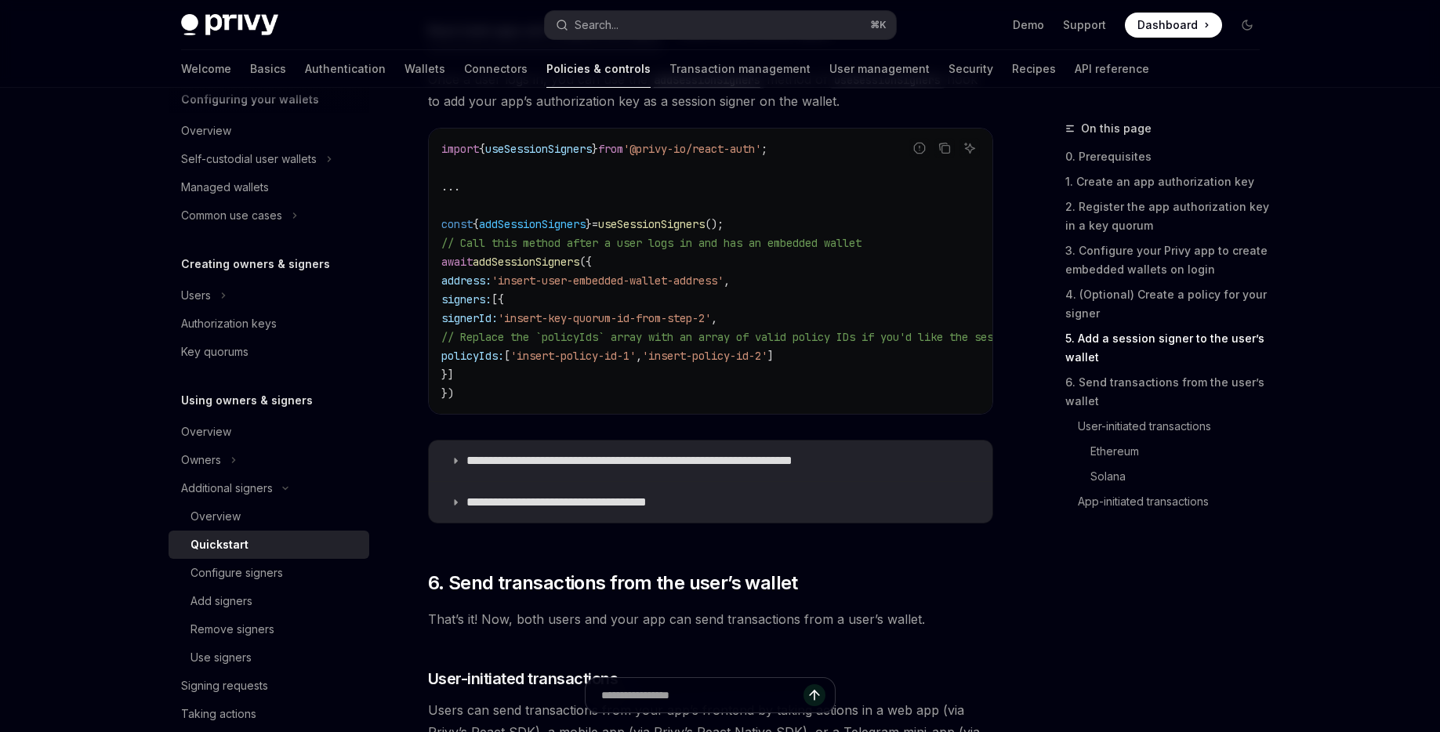
scroll to position [2659, 0]
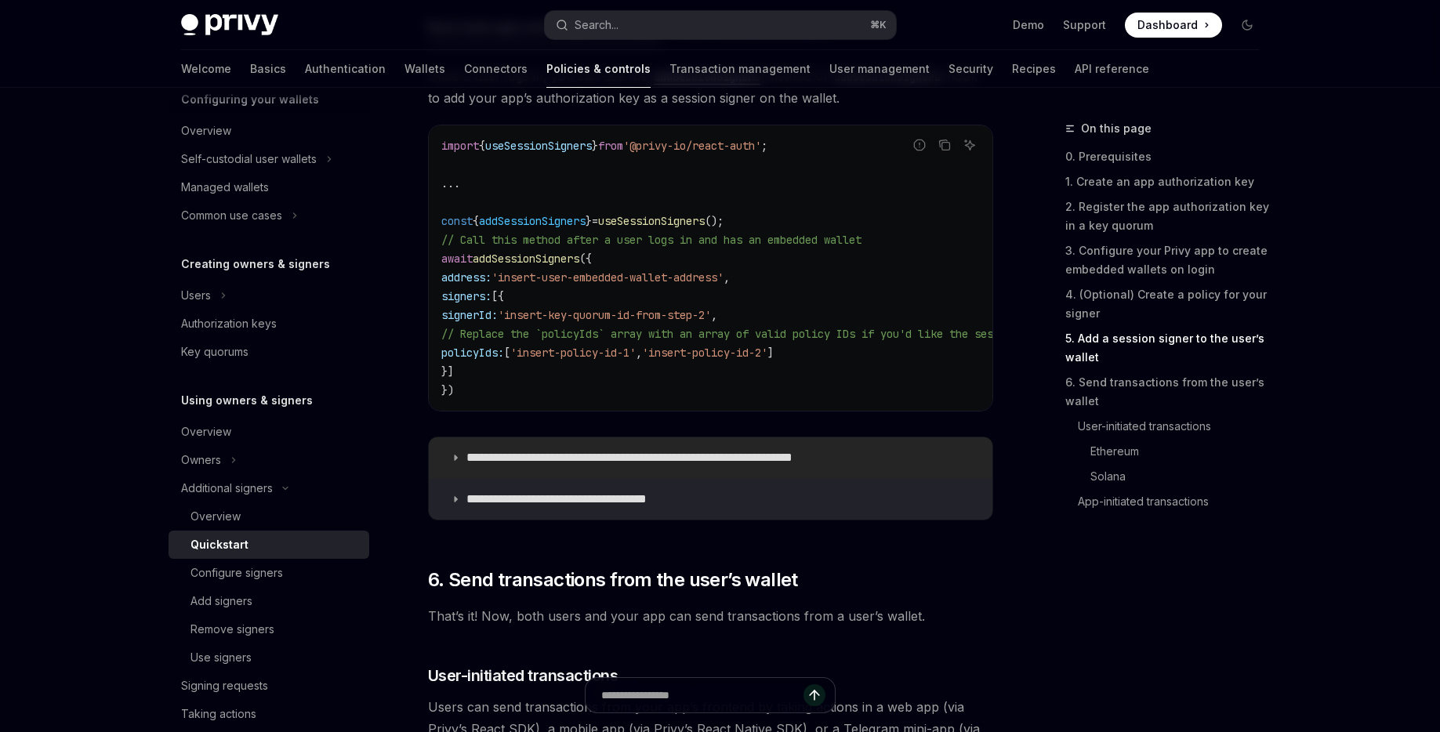
click at [518, 466] on p "**********" at bounding box center [669, 458] width 406 height 16
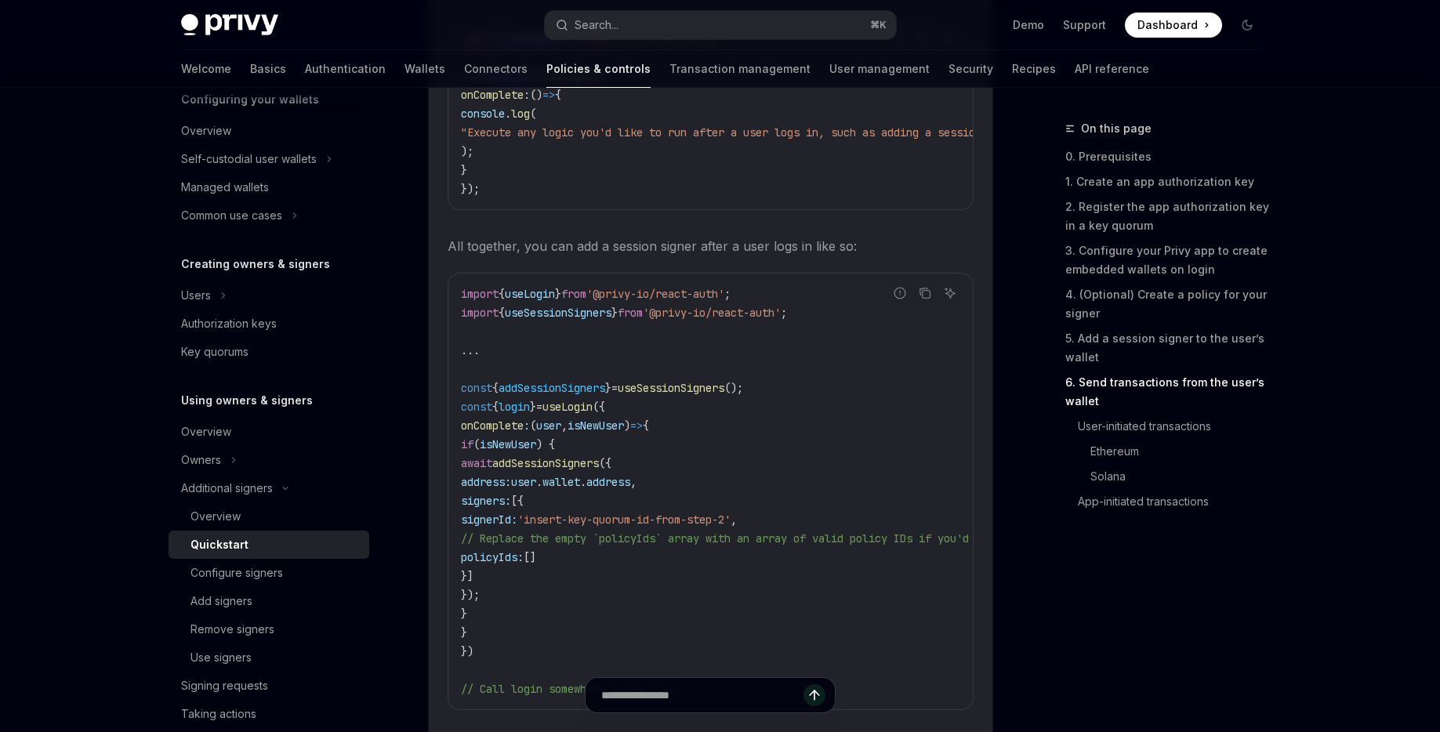
scroll to position [3194, 0]
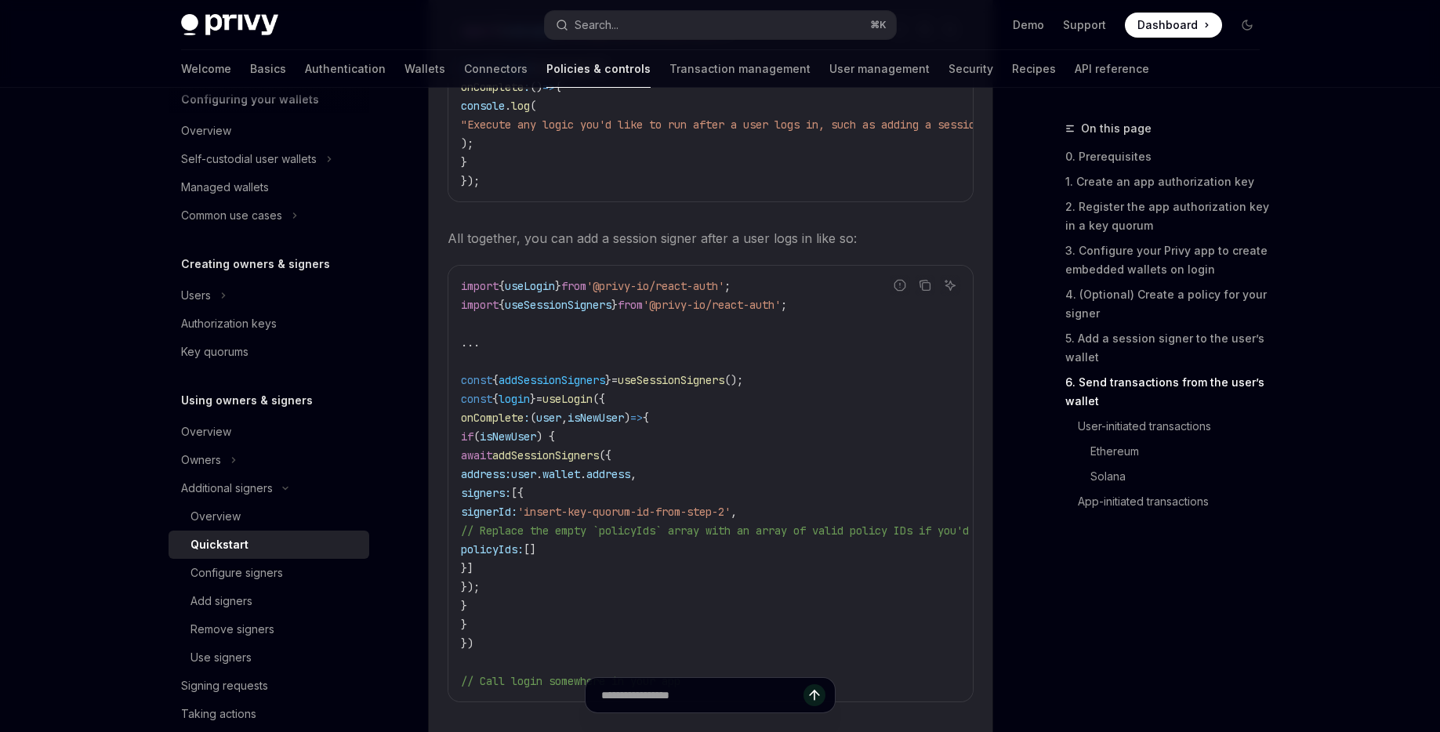
drag, startPoint x: 527, startPoint y: 466, endPoint x: 553, endPoint y: 606, distance: 141.7
click at [553, 606] on code "import { useLogin } from '@privy-io/react-auth' ; import { useSessionSigners } …" at bounding box center [1047, 484] width 1172 height 414
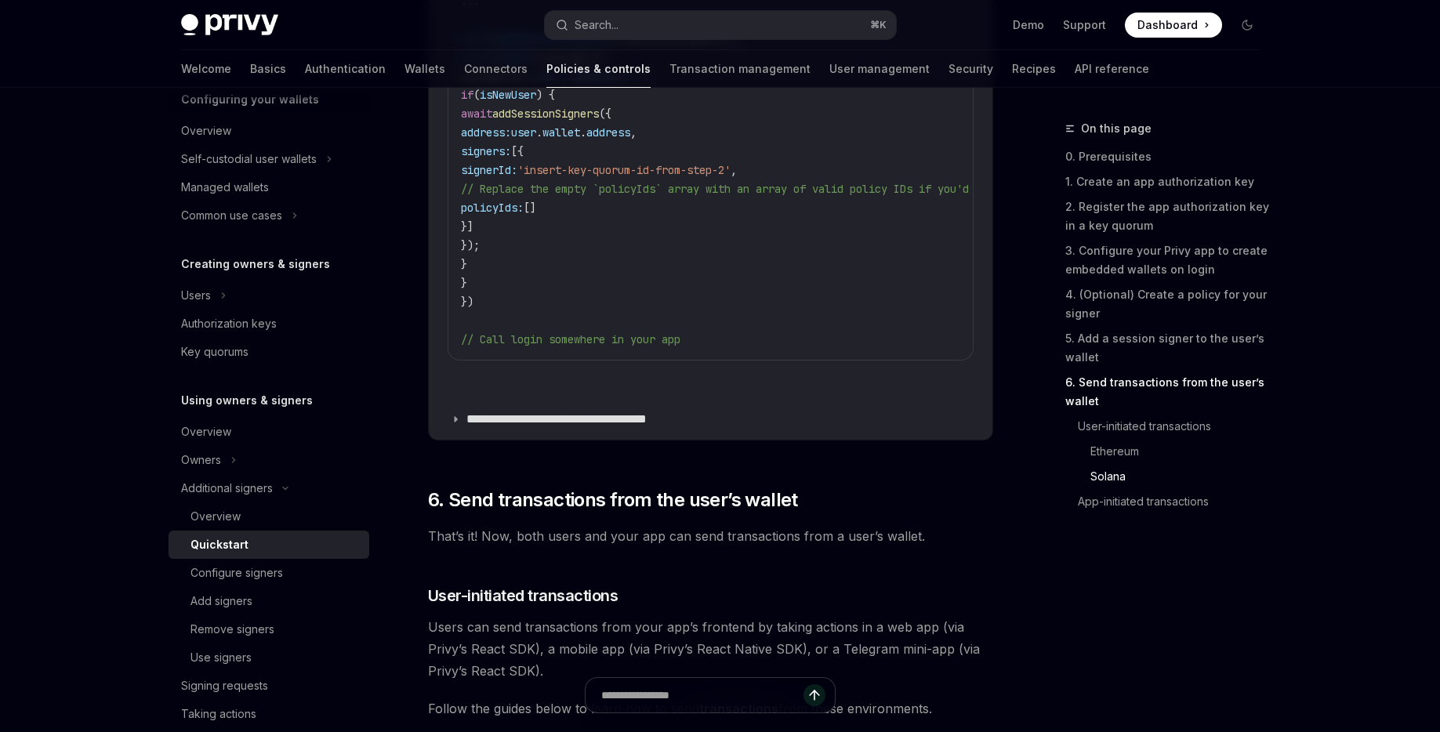
scroll to position [3613, 0]
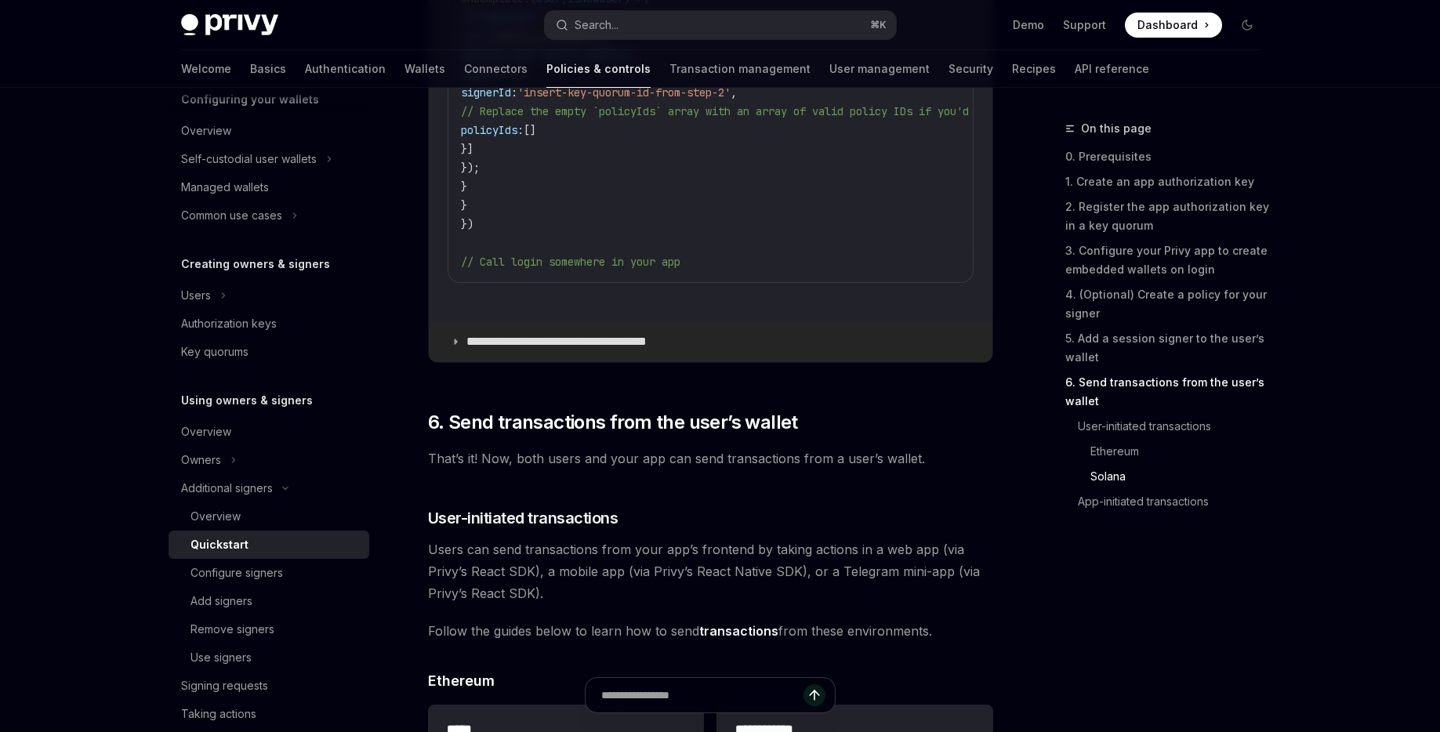
click at [554, 350] on p "**********" at bounding box center [575, 342] width 219 height 16
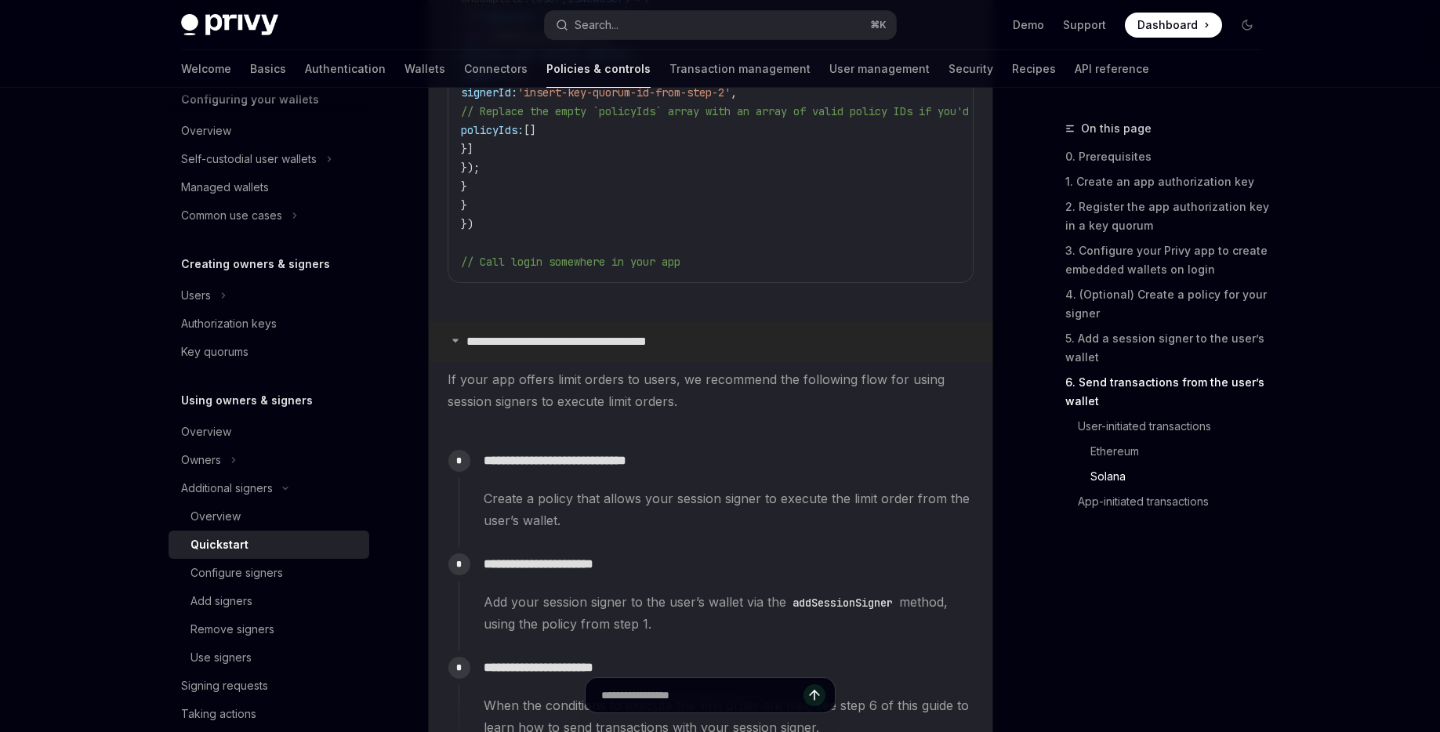
click at [554, 350] on p "**********" at bounding box center [575, 342] width 219 height 16
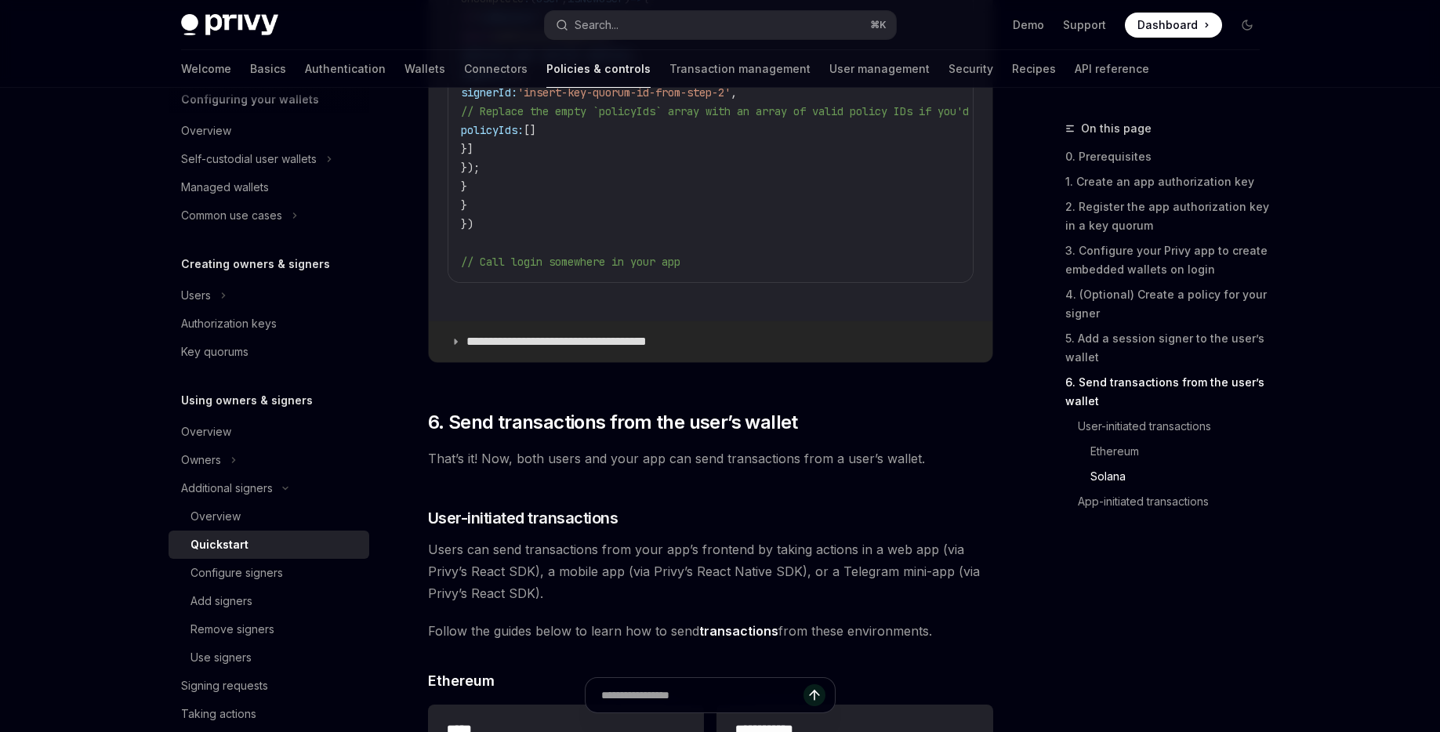
click at [554, 350] on p "**********" at bounding box center [575, 342] width 219 height 16
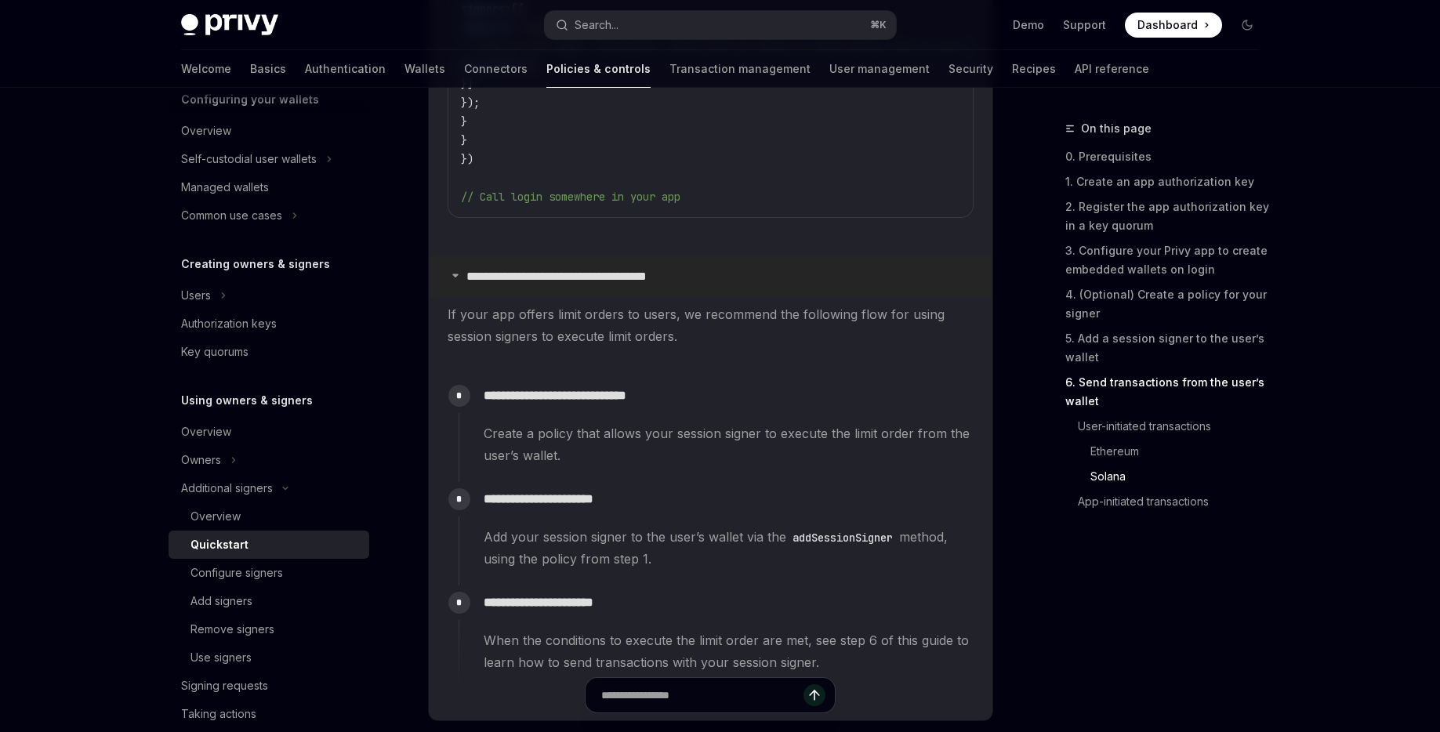
scroll to position [3526, 0]
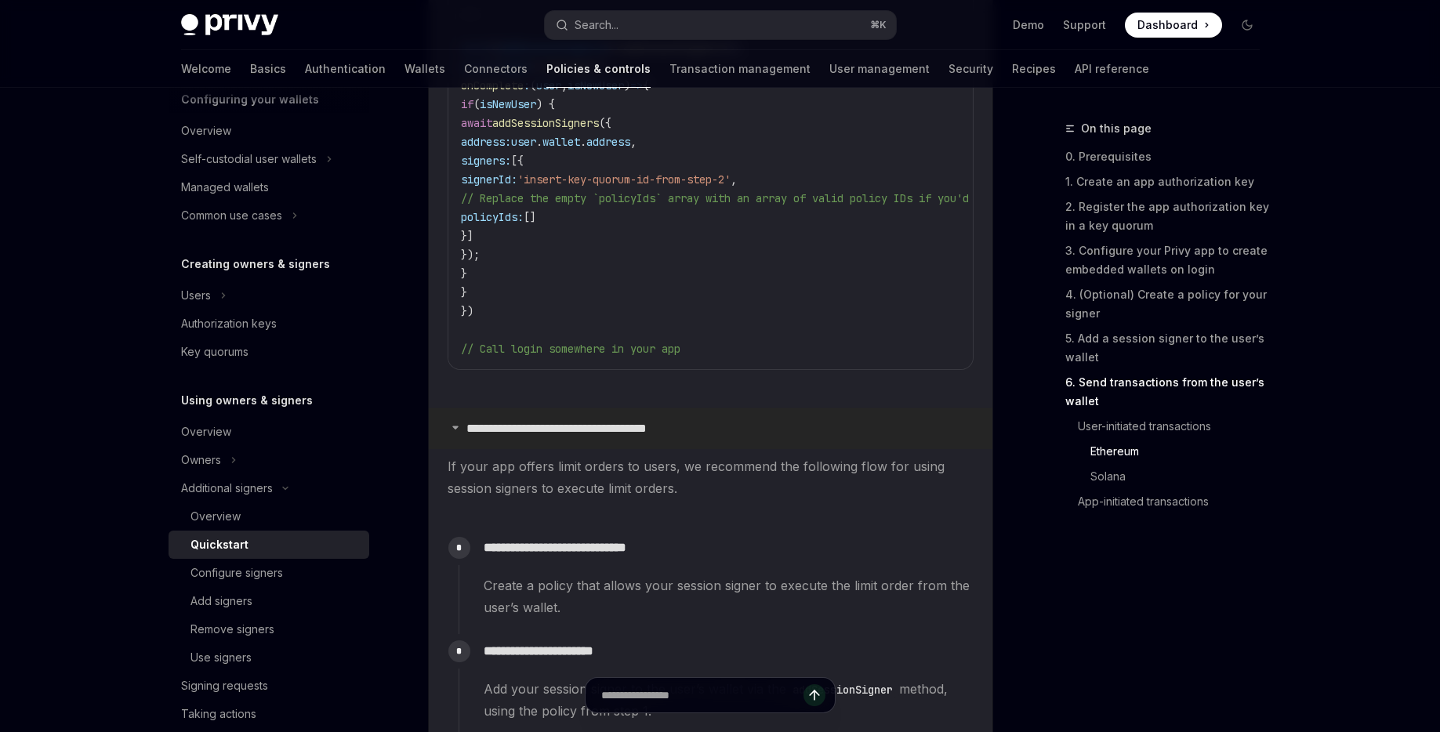
click at [495, 437] on p "**********" at bounding box center [575, 429] width 219 height 16
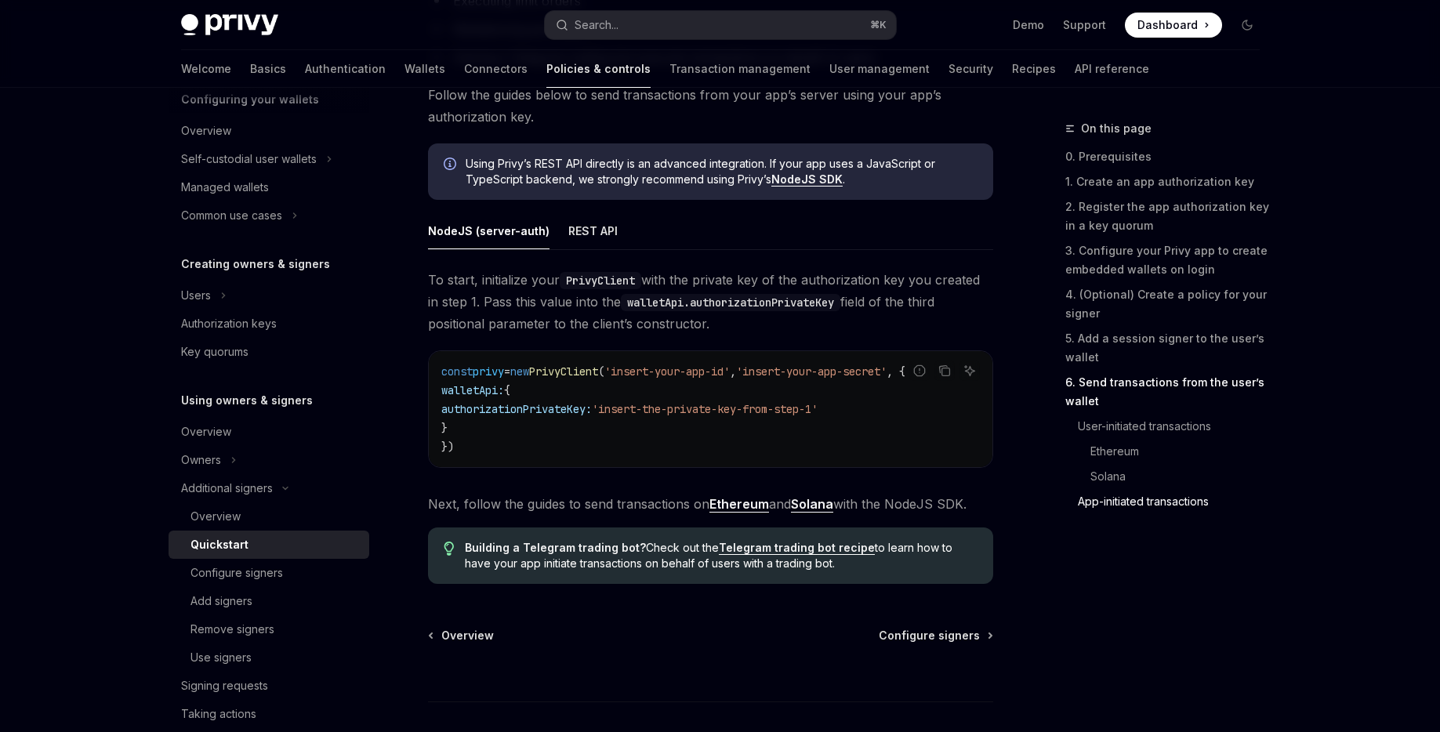
scroll to position [4807, 0]
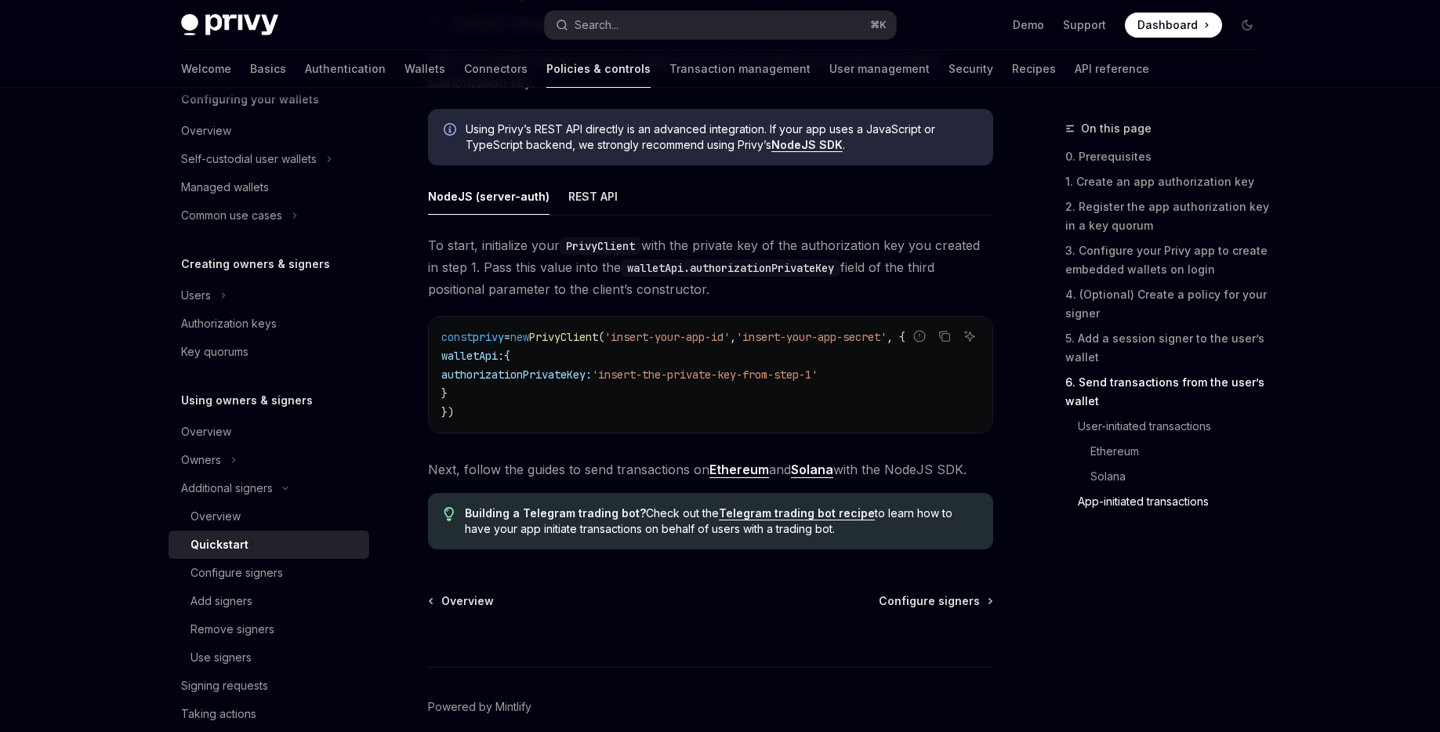
click at [509, 408] on code "const privy = new PrivyClient ( 'insert-your-app-id' , 'insert-your-app-secret'…" at bounding box center [710, 375] width 538 height 94
drag, startPoint x: 473, startPoint y: 413, endPoint x: 466, endPoint y: 375, distance: 39.0
click at [466, 375] on code "const privy = new PrivyClient ( 'insert-your-app-id' , 'insert-your-app-secret'…" at bounding box center [710, 375] width 538 height 94
click at [590, 344] on span "PrivyClient" at bounding box center [563, 337] width 69 height 14
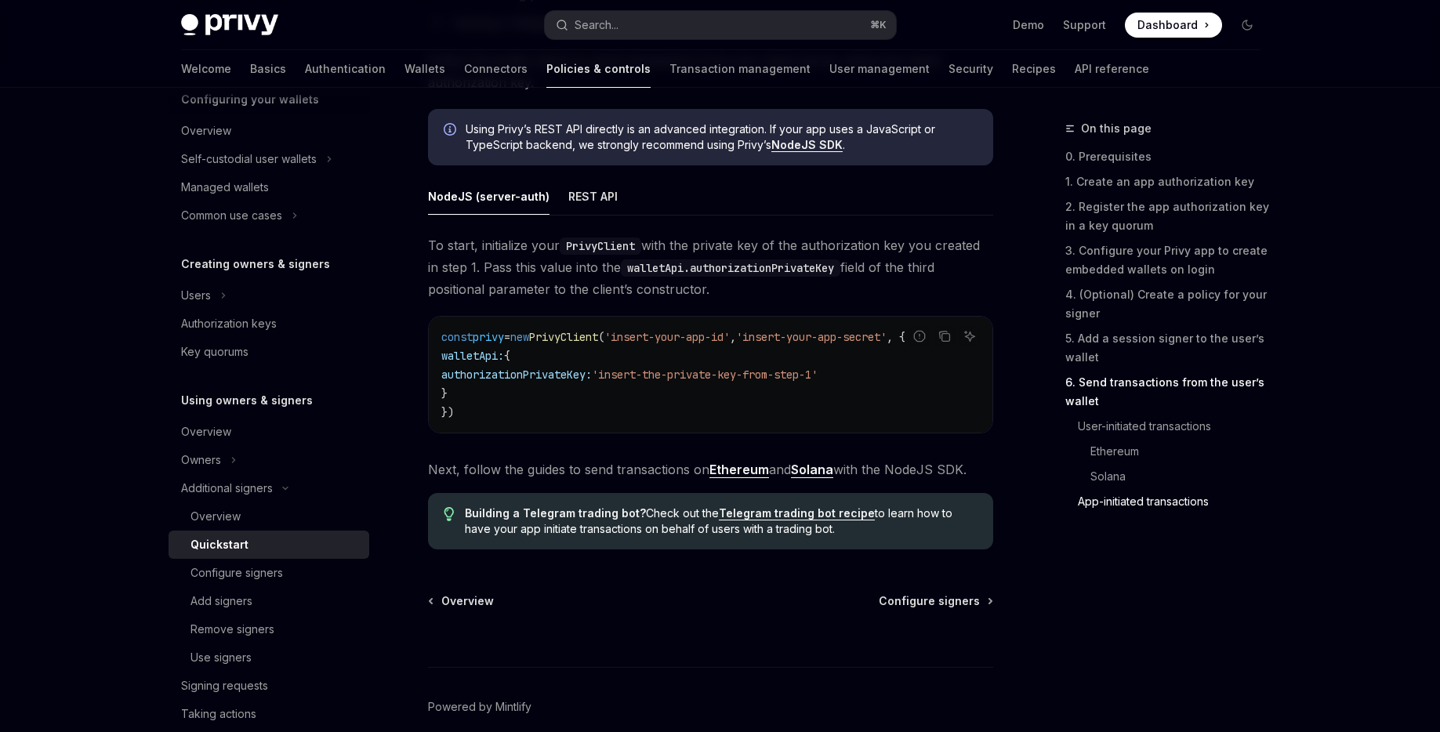
click at [590, 344] on span "PrivyClient" at bounding box center [563, 337] width 69 height 14
copy span "PrivyClient"
click at [498, 412] on code "const privy = new PrivyClient ( 'insert-your-app-id' , 'insert-your-app-secret'…" at bounding box center [710, 375] width 538 height 94
drag, startPoint x: 481, startPoint y: 412, endPoint x: 466, endPoint y: 377, distance: 38.3
click at [466, 377] on code "const privy = new PrivyClient ( 'insert-your-app-id' , 'insert-your-app-secret'…" at bounding box center [710, 375] width 538 height 94
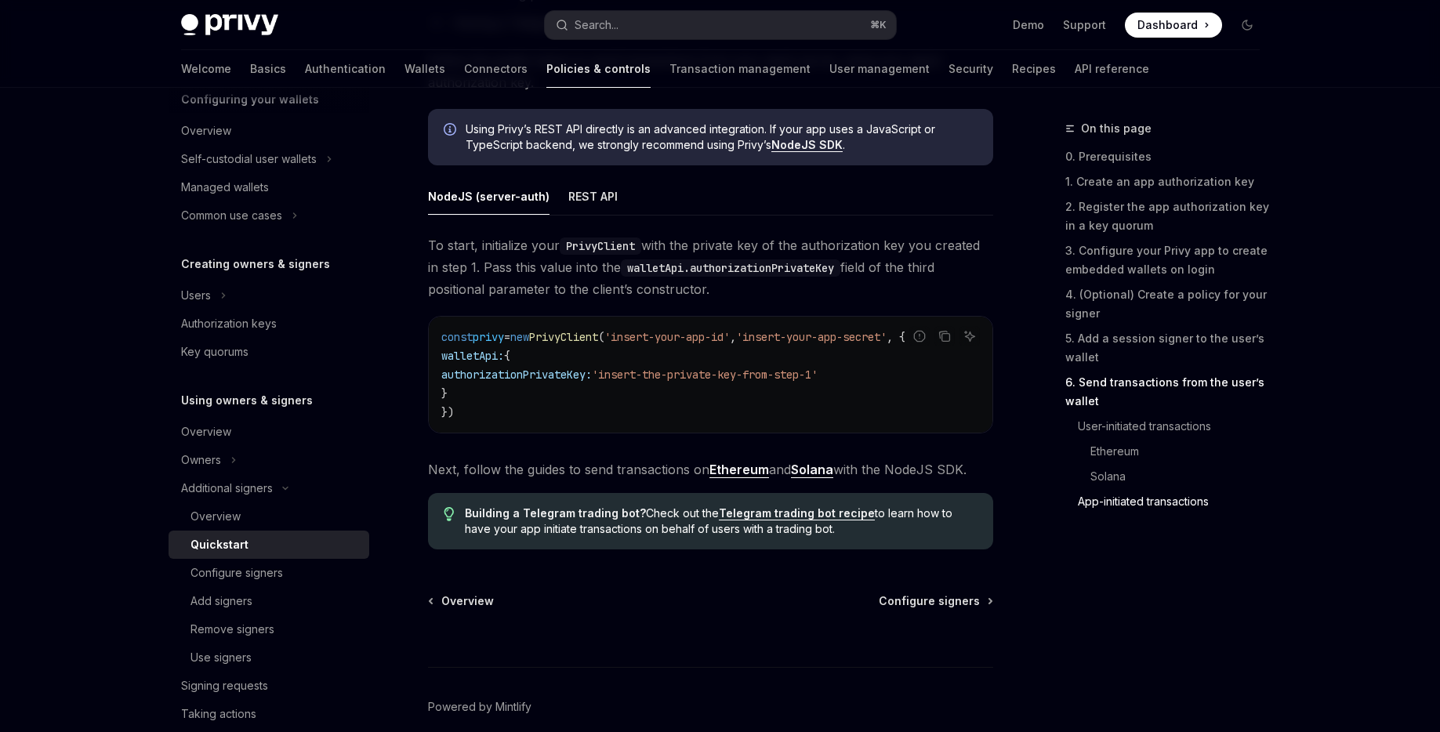
copy code "walletApi: { authorizationPrivateKey: 'insert-the-private-key-from-step-1' }"
click at [580, 400] on code "const privy = new PrivyClient ( 'insert-your-app-id' , 'insert-your-app-secret'…" at bounding box center [710, 375] width 538 height 94
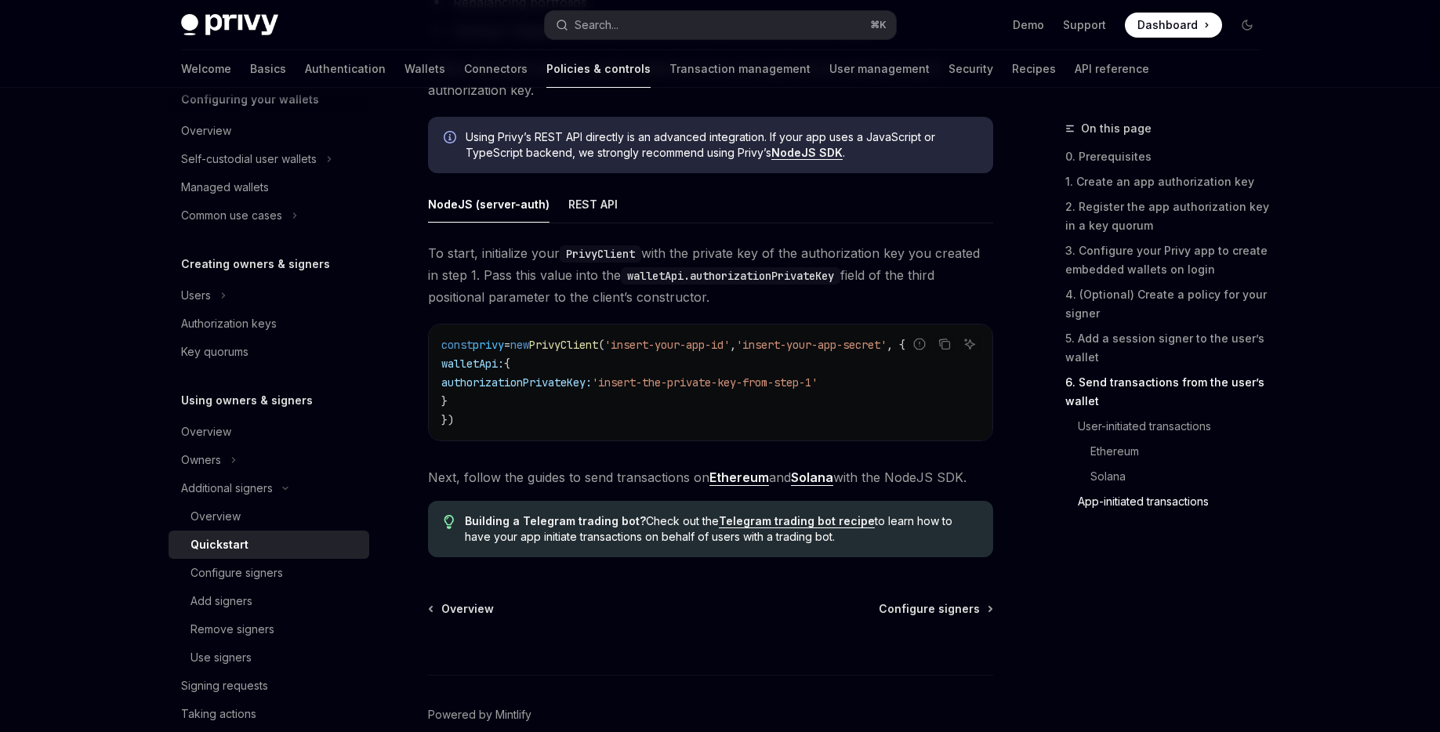
scroll to position [4798, 0]
click at [497, 419] on code "const privy = new PrivyClient ( 'insert-your-app-id' , 'insert-your-app-secret'…" at bounding box center [710, 384] width 538 height 94
click at [809, 487] on link "Solana" at bounding box center [812, 479] width 42 height 16
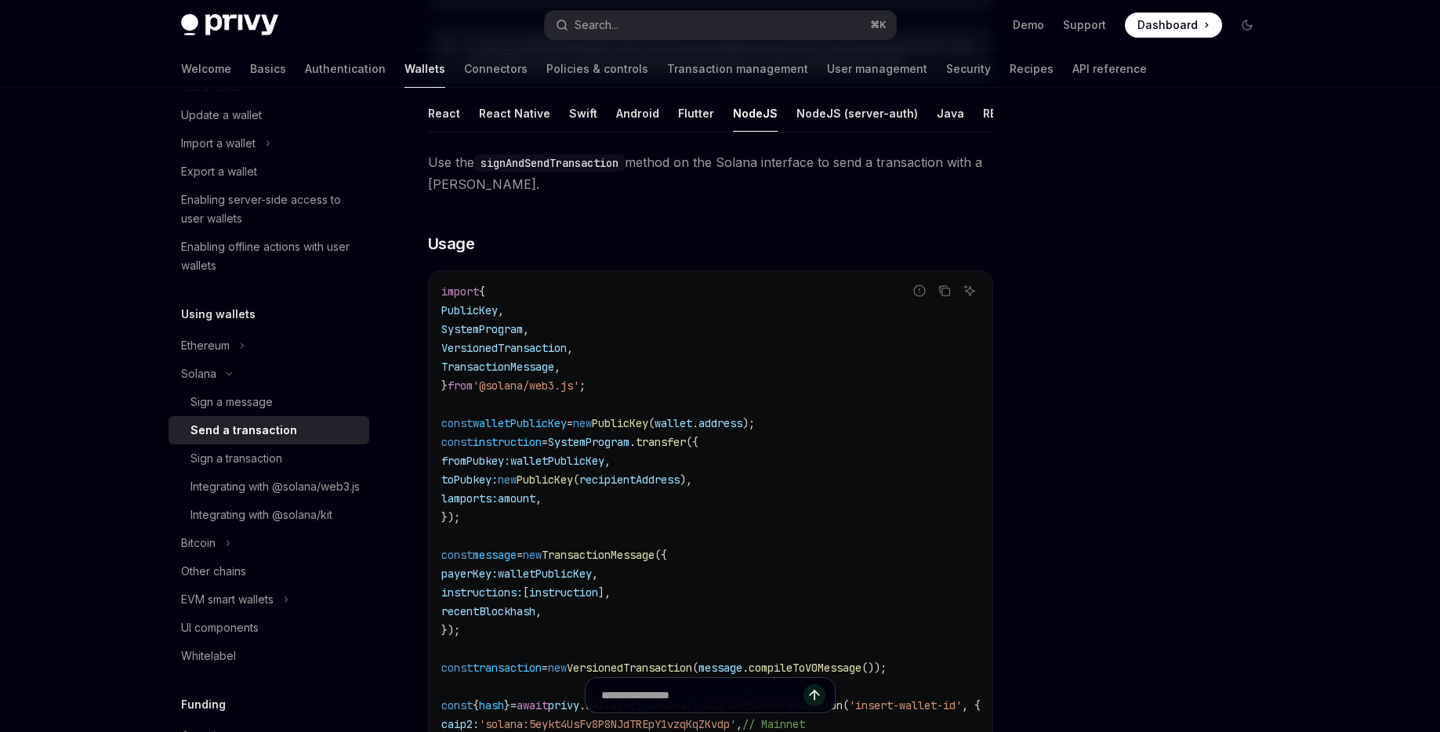
scroll to position [697, 0]
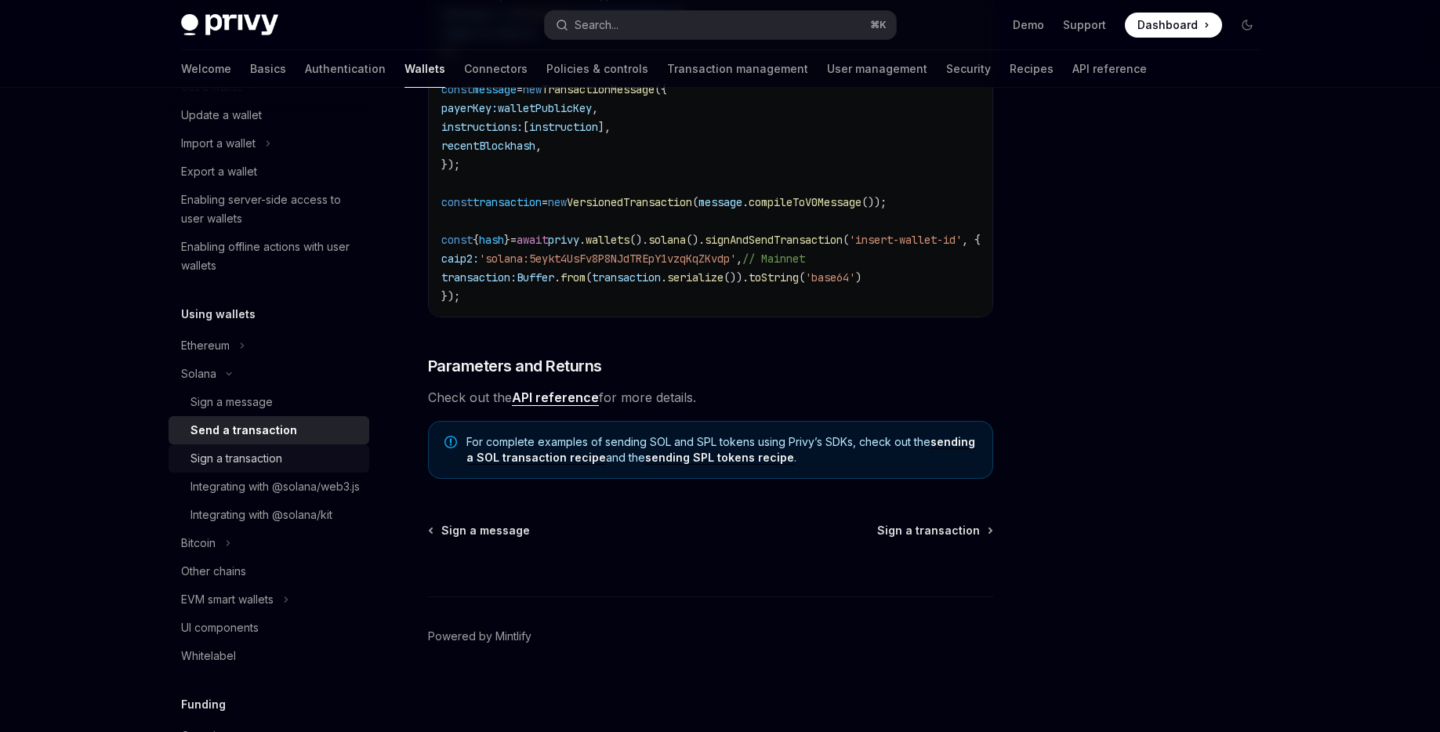
click at [230, 464] on div "Sign a transaction" at bounding box center [236, 458] width 92 height 19
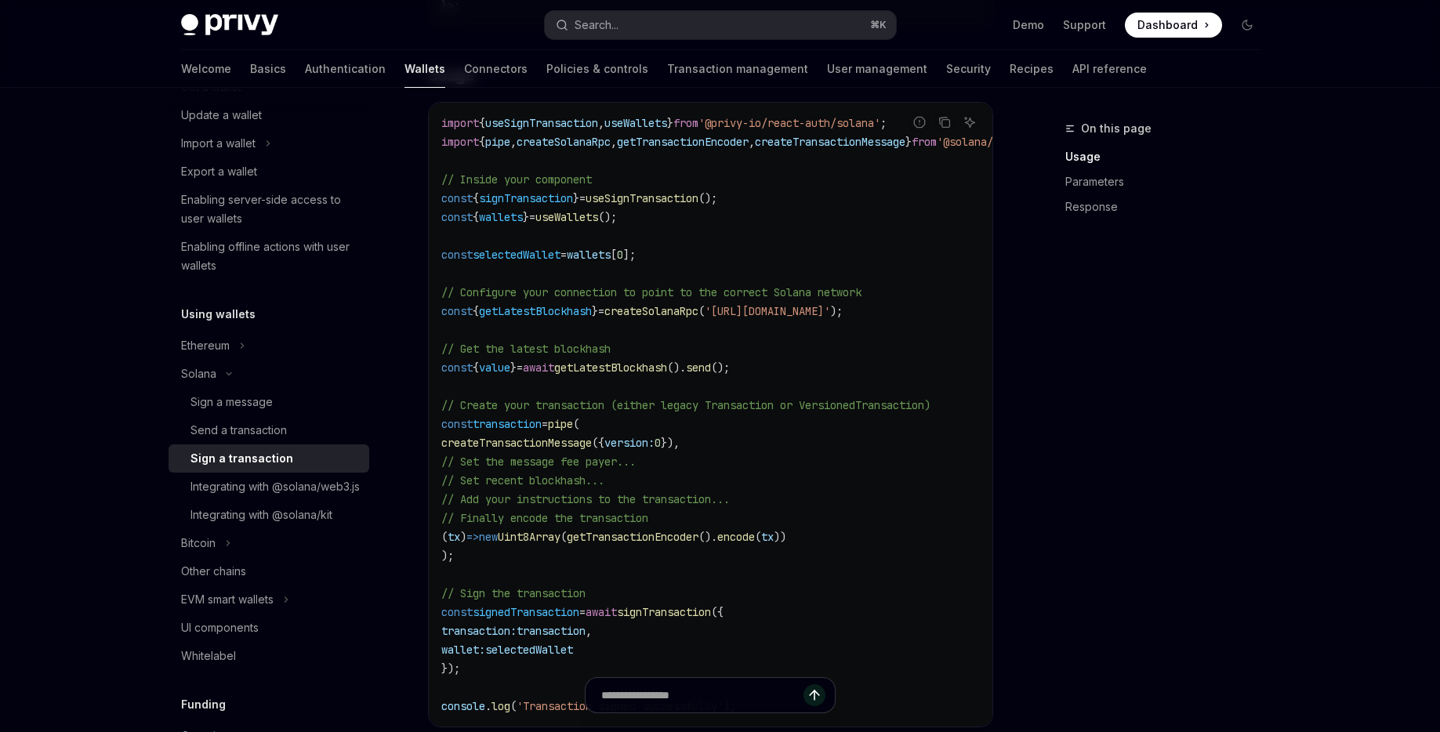
scroll to position [589, 0]
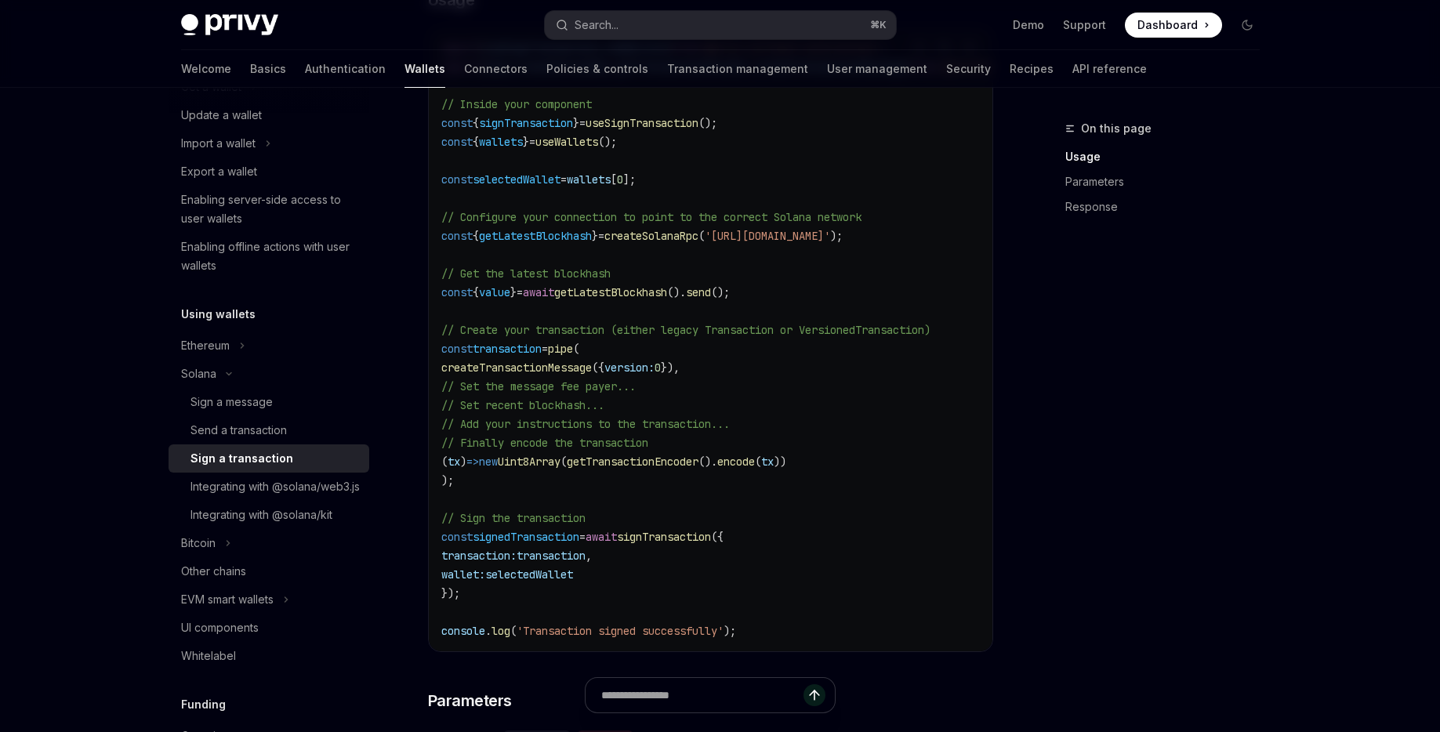
click at [711, 544] on span "signTransaction" at bounding box center [664, 537] width 94 height 14
click at [687, 237] on span "createSolanaRpc" at bounding box center [651, 236] width 94 height 14
click at [617, 143] on span "();" at bounding box center [607, 142] width 19 height 14
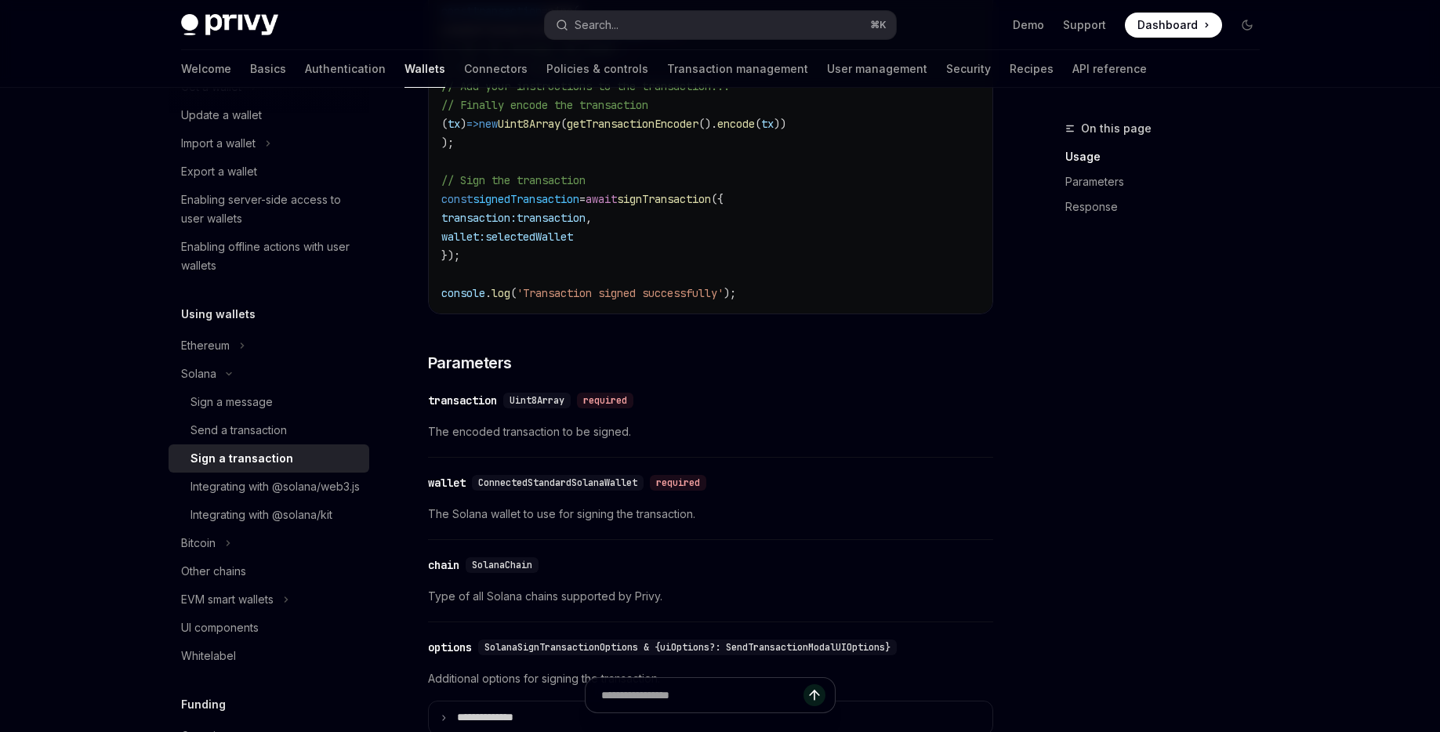
scroll to position [1060, 0]
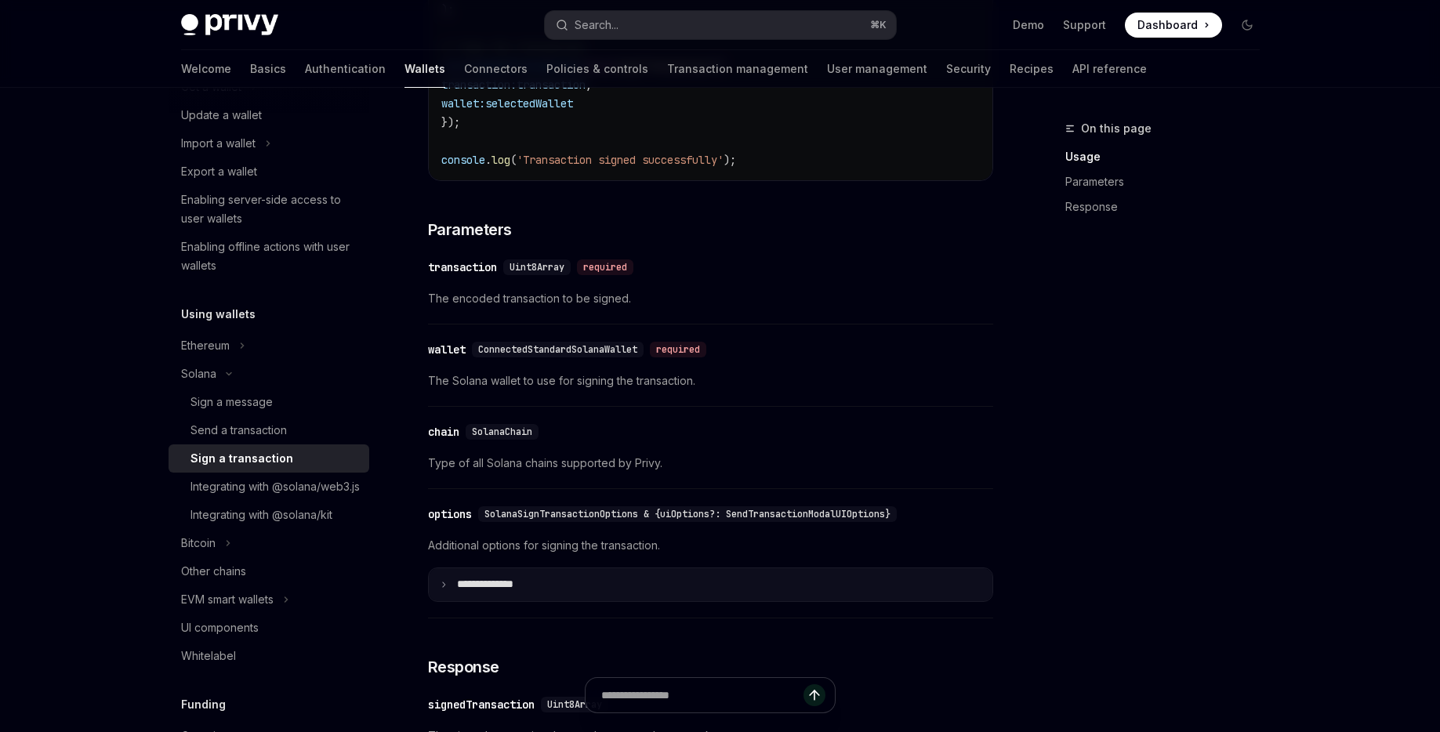
click at [550, 592] on summary "**** *********" at bounding box center [710, 584] width 563 height 33
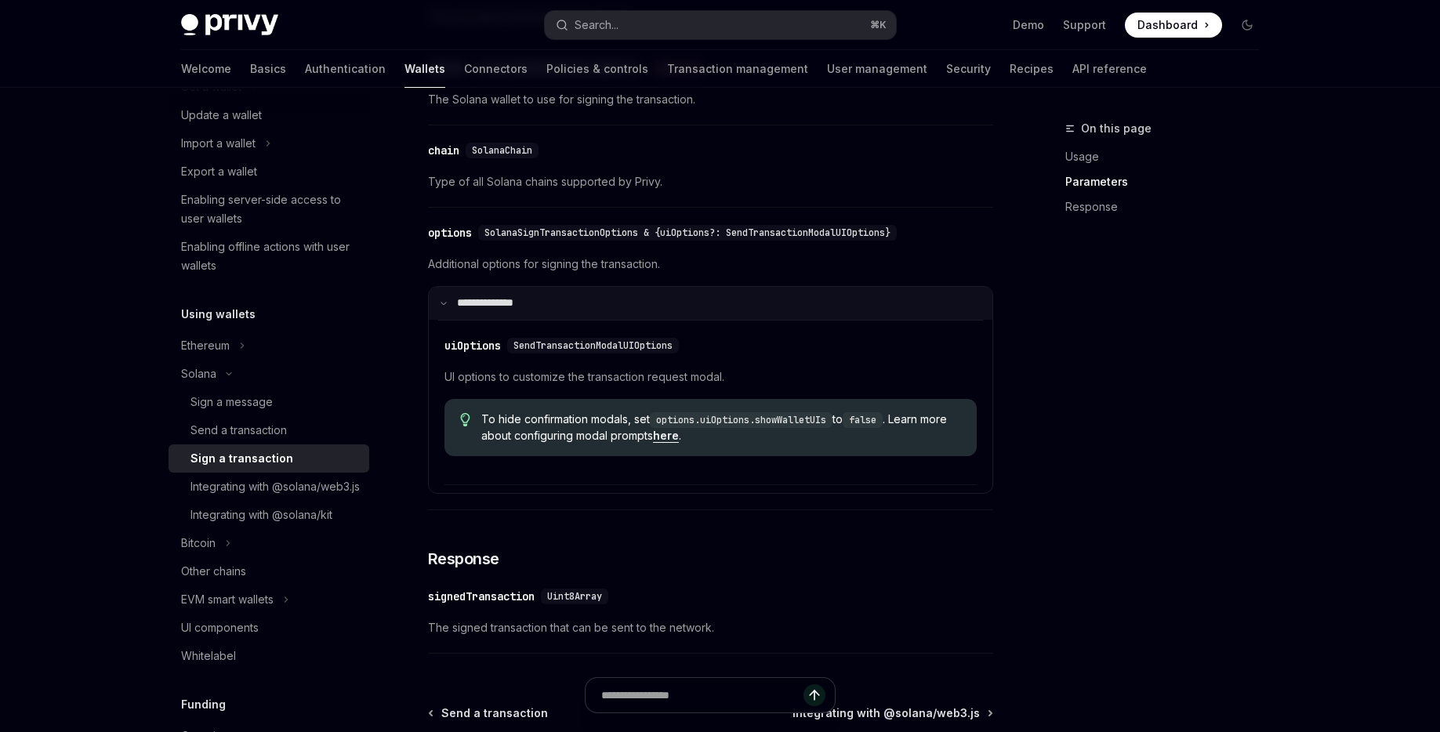
scroll to position [1353, 0]
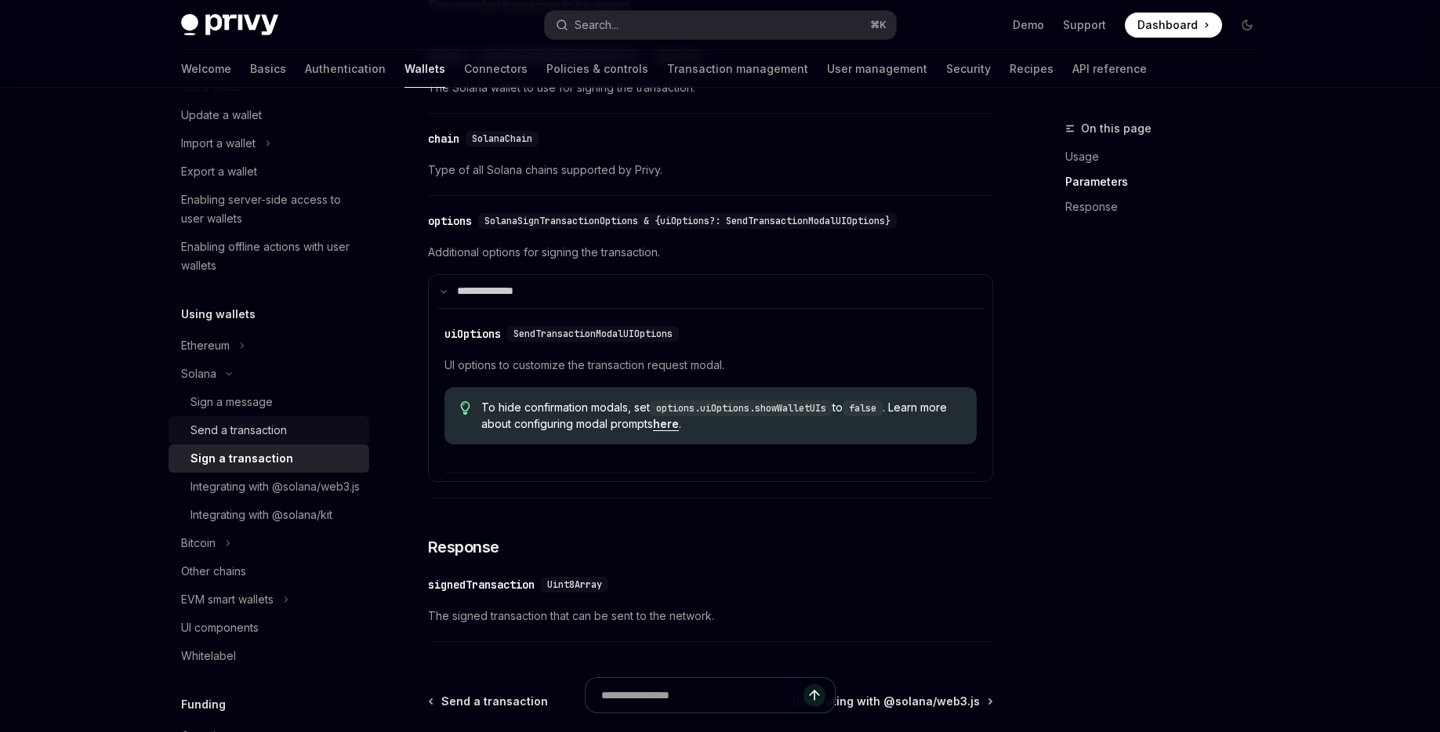
click at [245, 433] on div "Send a transaction" at bounding box center [238, 430] width 96 height 19
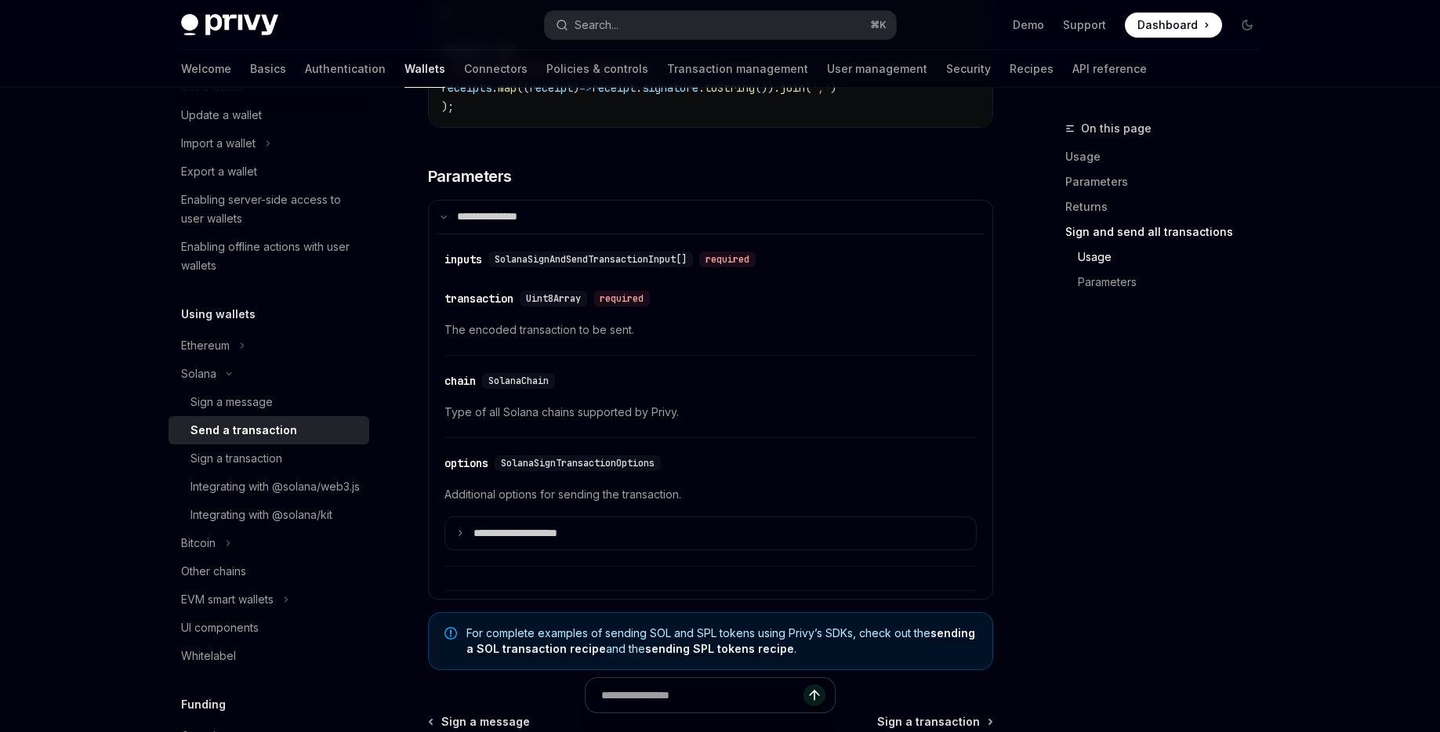
scroll to position [3939, 0]
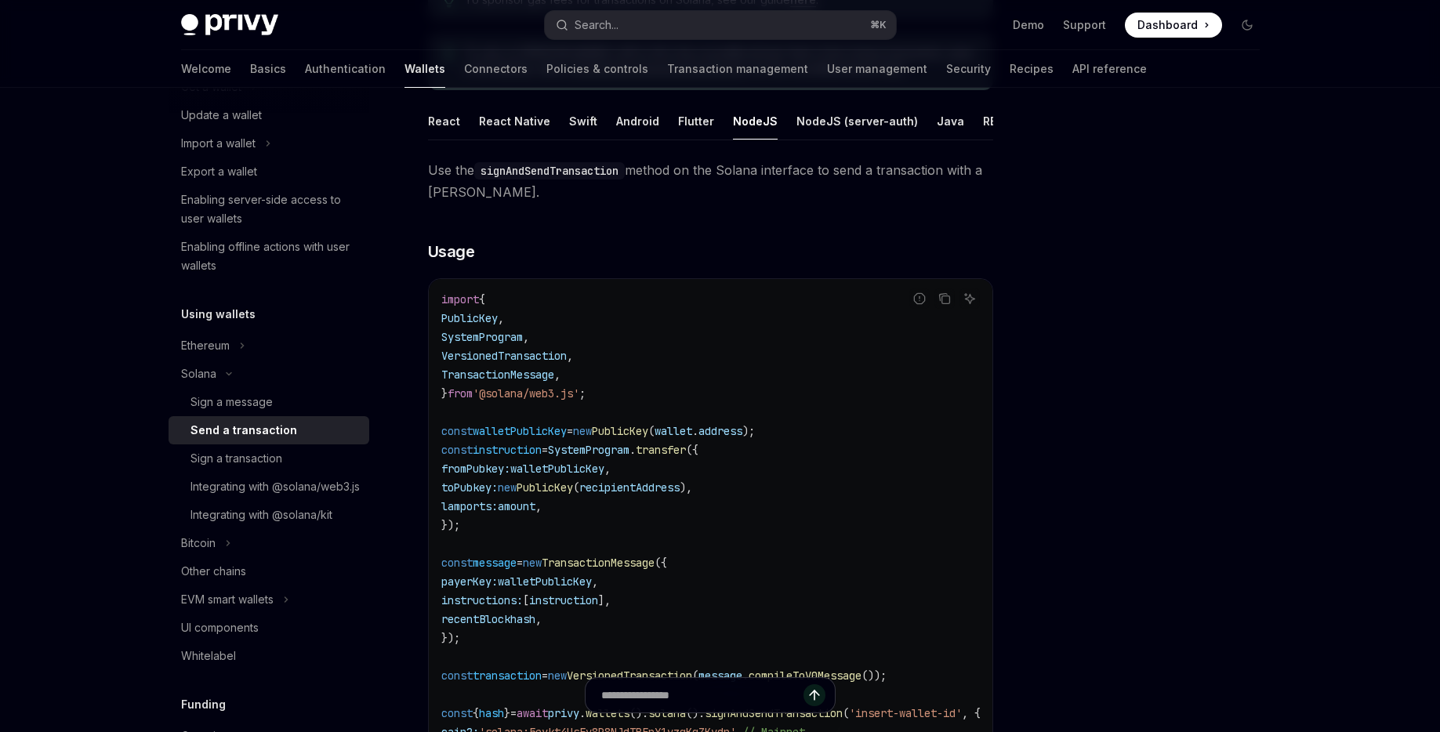
scroll to position [216, 0]
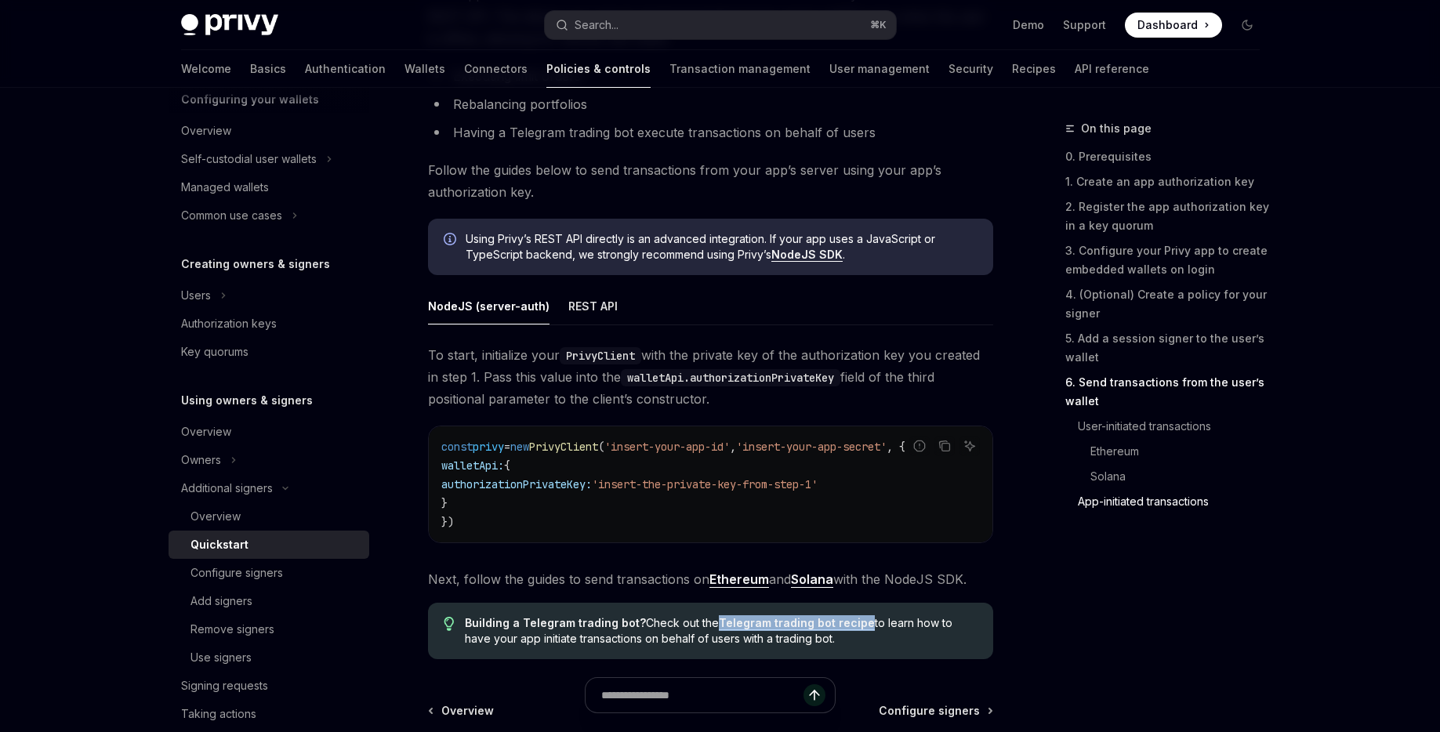
scroll to position [4094, 0]
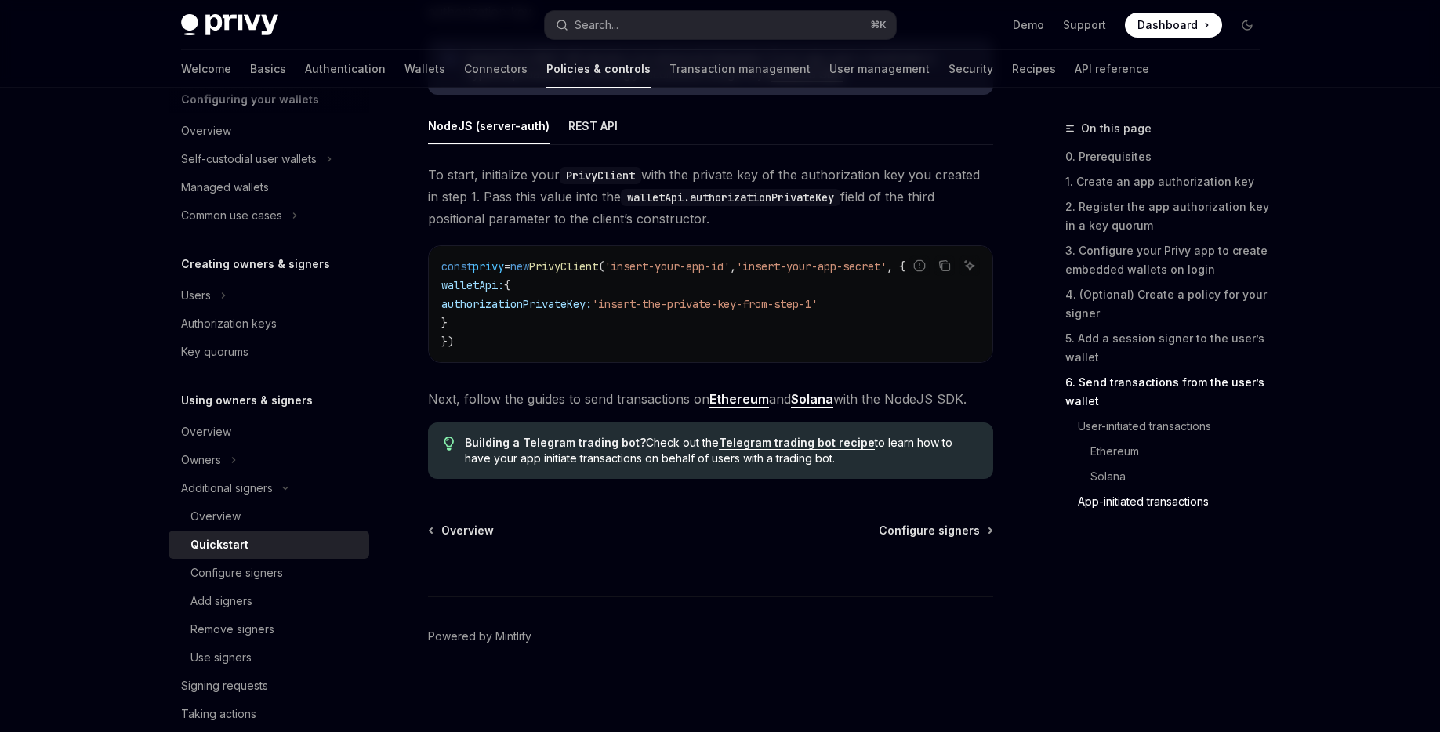
click at [557, 404] on span "Next, follow the guides to send transactions on Ethereum and Solana with the No…" at bounding box center [710, 399] width 565 height 22
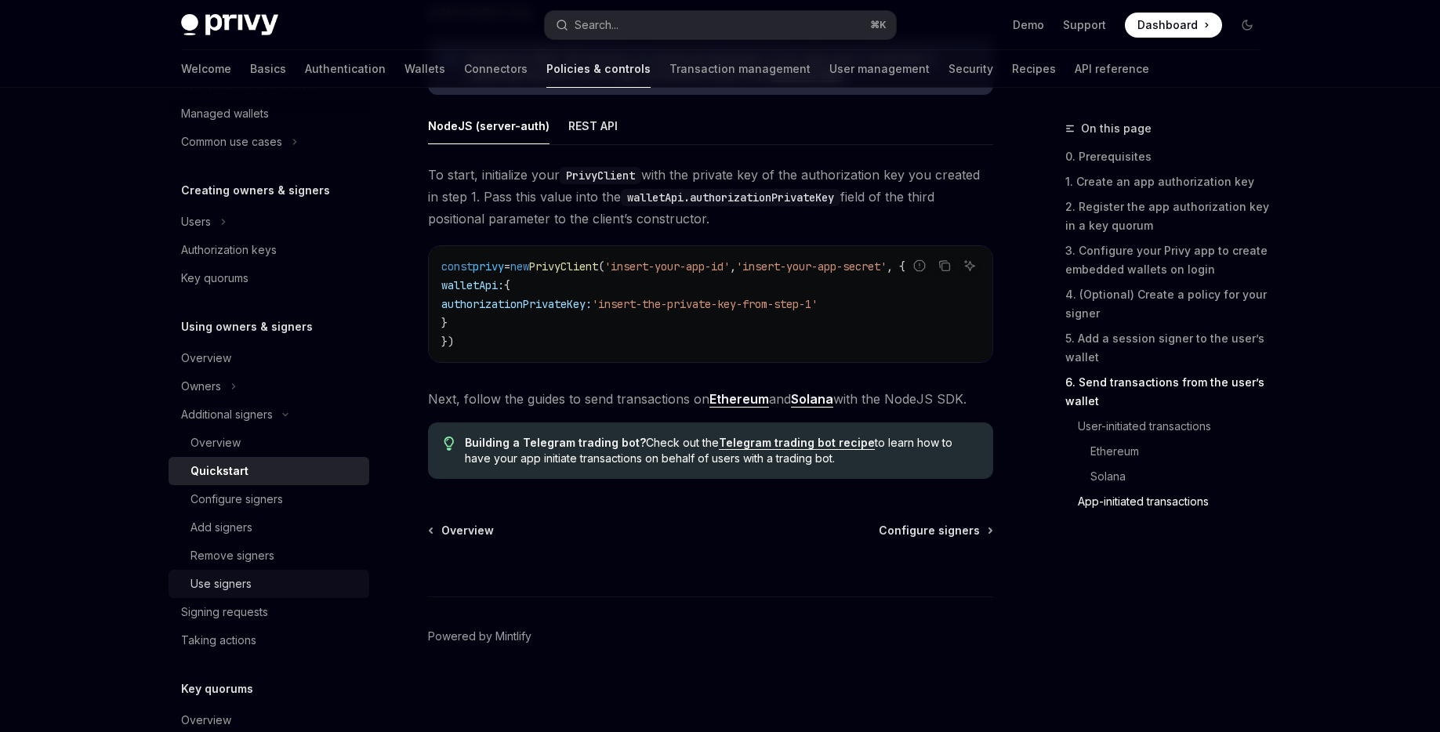
scroll to position [266, 0]
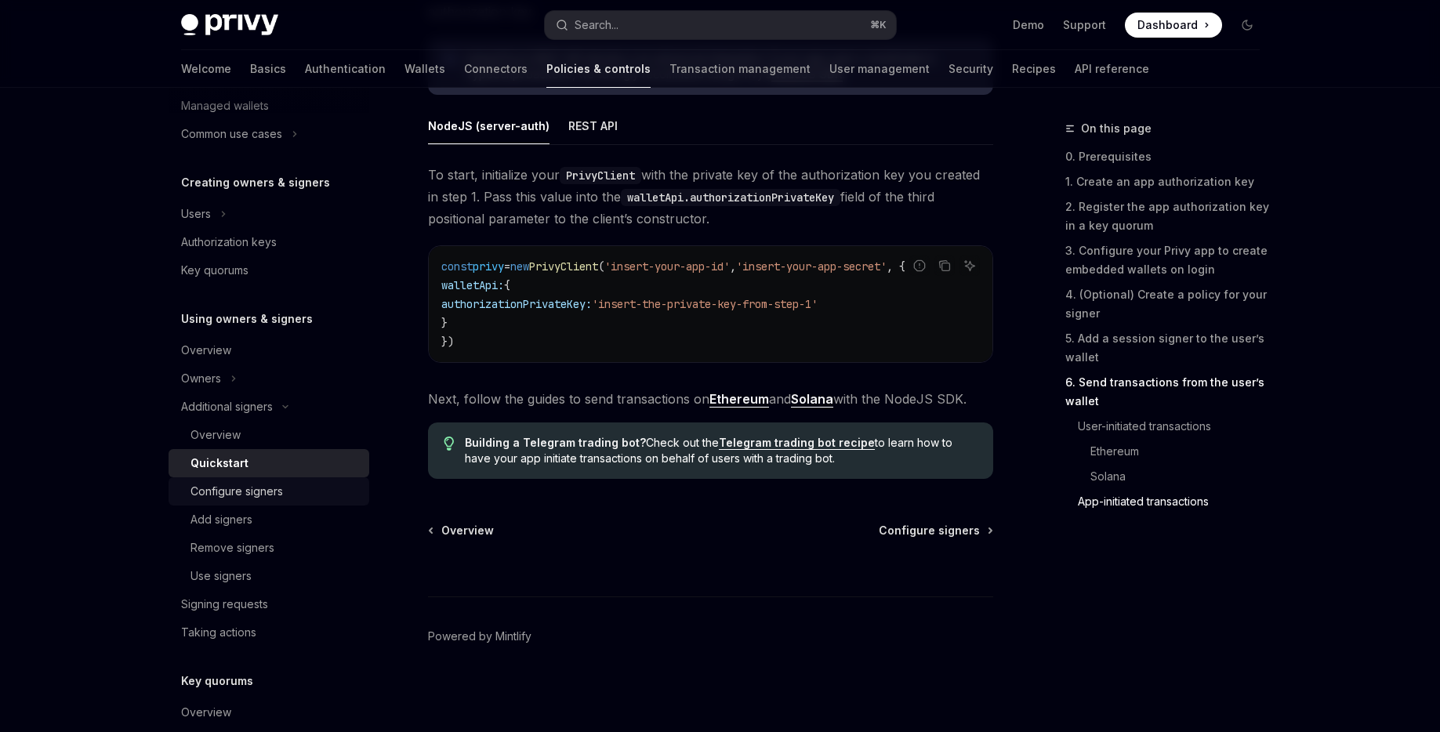
click at [245, 499] on div "Configure signers" at bounding box center [236, 491] width 92 height 19
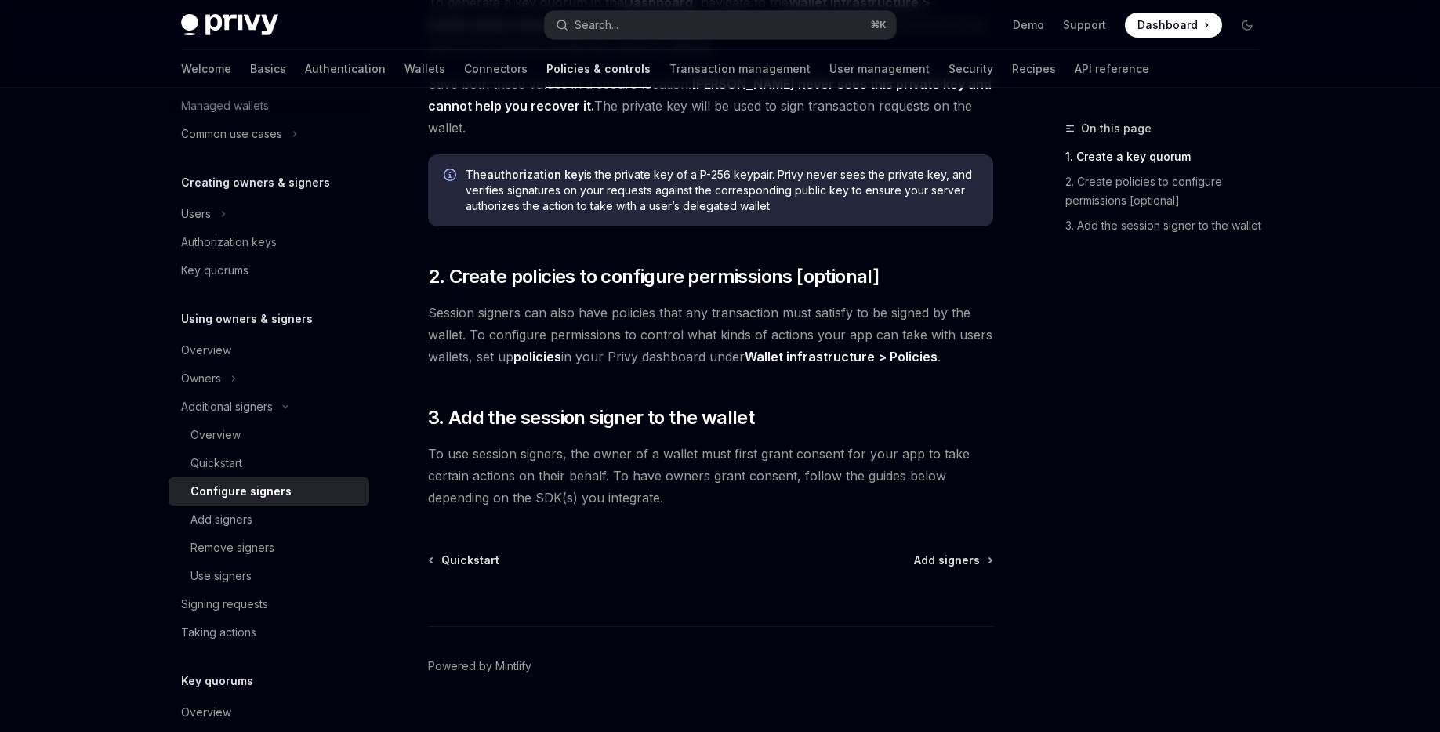
scroll to position [430, 0]
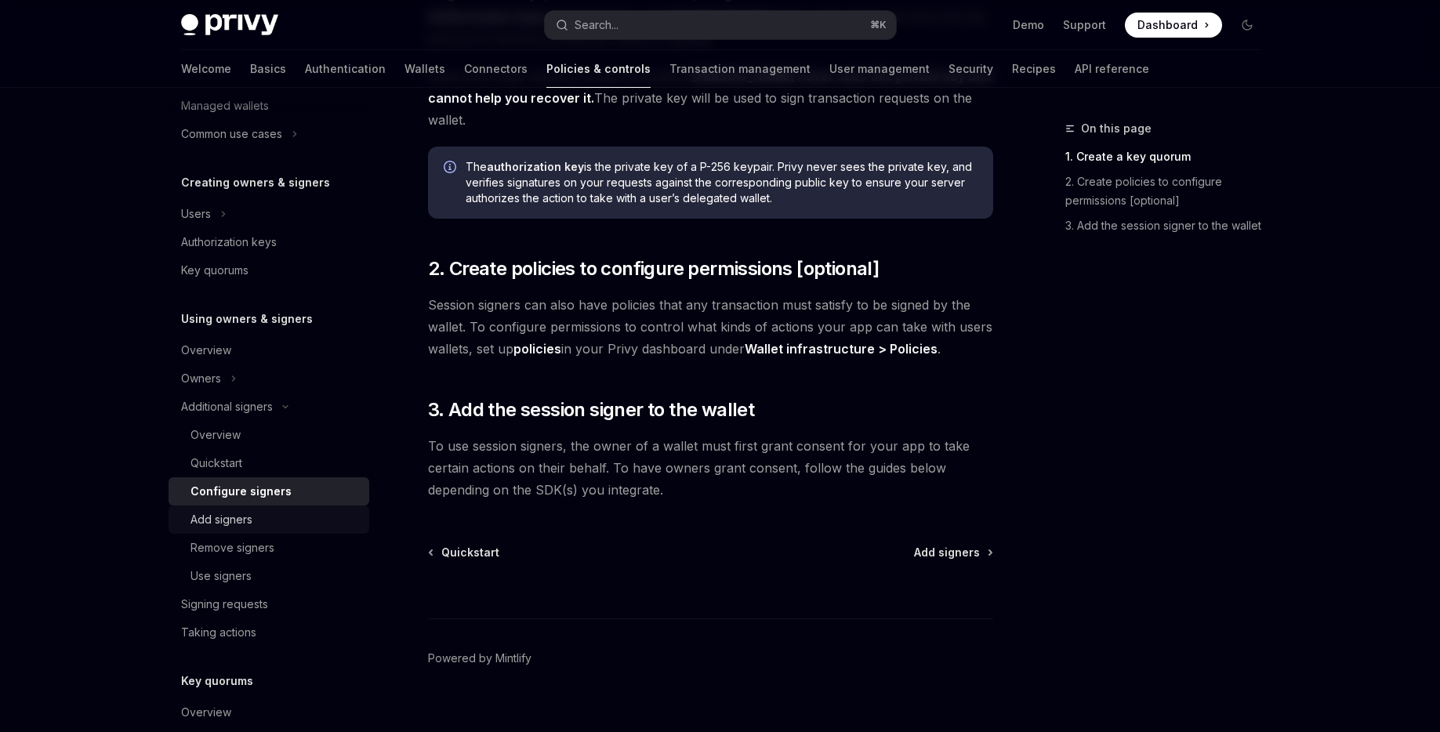
click at [230, 518] on div "Add signers" at bounding box center [221, 519] width 62 height 19
type textarea "*"
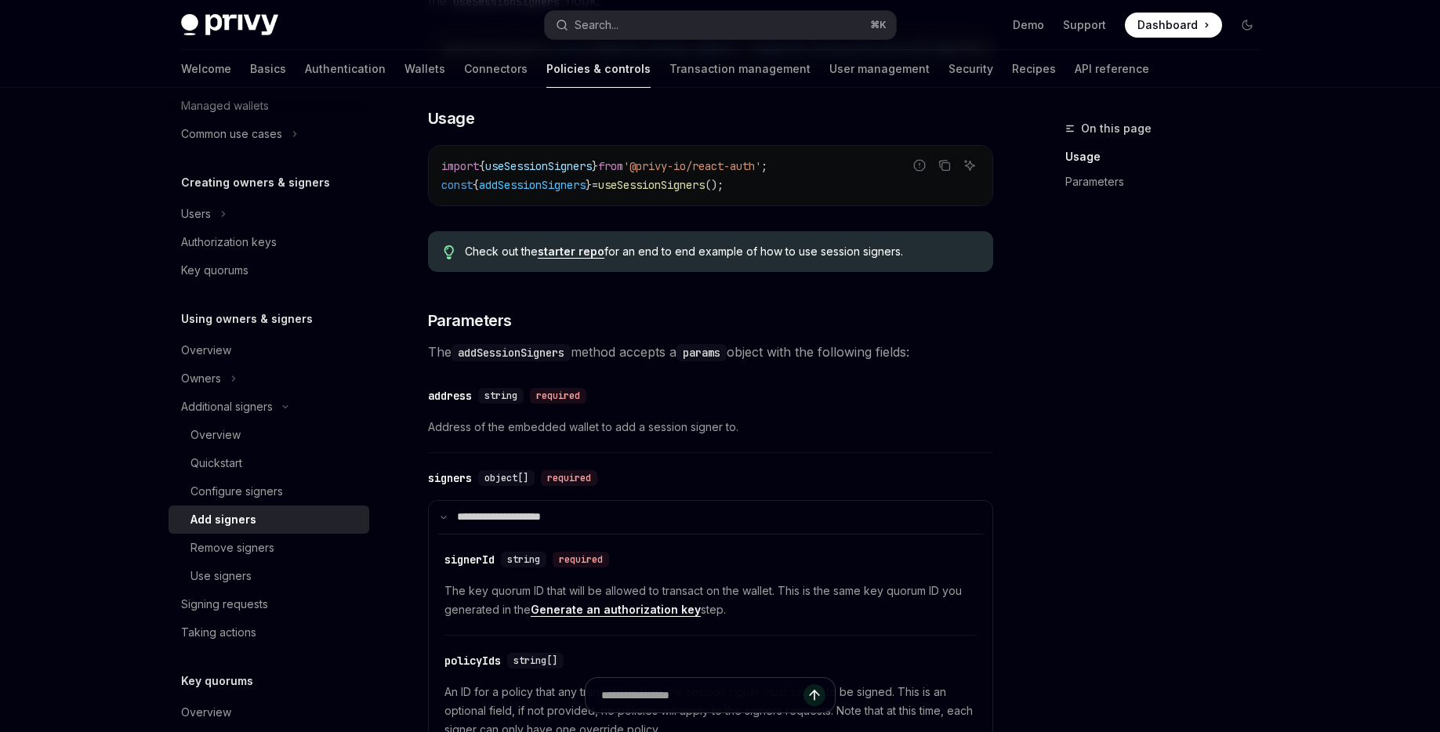
scroll to position [694, 0]
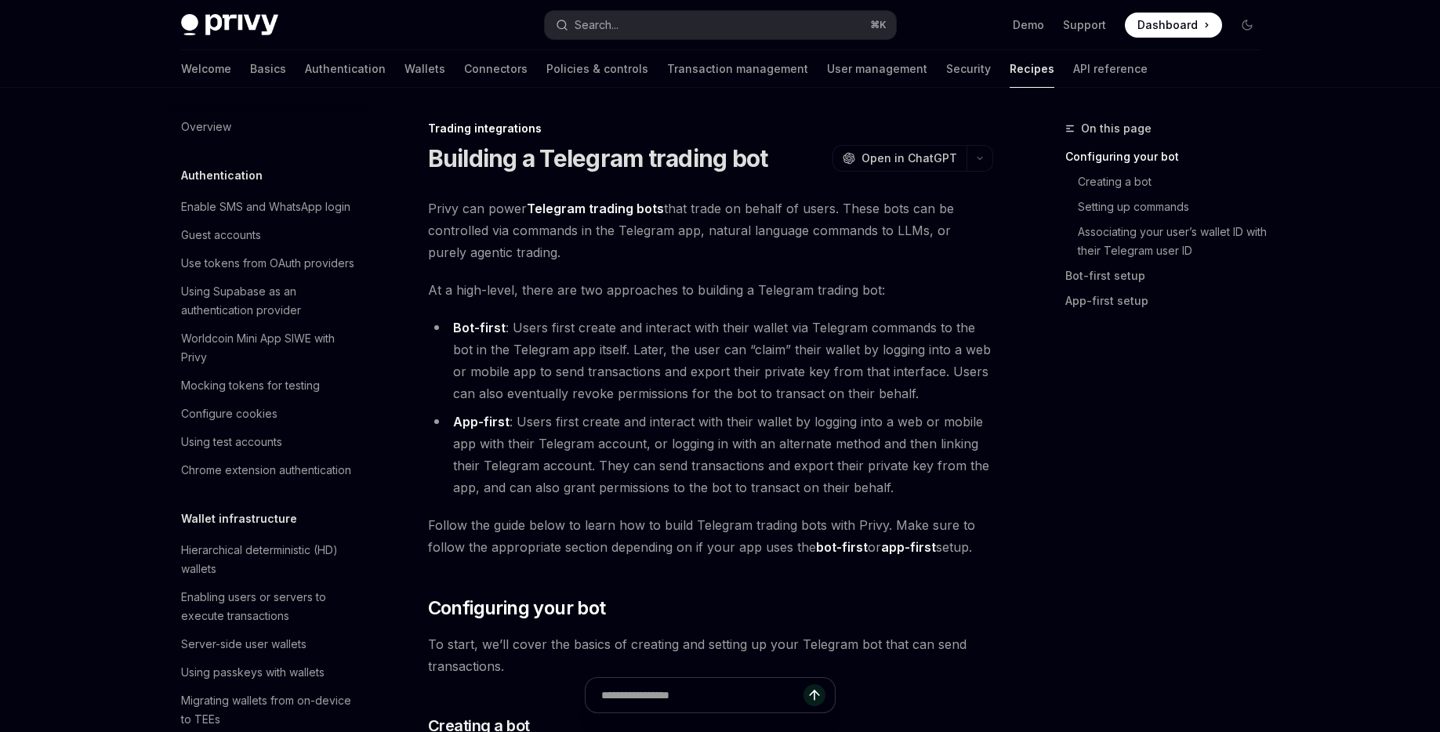
scroll to position [1480, 0]
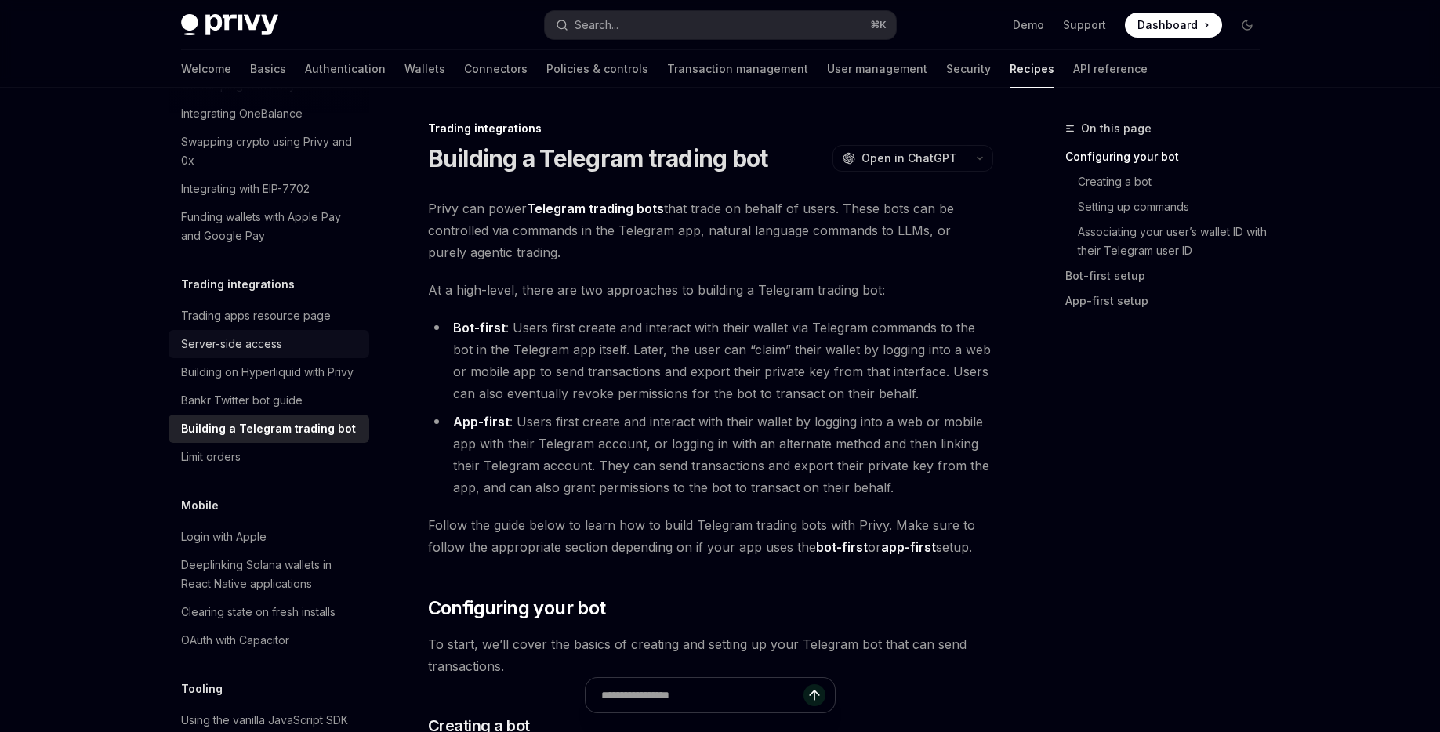
click at [237, 335] on div "Server-side access" at bounding box center [231, 344] width 101 height 19
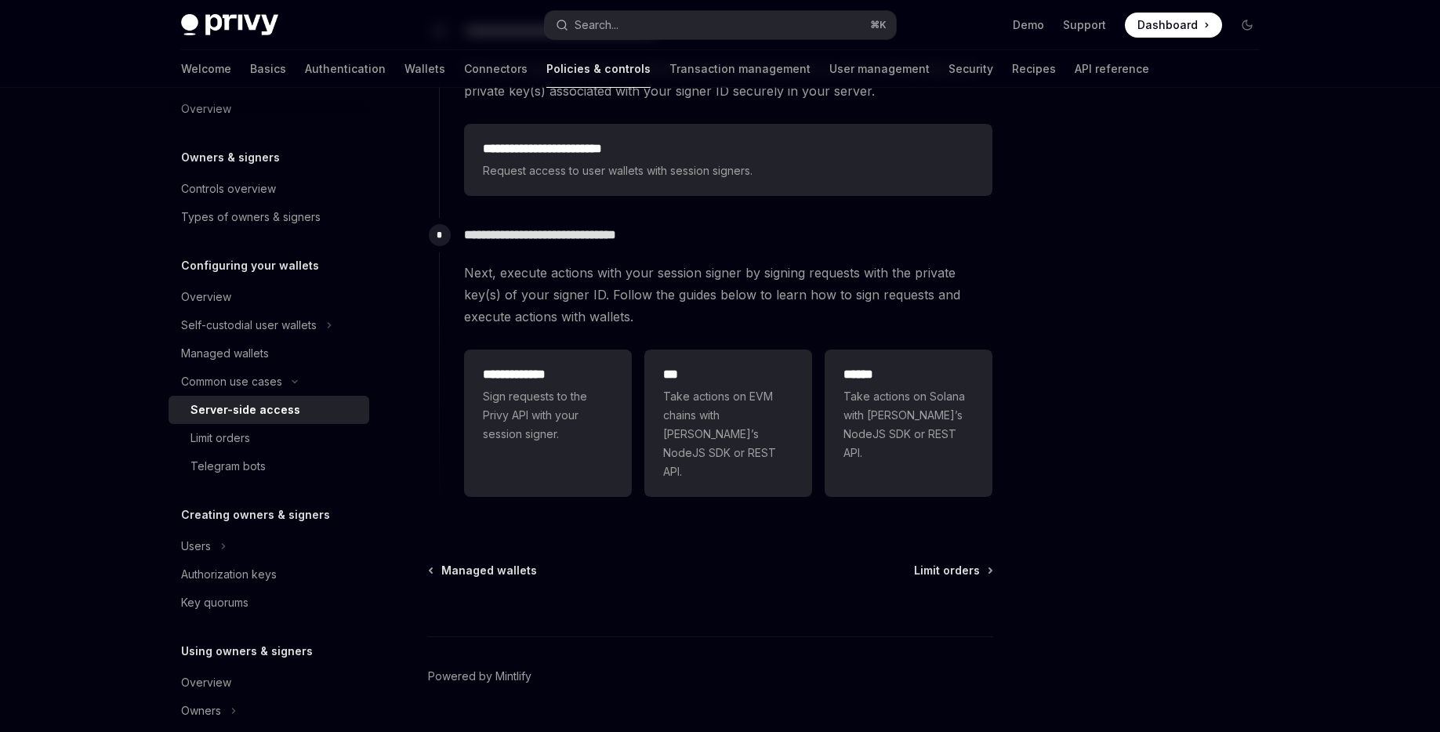
scroll to position [449, 0]
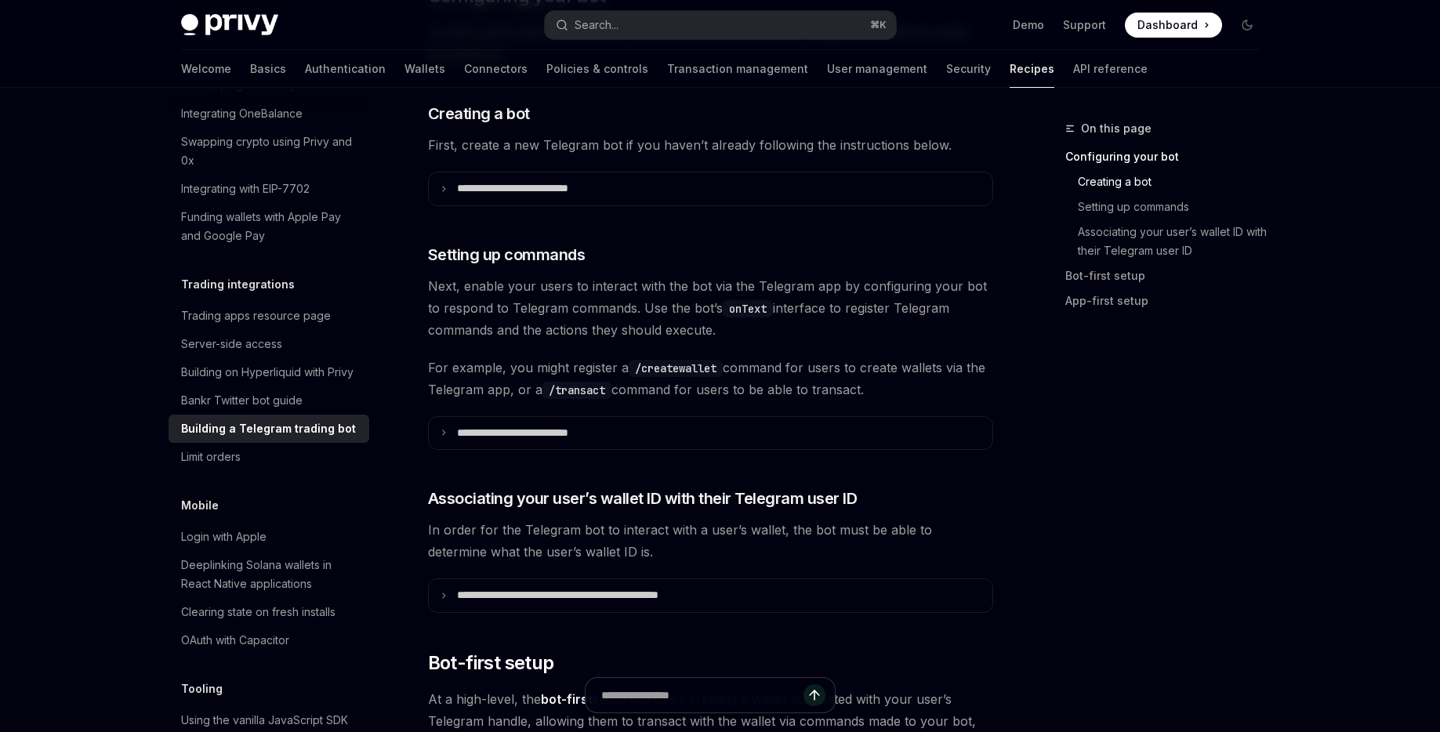
scroll to position [615, 0]
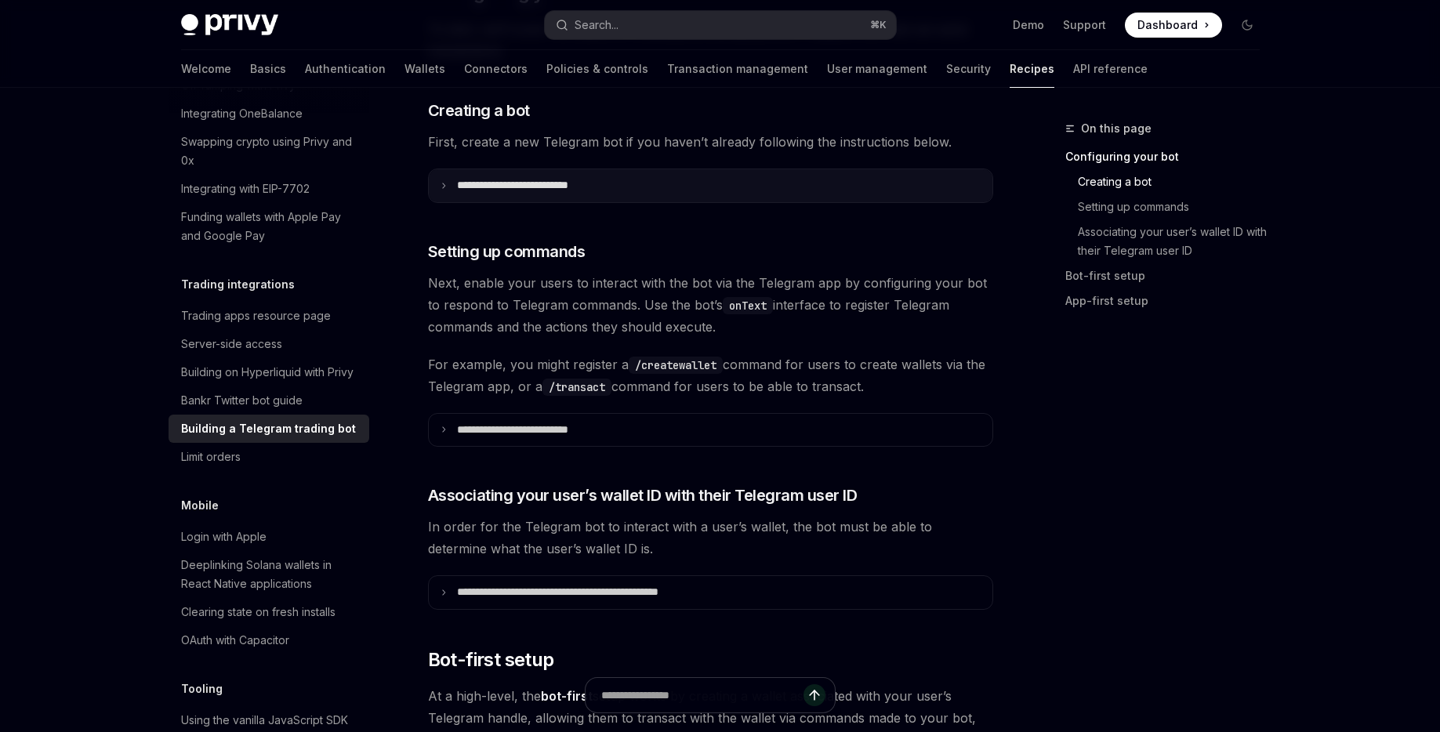
click at [539, 171] on summary "**********" at bounding box center [710, 185] width 563 height 33
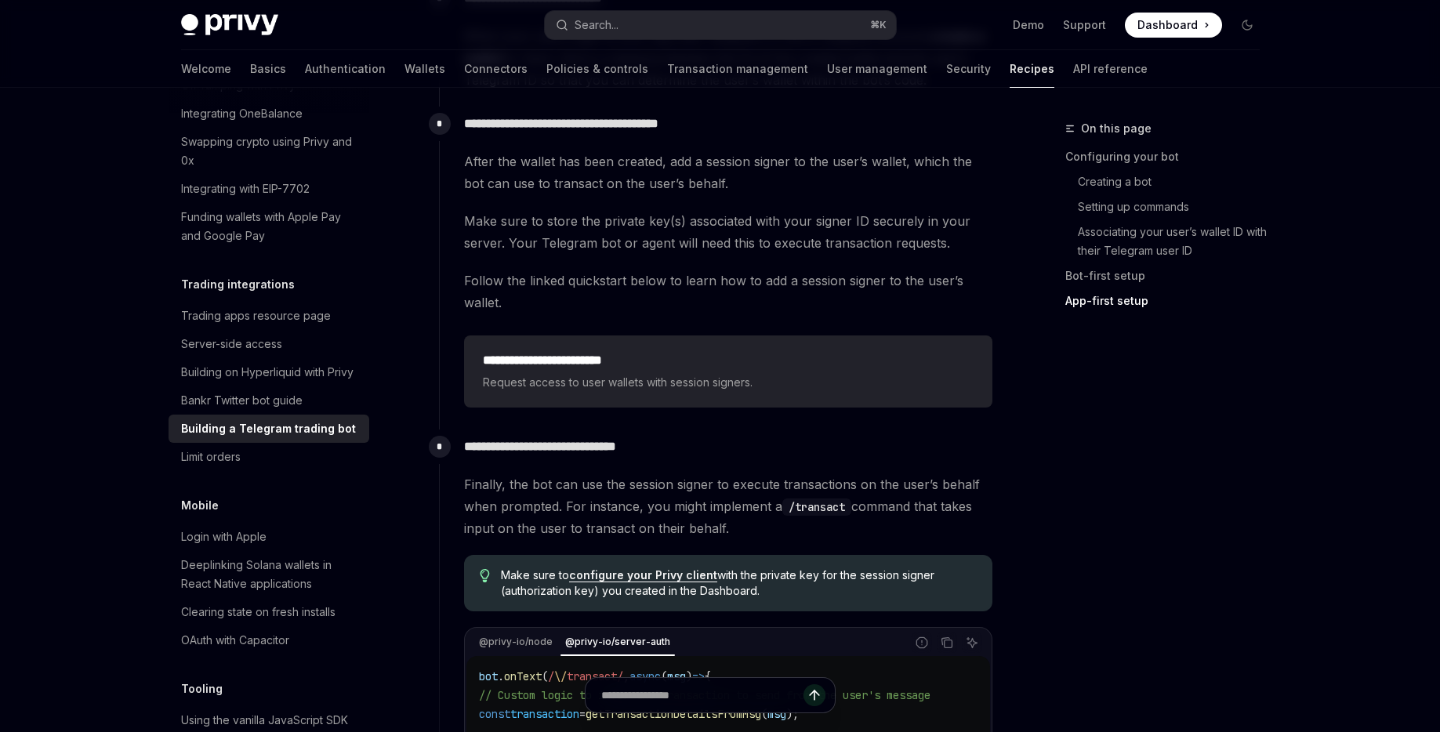
scroll to position [4507, 0]
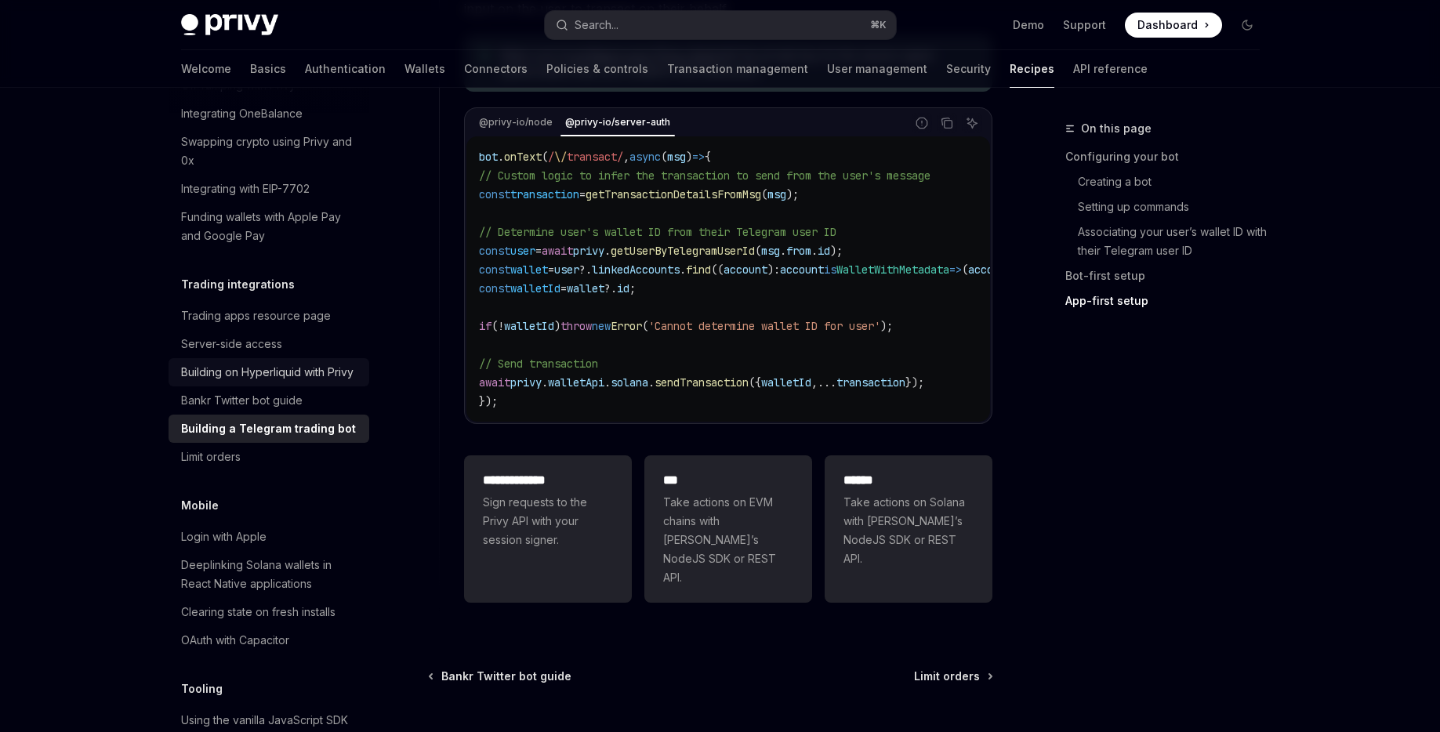
click at [254, 363] on div "Building on Hyperliquid with Privy" at bounding box center [267, 372] width 172 height 19
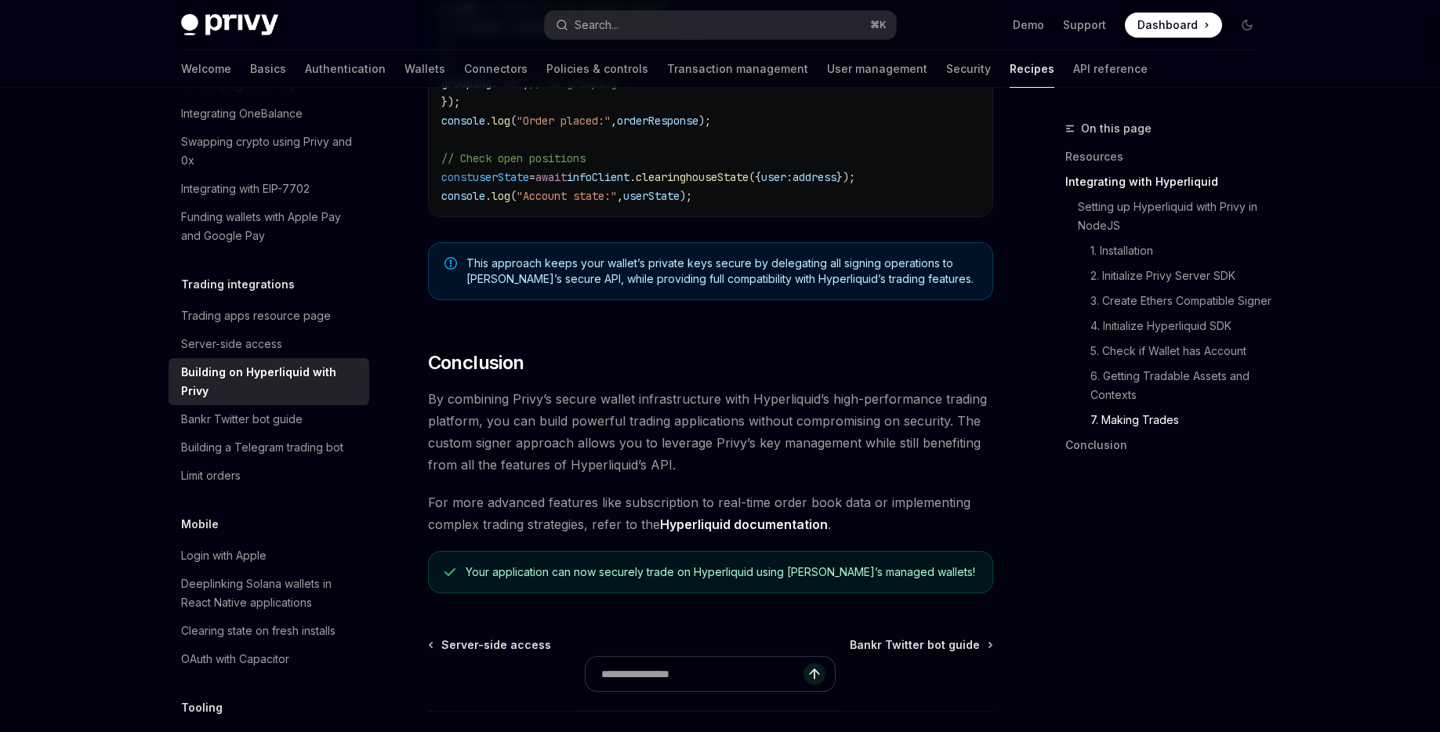
scroll to position [3112, 0]
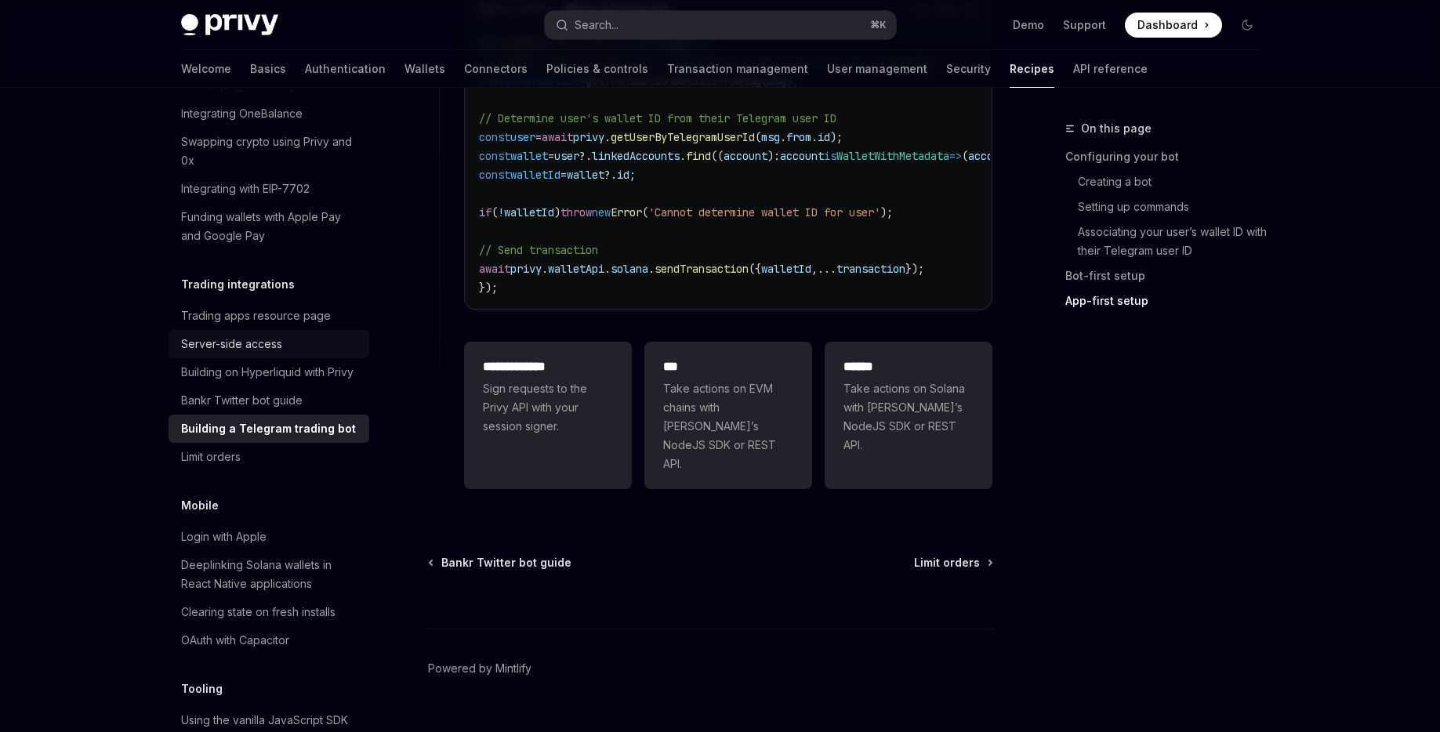
scroll to position [3802, 0]
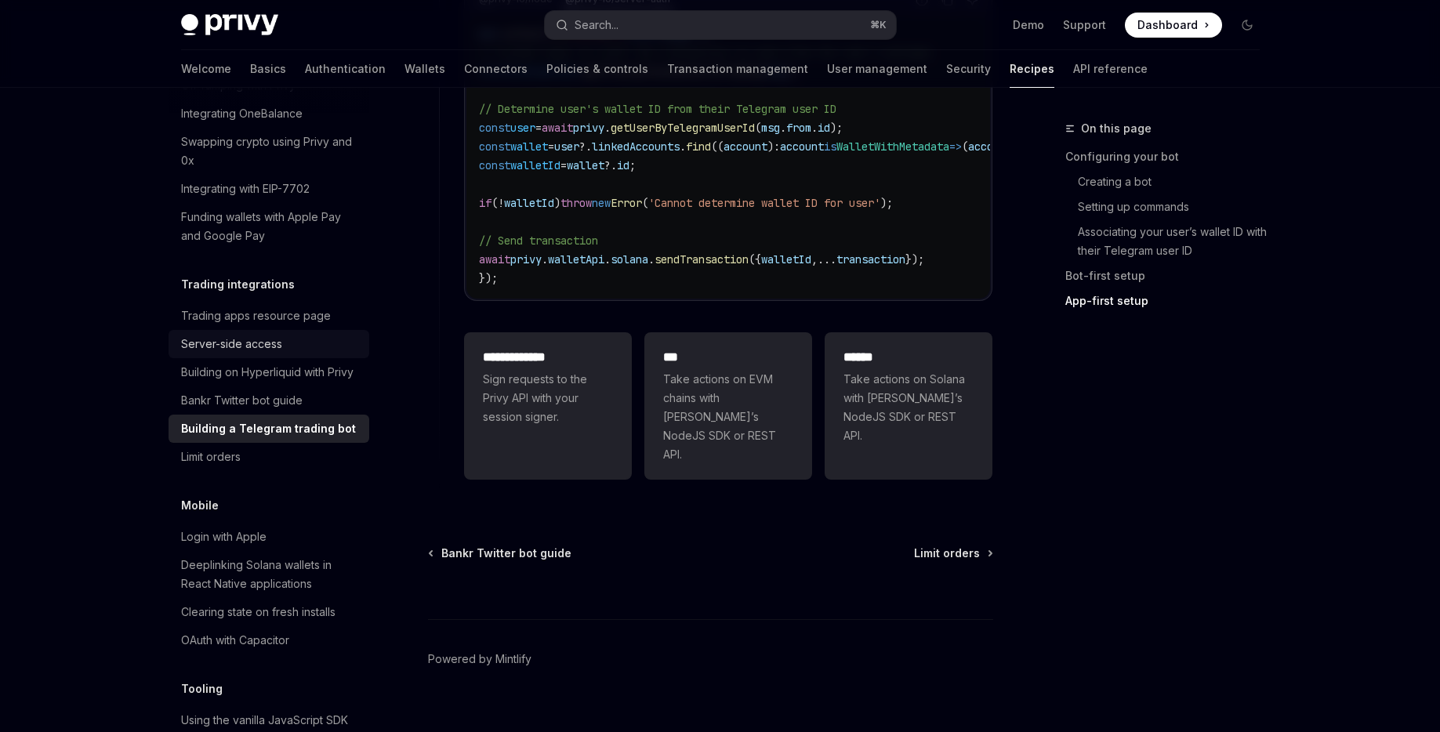
click at [240, 335] on div "Server-side access" at bounding box center [231, 344] width 101 height 19
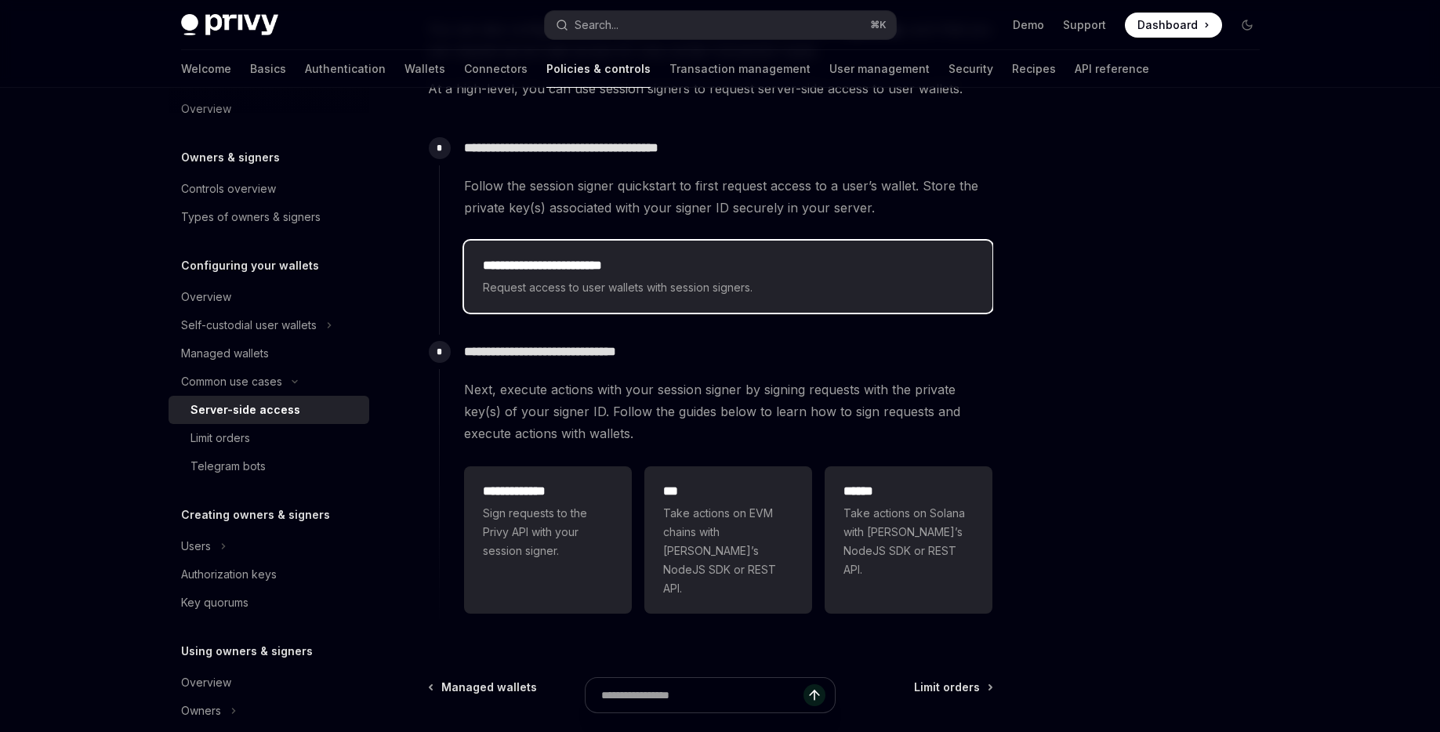
scroll to position [416, 0]
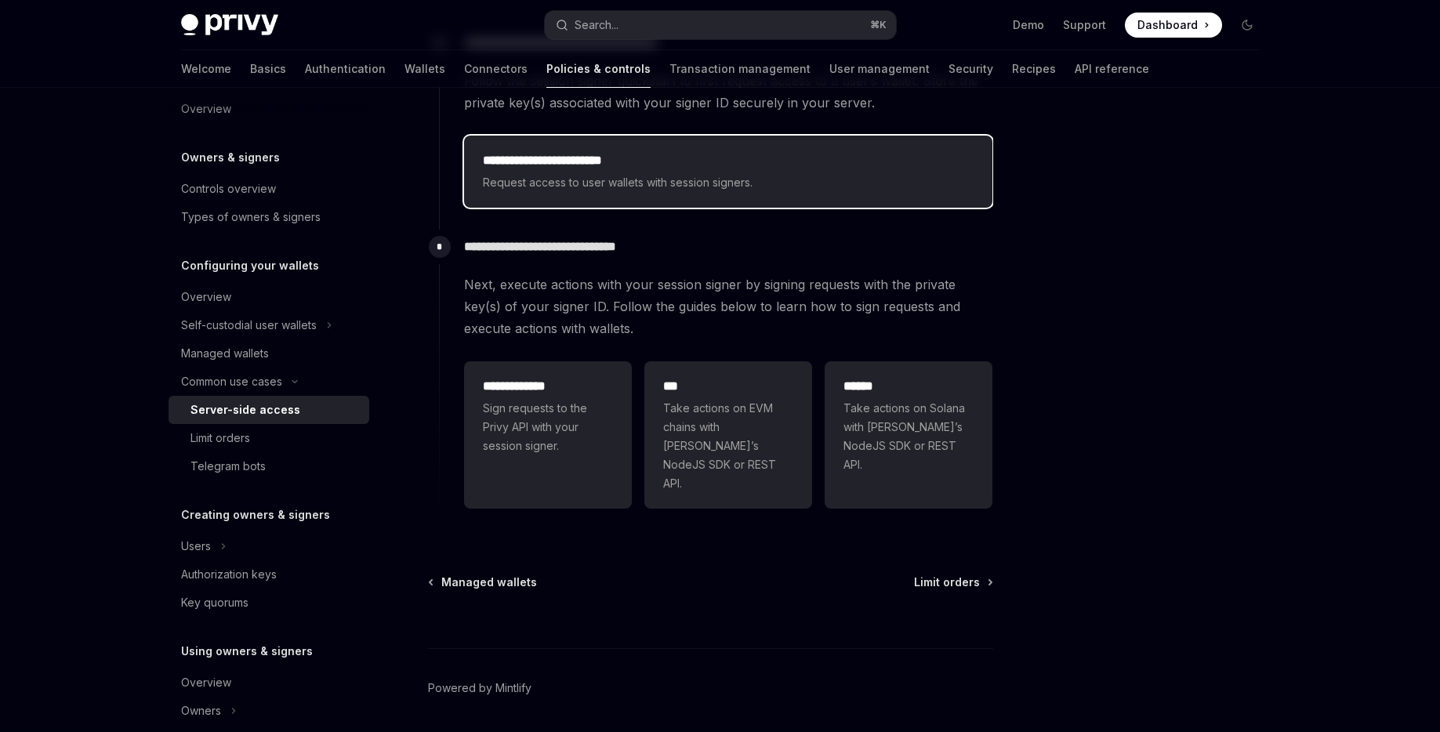
click at [589, 154] on h2 "**********" at bounding box center [728, 160] width 491 height 19
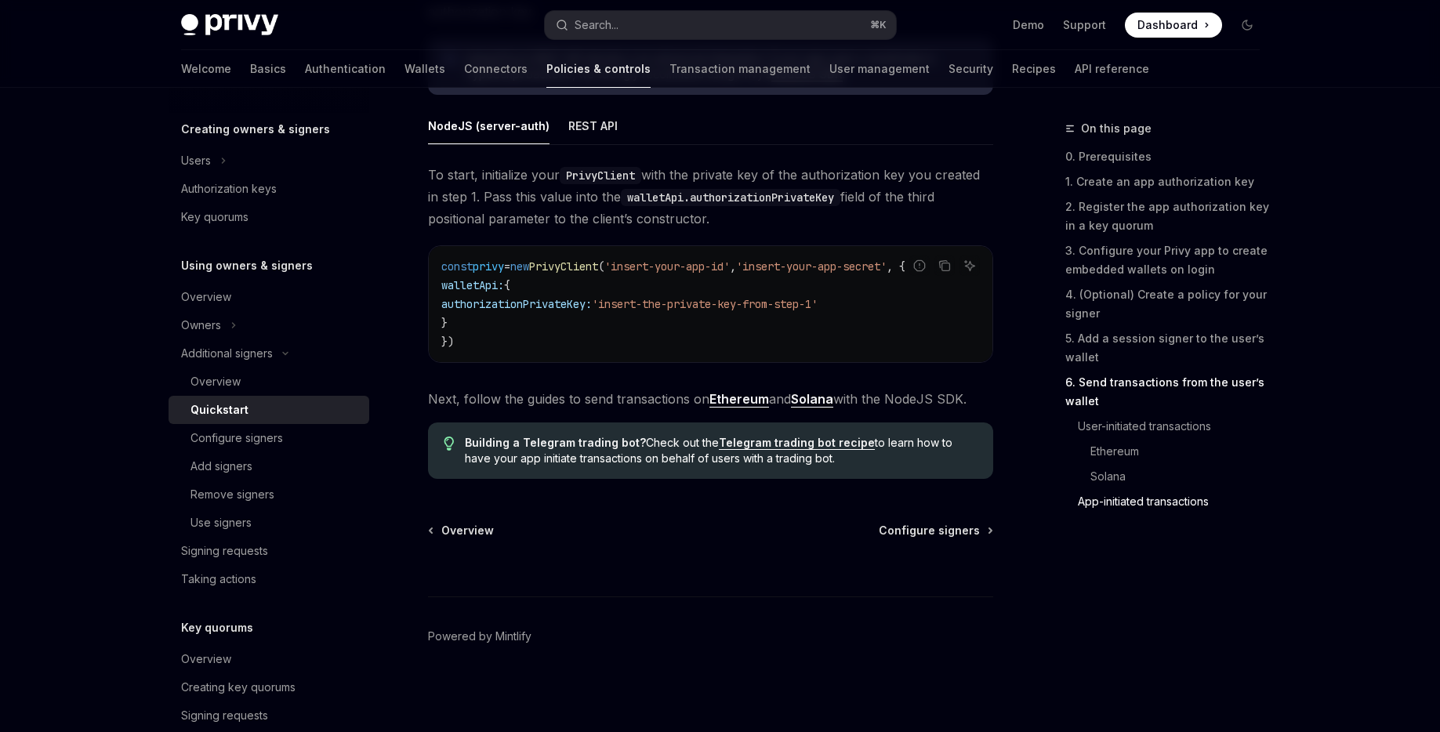
scroll to position [4094, 0]
click at [833, 395] on link "Solana" at bounding box center [812, 399] width 42 height 16
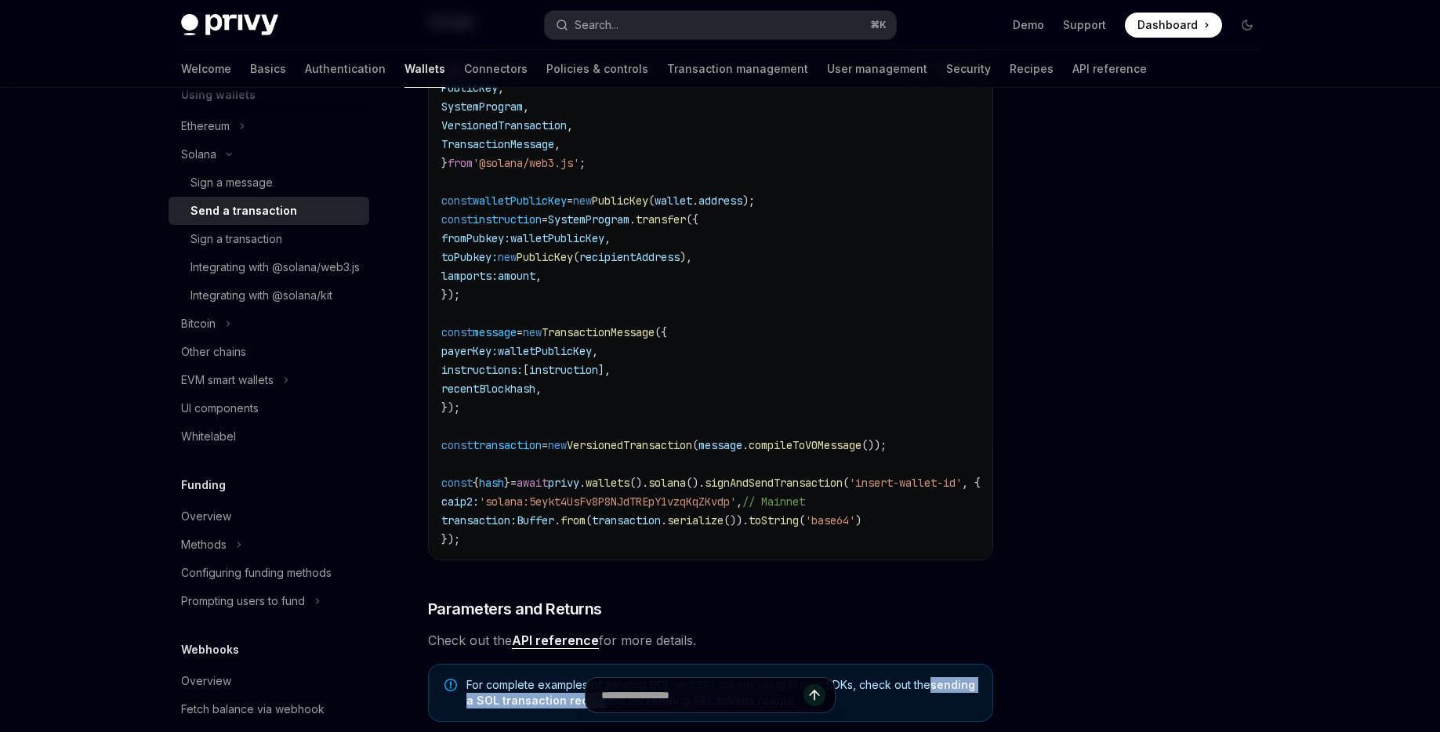
scroll to position [424, 0]
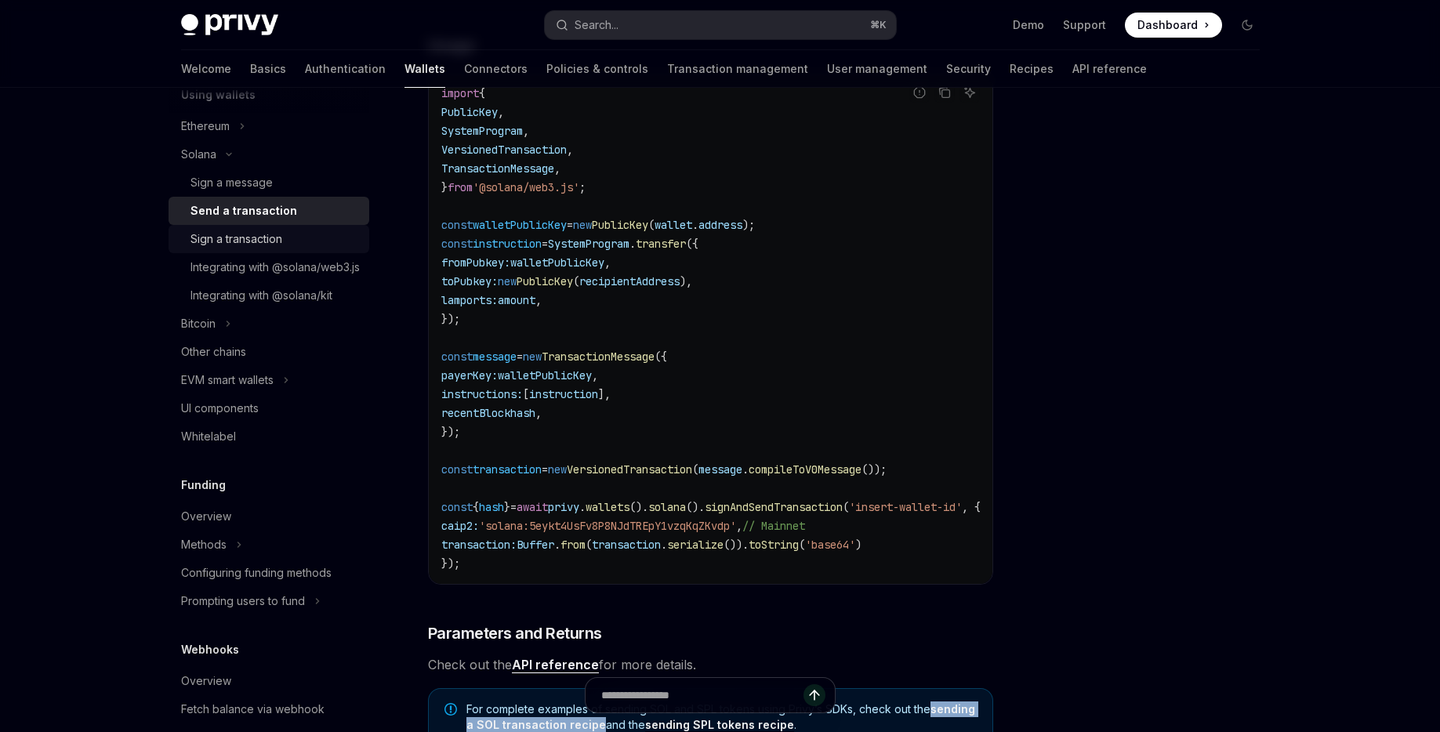
click at [233, 237] on div "Sign a transaction" at bounding box center [236, 239] width 92 height 19
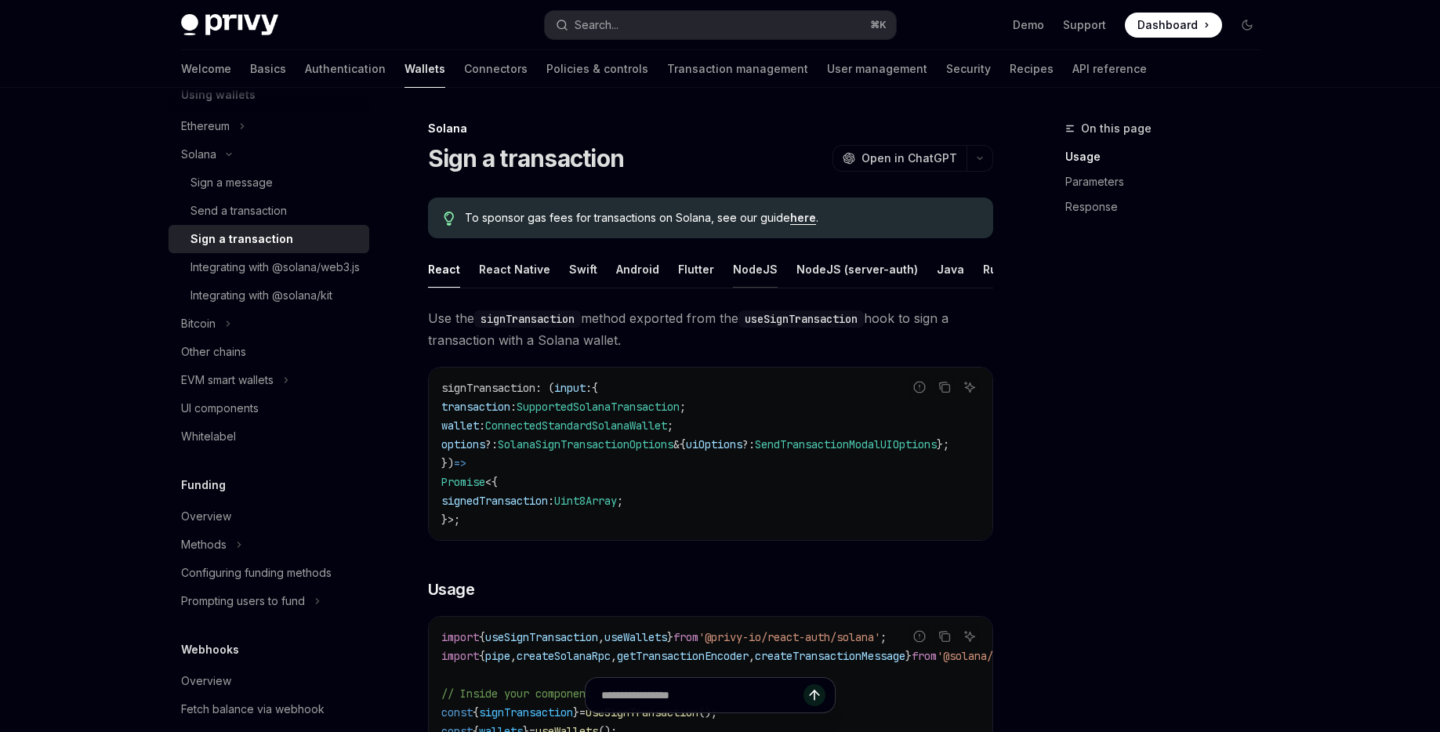
click at [758, 274] on button "NodeJS" at bounding box center [755, 269] width 45 height 37
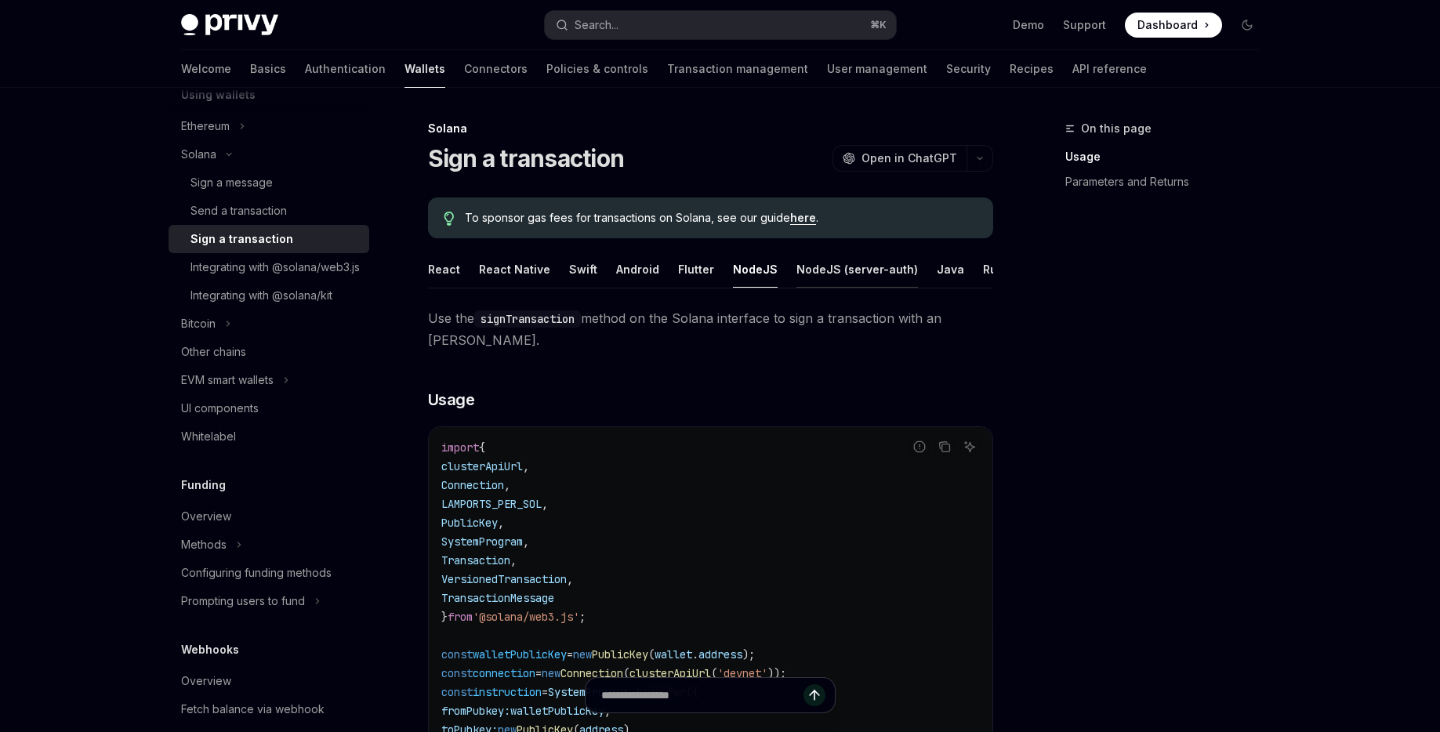
click at [864, 273] on button "NodeJS (server-auth)" at bounding box center [856, 269] width 121 height 37
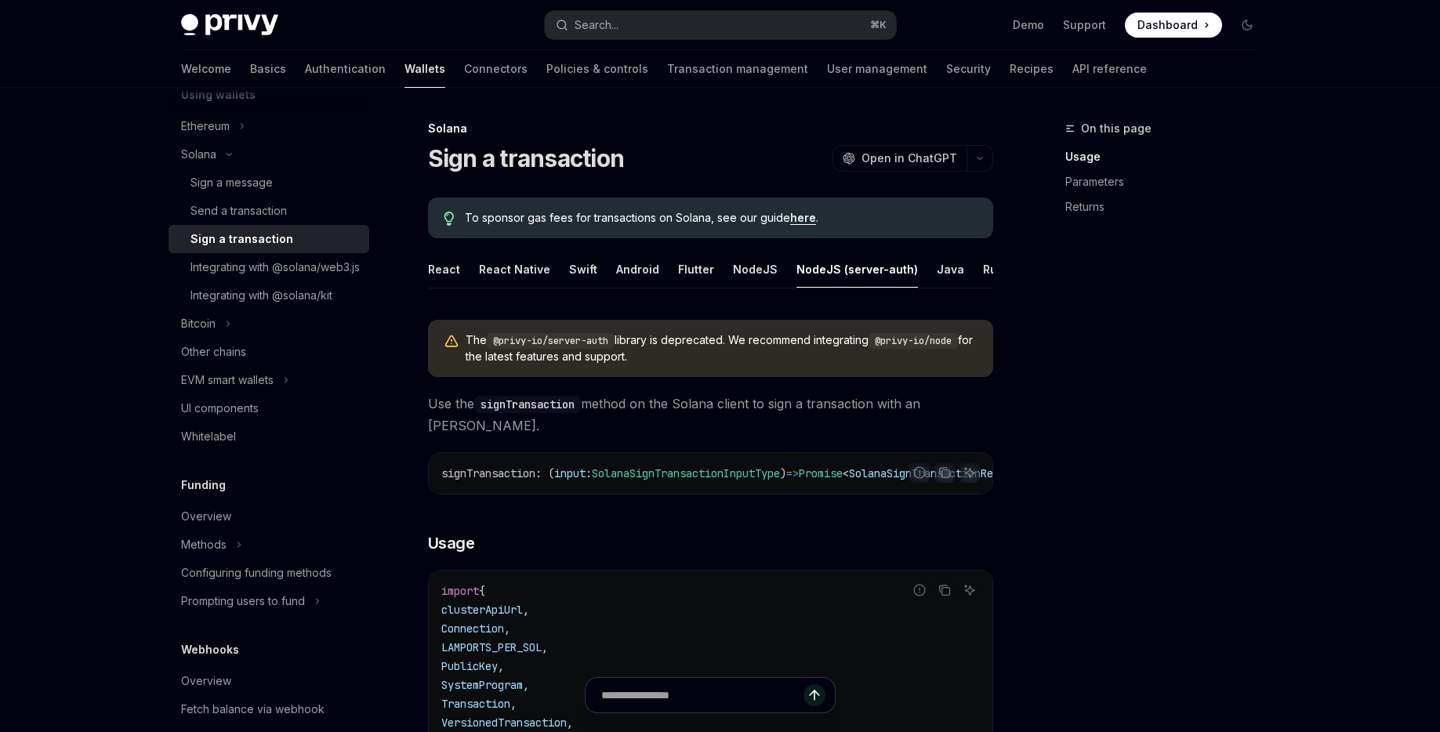
click at [767, 268] on ul "React React Native Swift Android Flutter NodeJS NodeJS (server-auth) Java Rust …" at bounding box center [710, 270] width 565 height 38
click at [759, 268] on button "NodeJS" at bounding box center [755, 269] width 45 height 37
type textarea "*"
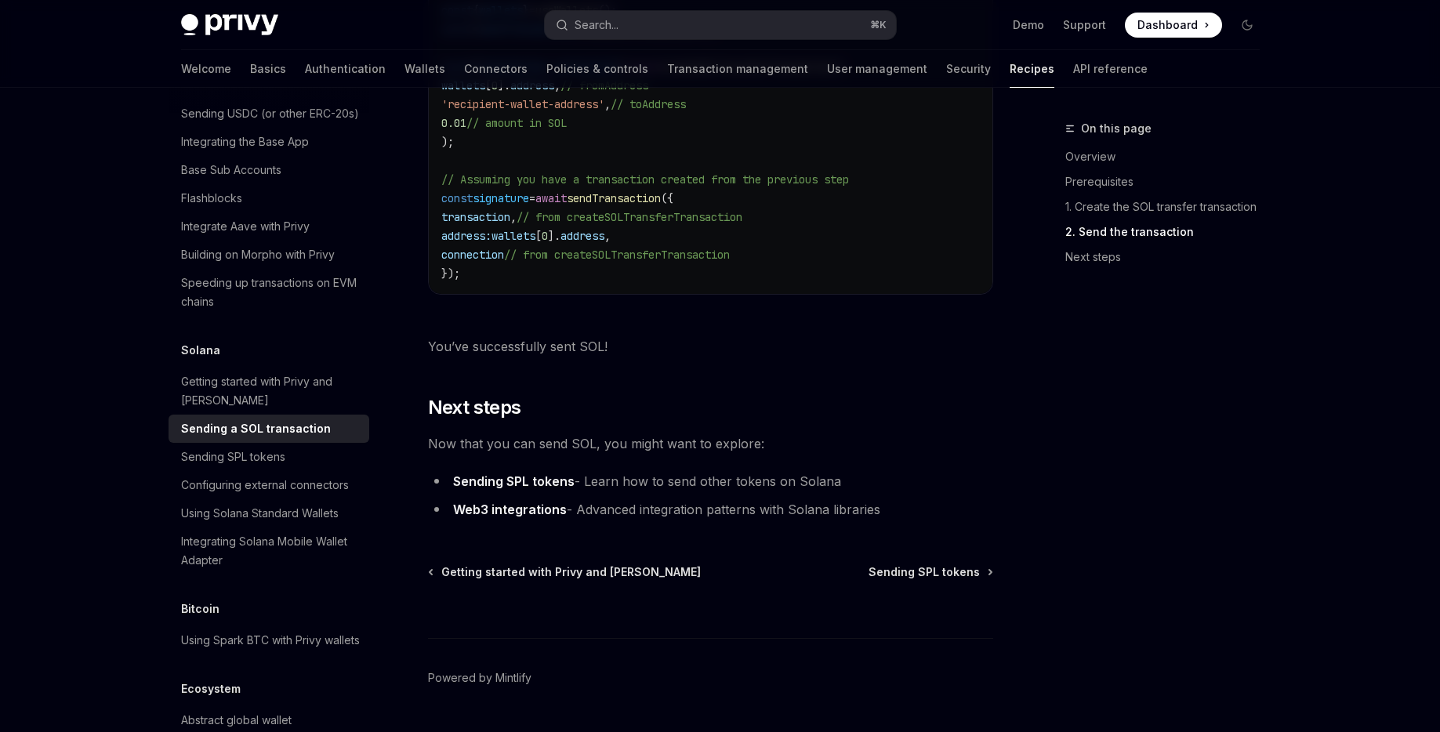
scroll to position [1852, 0]
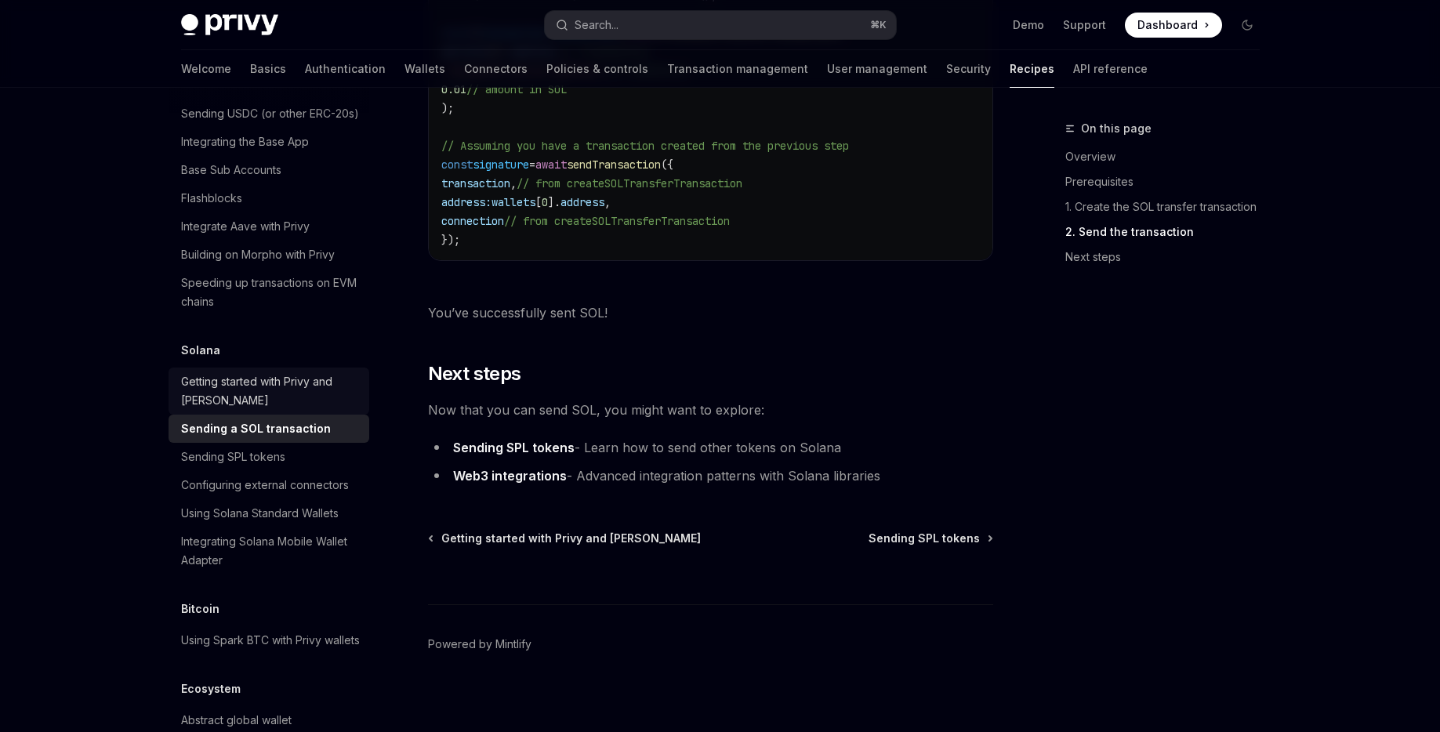
click at [241, 379] on div "Getting started with Privy and [PERSON_NAME]" at bounding box center [270, 391] width 179 height 38
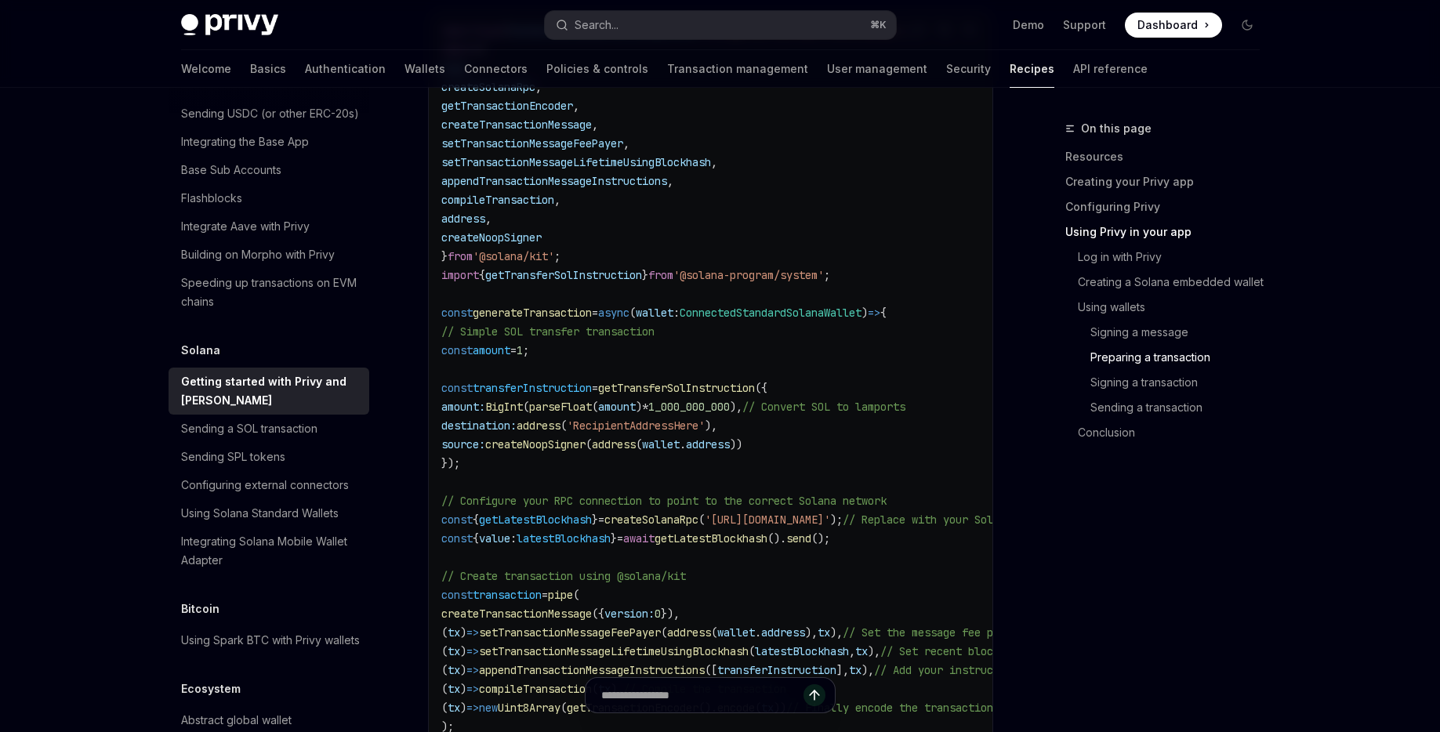
scroll to position [3955, 0]
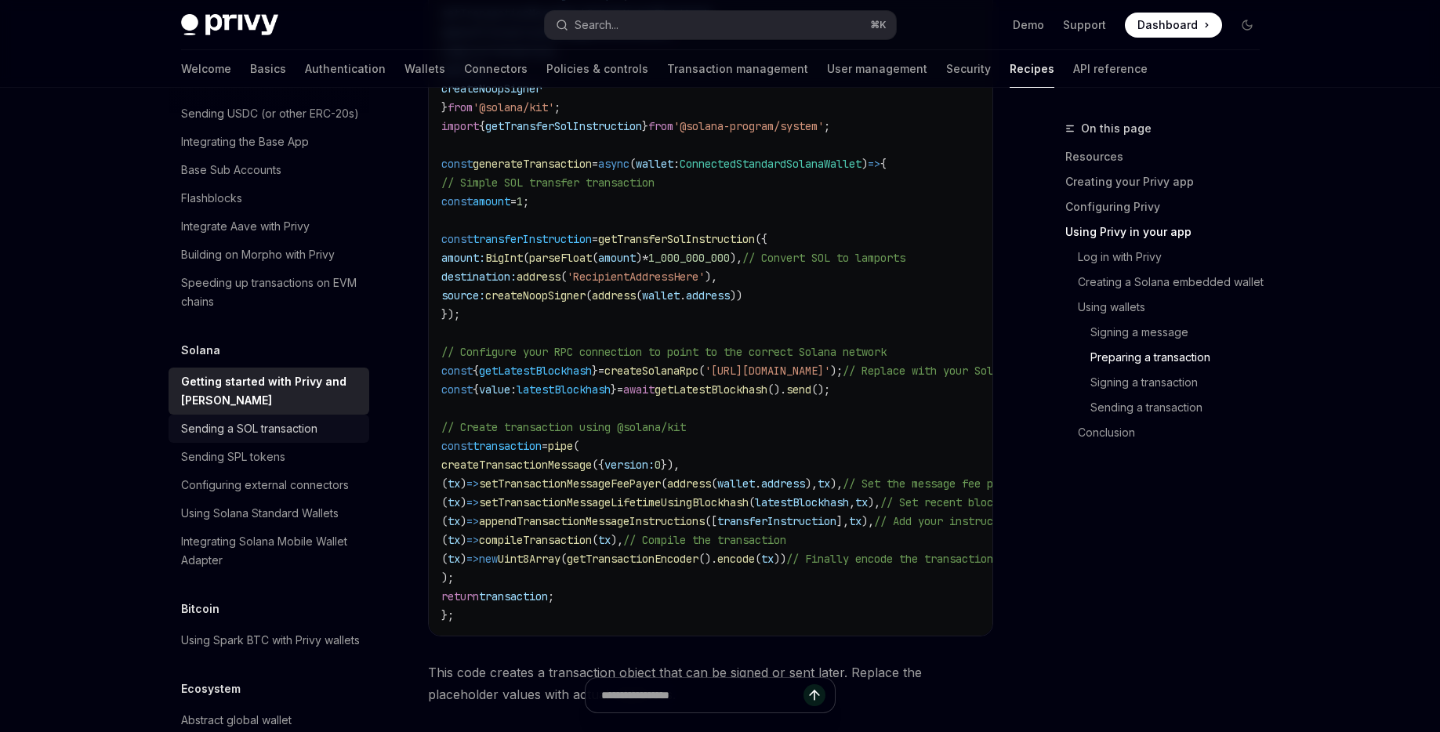
click at [258, 419] on div "Sending a SOL transaction" at bounding box center [249, 428] width 136 height 19
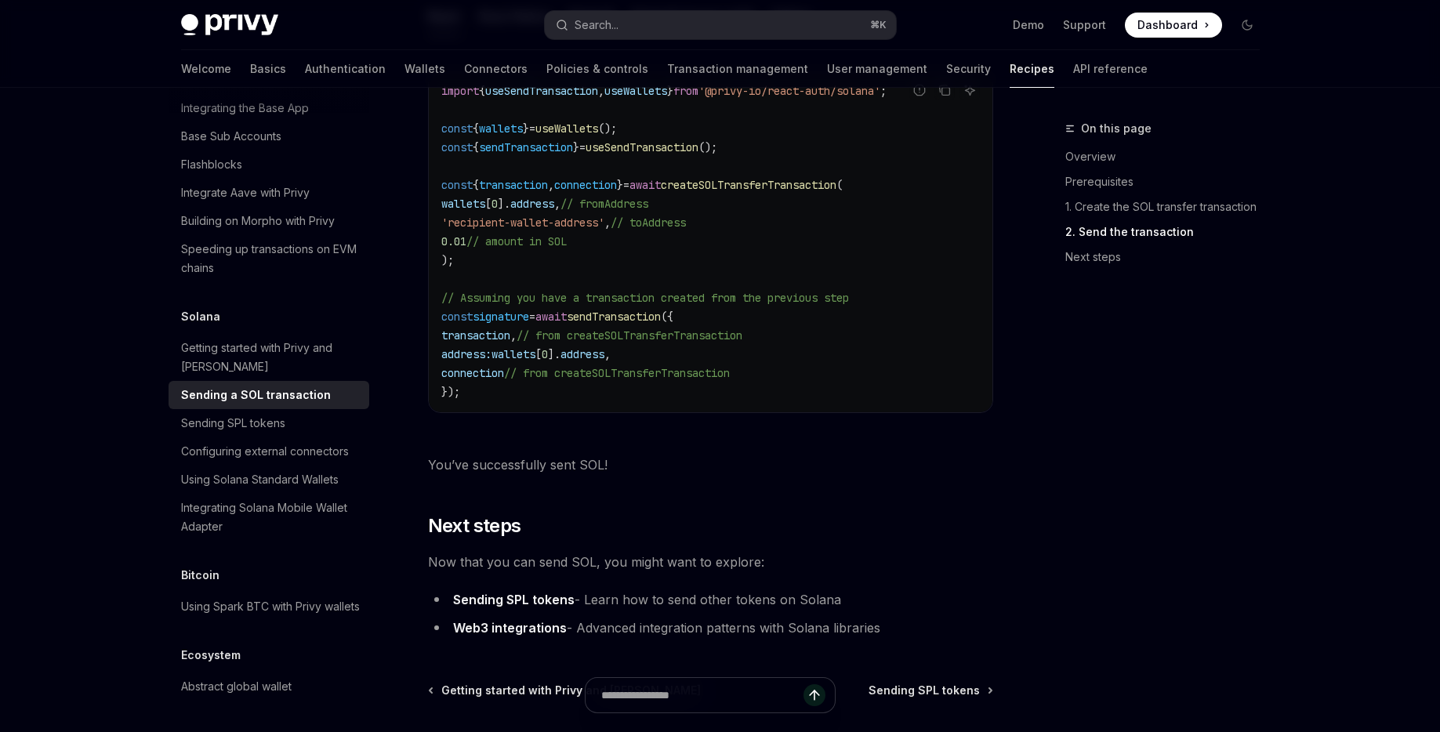
scroll to position [1614, 0]
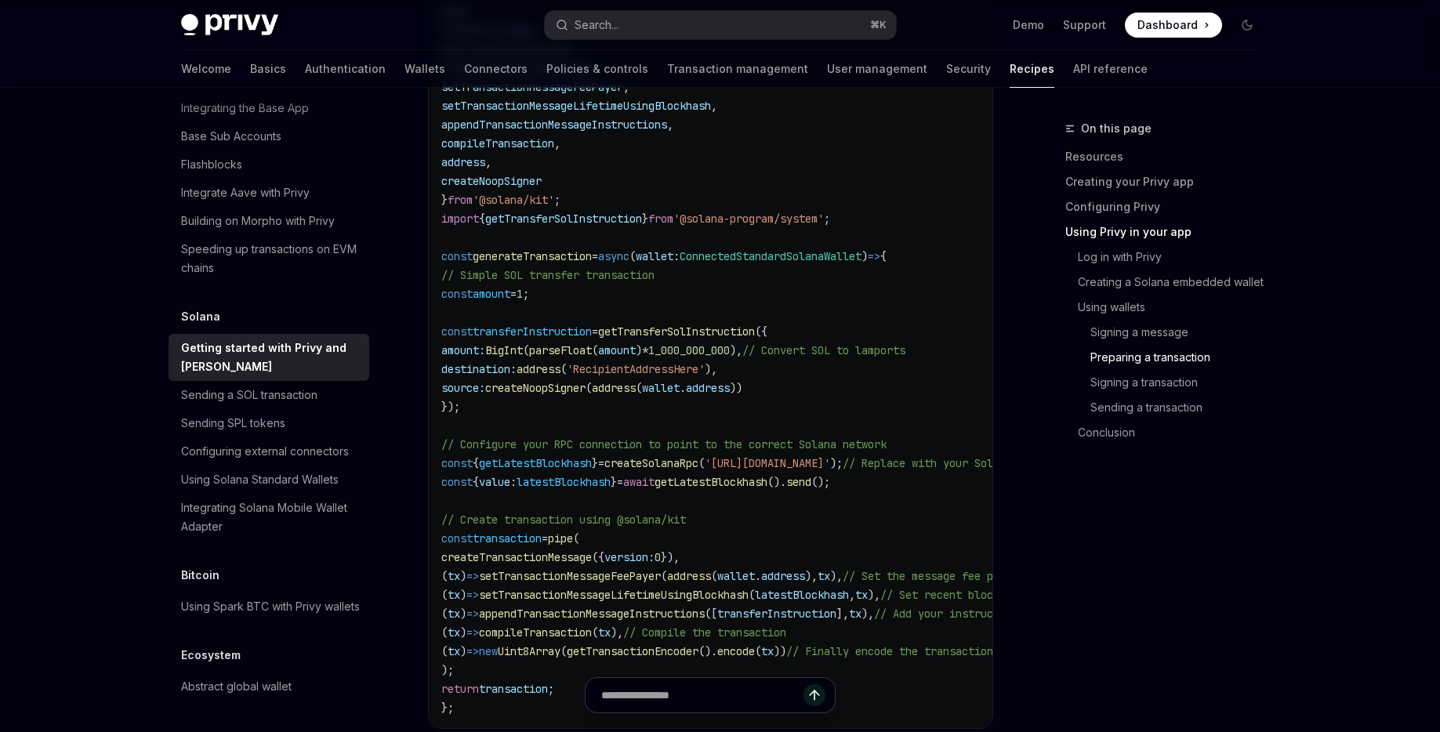
type textarea "*"
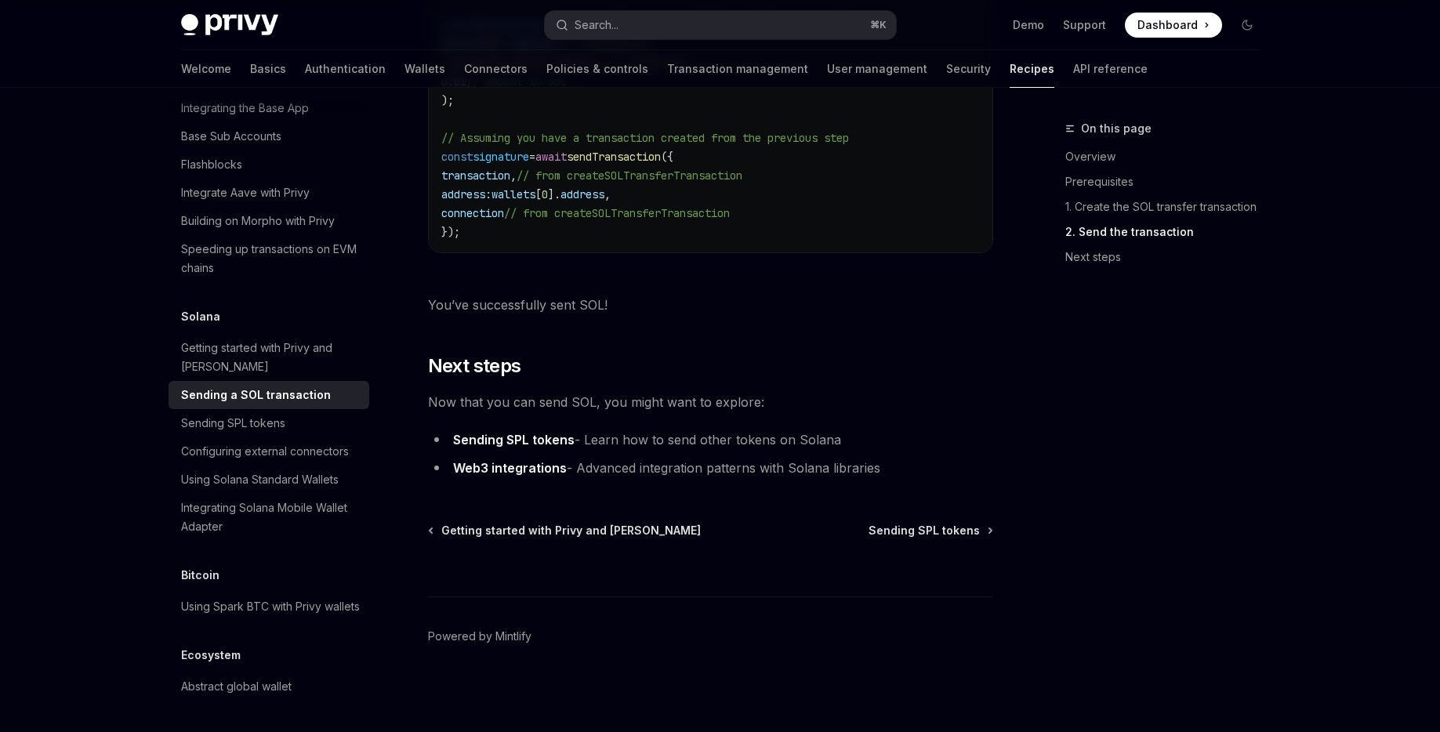
scroll to position [1852, 0]
